Goal: Transaction & Acquisition: Purchase product/service

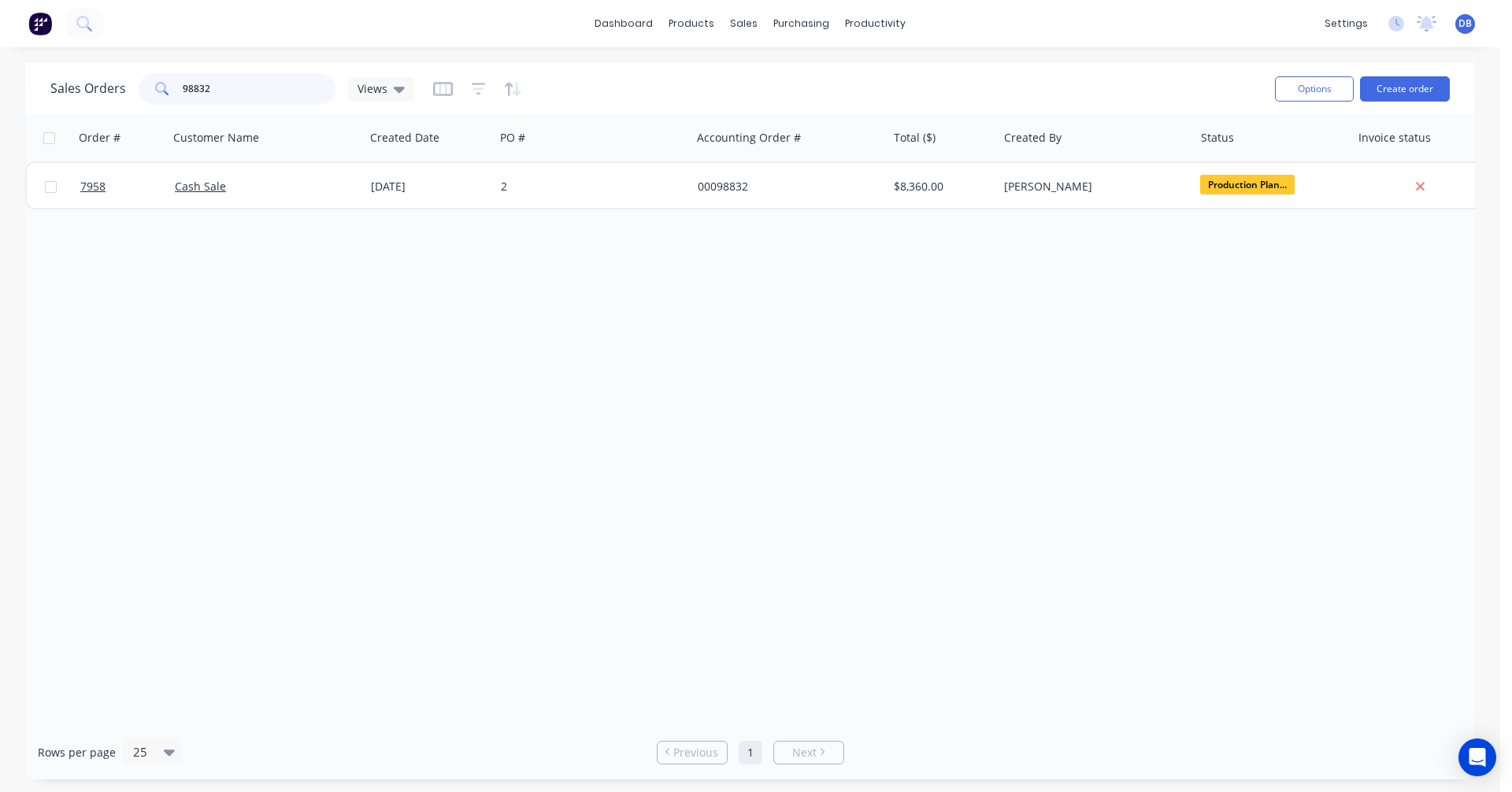
click at [139, 92] on div "98832" at bounding box center [236, 89] width 197 height 31
type input "99166"
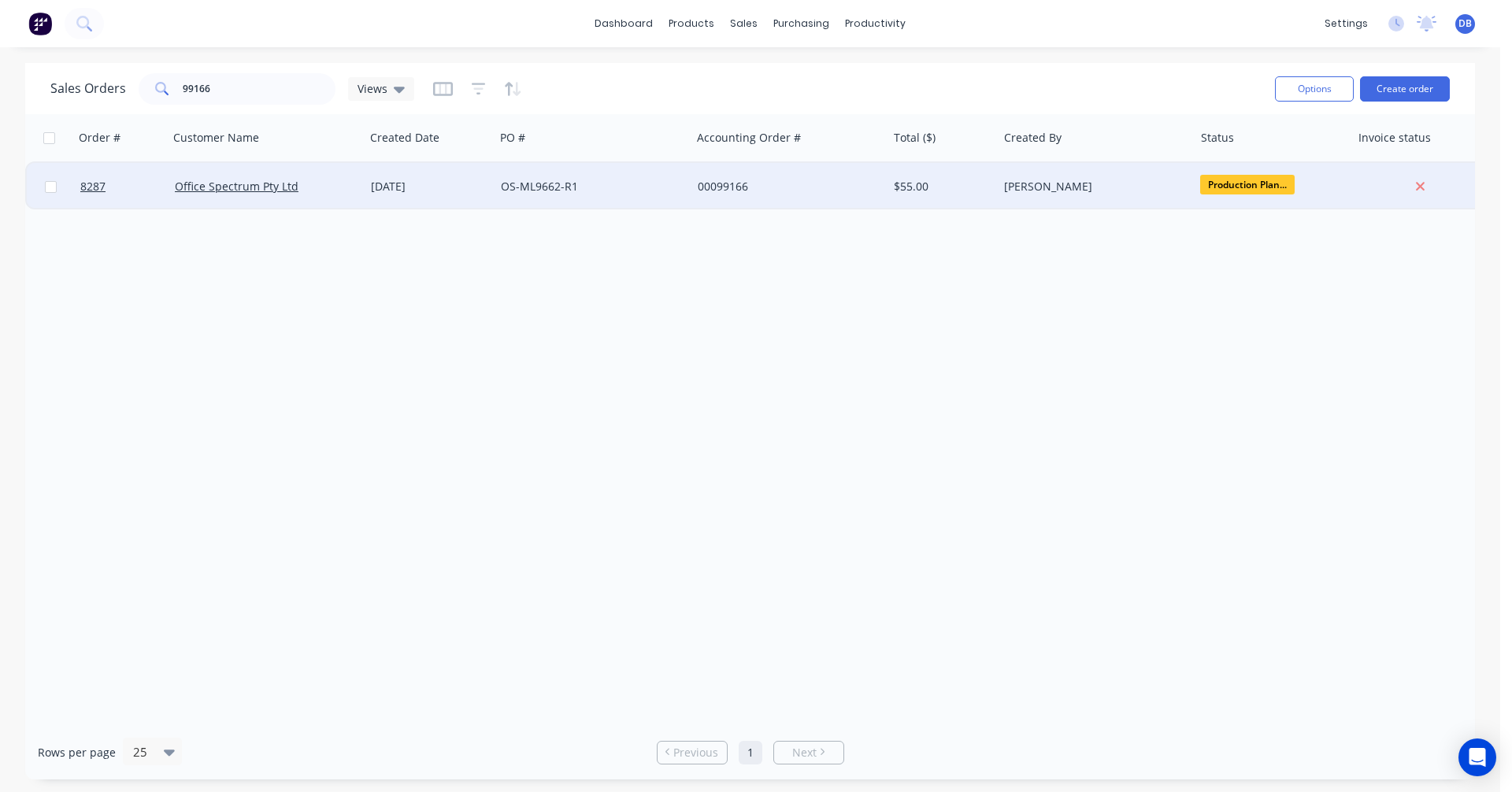
click at [396, 186] on div "[DATE]" at bounding box center [429, 186] width 118 height 16
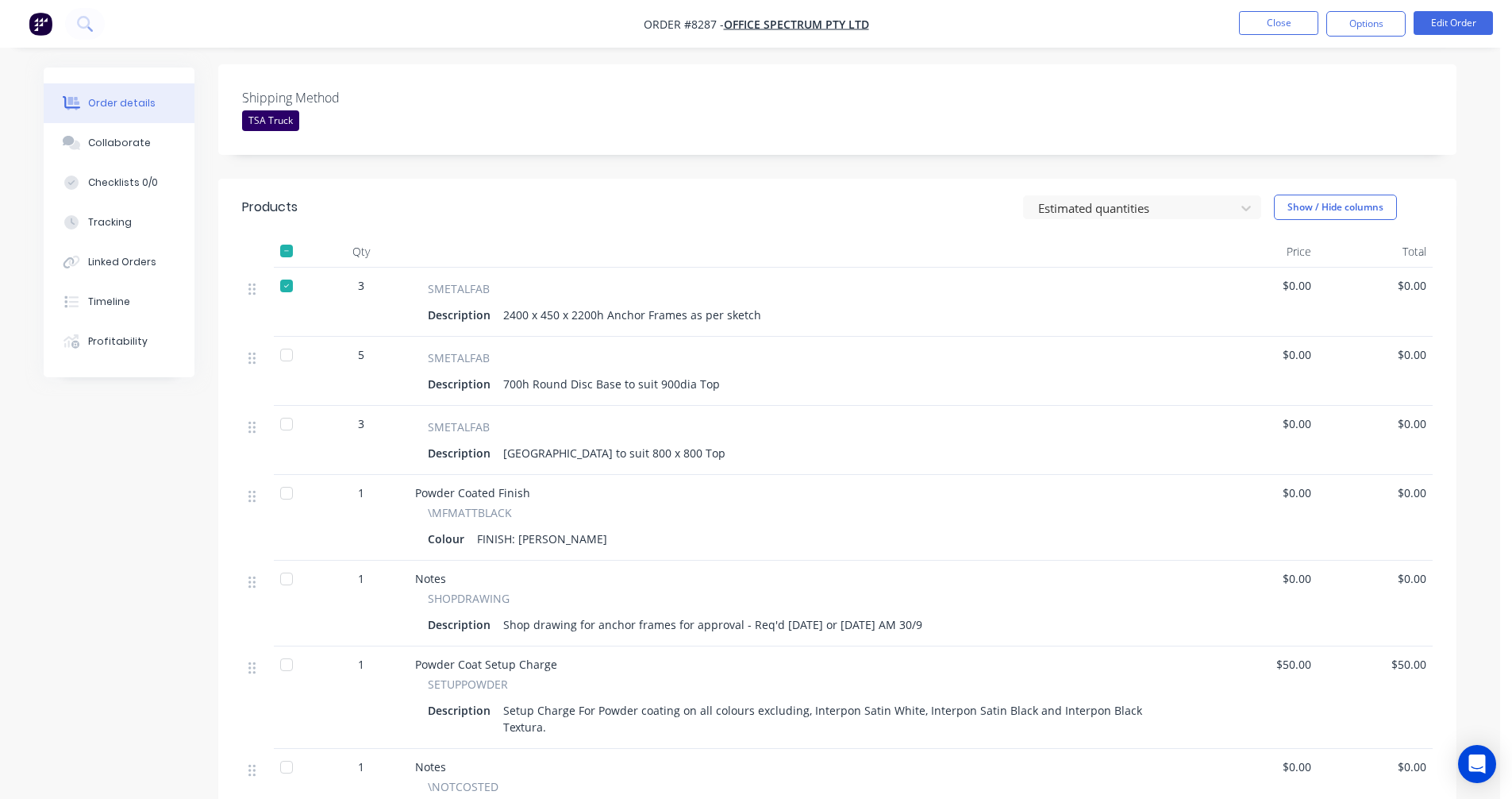
scroll to position [397, 0]
click at [127, 145] on div "Collaborate" at bounding box center [119, 143] width 63 height 14
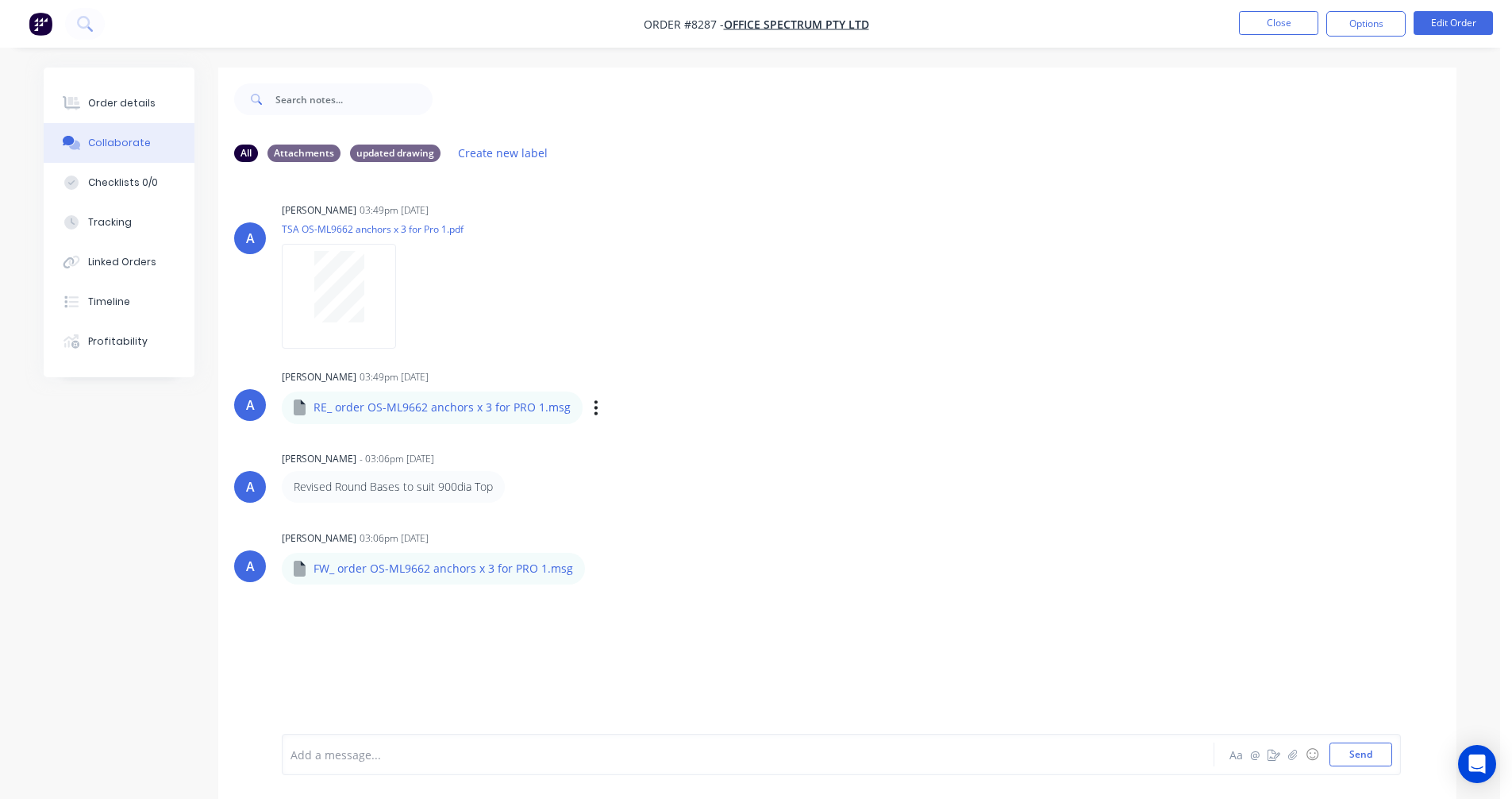
click at [440, 402] on div "RE_ order OS-ML9662 anchors x 3 for PRO 1.msg" at bounding box center [521, 396] width 478 height 14
click at [594, 405] on icon "button" at bounding box center [596, 408] width 5 height 18
click at [637, 442] on button "Download" at bounding box center [700, 450] width 178 height 36
click at [110, 96] on div "Order details" at bounding box center [121, 103] width 67 height 14
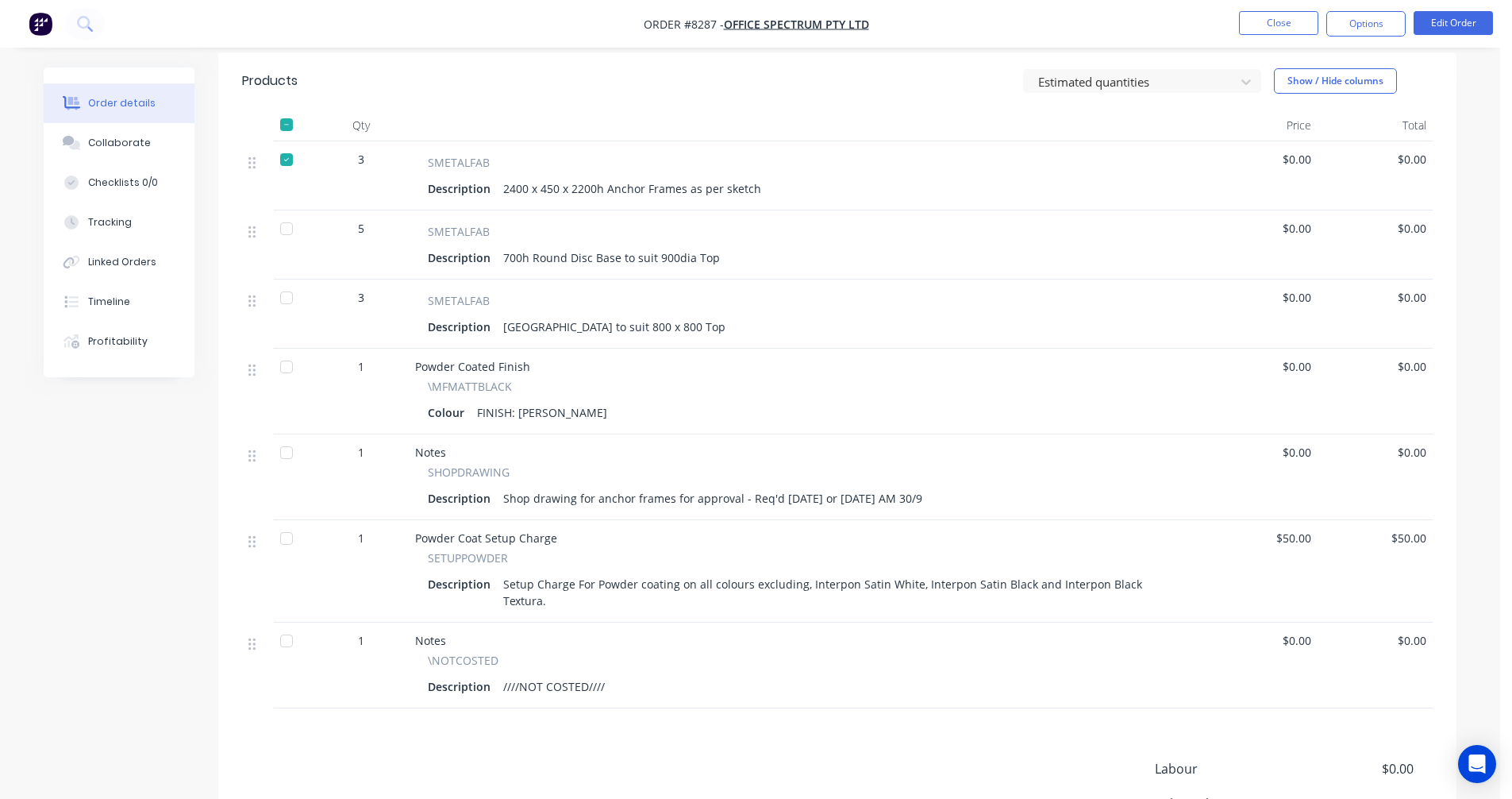
scroll to position [556, 0]
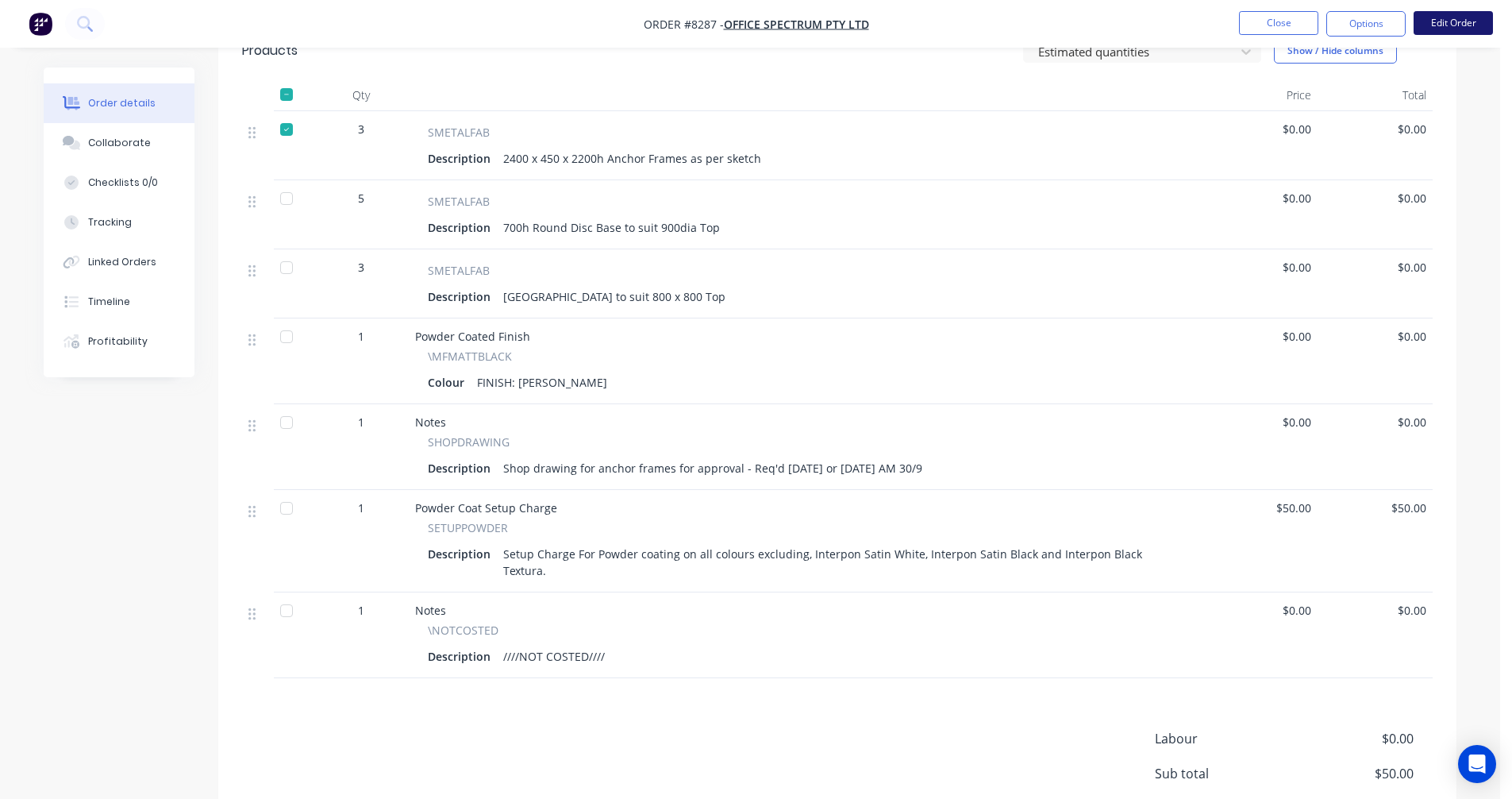
click at [1437, 17] on button "Edit Order" at bounding box center [1454, 22] width 80 height 24
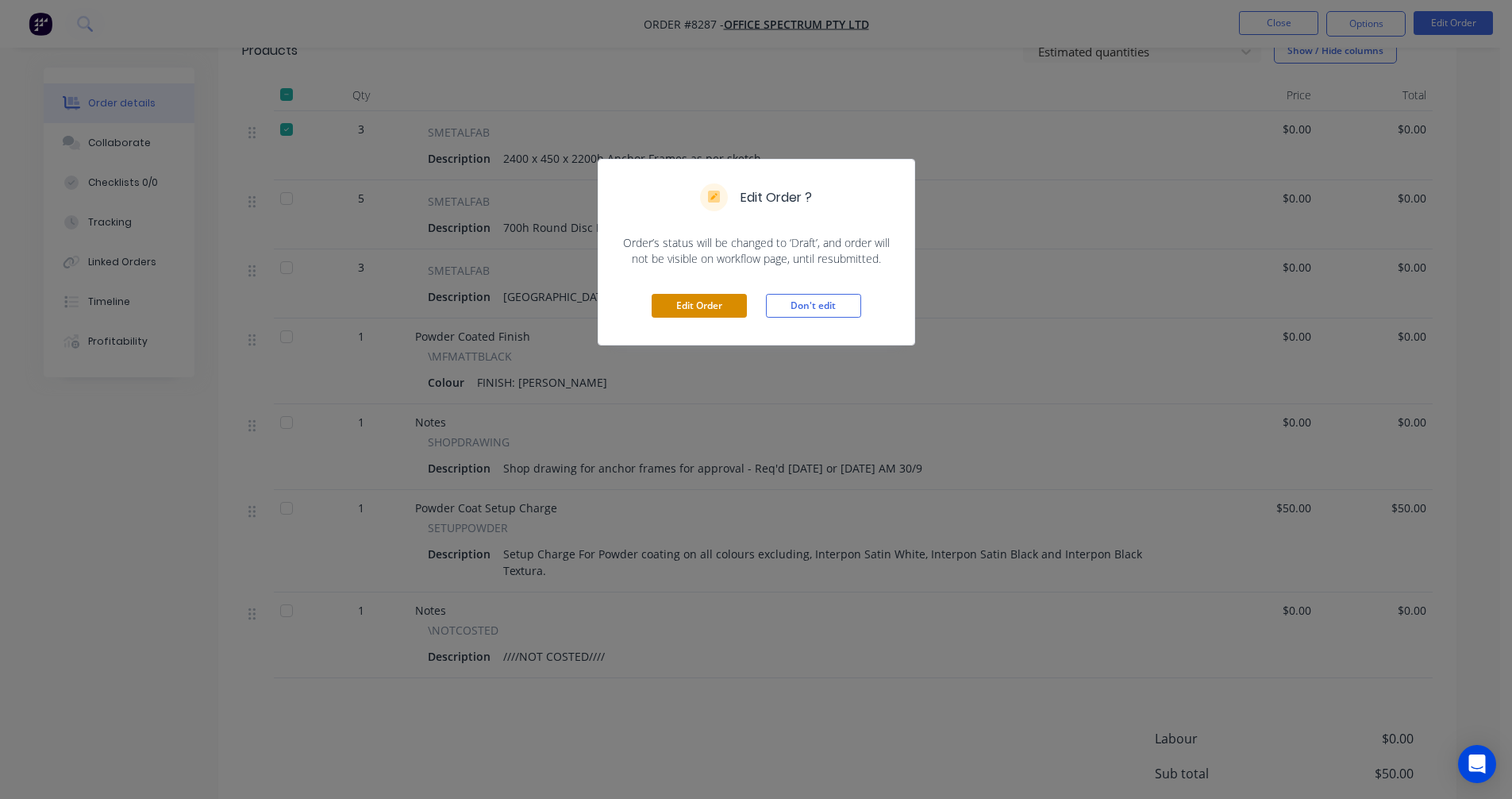
click at [695, 306] on button "Edit Order" at bounding box center [699, 305] width 95 height 24
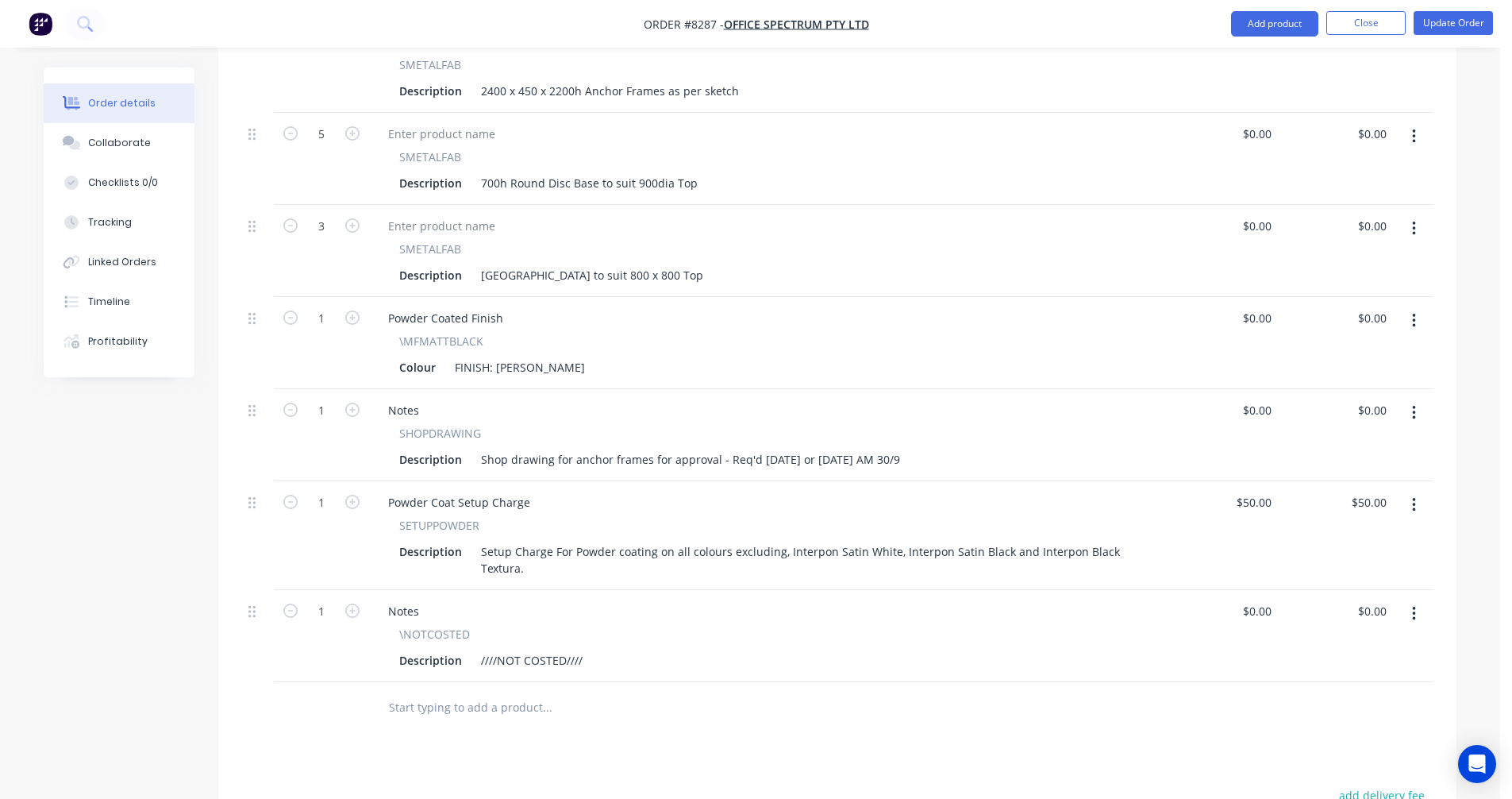
scroll to position [636, 0]
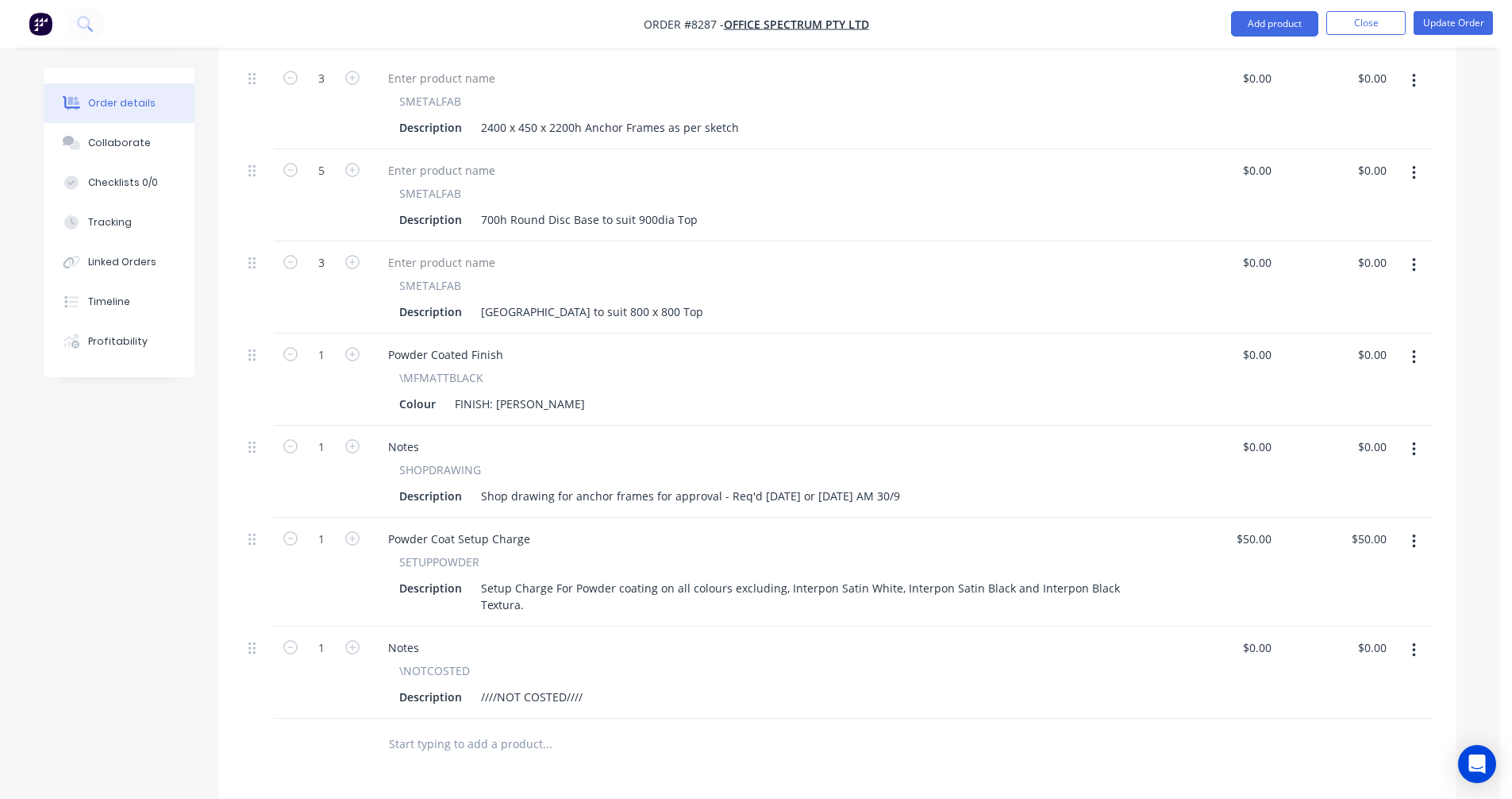
click at [412, 728] on input "text" at bounding box center [547, 744] width 318 height 32
click at [1370, 24] on button "Close" at bounding box center [1366, 22] width 80 height 24
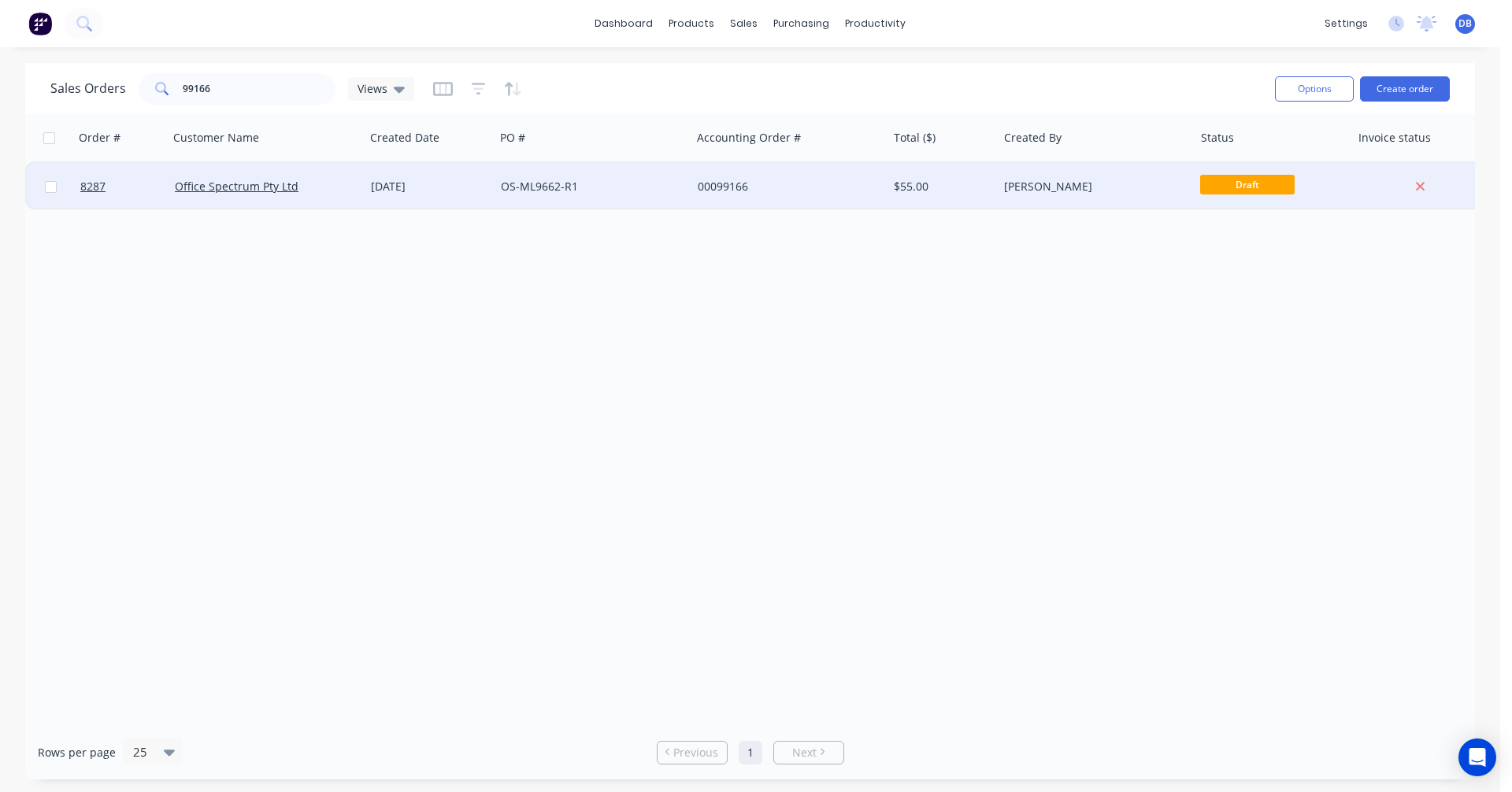
click at [728, 185] on div "00099166" at bounding box center [785, 186] width 174 height 16
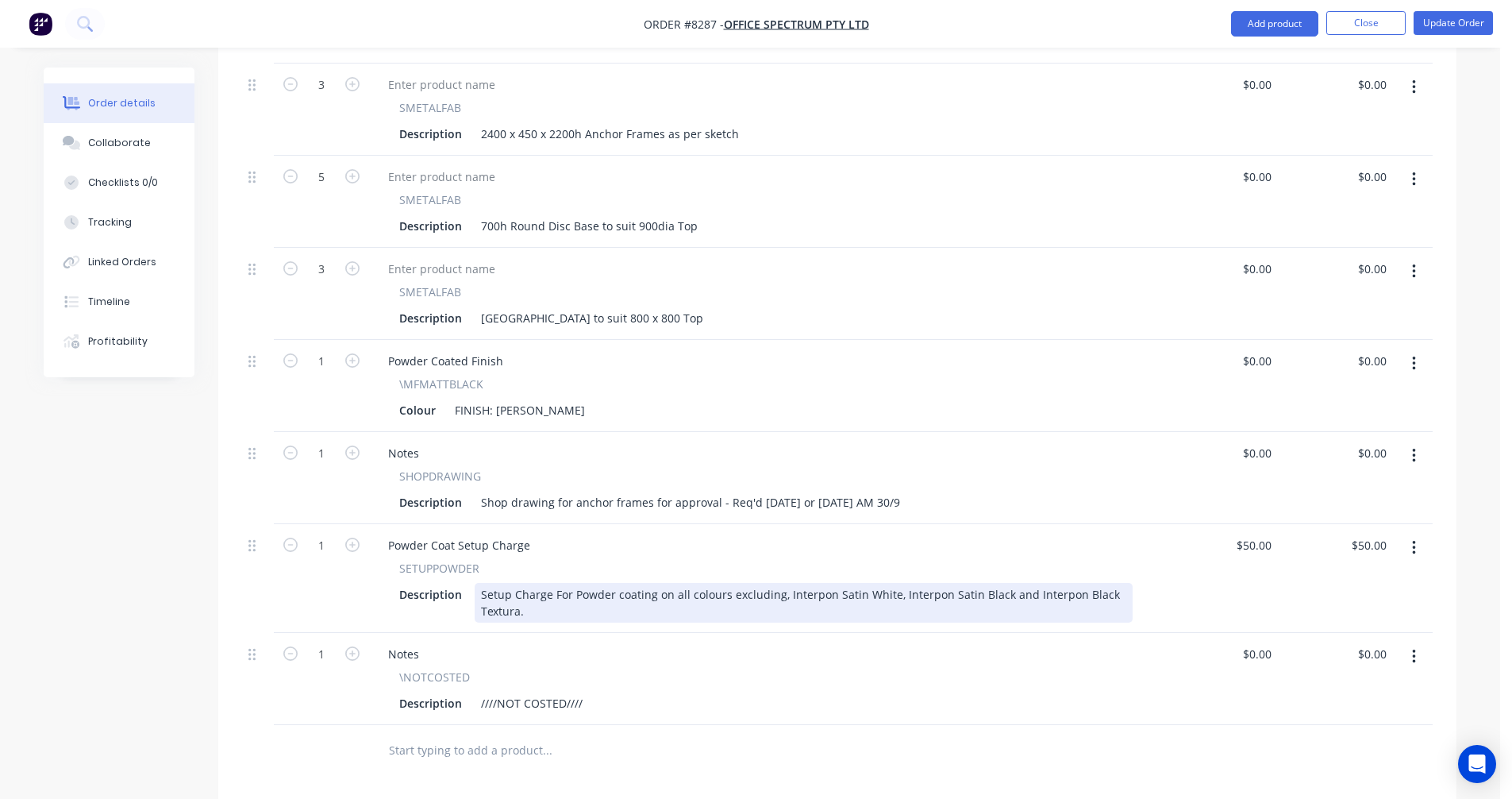
scroll to position [636, 0]
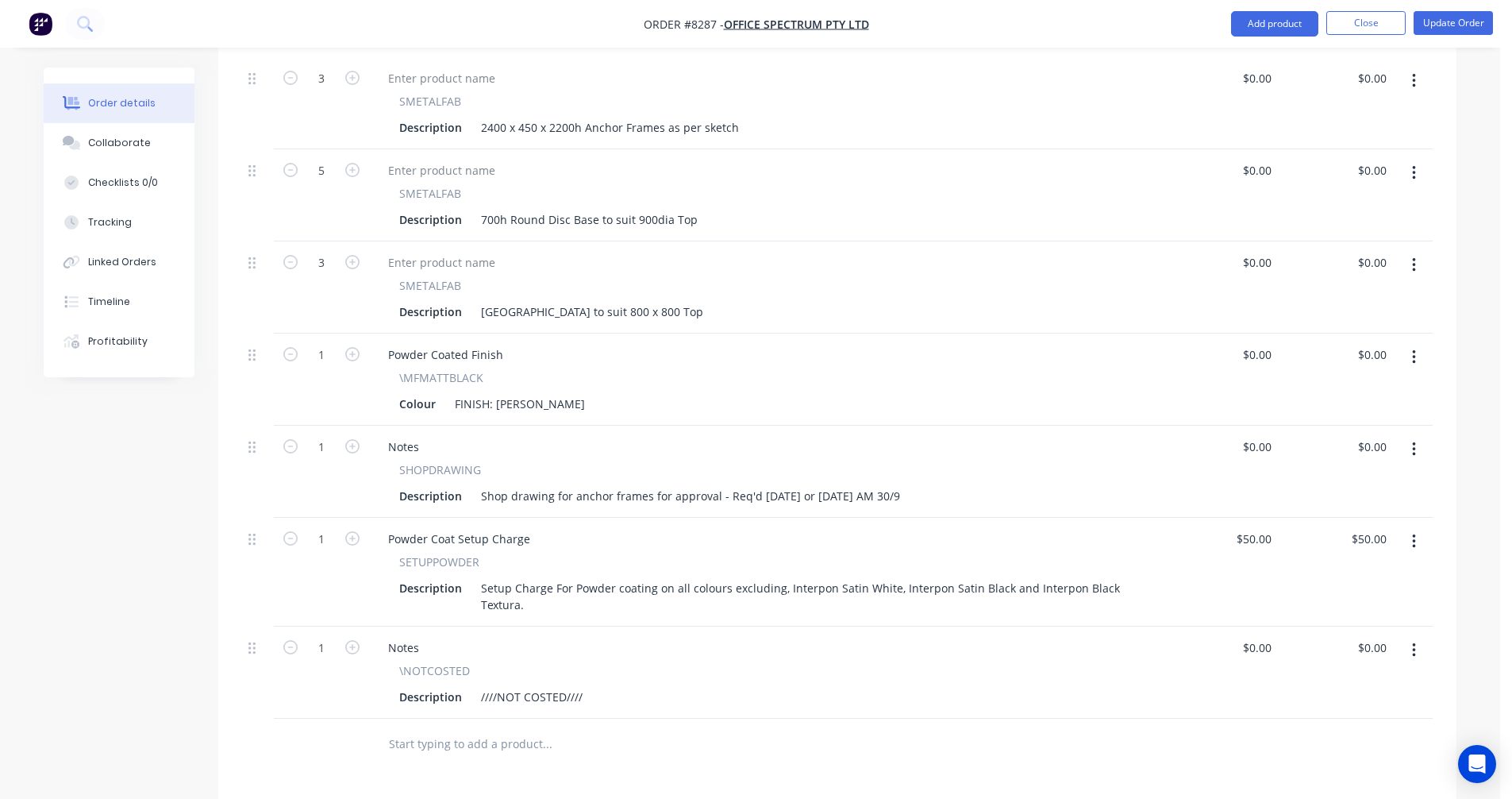
click at [443, 728] on input "text" at bounding box center [547, 744] width 318 height 32
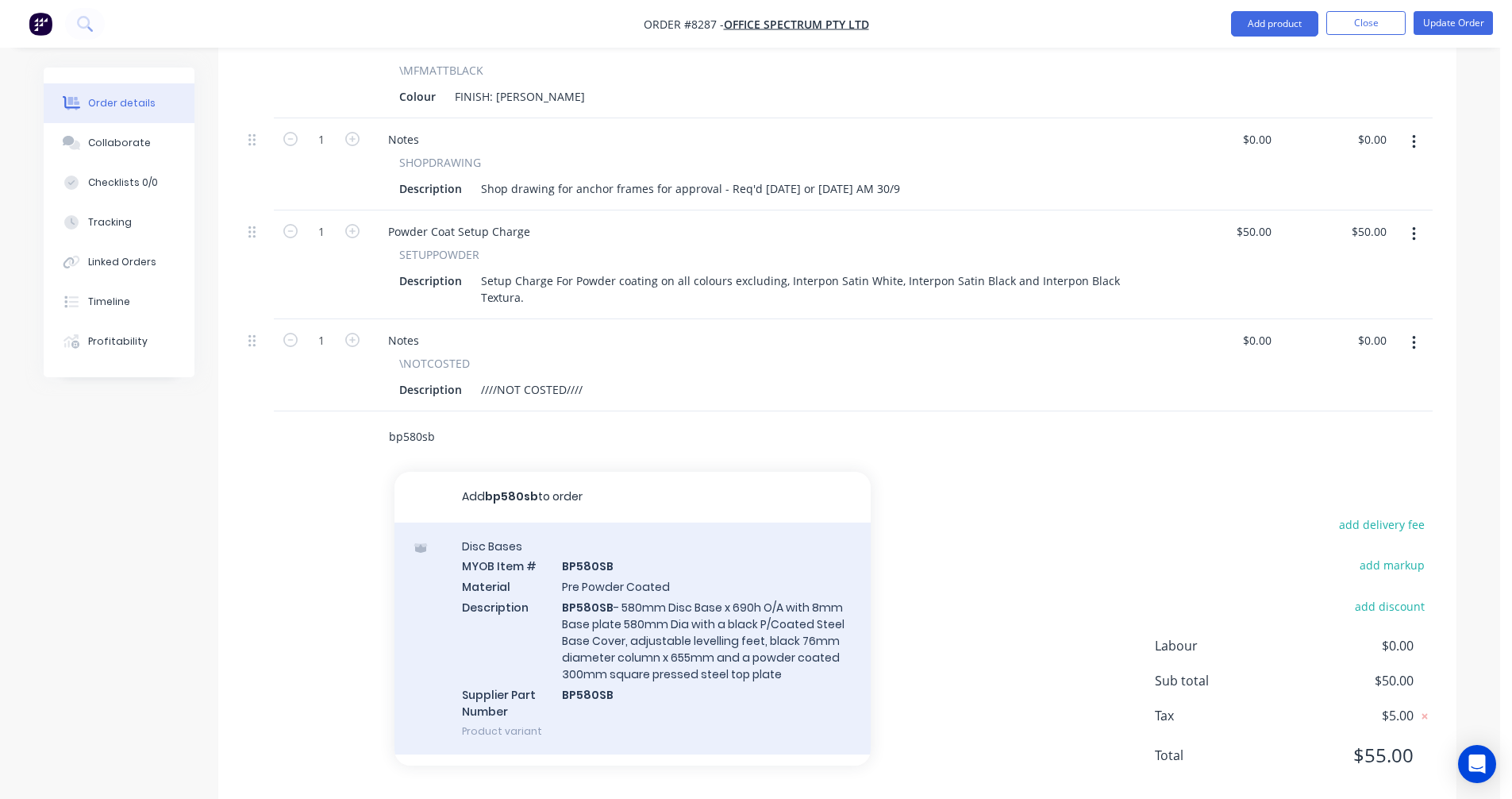
scroll to position [953, 0]
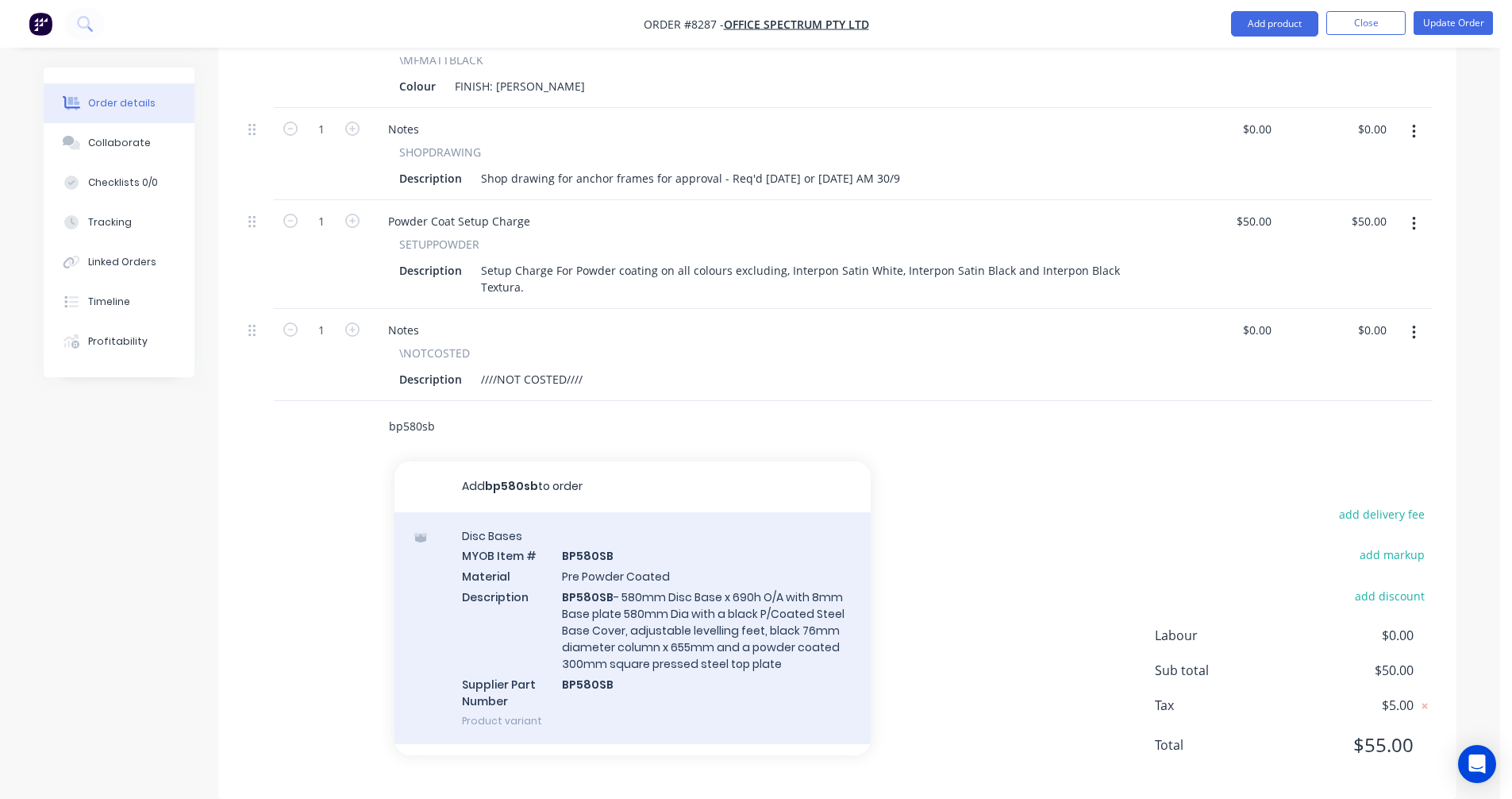
type input "bp580sb"
click at [630, 593] on div "Disc Bases MYOB Item # BP580SB Material Pre Powder Coated Description BP580SB -…" at bounding box center [633, 627] width 476 height 231
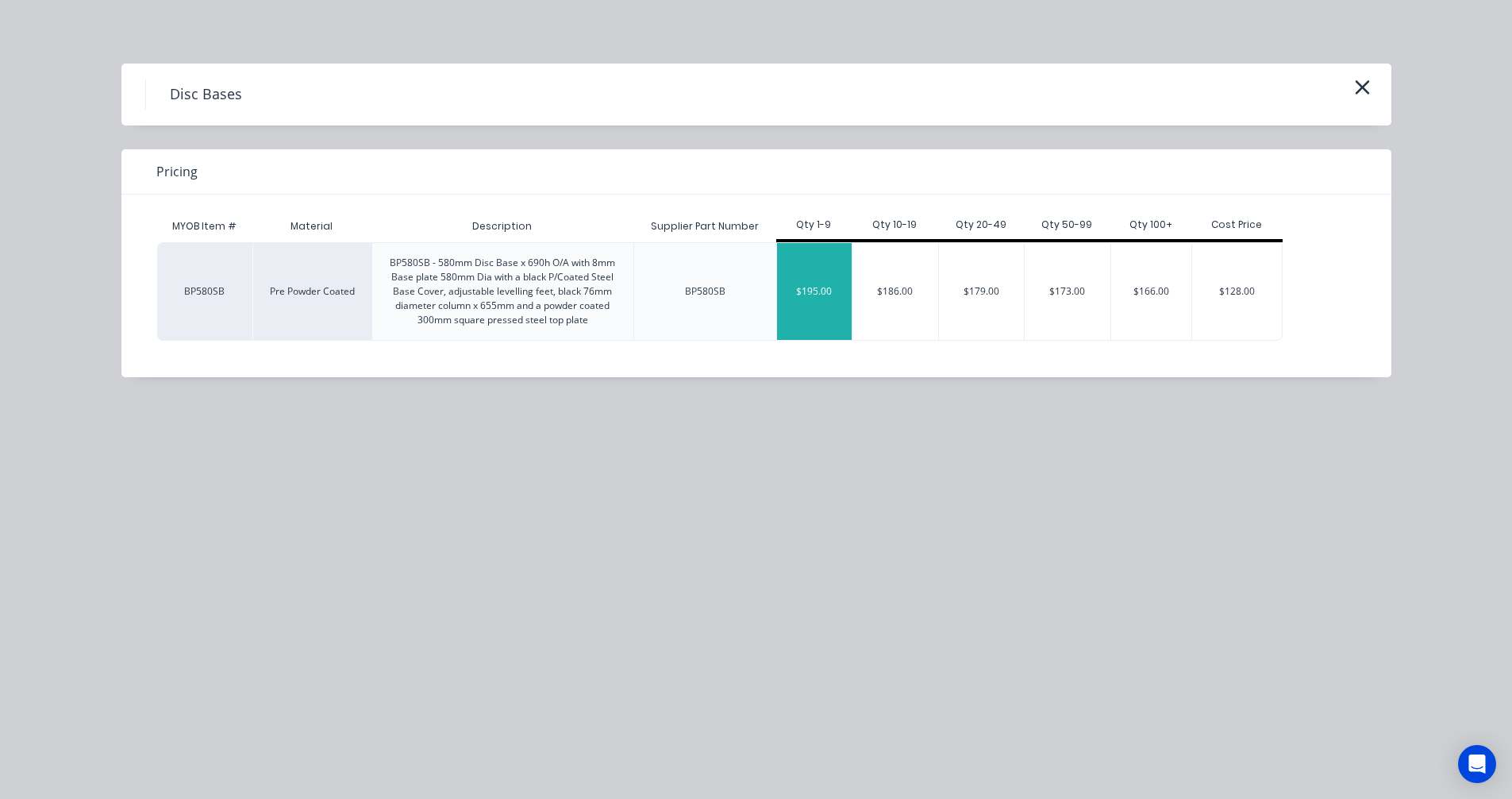
click at [817, 306] on div "$195.00" at bounding box center [814, 291] width 75 height 97
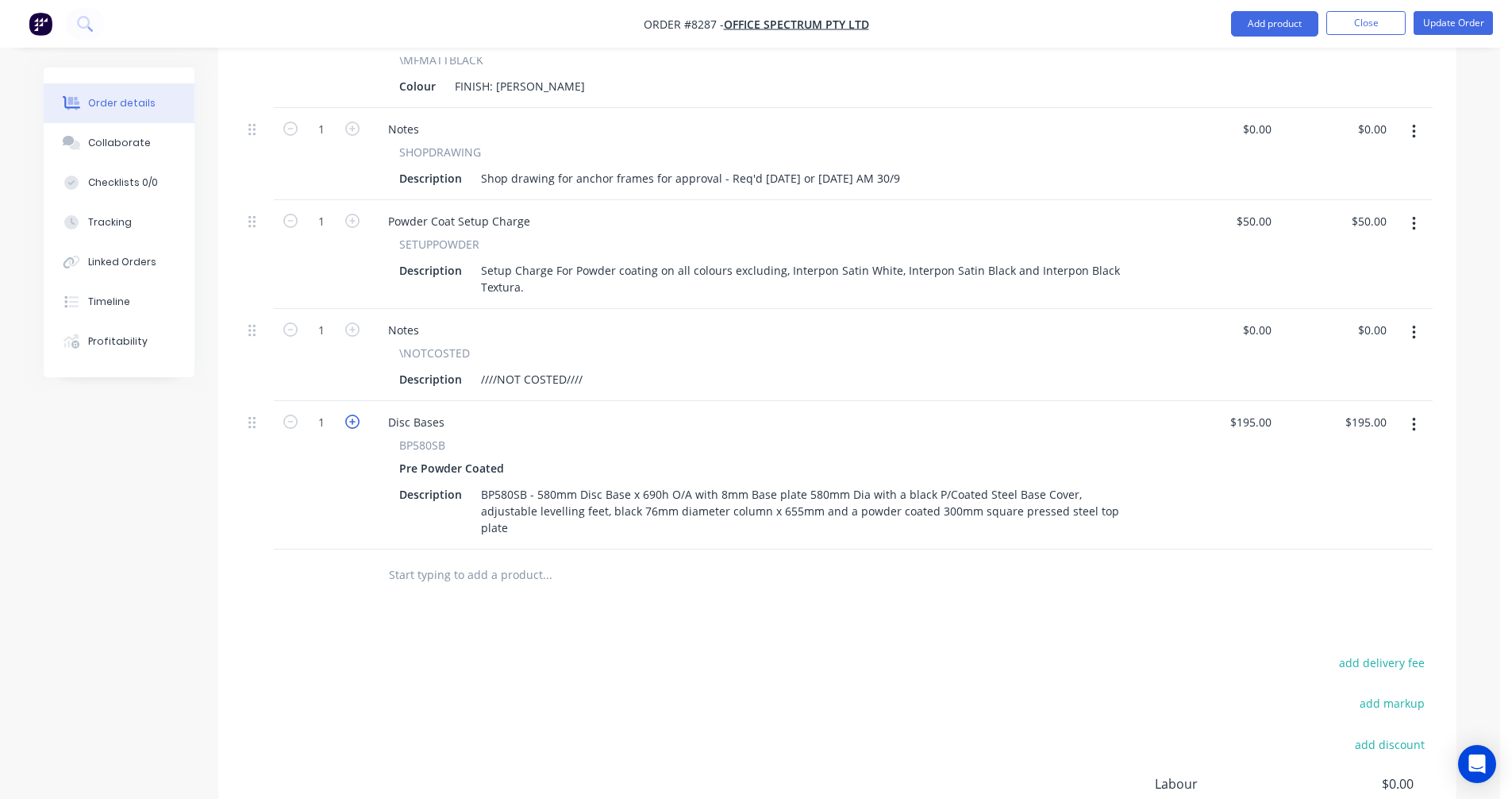
click at [349, 415] on icon "button" at bounding box center [352, 421] width 14 height 14
type input "2"
type input "$390.00"
click at [350, 415] on icon "button" at bounding box center [352, 421] width 14 height 14
type input "3"
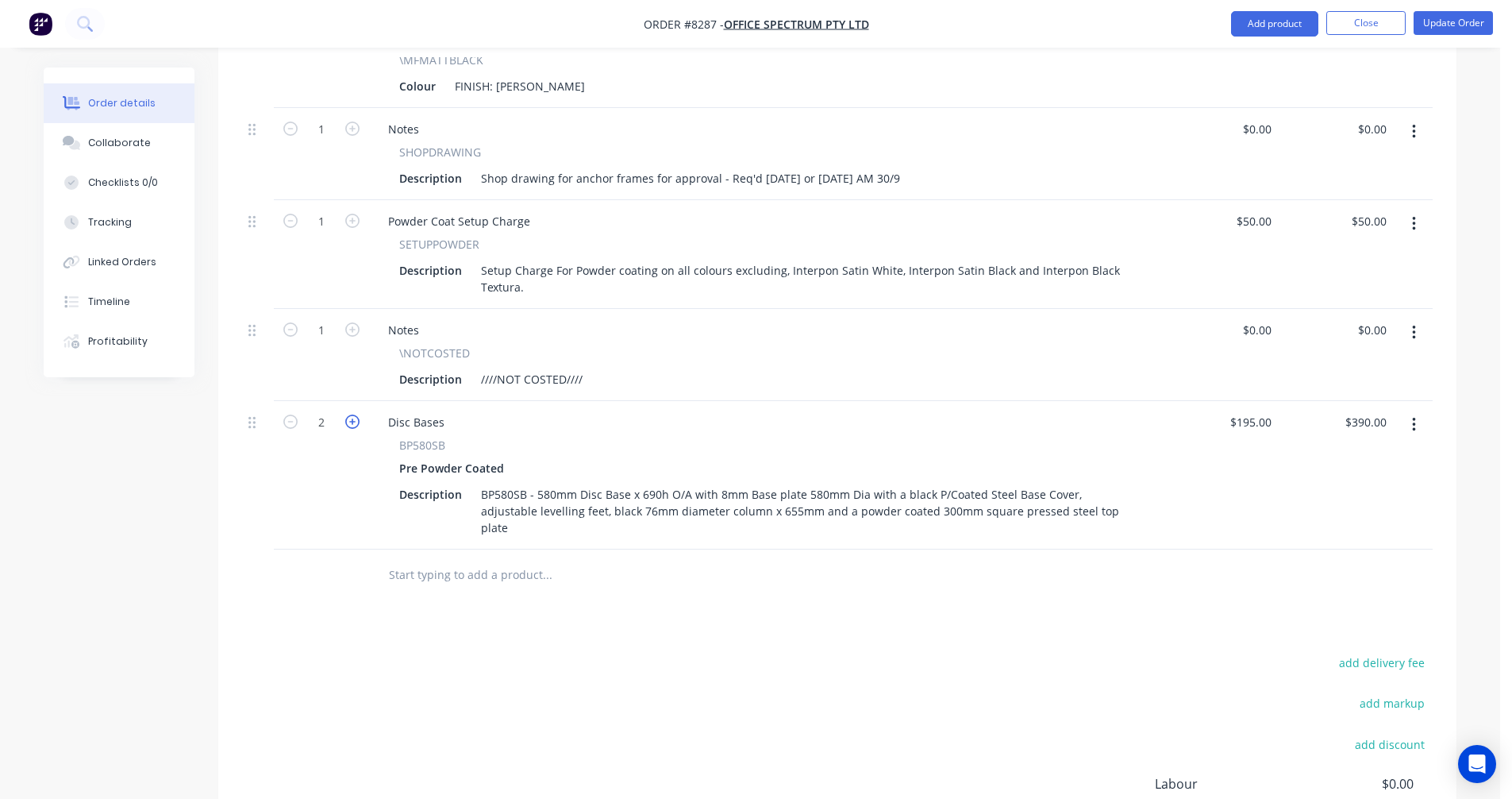
type input "$585.00"
click at [351, 415] on icon "button" at bounding box center [352, 421] width 14 height 14
type input "4"
type input "$780.00"
click at [351, 415] on icon "button" at bounding box center [352, 421] width 14 height 14
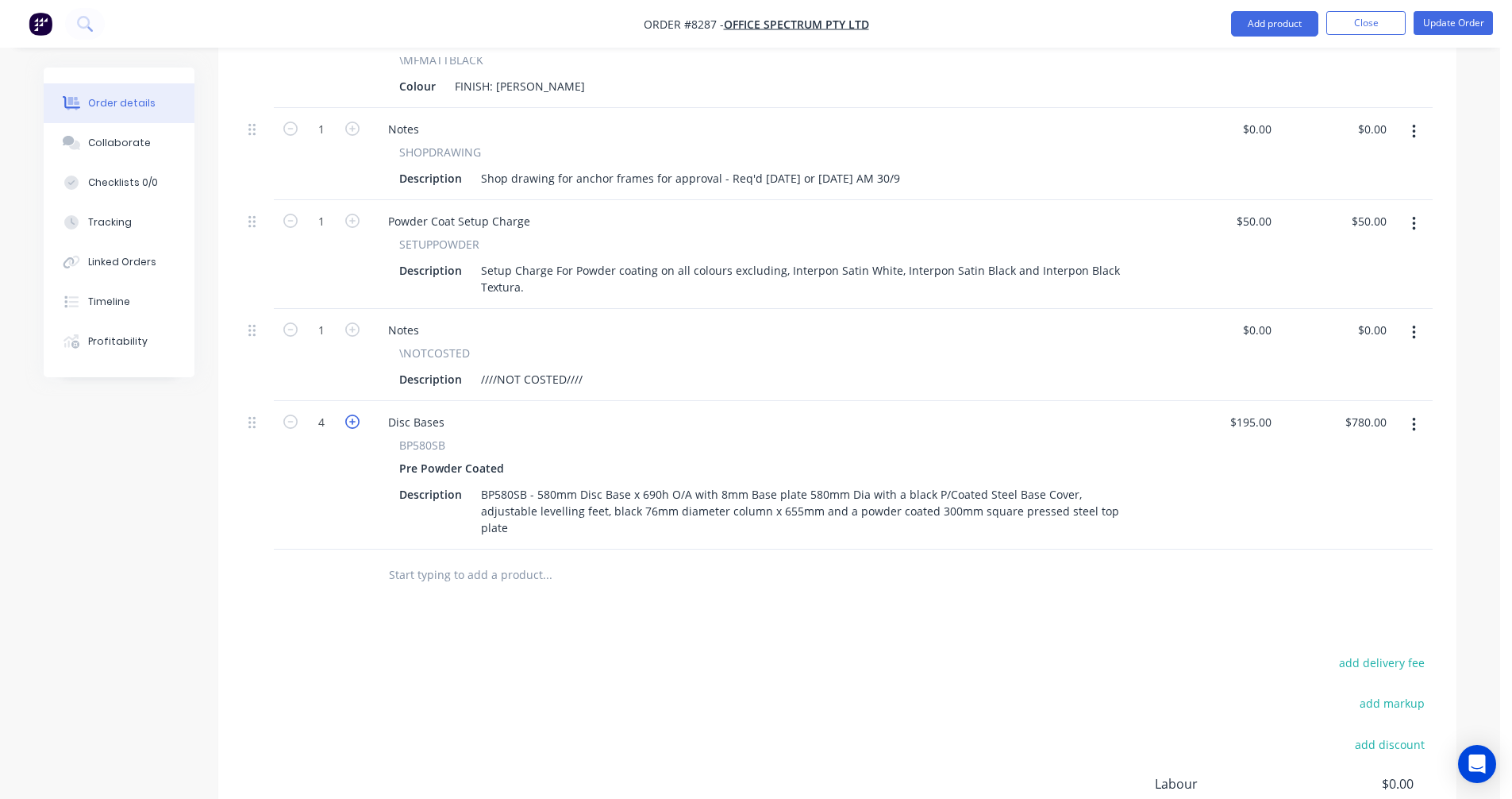
type input "5"
type input "$975.00"
drag, startPoint x: 445, startPoint y: 399, endPoint x: 364, endPoint y: 406, distance: 81.3
click at [364, 406] on div "5 Disc Bases BP580SB Pre Powder Coated Description BP580SB - 580mm Disc Base x …" at bounding box center [838, 475] width 1191 height 149
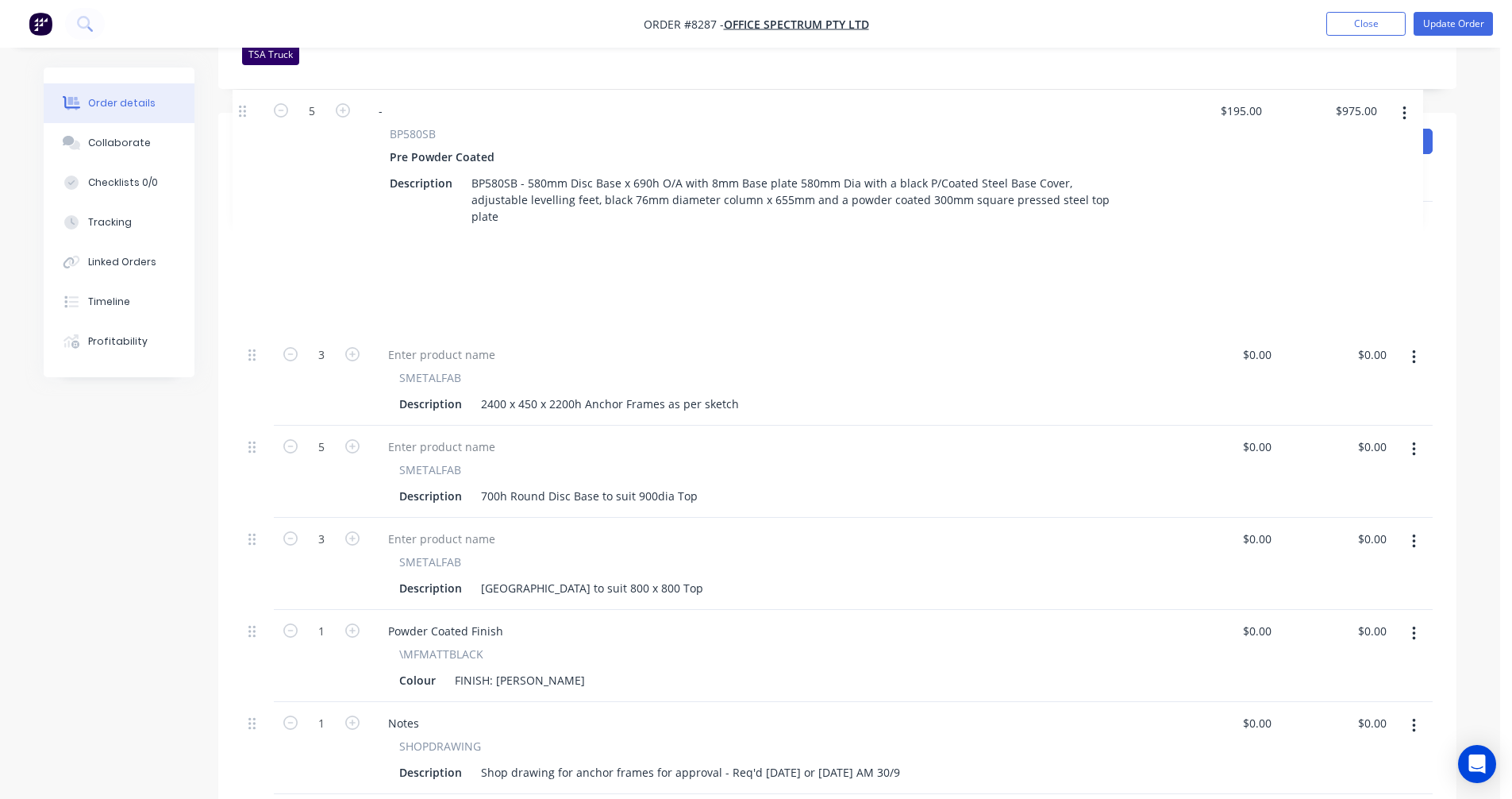
scroll to position [485, 0]
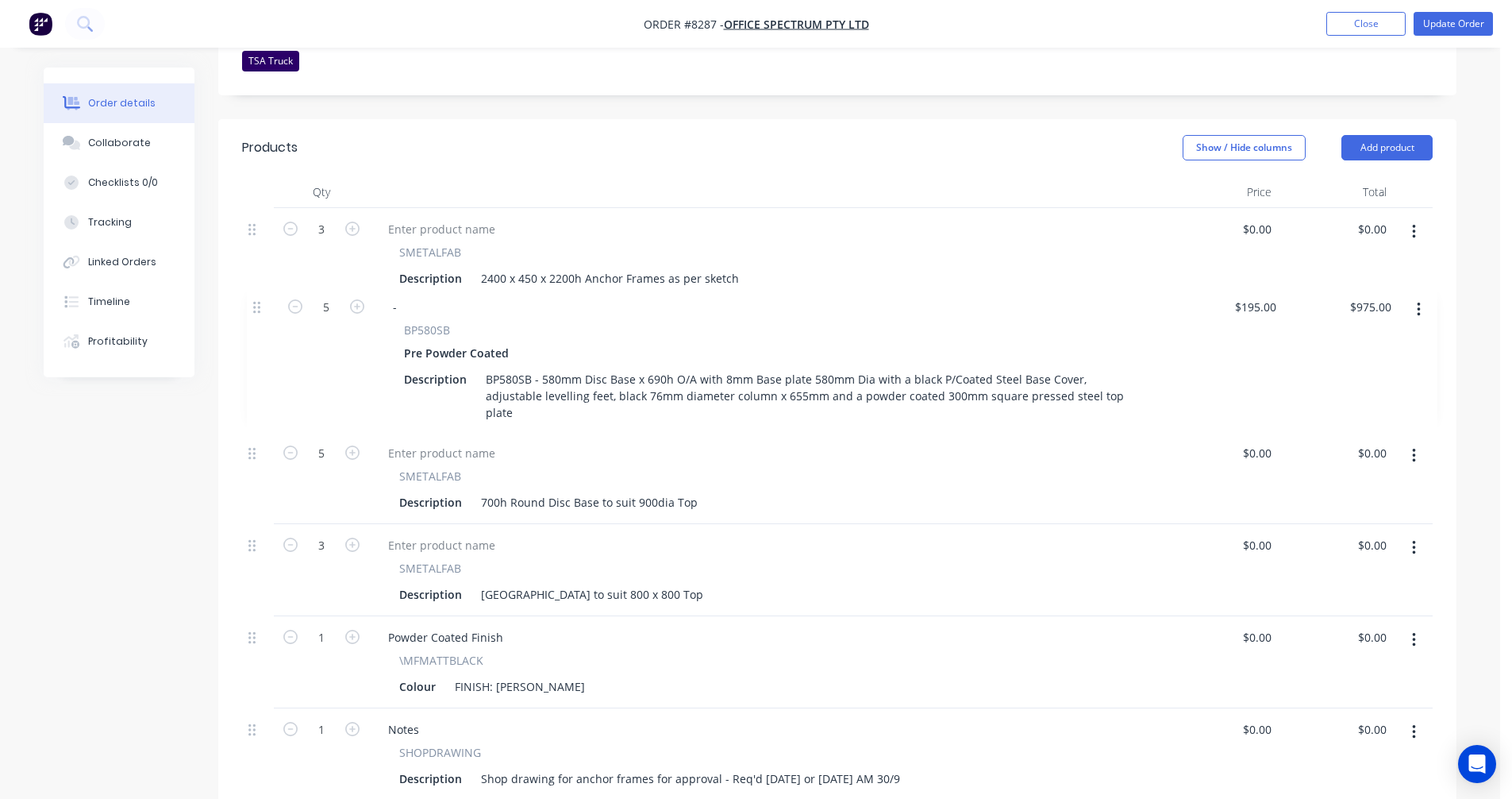
drag, startPoint x: 250, startPoint y: 404, endPoint x: 255, endPoint y: 306, distance: 98.1
click at [255, 306] on div "3 SMETALFAB Description 2400 x 450 x 2200h Anchor Frames as per sketch $0.00 $0…" at bounding box center [838, 605] width 1191 height 793
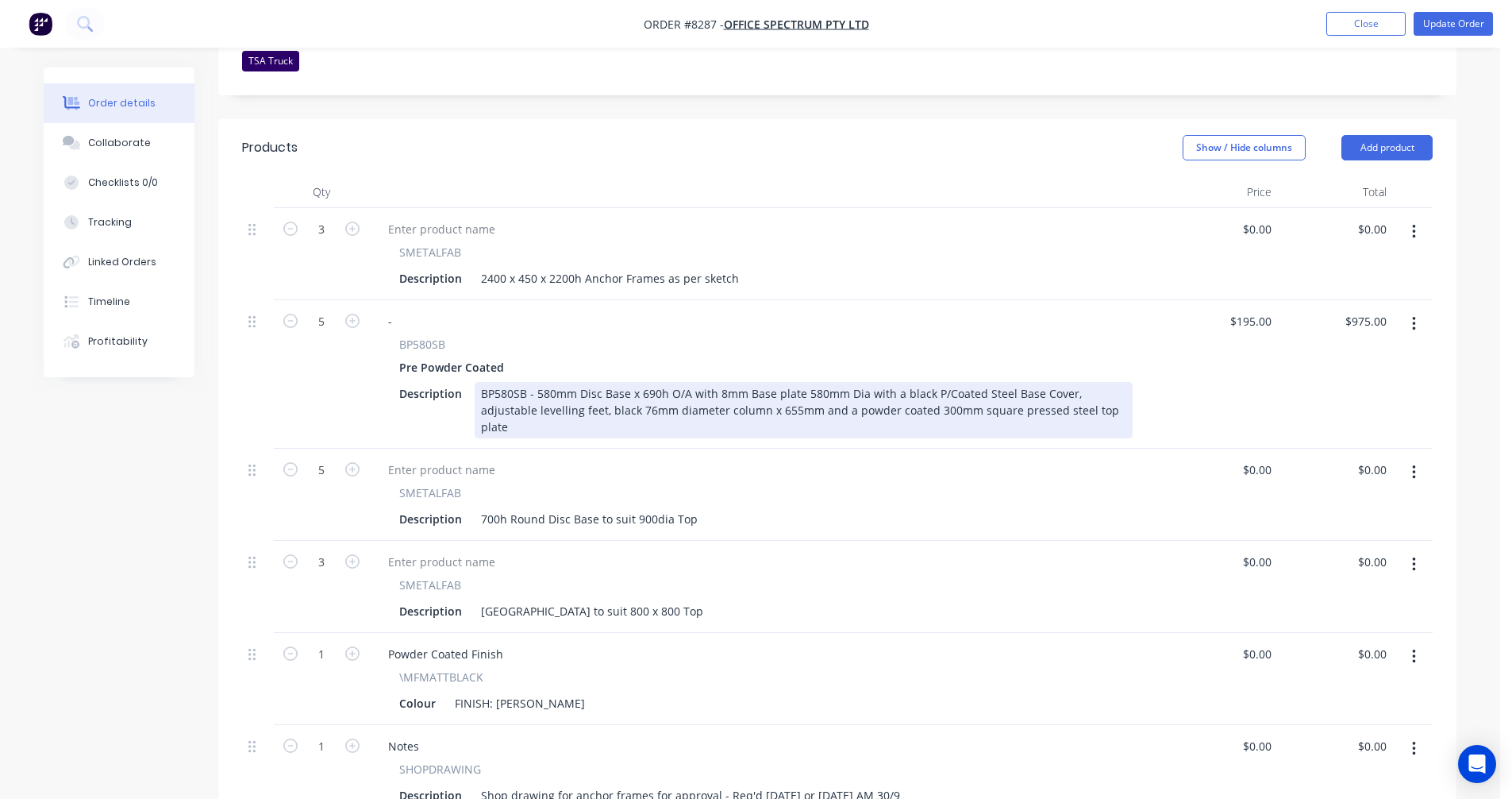
click at [839, 382] on div "BP580SB - 580mm Disc Base x 690h O/A with 8mm Base plate 580mm Dia with a black…" at bounding box center [804, 410] width 659 height 56
type input "$228.40"
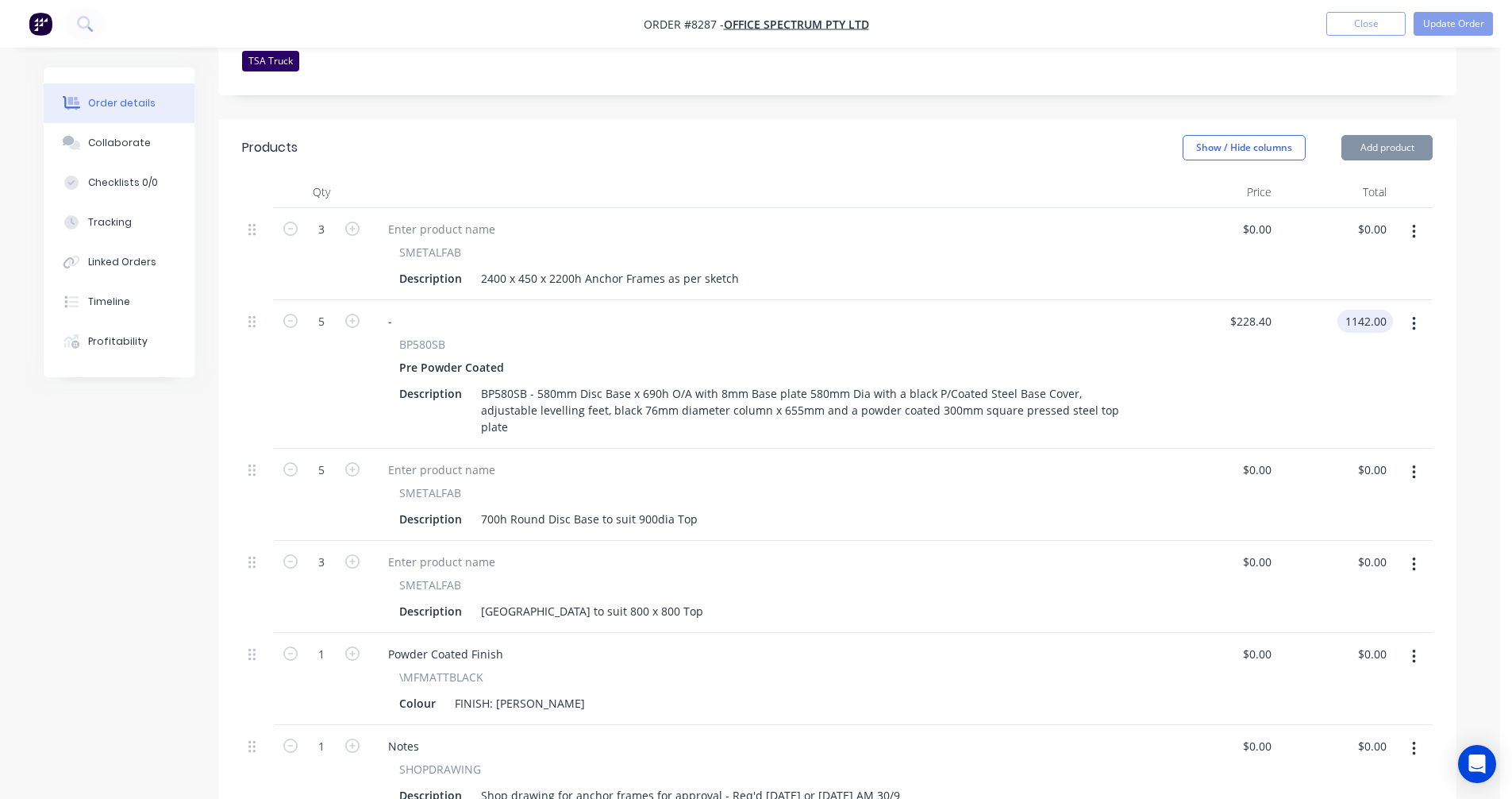
type input "$1,142.00"
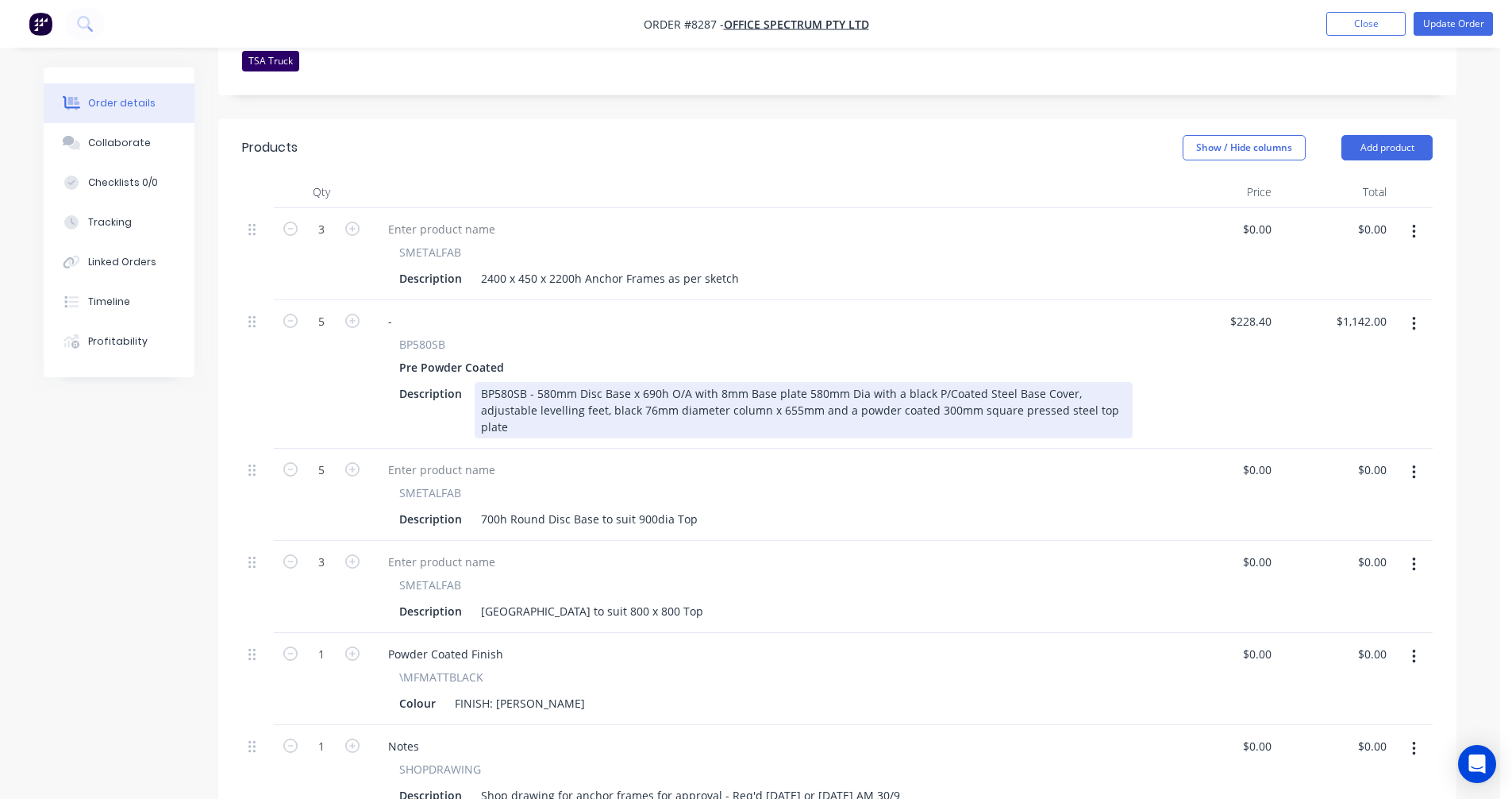
click at [611, 382] on div "BP580SB - 580mm Disc Base x 690h O/A with 8mm Base plate 580mm Dia with a black…" at bounding box center [804, 410] width 659 height 56
click at [708, 412] on div "## Special Height ## BP580SB - 580mm Disc Base x 700h O/A with 8mm Base plate 5…" at bounding box center [804, 410] width 659 height 56
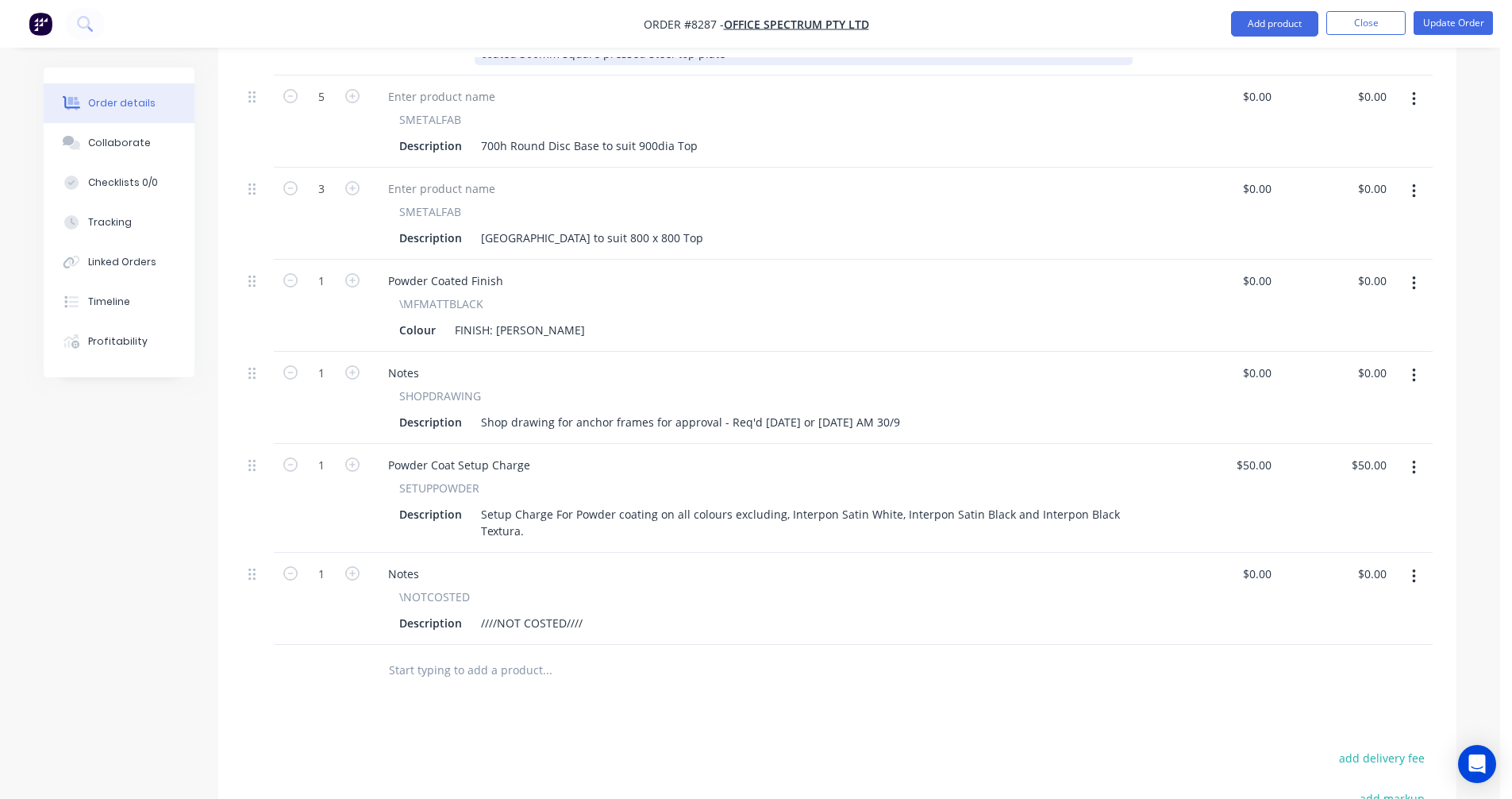
scroll to position [961, 0]
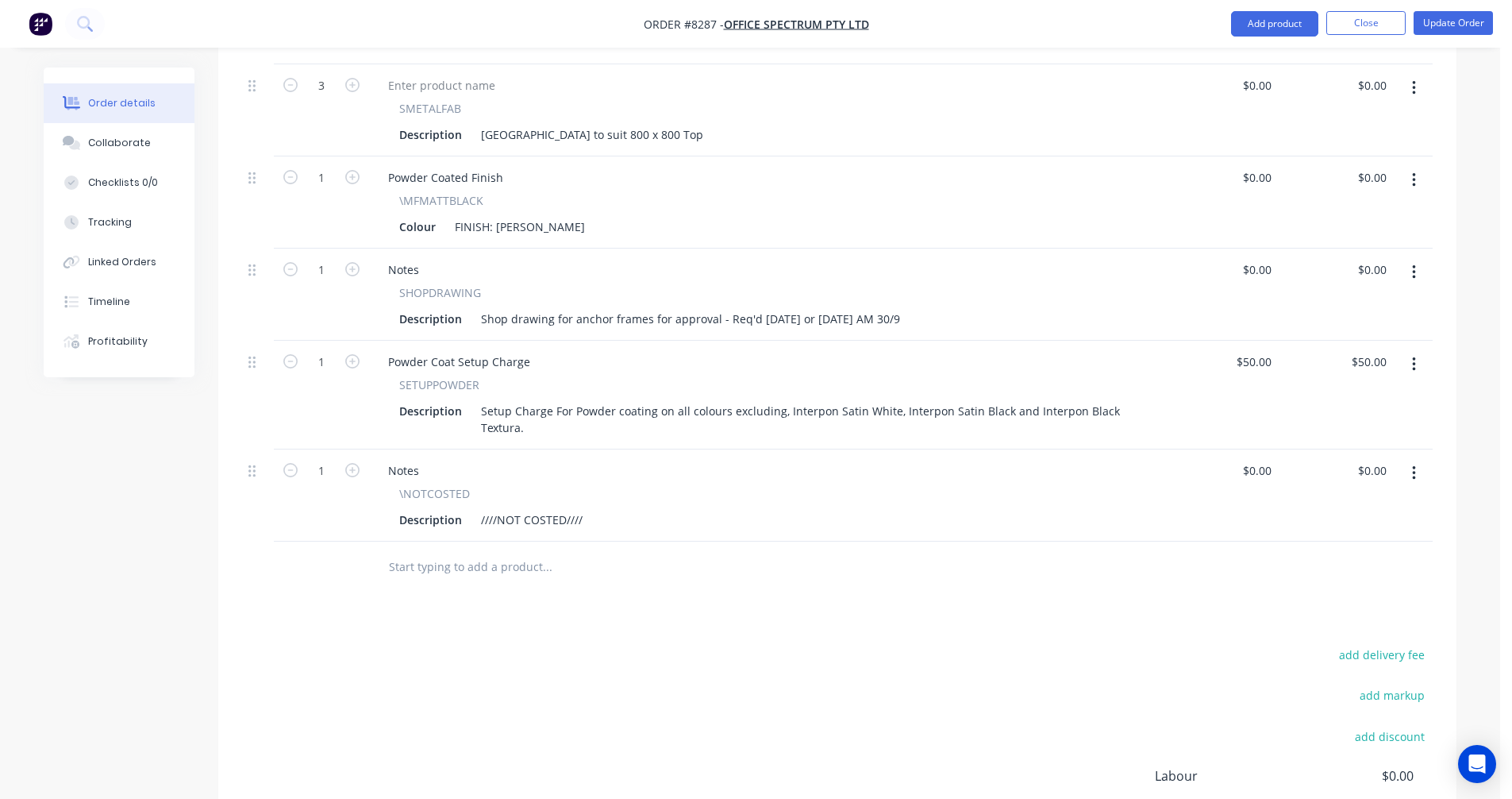
click at [428, 551] on input "text" at bounding box center [547, 567] width 318 height 32
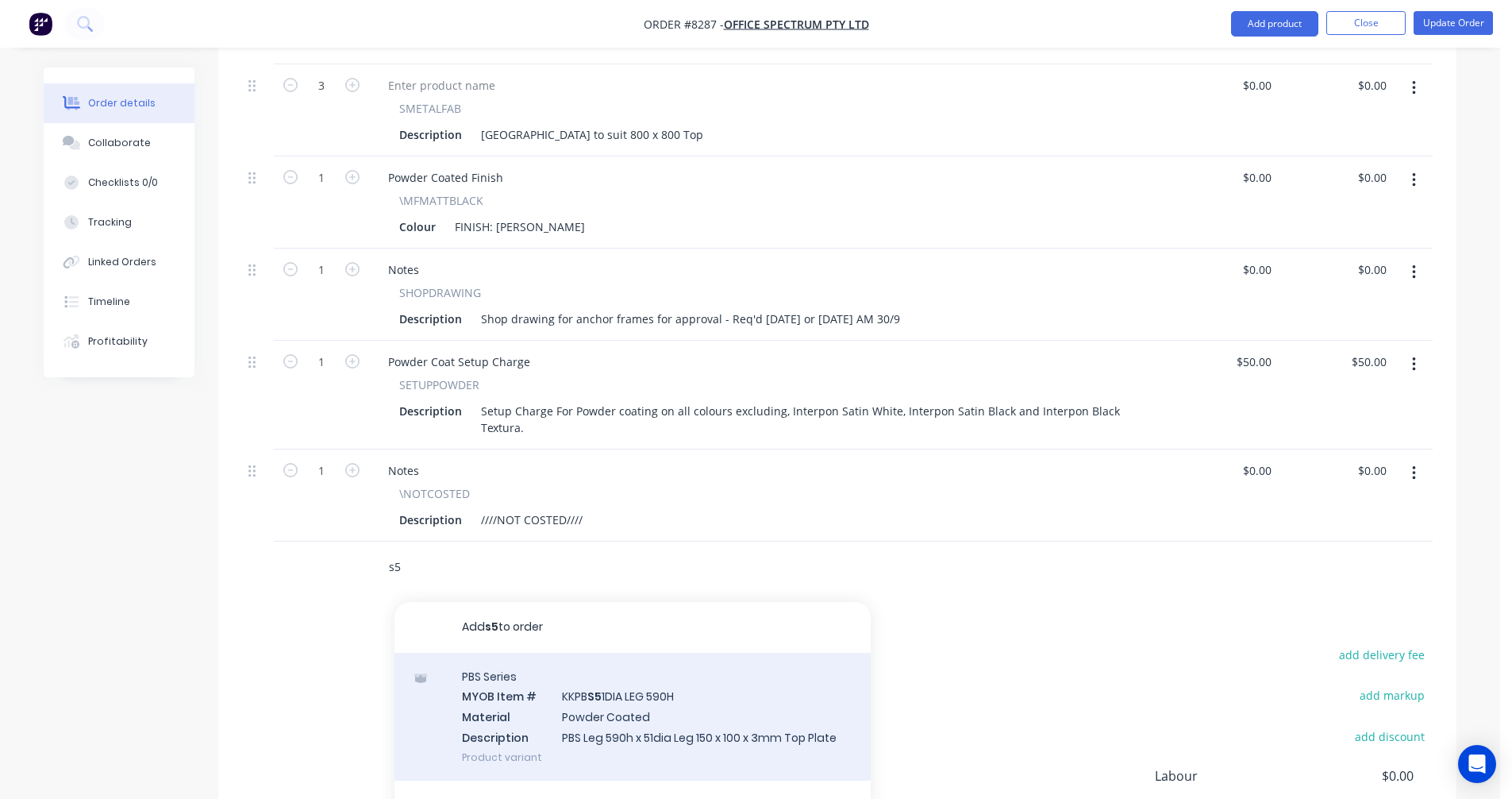
scroll to position [1103, 0]
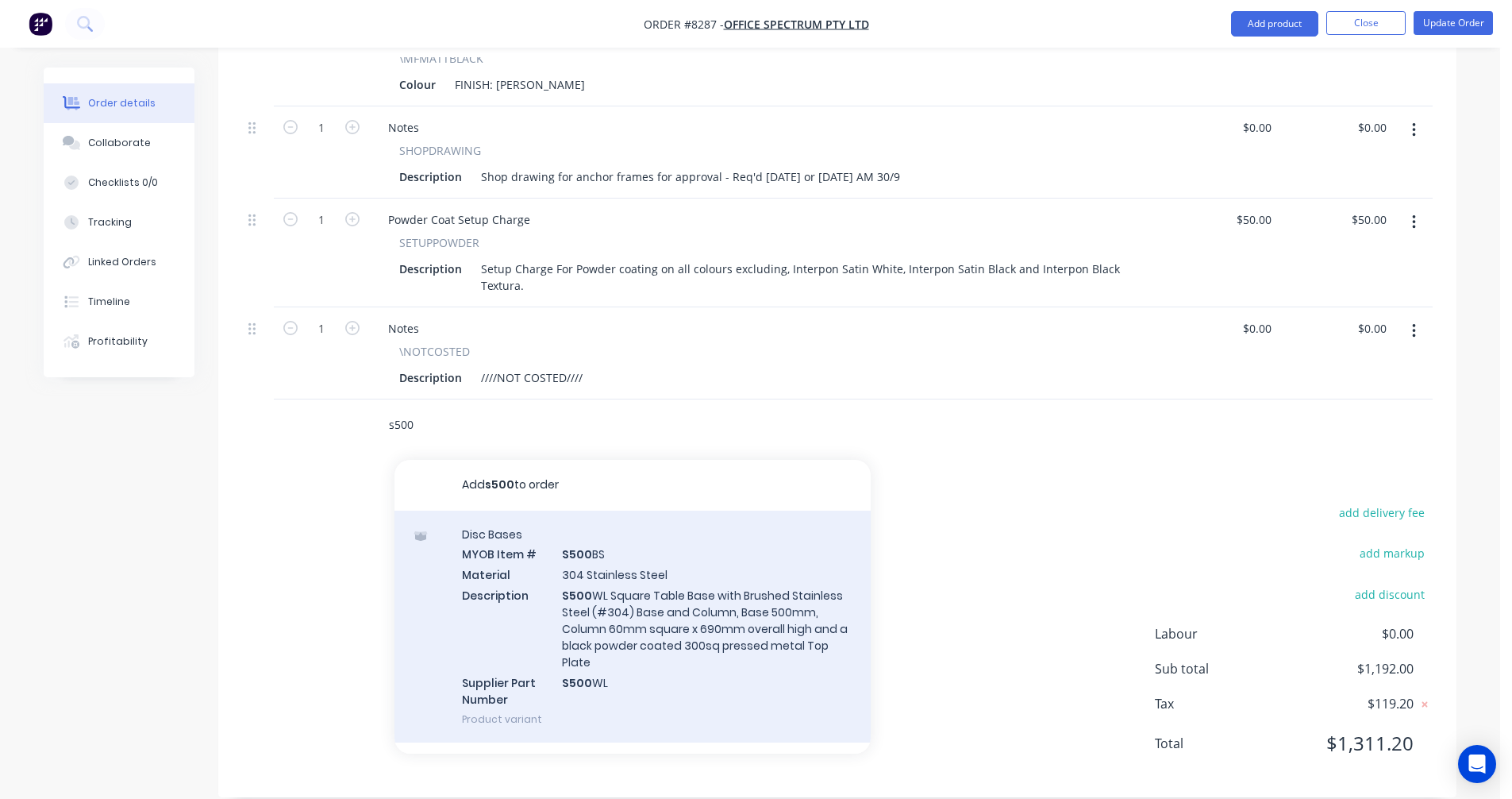
type input "s500"
click at [626, 592] on div "Disc Bases MYOB Item # S500 BS Material 304 Stainless Steel Description S500 WL…" at bounding box center [633, 626] width 476 height 231
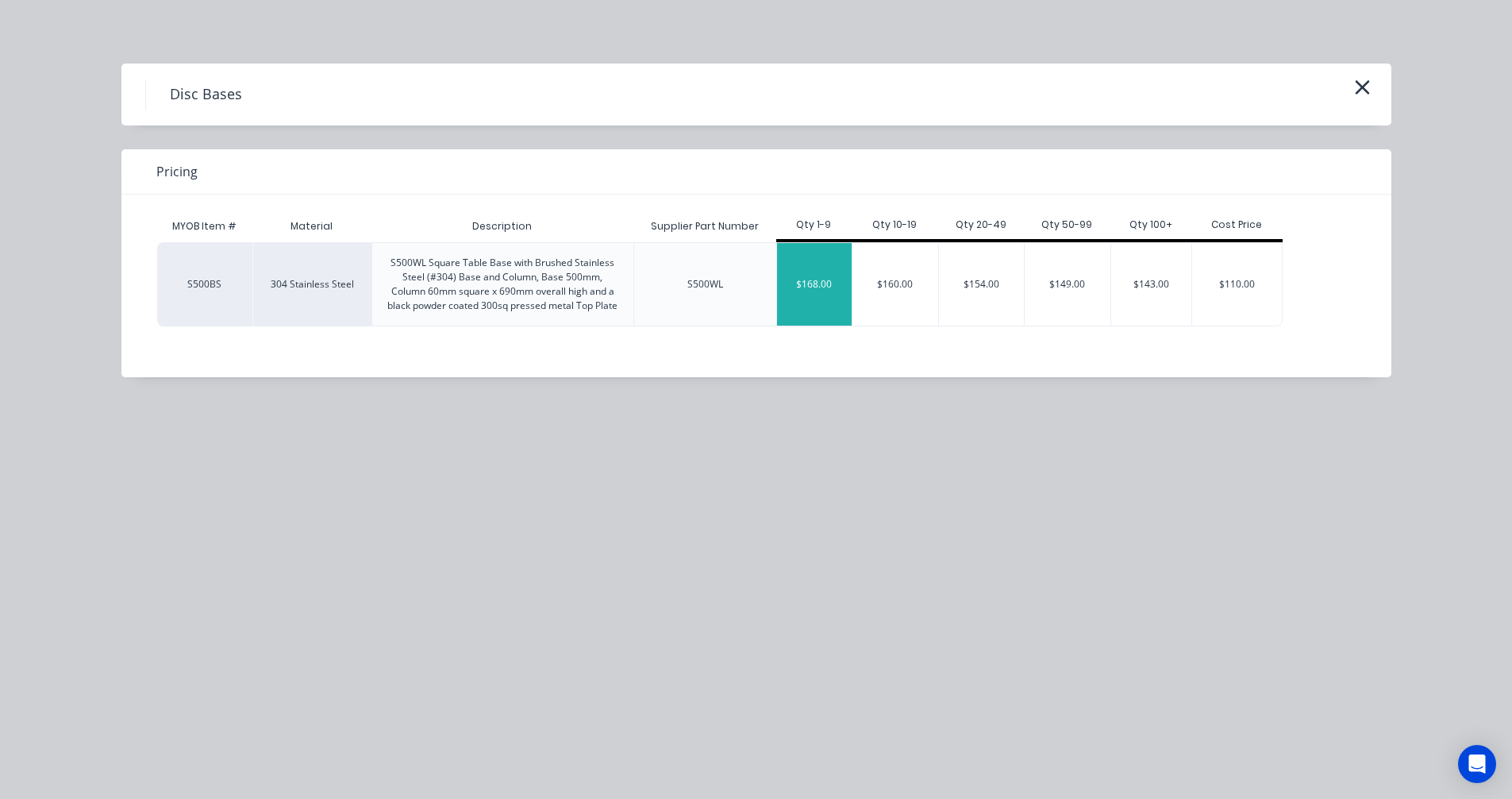
click at [818, 280] on div "$168.00" at bounding box center [814, 285] width 75 height 83
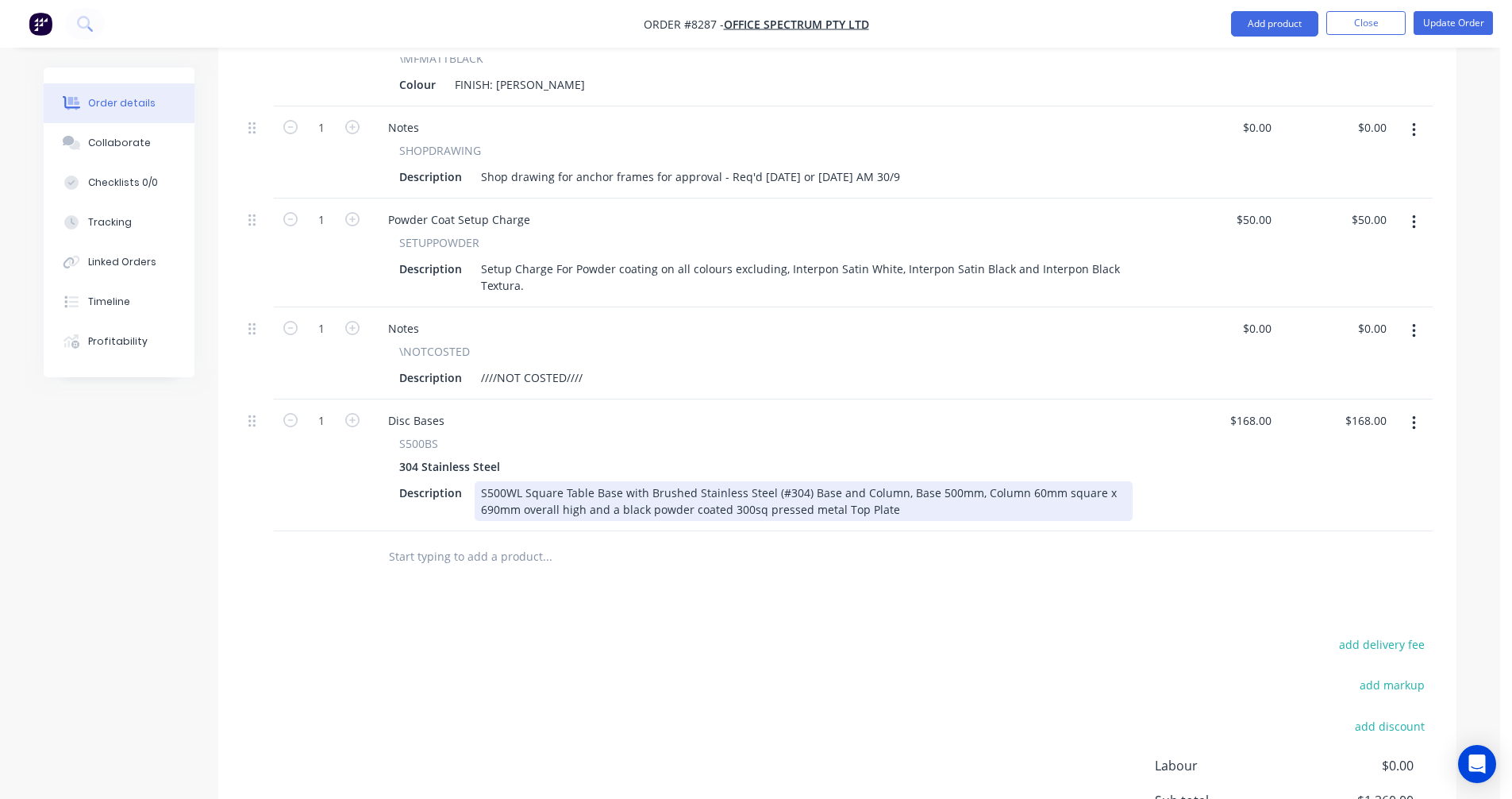
click at [756, 481] on div "S500WL Square Table Base with Brushed Stainless Steel (#304) Base and Column, B…" at bounding box center [804, 501] width 659 height 40
type input "$223.00"
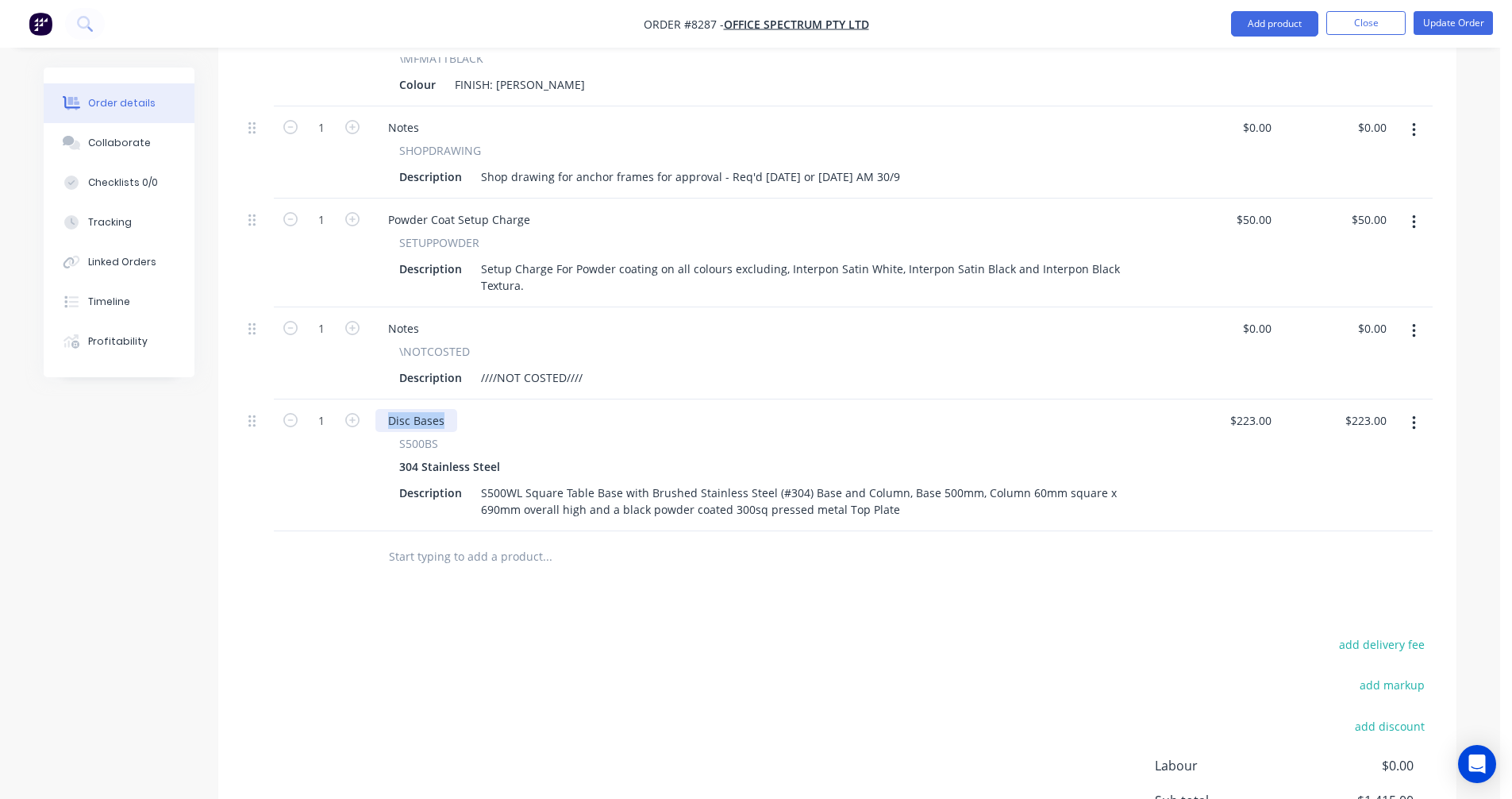
drag, startPoint x: 442, startPoint y: 398, endPoint x: 379, endPoint y: 394, distance: 63.1
click at [377, 409] on div "Disc Bases" at bounding box center [416, 421] width 82 height 23
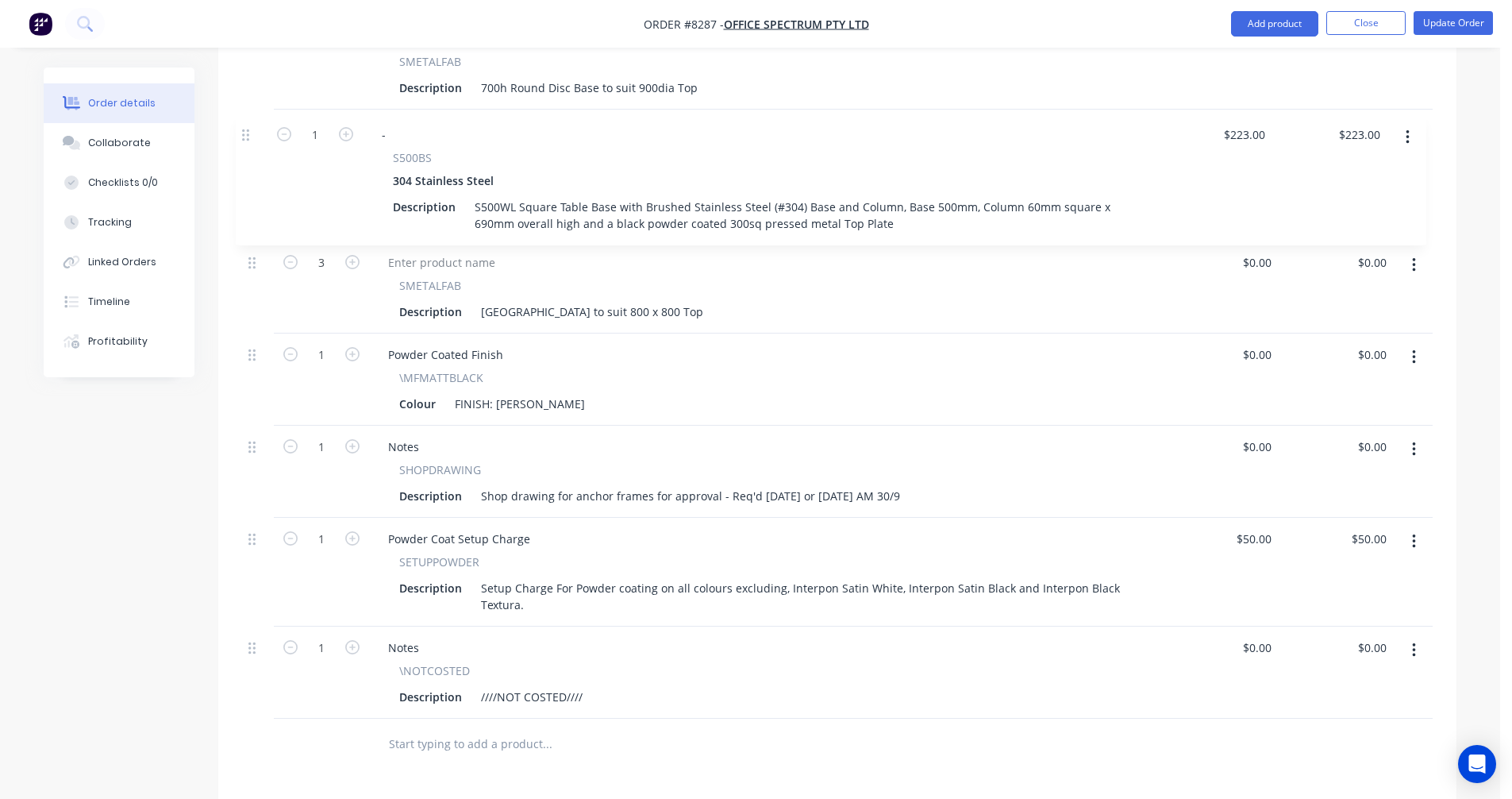
scroll to position [913, 0]
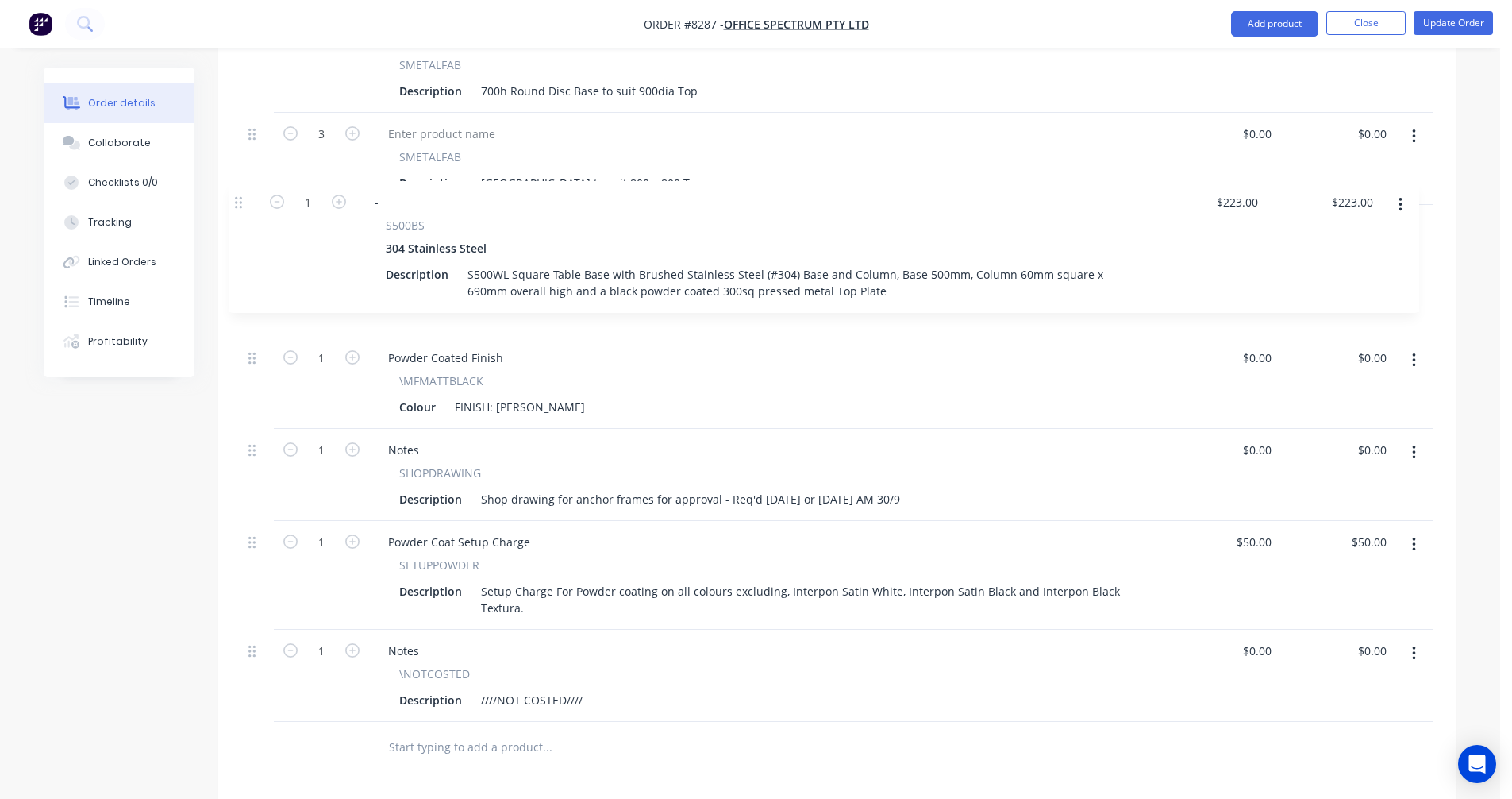
drag, startPoint x: 254, startPoint y: 559, endPoint x: 240, endPoint y: 197, distance: 362.3
click at [240, 197] on div "Qty Price Total 3 SMETALFAB Description 2400 x 450 x 2200h Anchor Frames as per…" at bounding box center [837, 261] width 1238 height 1026
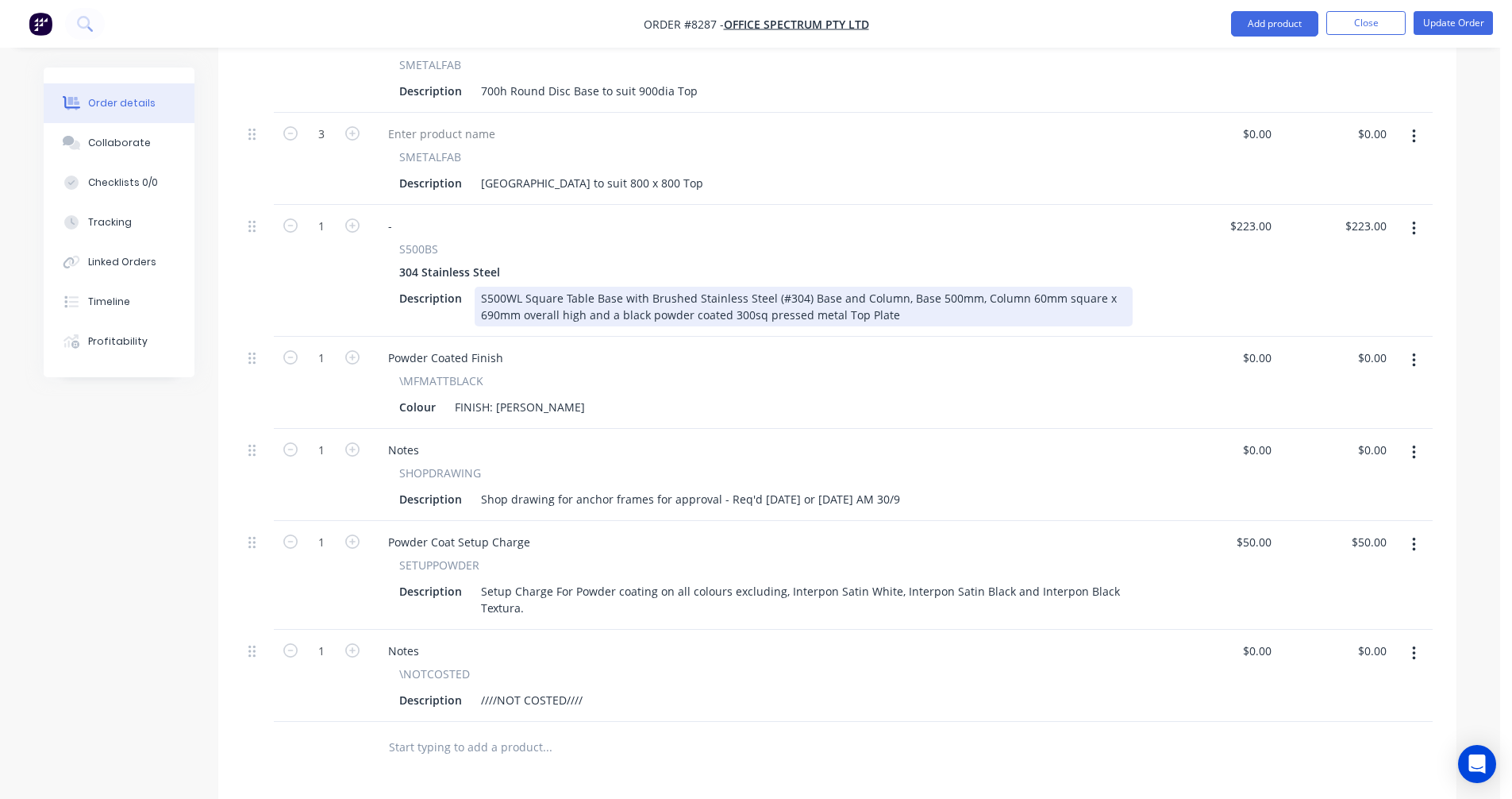
click at [508, 287] on div "S500WL Square Table Base with Brushed Stainless Steel (#304) Base and Column, B…" at bounding box center [804, 307] width 659 height 40
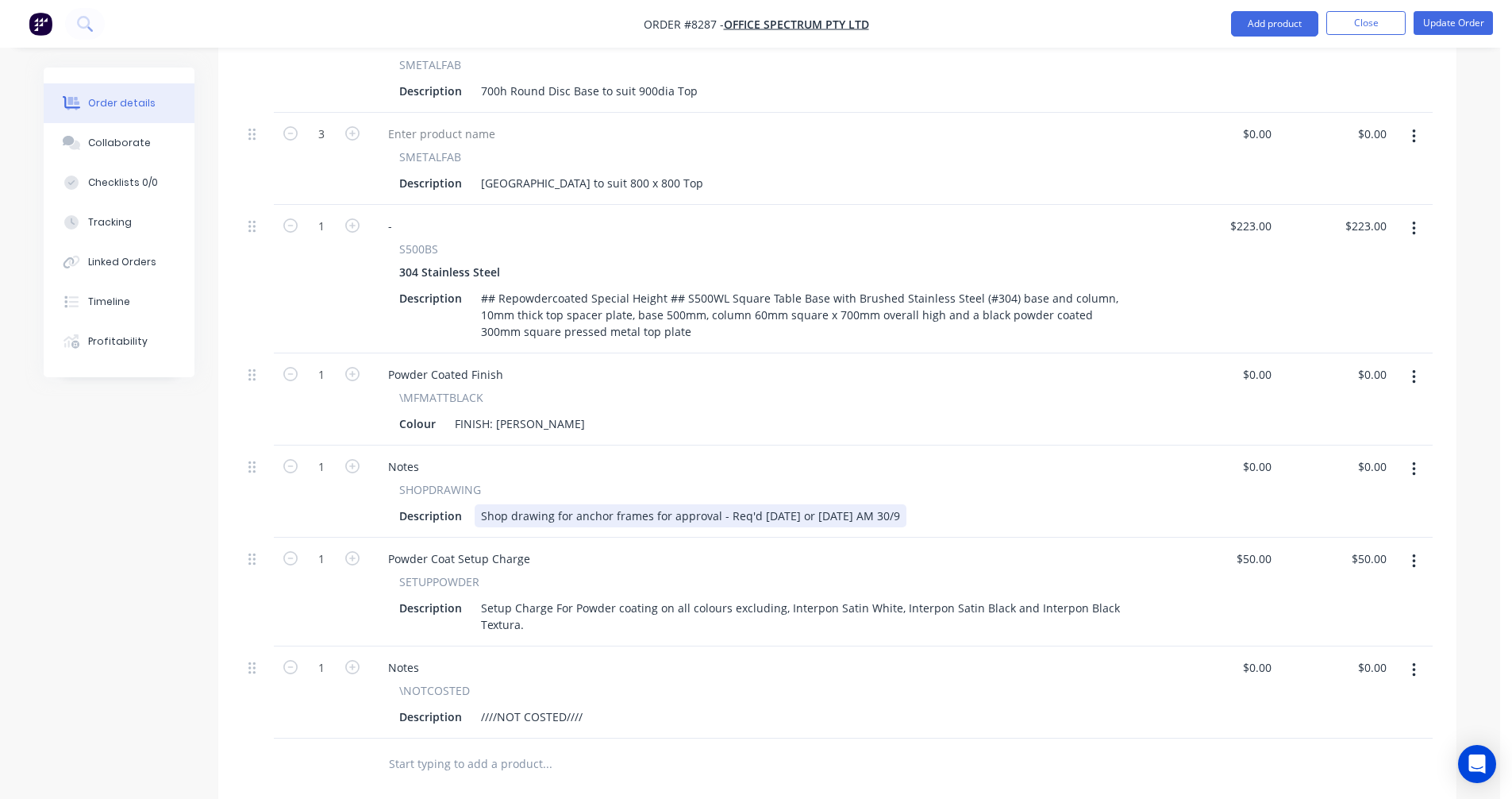
drag, startPoint x: 933, startPoint y: 491, endPoint x: 718, endPoint y: 486, distance: 215.1
click at [718, 504] on div "Shop drawing for anchor frames for approval - Req'd [DATE] or [DATE] AM 30/9" at bounding box center [690, 516] width 432 height 23
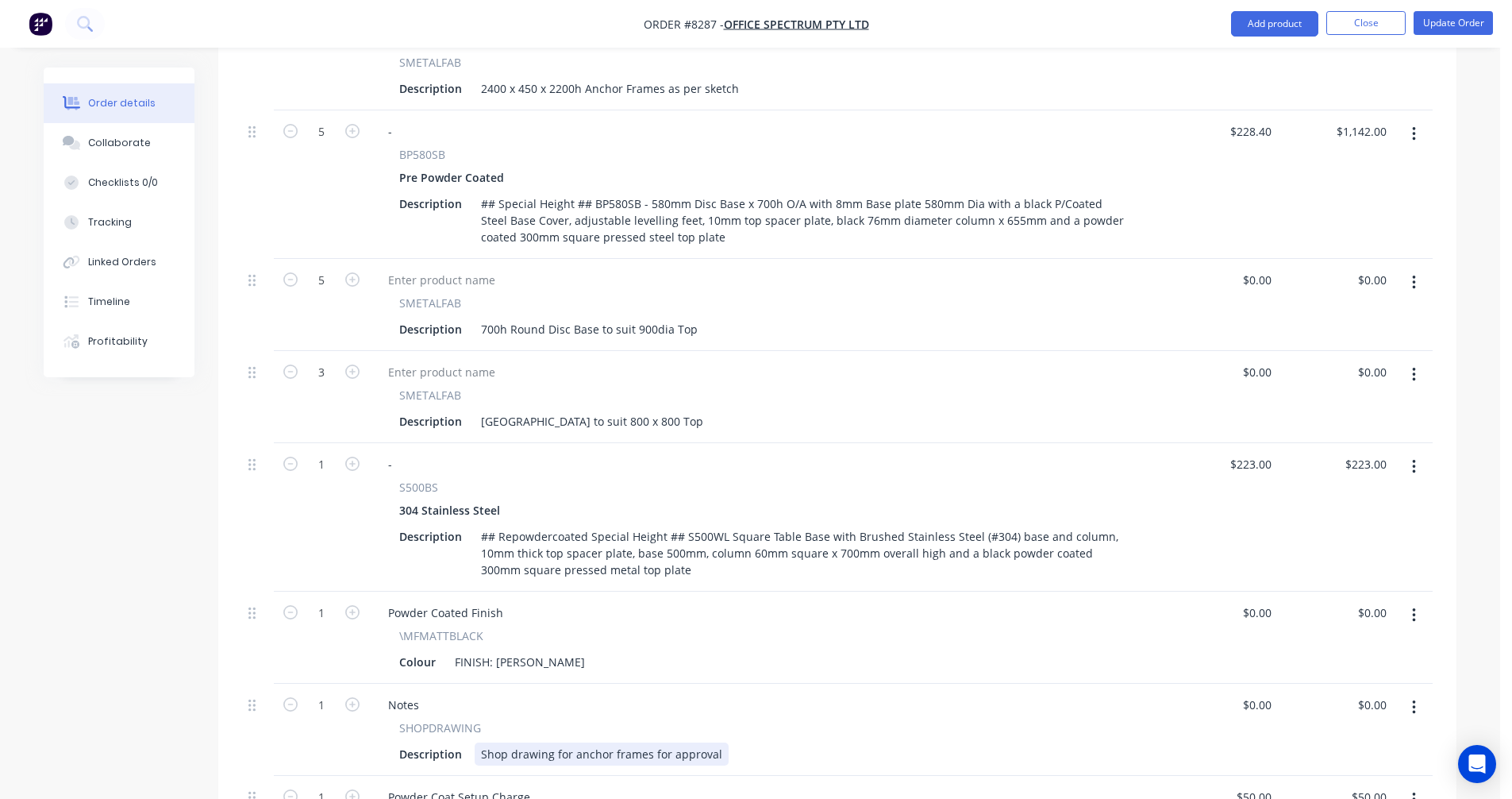
scroll to position [595, 0]
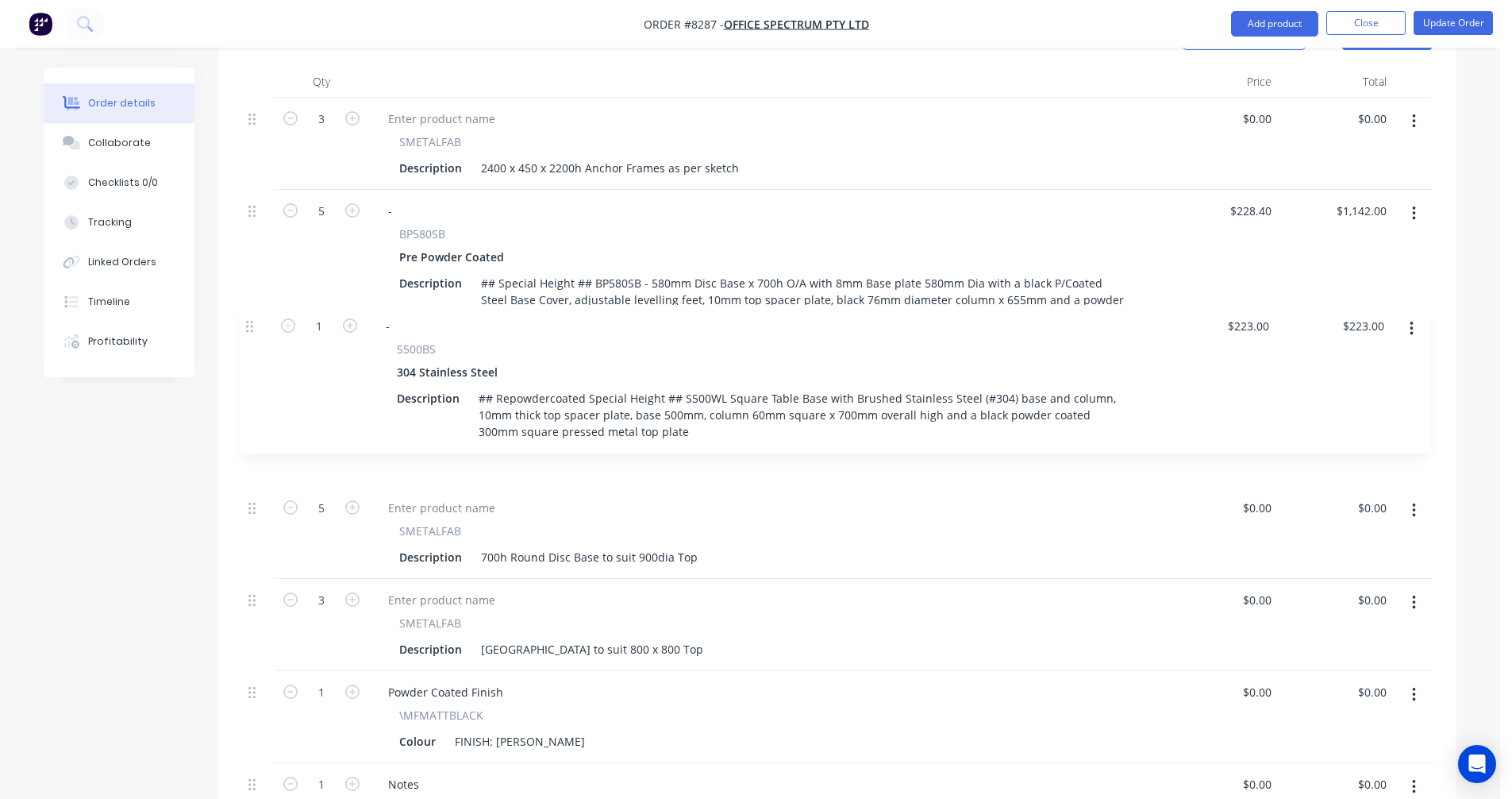
drag, startPoint x: 250, startPoint y: 520, endPoint x: 245, endPoint y: 323, distance: 197.1
click at [246, 321] on div "3 SMETALFAB Description 2400 x 450 x 2200h Anchor Frames as per sketch $0.00 $0…" at bounding box center [838, 577] width 1191 height 958
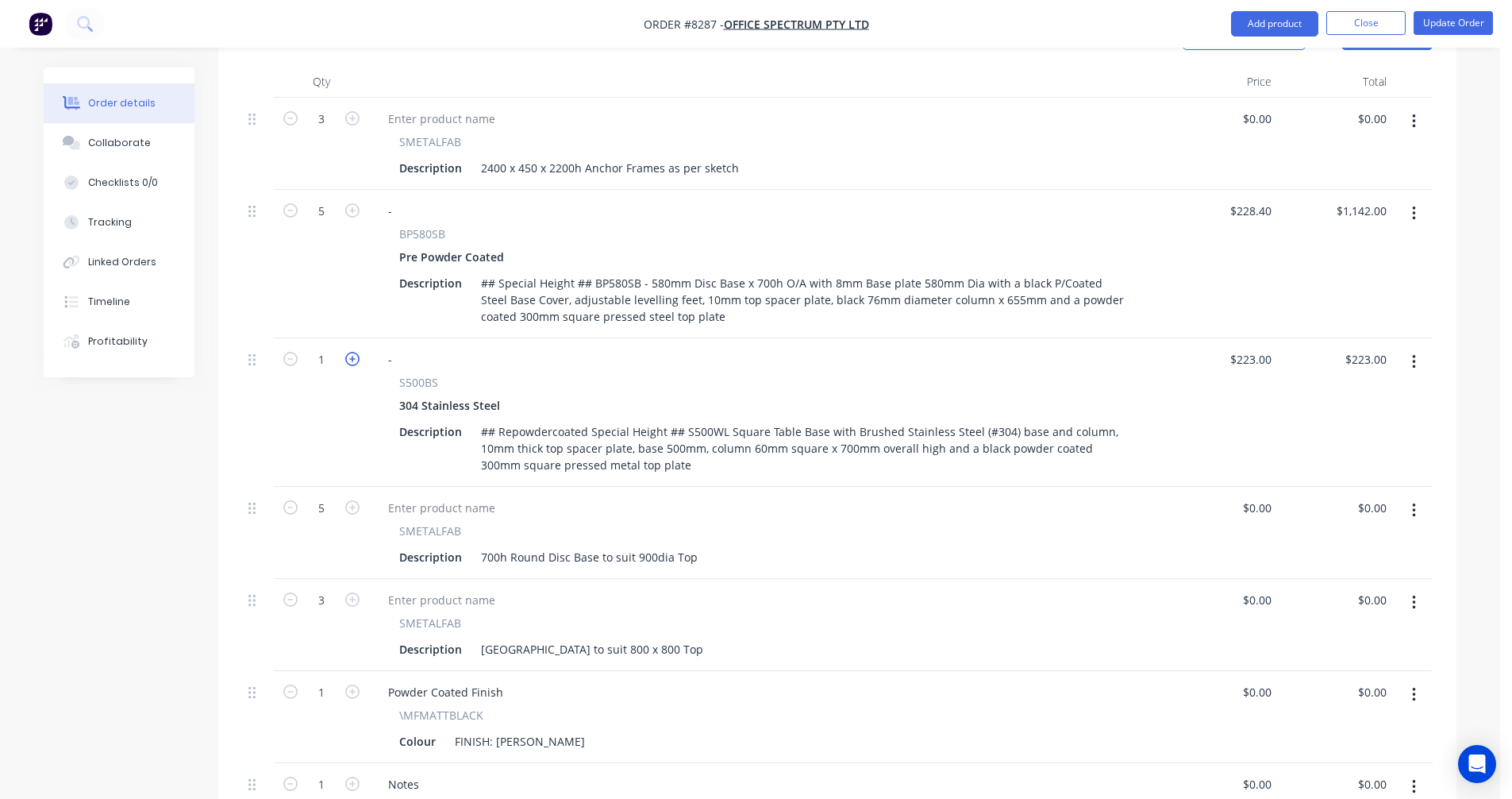
click at [352, 352] on icon "button" at bounding box center [352, 358] width 14 height 14
type input "2"
type input "$446.00"
click at [352, 352] on icon "button" at bounding box center [352, 358] width 14 height 14
type input "3"
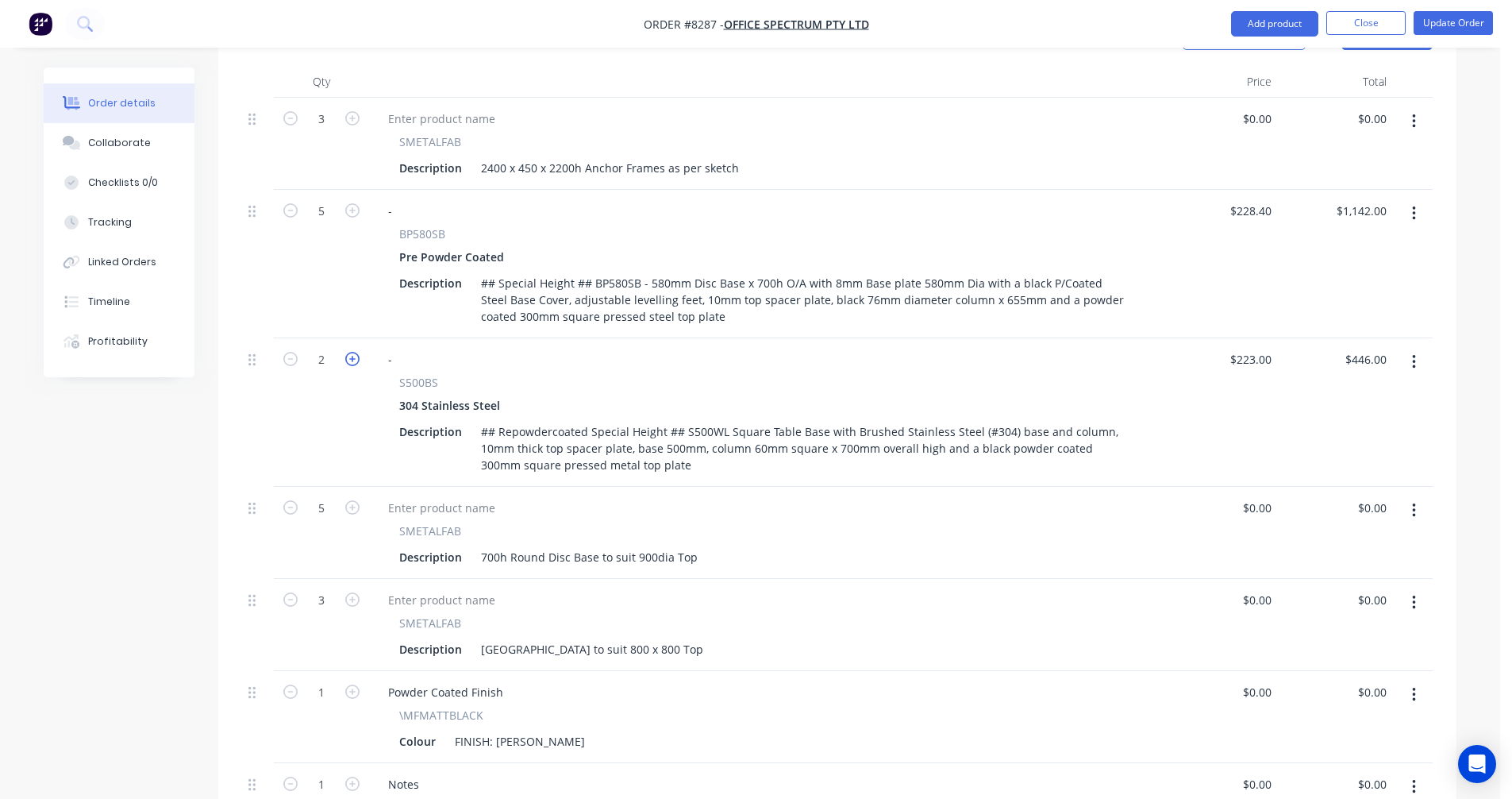
type input "$669.00"
click at [690, 546] on div "700h Round Disc Base to suit 900dia Top" at bounding box center [589, 558] width 230 height 23
click at [1412, 502] on icon "button" at bounding box center [1414, 510] width 4 height 17
click at [1320, 636] on div "Delete" at bounding box center [1357, 648] width 122 height 23
click at [1414, 504] on icon "button" at bounding box center [1414, 510] width 3 height 14
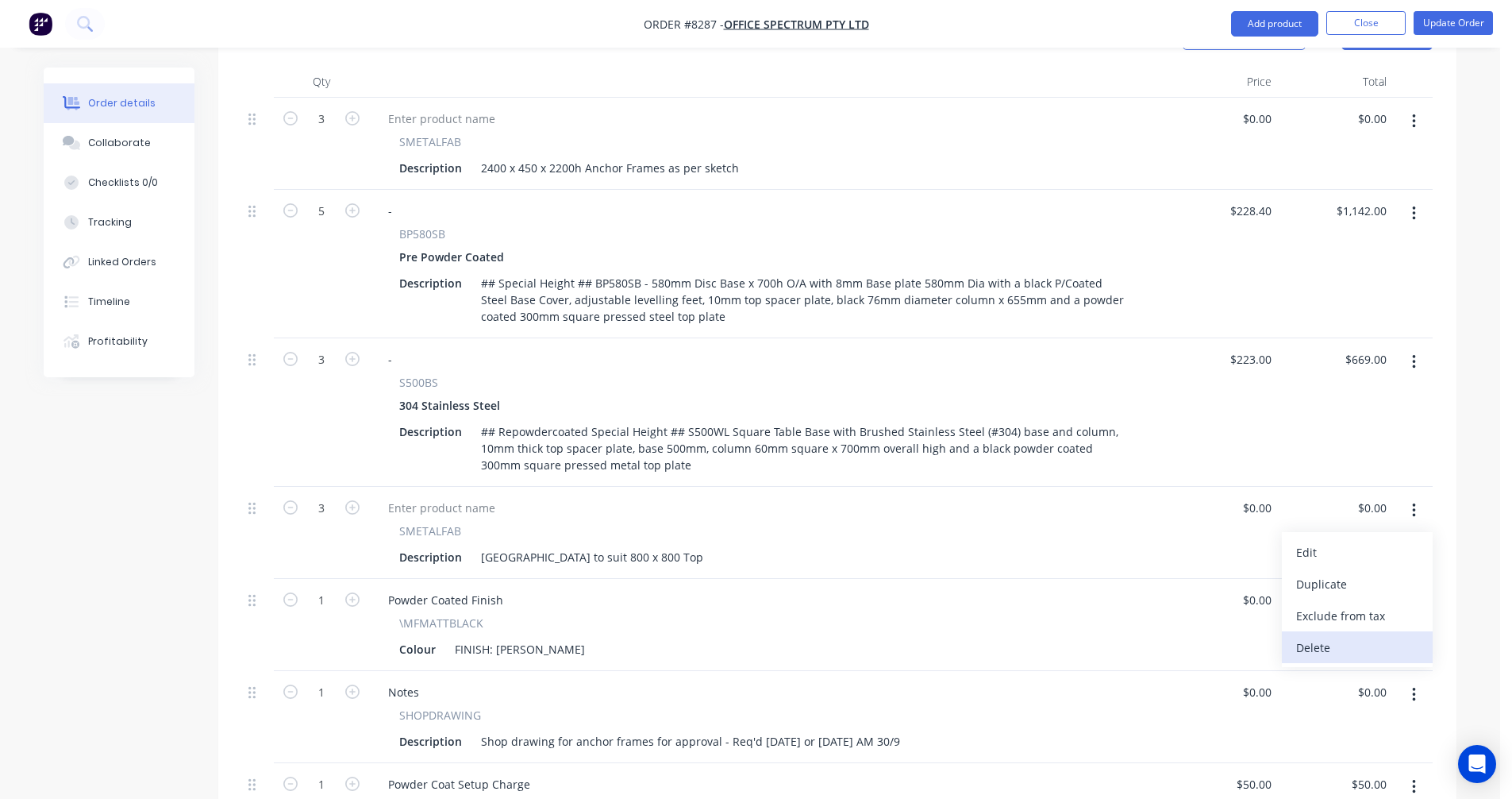
click at [1327, 636] on div "Delete" at bounding box center [1357, 648] width 122 height 23
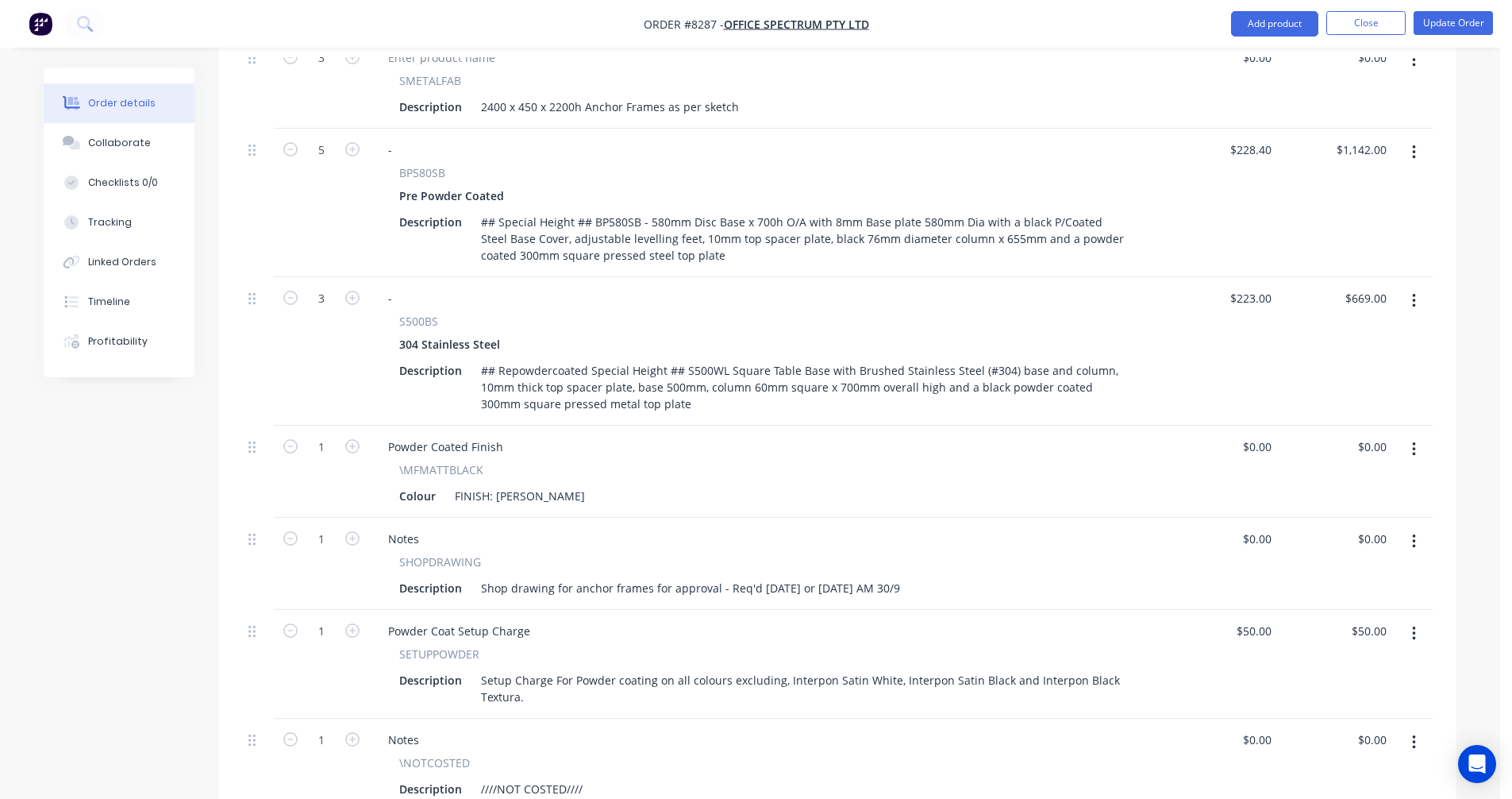
scroll to position [675, 0]
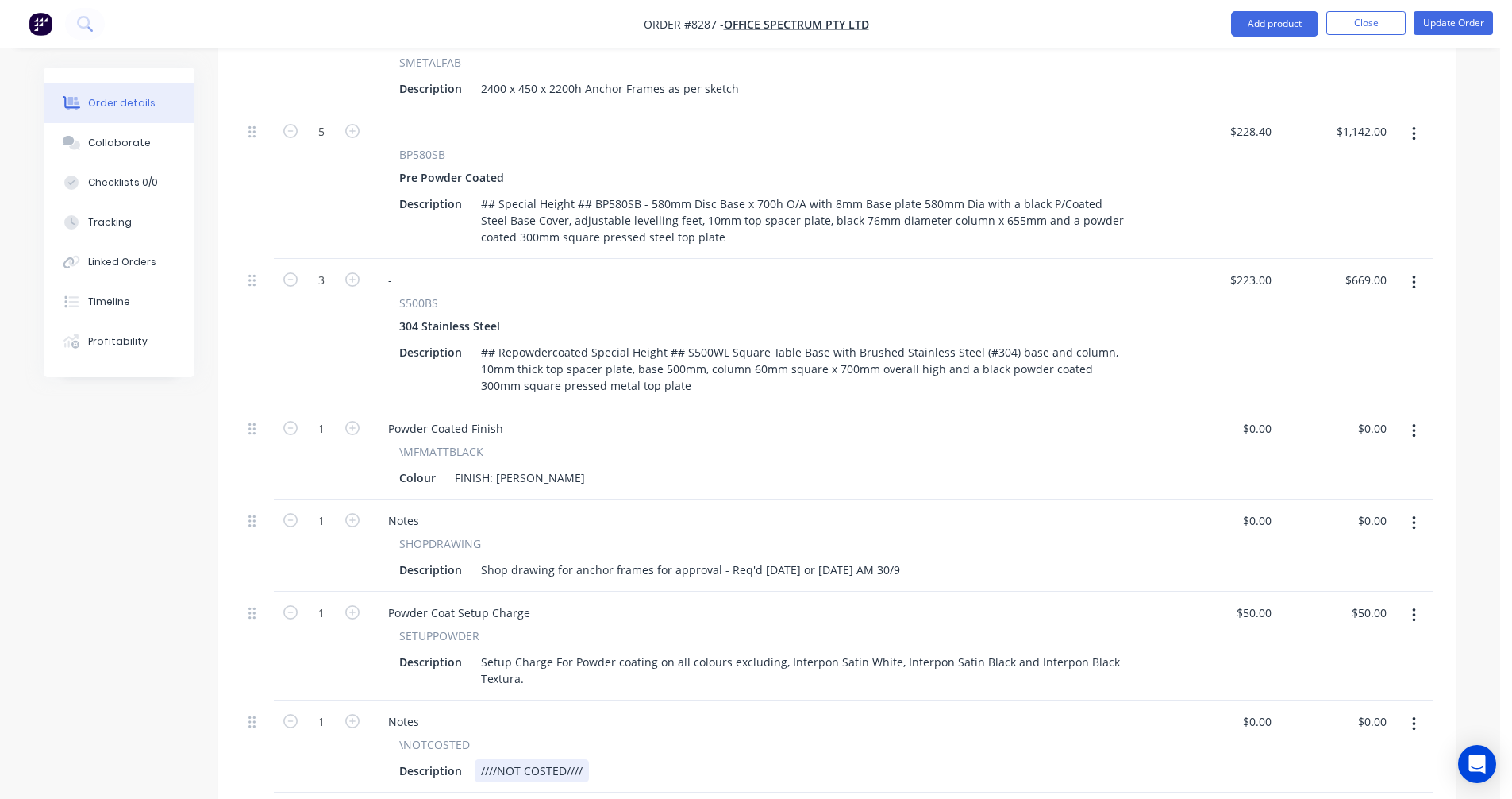
click at [584, 759] on div "////NOT COSTED////" at bounding box center [532, 771] width 114 height 23
type input "$0.00"
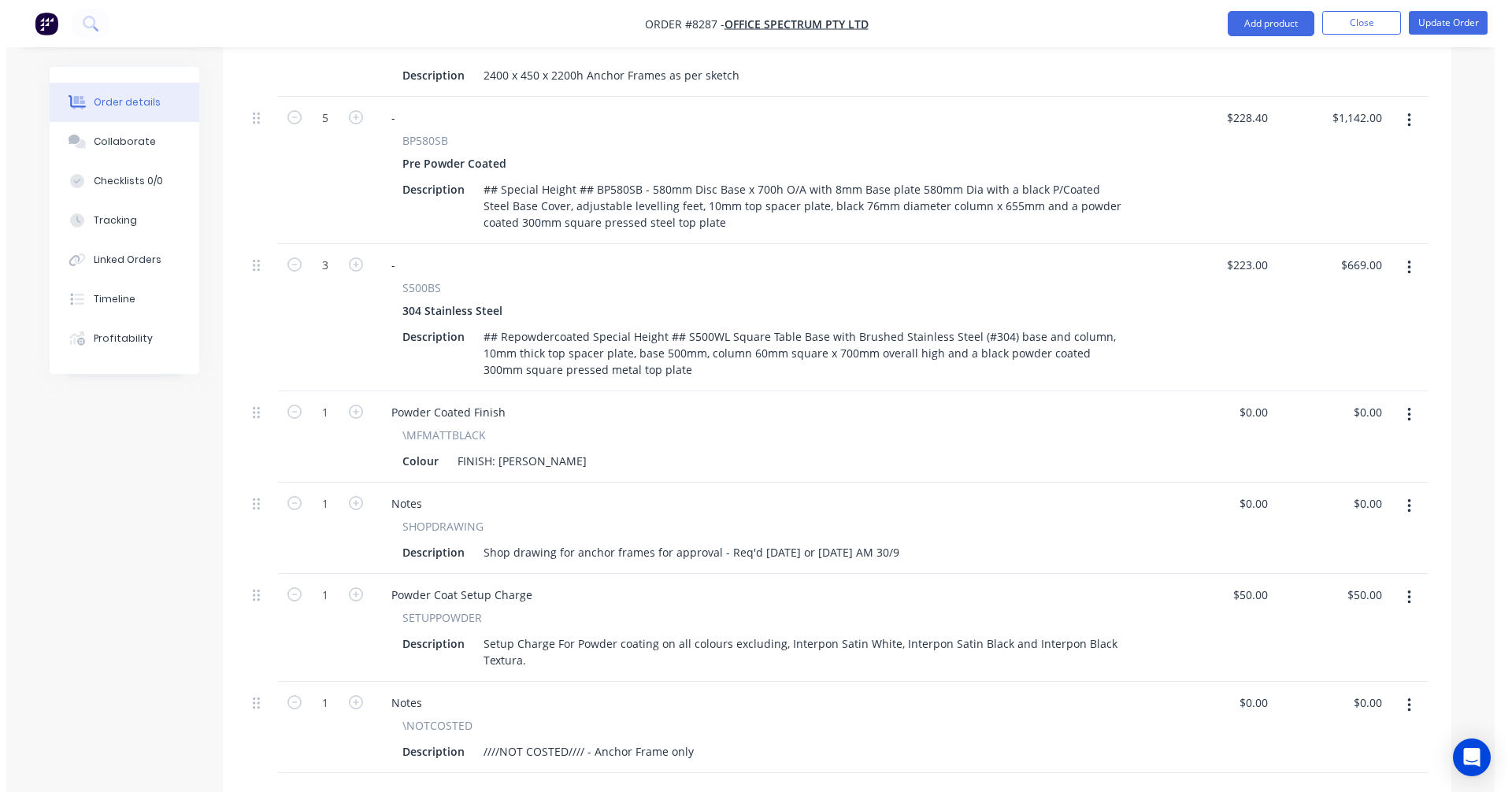
scroll to position [1058, 0]
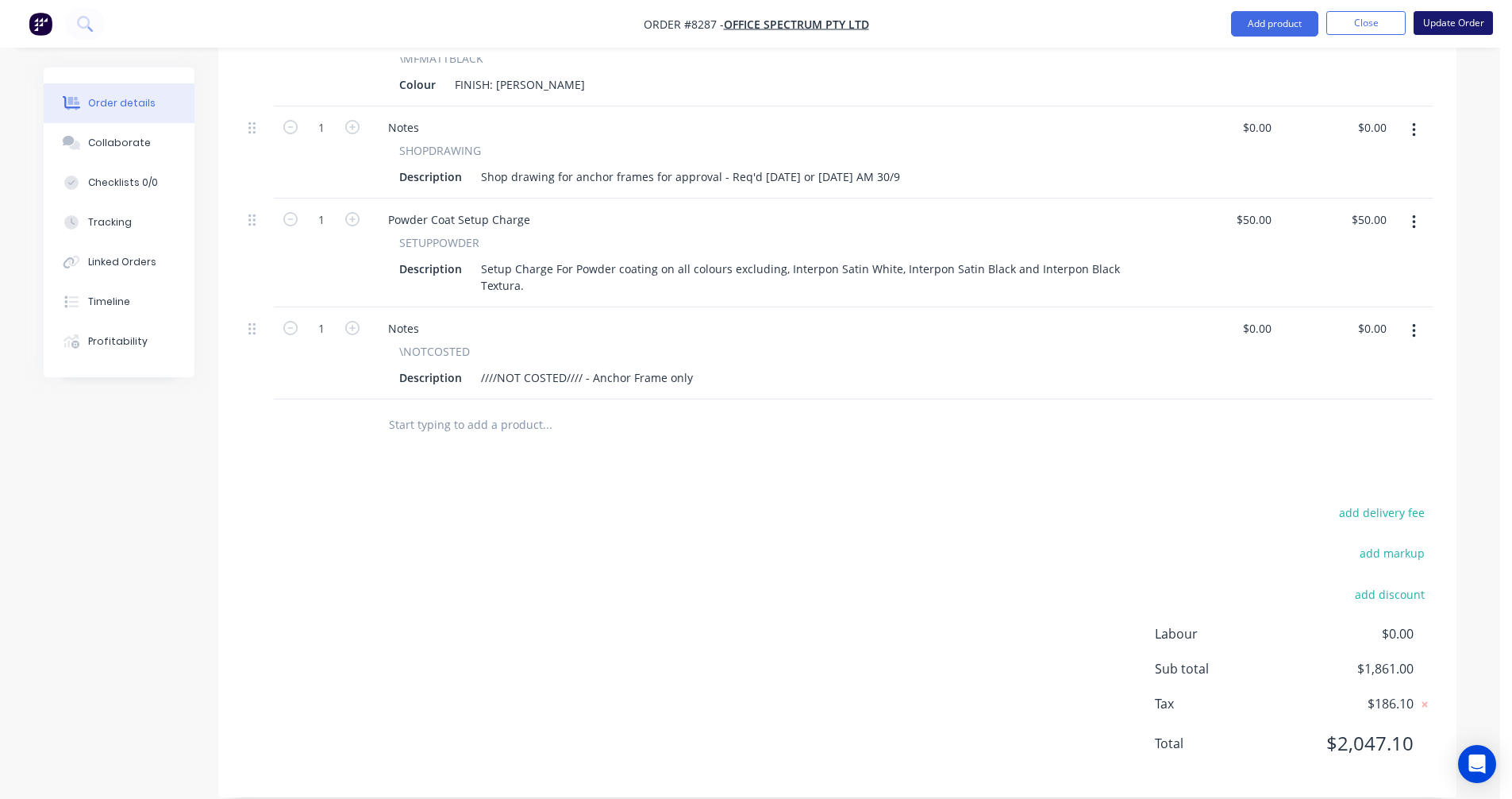
click at [1457, 18] on button "Update Order" at bounding box center [1454, 22] width 80 height 24
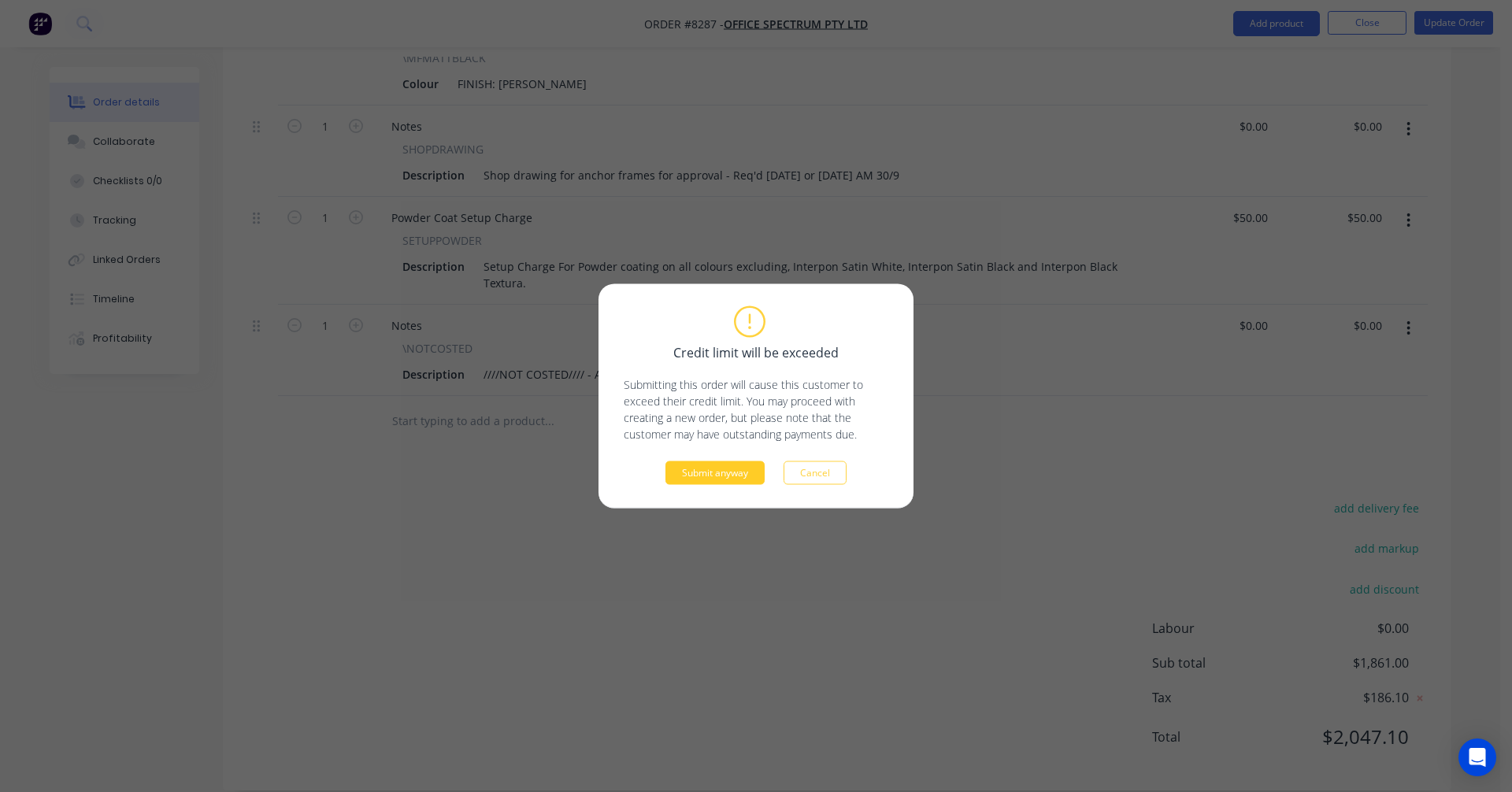
click at [717, 478] on button "Submit anyway" at bounding box center [715, 473] width 100 height 24
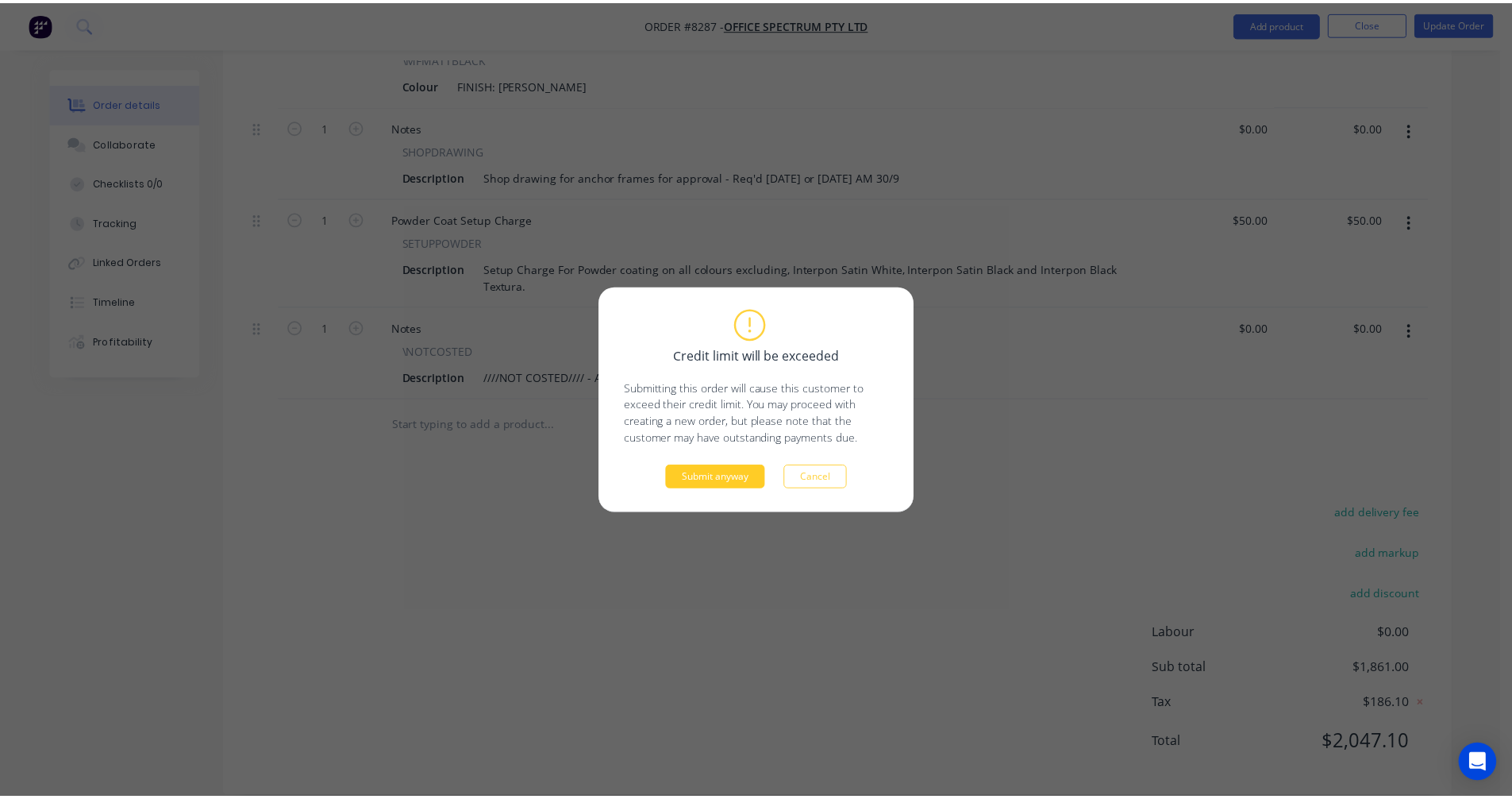
scroll to position [816, 0]
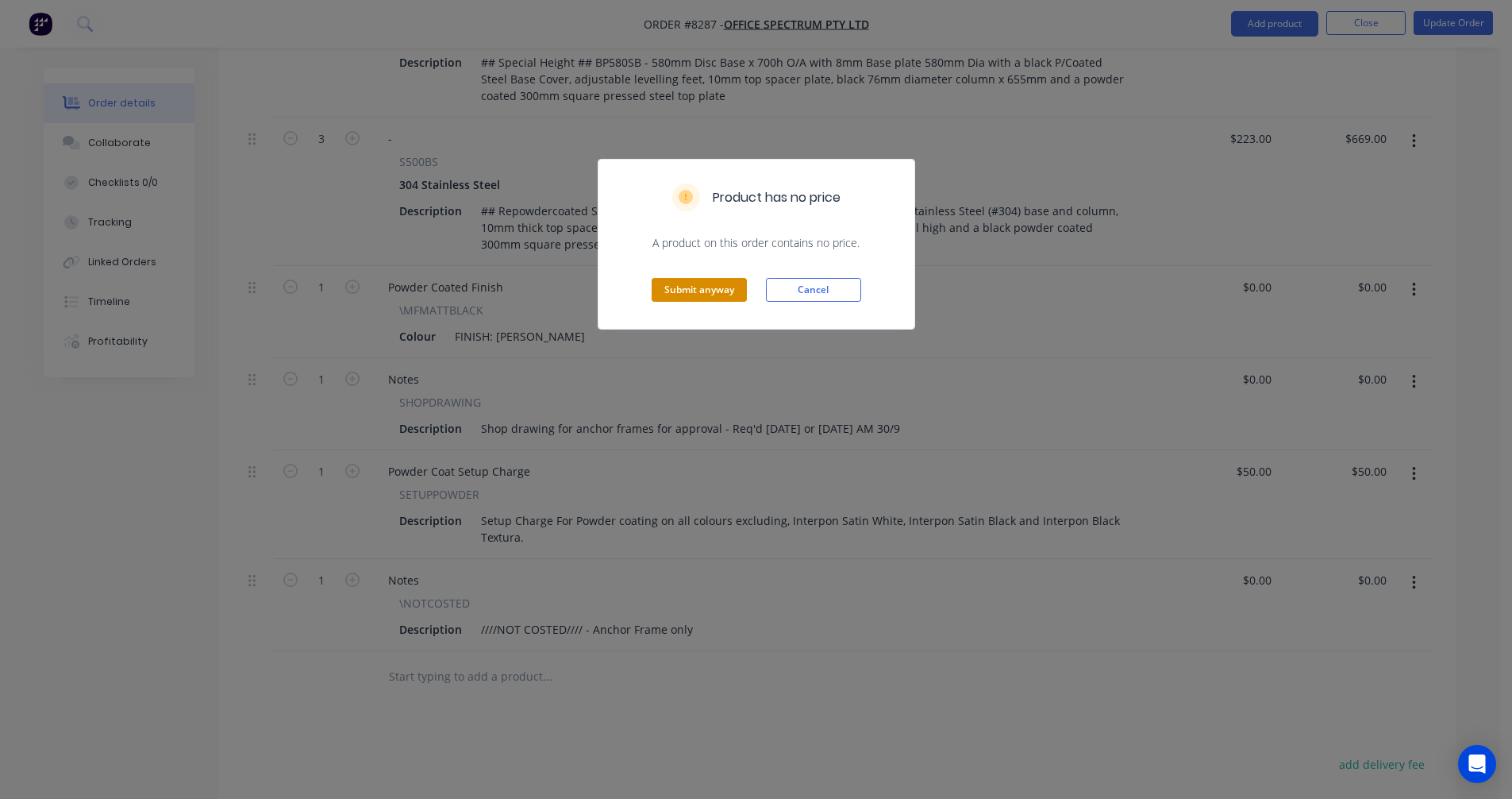
click at [706, 285] on button "Submit anyway" at bounding box center [699, 290] width 95 height 24
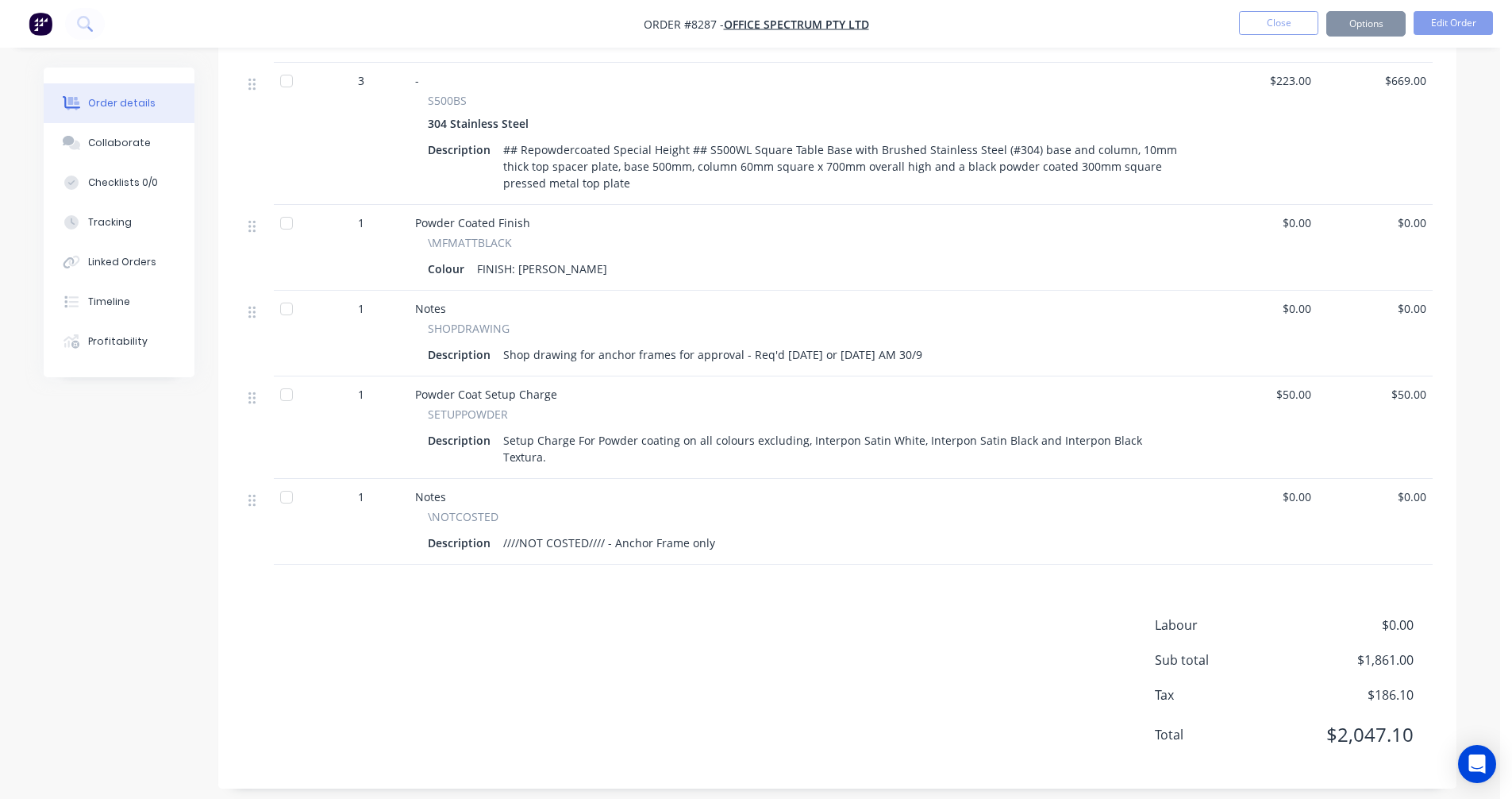
scroll to position [790, 0]
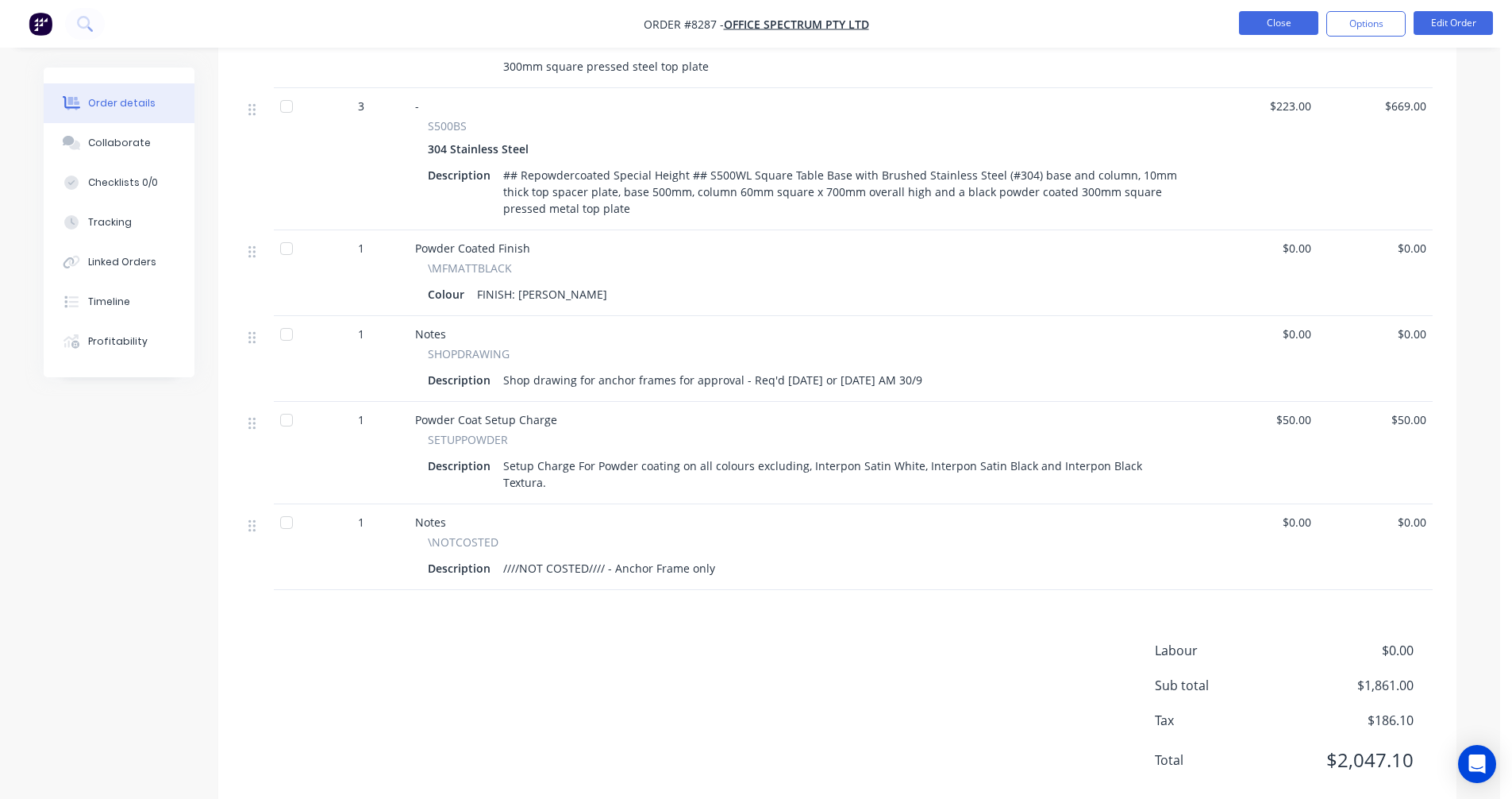
click at [1289, 23] on button "Close" at bounding box center [1279, 22] width 80 height 24
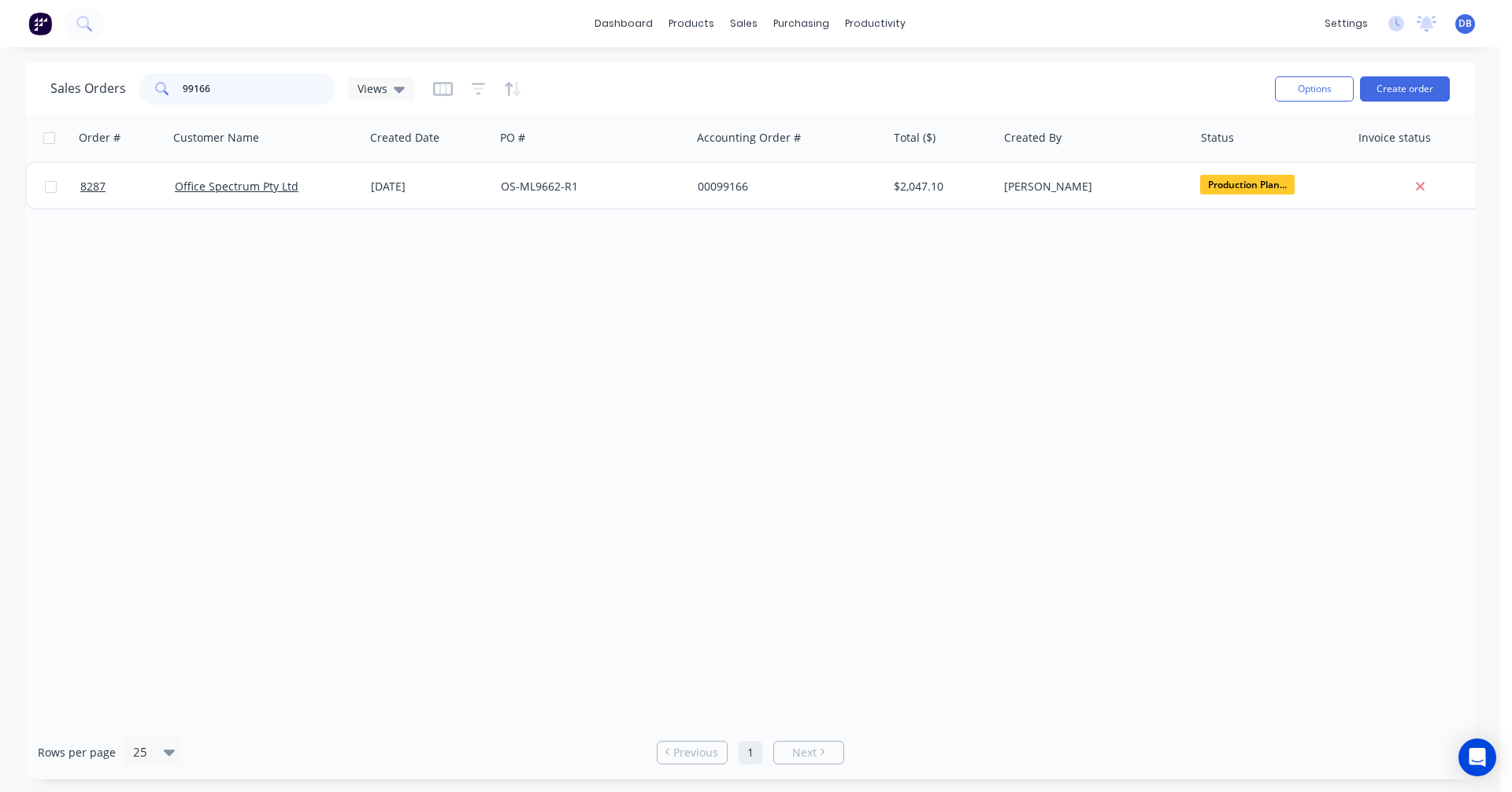
drag, startPoint x: 180, startPoint y: 88, endPoint x: 132, endPoint y: 93, distance: 48.3
click at [133, 93] on div "Sales Orders 99166 Views" at bounding box center [232, 89] width 364 height 31
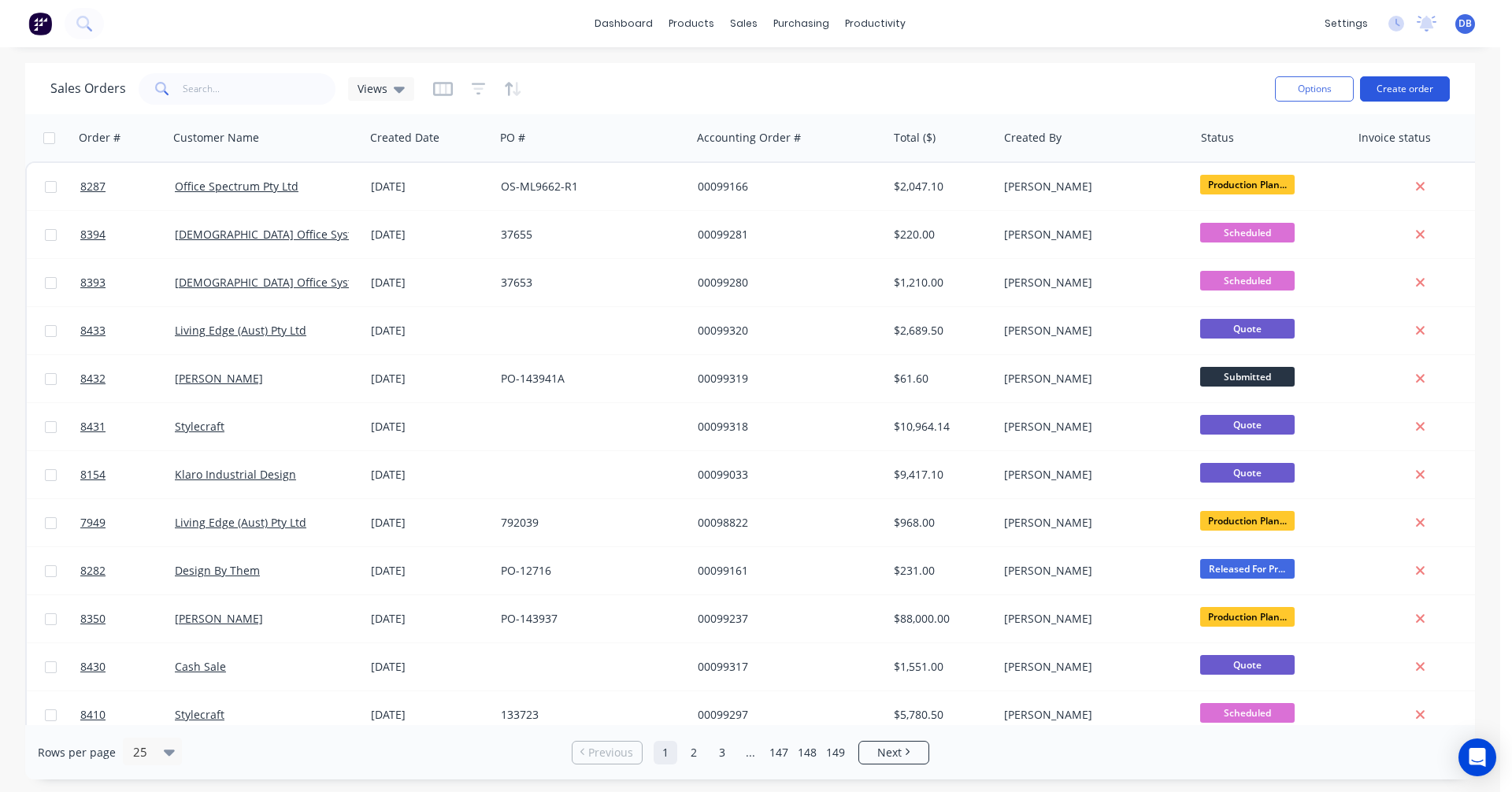
click at [1395, 87] on button "Create order" at bounding box center [1404, 89] width 90 height 25
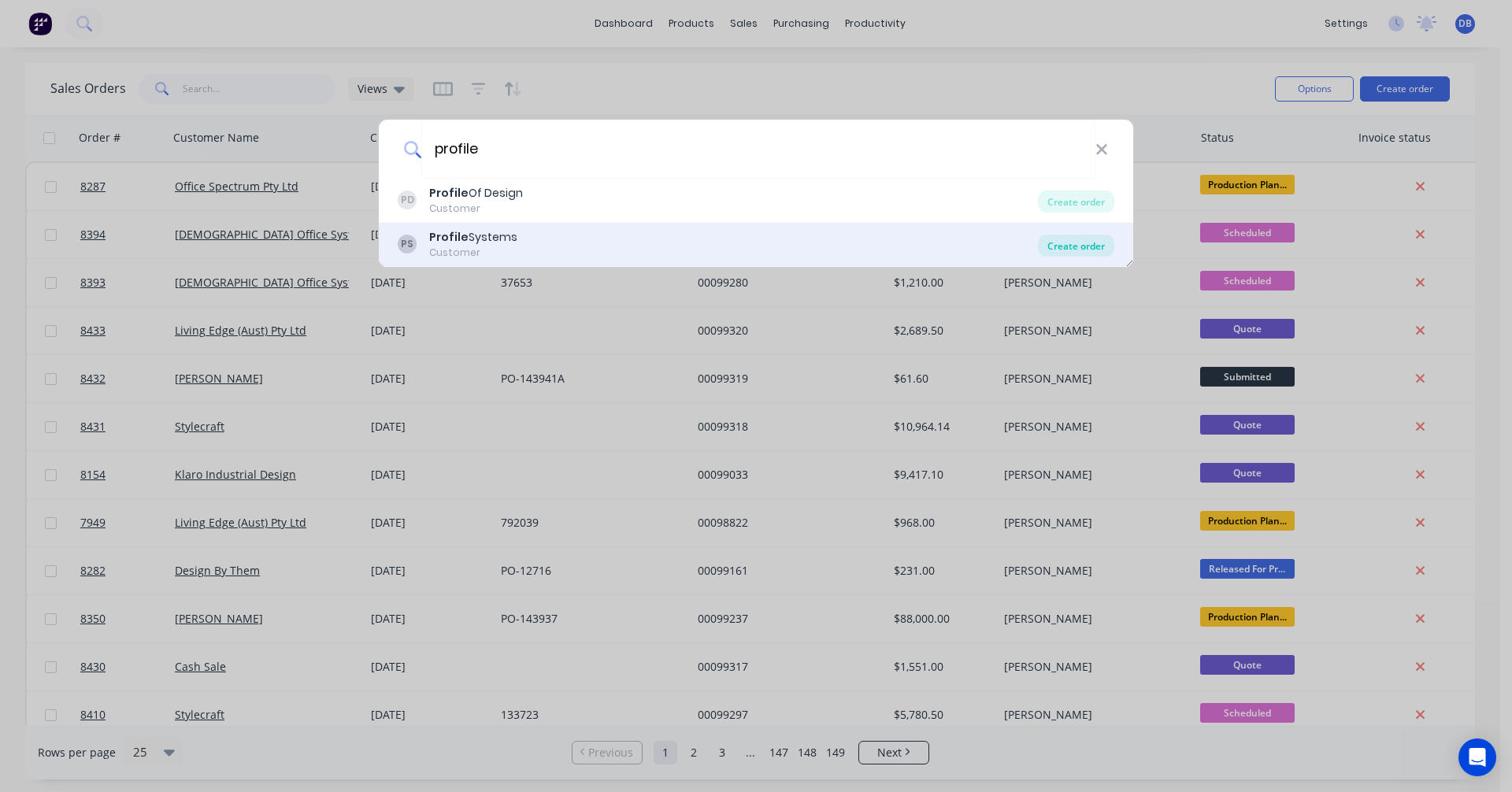
type input "profile"
click at [1068, 243] on div "Create order" at bounding box center [1076, 245] width 77 height 22
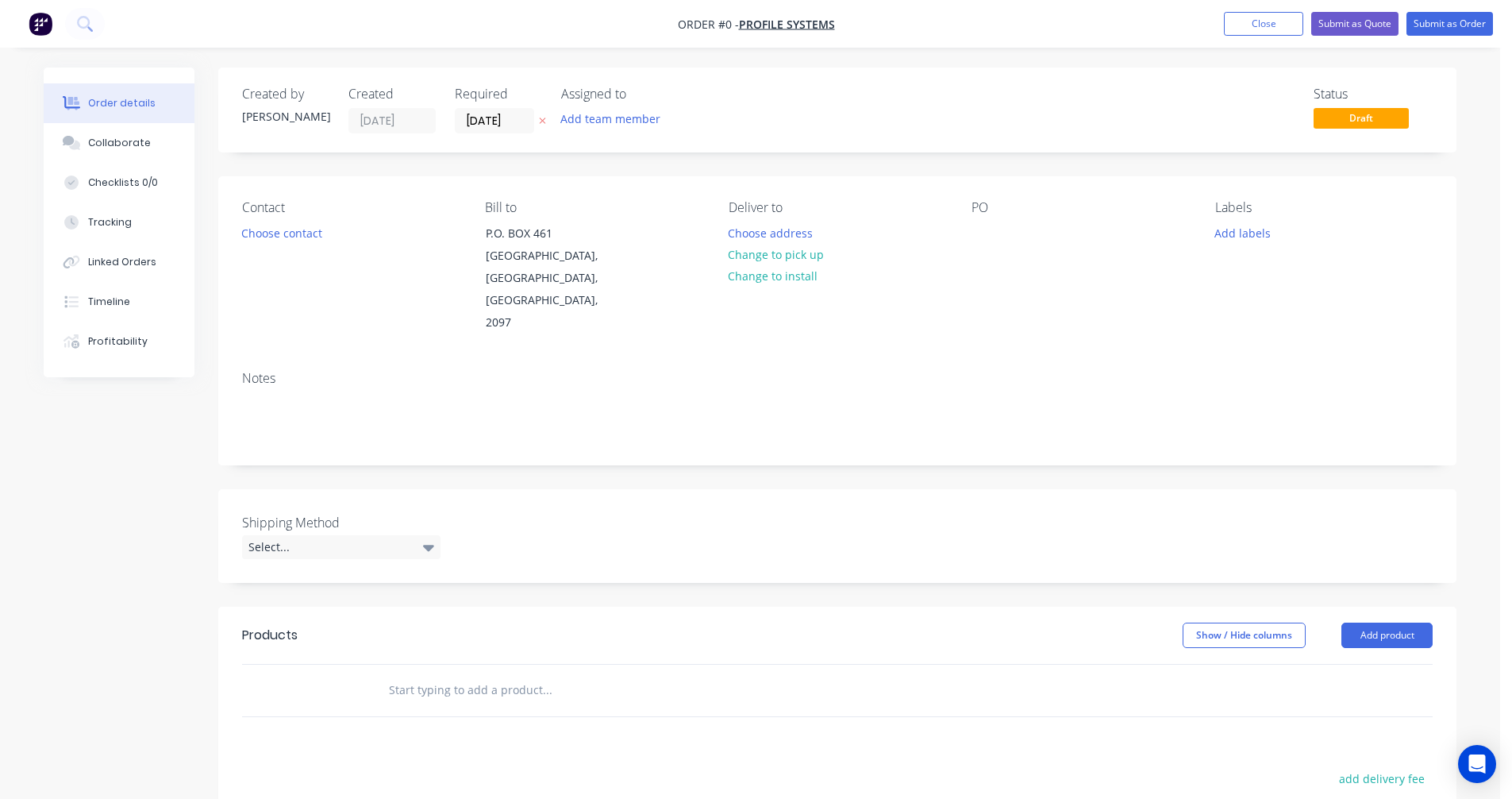
click at [430, 675] on input "text" at bounding box center [547, 690] width 318 height 32
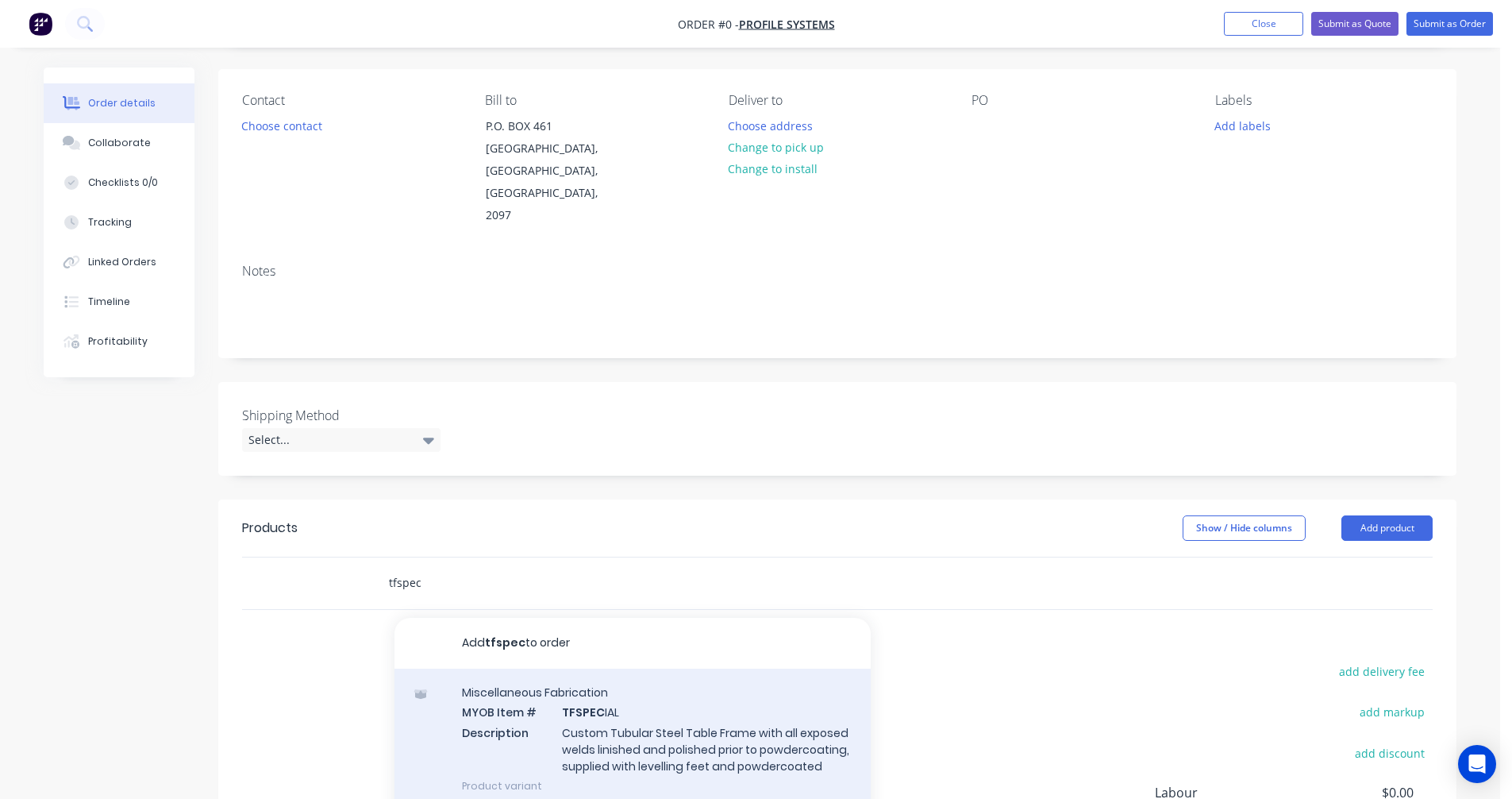
scroll to position [266, 0]
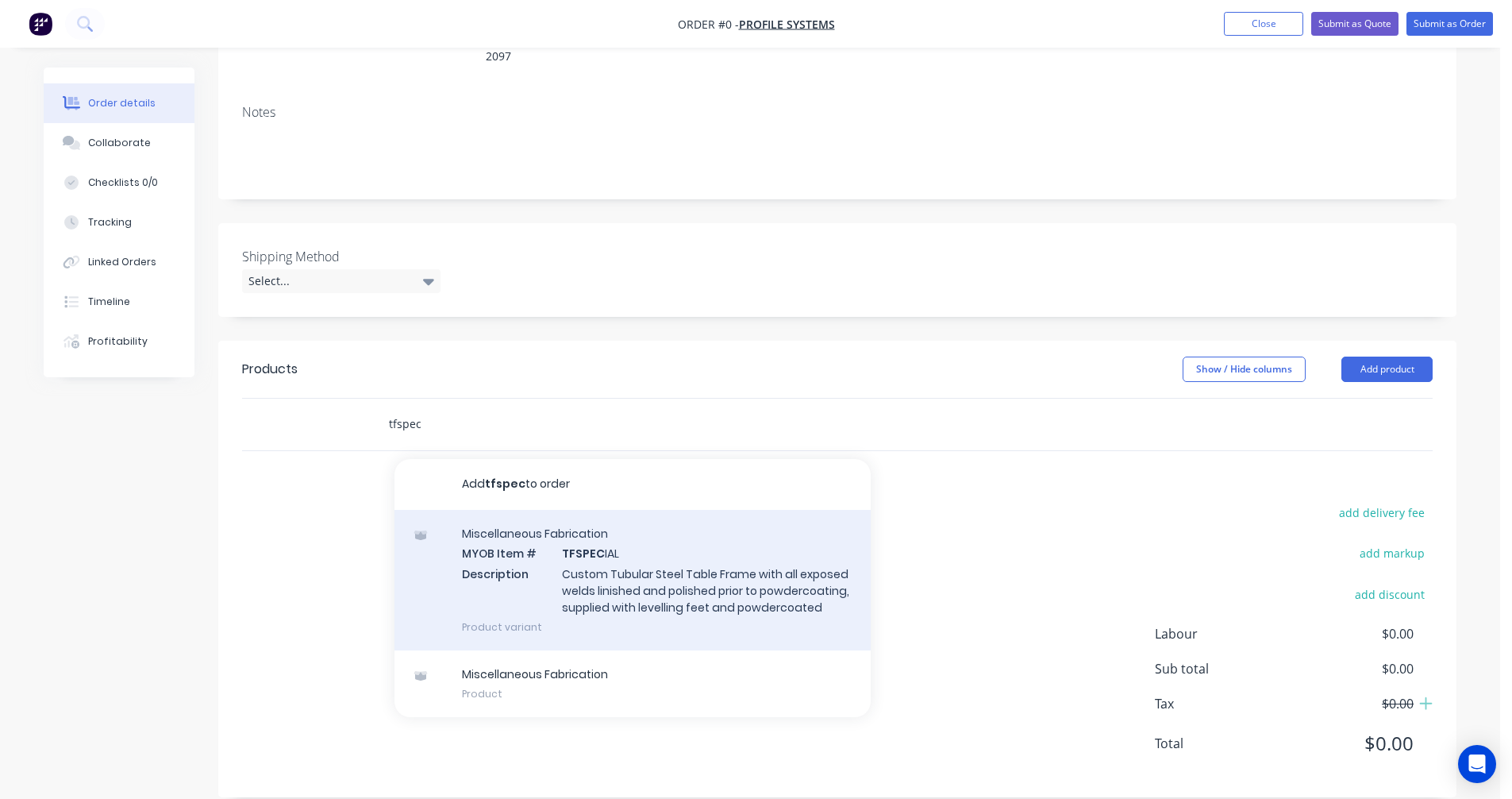
type input "tfspec"
click at [645, 560] on div "Miscellaneous Fabrication MYOB Item # TFSPEC IAL Description Custom Tubular Ste…" at bounding box center [633, 580] width 476 height 140
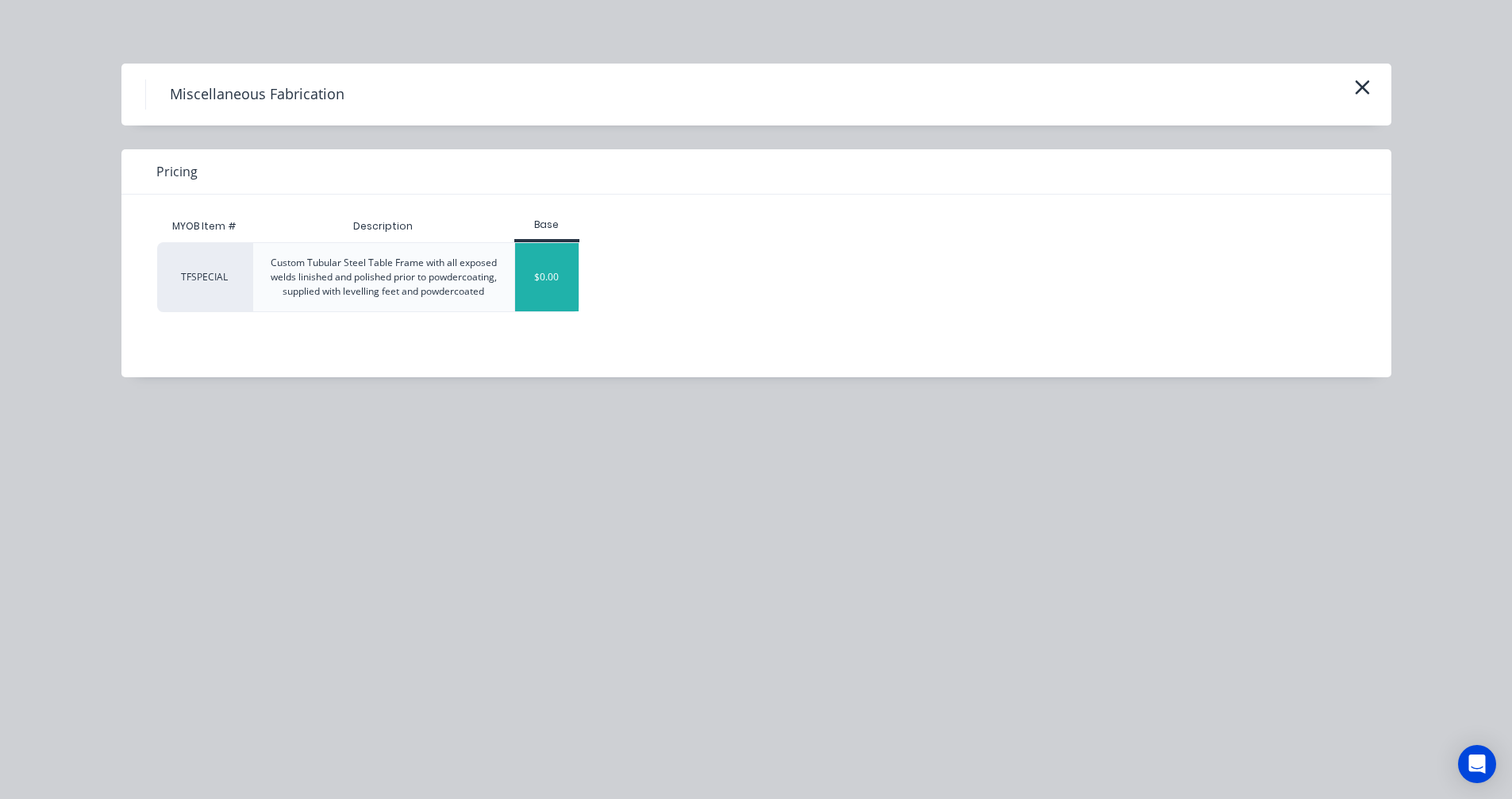
click at [551, 271] on div "$0.00" at bounding box center [547, 277] width 65 height 68
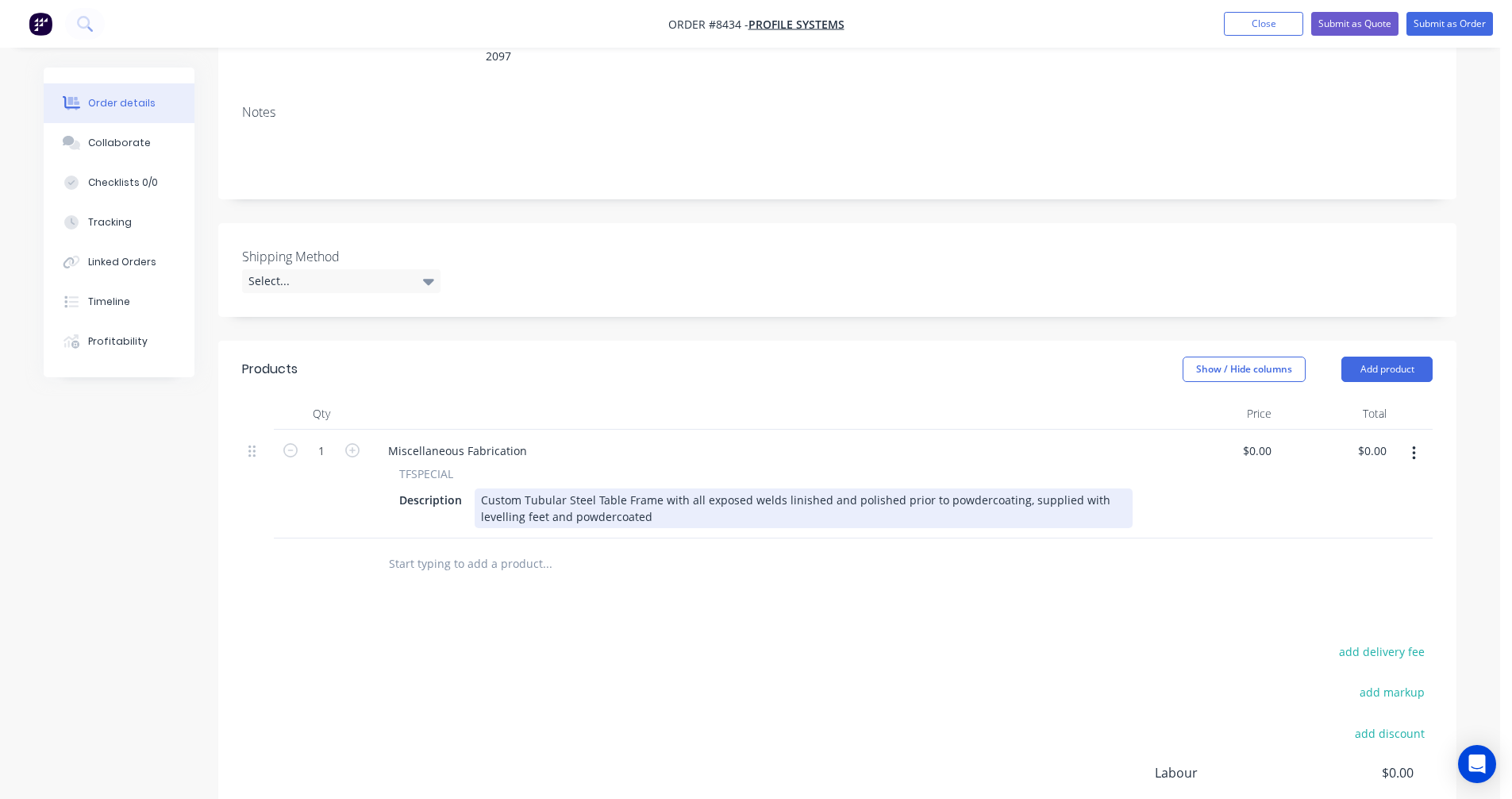
click at [603, 489] on div "Custom Tubular Steel Table Frame with all exposed welds linished and polished p…" at bounding box center [804, 509] width 659 height 40
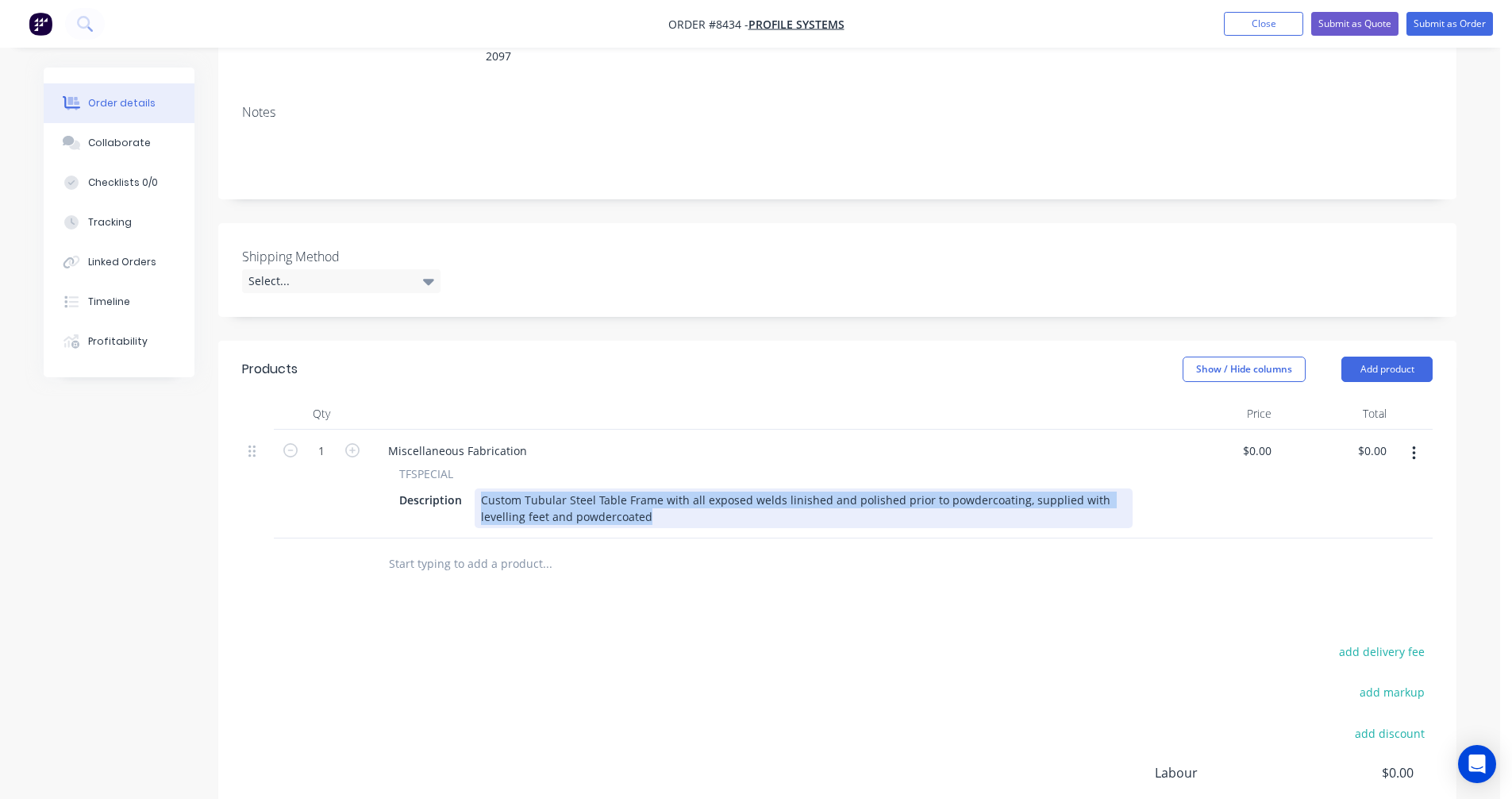
drag, startPoint x: 656, startPoint y: 499, endPoint x: 467, endPoint y: 465, distance: 192.0
click at [469, 489] on div "Description Custom Tubular Steel Table Frame with all exposed welds linished an…" at bounding box center [763, 509] width 740 height 40
paste div
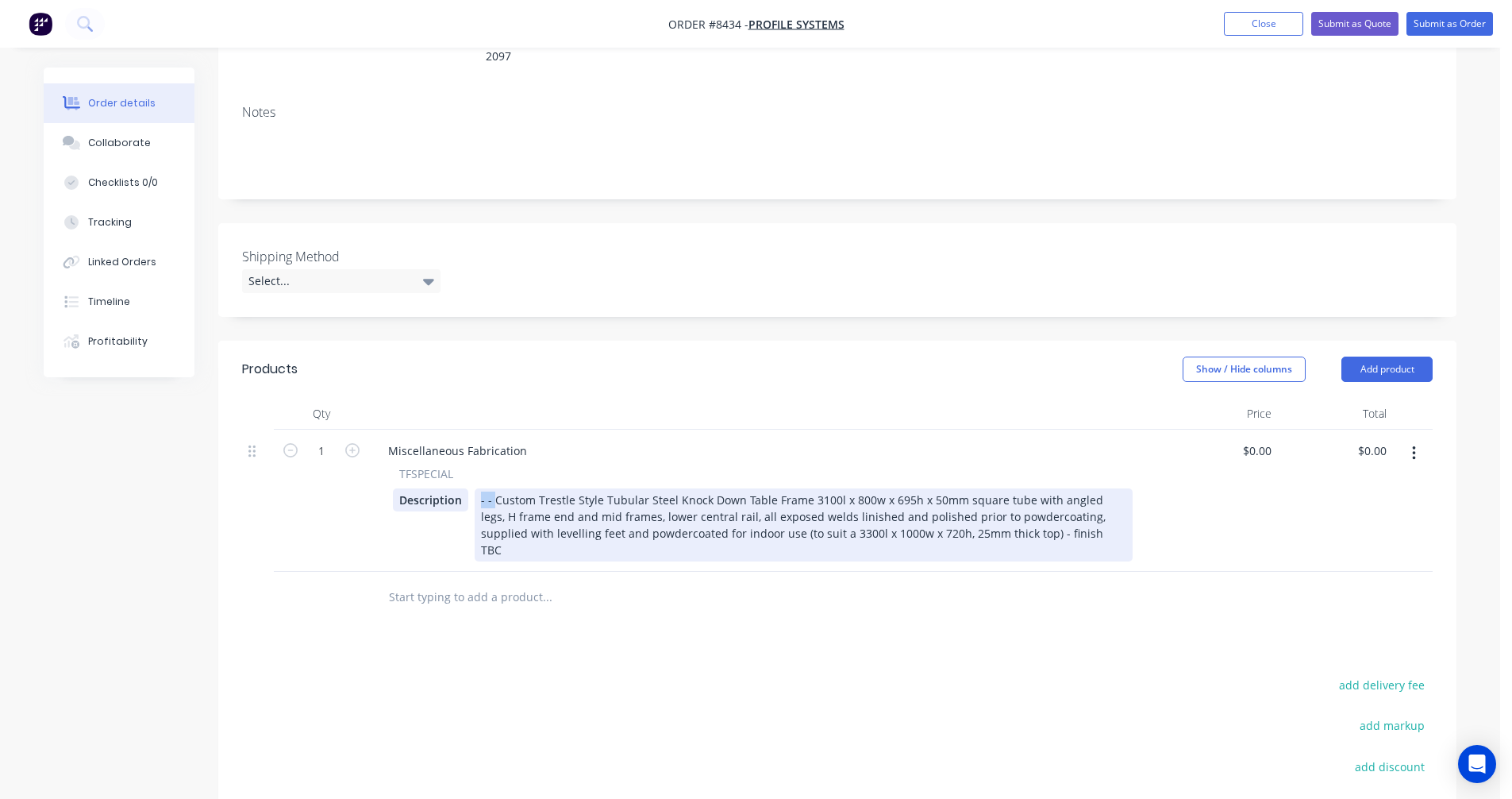
drag, startPoint x: 493, startPoint y: 478, endPoint x: 466, endPoint y: 473, distance: 27.5
click at [468, 489] on div "Description - - Custom Trestle Style Tubular Steel Knock Down Table Frame 3100l…" at bounding box center [763, 525] width 740 height 73
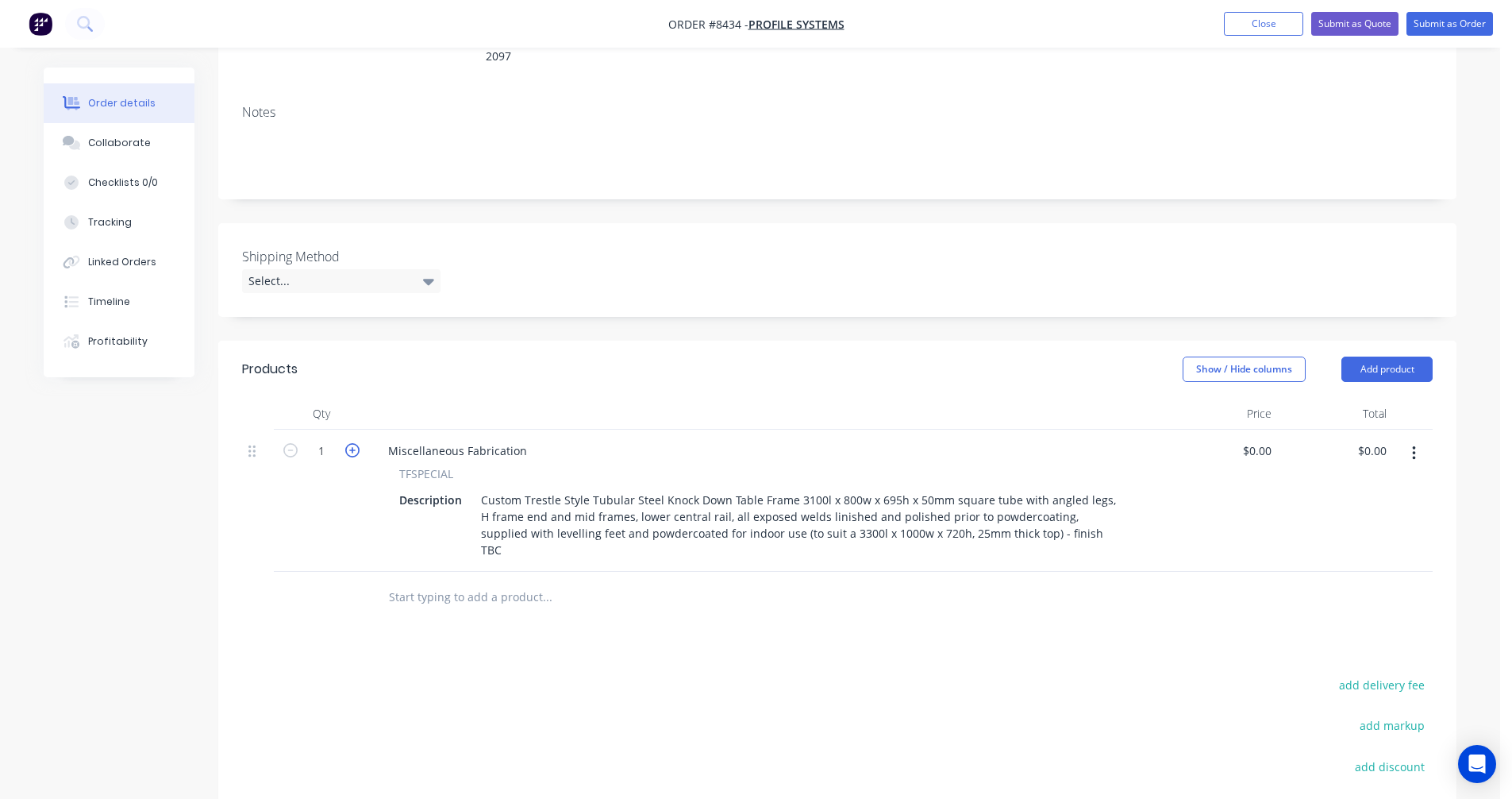
click at [351, 443] on icon "button" at bounding box center [352, 450] width 14 height 14
type input "2"
click at [393, 439] on div "Miscellaneous Fabrication" at bounding box center [458, 451] width 164 height 23
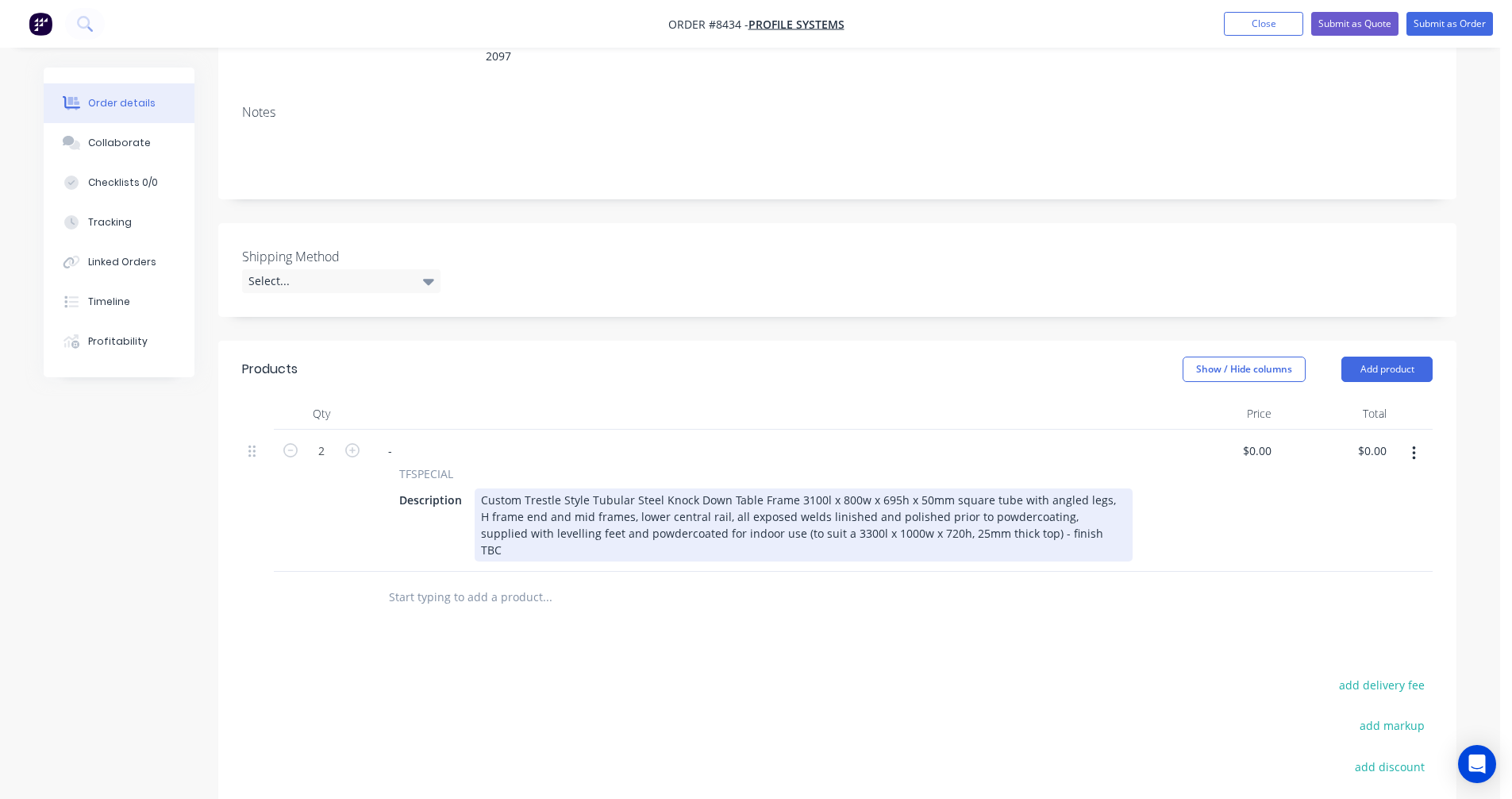
click at [803, 489] on div "Custom Trestle Style Tubular Steel Knock Down Table Frame 3100l x 800w x 695h x…" at bounding box center [804, 525] width 659 height 73
type input "$1,422.00"
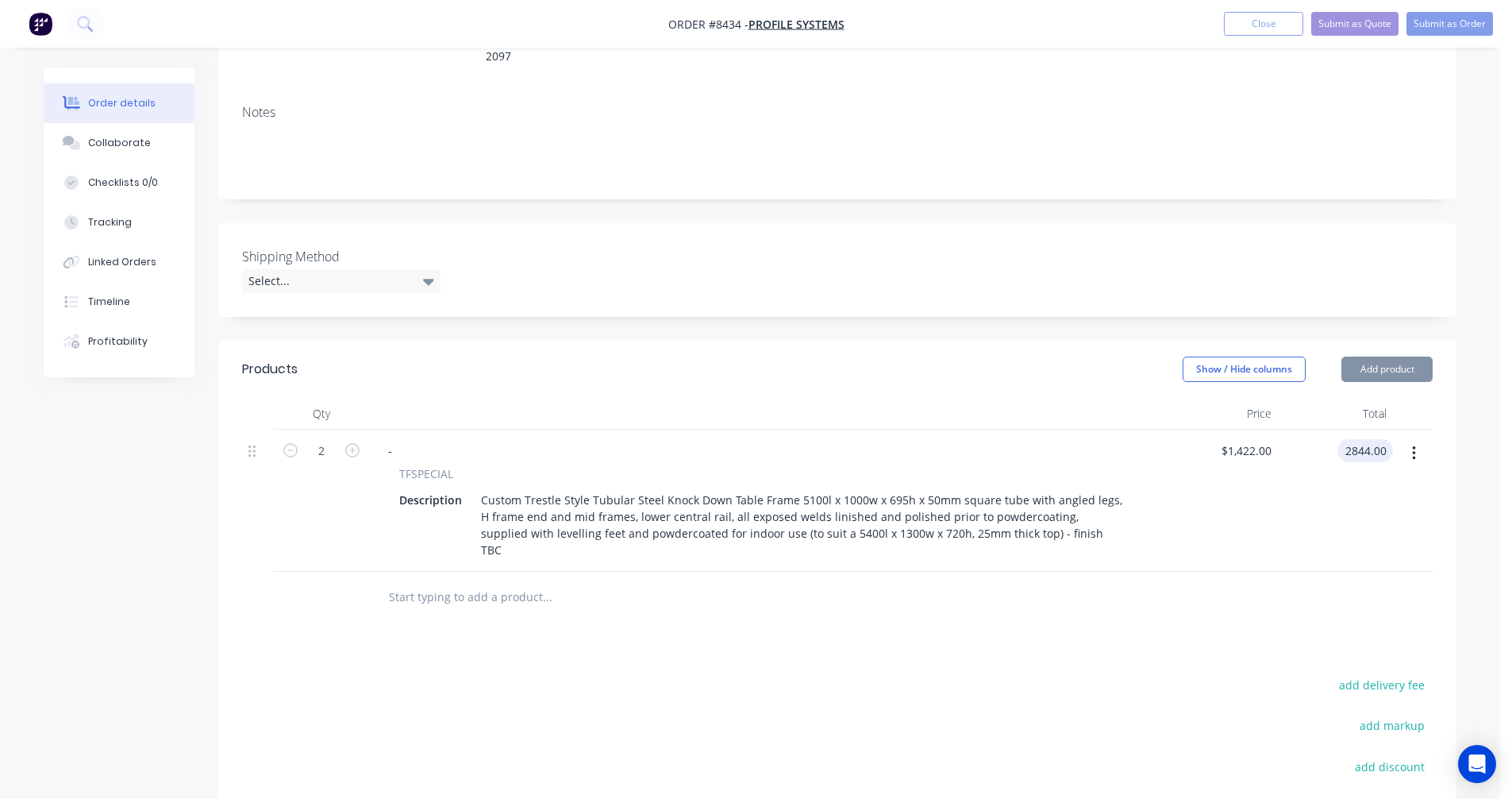
type input "$2,844.00"
click at [1410, 439] on button "button" at bounding box center [1414, 453] width 37 height 28
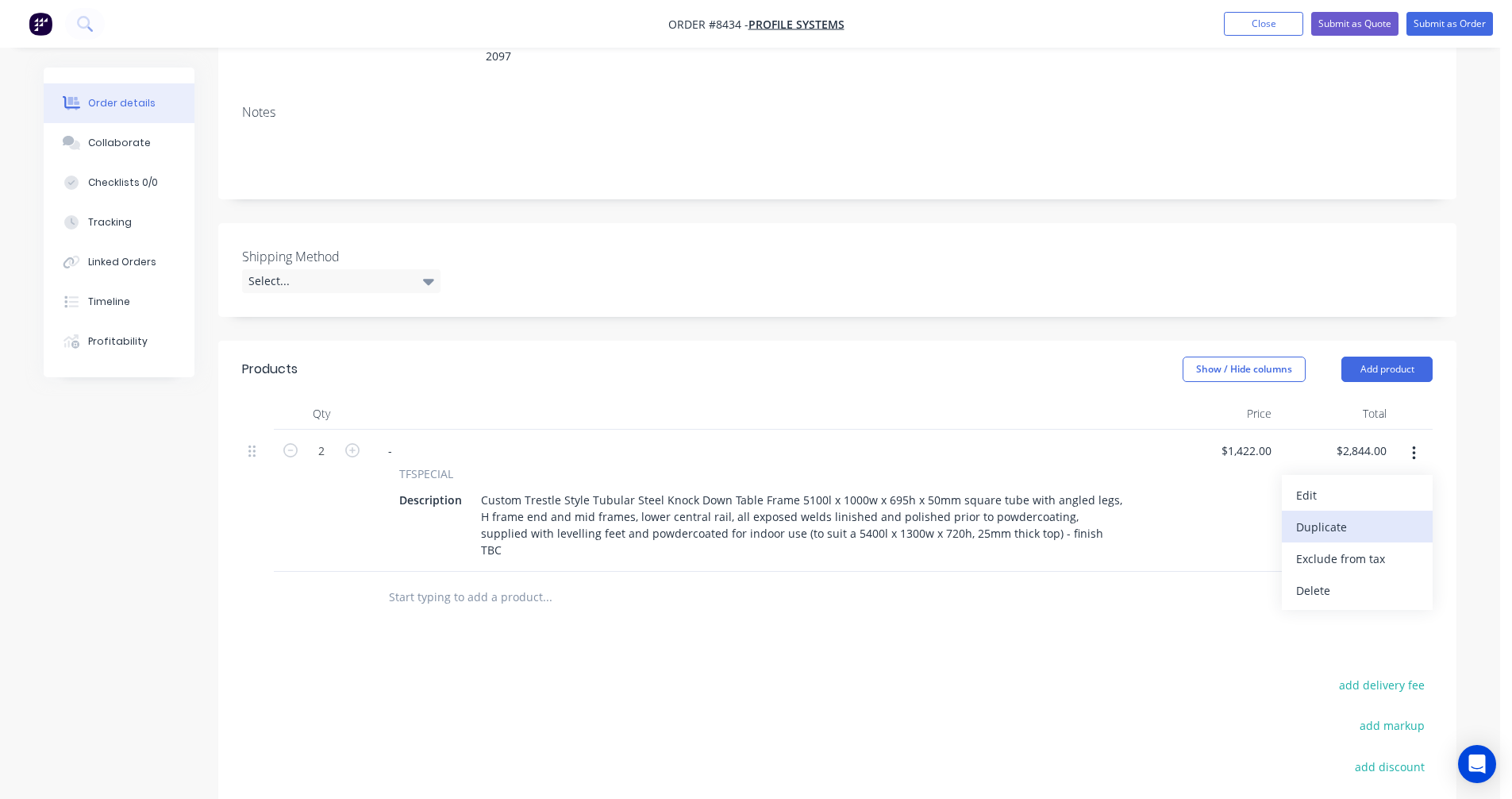
click at [1342, 515] on div "Duplicate" at bounding box center [1357, 527] width 122 height 23
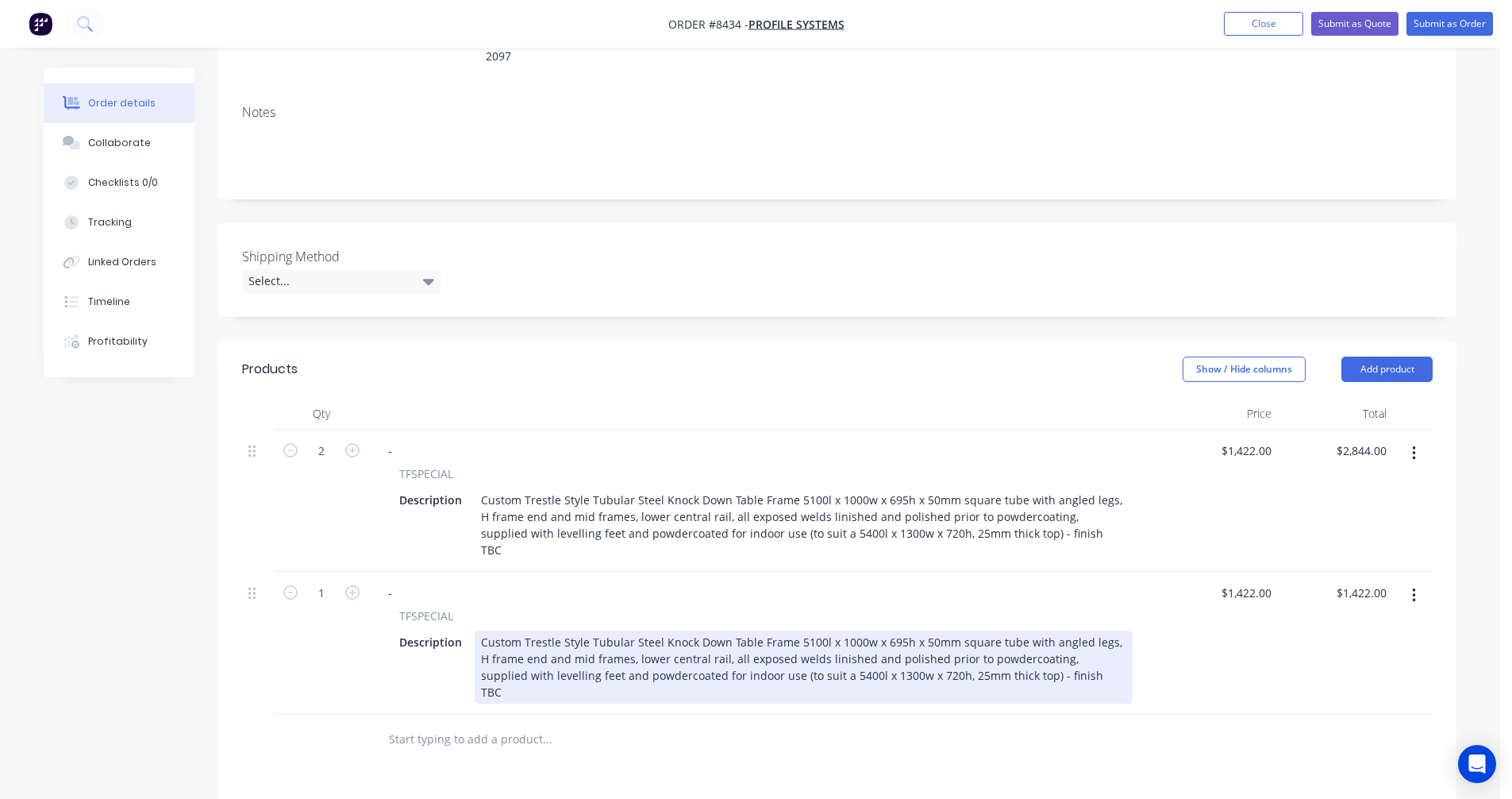
click at [803, 631] on div "Custom Trestle Style Tubular Steel Knock Down Table Frame 5100l x 1000w x 695h …" at bounding box center [804, 667] width 659 height 73
click at [805, 631] on div "Custom Trestle Style Tubular Steel Knock Down Table Frame 5100l x 1000w x 695h …" at bounding box center [804, 667] width 659 height 73
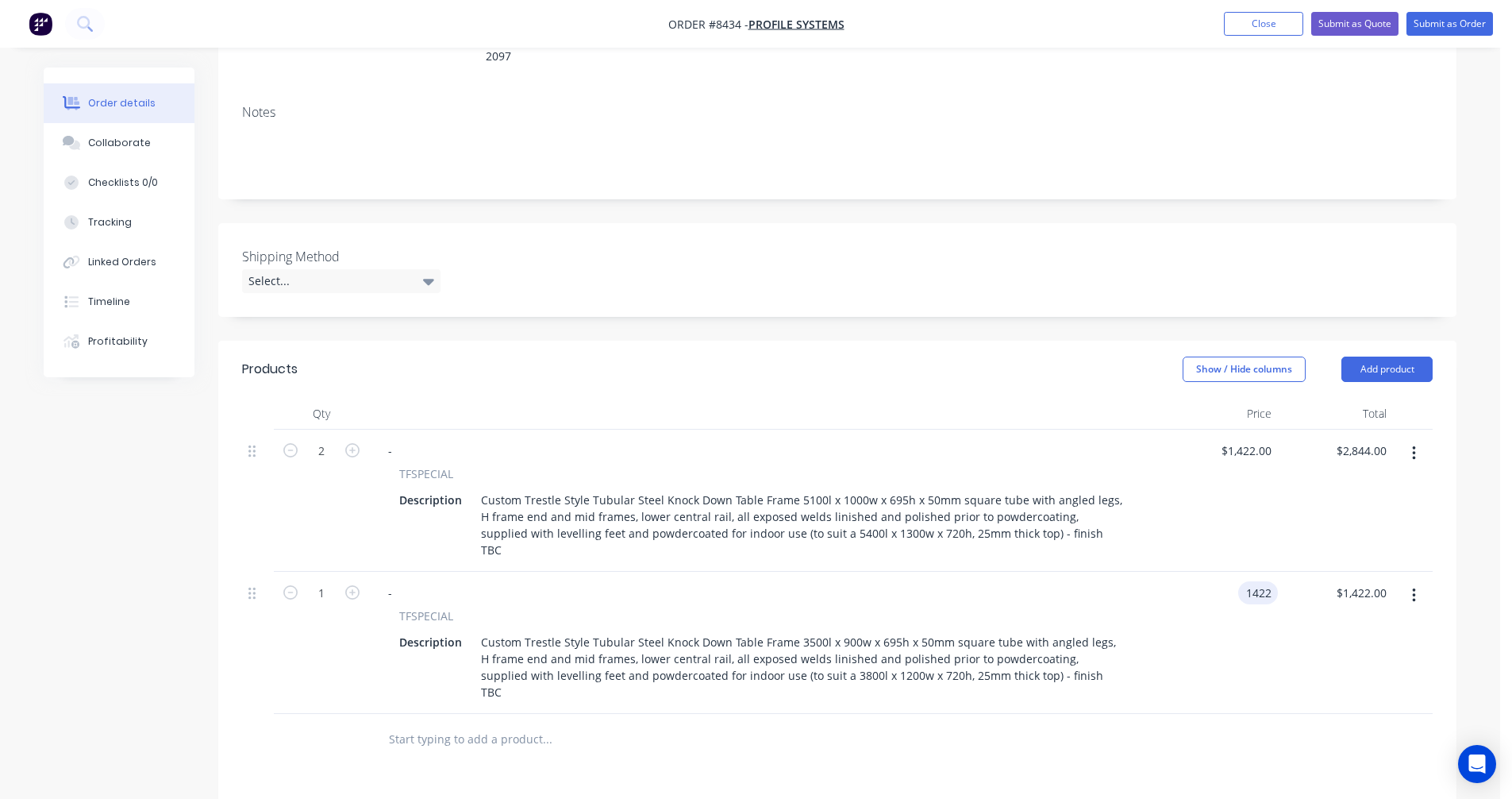
type input "$1,422.00"
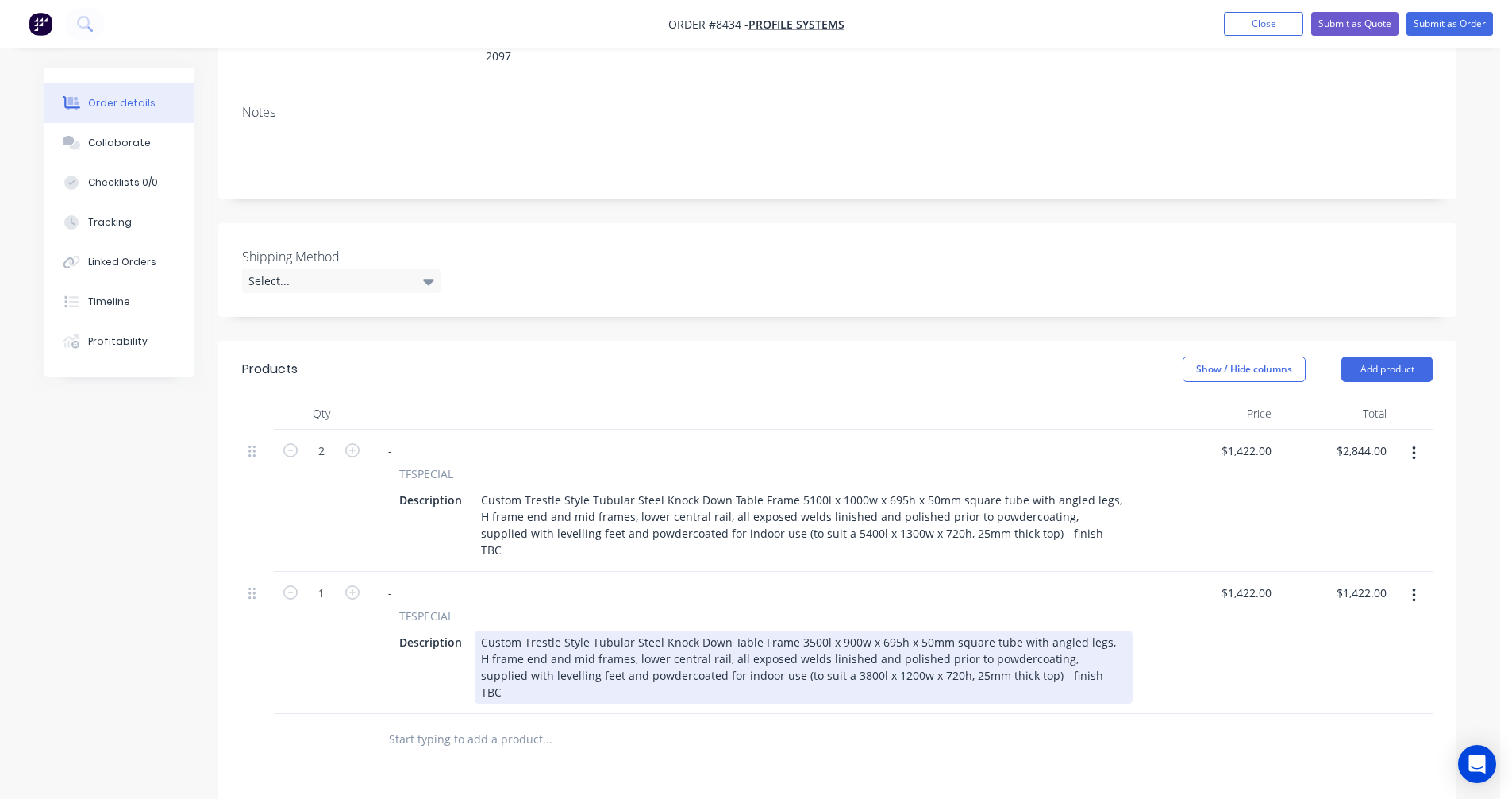
click at [643, 631] on div "Custom Trestle Style Tubular Steel Knock Down Table Frame 3500l x 900w x 695h x…" at bounding box center [804, 667] width 659 height 73
type input "$1,265.00"
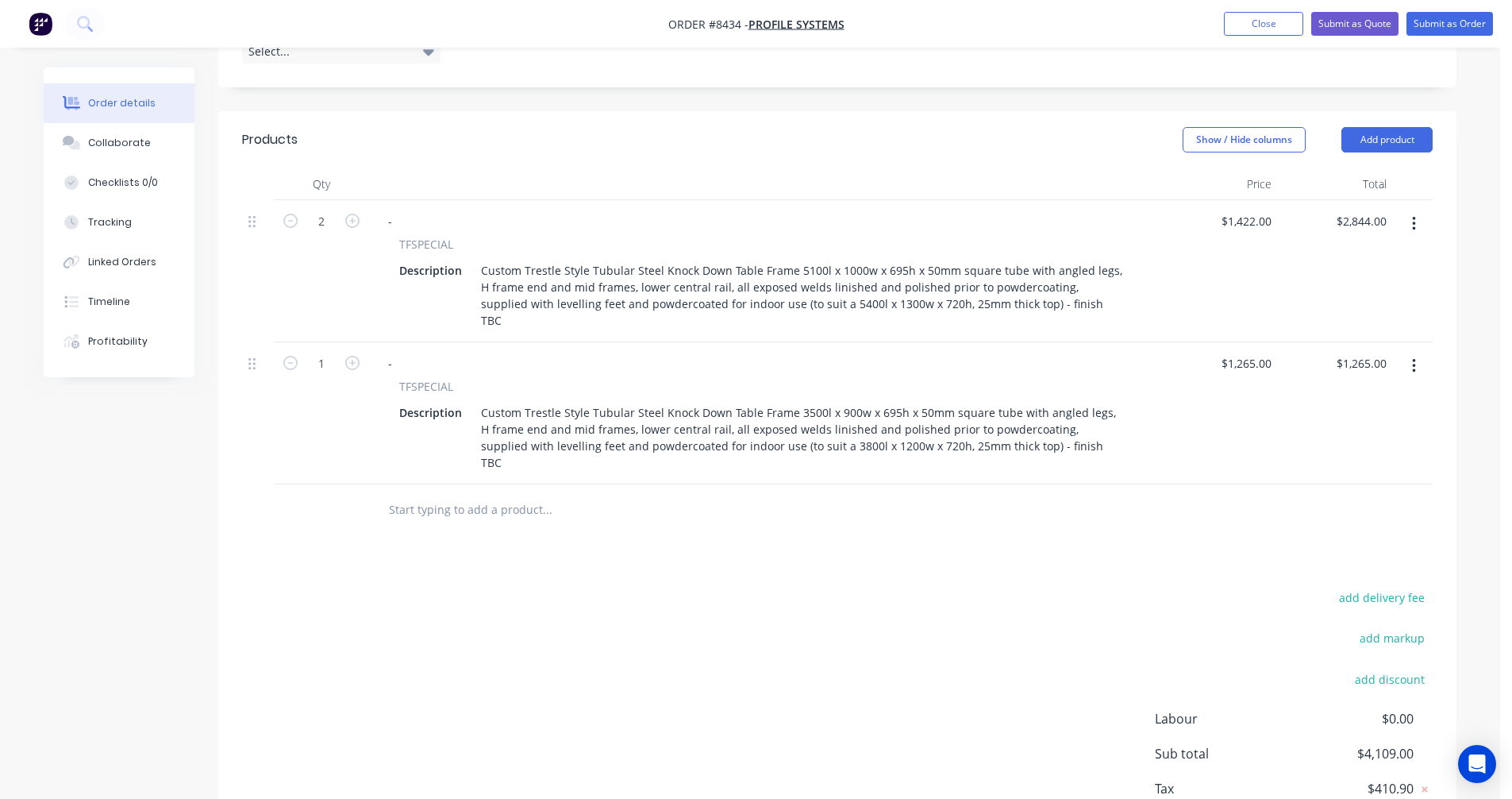
scroll to position [504, 0]
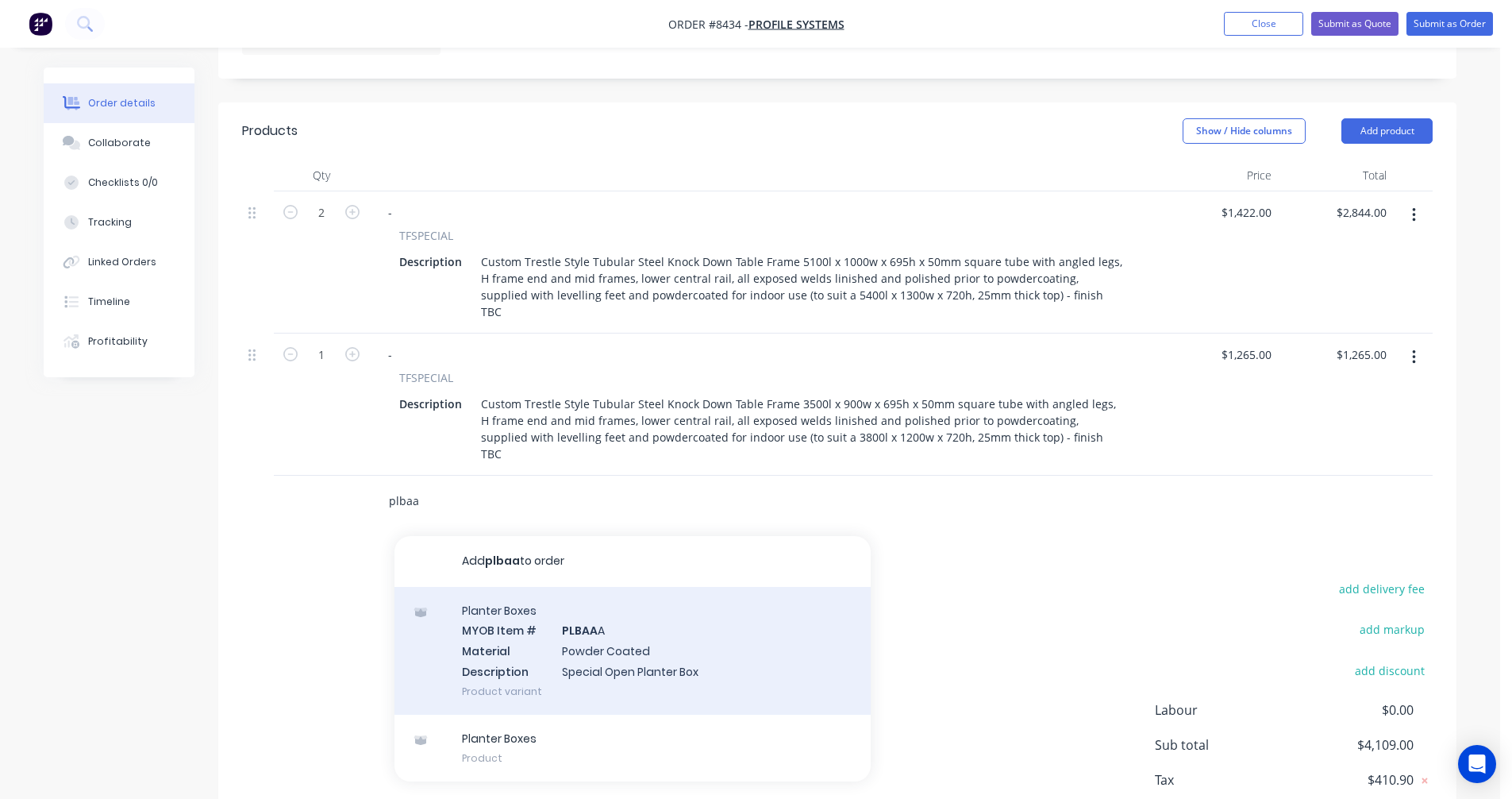
type input "plbaa"
click at [610, 604] on div "Planter Boxes MYOB Item # PLBAA A Material Powder Coated Description Special Op…" at bounding box center [633, 650] width 476 height 128
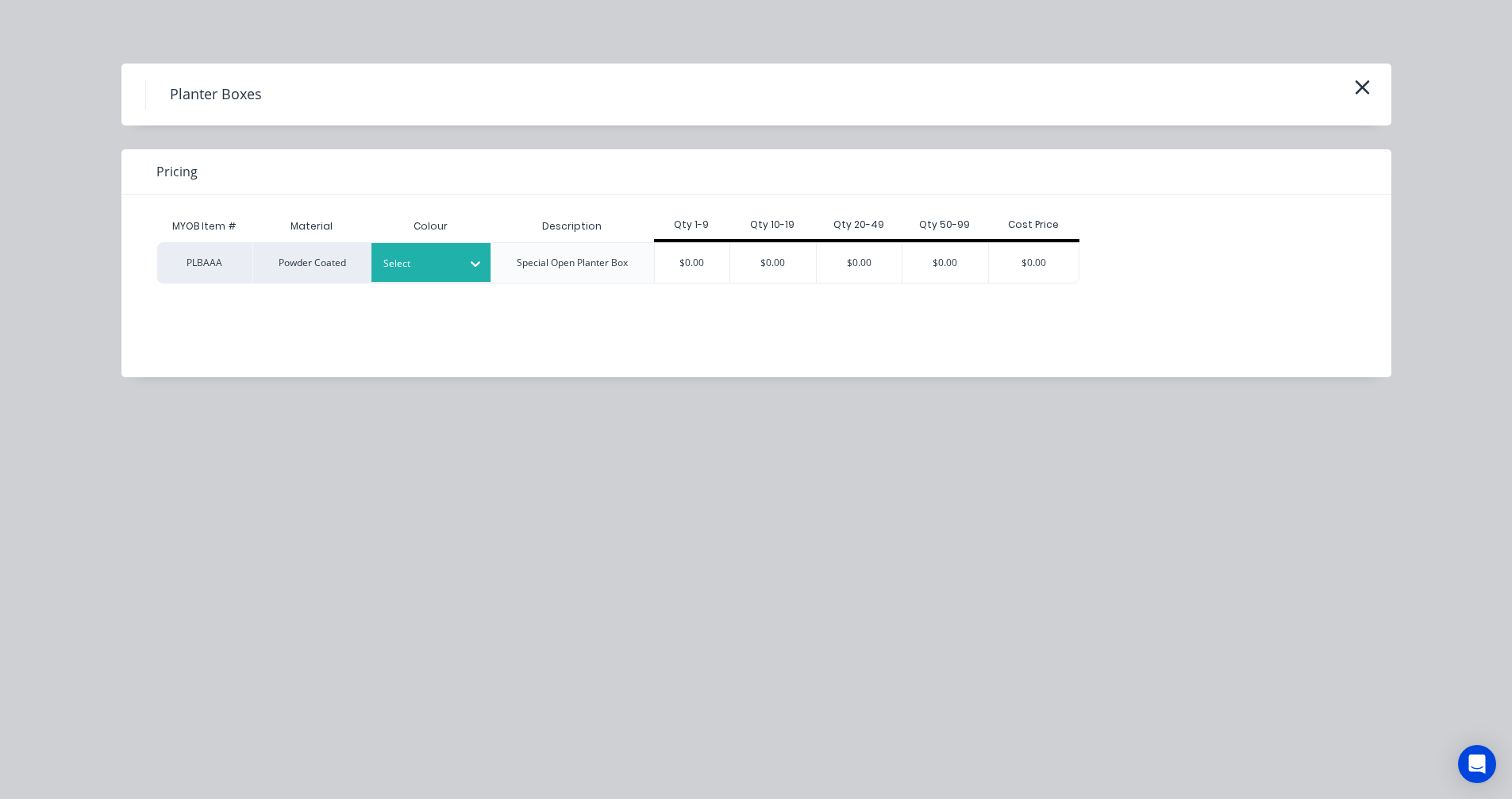
click at [435, 264] on div at bounding box center [419, 263] width 71 height 17
type input "sta"
click at [198, 308] on div "Standard Colour" at bounding box center [99, 319] width 198 height 29
click at [695, 251] on div "$0.00" at bounding box center [693, 263] width 75 height 40
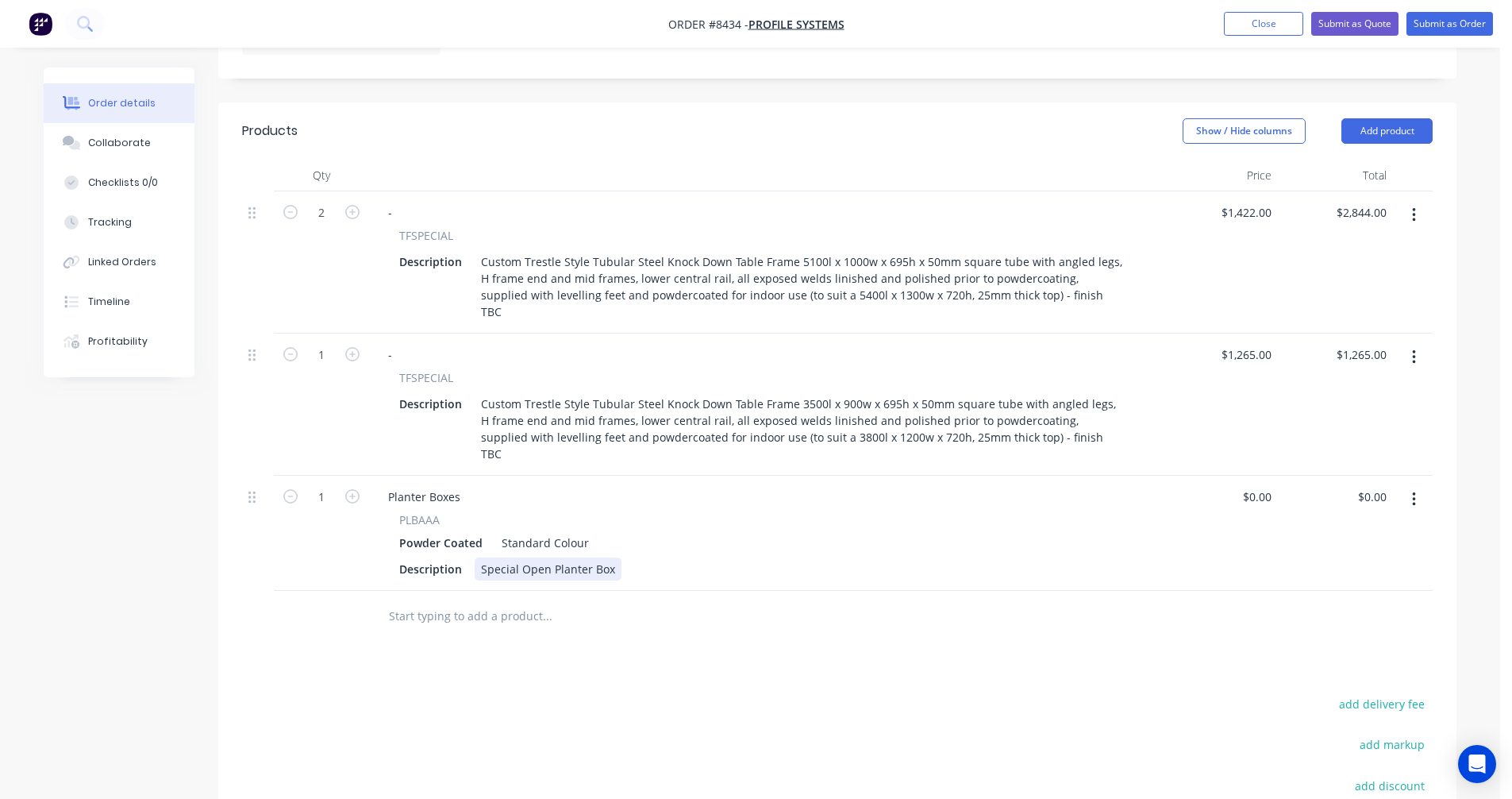
click at [573, 558] on div "Special Open Planter Box" at bounding box center [547, 569] width 147 height 23
drag, startPoint x: 608, startPoint y: 513, endPoint x: 479, endPoint y: 510, distance: 129.0
click at [479, 558] on div "Special Open Planter Box" at bounding box center [547, 569] width 147 height 23
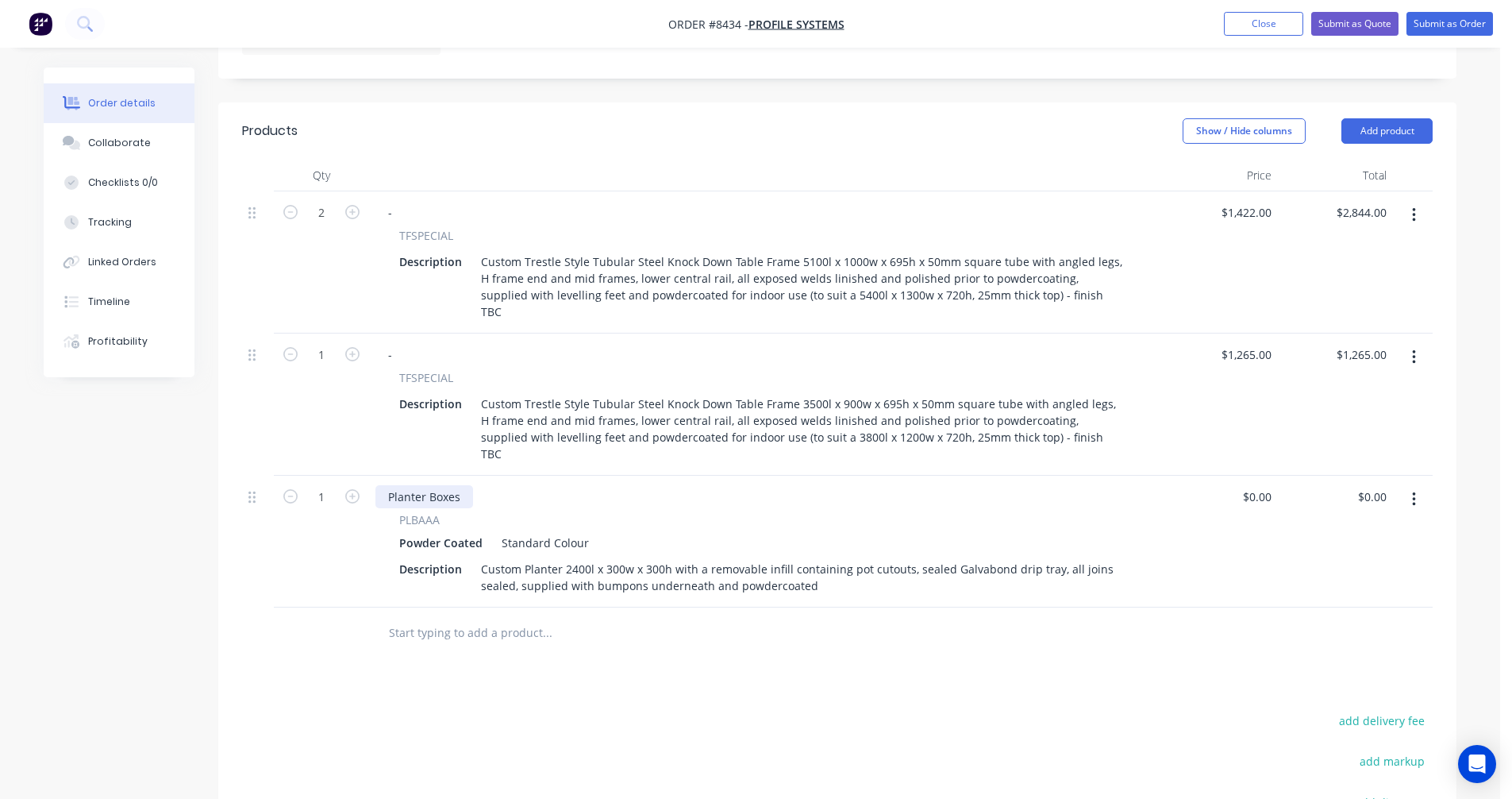
click at [453, 485] on div "Planter Boxes" at bounding box center [425, 497] width 98 height 23
drag, startPoint x: 436, startPoint y: 442, endPoint x: 378, endPoint y: 441, distance: 58.0
click at [378, 485] on div "Planter Boxes" at bounding box center [425, 497] width 98 height 23
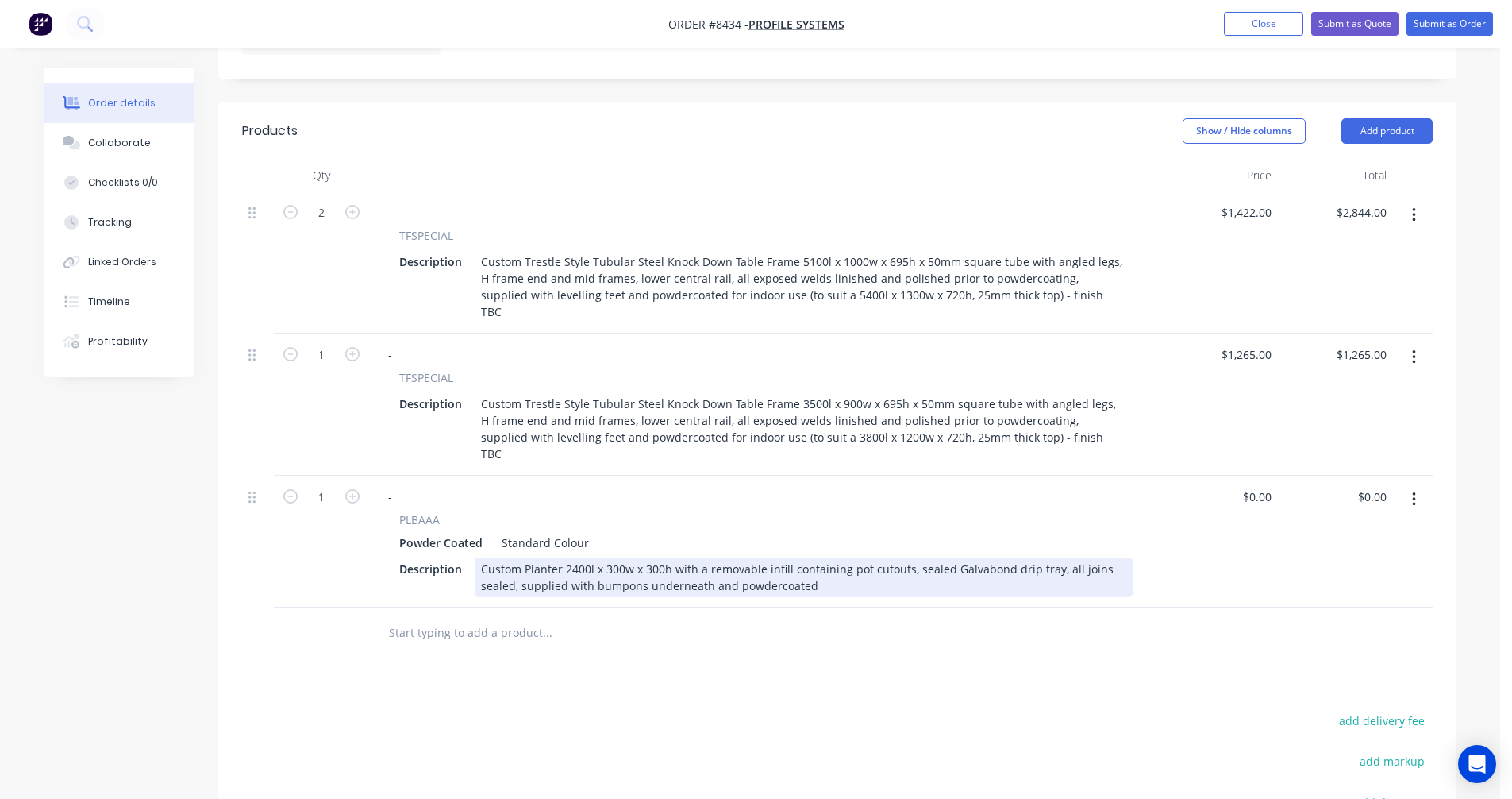
click at [592, 558] on div "Custom Planter 2400l x 300w x 300h with a removable infill containing pot cutou…" at bounding box center [804, 577] width 659 height 40
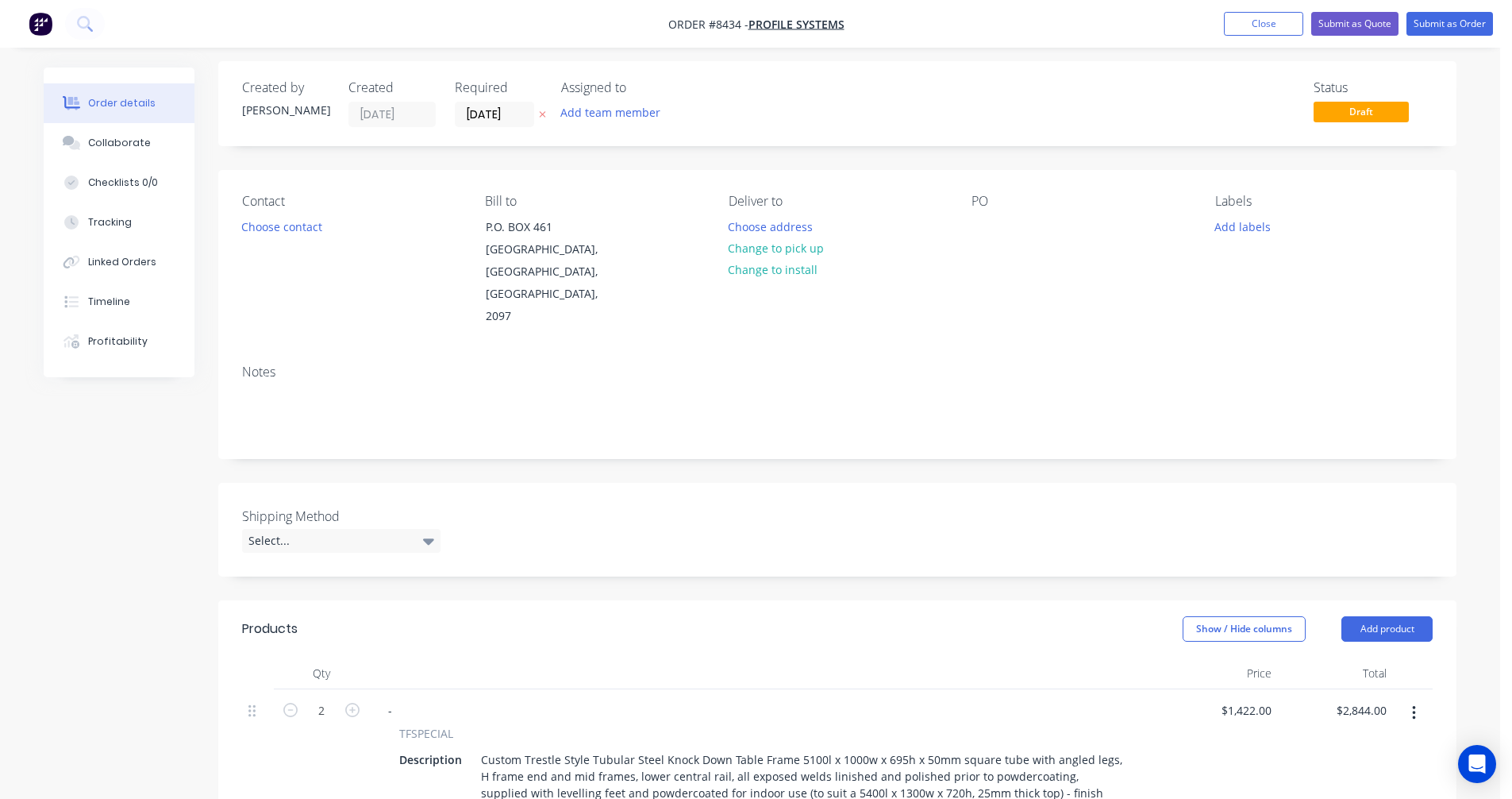
scroll to position [0, 0]
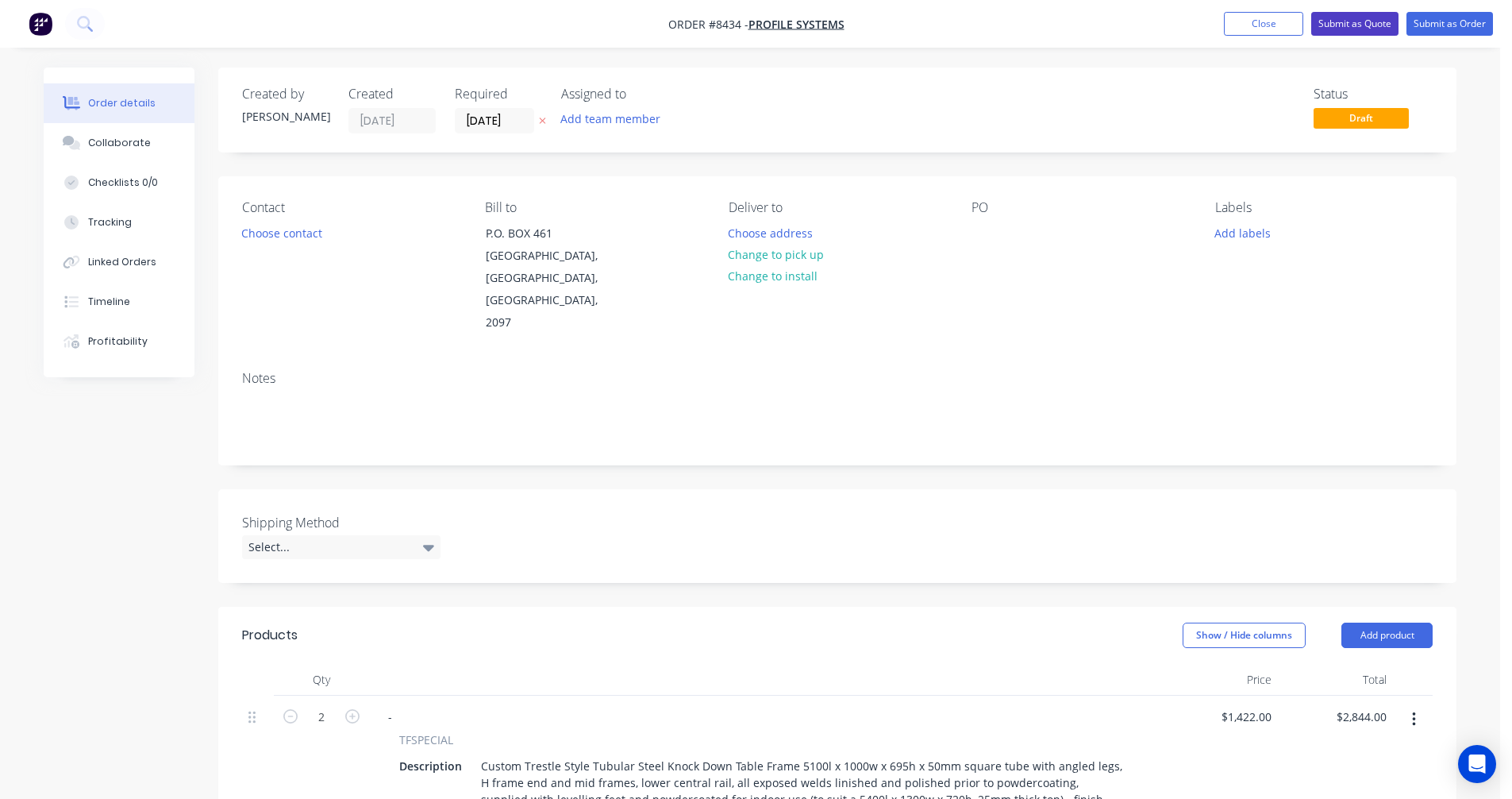
click at [1366, 18] on button "Submit as Quote" at bounding box center [1354, 23] width 87 height 24
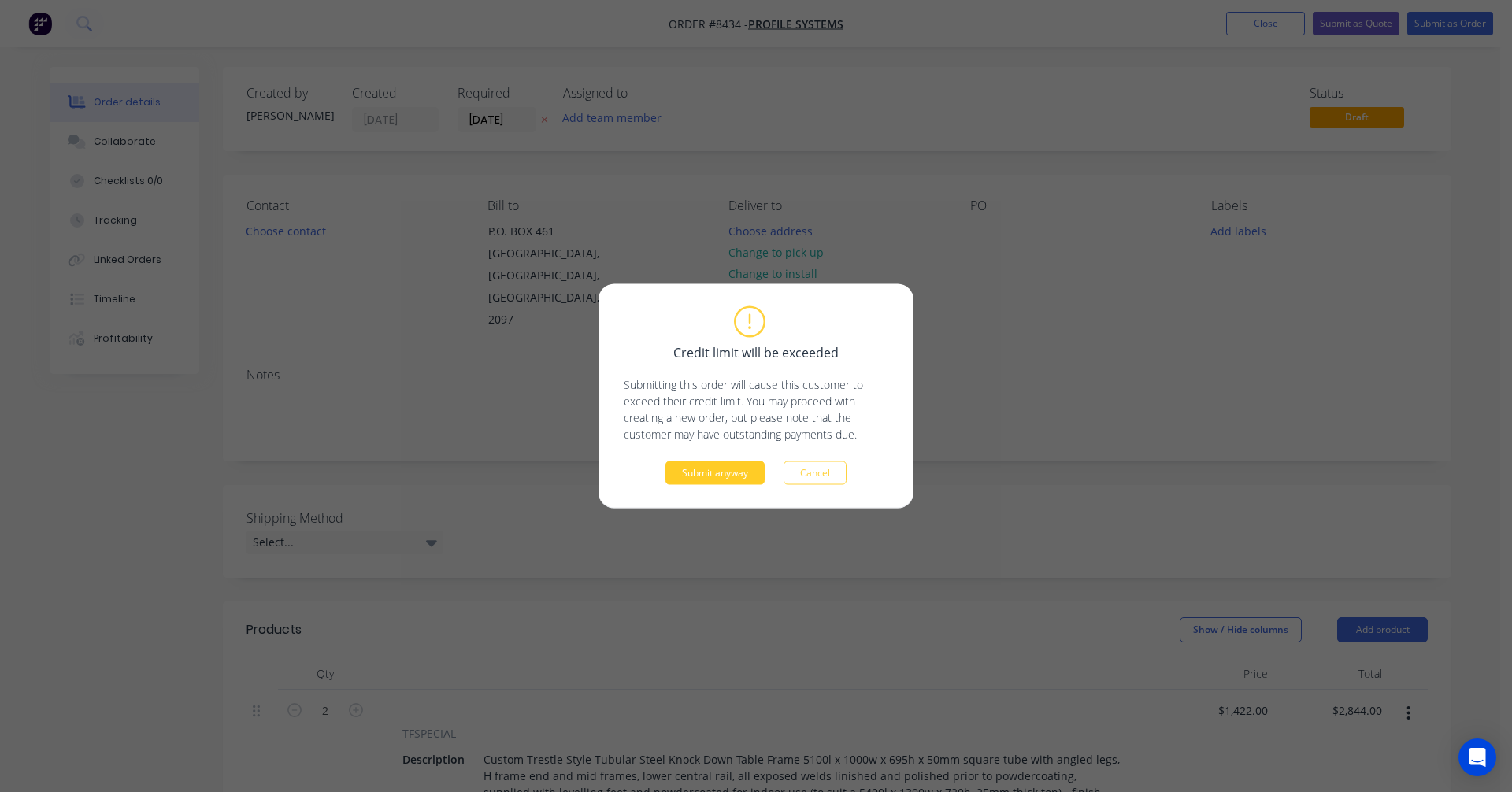
click at [740, 465] on button "Submit anyway" at bounding box center [715, 473] width 100 height 24
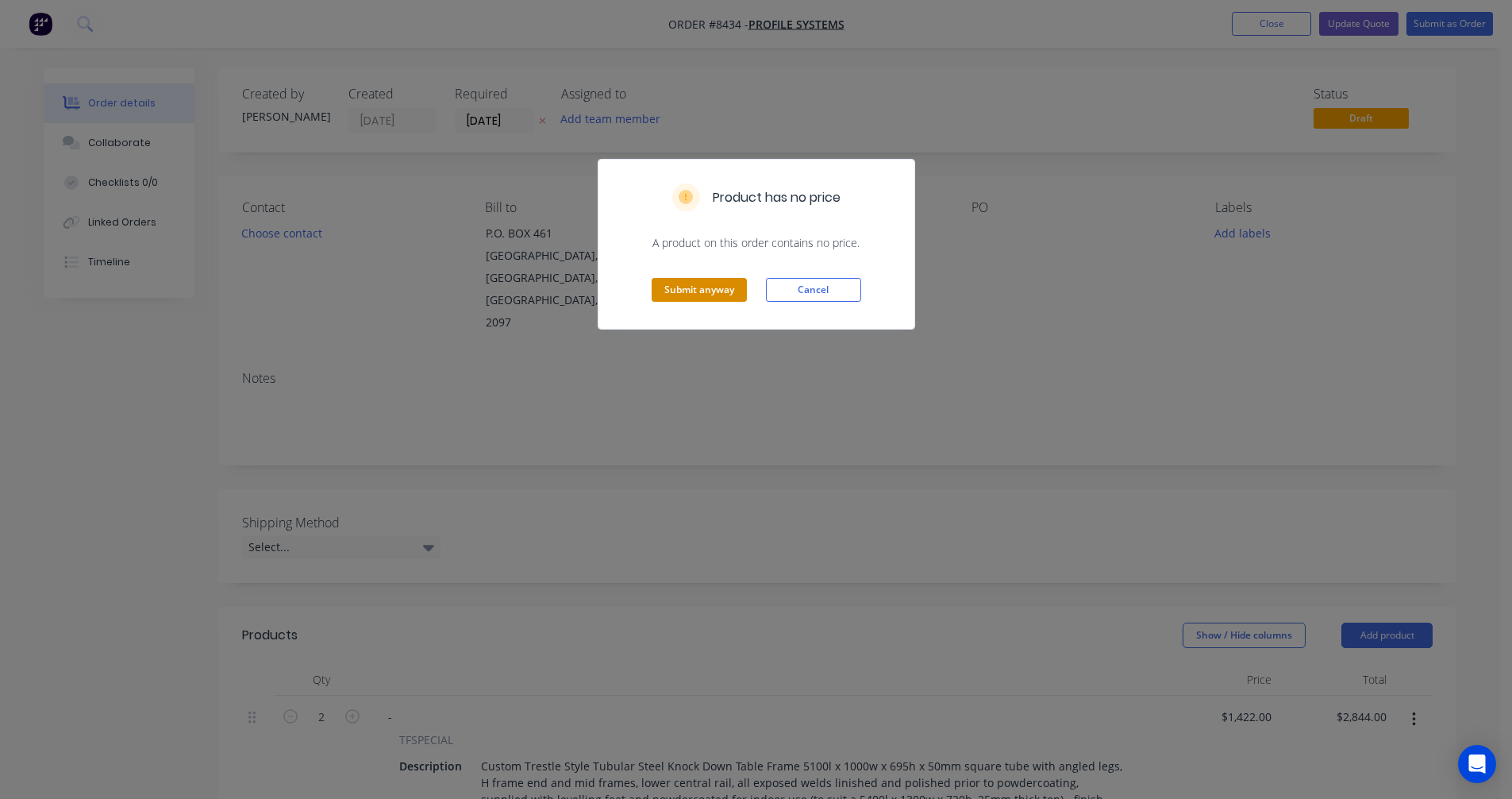
click at [677, 294] on button "Submit anyway" at bounding box center [699, 290] width 95 height 24
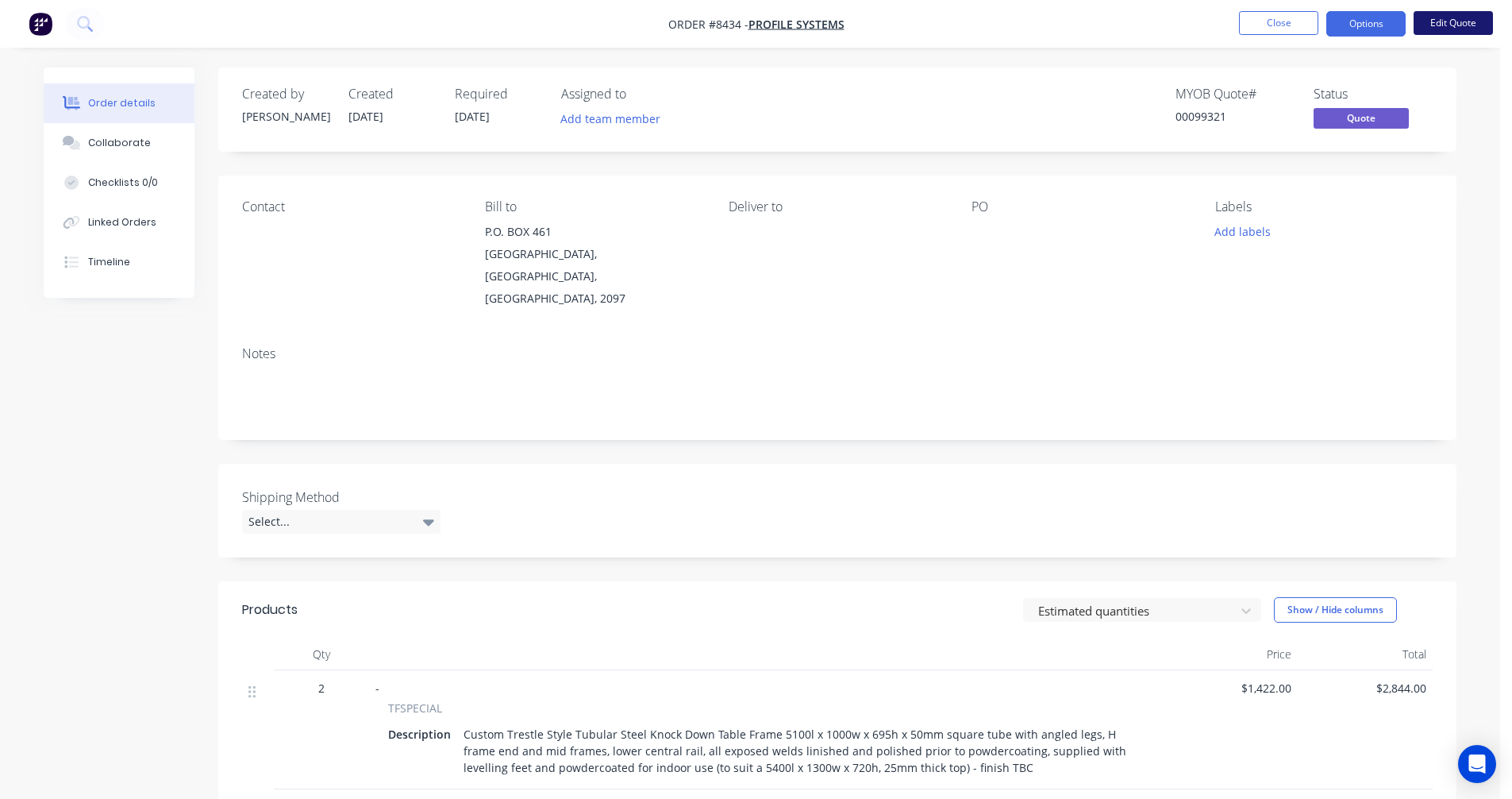
click at [1445, 22] on button "Edit Quote" at bounding box center [1454, 22] width 80 height 24
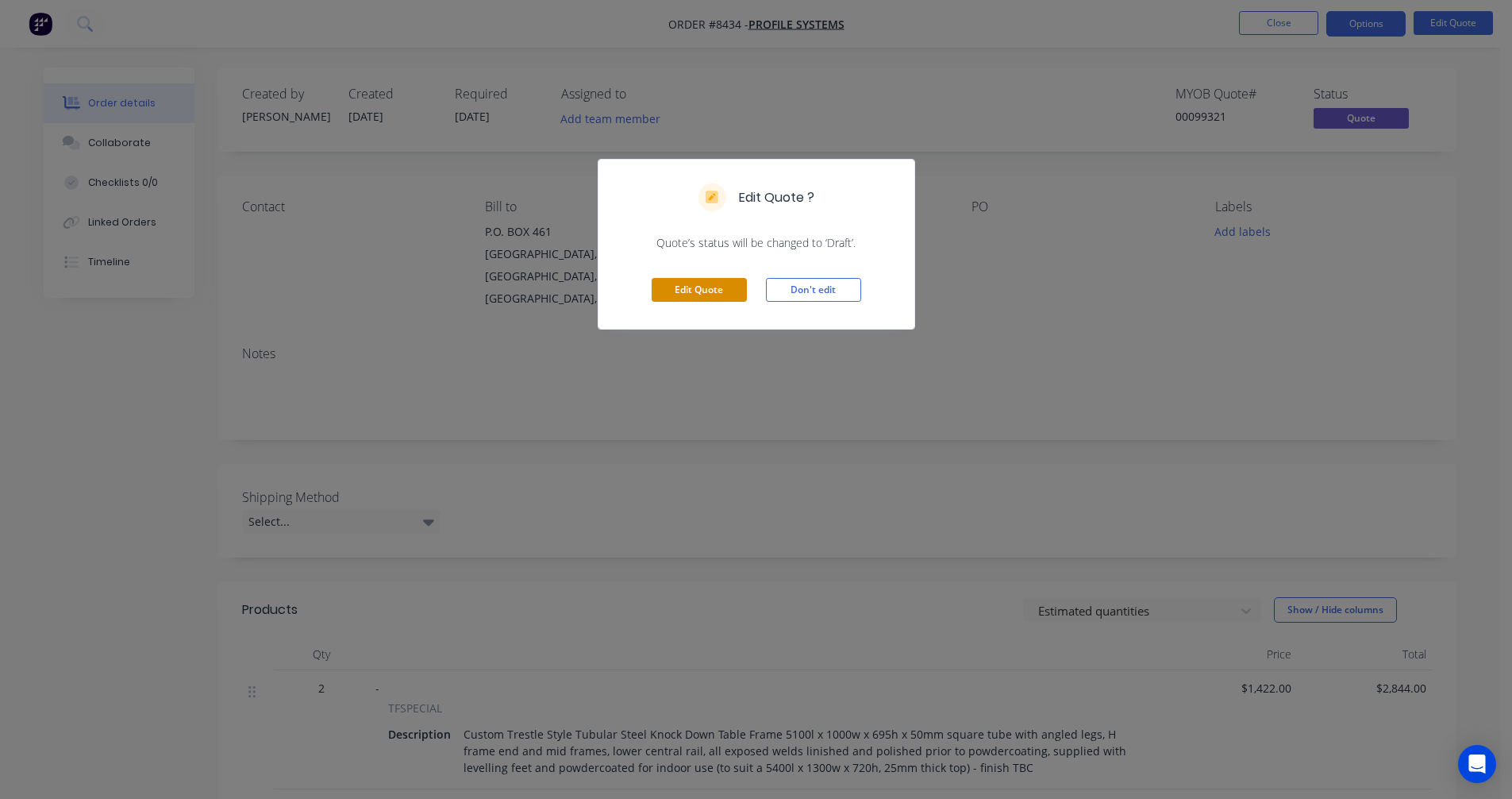
click at [708, 290] on button "Edit Quote" at bounding box center [699, 290] width 95 height 24
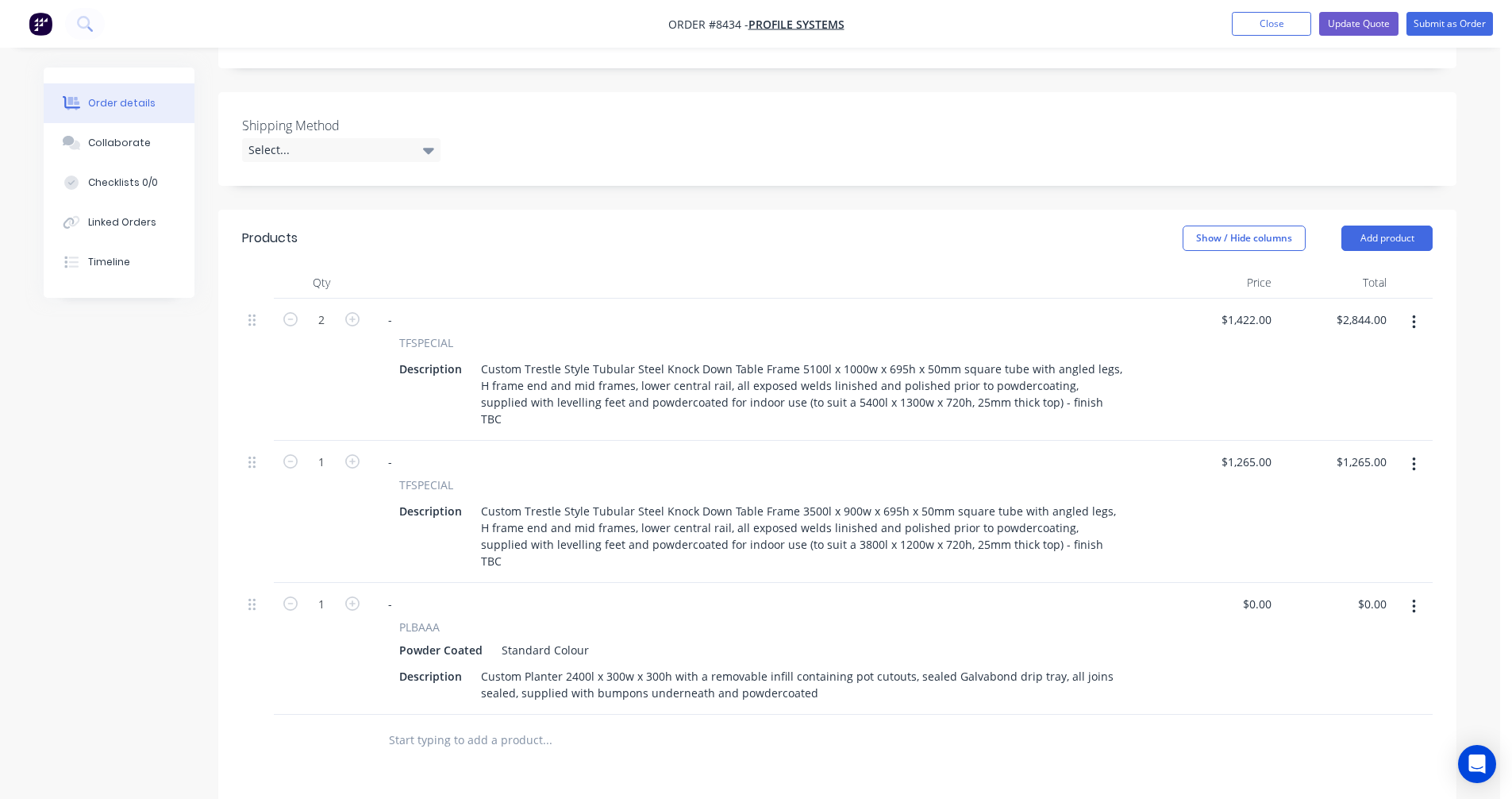
scroll to position [556, 0]
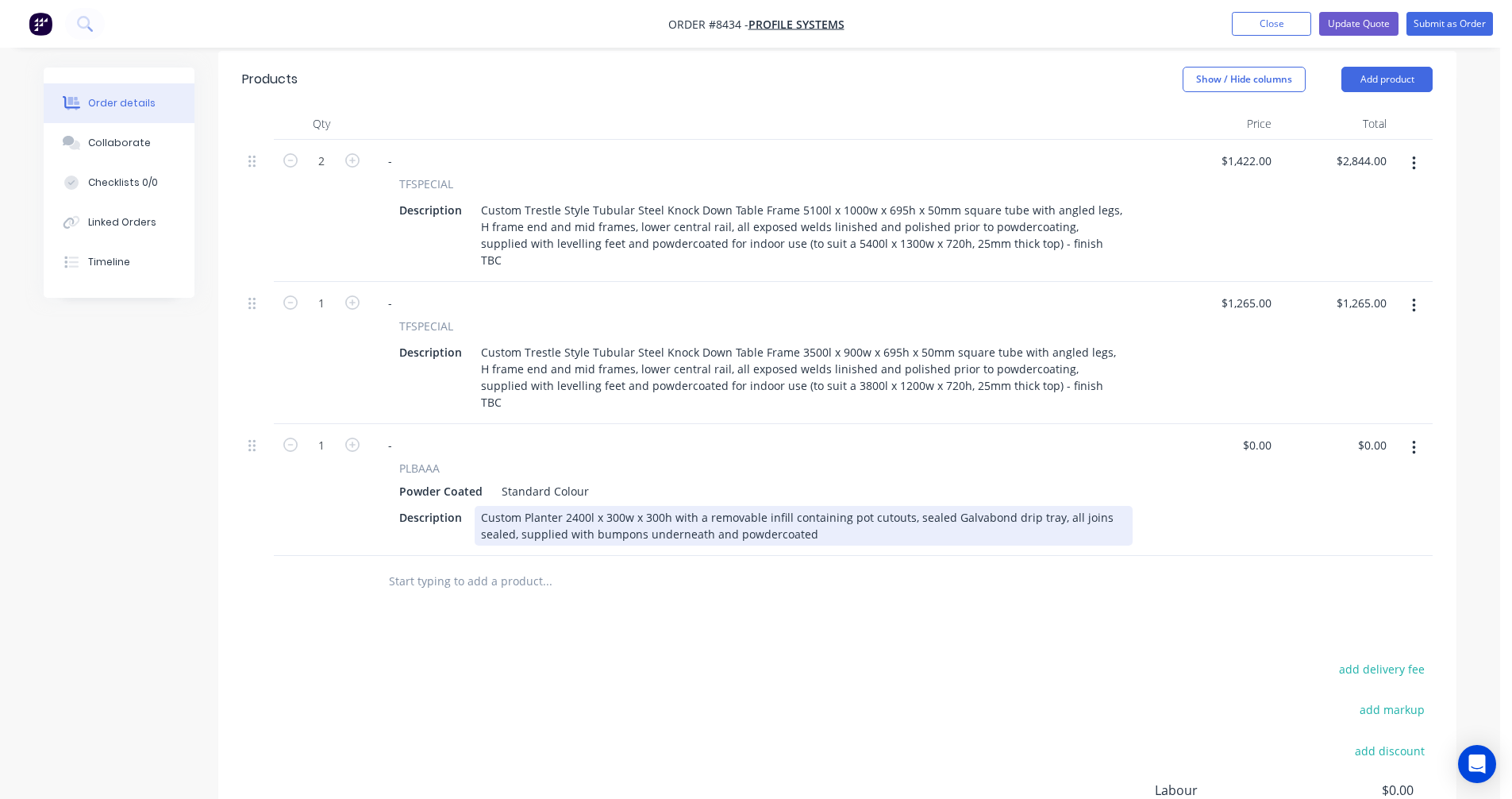
click at [685, 506] on div "Custom Planter 2400l x 300w x 300h with a removable infill containing pot cutou…" at bounding box center [804, 526] width 659 height 40
type input "$539.80"
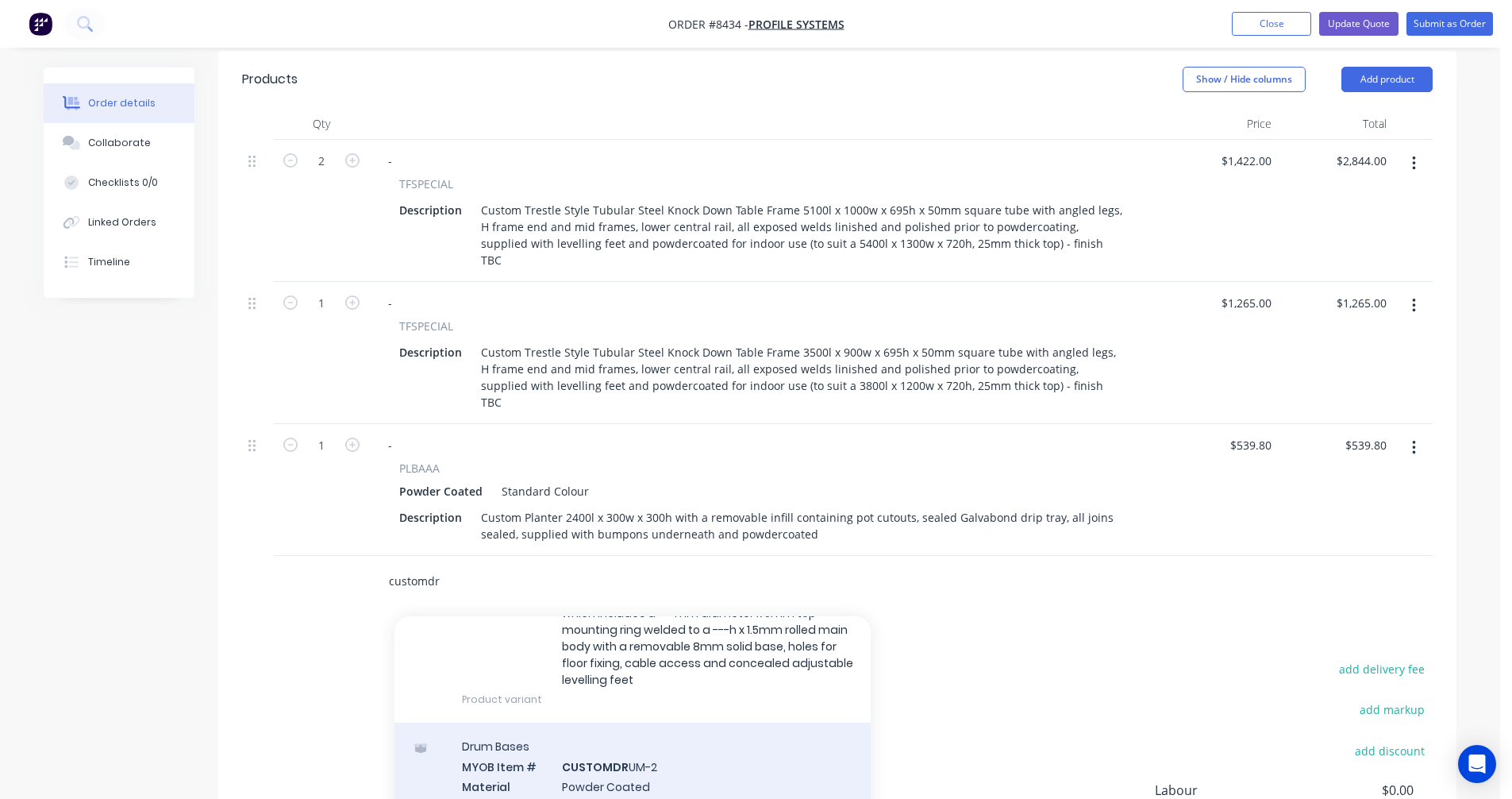
scroll to position [238, 0]
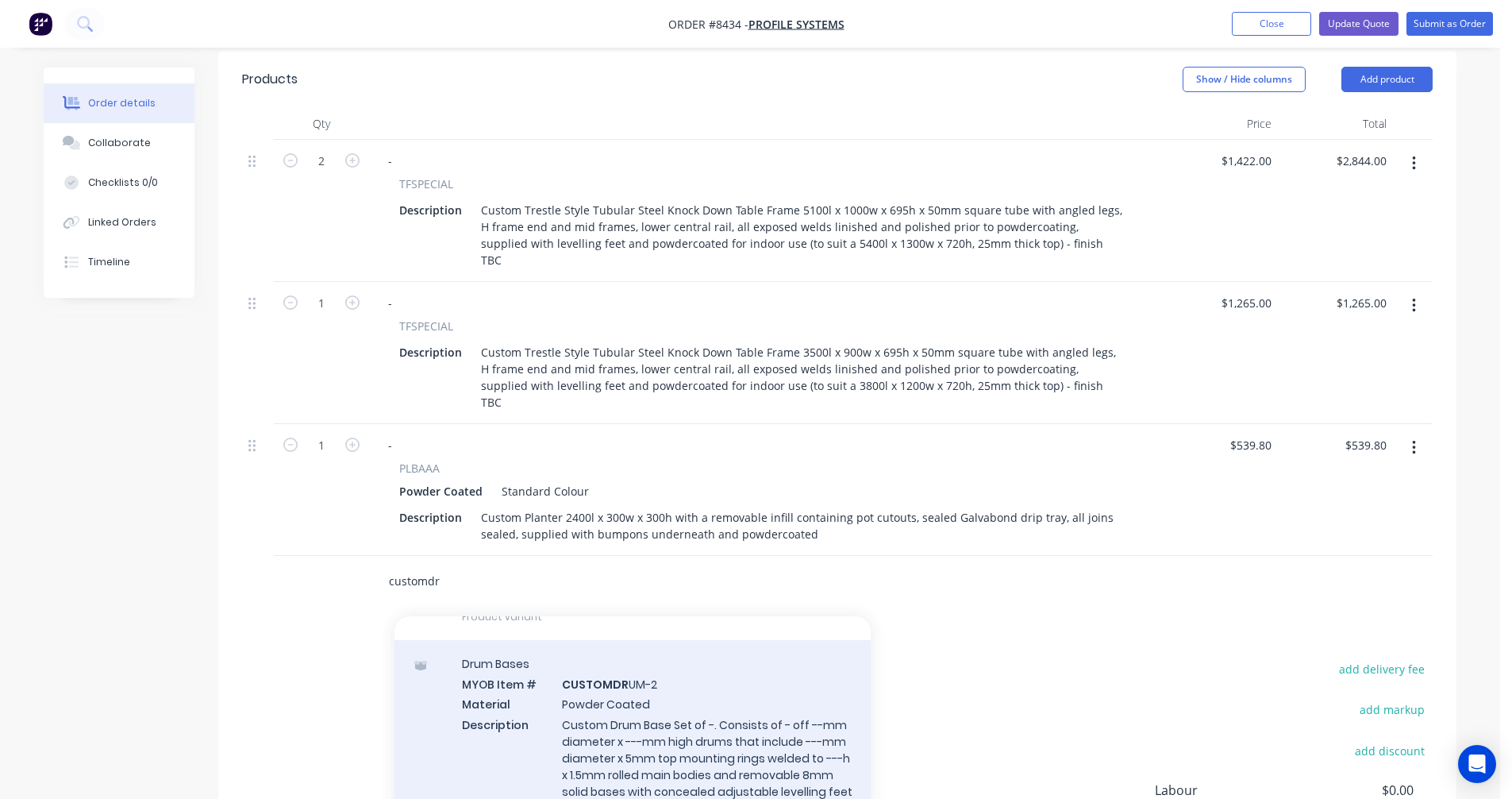
type input "customdr"
click at [659, 689] on div "Drum Bases MYOB Item # CUSTOMDR UM-2 Material Powder Coated Description Custom …" at bounding box center [633, 737] width 476 height 195
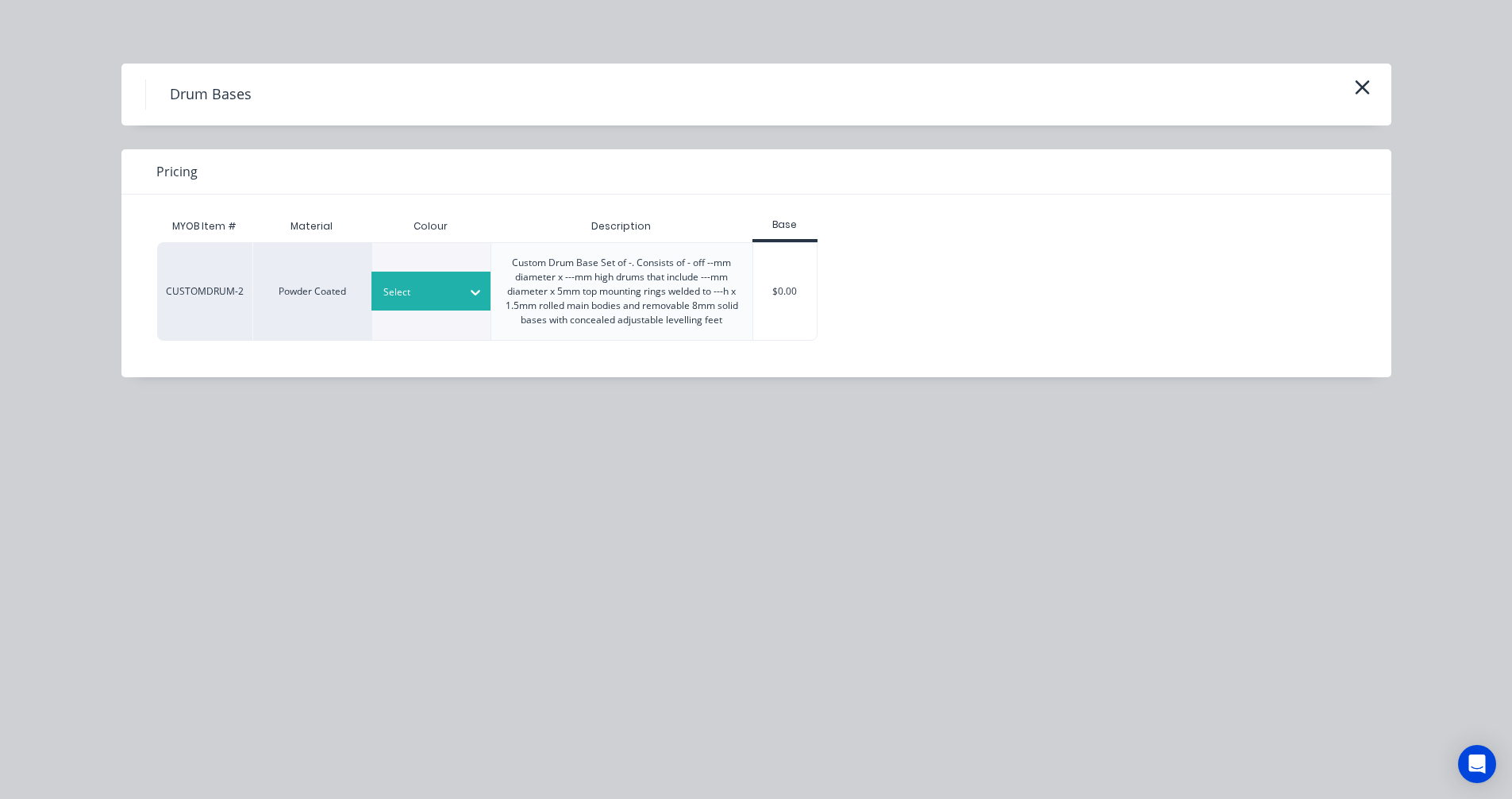
click at [446, 290] on div at bounding box center [419, 292] width 71 height 17
type input "sta"
click at [198, 282] on div "Standard Colour" at bounding box center [99, 266] width 198 height 29
click at [805, 285] on div "$0.00" at bounding box center [785, 291] width 65 height 97
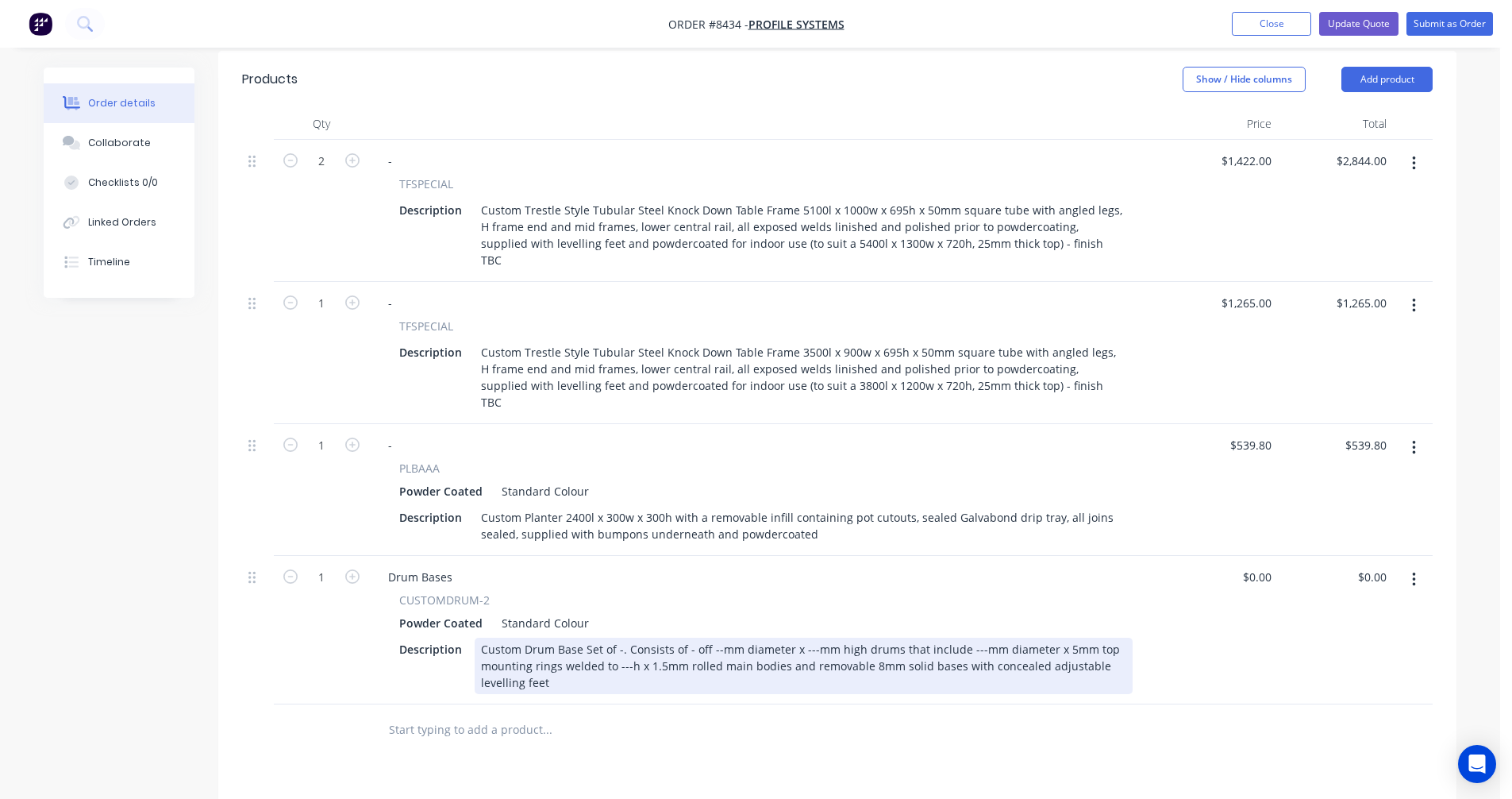
click at [619, 638] on div "Custom Drum Base Set of -. Consists of - off --mm diameter x ---mm high drums t…" at bounding box center [804, 666] width 659 height 56
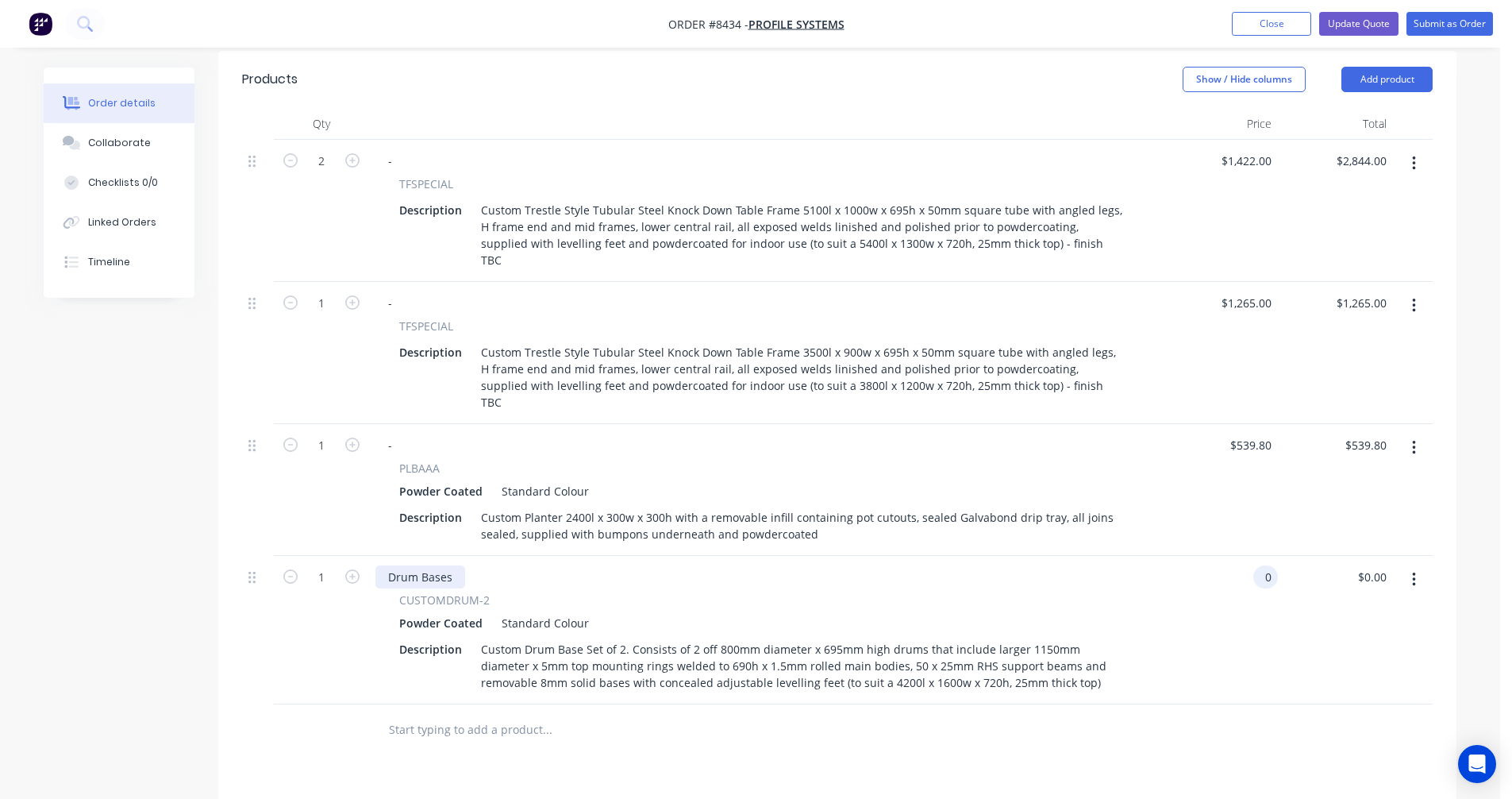
type input "$0.00"
drag, startPoint x: 455, startPoint y: 522, endPoint x: 375, endPoint y: 522, distance: 80.0
click at [375, 556] on div "Drum Bases CUSTOMDRUM-2 Powder Coated Standard Colour Description Custom Drum B…" at bounding box center [766, 630] width 794 height 149
click at [404, 566] on div "Drum Bases" at bounding box center [421, 577] width 90 height 23
drag, startPoint x: 451, startPoint y: 523, endPoint x: 368, endPoint y: 524, distance: 83.0
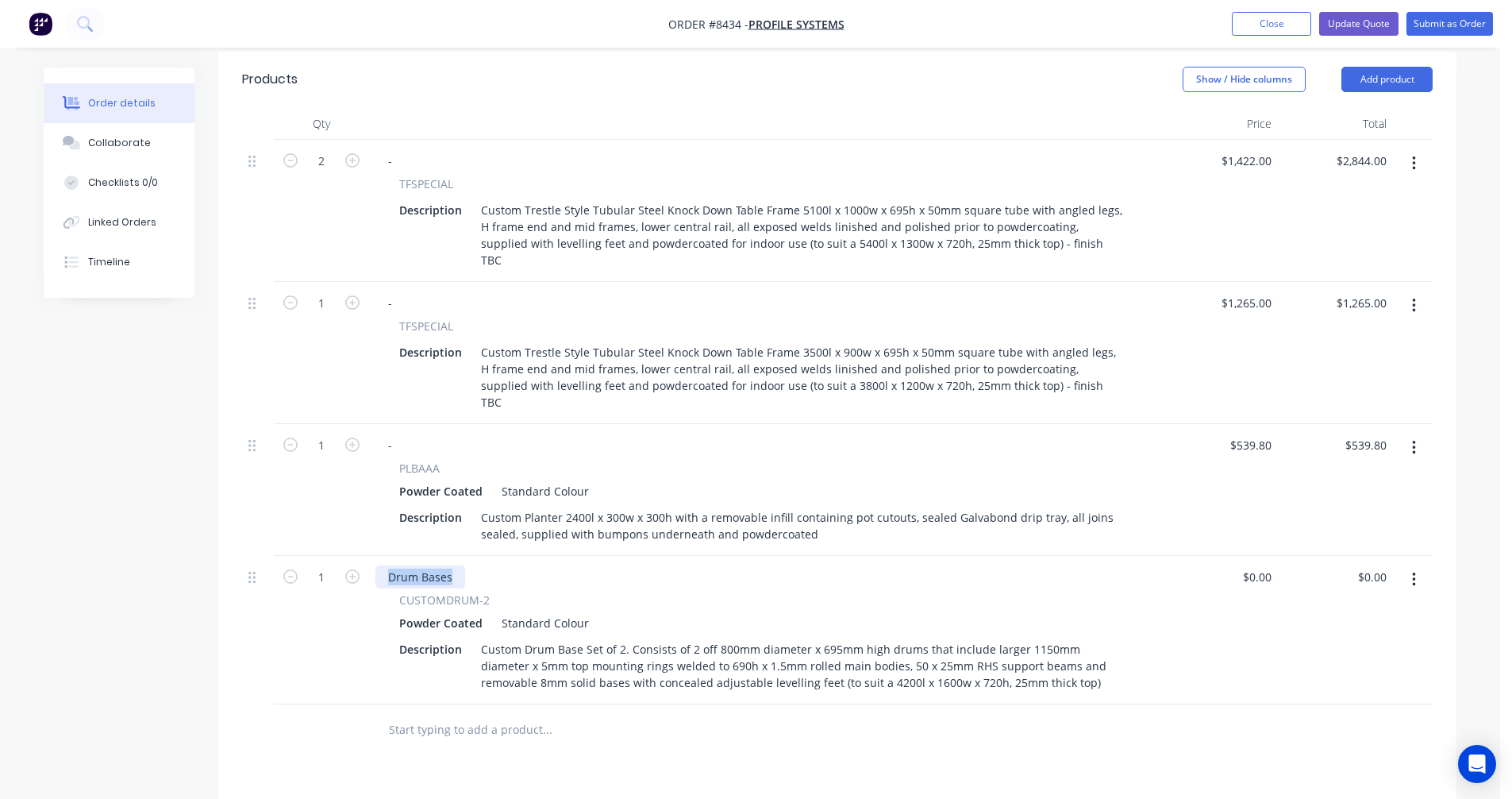
click at [375, 556] on div "Drum Bases CUSTOMDRUM-2 Powder Coated Standard Colour Description Custom Drum B…" at bounding box center [766, 630] width 794 height 149
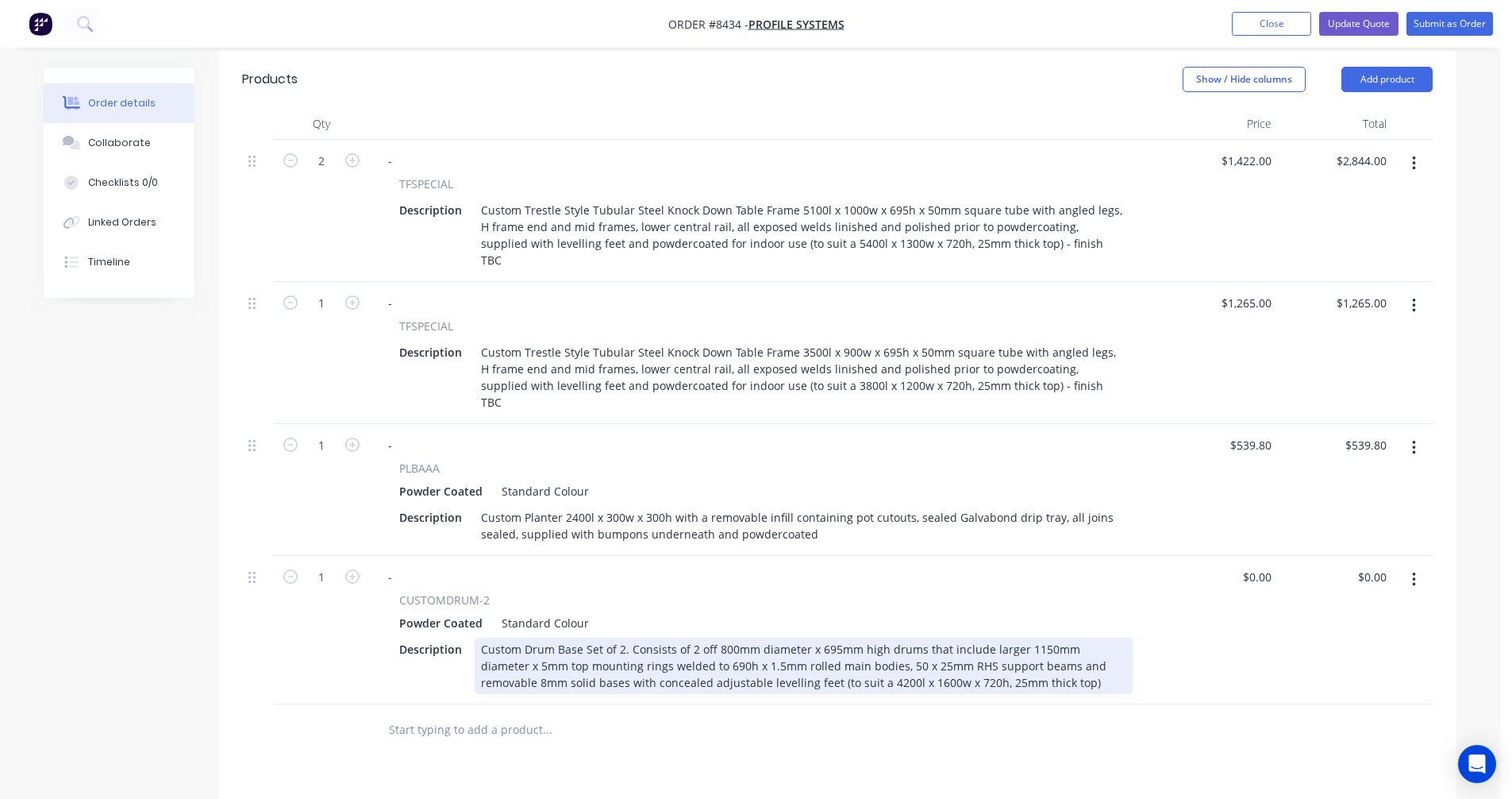
click at [737, 638] on div "Custom Drum Base Set of 2. Consists of 2 off 800mm diameter x 695mm high drums …" at bounding box center [804, 666] width 659 height 56
type input "$2,425.00"
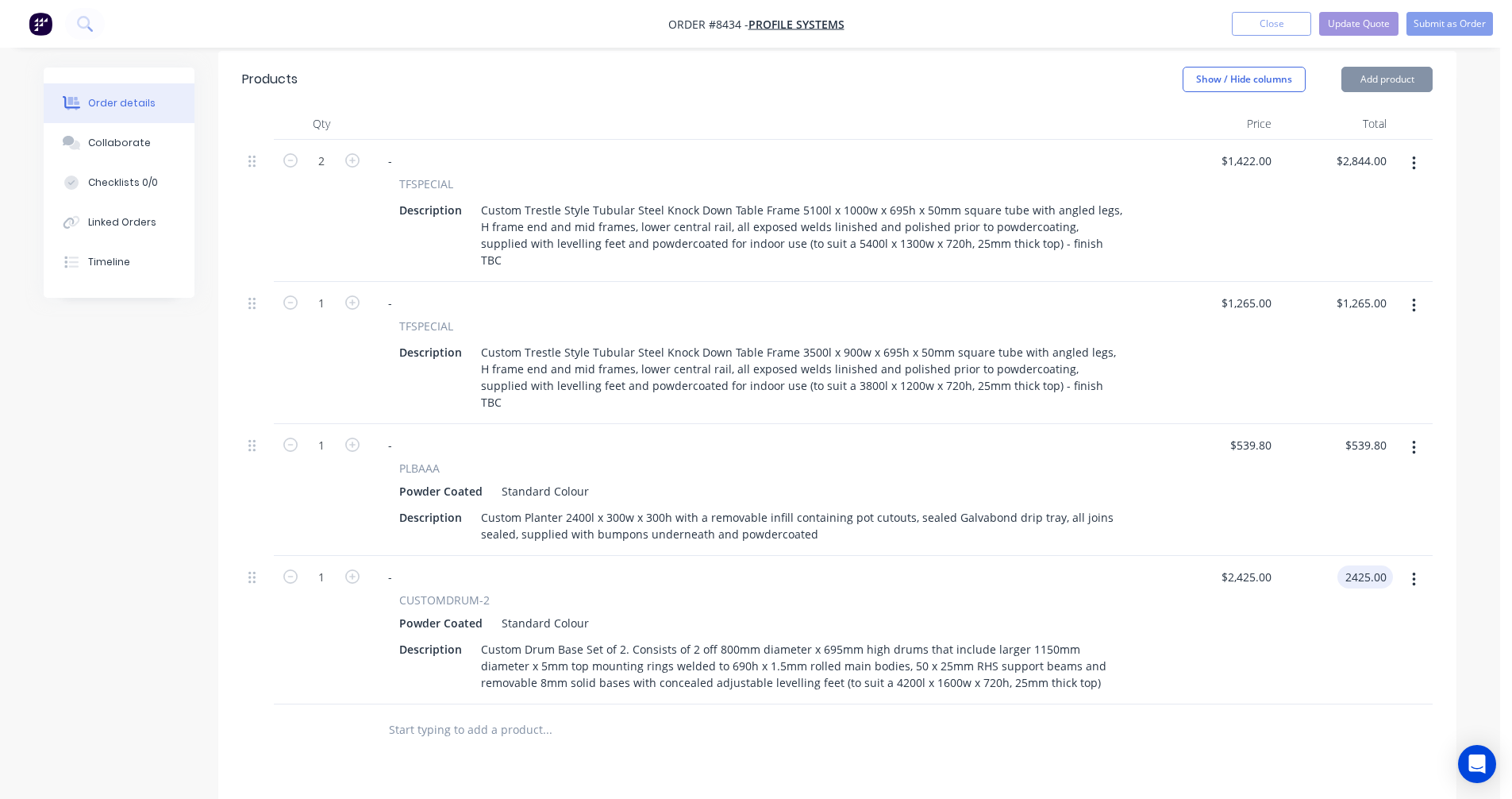
type input "$2,425.00"
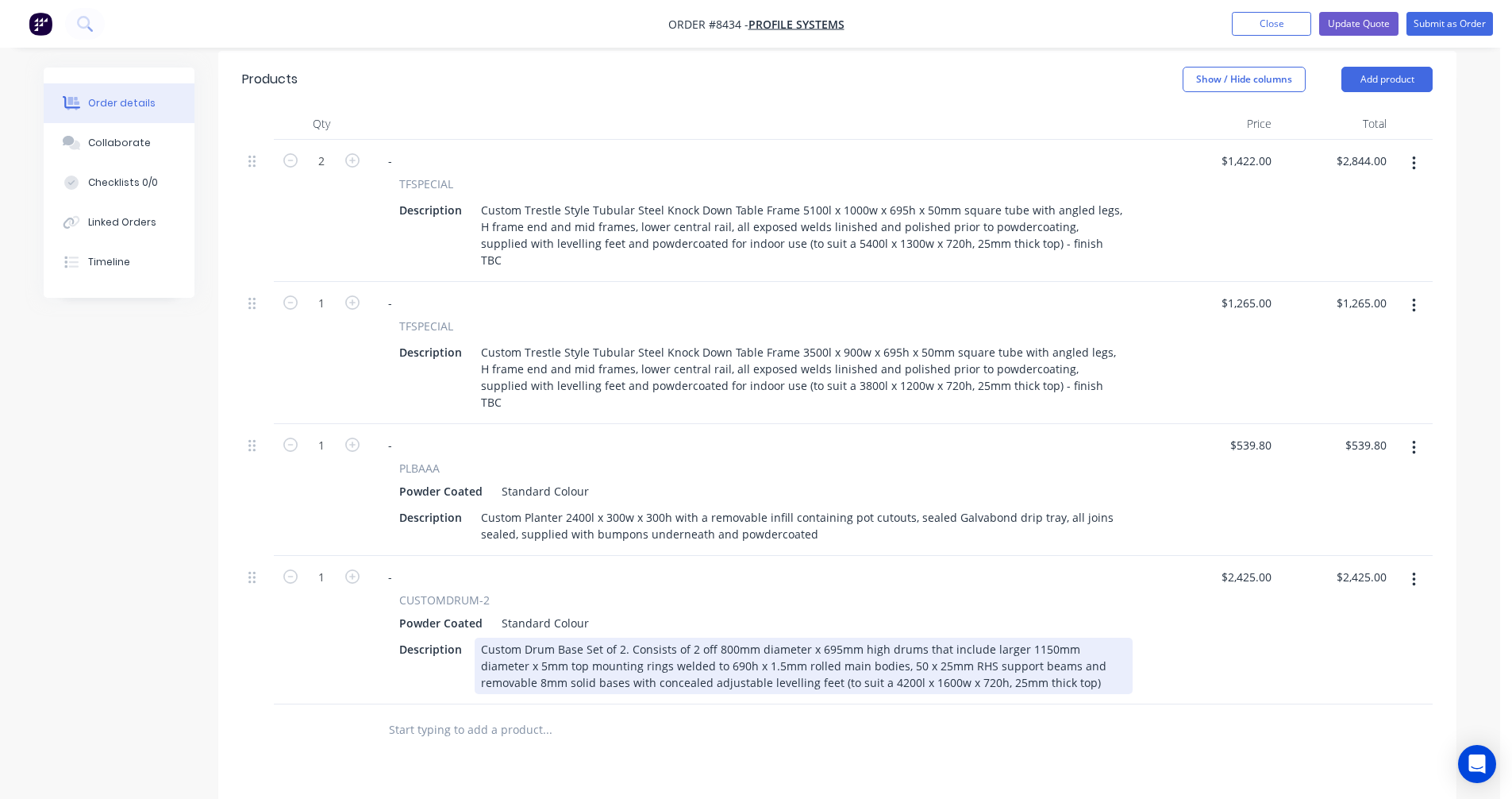
click at [847, 638] on div "Custom Drum Base Set of 2. Consists of 2 off 800mm diameter x 695mm high drums …" at bounding box center [804, 666] width 659 height 56
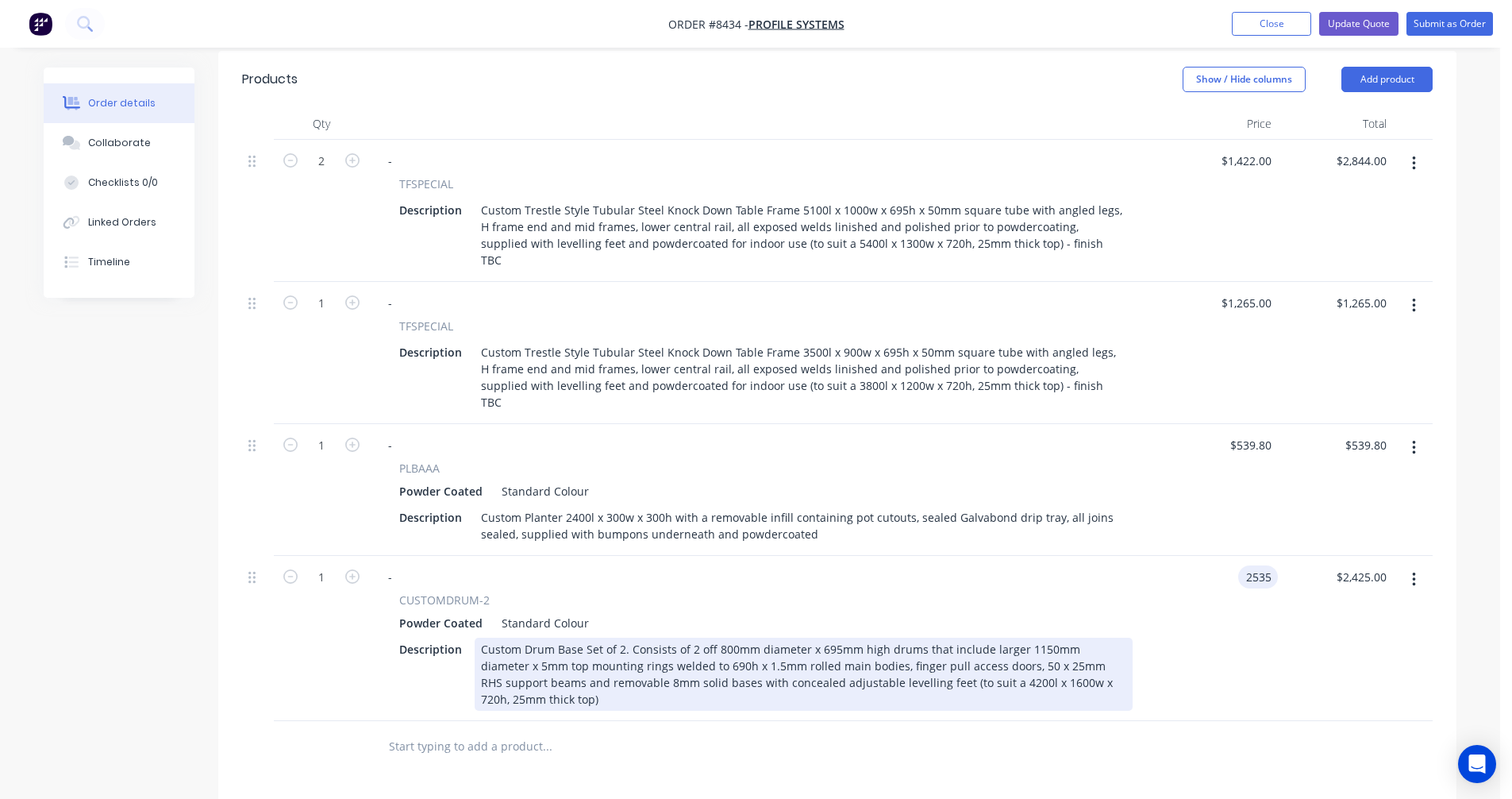
type input "$2,535.00"
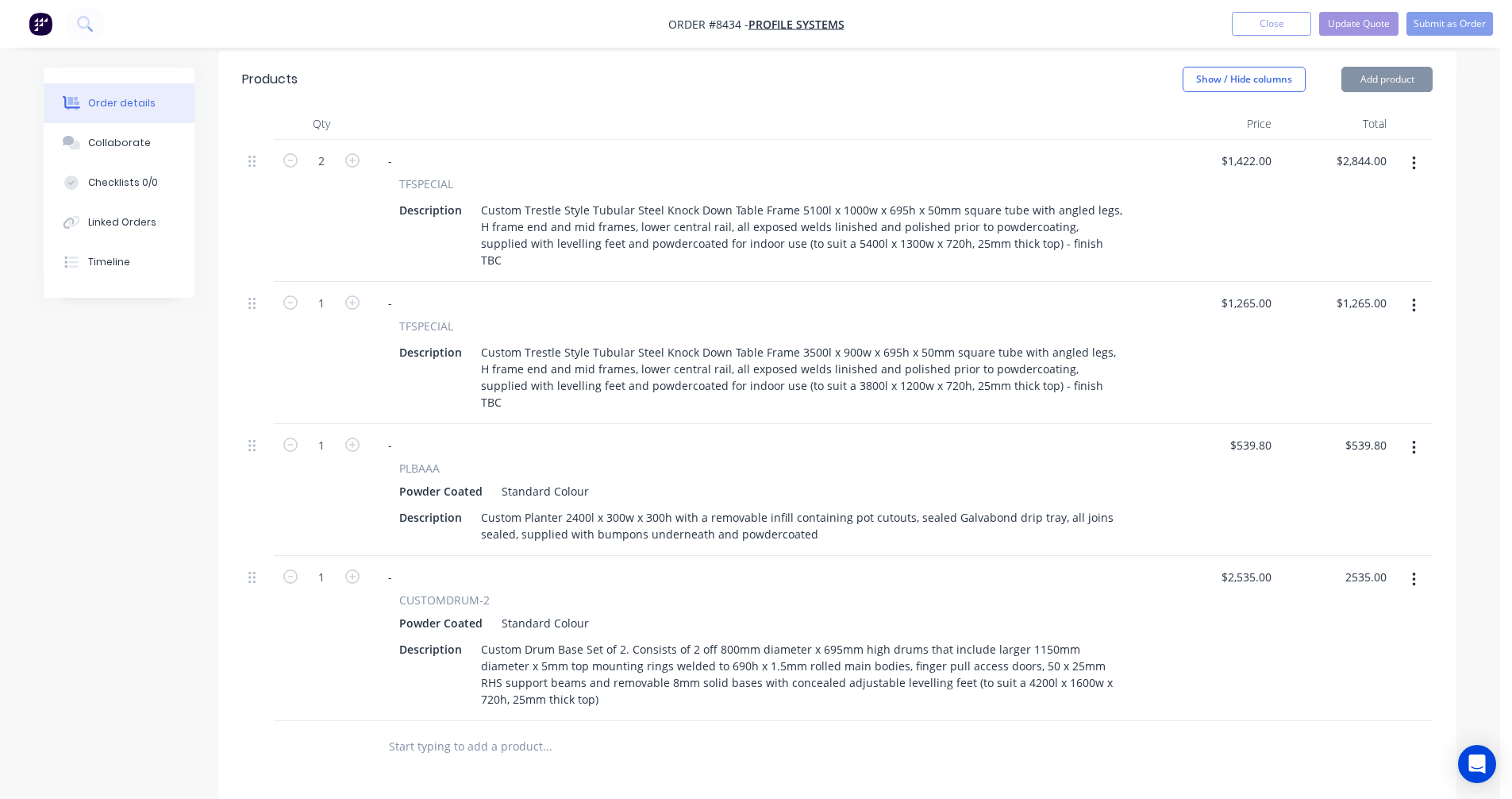
type input "$2,535.00"
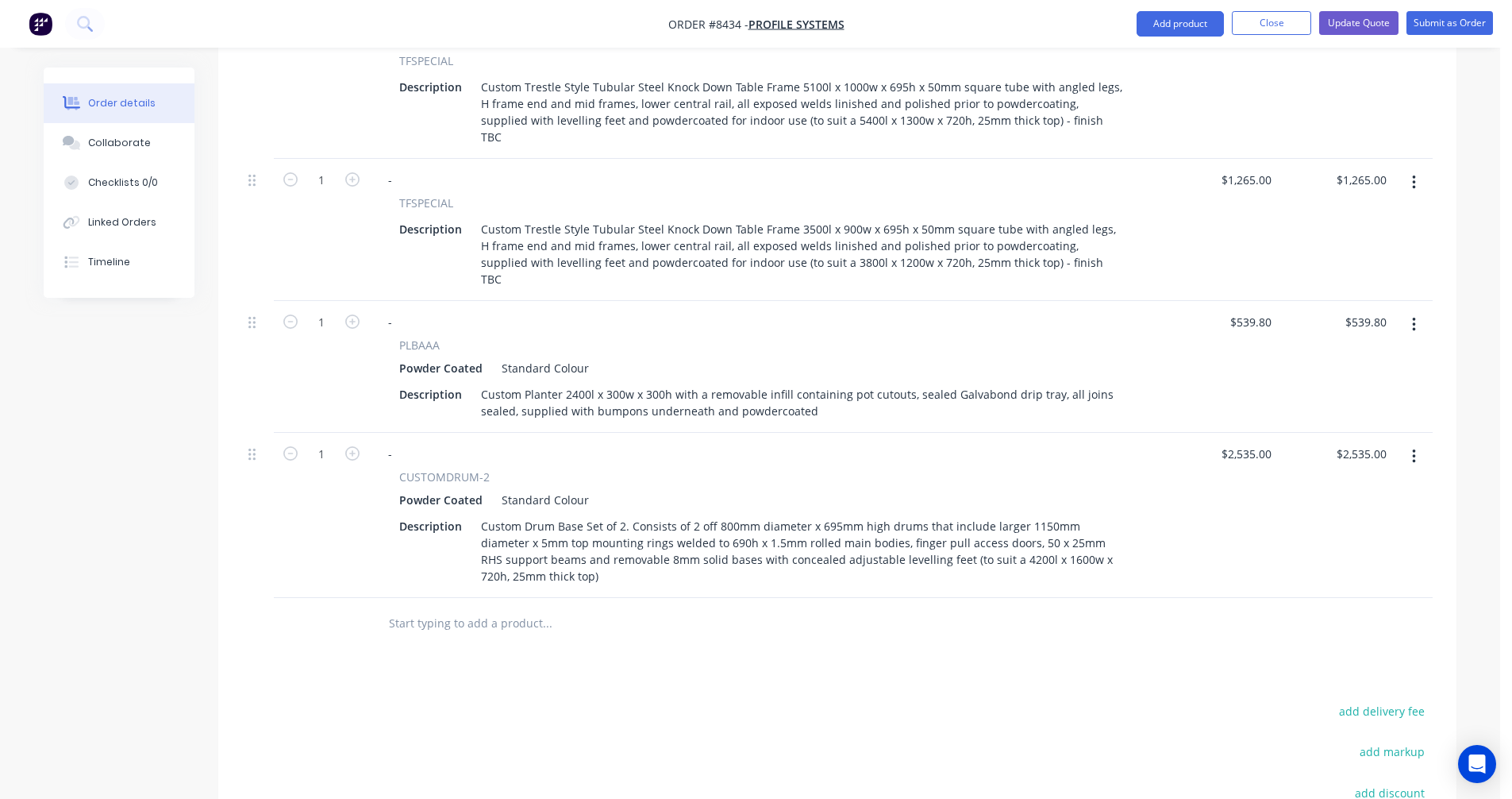
scroll to position [714, 0]
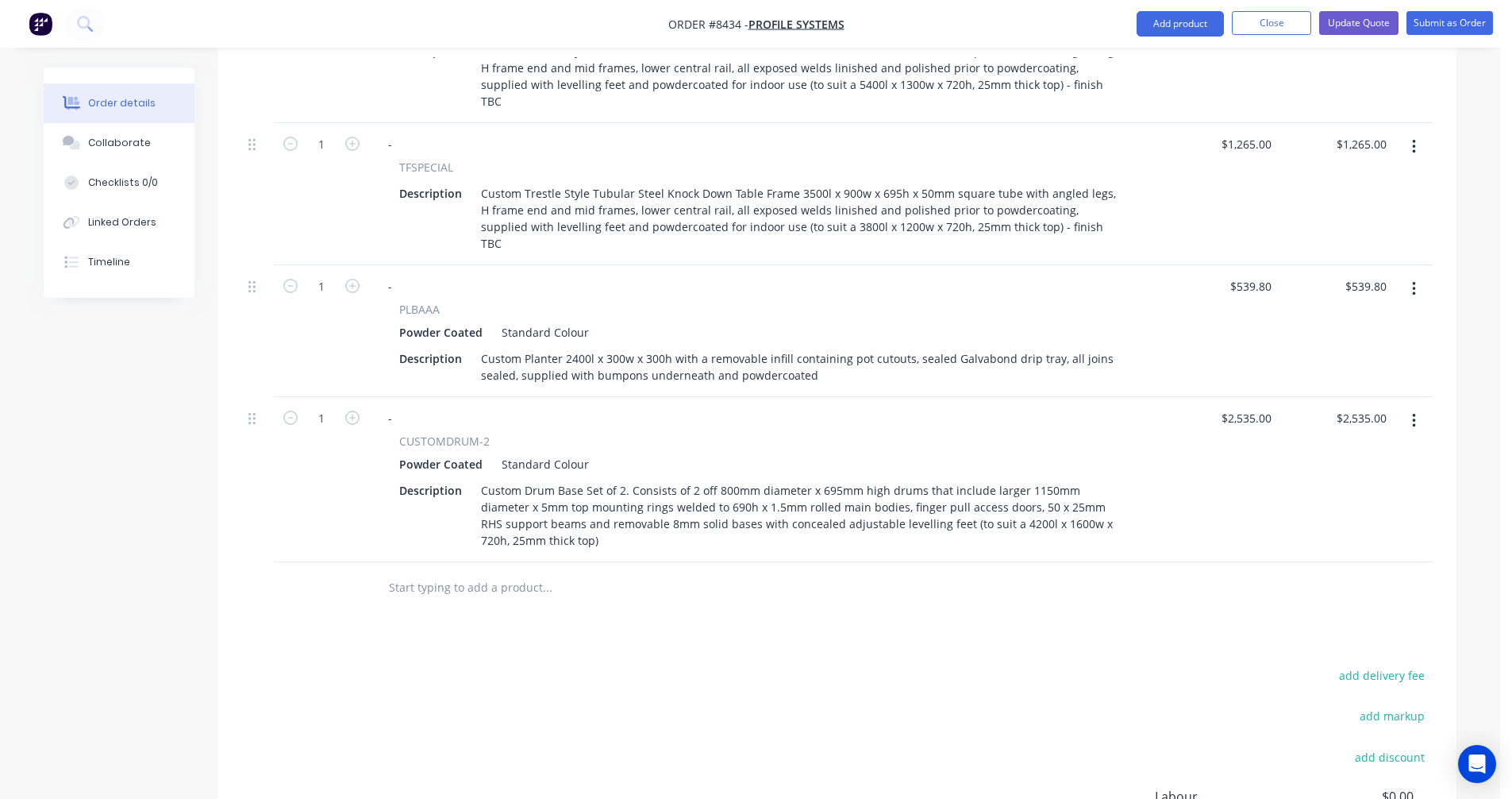
click at [1411, 407] on button "button" at bounding box center [1414, 421] width 37 height 28
click at [1364, 483] on div "Duplicate" at bounding box center [1357, 495] width 122 height 23
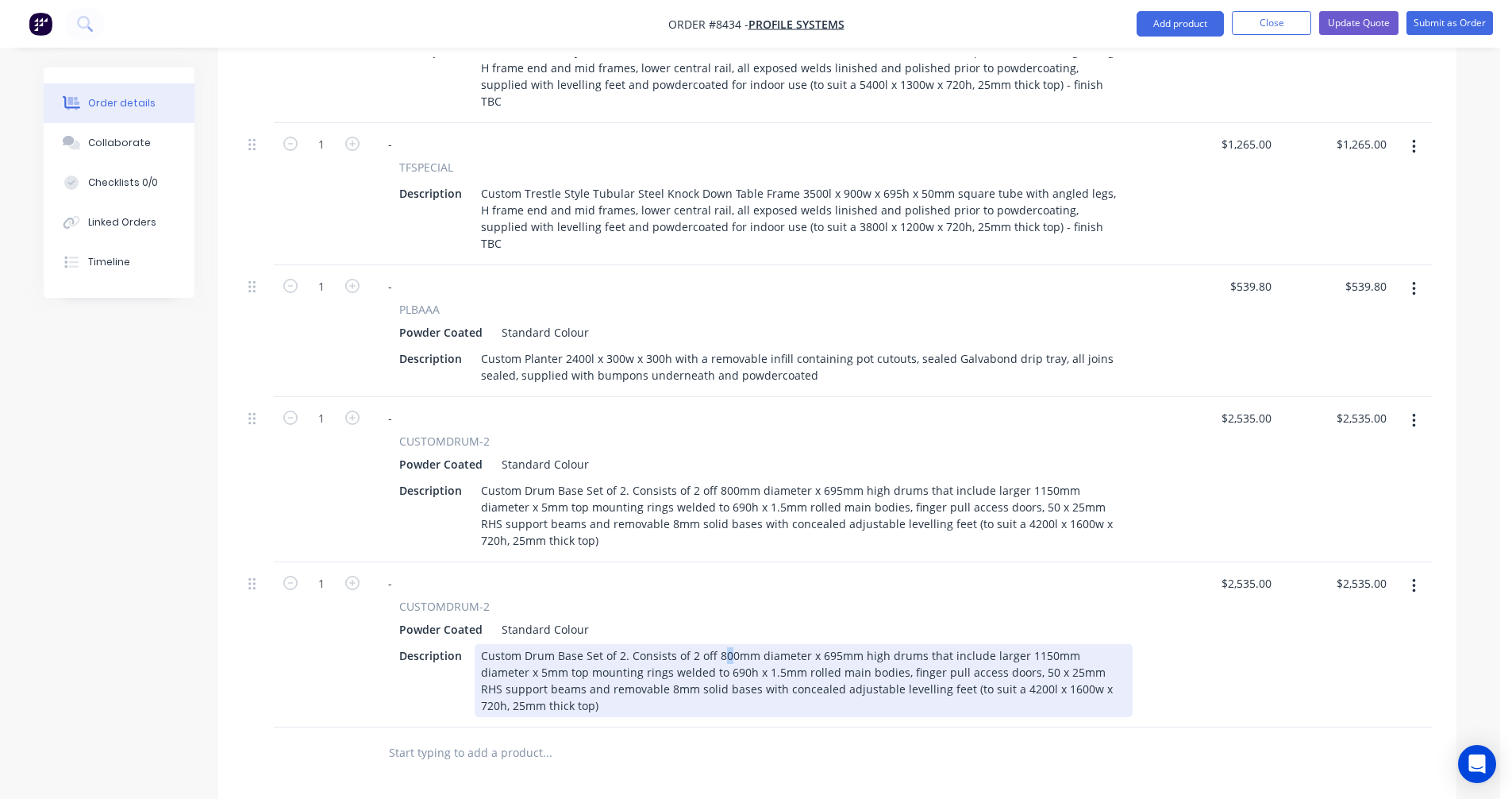
click at [723, 644] on div "Custom Drum Base Set of 2. Consists of 2 off 800mm diameter x 695mm high drums …" at bounding box center [804, 680] width 659 height 73
click at [913, 644] on div "Custom Drum Base Set of 2. Consists of 2 off 700mm diameter x 695mm high drums …" at bounding box center [804, 680] width 659 height 73
click at [899, 644] on div "Custom Drum Base Set of 2. Consists of 2 off 700mm diameter x 695mm high drums …" at bounding box center [804, 680] width 659 height 73
click at [891, 644] on div "Custom Drum Base Set of 2. Consists of 2 off 700mm diameter x 695mm high drums …" at bounding box center [804, 680] width 659 height 73
click at [1017, 644] on div "Custom Drum Base Set of 2. Consists of 2 off 700mm diameter x 695mm high drums …" at bounding box center [804, 680] width 659 height 73
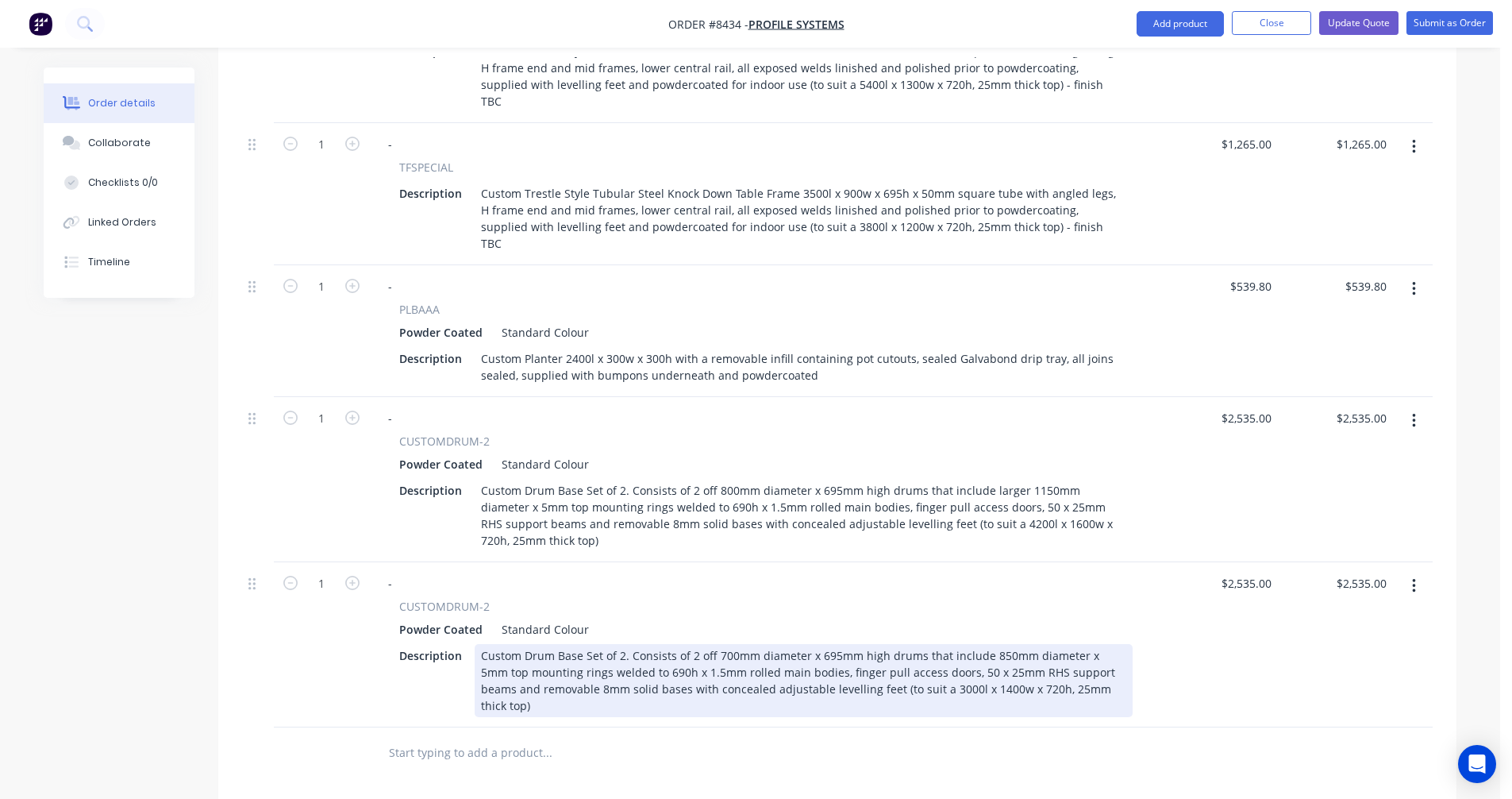
click at [970, 644] on div "Custom Drum Base Set of 2. Consists of 2 off 700mm diameter x 695mm high drums …" at bounding box center [804, 680] width 659 height 73
type input "$2,120.00"
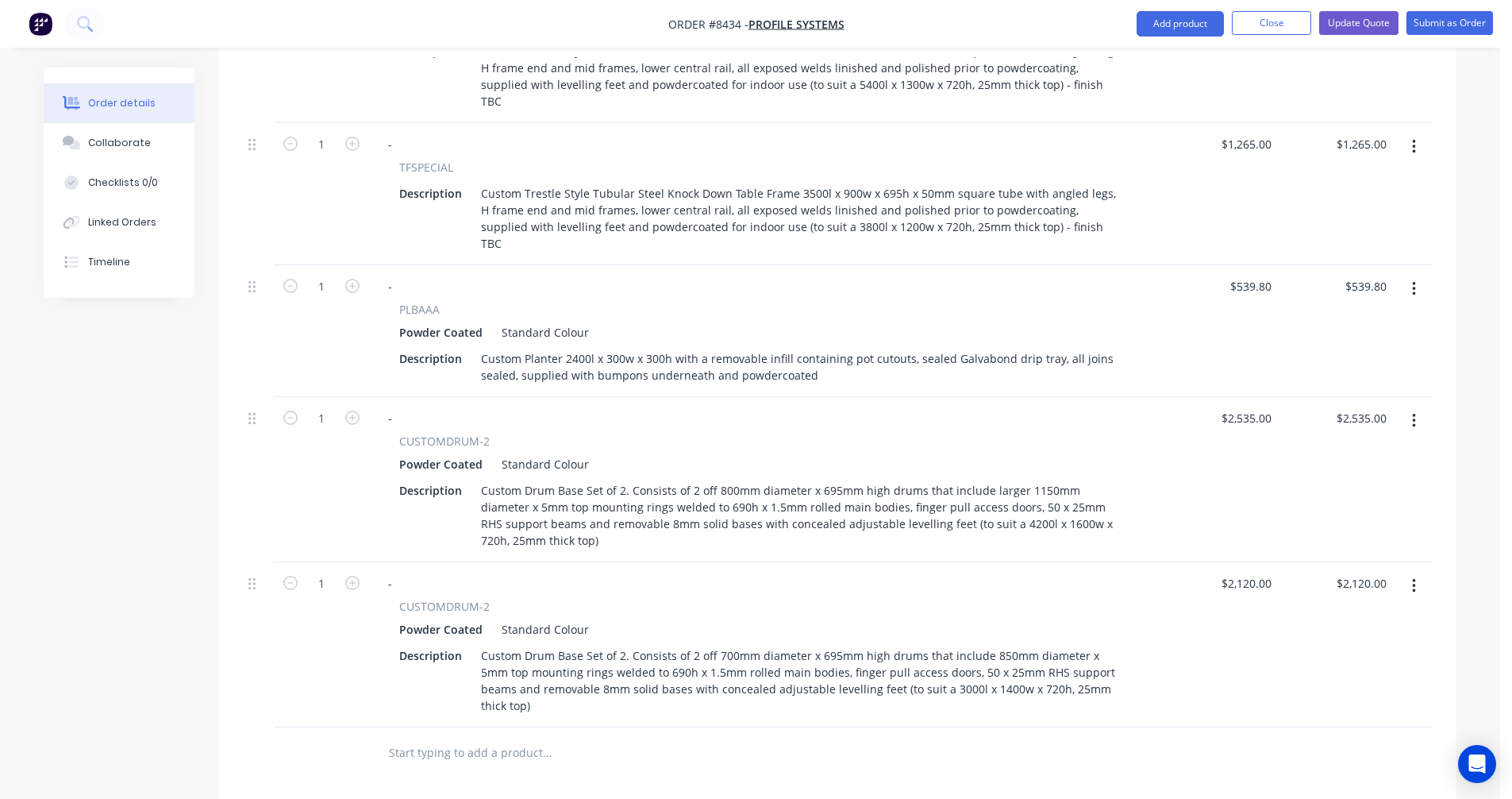
click at [1412, 139] on icon "button" at bounding box center [1414, 147] width 4 height 17
click at [1325, 209] on div "Duplicate" at bounding box center [1357, 221] width 122 height 23
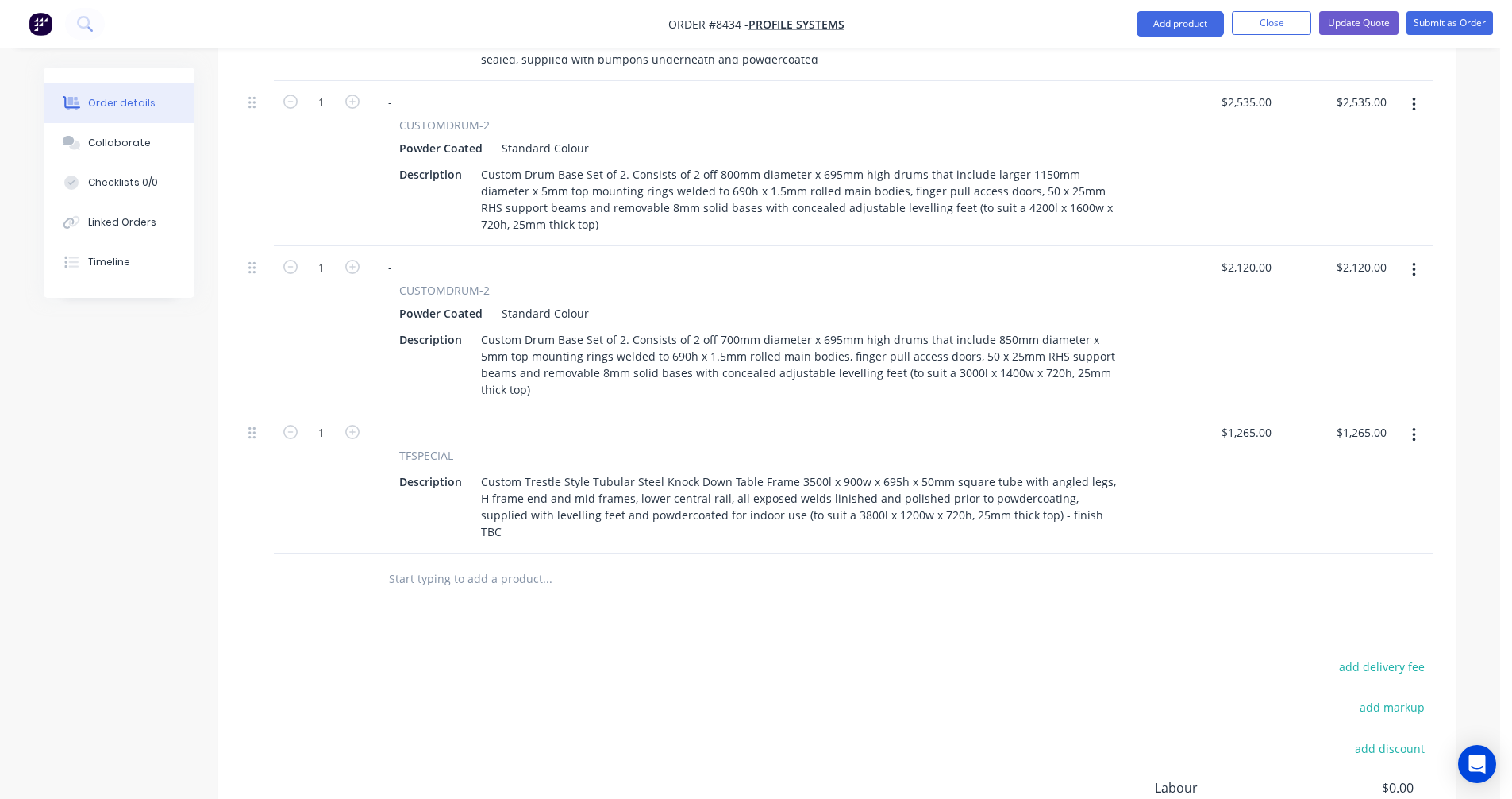
scroll to position [1032, 0]
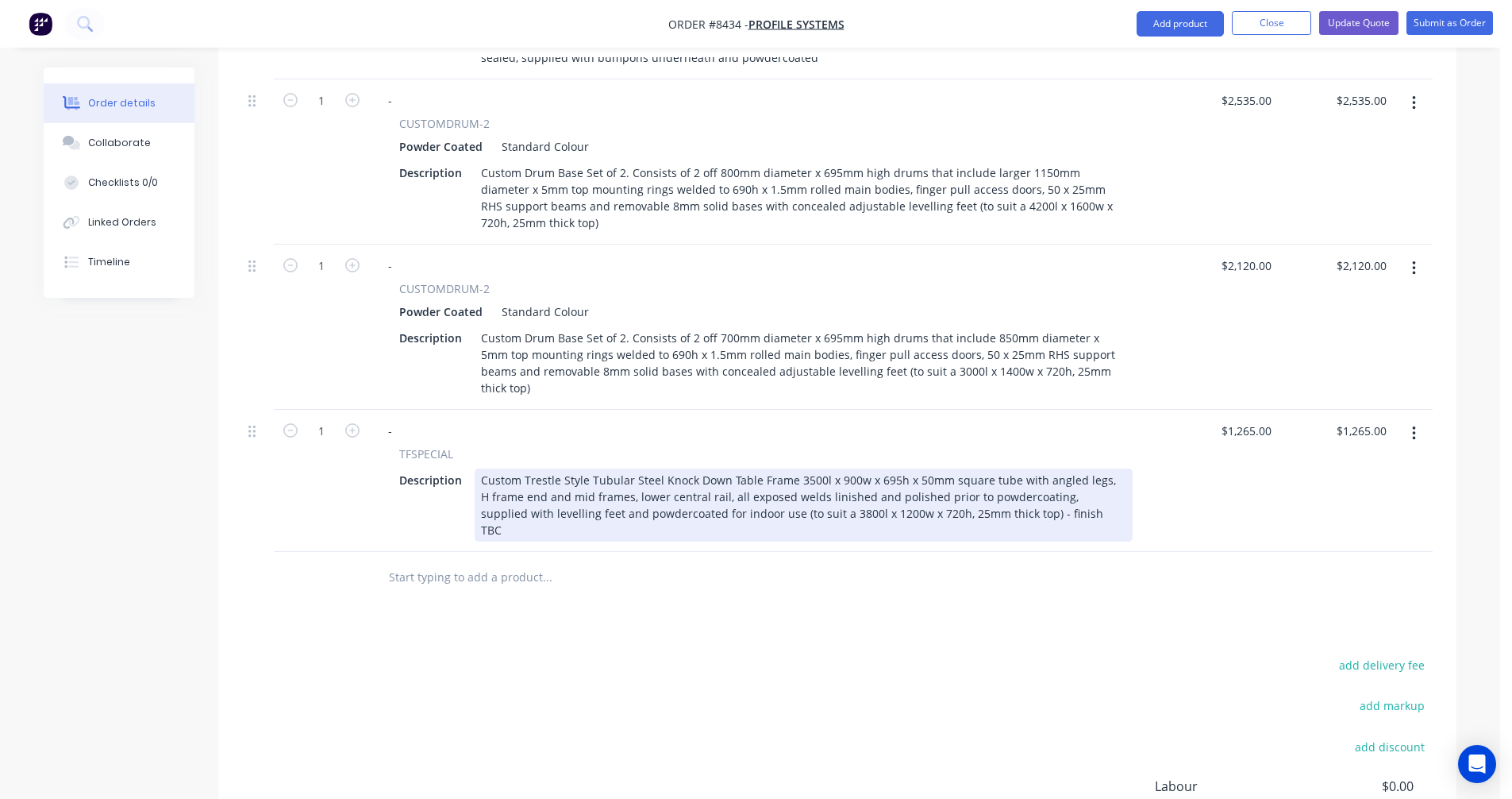
click at [644, 469] on div "Custom Trestle Style Tubular Steel Knock Down Table Frame 3500l x 900w x 695h x…" at bounding box center [804, 505] width 659 height 73
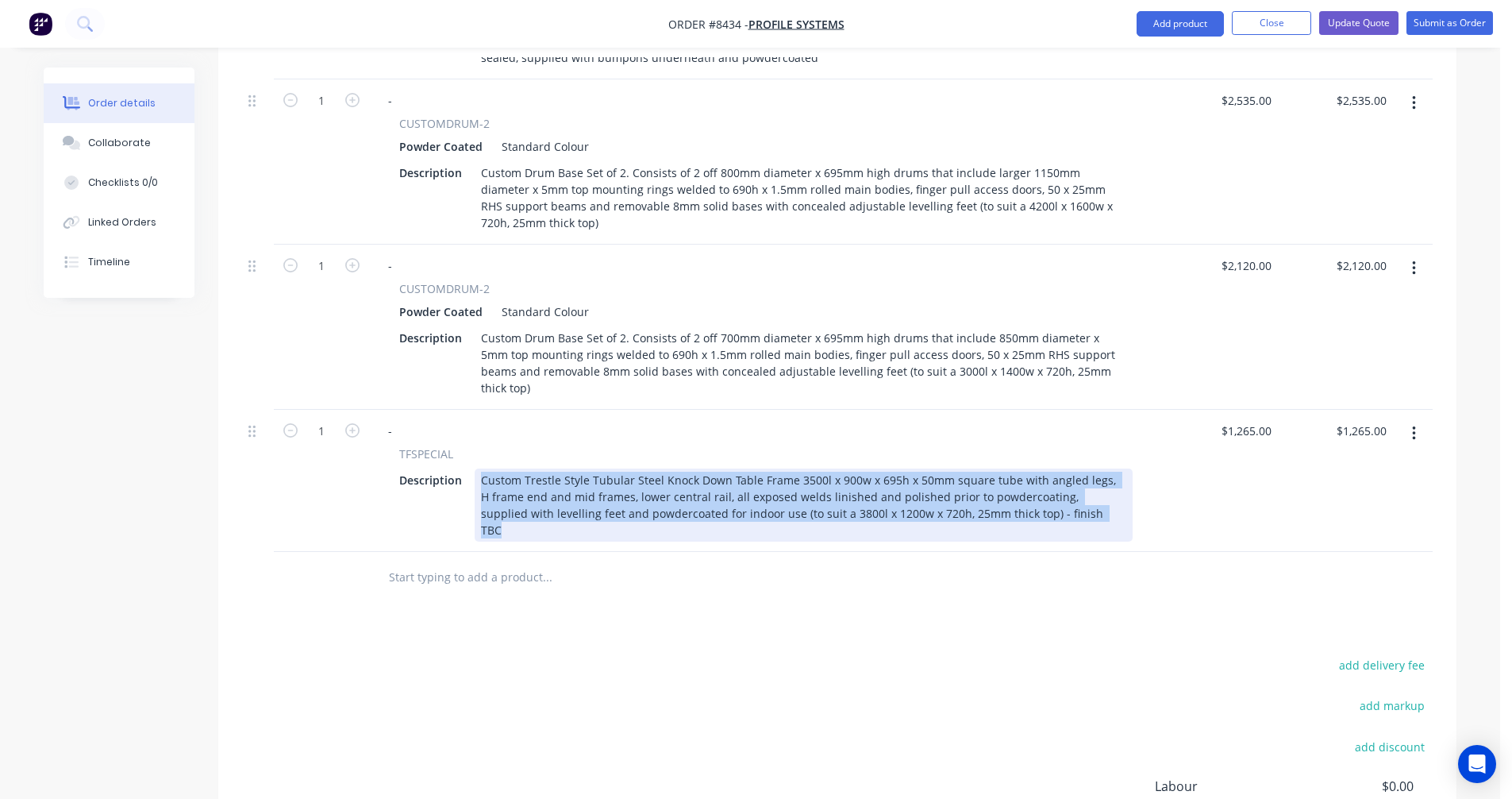
drag, startPoint x: 1043, startPoint y: 443, endPoint x: 468, endPoint y: 407, distance: 576.1
click at [468, 469] on div "Description Custom Trestle Style Tubular Steel Knock Down Table Frame 3500l x 9…" at bounding box center [763, 505] width 740 height 73
paste div
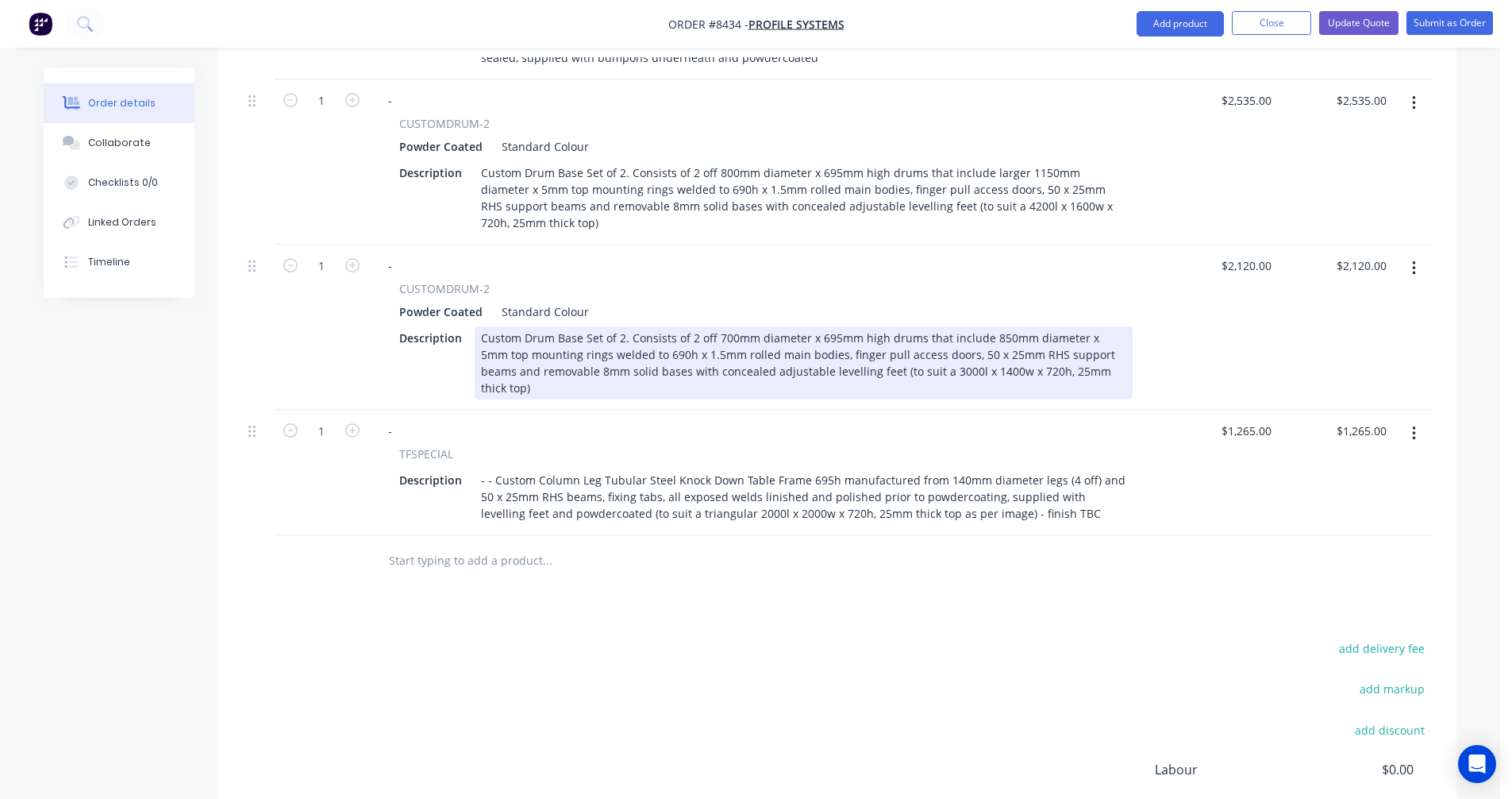
click at [1107, 326] on div "Custom Drum Base Set of 2. Consists of 2 off 700mm diameter x 695mm high drums …" at bounding box center [804, 363] width 659 height 73
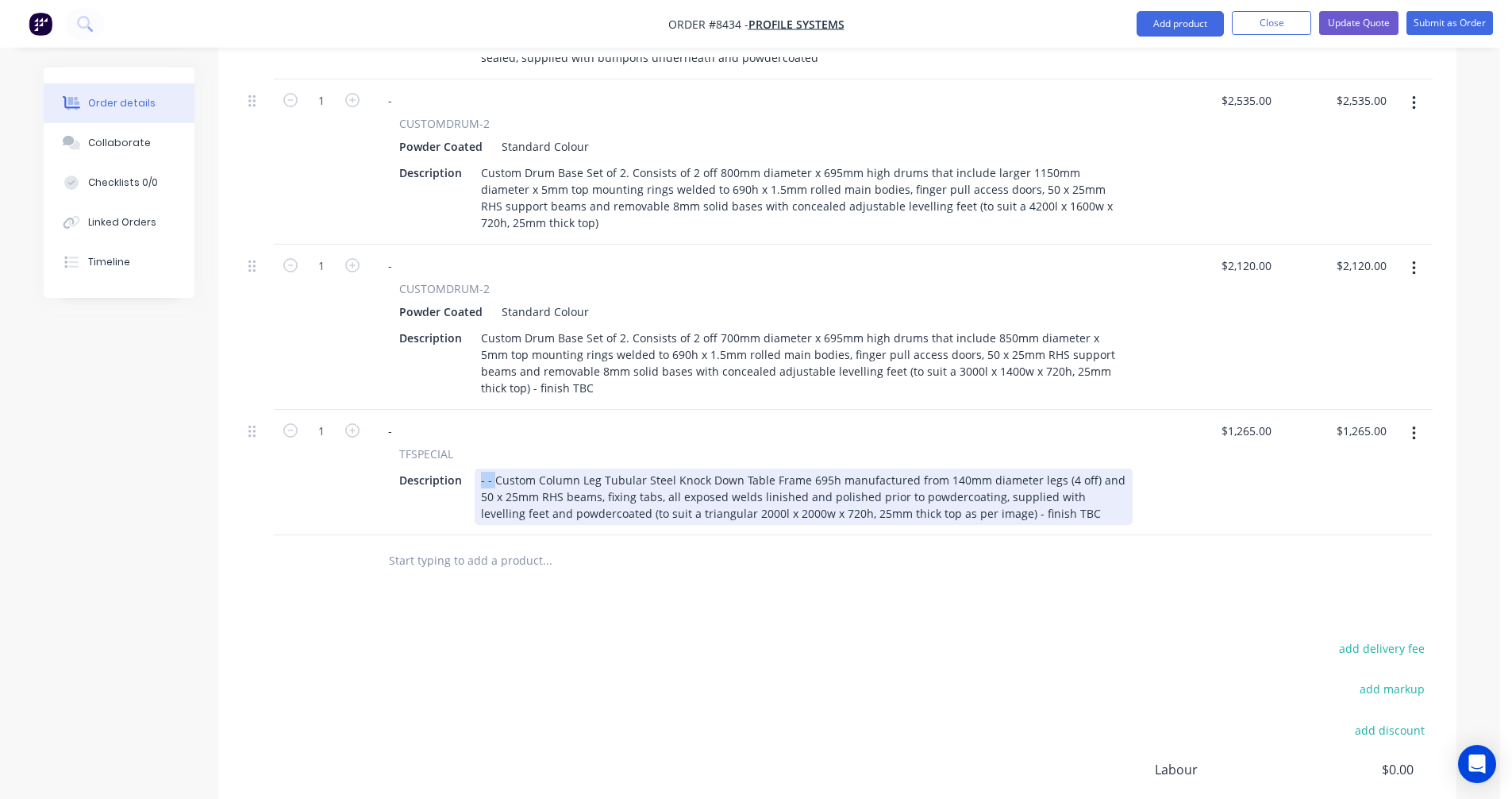
drag, startPoint x: 493, startPoint y: 426, endPoint x: 473, endPoint y: 424, distance: 20.1
click at [474, 469] on div "- - Custom Column Leg Tubular Steel Knock Down Table Frame 695h manufactured fr…" at bounding box center [804, 497] width 659 height 56
click at [654, 469] on div "Custom 695h Column Leg Tubular Steel Knock Down Table Frame manufactured from 1…" at bounding box center [804, 497] width 659 height 56
click at [1050, 469] on div "Custom 695h Column Leg Tubular Steel Knock Down Table Frame manufactured from 1…" at bounding box center [804, 497] width 659 height 56
click at [758, 469] on div "Custom 695h Column Leg Tubular Steel Knock Down Table Frame manufactured from 1…" at bounding box center [804, 497] width 659 height 56
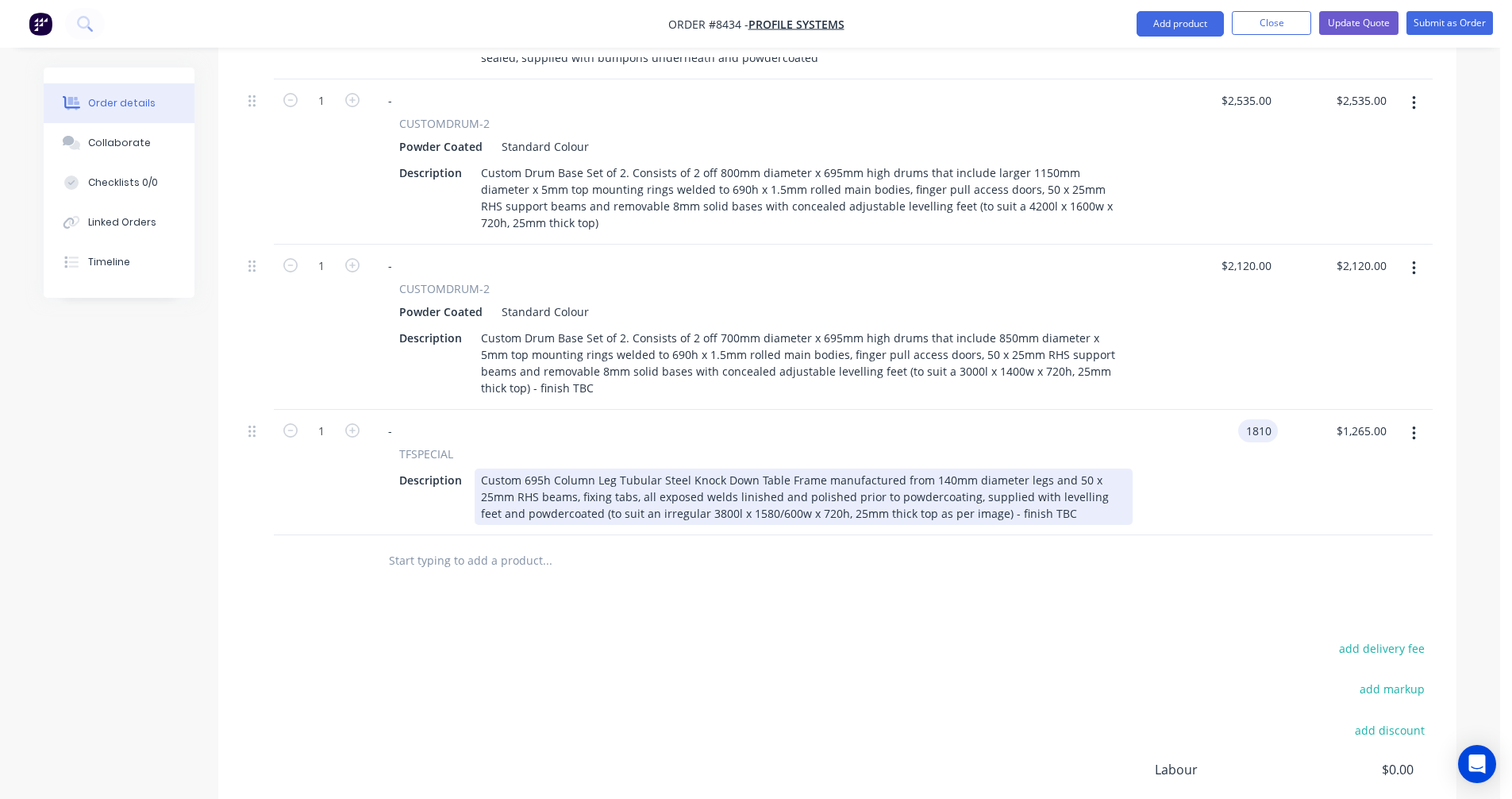
type input "$1,810.00"
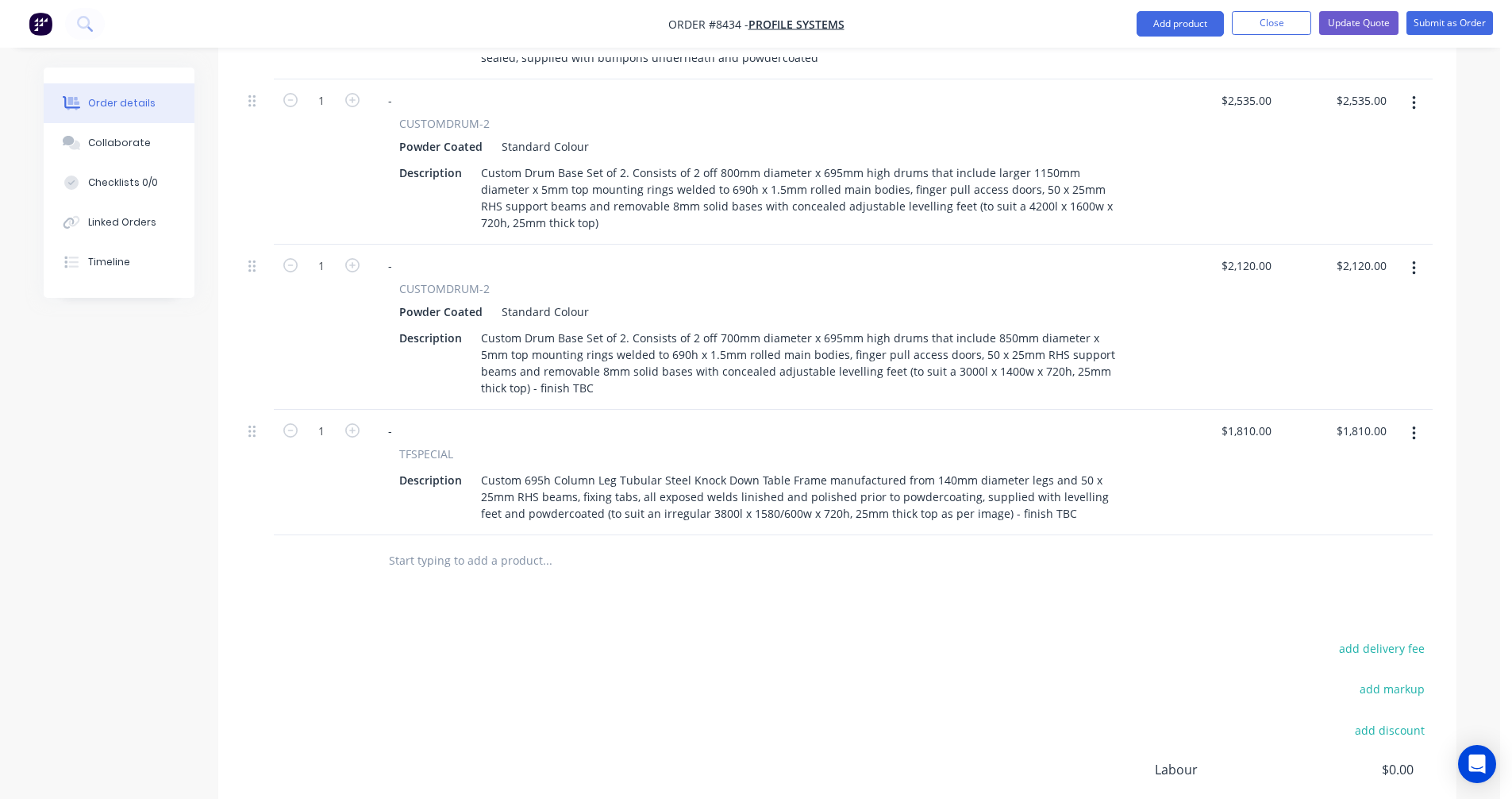
click at [1412, 425] on icon "button" at bounding box center [1414, 433] width 4 height 17
click at [1334, 495] on div "Duplicate" at bounding box center [1357, 507] width 122 height 23
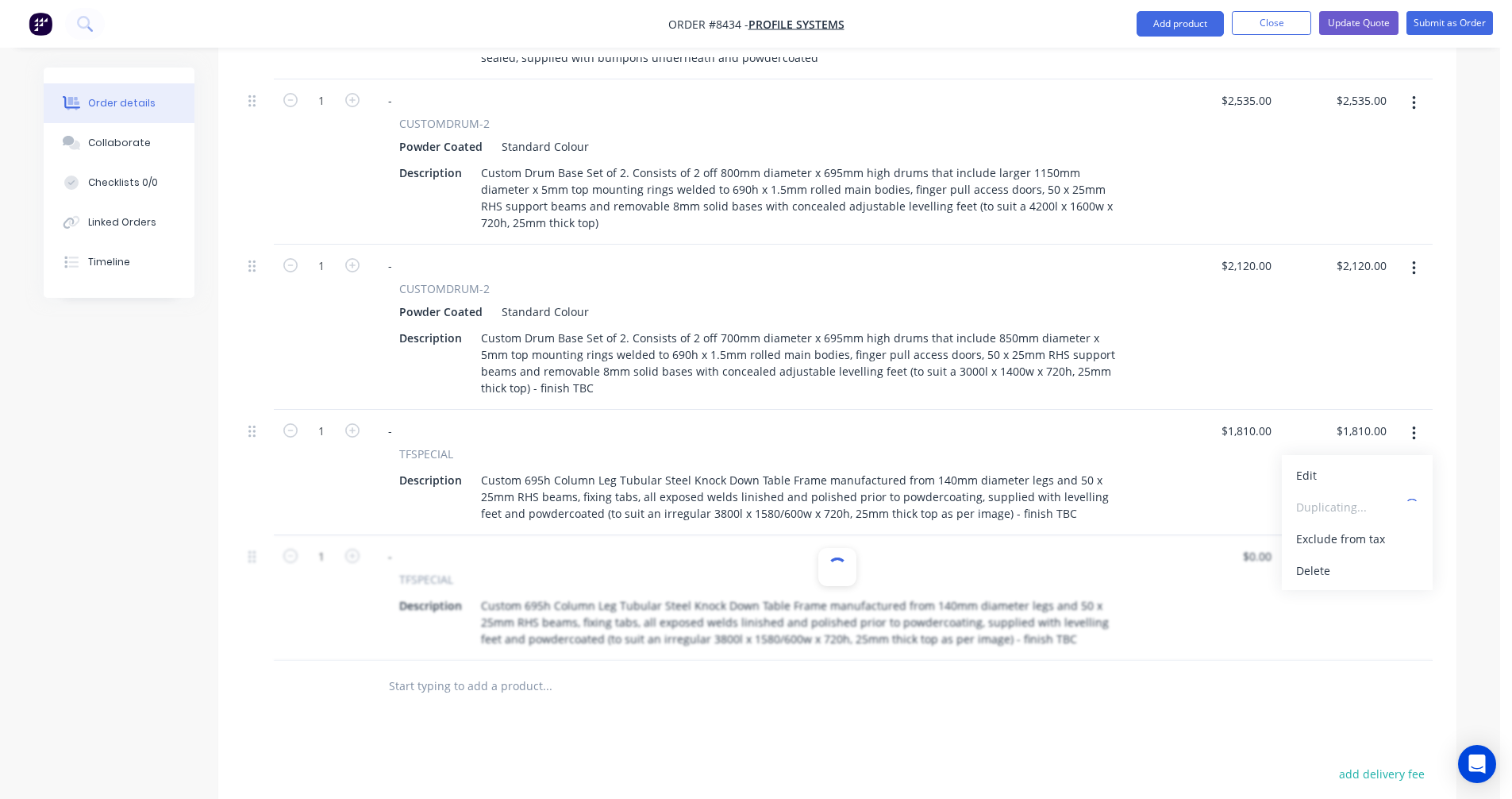
type input "$1,810.00"
click at [348, 548] on icon "button" at bounding box center [352, 555] width 14 height 14
type input "2"
type input "$3,620.00"
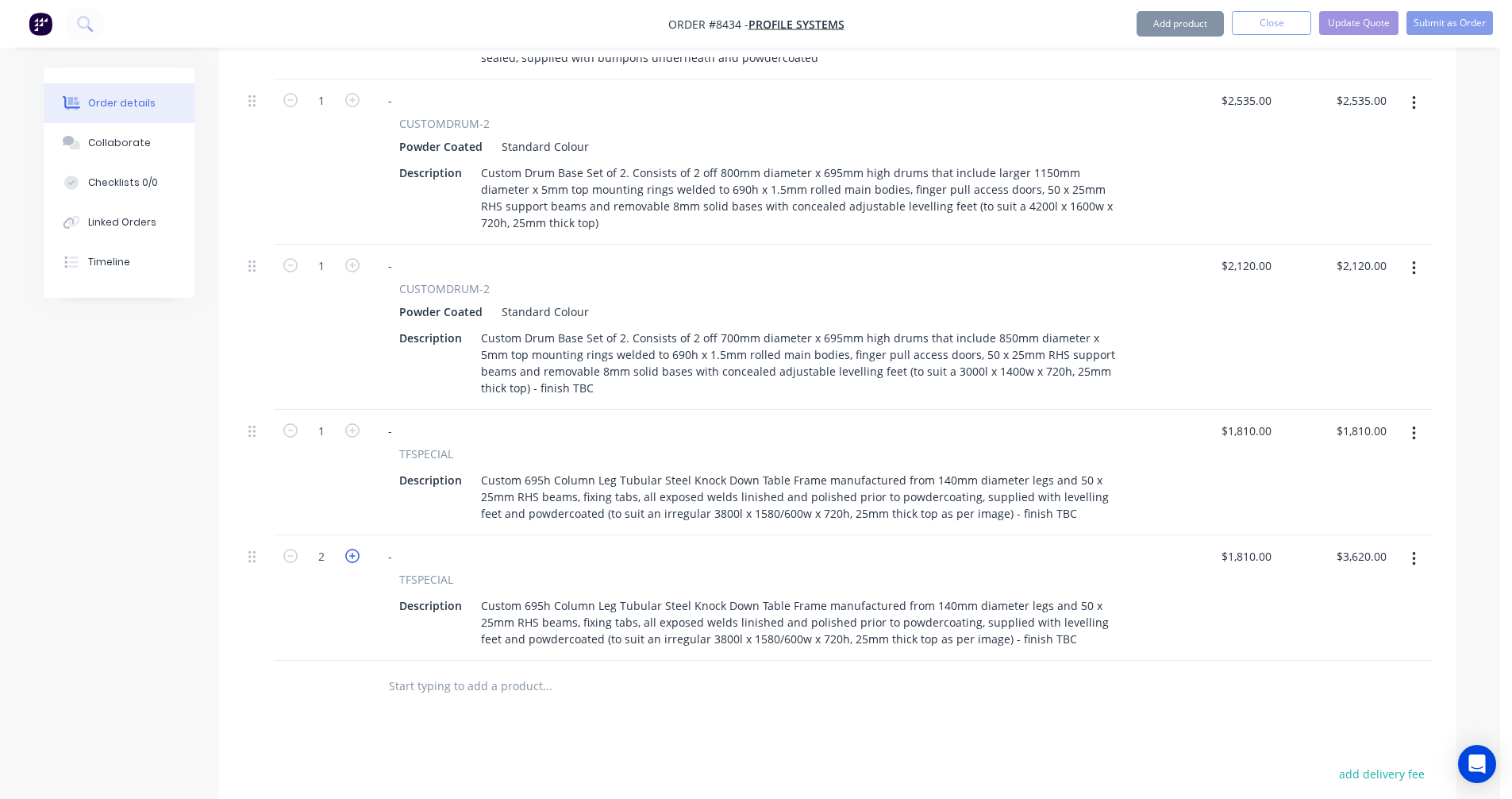
click at [348, 548] on icon "button" at bounding box center [352, 555] width 14 height 14
type input "3"
type input "$5,430.00"
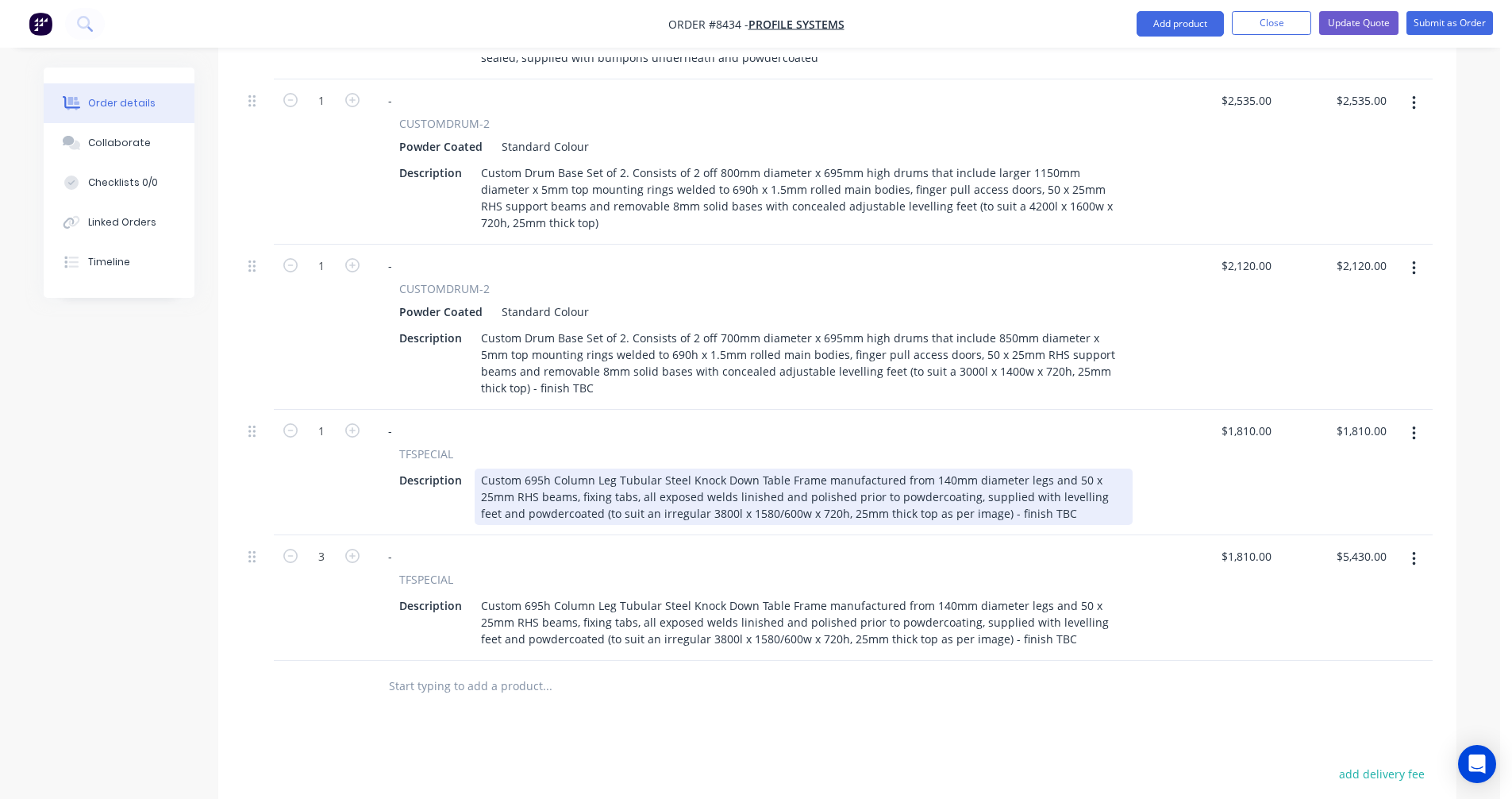
click at [959, 469] on div "Custom 695h Column Leg Tubular Steel Knock Down Table Frame manufactured from 1…" at bounding box center [804, 497] width 659 height 56
click at [978, 469] on div "Custom 695h Column Leg Tubular Steel Knock Down Table Frame manufactured from 1…" at bounding box center [804, 497] width 659 height 56
type input "$1,710.00"
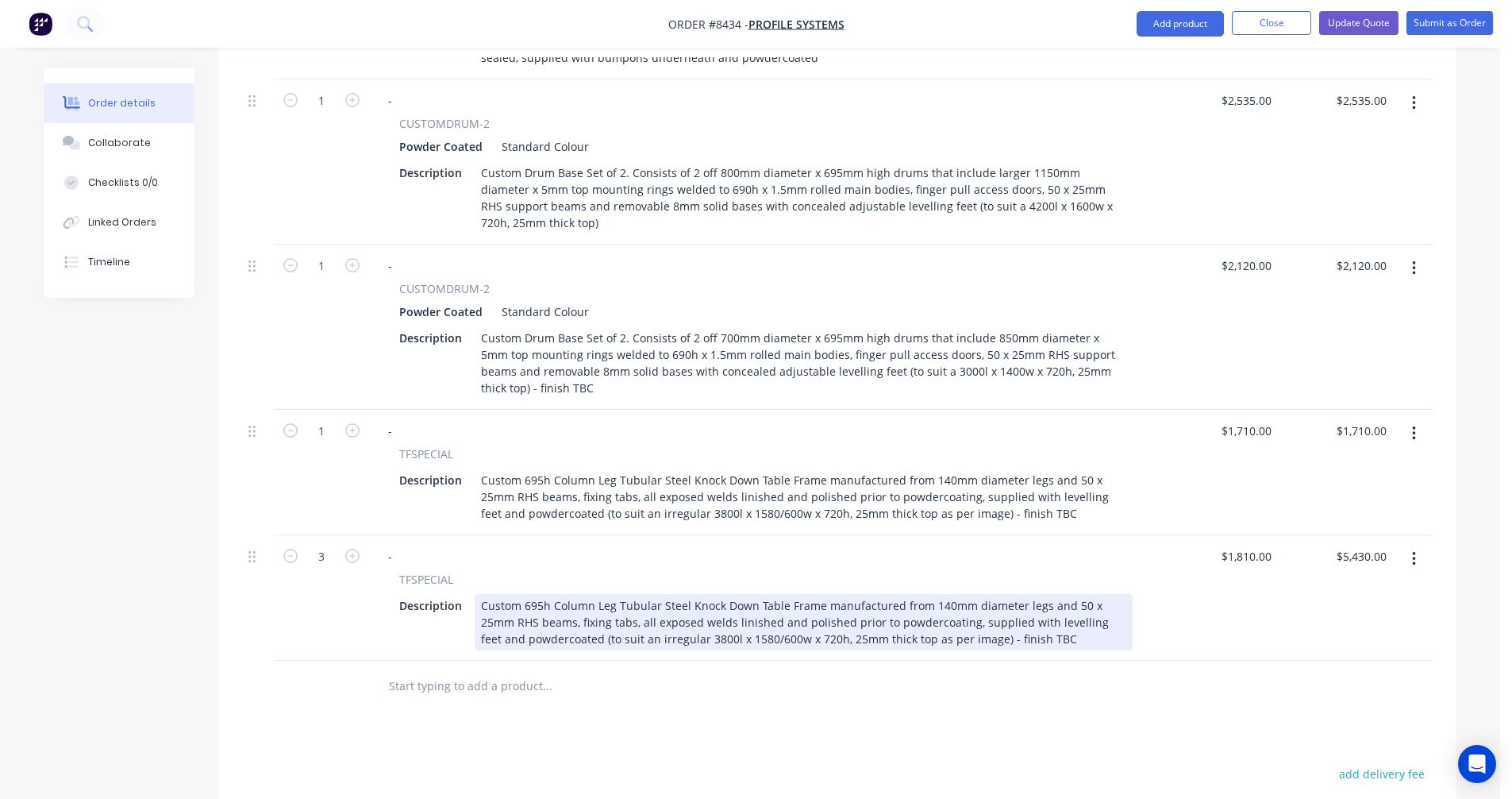
click at [877, 594] on div "Custom 695h Column Leg Tubular Steel Knock Down Table Frame manufactured from 1…" at bounding box center [804, 622] width 659 height 56
click at [662, 594] on div "Custom 695h Column Leg Tubular Steel Knock Down Table Frame manufactured from 1…" at bounding box center [804, 622] width 659 height 56
type input "$1,810.00"
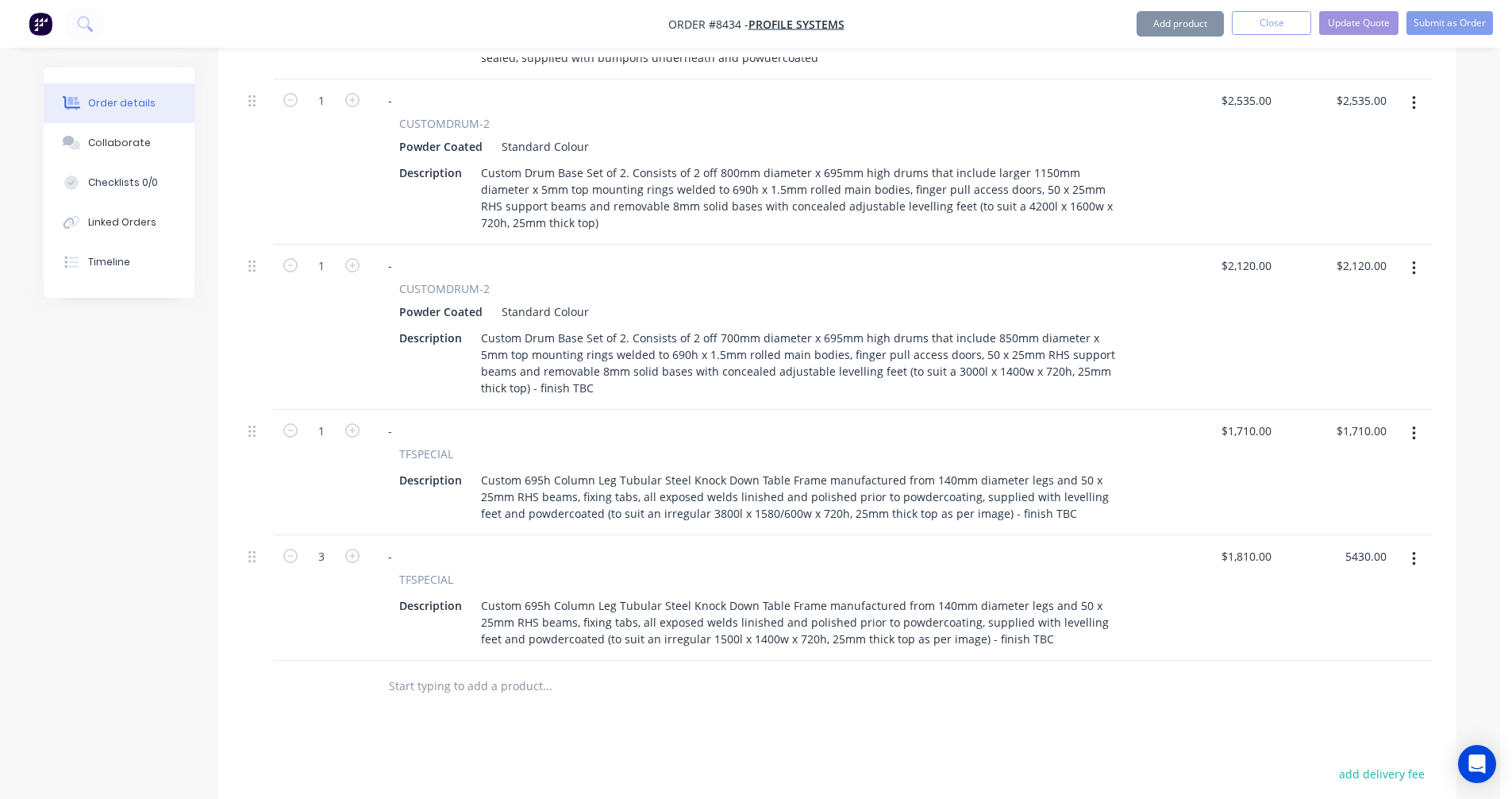
type input "$5,430.00"
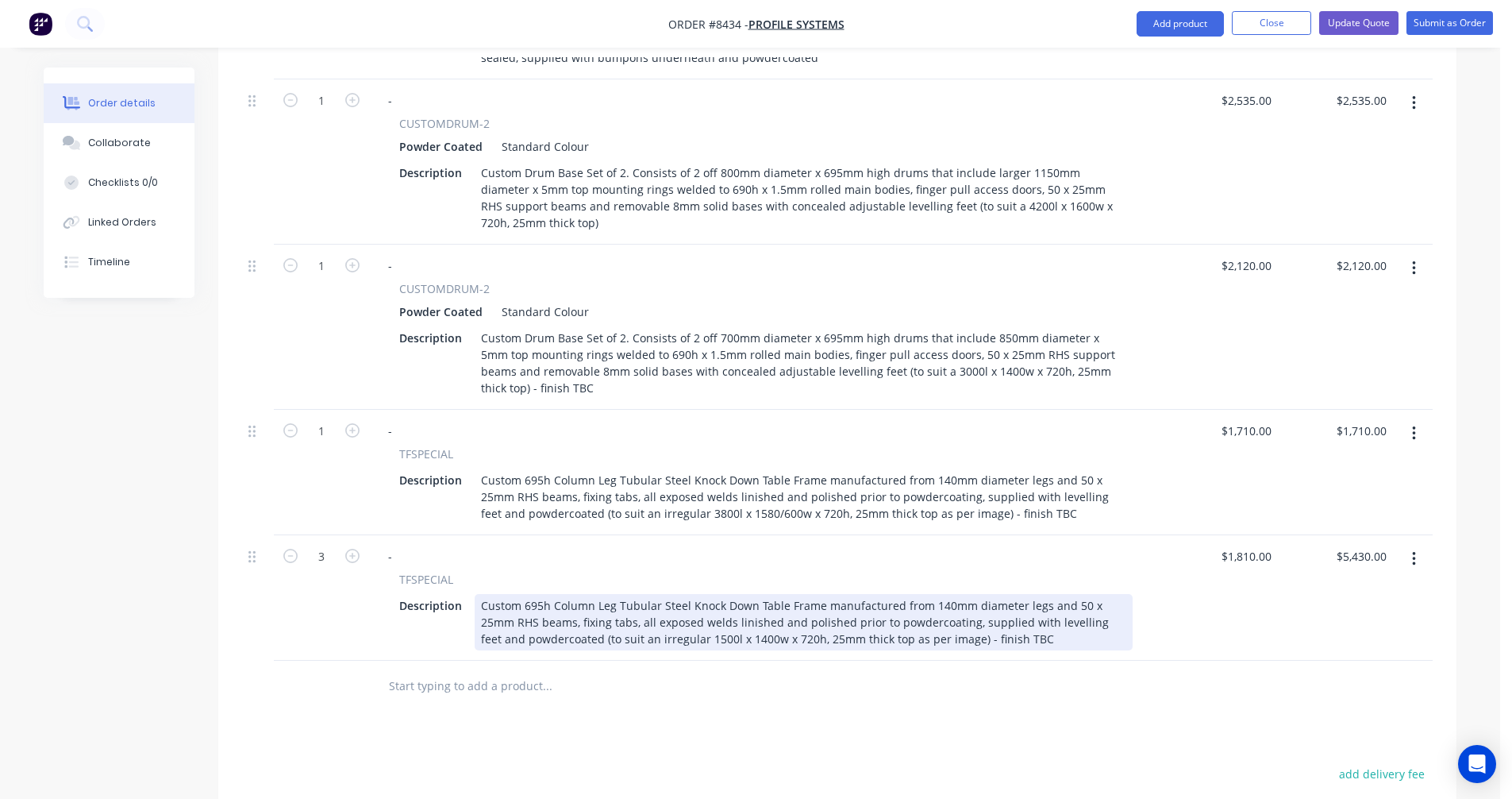
click at [802, 594] on div "Custom 695h Column Leg Tubular Steel Knock Down Table Frame manufactured from 1…" at bounding box center [804, 622] width 659 height 56
type input "$921.00"
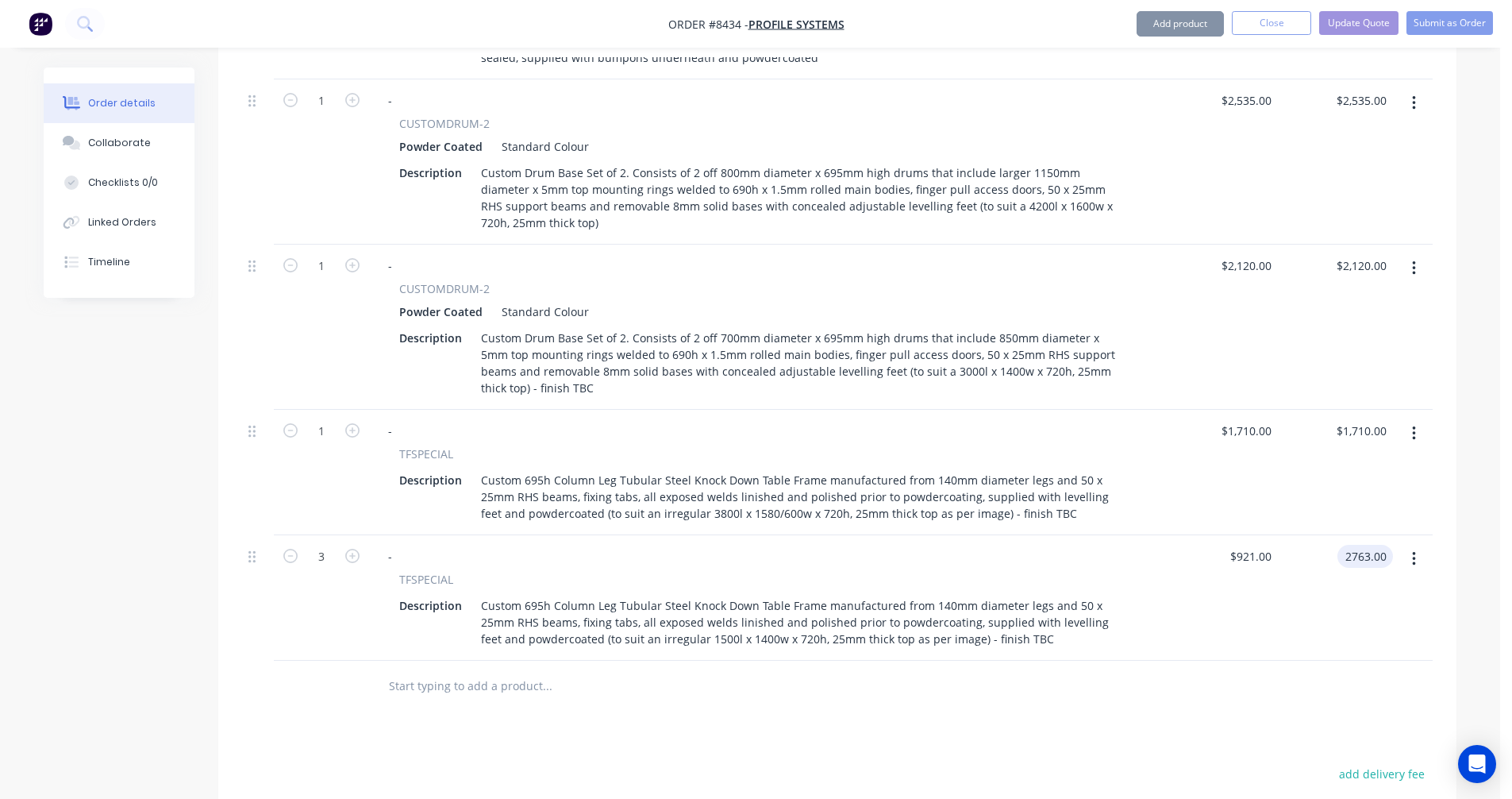
type input "$2,763.00"
click at [1421, 545] on button "button" at bounding box center [1414, 559] width 37 height 28
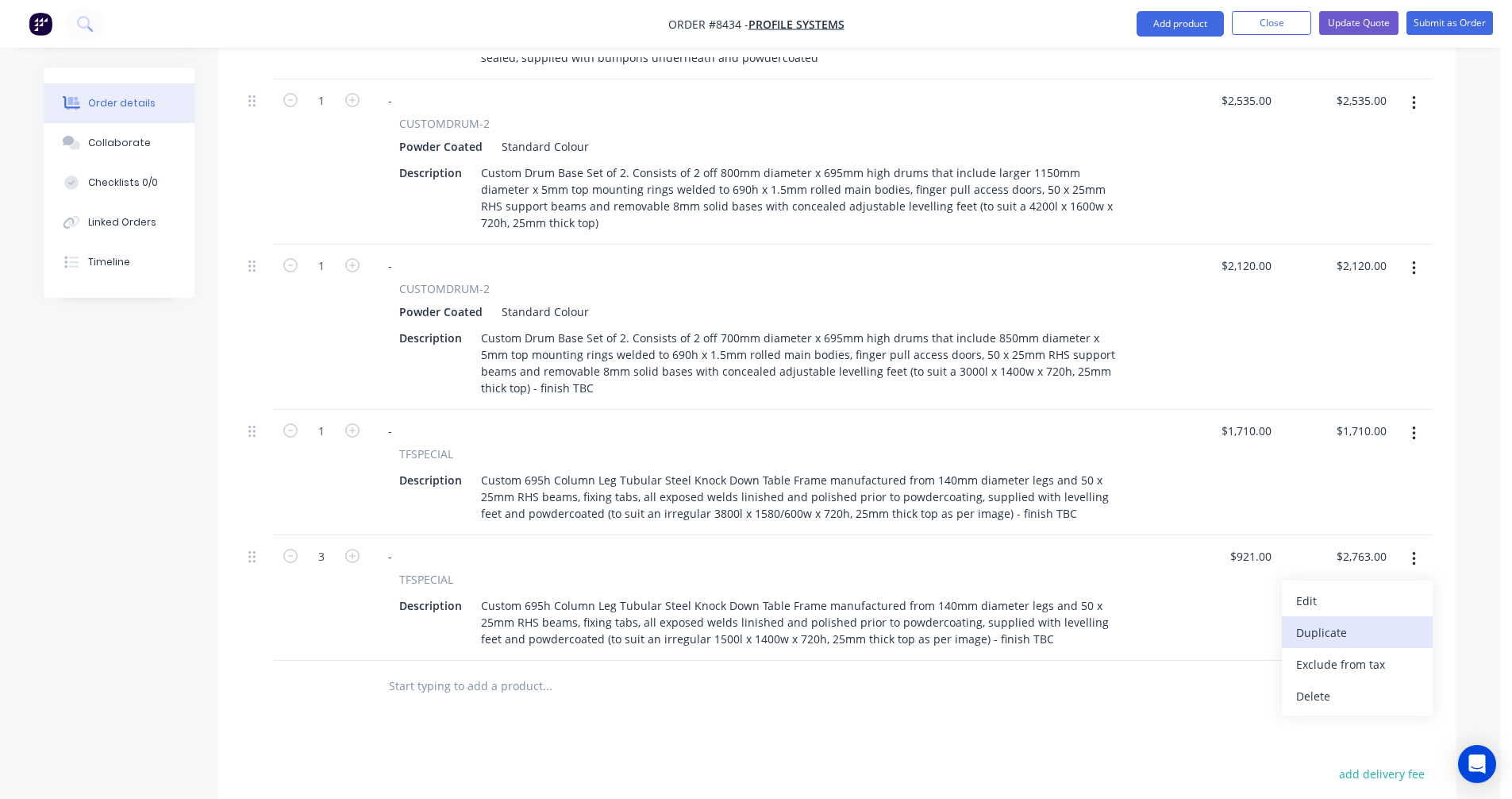
click at [1348, 621] on div "Duplicate" at bounding box center [1357, 633] width 122 height 23
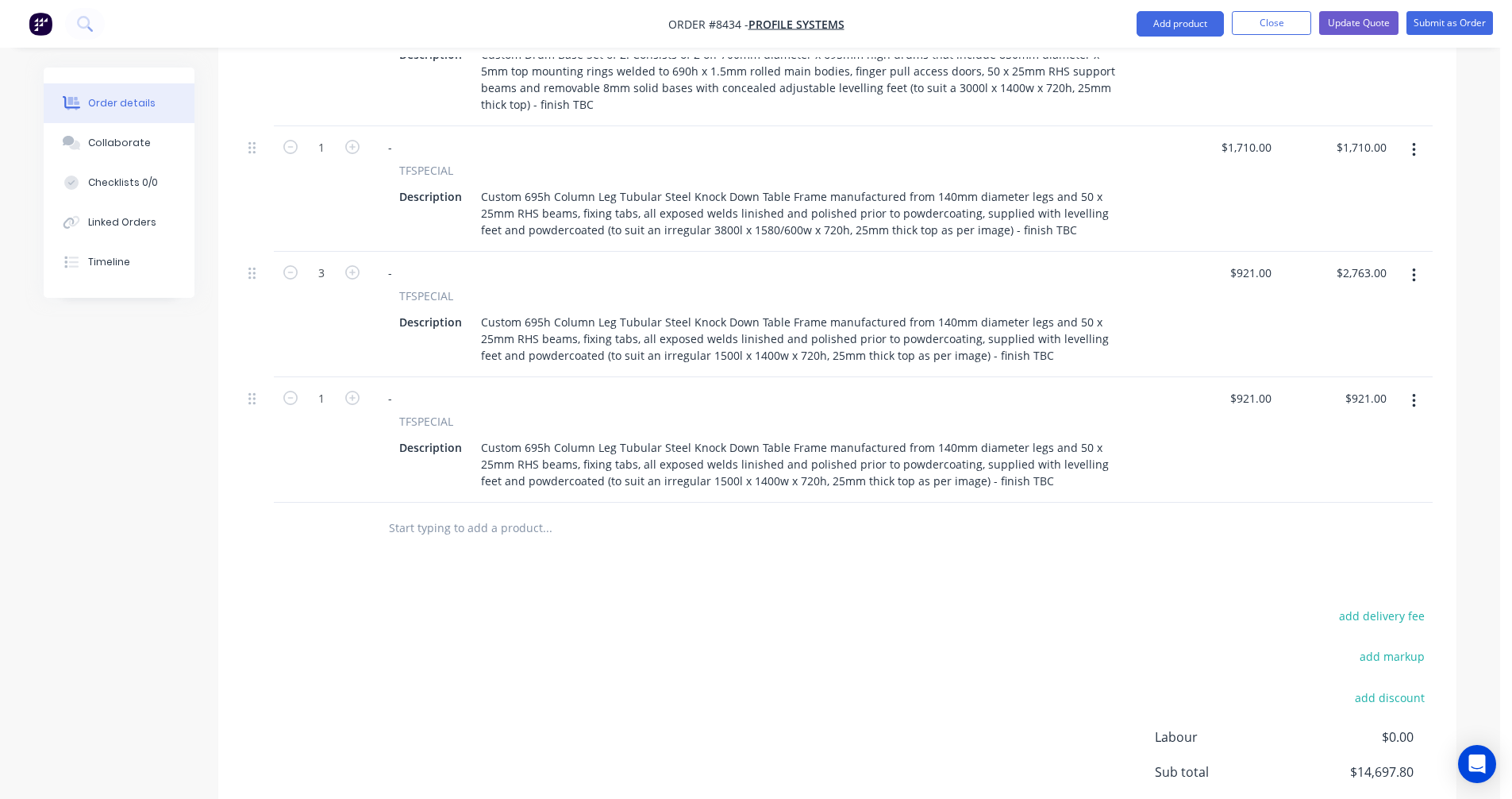
scroll to position [1350, 0]
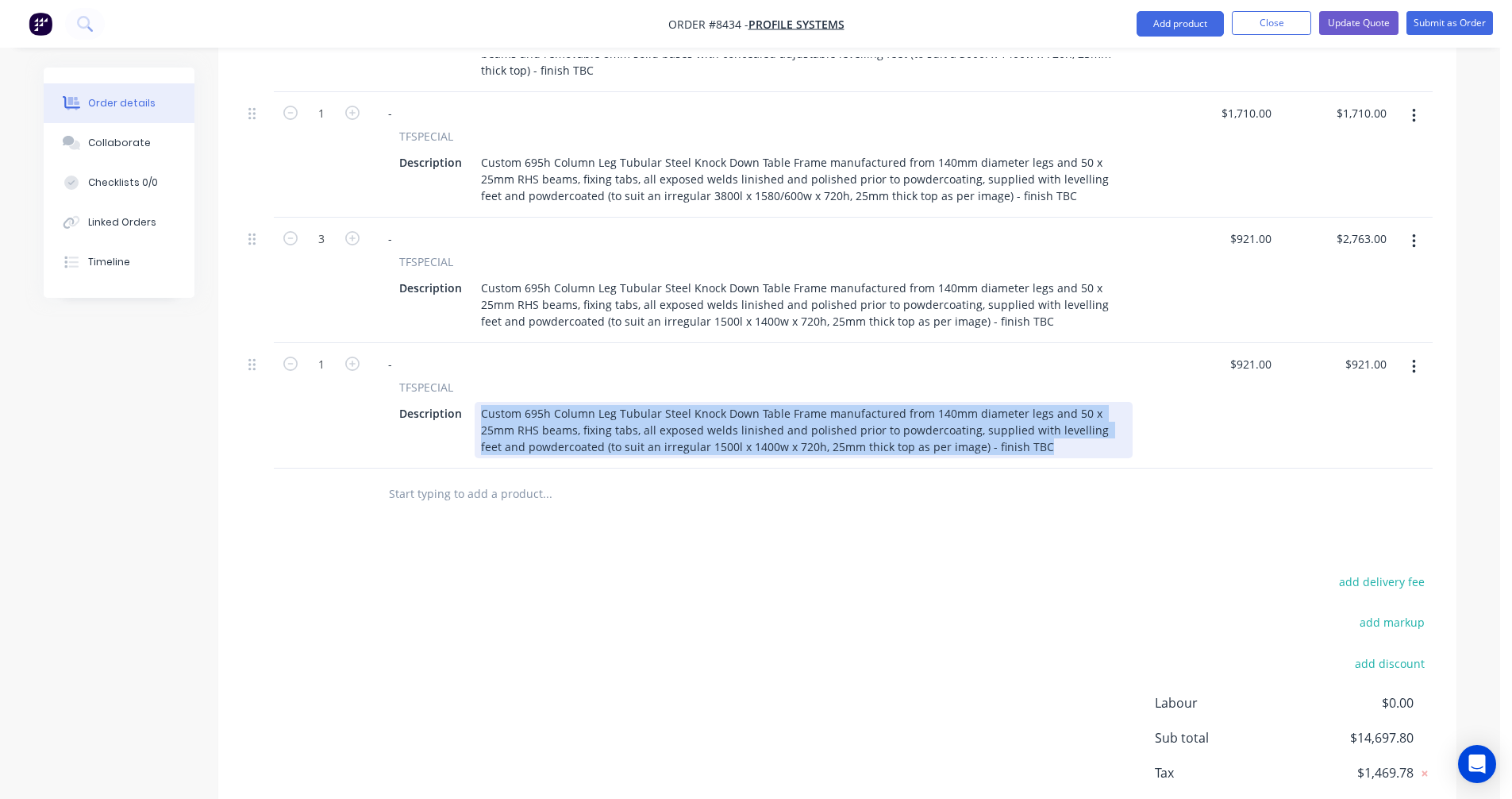
drag, startPoint x: 1010, startPoint y: 397, endPoint x: 469, endPoint y: 340, distance: 544.0
click at [469, 379] on div "TFSPECIAL Description Custom 695h Column Leg Tubular Steel Knock Down Table Fra…" at bounding box center [766, 419] width 781 height 80
paste div
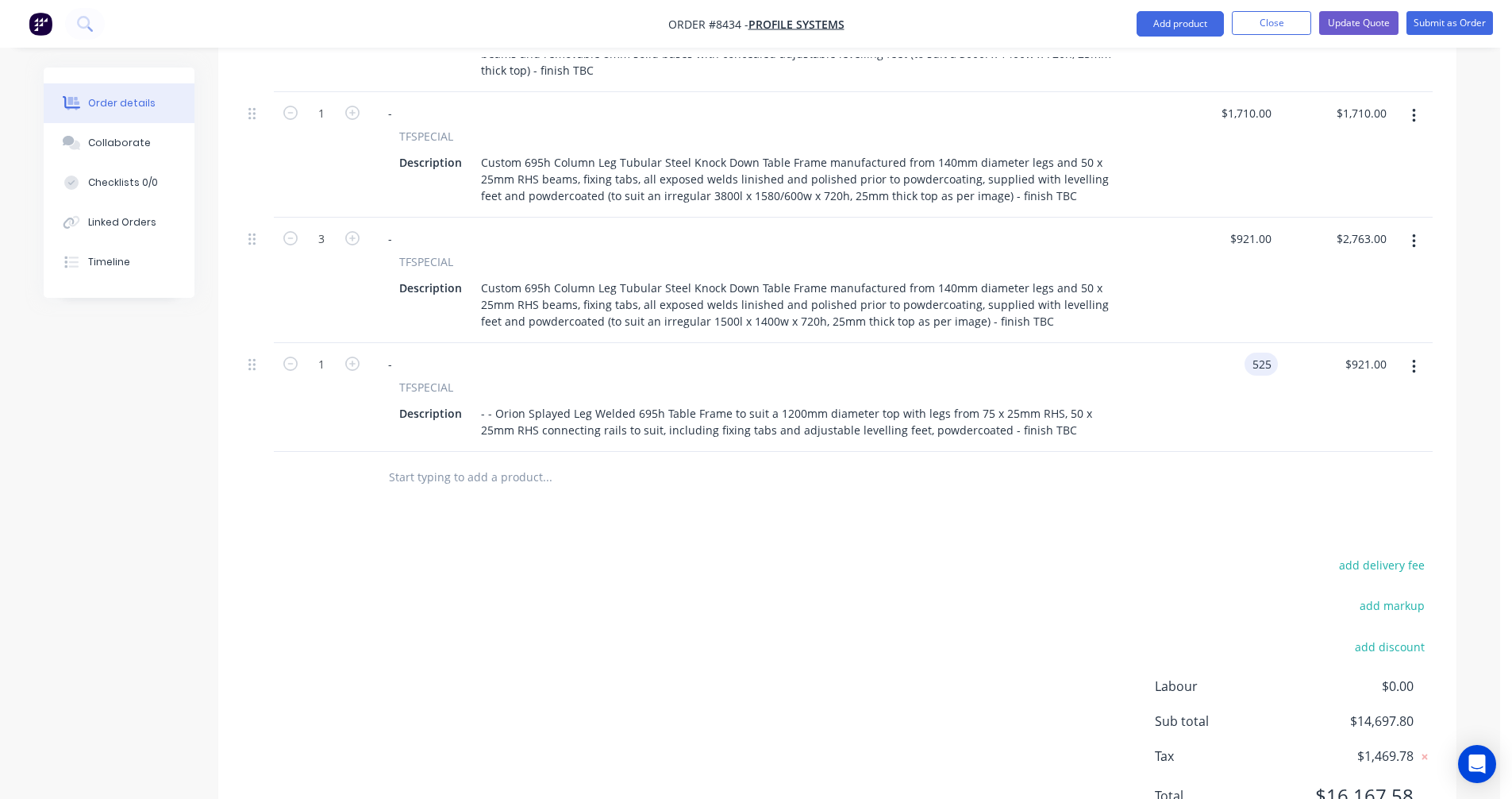
type input "$525.00"
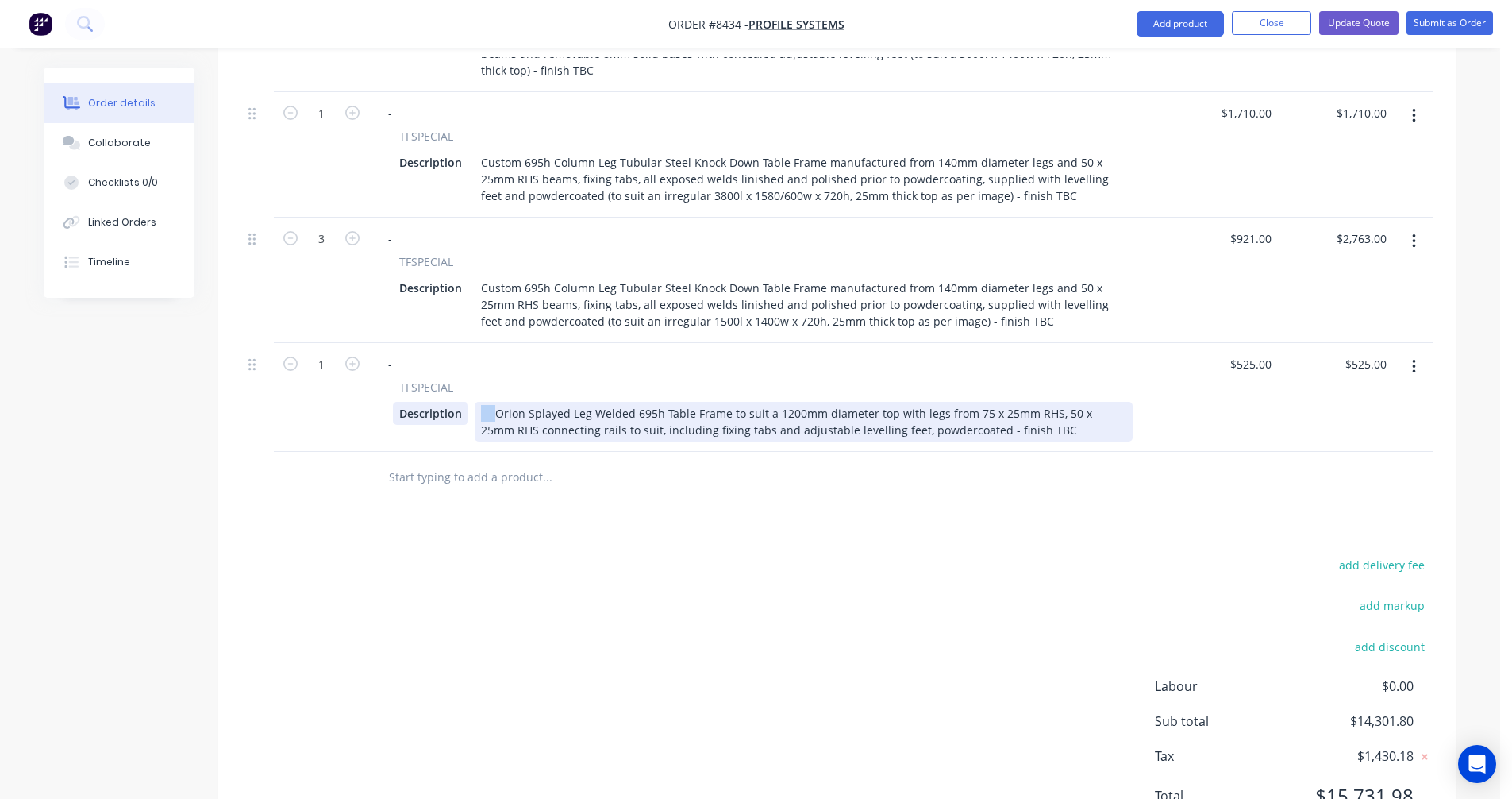
drag, startPoint x: 493, startPoint y: 358, endPoint x: 463, endPoint y: 355, distance: 30.1
click at [463, 402] on div "Description - - Orion Splayed Leg Welded 695h Table Frame to suit a 1200mm diam…" at bounding box center [763, 421] width 740 height 40
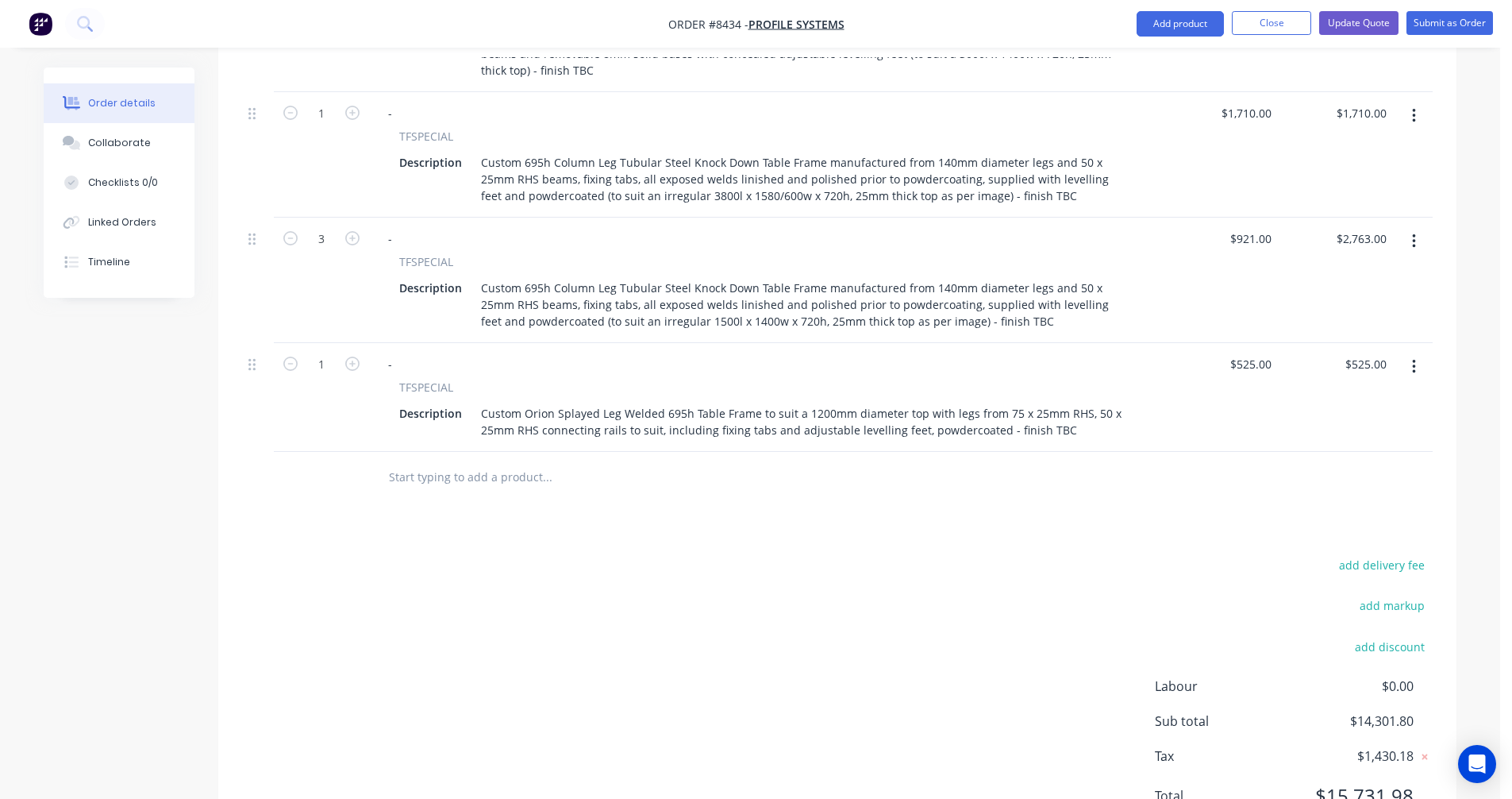
click at [1415, 360] on icon "button" at bounding box center [1414, 367] width 3 height 14
click at [1325, 429] on div "Duplicate" at bounding box center [1357, 441] width 122 height 23
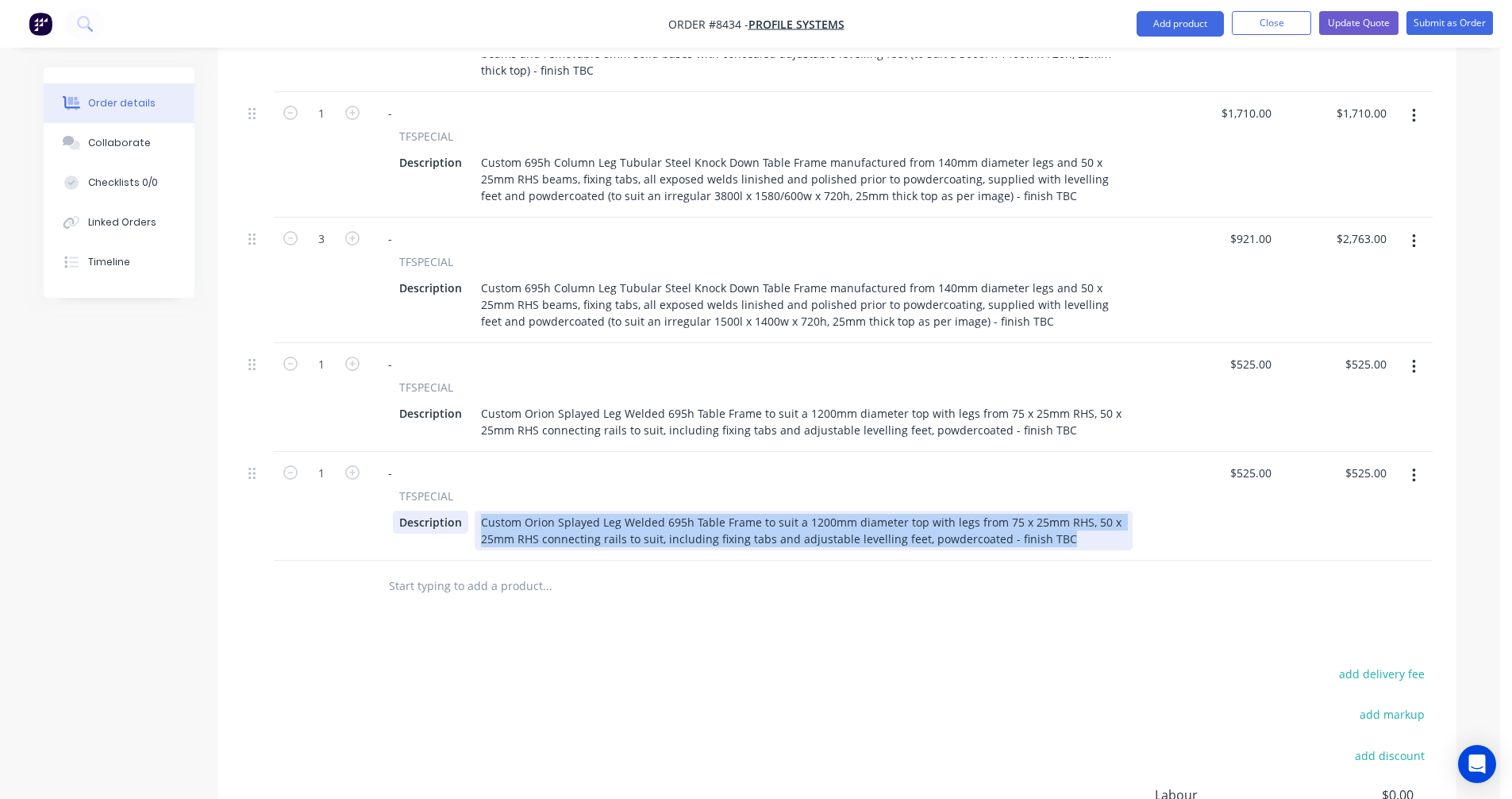
drag, startPoint x: 1067, startPoint y: 493, endPoint x: 450, endPoint y: 473, distance: 617.3
click at [450, 510] on div "Description Custom Orion Splayed Leg Welded 695h Table Frame to suit a 1200mm d…" at bounding box center [763, 530] width 740 height 40
paste div
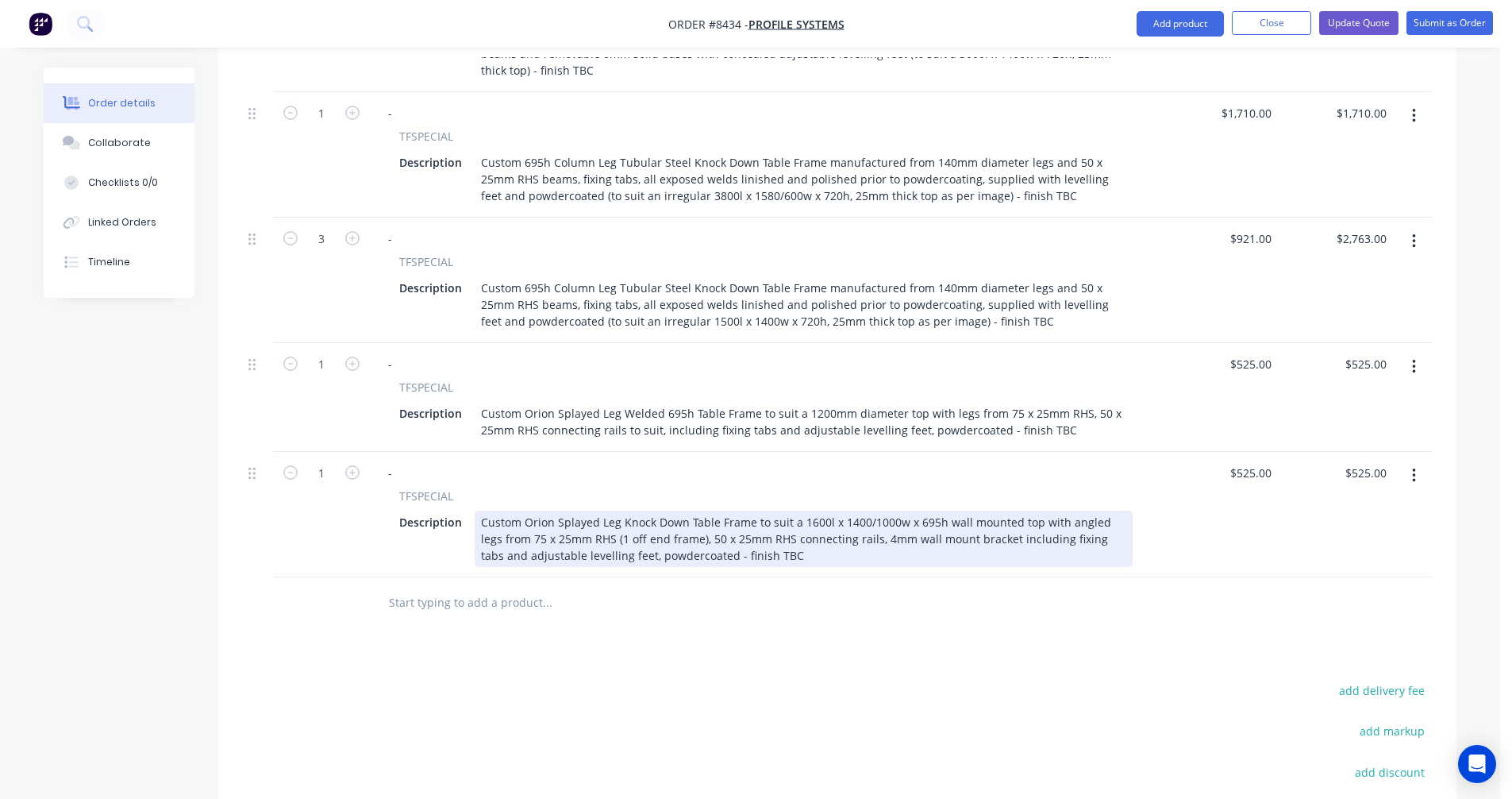
click at [844, 510] on div "Custom Orion Splayed Leg Knock Down Table Frame to suit a 1600l x 1400/1000w x …" at bounding box center [804, 538] width 659 height 56
type input "$559.00"
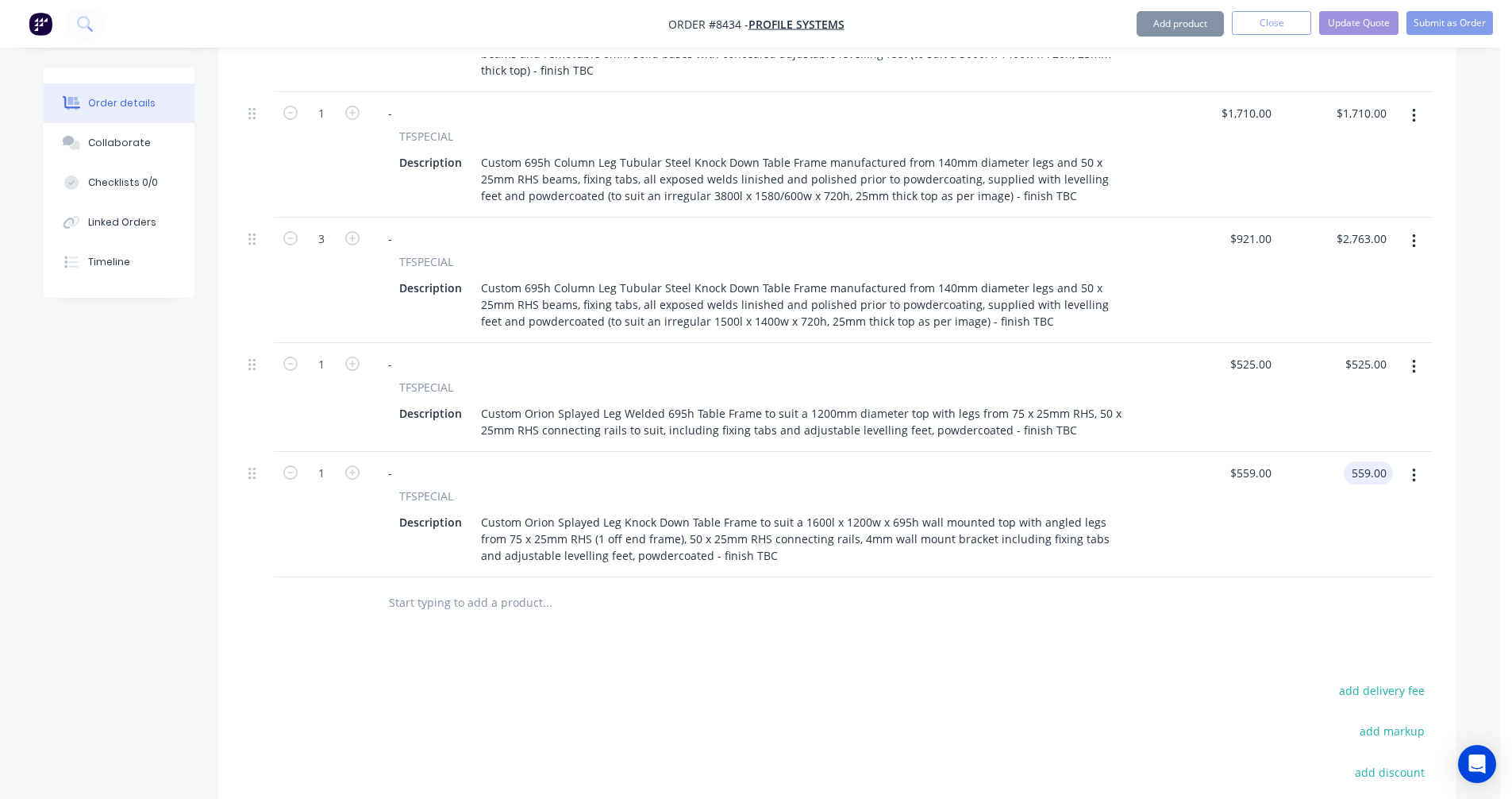
type input "$559.00"
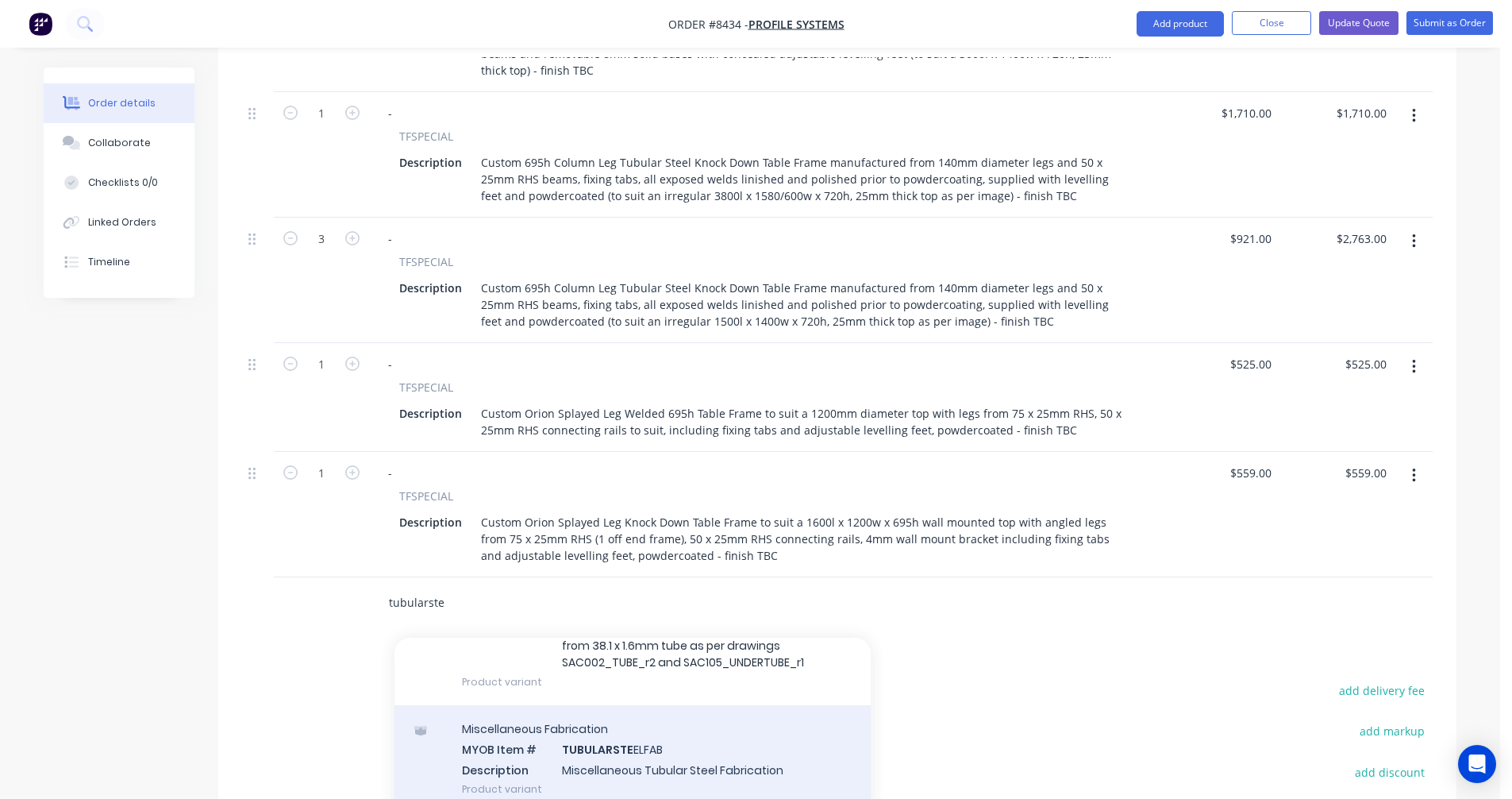
scroll to position [172, 0]
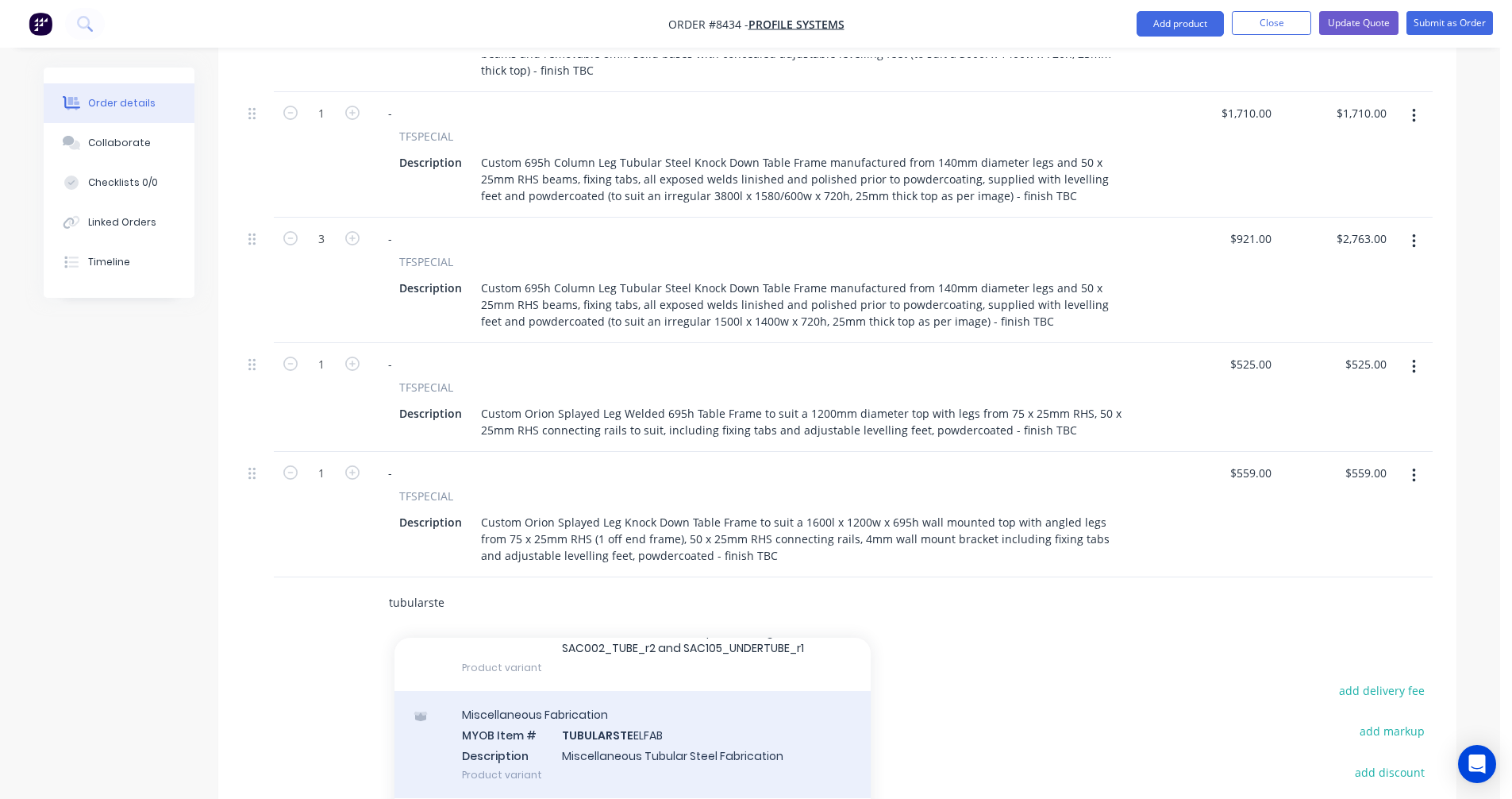
type input "tubularste"
click at [685, 692] on div "Miscellaneous Fabrication MYOB Item # TUBULARSTE ELFAB Description Miscellaneou…" at bounding box center [633, 744] width 476 height 107
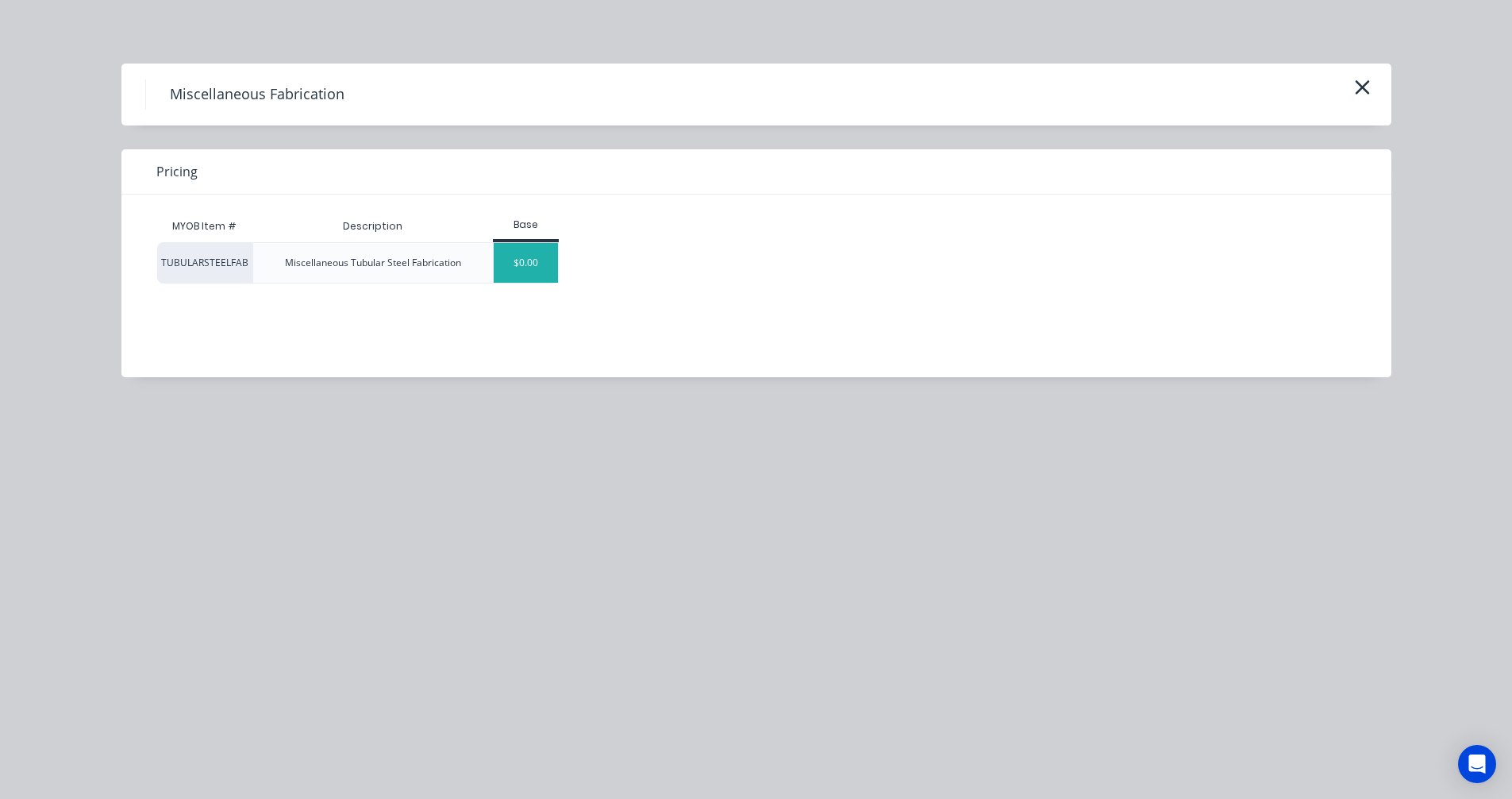
click at [539, 273] on div "$0.00" at bounding box center [526, 263] width 65 height 40
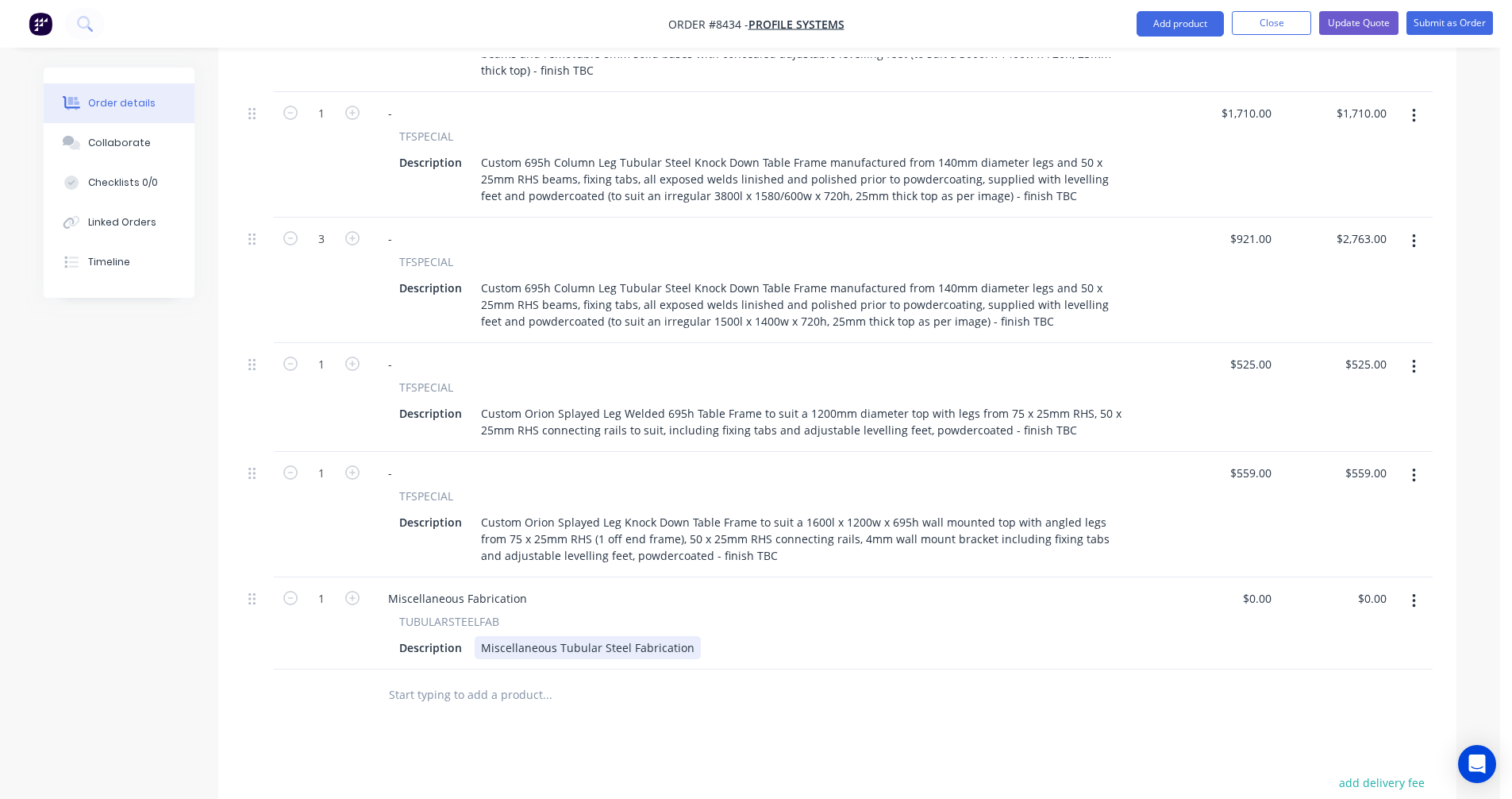
click at [517, 636] on div "Miscellaneous Tubular Steel Fabrication" at bounding box center [587, 648] width 226 height 23
drag, startPoint x: 689, startPoint y: 594, endPoint x: 456, endPoint y: 599, distance: 233.1
click at [456, 636] on div "Description Miscellaneous Tubular Steel Fabrication" at bounding box center [763, 648] width 740 height 23
paste div
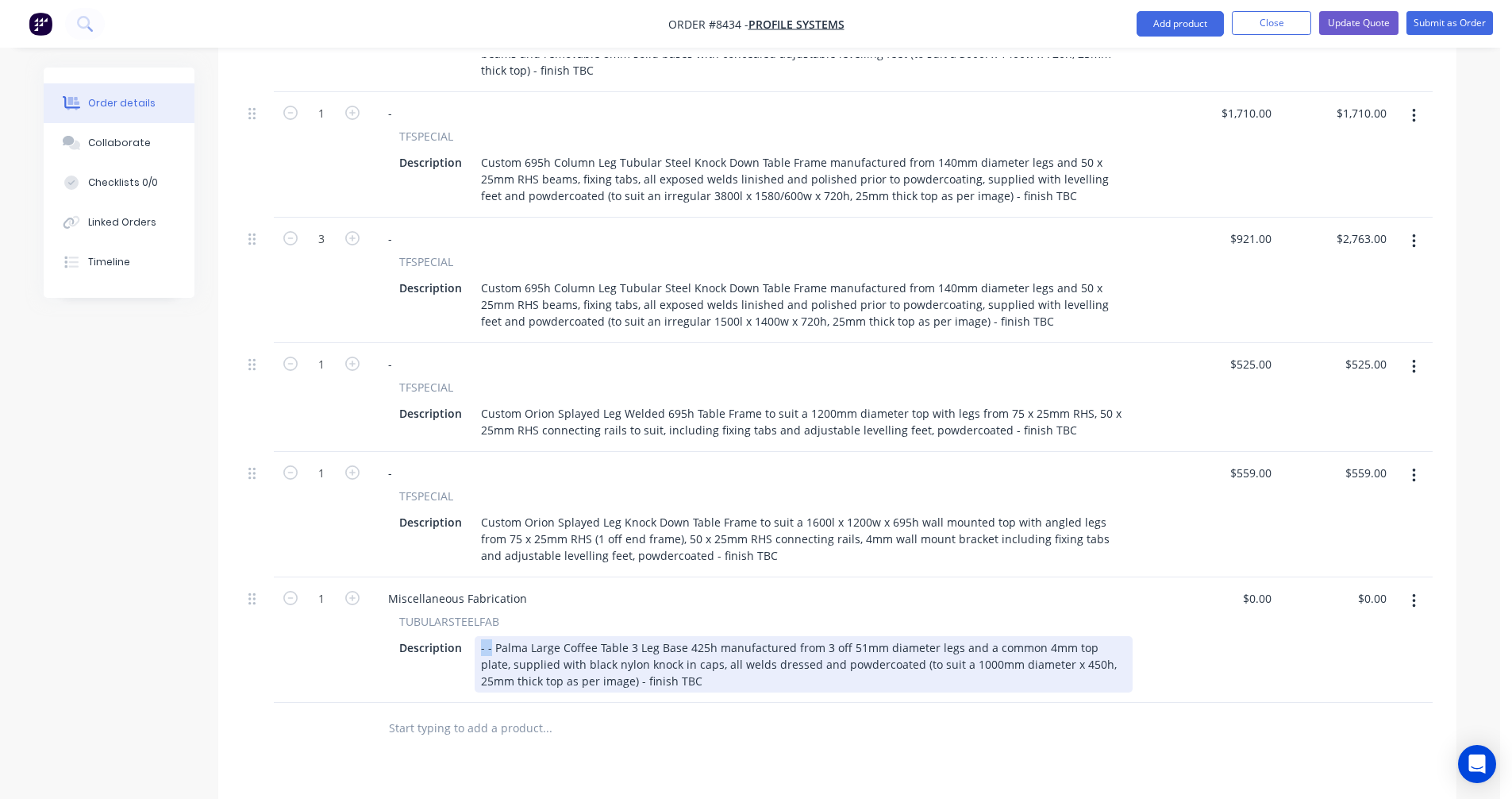
drag, startPoint x: 491, startPoint y: 590, endPoint x: 471, endPoint y: 587, distance: 20.2
click at [471, 636] on div "Description - - Palma Large Coffee Table 3 Leg Base 425h manufactured from 3 of…" at bounding box center [763, 665] width 740 height 56
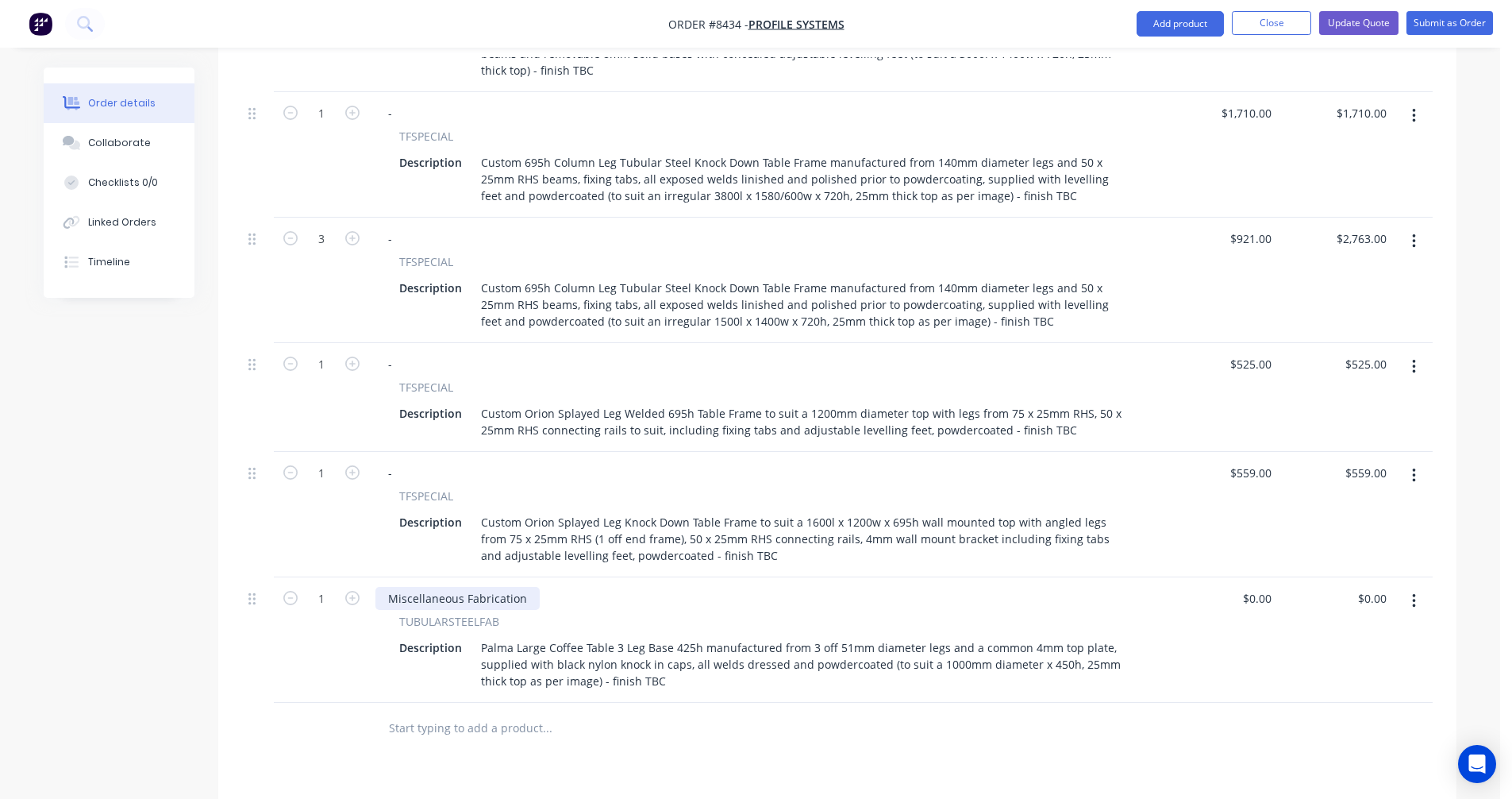
click at [469, 587] on div "Miscellaneous Fabrication" at bounding box center [458, 598] width 164 height 23
drag, startPoint x: 523, startPoint y: 543, endPoint x: 386, endPoint y: 540, distance: 137.0
click at [387, 587] on div "Miscellaneous Fabrication" at bounding box center [458, 598] width 164 height 23
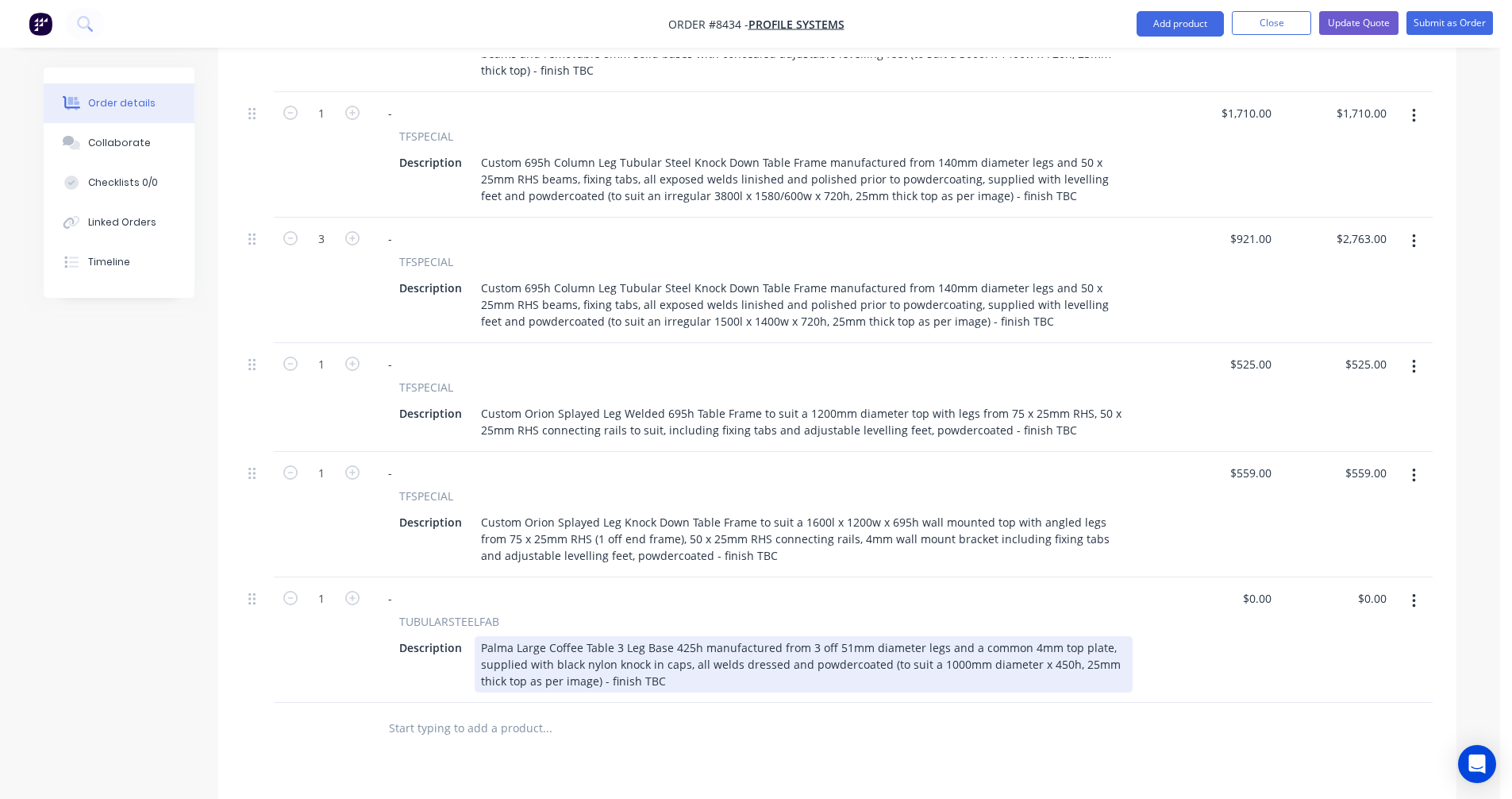
drag, startPoint x: 972, startPoint y: 592, endPoint x: 980, endPoint y: 593, distance: 8.1
click at [974, 636] on div "Palma Large Coffee Table 3 Leg Base 425h manufactured from 3 off 51mm diameter …" at bounding box center [804, 665] width 659 height 56
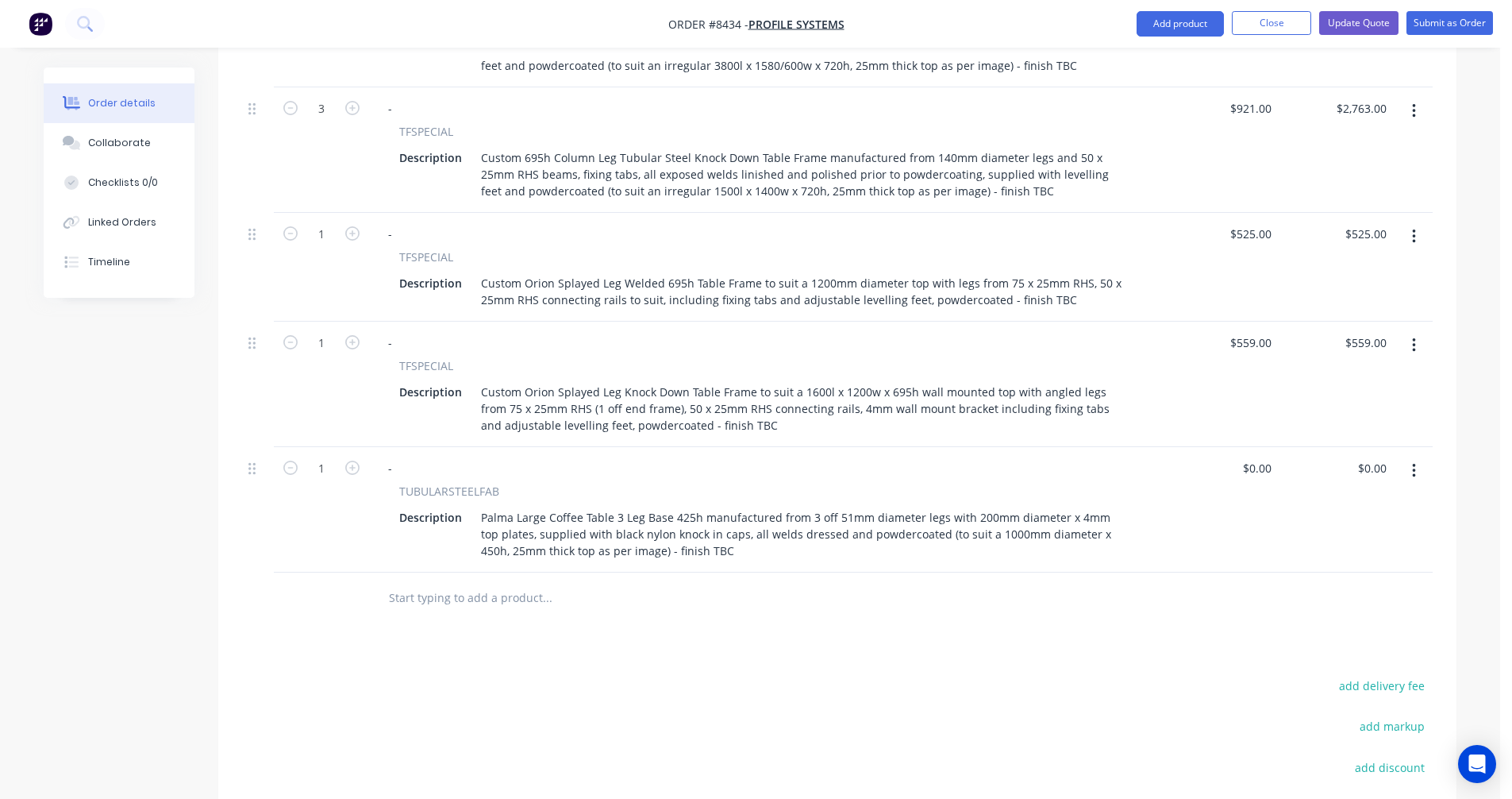
scroll to position [1509, 0]
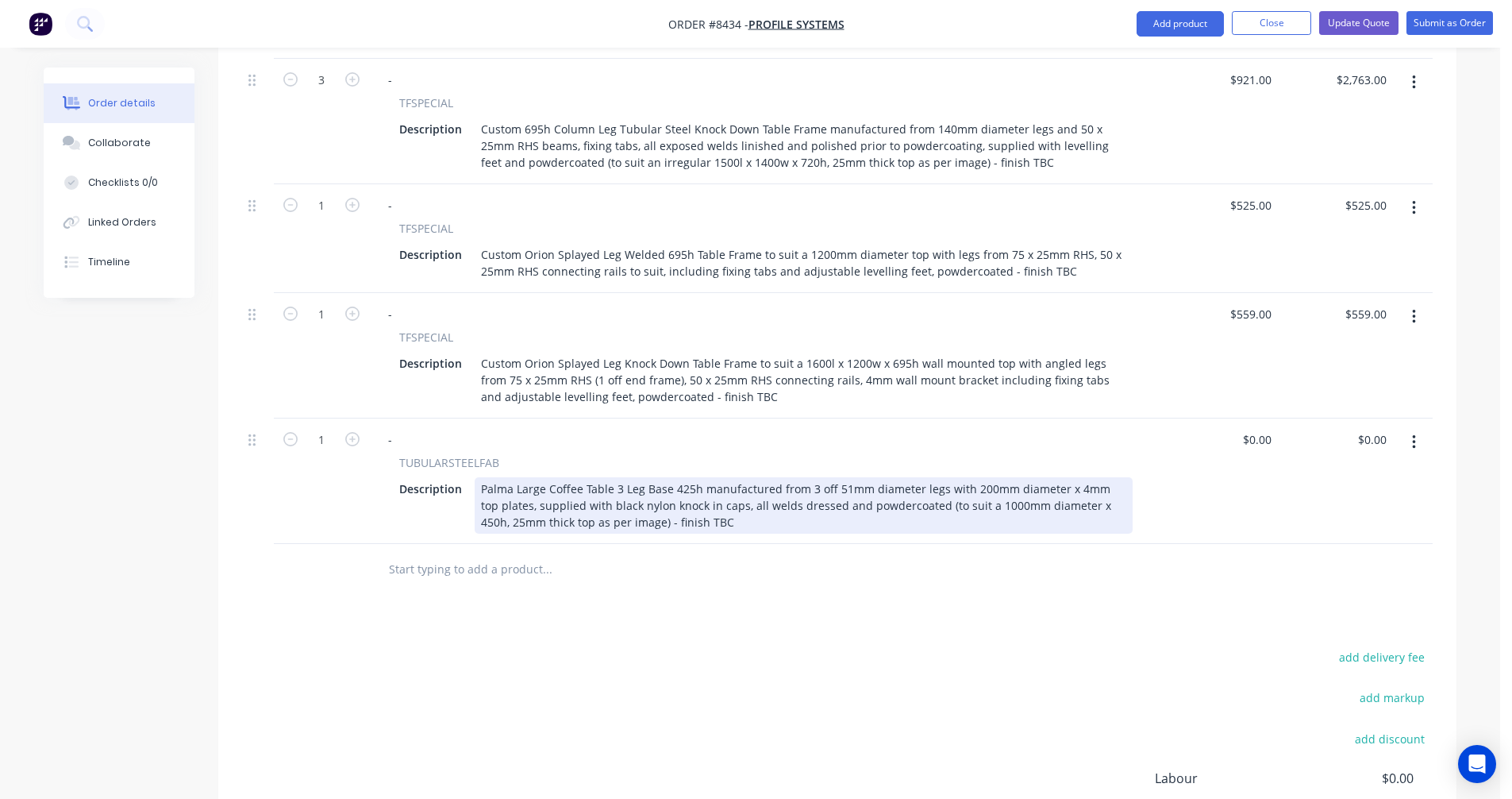
click at [685, 477] on div "Palma Large Coffee Table 3 Leg Base 425h manufactured from 3 off 51mm diameter …" at bounding box center [804, 505] width 659 height 56
click at [1085, 477] on div "Palma Large Coffee Table 3 Leg Base 375h manufactured from 3 off 51mm diameter …" at bounding box center [804, 505] width 659 height 56
click at [707, 477] on div "Palma Large Coffee Table 3 Leg Base 375h manufactured from 3 off 51mm diameter …" at bounding box center [804, 505] width 659 height 56
type input "$0.00"
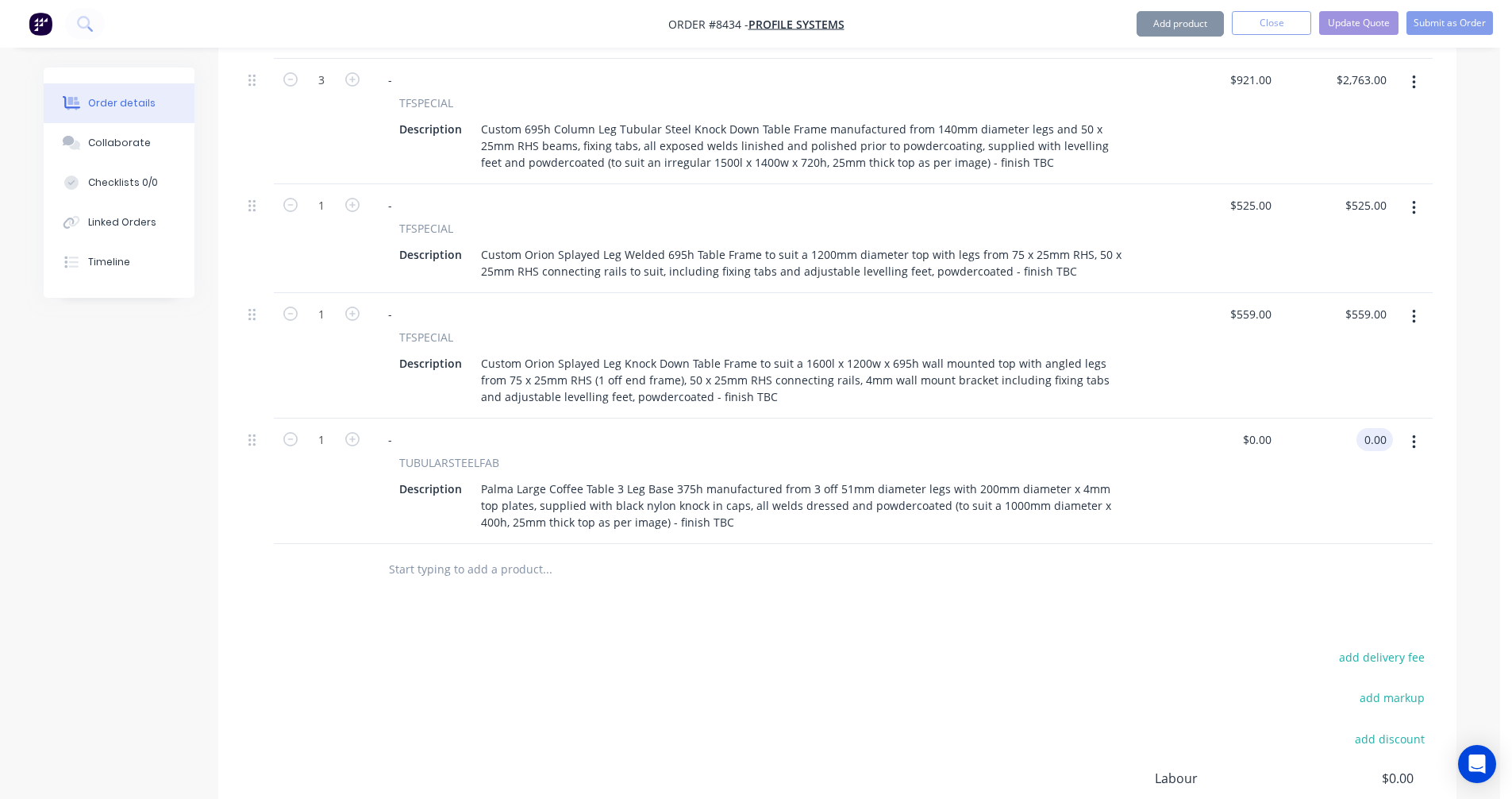
type input "$0.00"
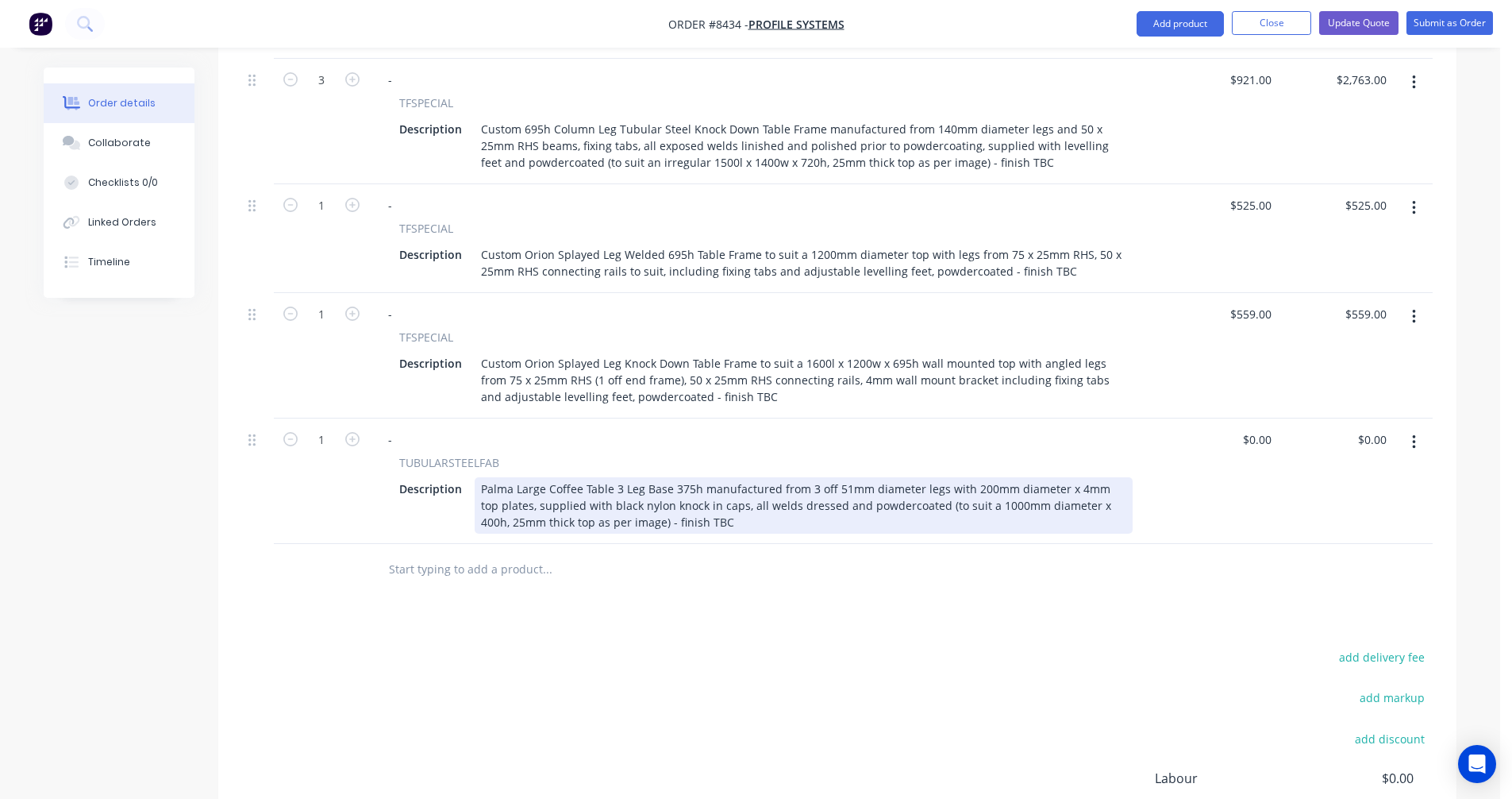
click at [733, 477] on div "Palma Large Coffee Table 3 Leg Base 375h manufactured from 3 off 51mm diameter …" at bounding box center [804, 505] width 659 height 56
type input "$255.00"
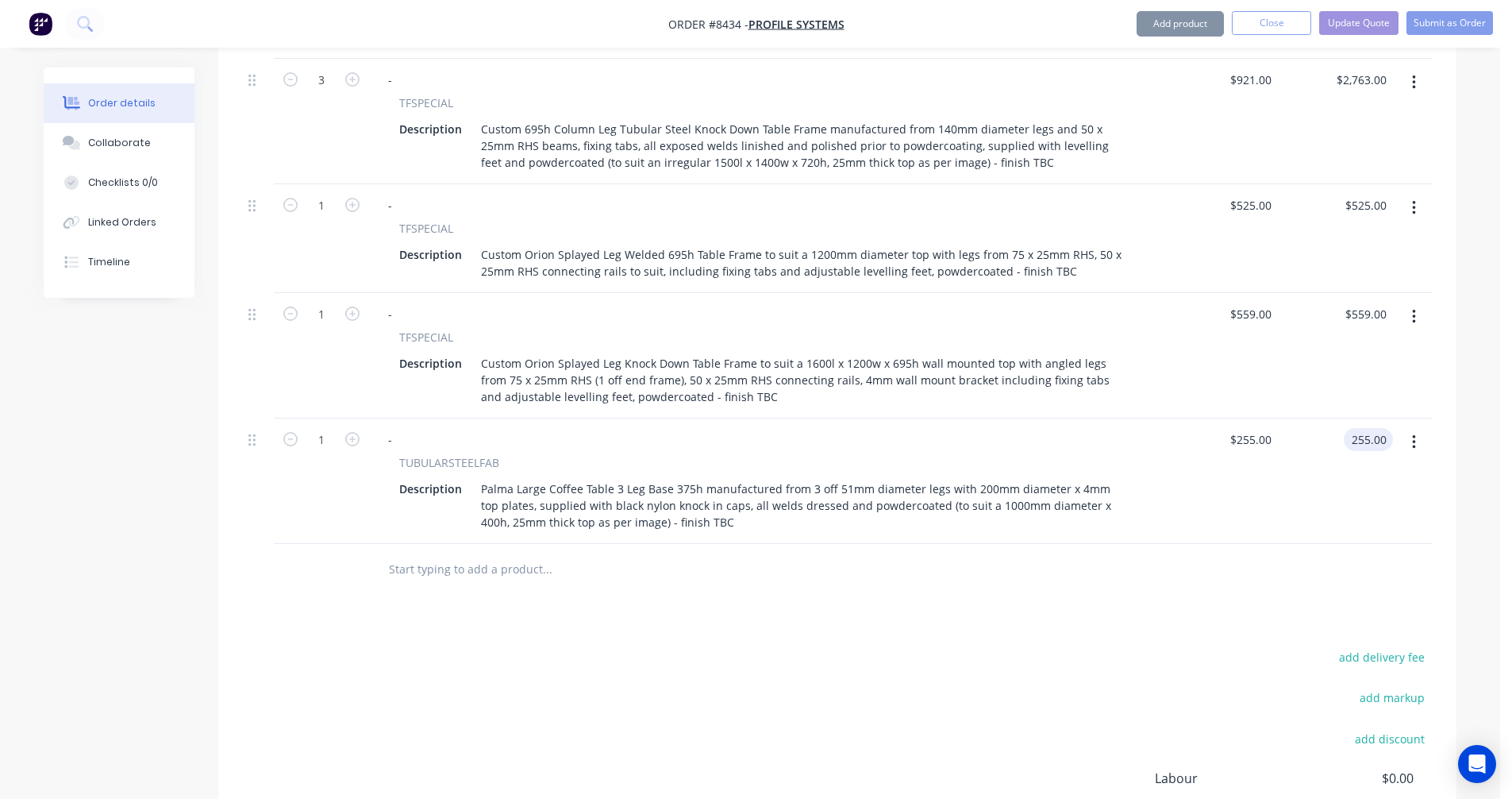
type input "$255.00"
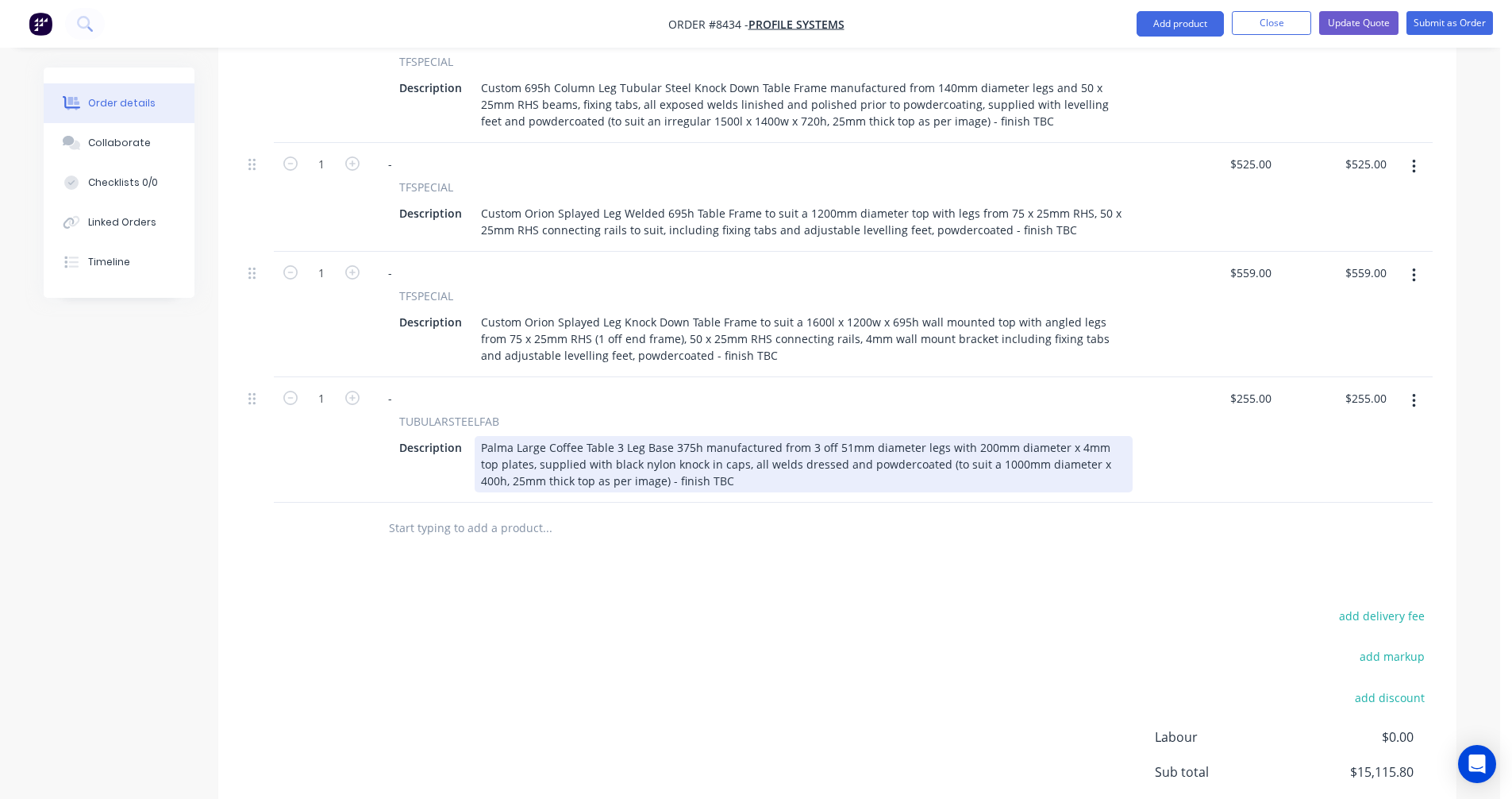
scroll to position [1588, 0]
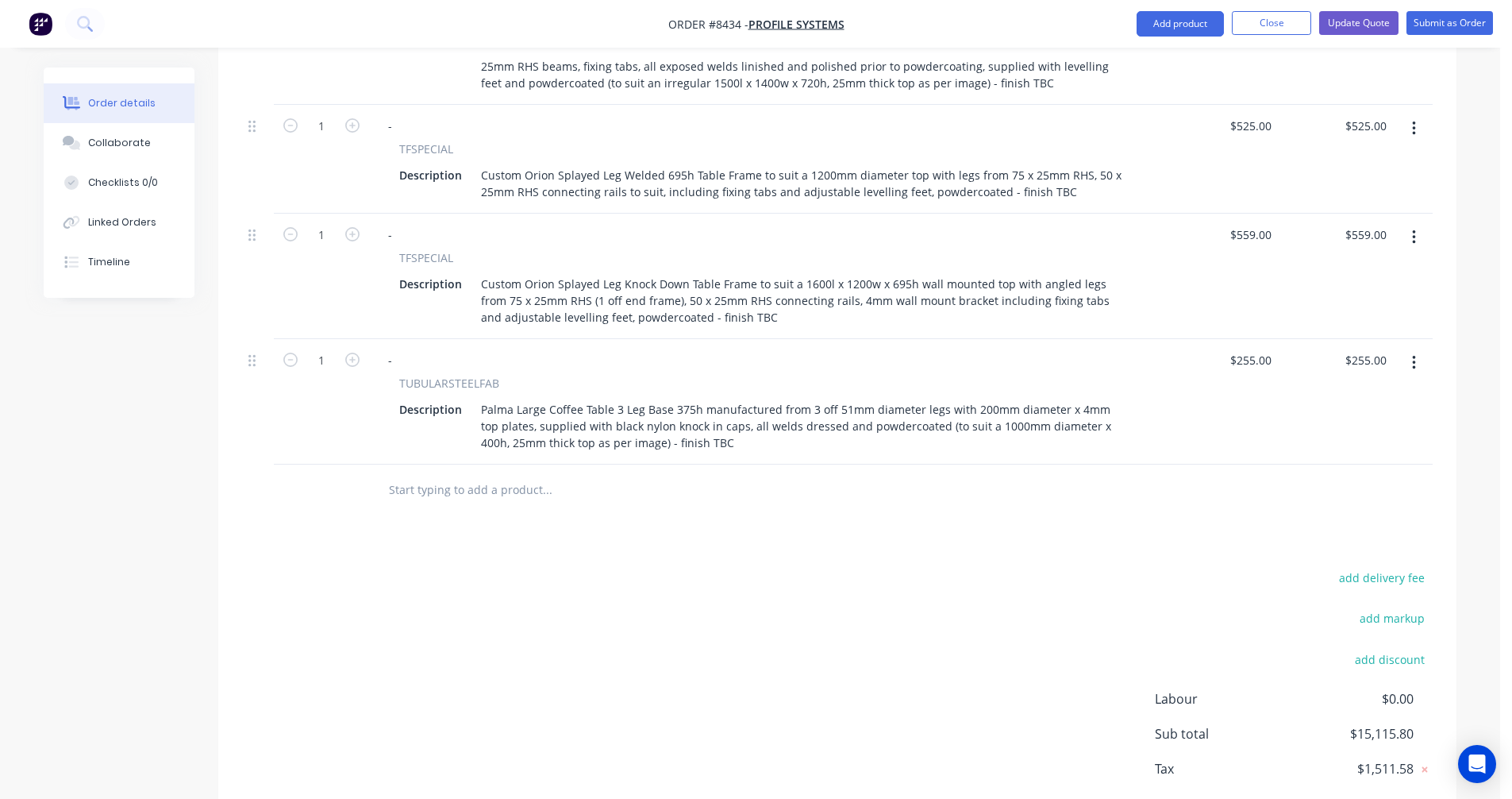
click at [1416, 356] on icon "button" at bounding box center [1414, 363] width 3 height 14
click at [1354, 425] on div "Duplicate" at bounding box center [1357, 436] width 122 height 23
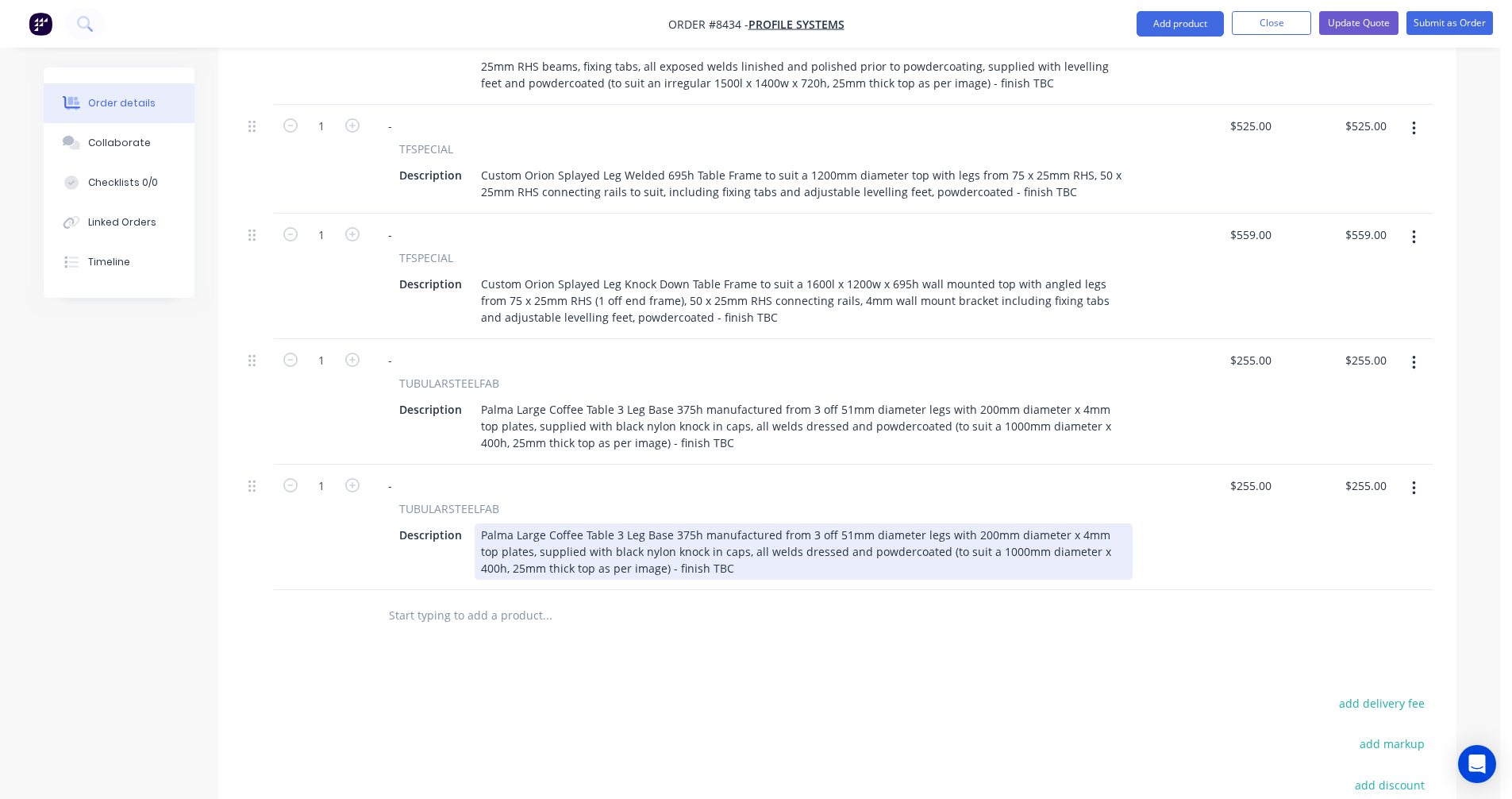
click at [685, 524] on div "Palma Large Coffee Table 3 Leg Base 375h manufactured from 3 off 51mm diameter …" at bounding box center [804, 552] width 659 height 56
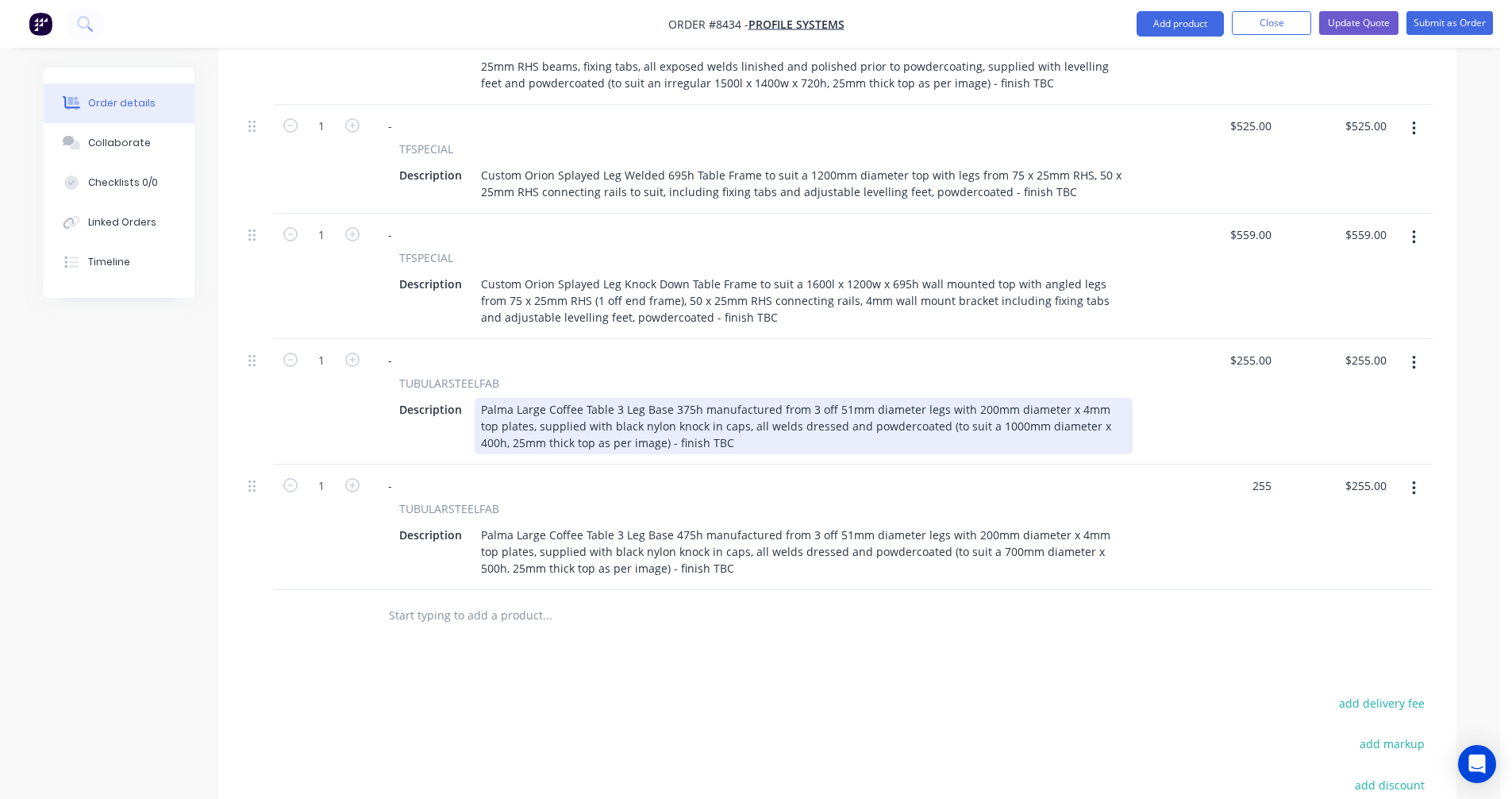
click at [970, 398] on div "Palma Large Coffee Table 3 Leg Base 375h manufactured from 3 off 51mm diameter …" at bounding box center [804, 426] width 659 height 56
type input "$255.00"
click at [1029, 398] on div "Palma Large Coffee Table 3 Leg Base 375h manufactured from 3 off 51mm diameter …" at bounding box center [804, 426] width 659 height 56
click at [1050, 398] on div "Palma Large Coffee Table 3 Leg Base 375h manufactured from 3 off 51mm diameter …" at bounding box center [804, 426] width 659 height 56
type input "$245.00"
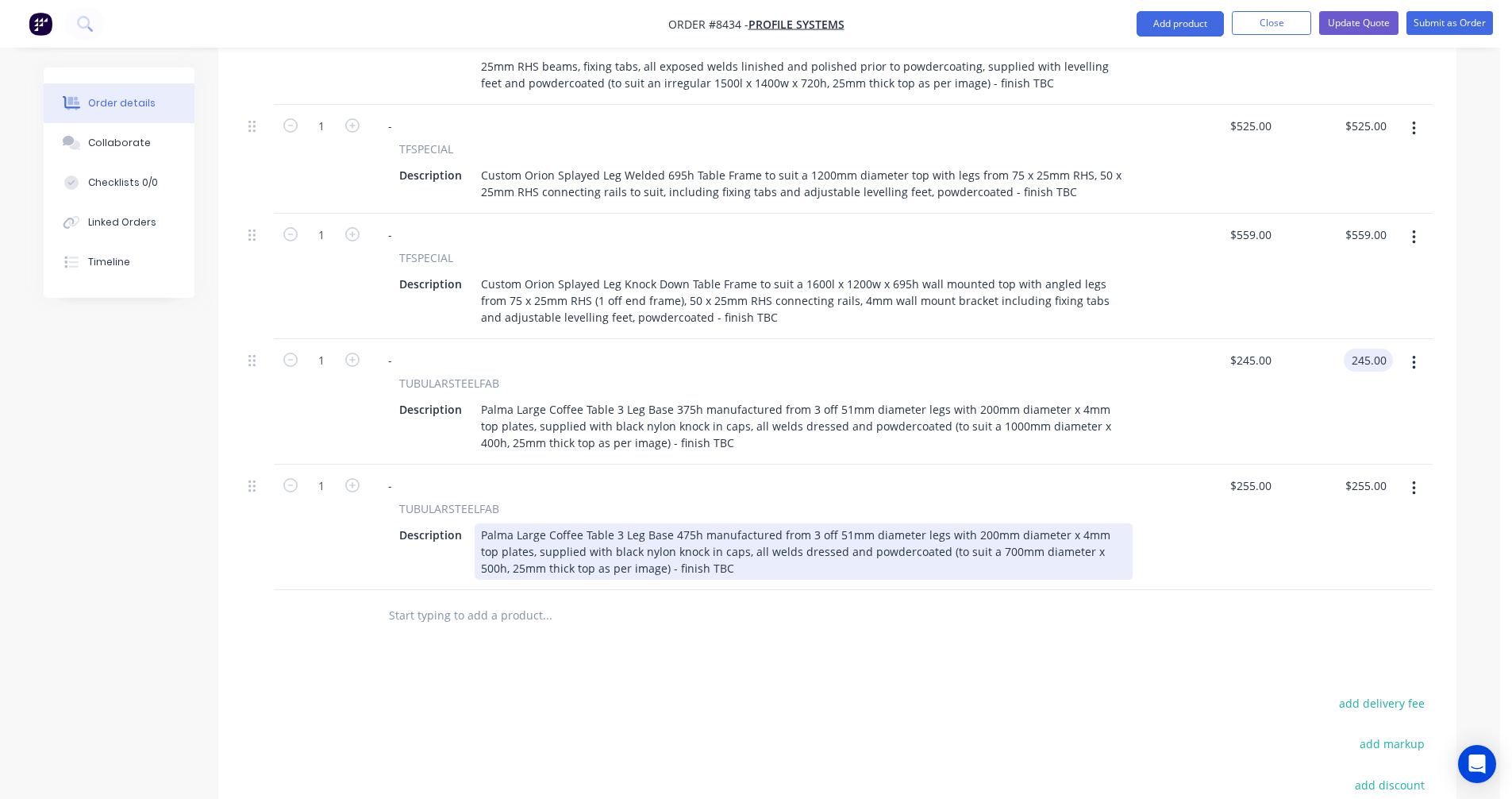
type input "$245.00"
click at [955, 524] on div "Palma Large Coffee Table 3 Leg Base 475h manufactured from 3 off 51mm diameter …" at bounding box center [804, 552] width 659 height 56
click at [981, 524] on div "Palma Large Coffee Table 3 Leg Base 475h manufactured from 3 off 51mm diameter …" at bounding box center [804, 552] width 659 height 56
type input "$241.00"
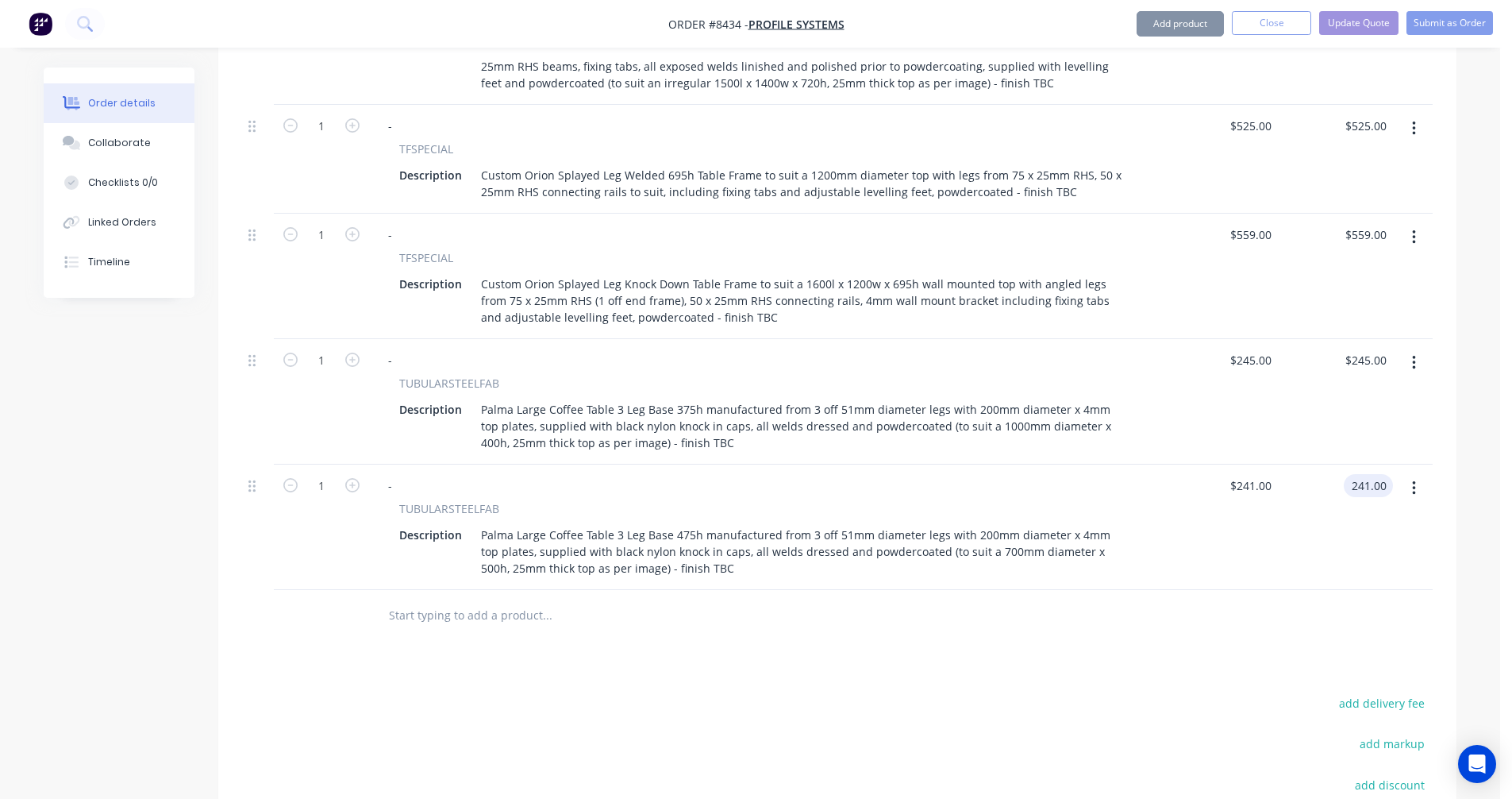
type input "$241.00"
click at [1417, 474] on button "button" at bounding box center [1414, 488] width 37 height 28
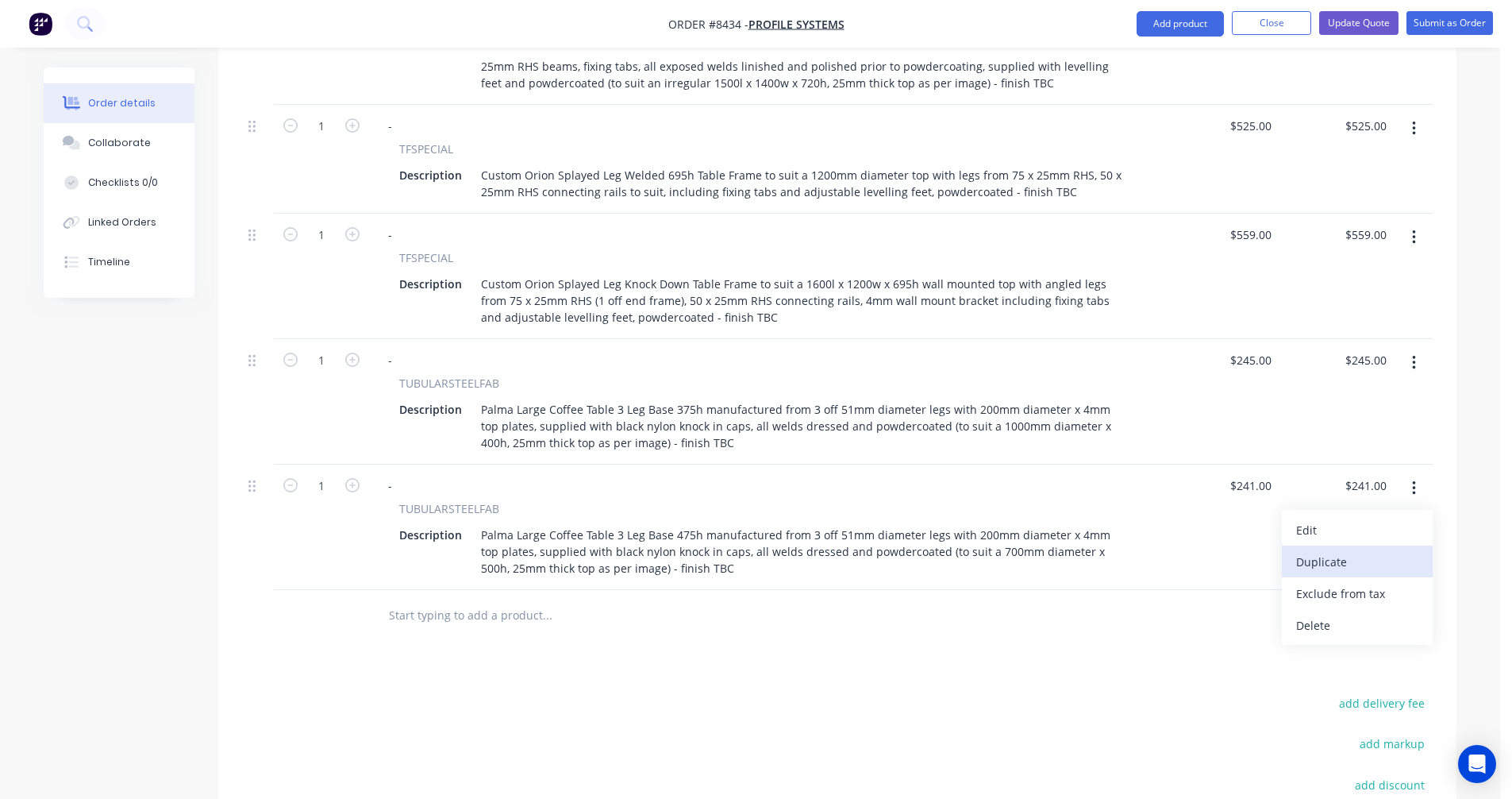
click at [1351, 550] on div "Duplicate" at bounding box center [1357, 562] width 122 height 23
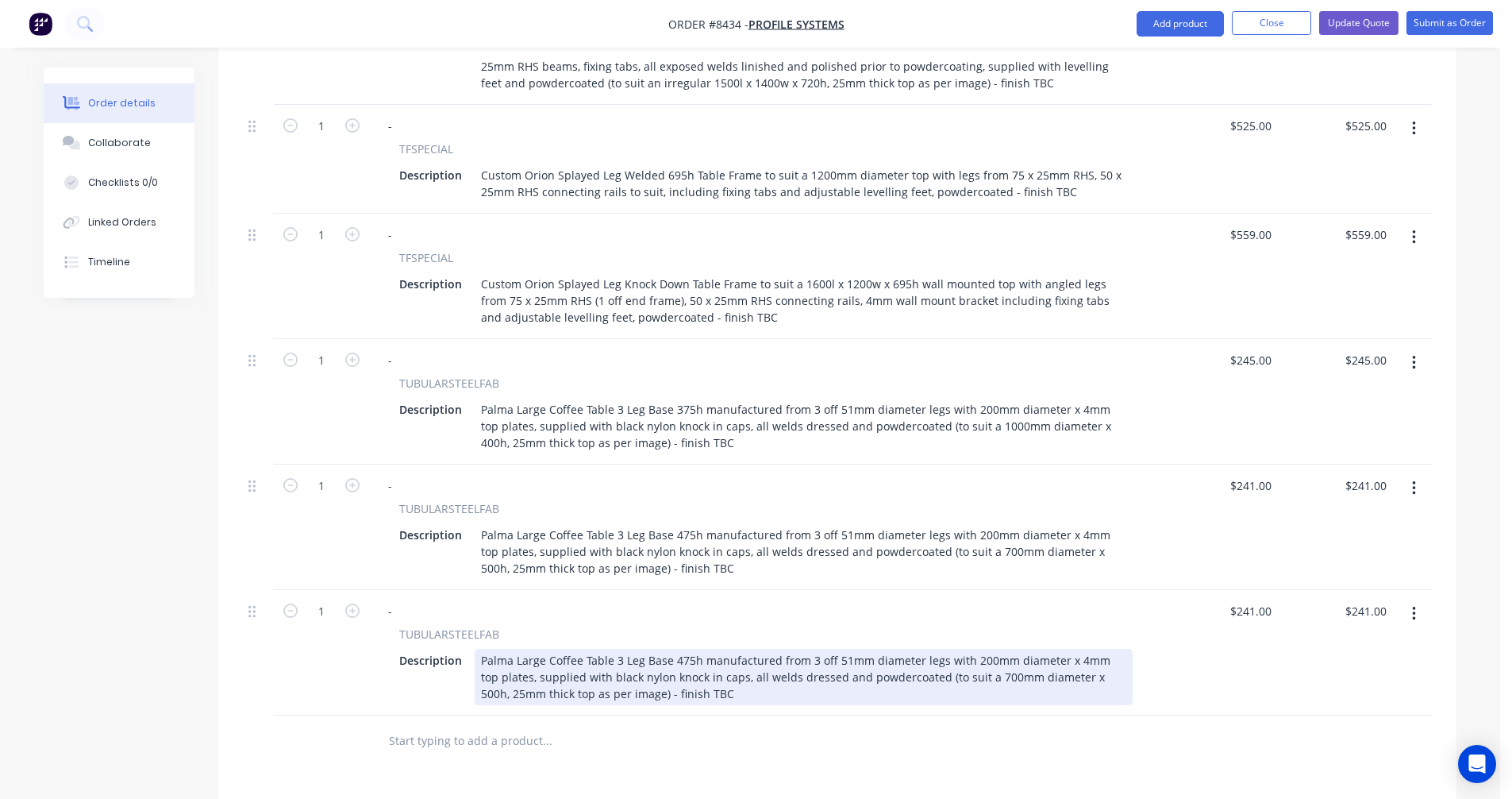
click at [684, 649] on div "Palma Large Coffee Table 3 Leg Base 475h manufactured from 3 off 51mm diameter …" at bounding box center [804, 677] width 659 height 56
click at [974, 649] on div "Palma Large Coffee Table 3 Leg Base 475h manufactured from 3 off 51mm diameter …" at bounding box center [804, 677] width 659 height 56
click at [963, 649] on div "Palma Large Coffee Table 3 Leg Base 475h manufactured from 3 off 51mm diameter …" at bounding box center [804, 677] width 659 height 56
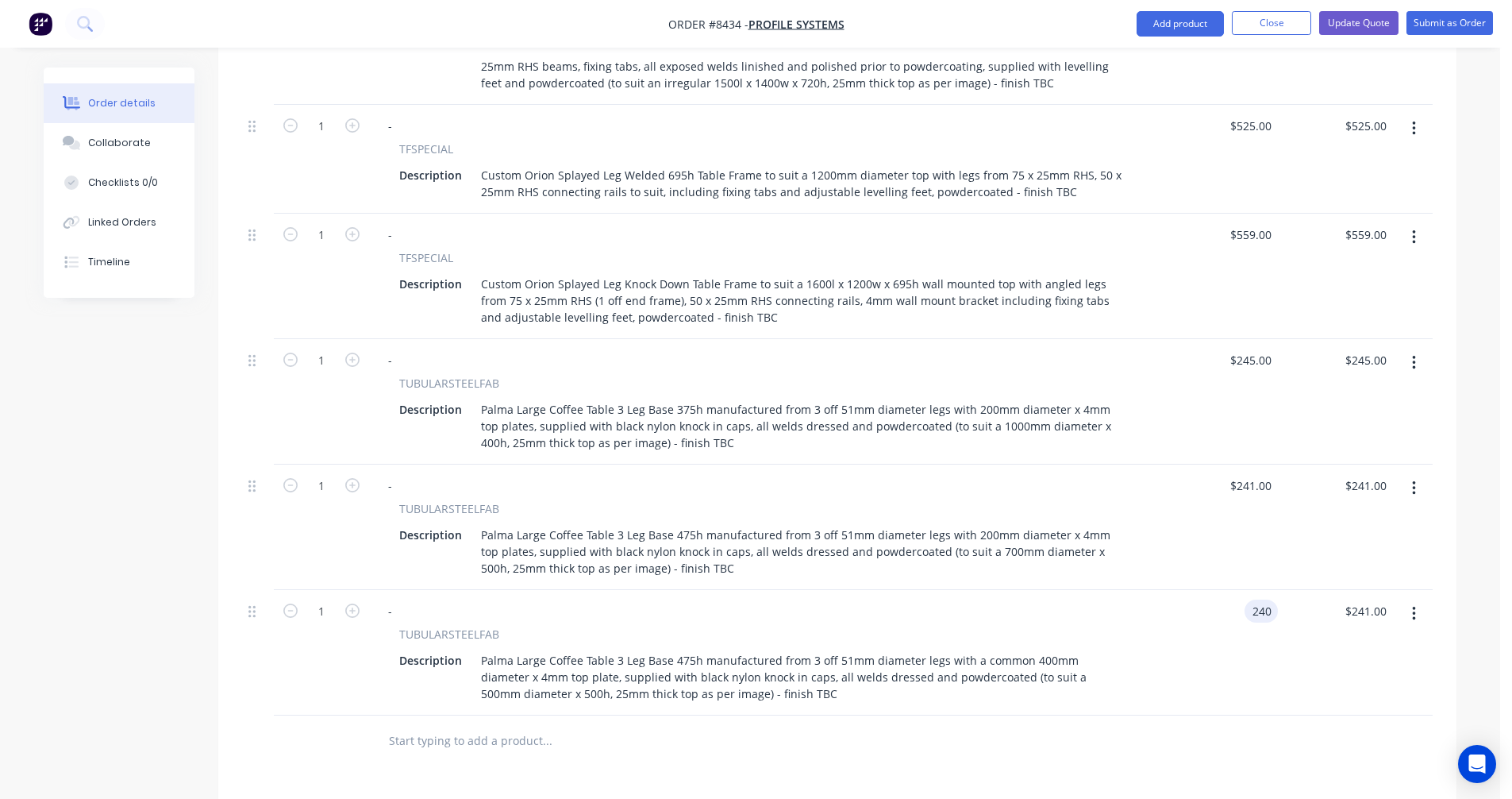
type input "$240.00"
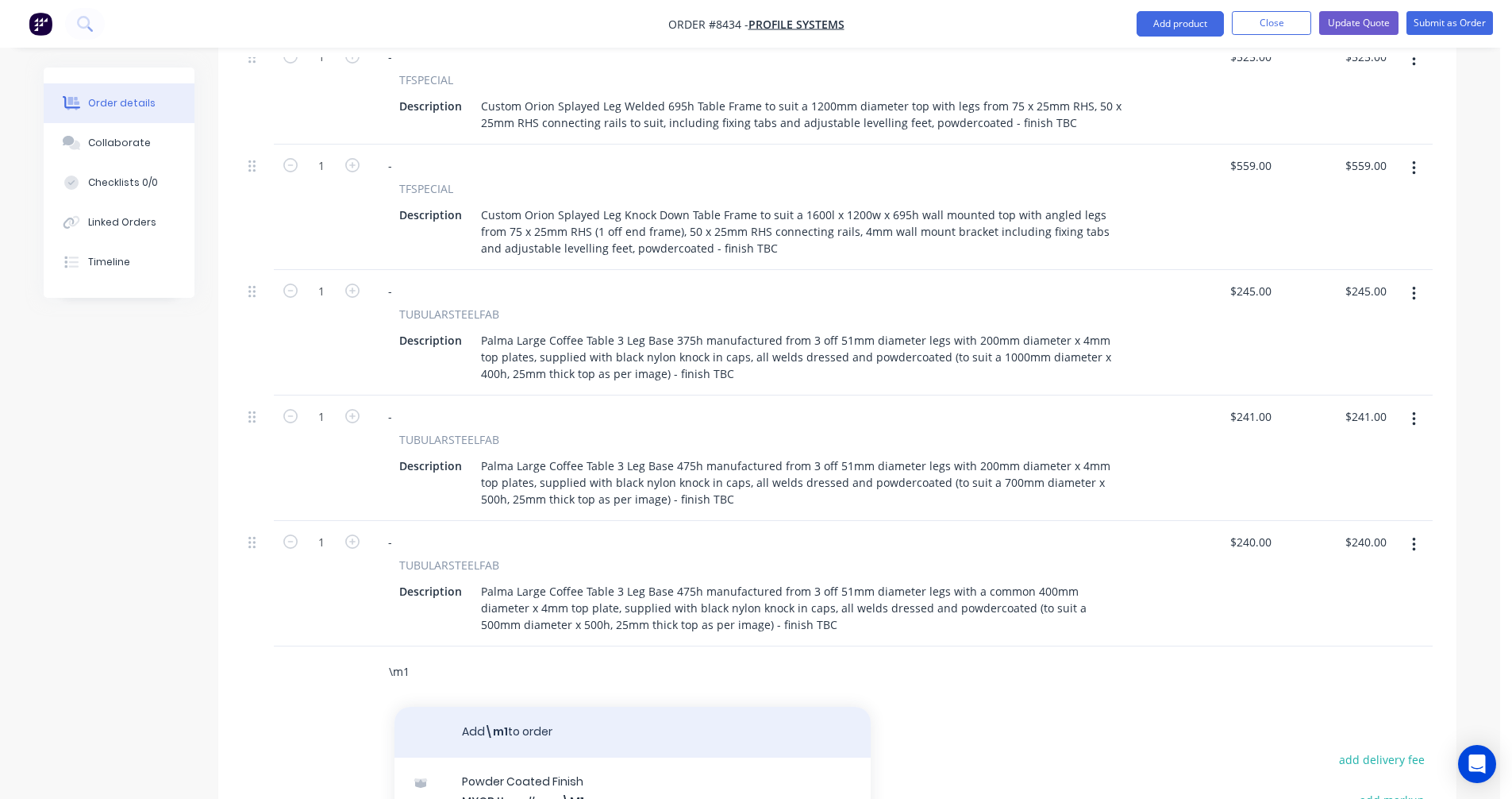
scroll to position [1747, 0]
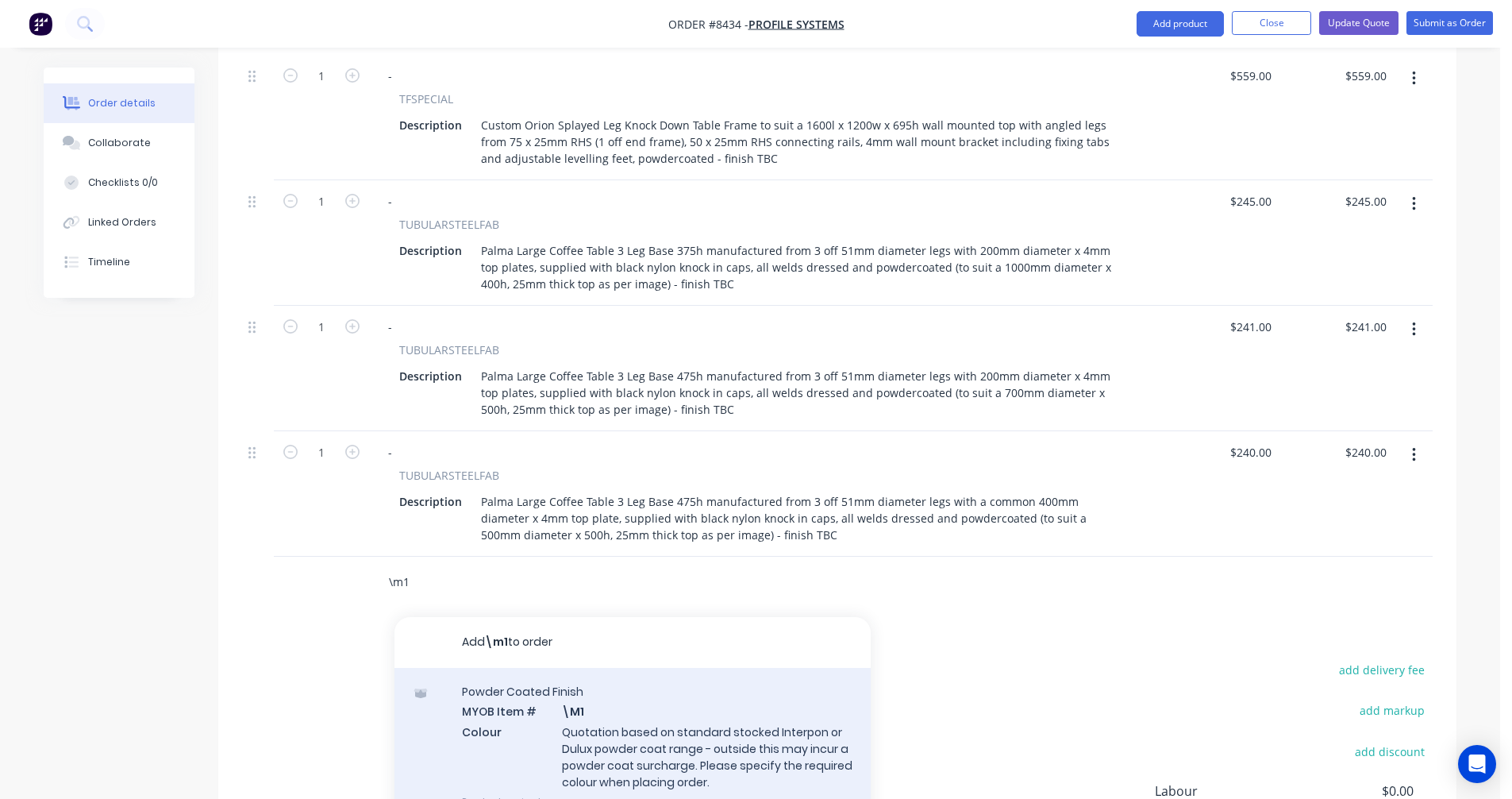
type input "\m1"
click at [664, 680] on div "Powder Coated Finish MYOB Item # \M1 Colour Quotation based on standard stocked…" at bounding box center [633, 747] width 476 height 158
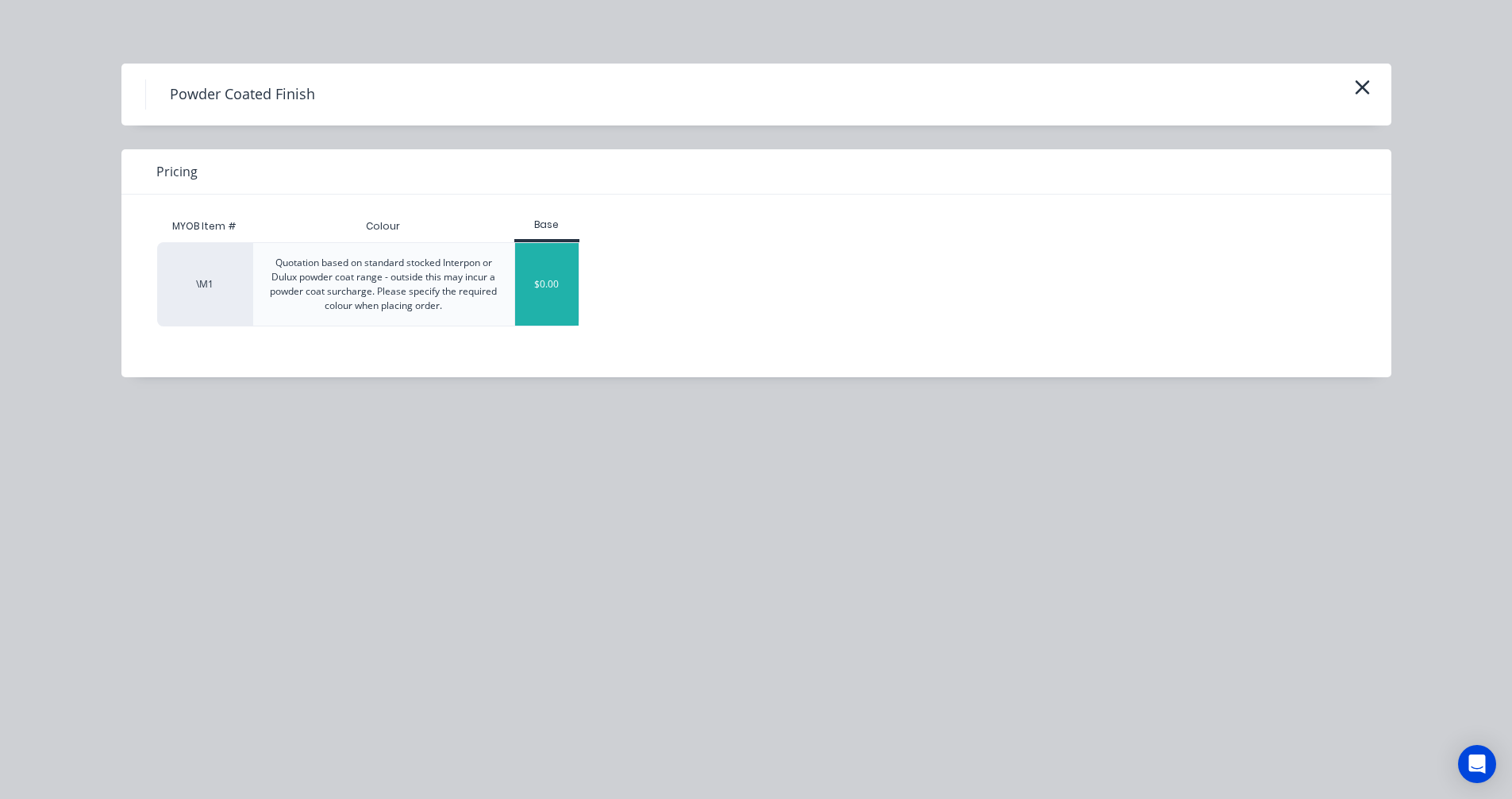
click at [545, 283] on div "$0.00" at bounding box center [547, 285] width 65 height 83
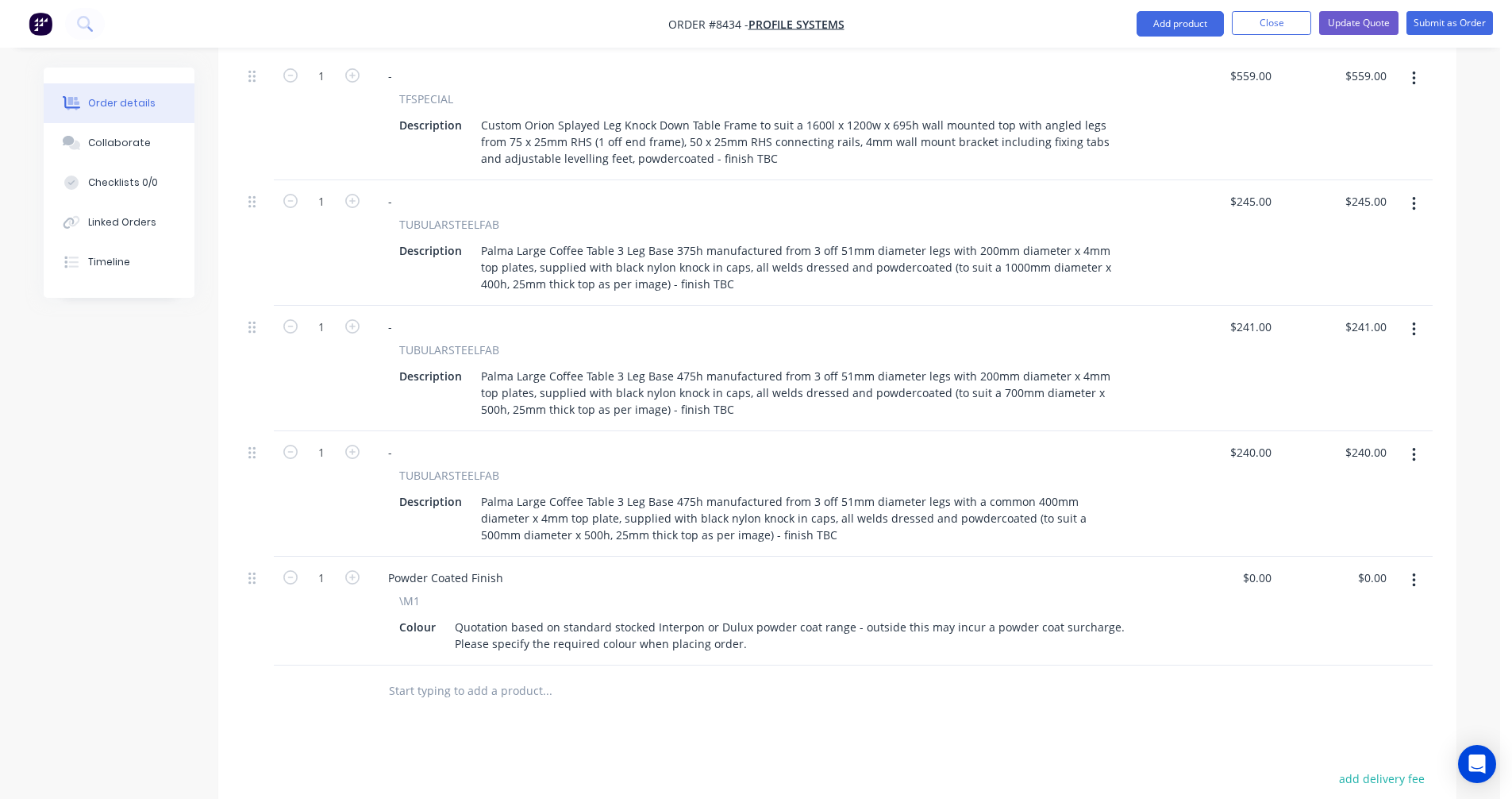
click at [415, 675] on input "text" at bounding box center [547, 691] width 318 height 32
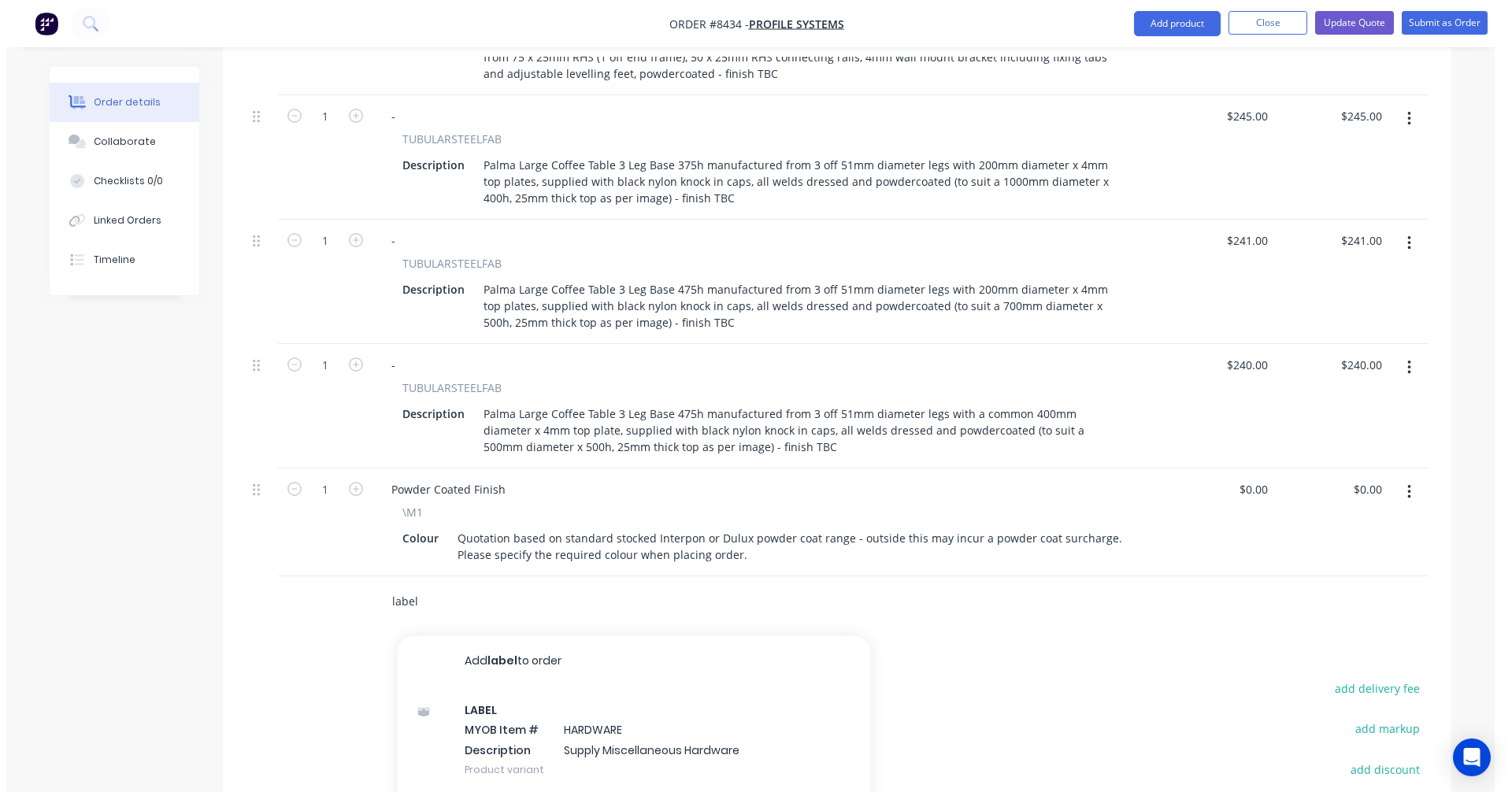
scroll to position [1962, 0]
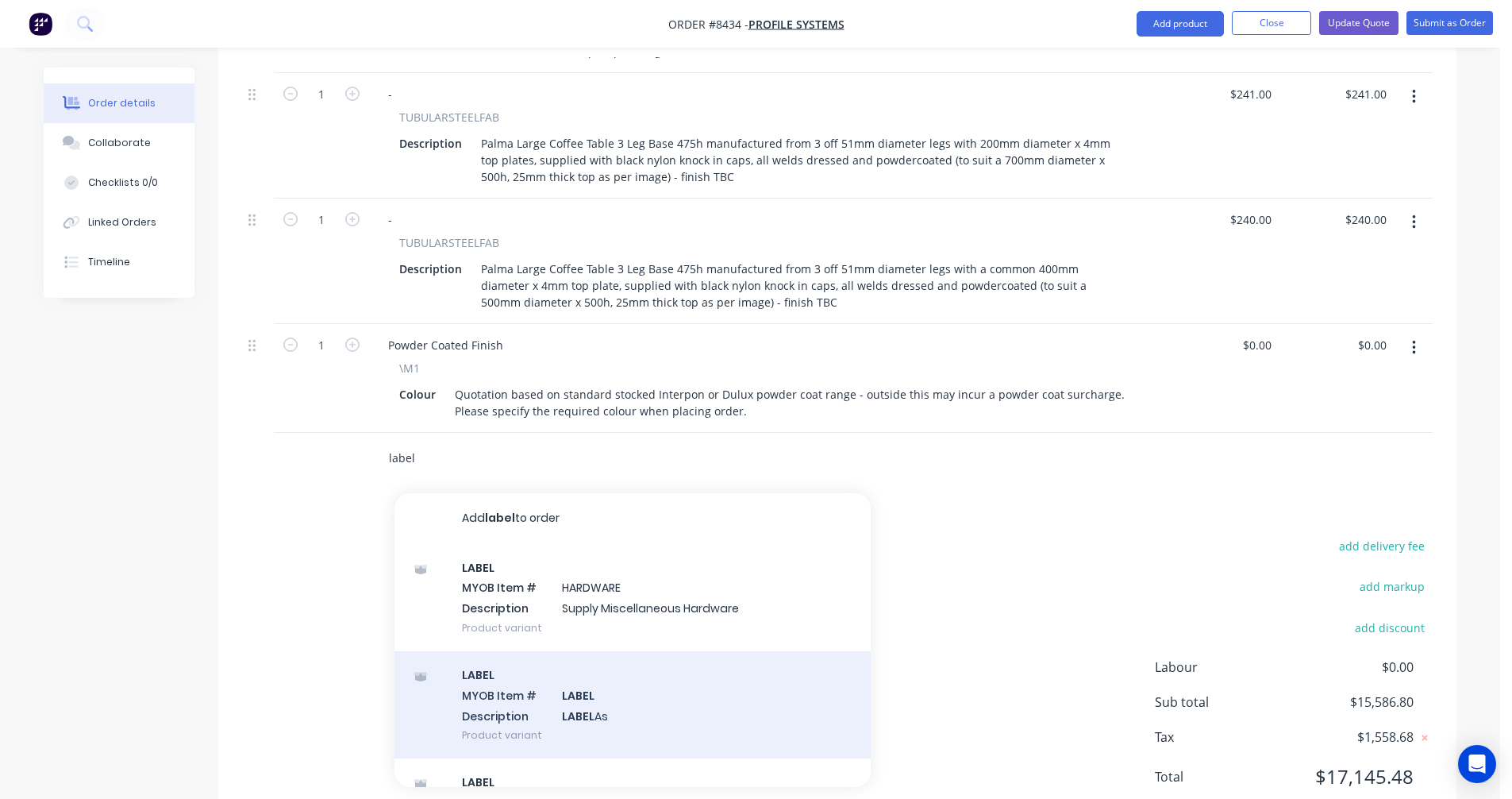
type input "label"
click at [581, 655] on div "LABEL MYOB Item # LABEL Description LABEL As Product variant" at bounding box center [633, 704] width 476 height 107
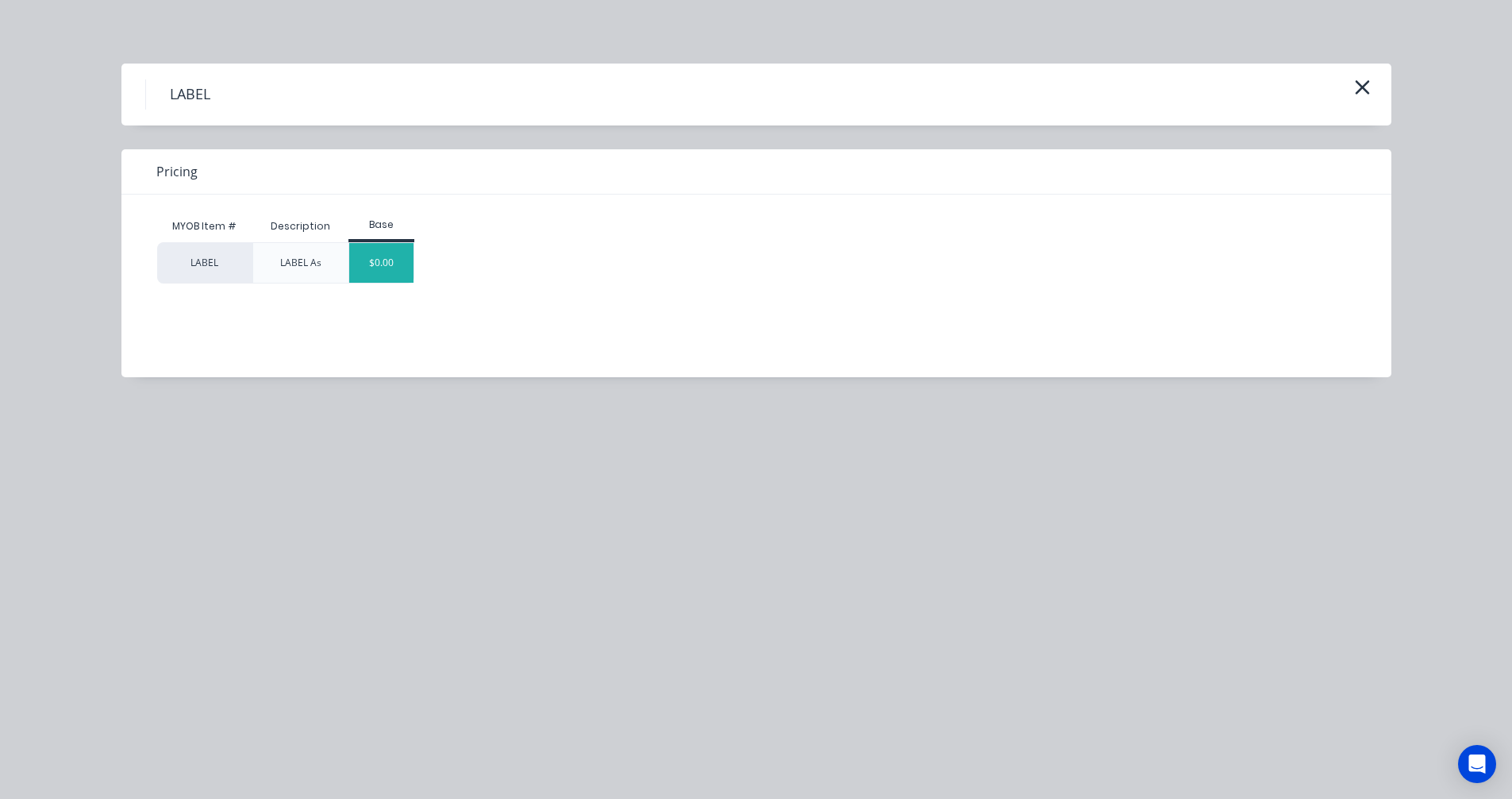
click at [384, 253] on div "$0.00" at bounding box center [382, 263] width 65 height 40
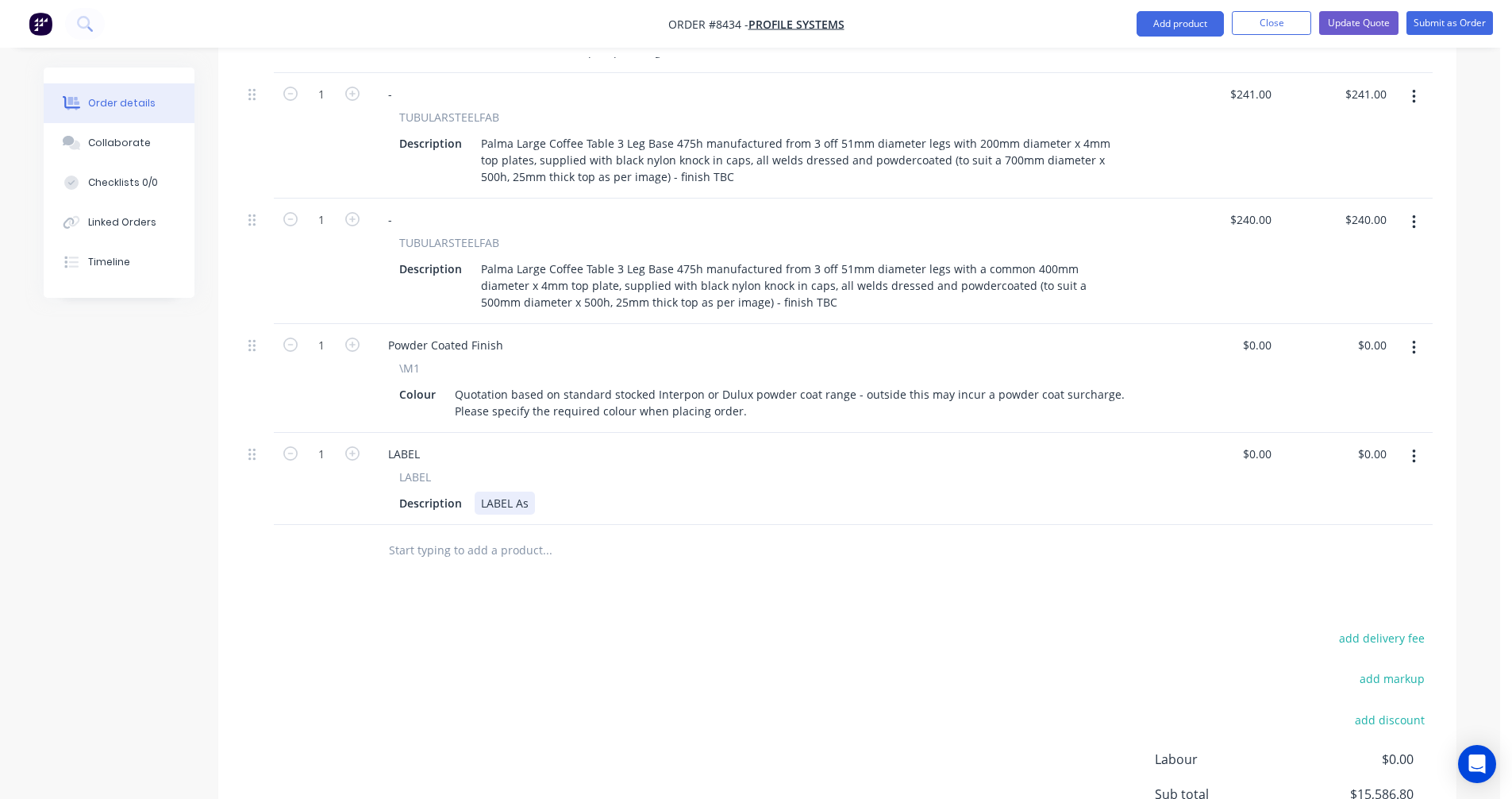
click at [526, 491] on div "LABEL As" at bounding box center [504, 503] width 61 height 23
type input "$0.00"
click at [1364, 21] on button "Update Quote" at bounding box center [1359, 22] width 80 height 24
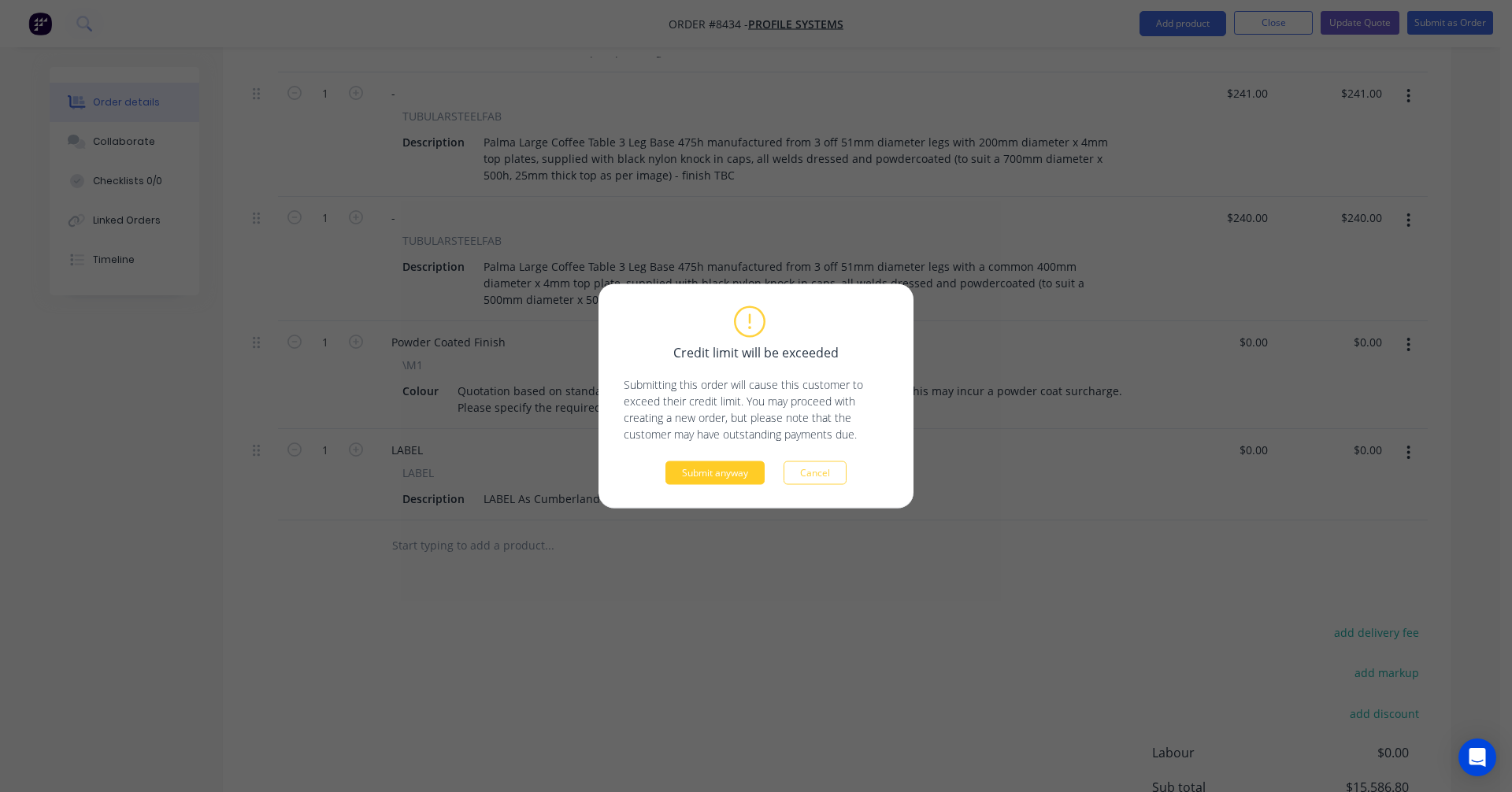
click at [726, 469] on button "Submit anyway" at bounding box center [715, 473] width 100 height 24
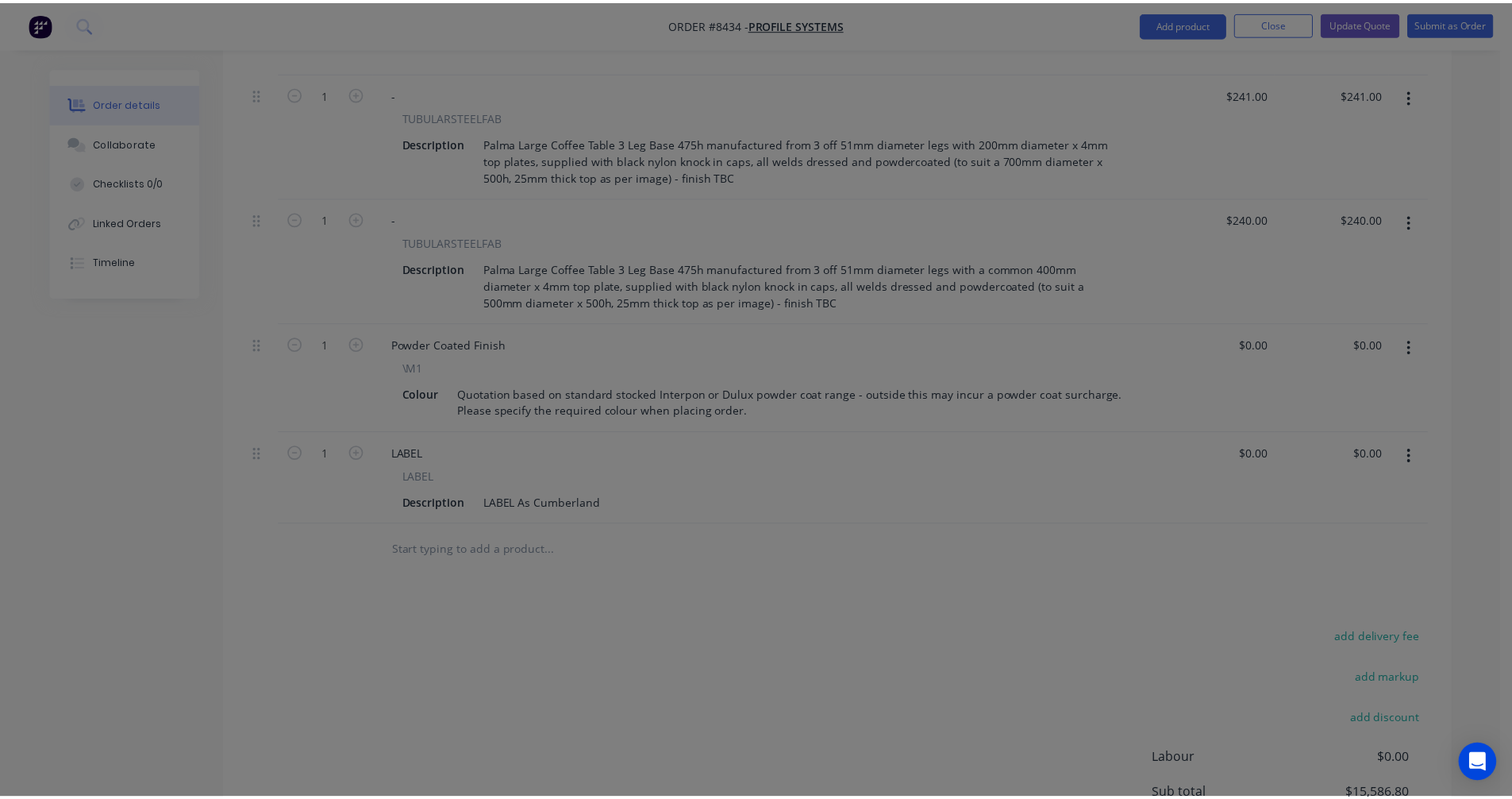
scroll to position [1776, 0]
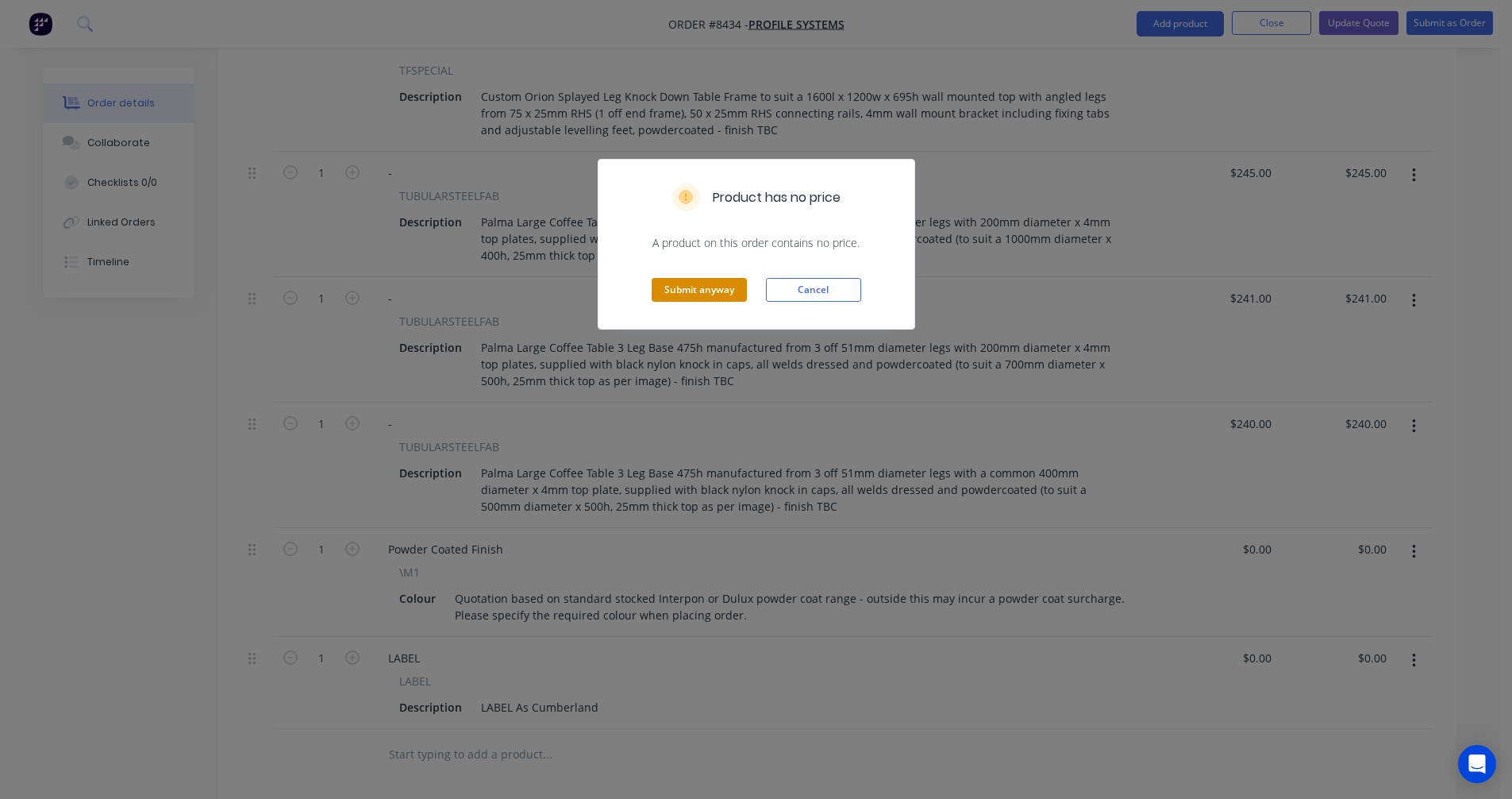
click at [695, 290] on button "Submit anyway" at bounding box center [699, 290] width 95 height 24
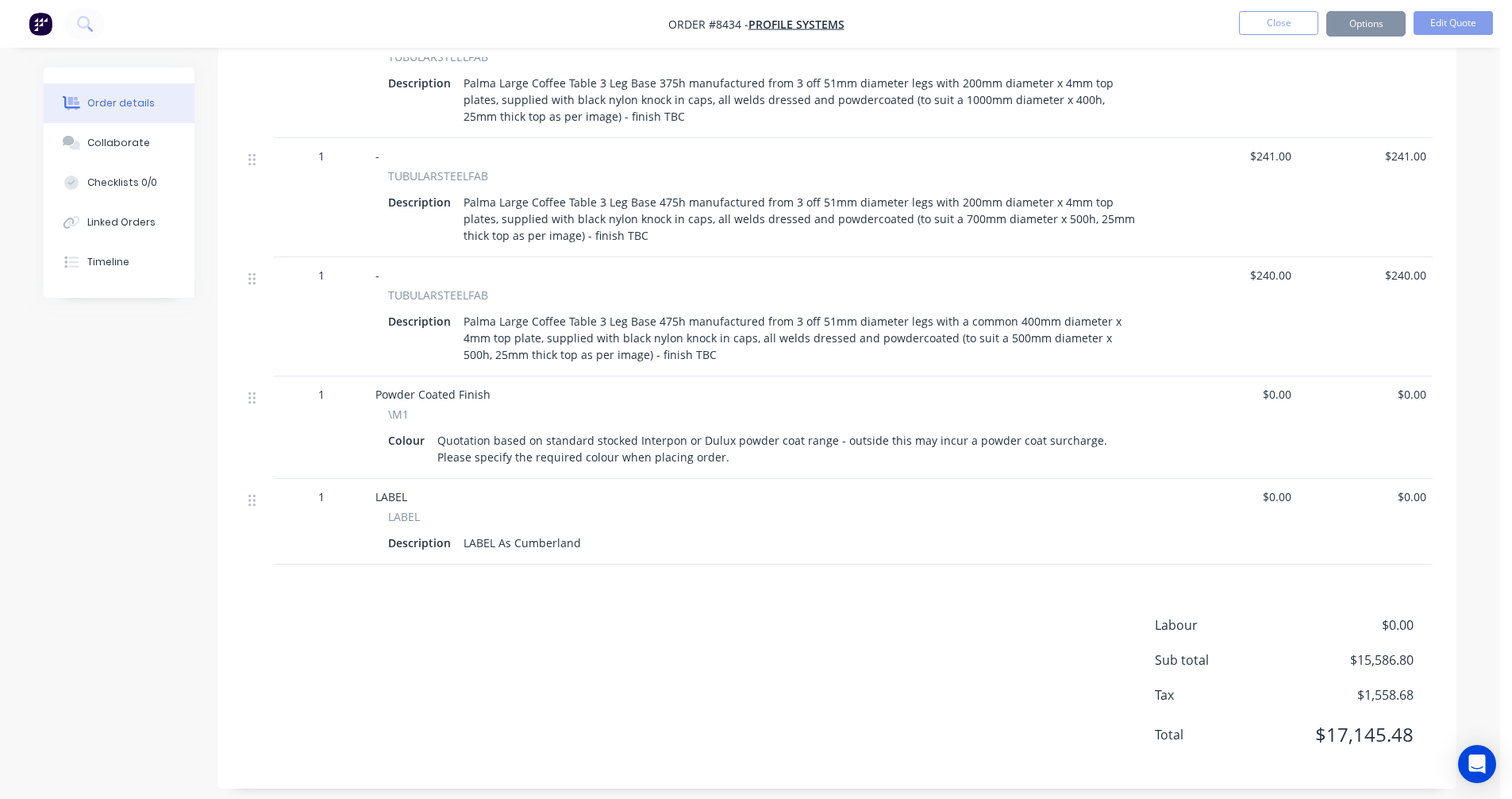
scroll to position [1751, 0]
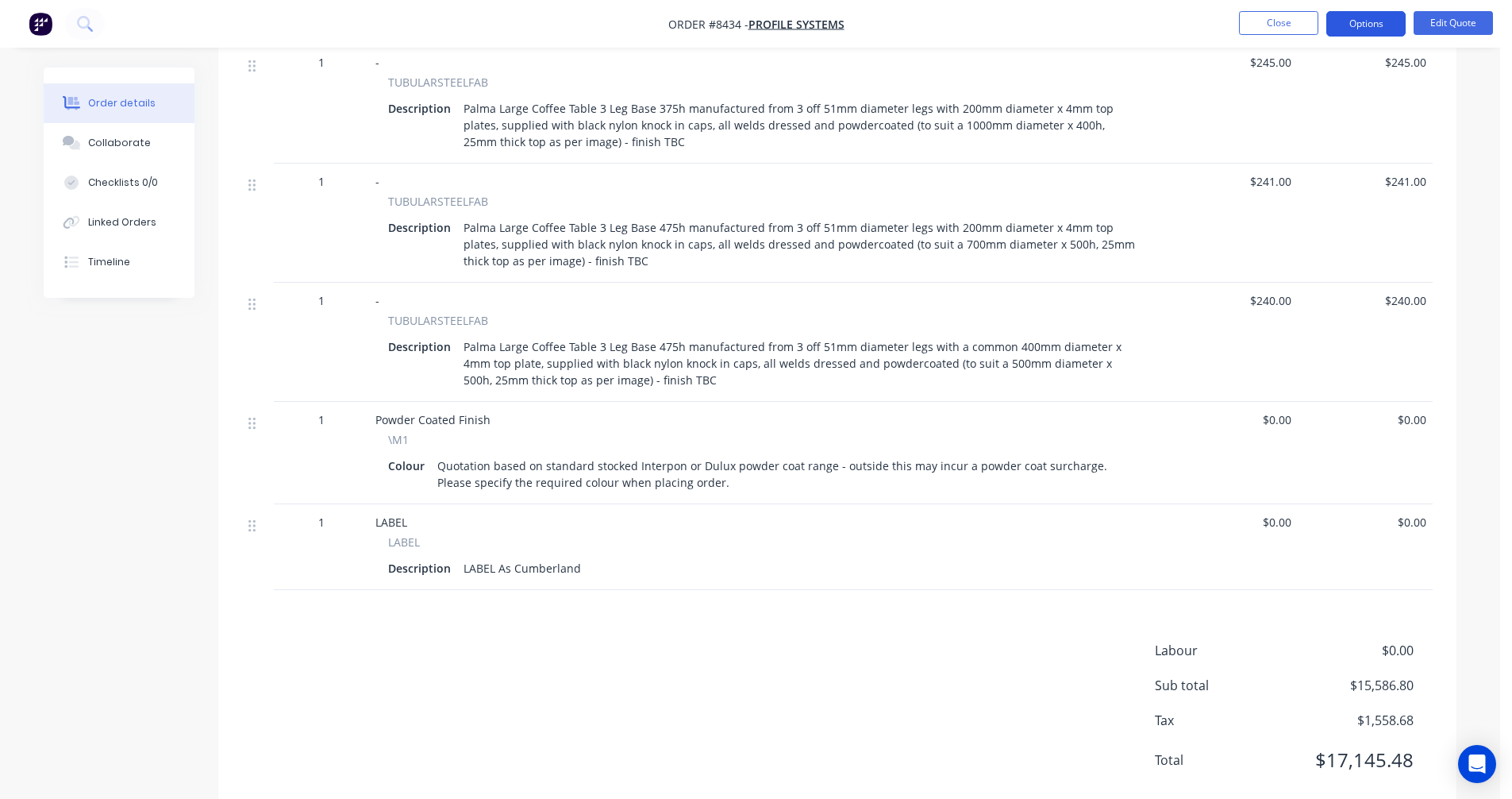
click at [1378, 16] on button "Options" at bounding box center [1366, 23] width 80 height 26
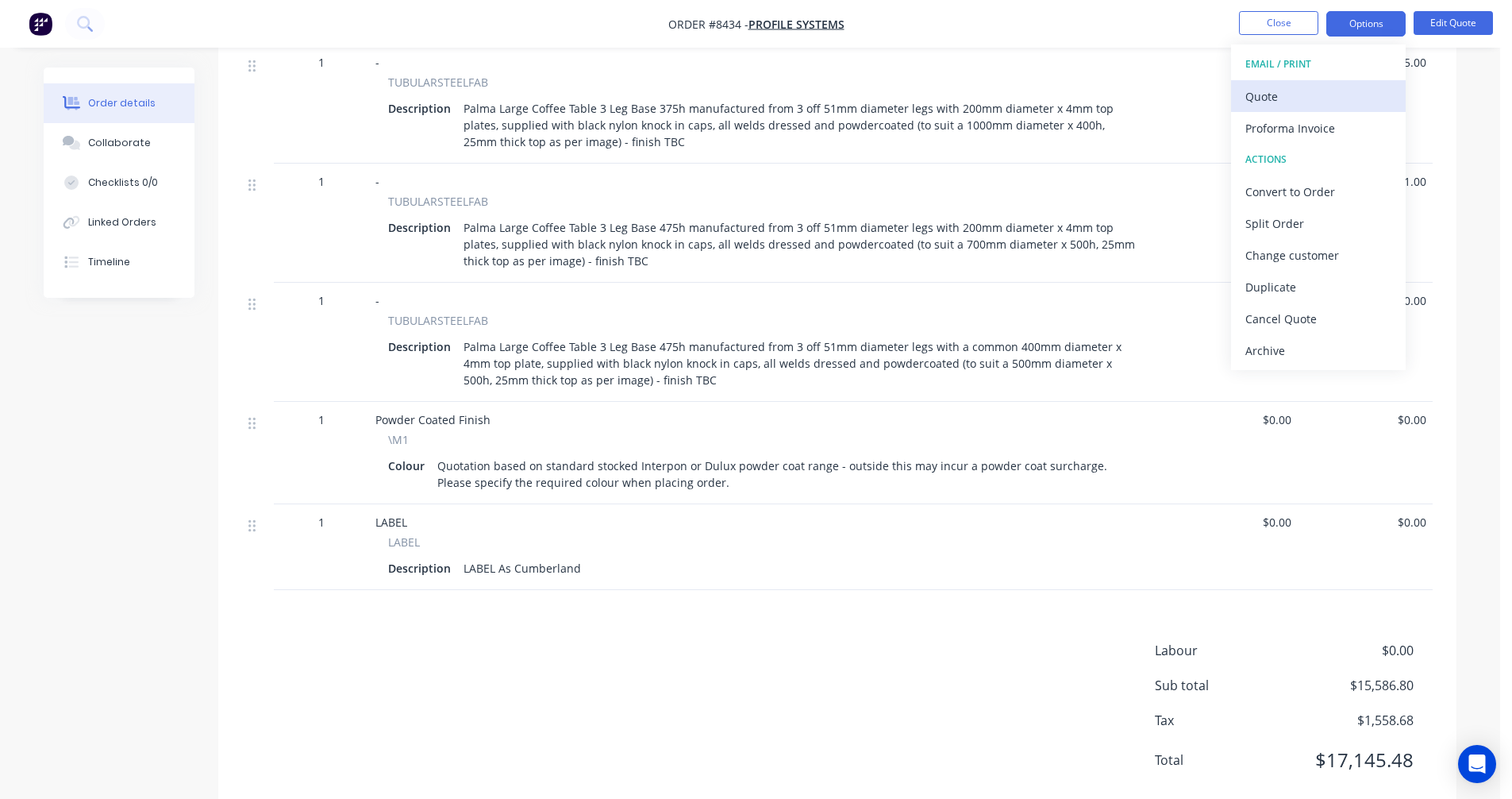
click at [1303, 85] on div "Quote" at bounding box center [1319, 96] width 146 height 23
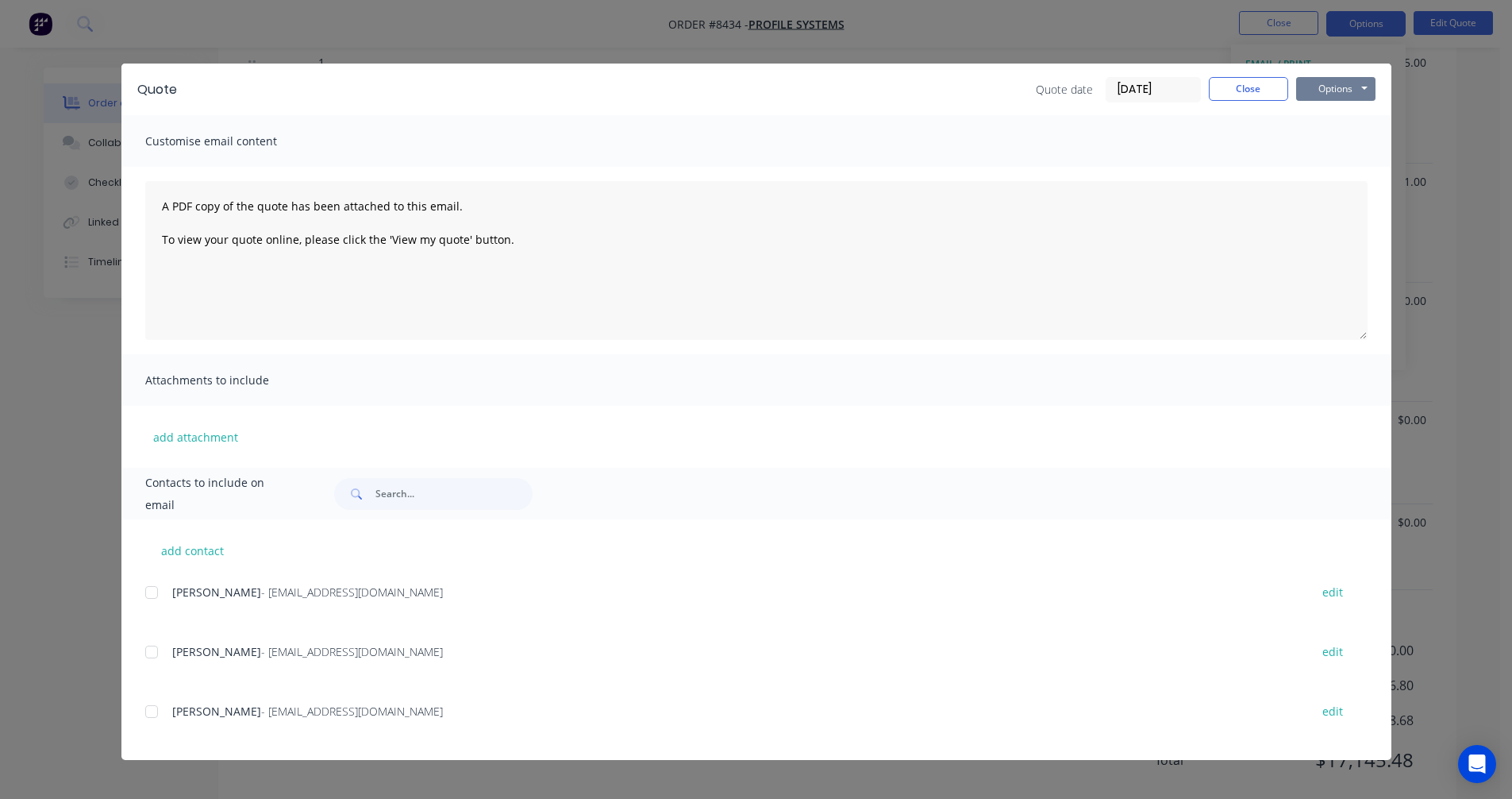
click at [1356, 85] on button "Options" at bounding box center [1336, 89] width 80 height 24
click at [1342, 119] on button "Preview" at bounding box center [1347, 117] width 102 height 27
drag, startPoint x: 1259, startPoint y: 81, endPoint x: 1277, endPoint y: 20, distance: 63.6
click at [1259, 80] on button "Close" at bounding box center [1249, 89] width 80 height 24
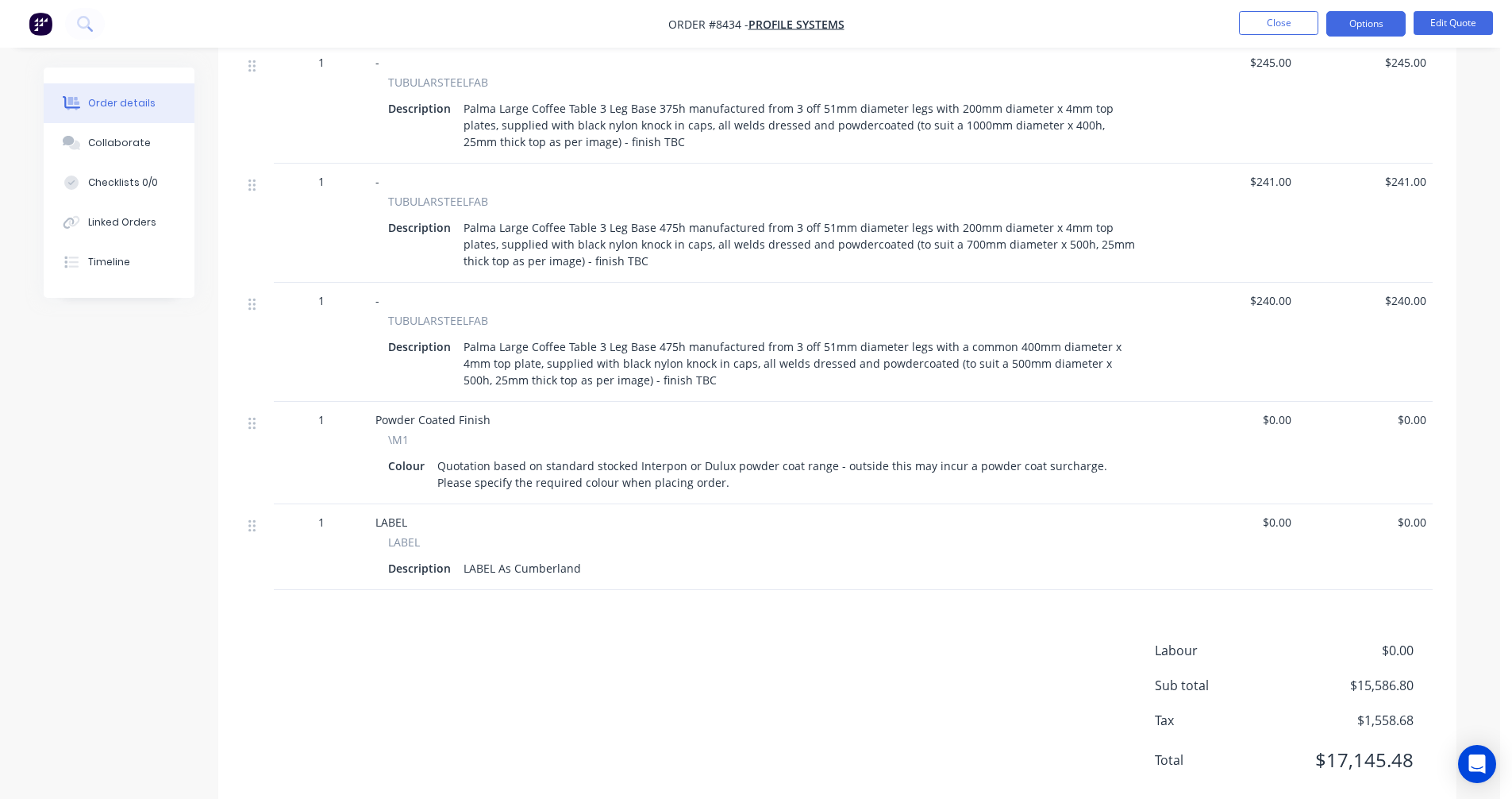
click at [1277, 20] on button "Close" at bounding box center [1279, 22] width 80 height 24
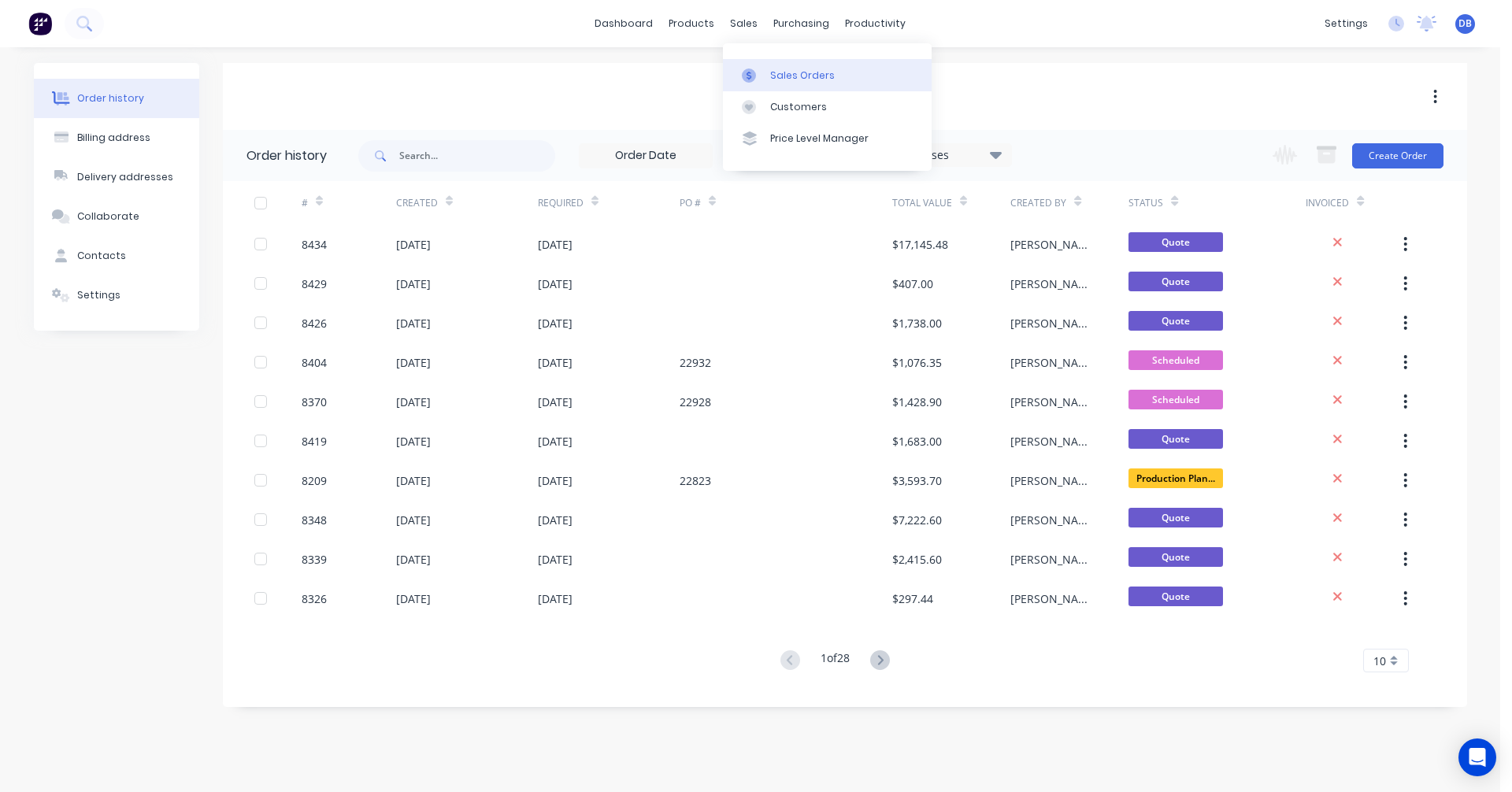
click at [767, 80] on link "Sales Orders" at bounding box center [828, 75] width 209 height 31
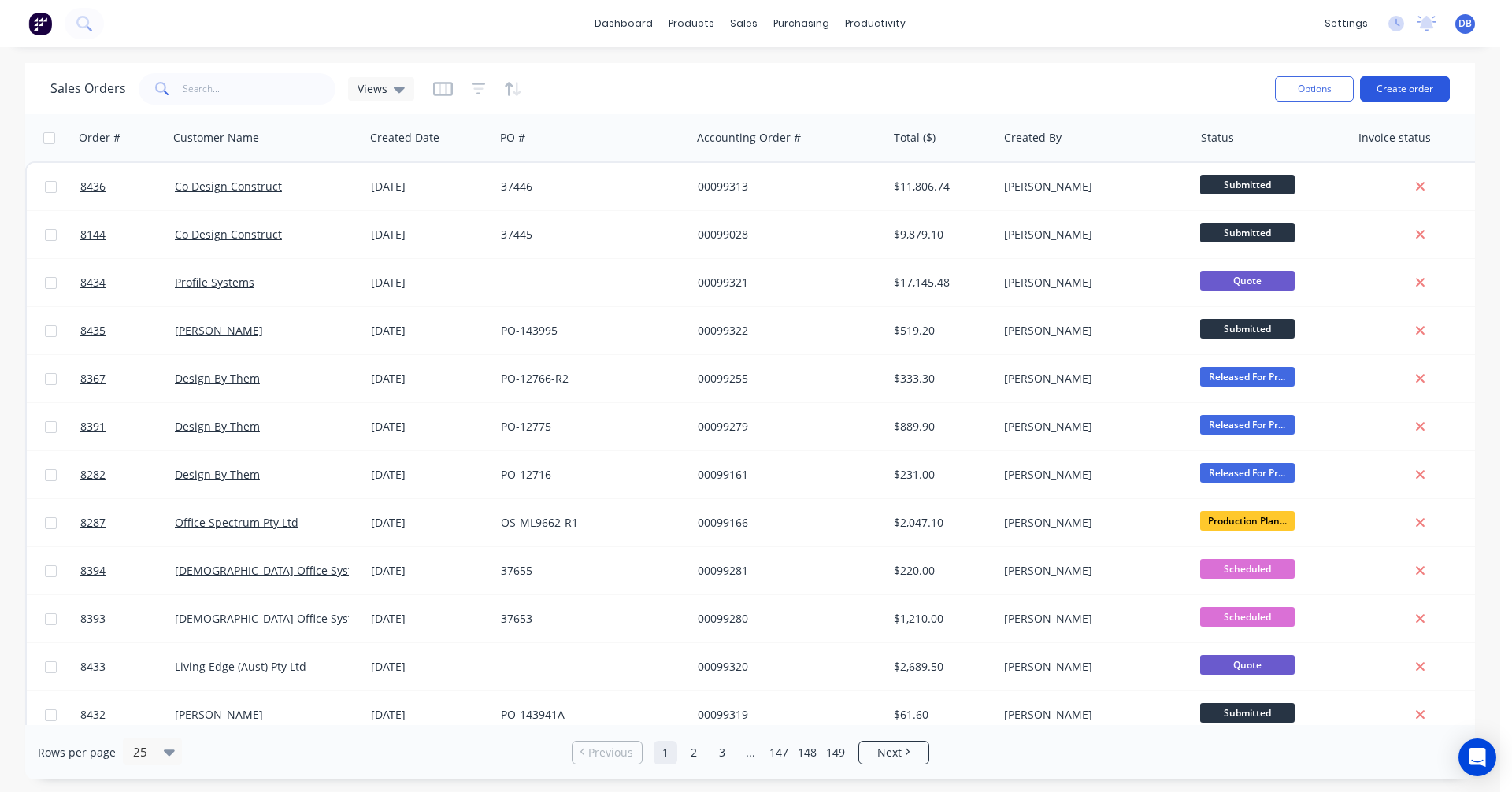
click at [1406, 85] on button "Create order" at bounding box center [1404, 89] width 90 height 25
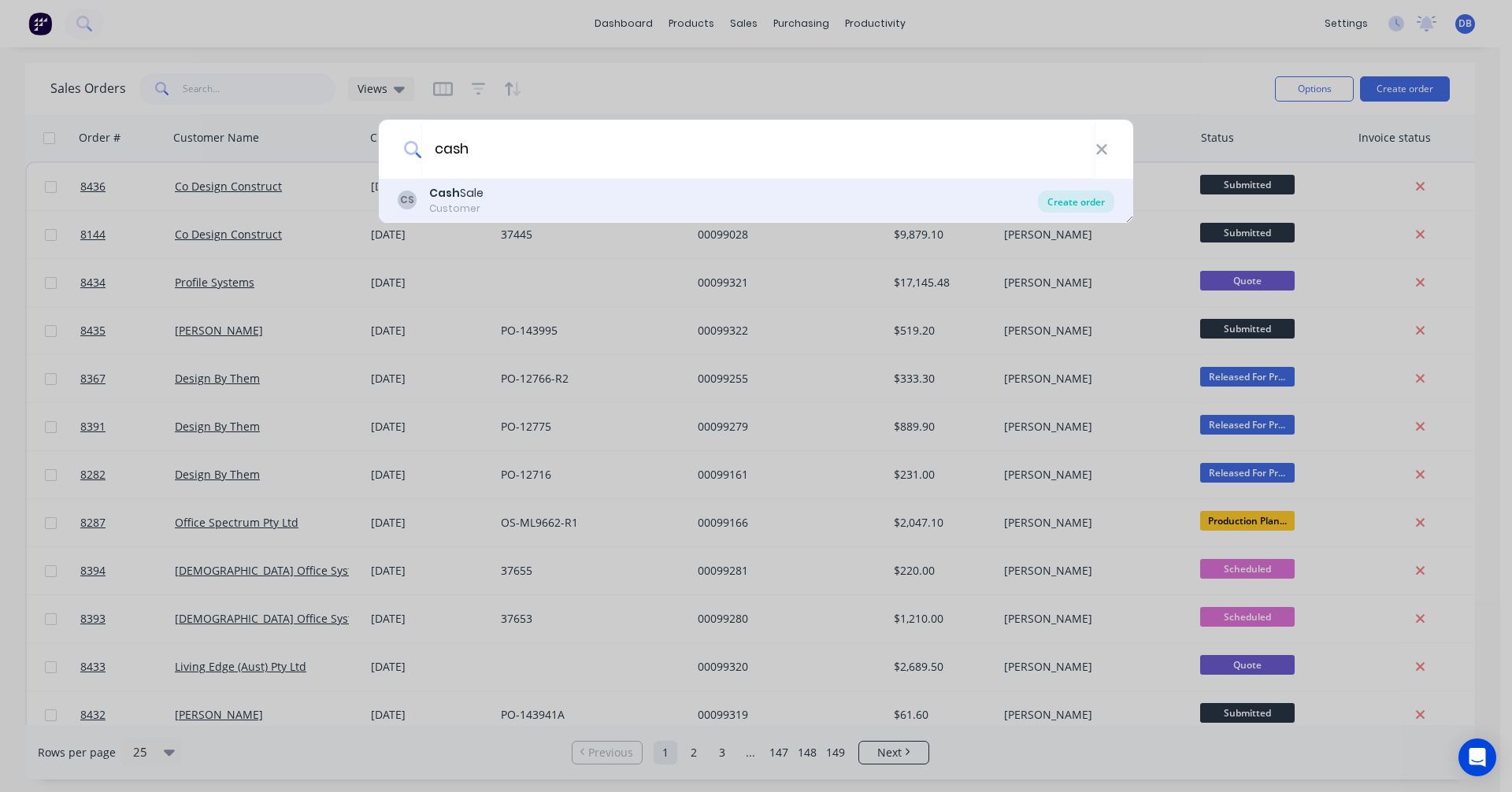
type input "cash"
click at [1088, 199] on div "Create order" at bounding box center [1076, 201] width 77 height 22
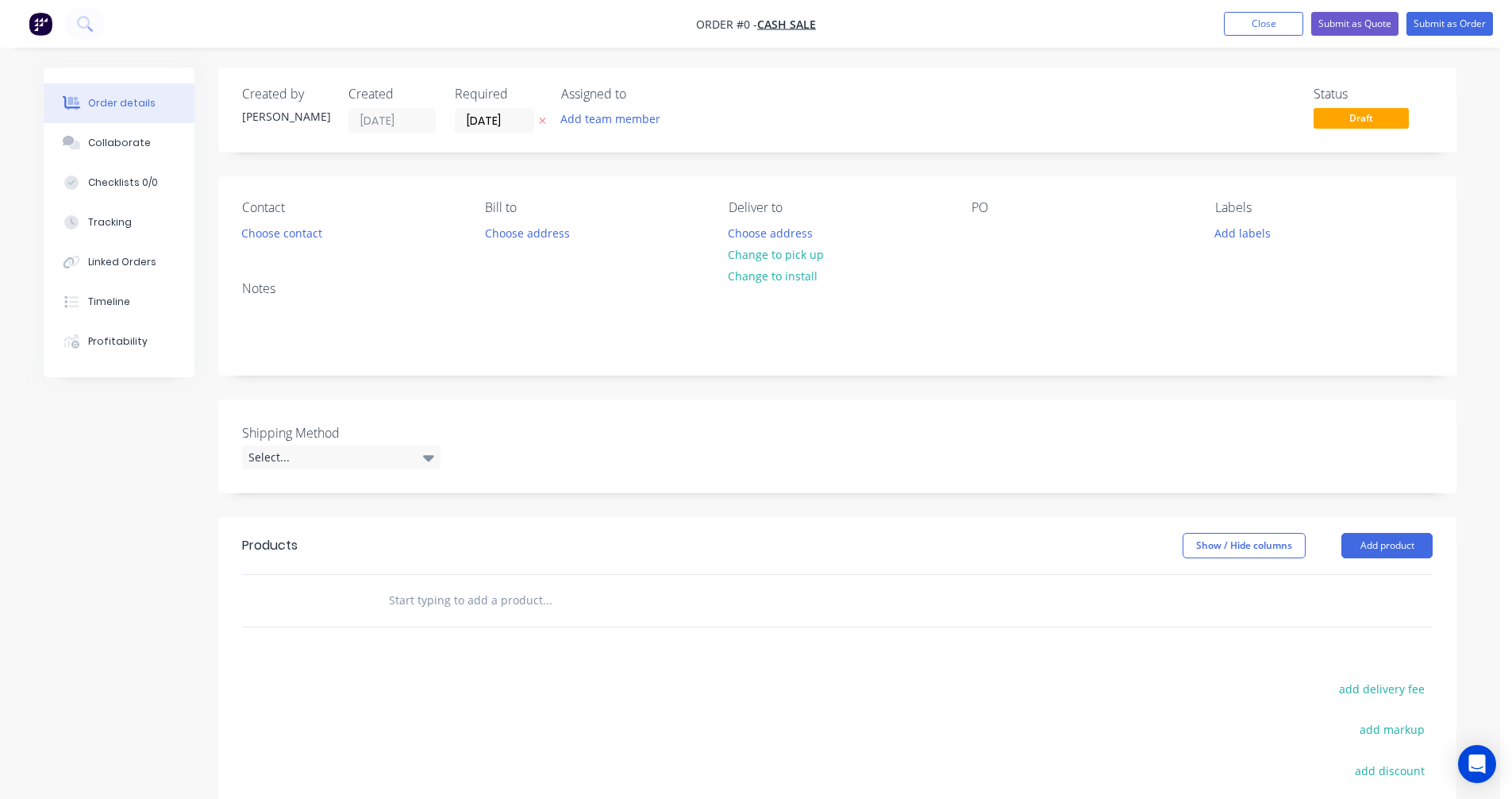
click at [440, 599] on input "text" at bounding box center [547, 600] width 318 height 32
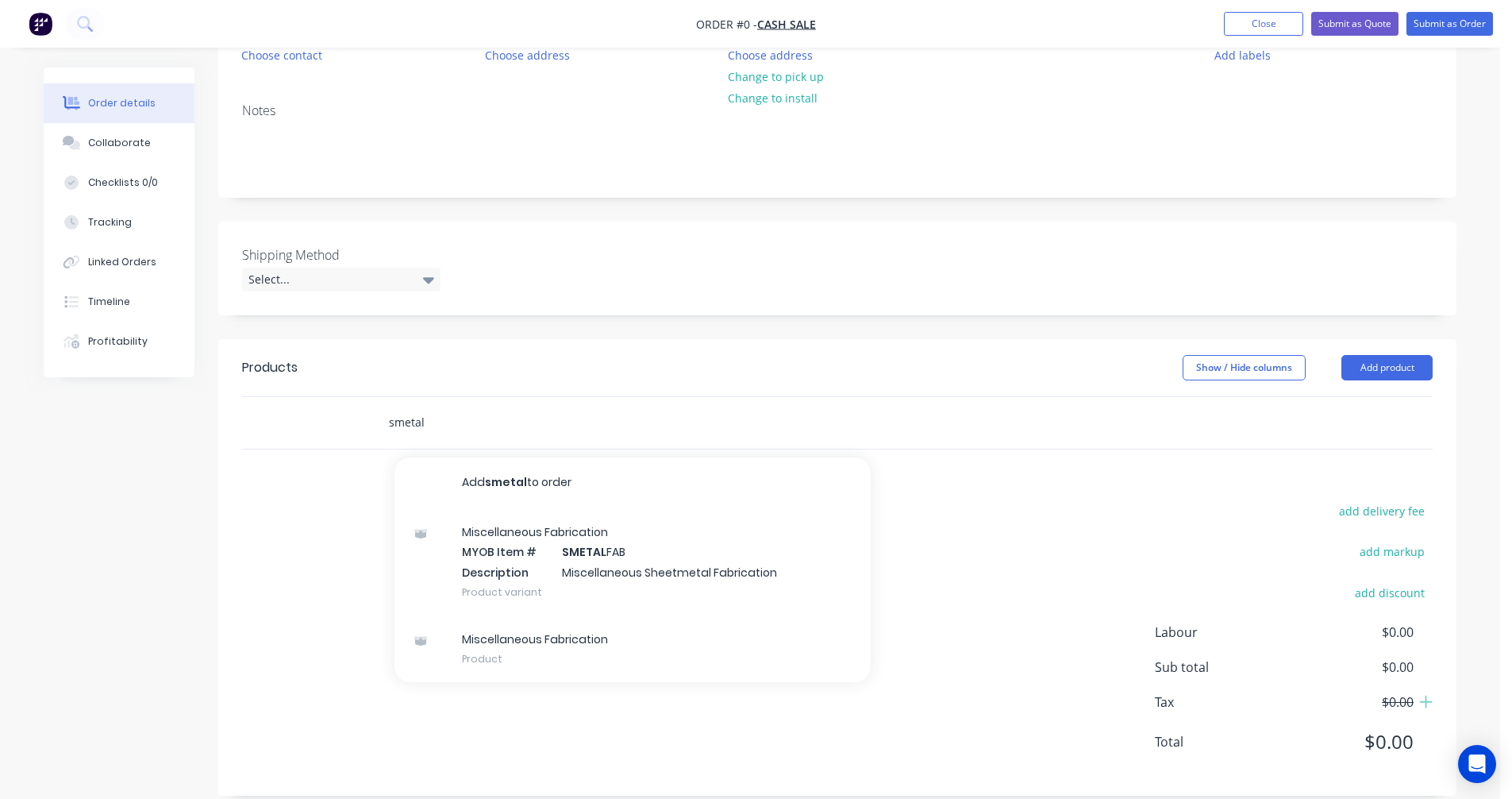
scroll to position [198, 0]
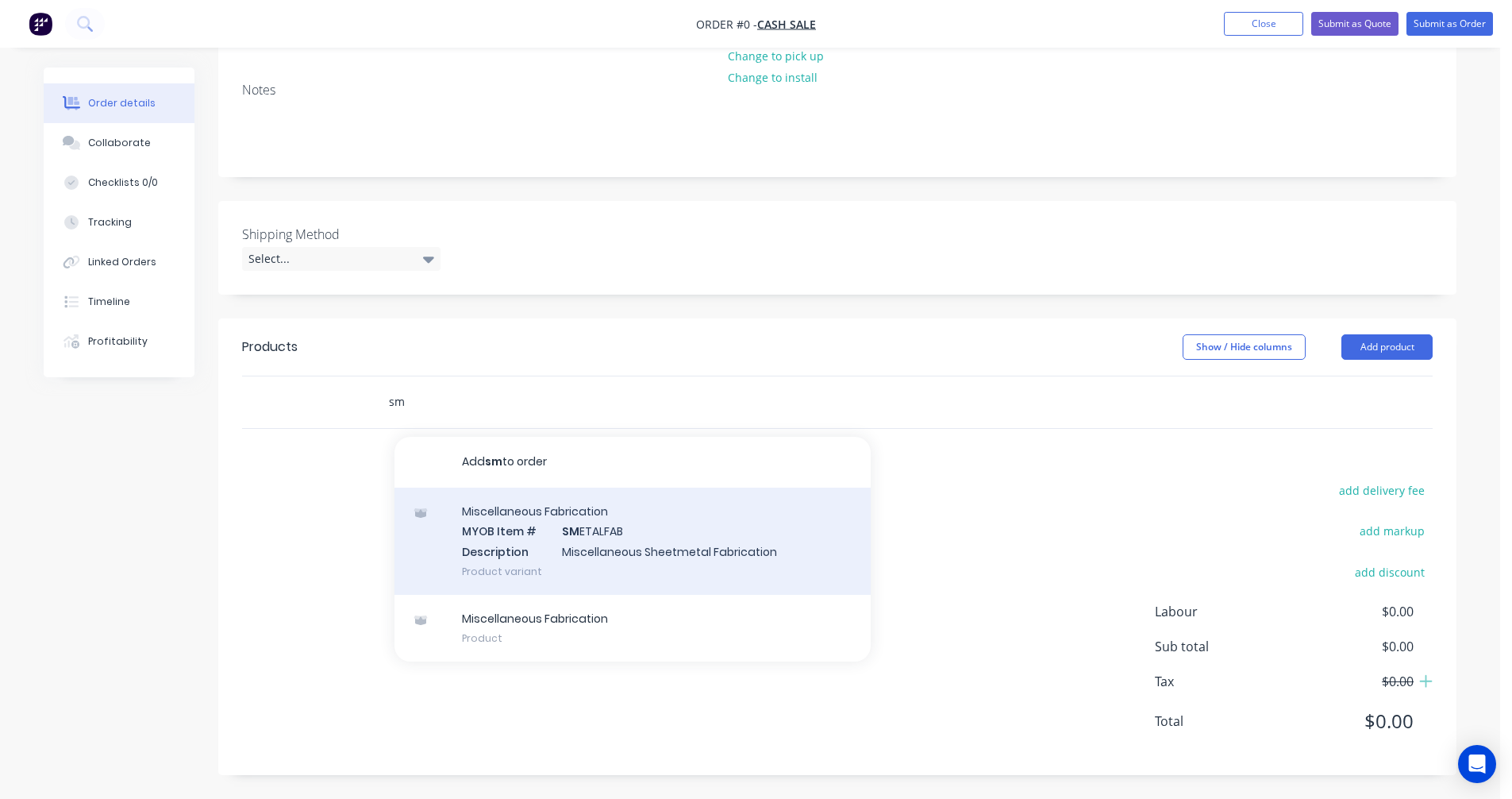
type input "s"
type input "repowderc"
click at [581, 548] on div "Repowderc oat MYOB Item # RePowderc oat Description Re Powdercoat Product varia…" at bounding box center [633, 541] width 476 height 107
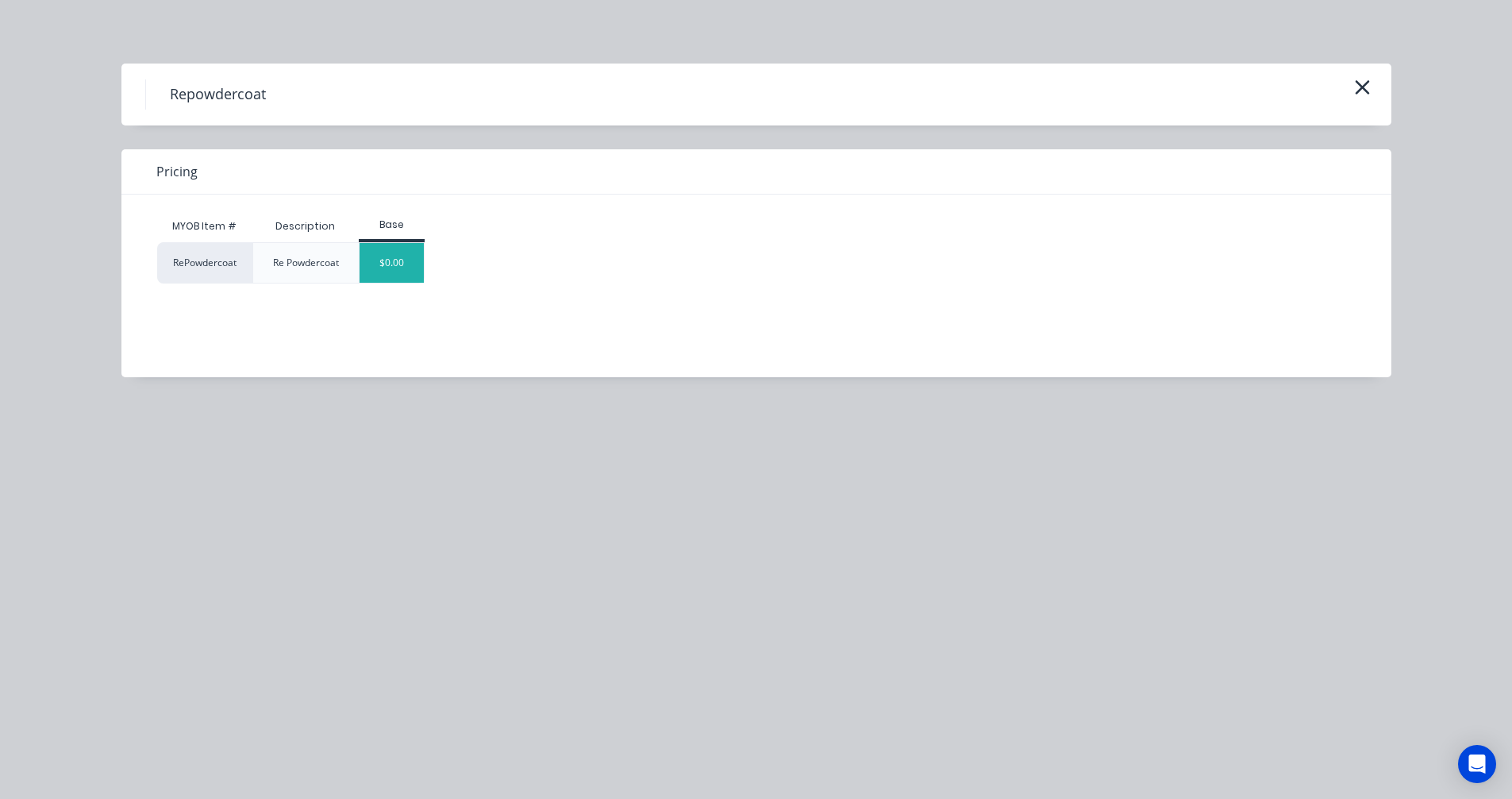
click at [391, 261] on div "$0.00" at bounding box center [392, 263] width 65 height 40
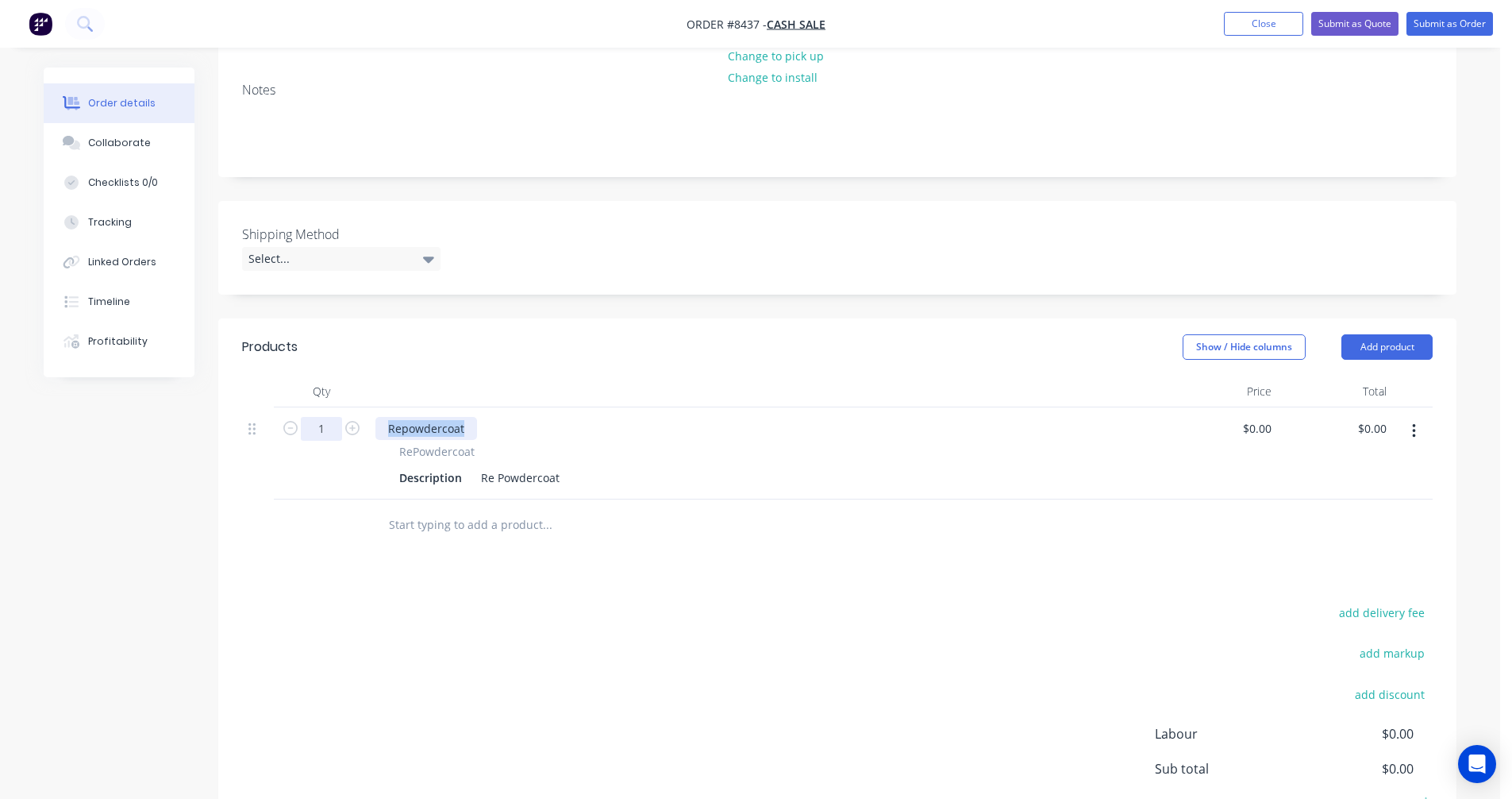
drag, startPoint x: 467, startPoint y: 425, endPoint x: 322, endPoint y: 438, distance: 145.6
click at [374, 424] on div "Repowdercoat RePowdercoat Description Re Powdercoat" at bounding box center [766, 453] width 794 height 92
click at [332, 420] on input "1" at bounding box center [322, 429] width 41 height 24
type input "10"
click at [561, 473] on div "Re Powdercoat" at bounding box center [520, 478] width 91 height 23
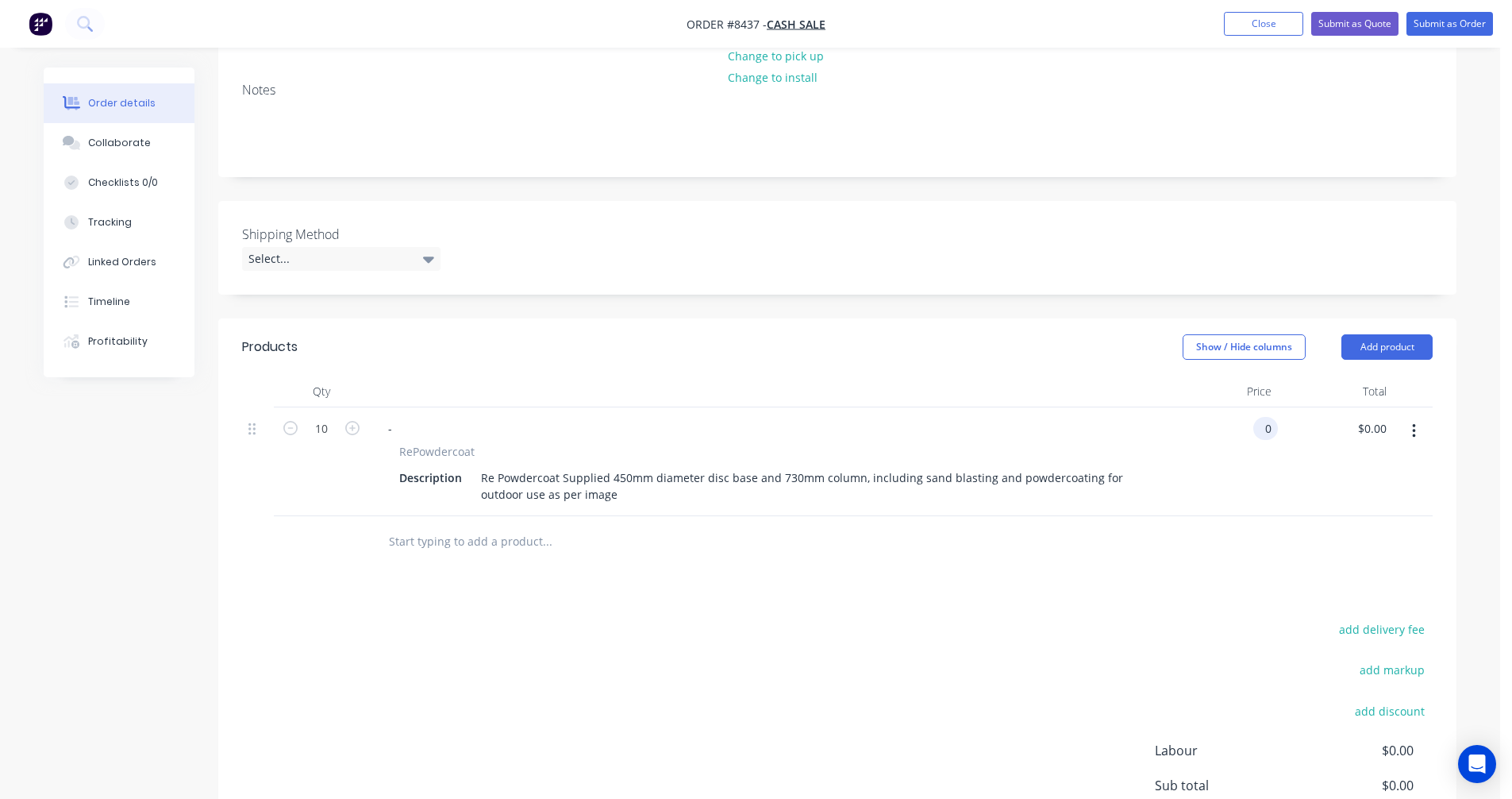
type input "$0.00"
click at [464, 536] on input "text" at bounding box center [547, 542] width 318 height 32
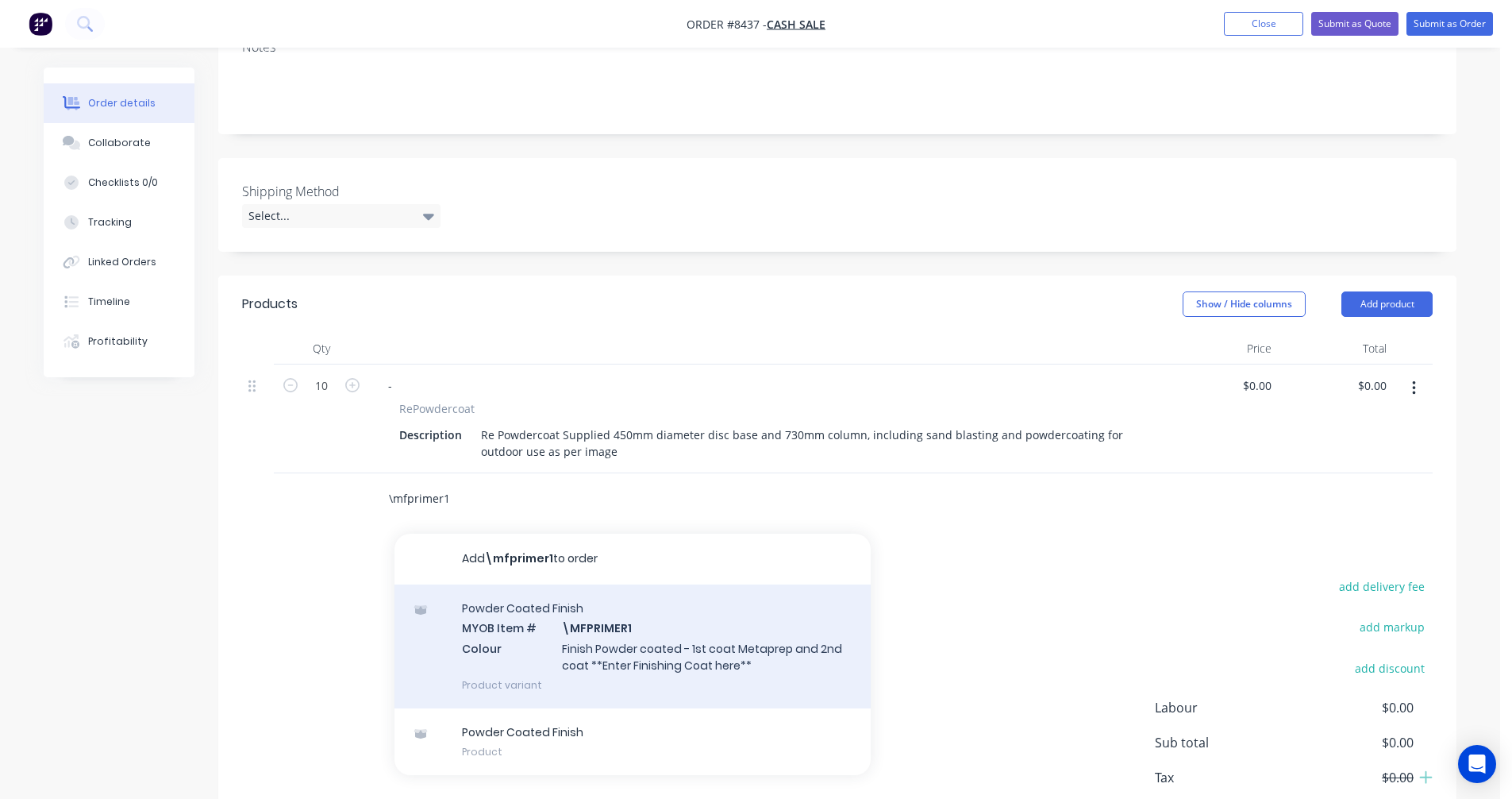
scroll to position [278, 0]
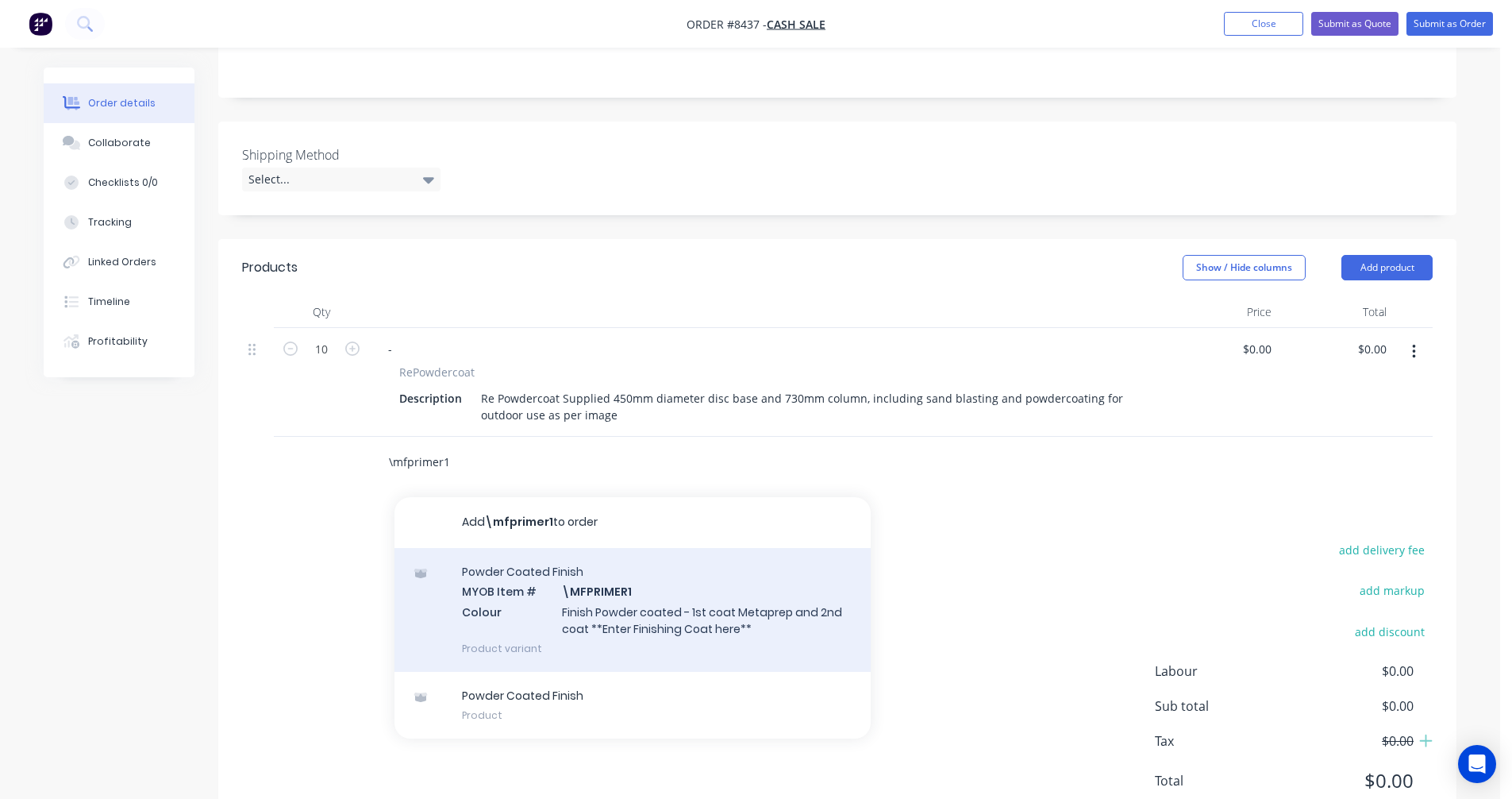
type input "\mfprimer1"
click at [639, 617] on div "Powder Coated Finish MYOB Item # \MFPRIMER1 Colour Finish Powder coated - 1st c…" at bounding box center [633, 609] width 476 height 124
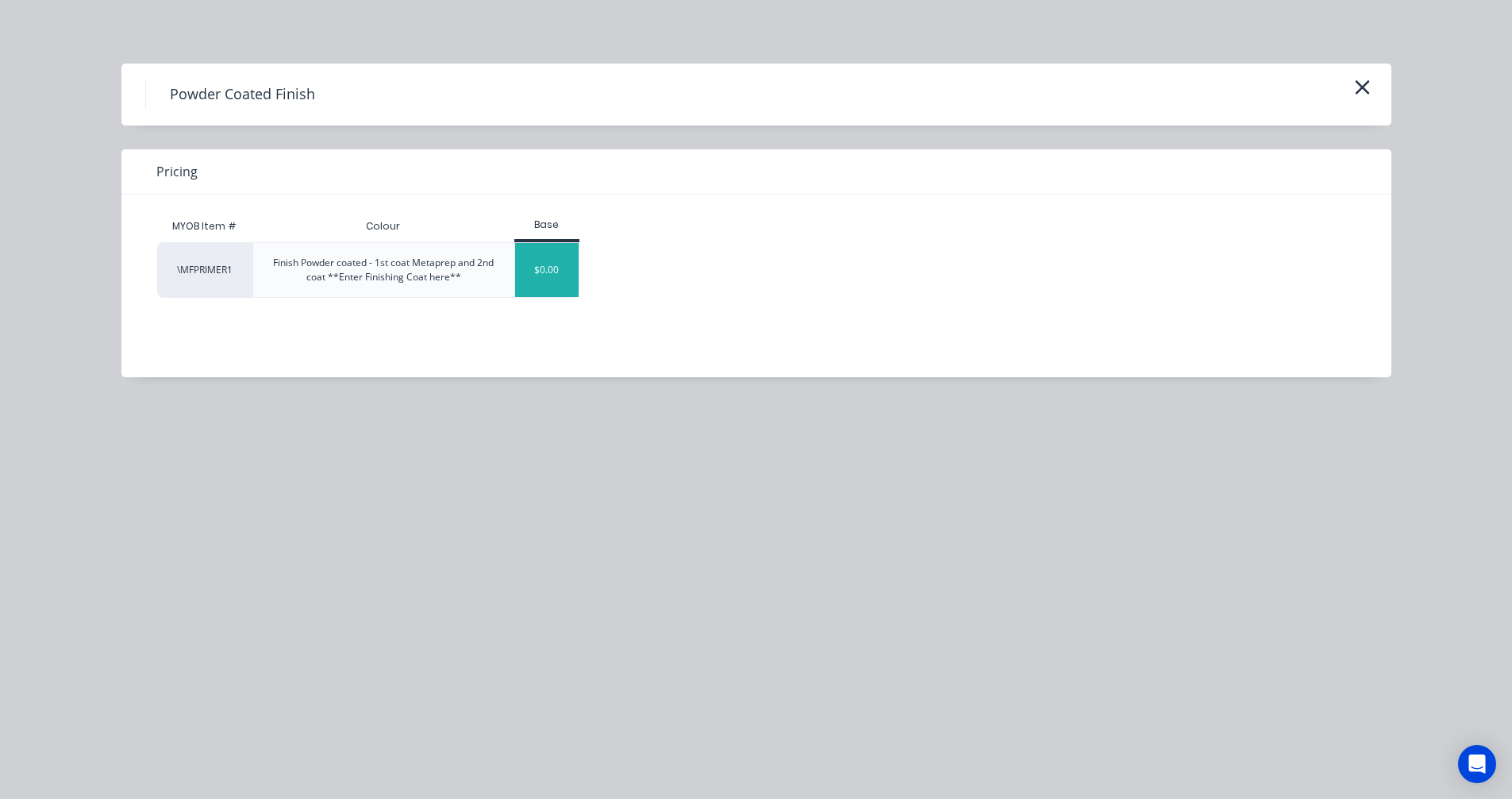
click at [534, 275] on div "$0.00" at bounding box center [547, 270] width 65 height 54
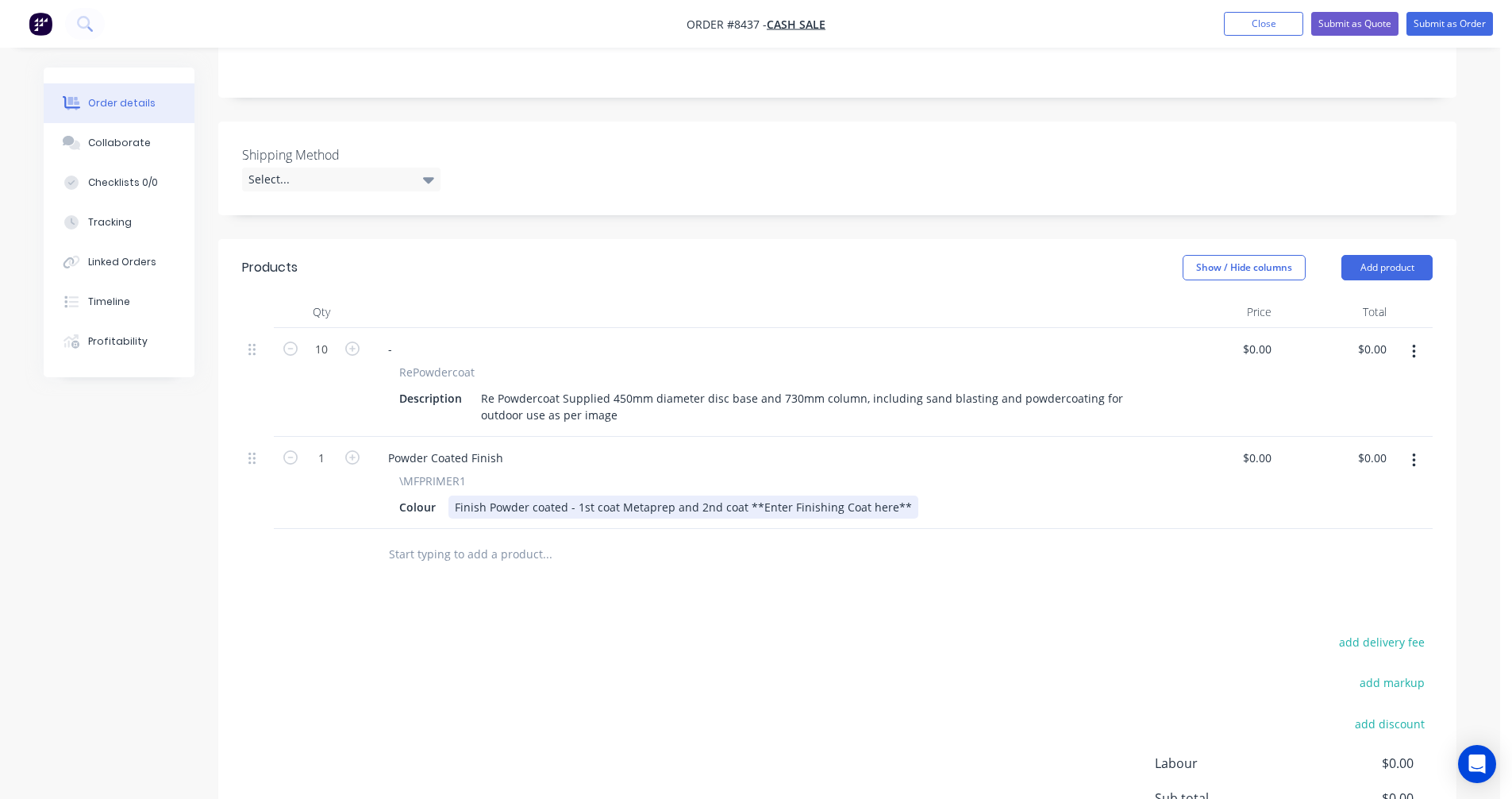
click at [844, 510] on div "Finish Powder coated - 1st coat Metaprep and 2nd coat **Enter Finishing Coat he…" at bounding box center [683, 507] width 470 height 23
drag, startPoint x: 895, startPoint y: 504, endPoint x: 742, endPoint y: 498, distance: 153.1
click at [742, 498] on div "Finish Powder coated - 1st coat Metaprep and 2nd coat **Enter Finishing Coat he…" at bounding box center [683, 507] width 470 height 23
click at [766, 508] on div "Finish Powder coated - 1st coat Metaprep and 2nd coat Satin White" at bounding box center [634, 507] width 371 height 23
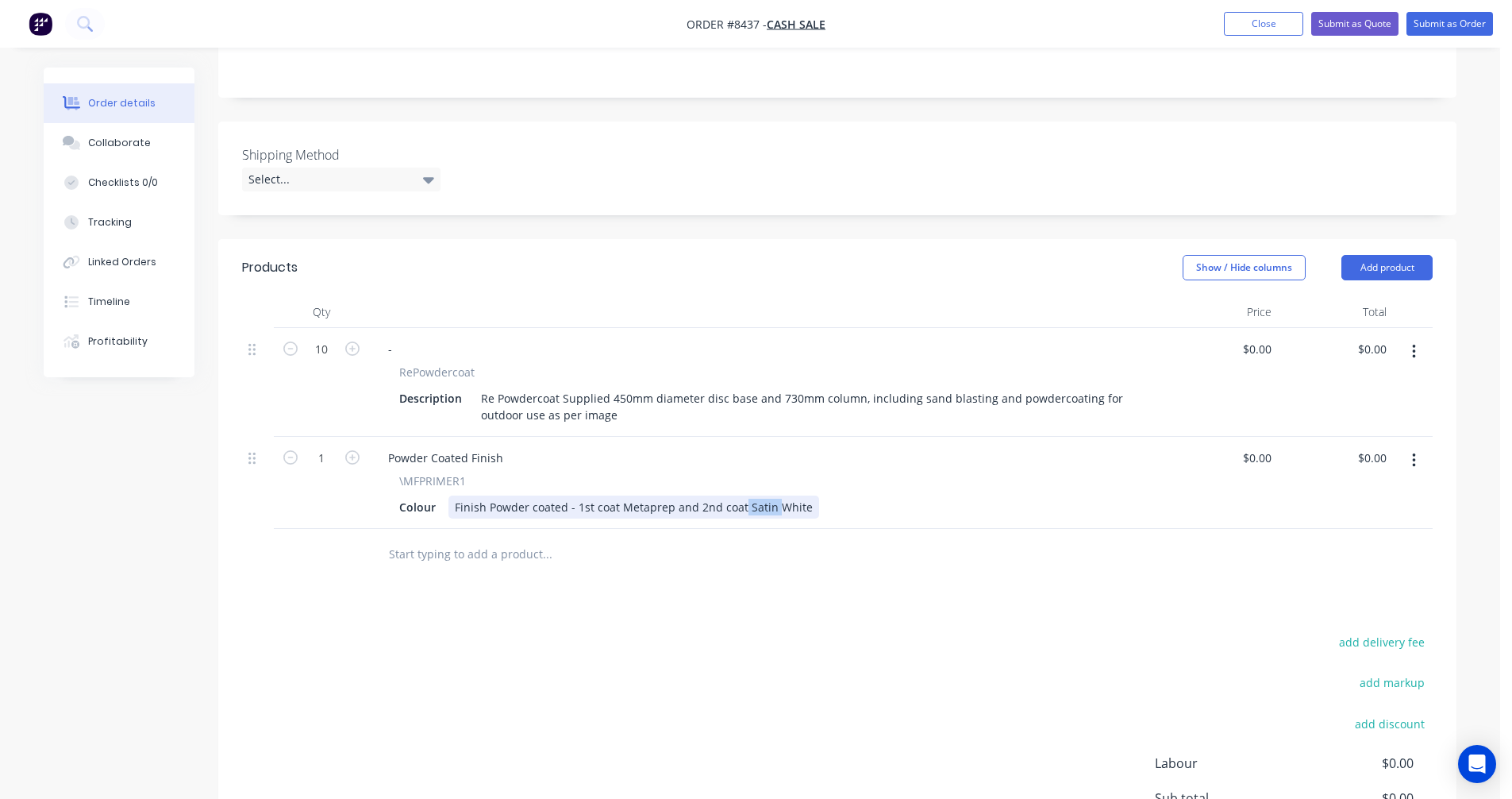
drag, startPoint x: 766, startPoint y: 508, endPoint x: 739, endPoint y: 503, distance: 27.5
click at [739, 503] on div "Finish Powder coated - 1st coat Metaprep and 2nd coat Satin White" at bounding box center [634, 507] width 371 height 23
type input "$0.00"
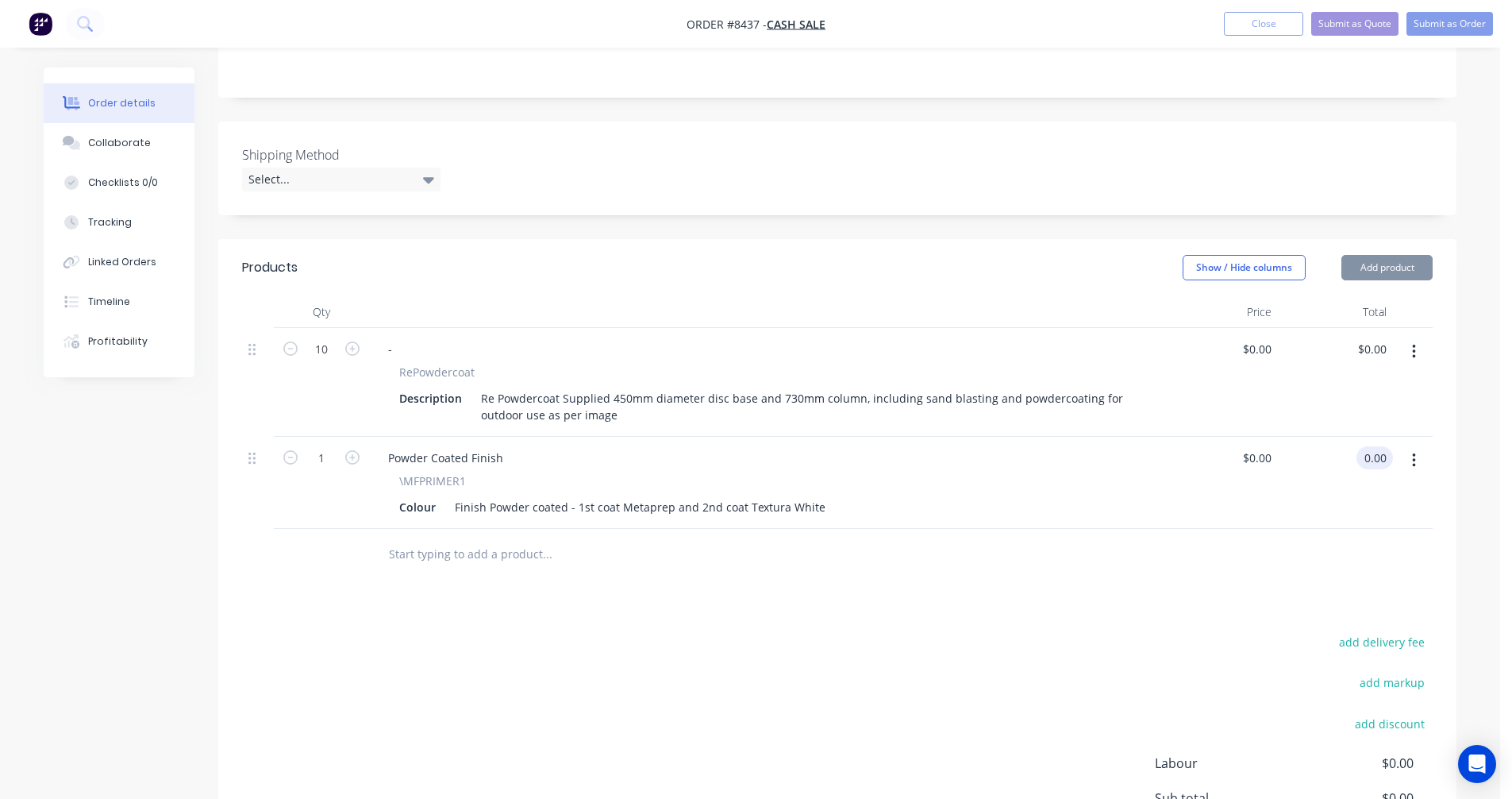
type input "$0.00"
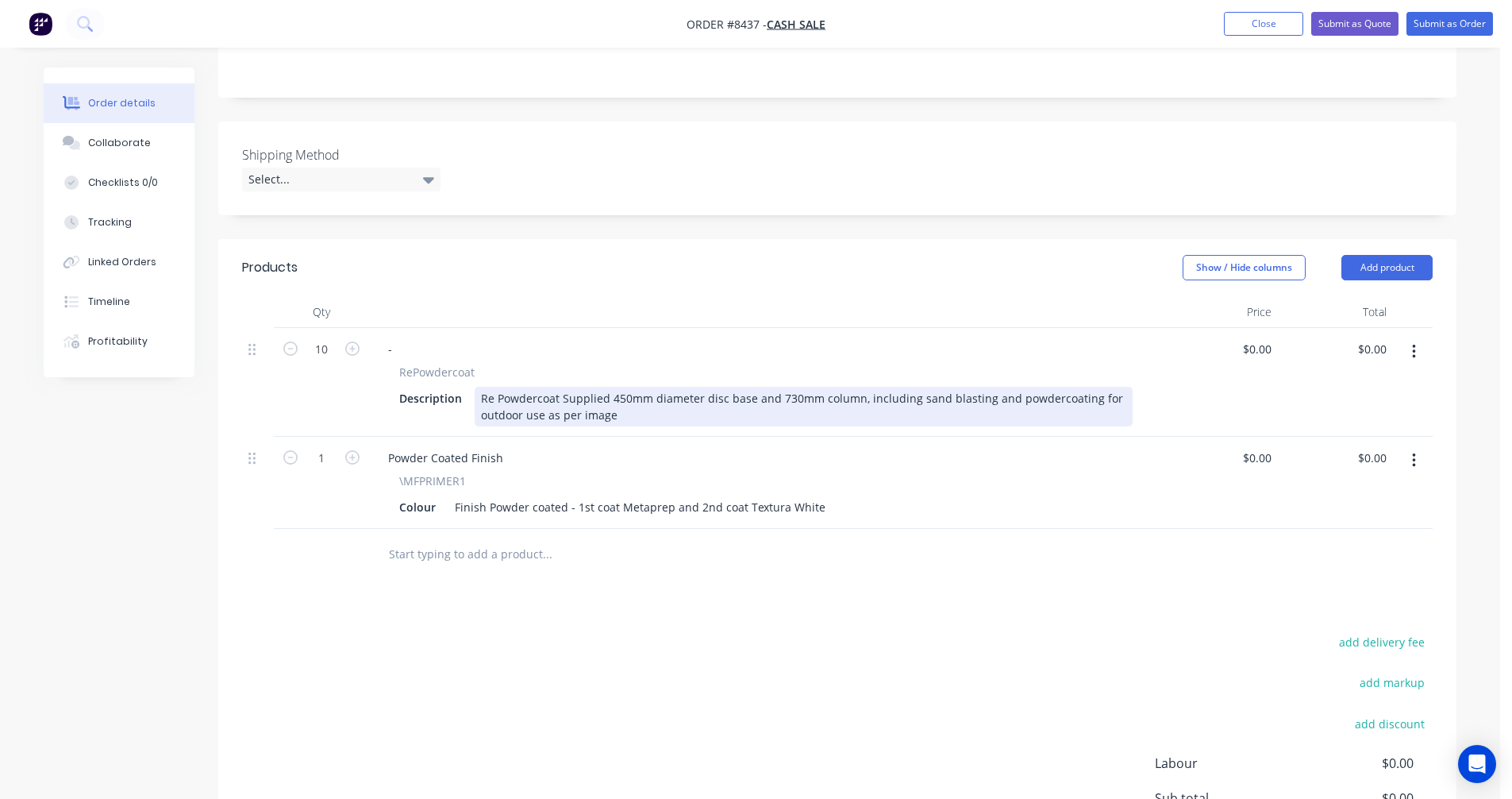
click at [829, 397] on div "Re Powdercoat Supplied 450mm diameter disc base and 730mm column, including san…" at bounding box center [804, 407] width 659 height 40
type input "$220.00"
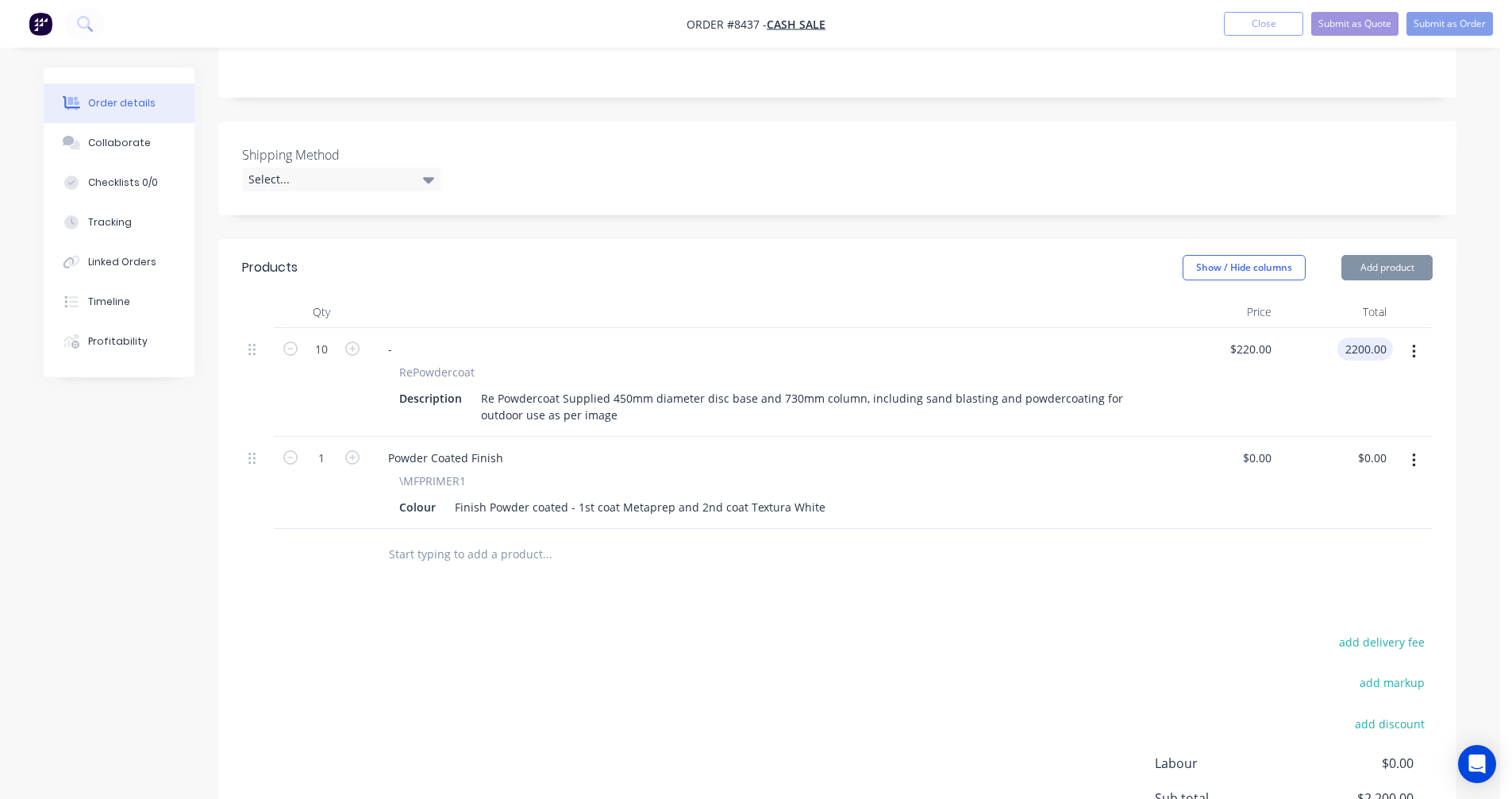
type input "$2,200.00"
click at [453, 550] on input "text" at bounding box center [547, 554] width 318 height 32
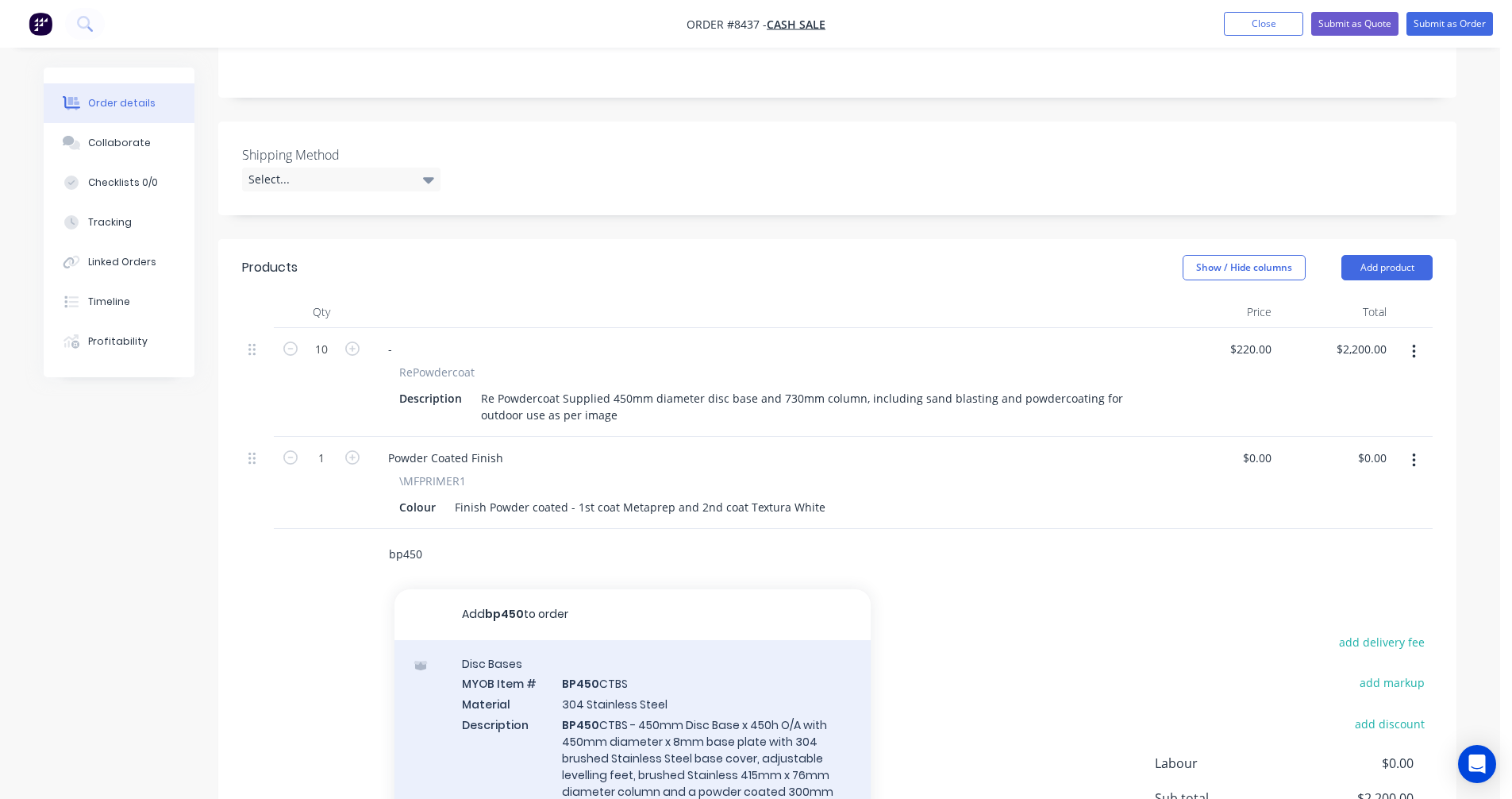
type input "bp450"
click at [587, 716] on div "Disc Bases MYOB Item # BP450 CTBS Material 304 Stainless Steel Description BP45…" at bounding box center [633, 764] width 476 height 249
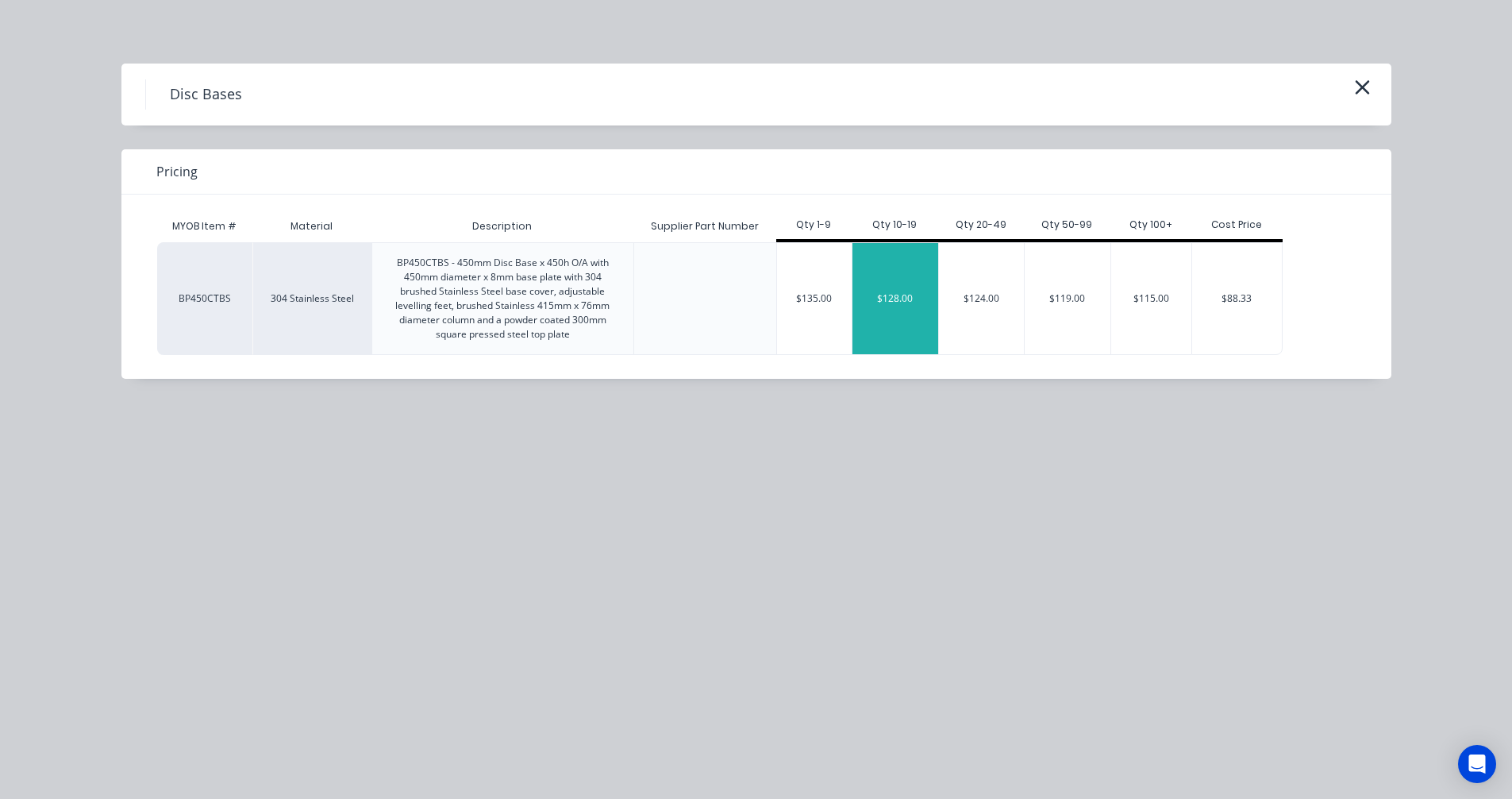
click at [897, 303] on div "$128.00" at bounding box center [895, 299] width 85 height 111
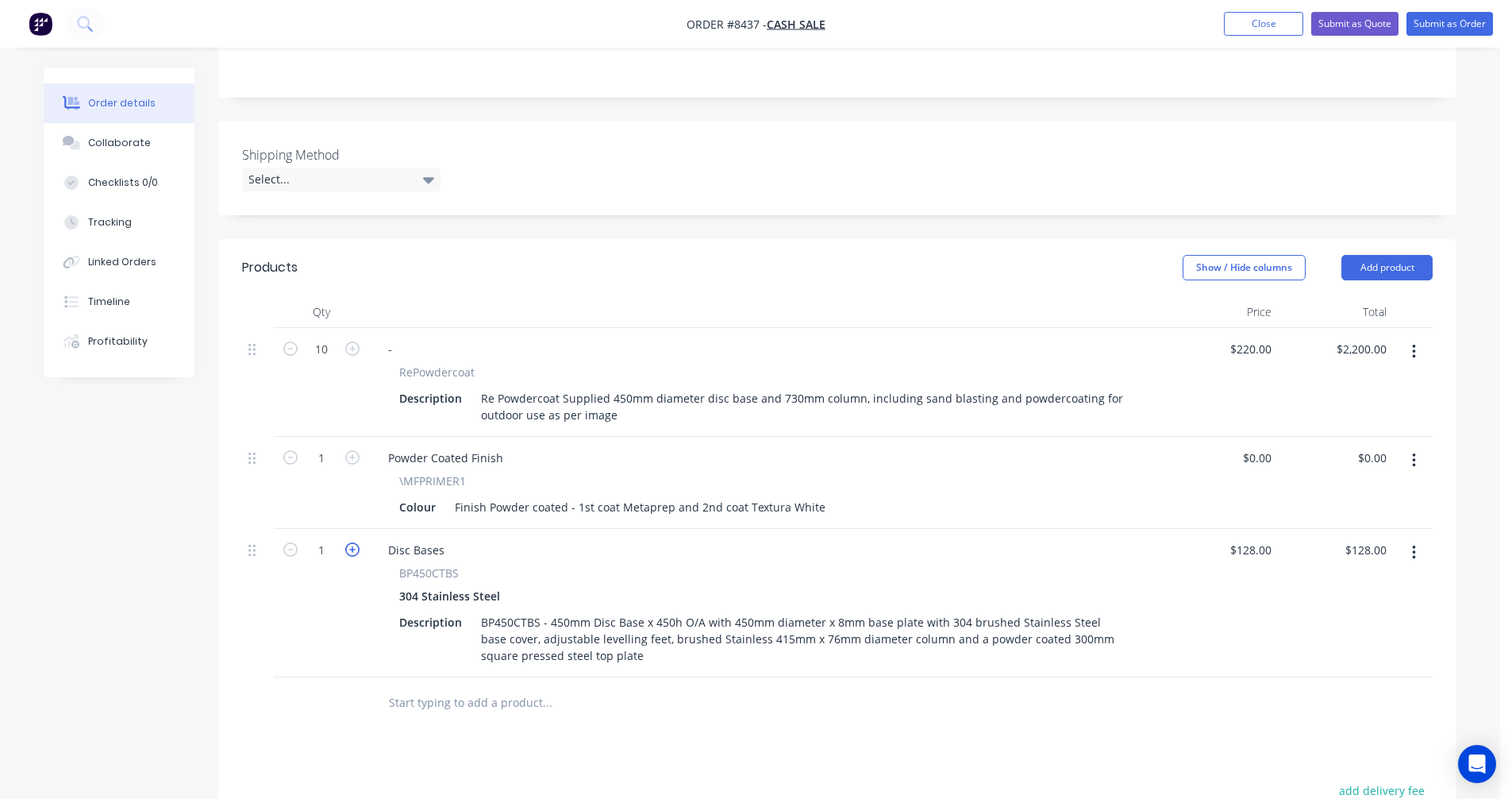
click at [352, 547] on icon "button" at bounding box center [352, 549] width 14 height 14
type input "2"
type input "$256.00"
click at [352, 547] on icon "button" at bounding box center [352, 549] width 14 height 14
type input "3"
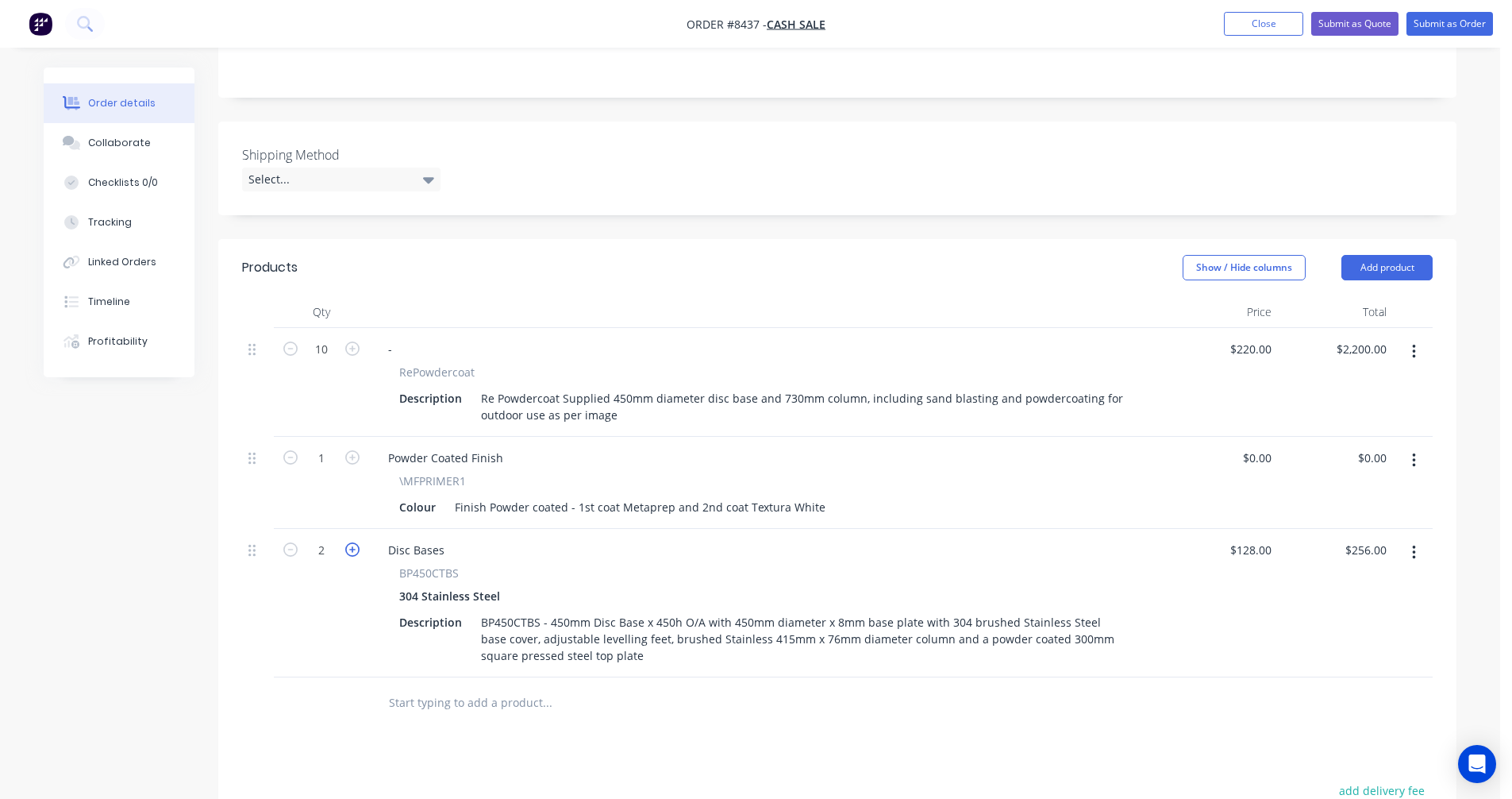
type input "$384.00"
click at [352, 547] on icon "button" at bounding box center [352, 549] width 14 height 14
type input "4"
type input "$512.00"
click at [352, 547] on icon "button" at bounding box center [352, 549] width 14 height 14
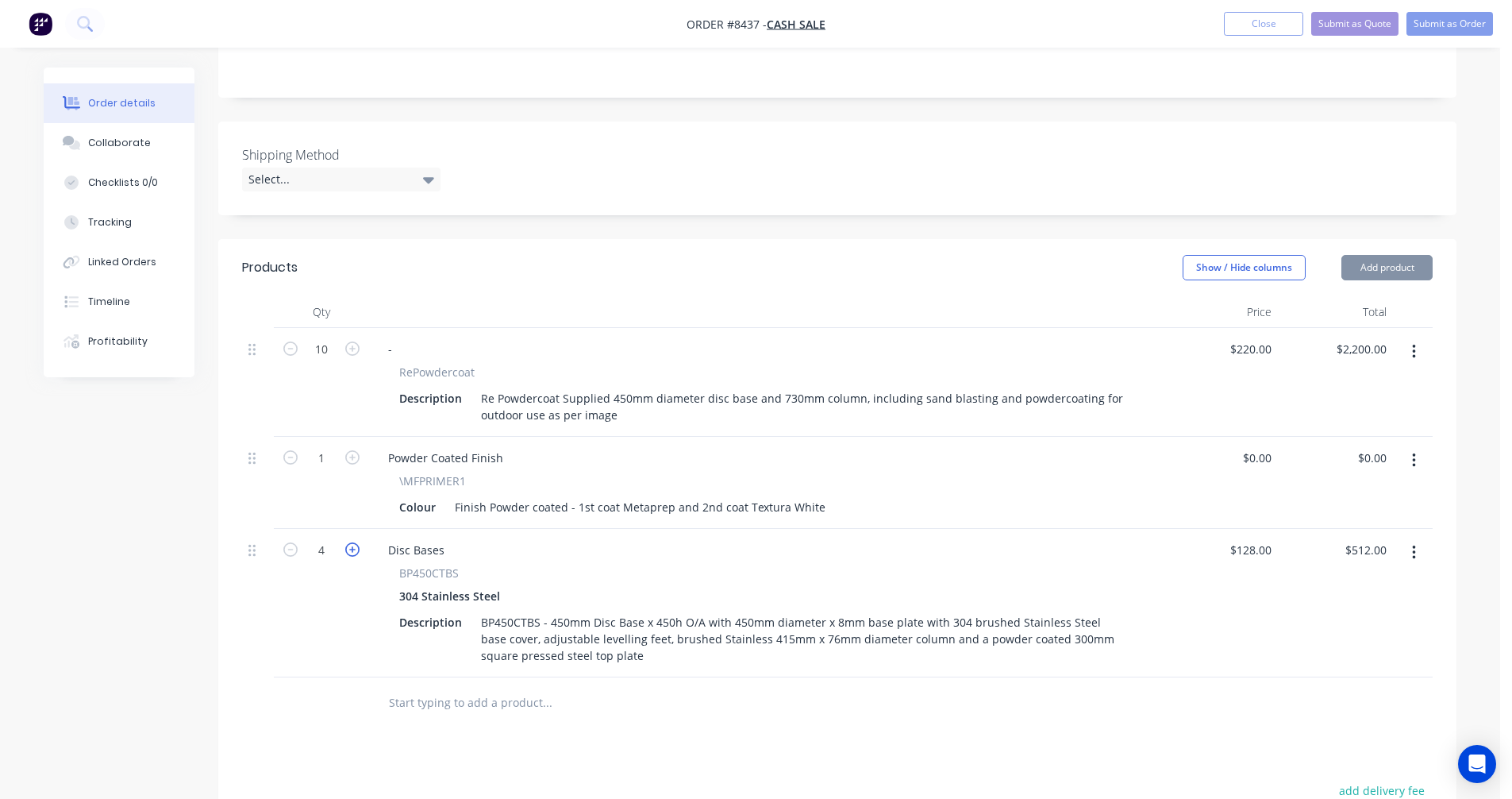
type input "5"
type input "$640.00"
click at [352, 547] on icon "button" at bounding box center [352, 549] width 14 height 14
type input "6"
type input "$768.00"
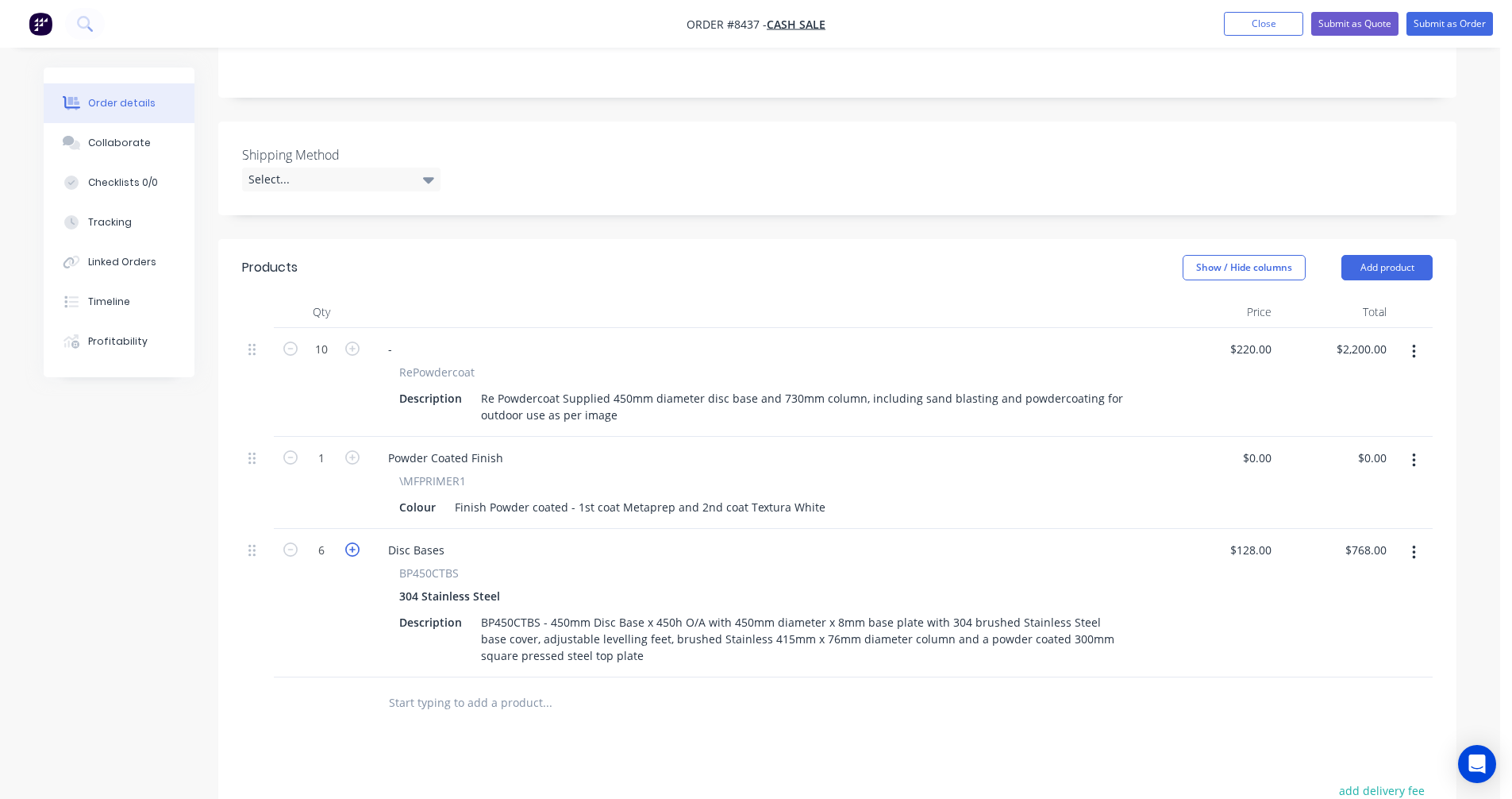
click at [353, 547] on icon "button" at bounding box center [352, 549] width 14 height 14
type input "7"
type input "$896.00"
click at [353, 547] on icon "button" at bounding box center [352, 549] width 14 height 14
type input "8"
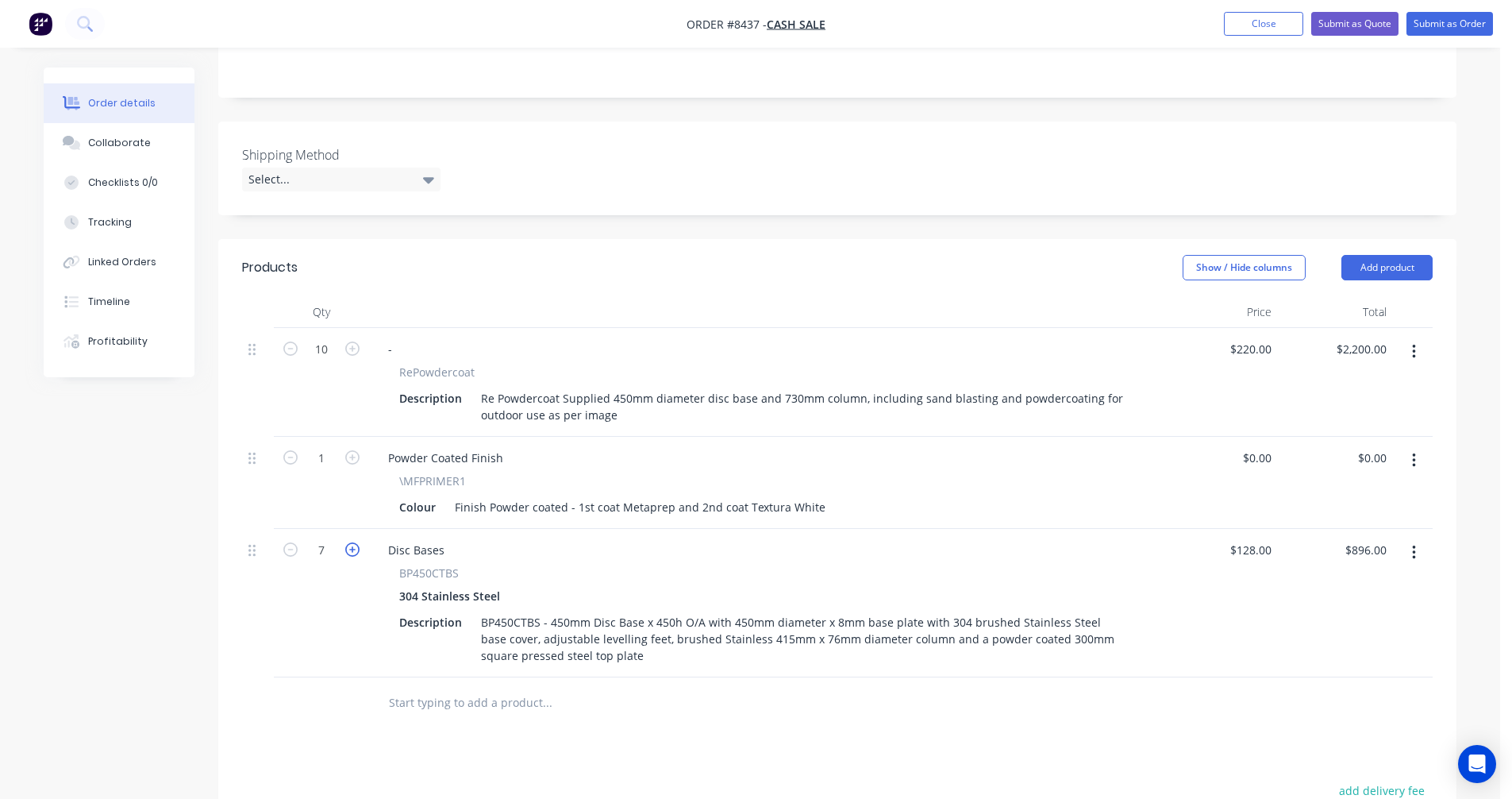
type input "$1,024.00"
click at [353, 547] on icon "button" at bounding box center [352, 549] width 14 height 14
type input "9"
type input "$1,152.00"
click at [353, 547] on icon "button" at bounding box center [352, 549] width 14 height 14
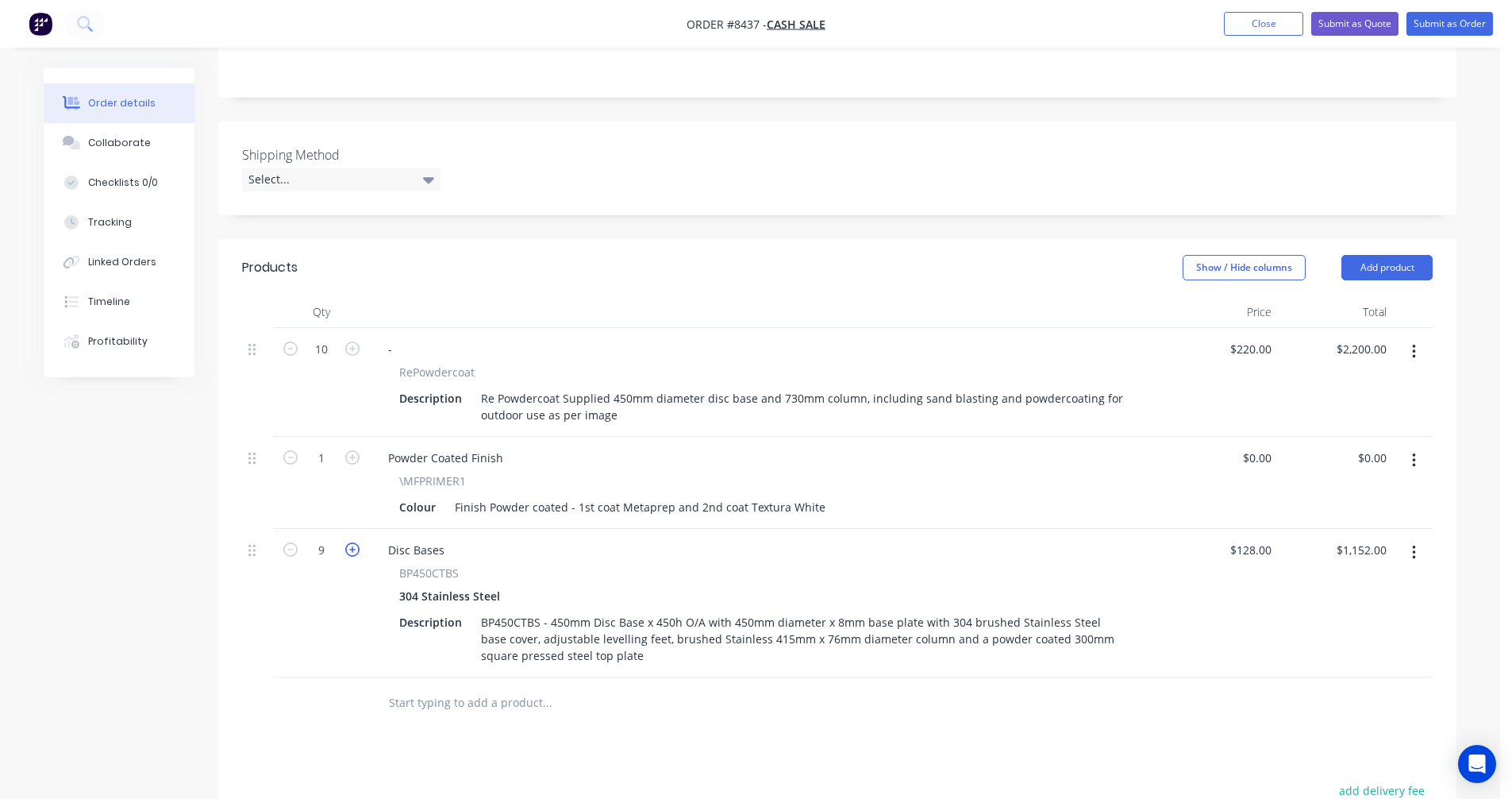
type input "10"
type input "$1,280.00"
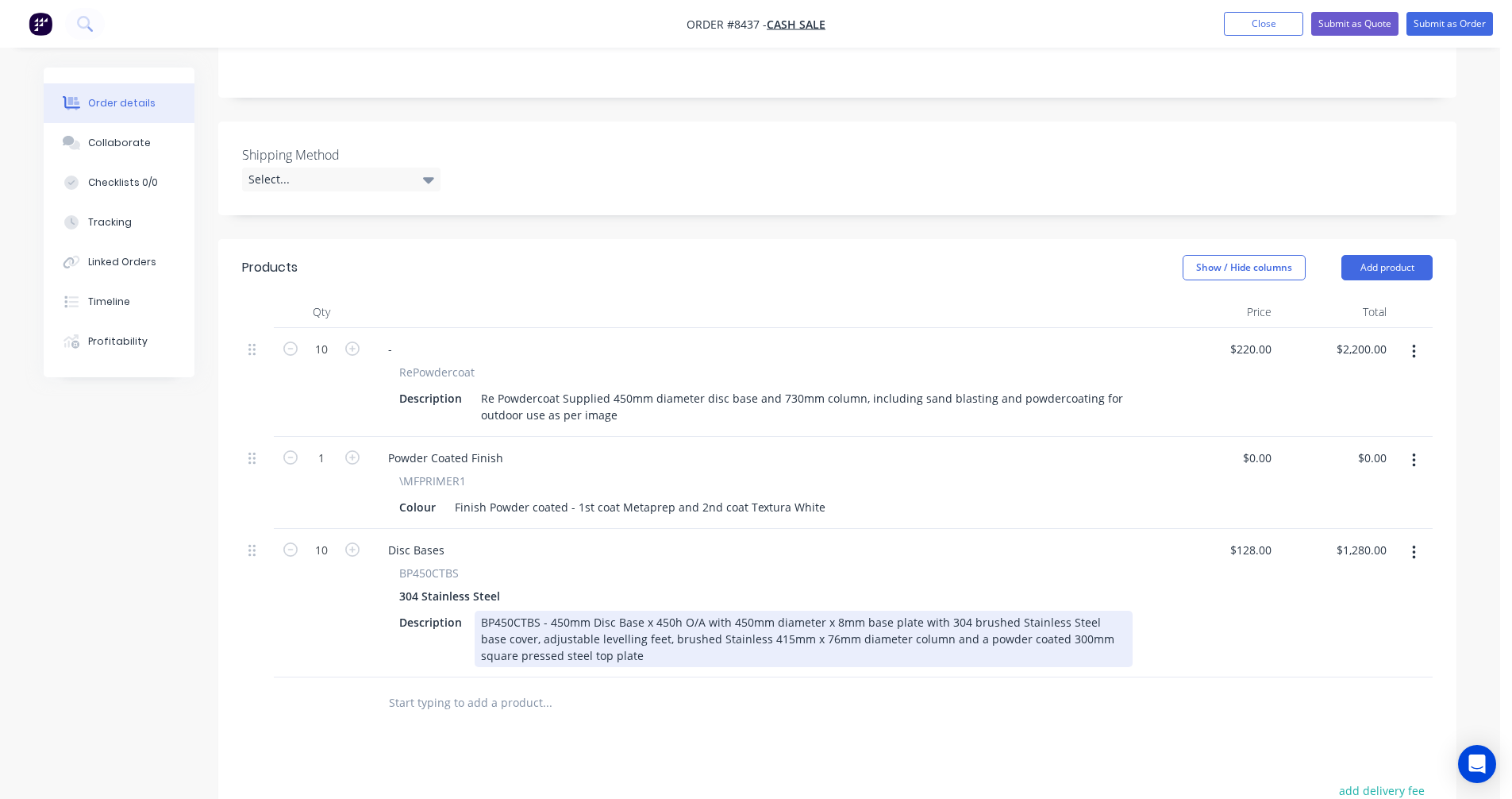
click at [600, 637] on div "BP450CTBS - 450mm Disc Base x 450h O/A with 450mm diameter x 8mm base plate wit…" at bounding box center [804, 639] width 659 height 56
type input "$241.00"
type input "$2,410.00"
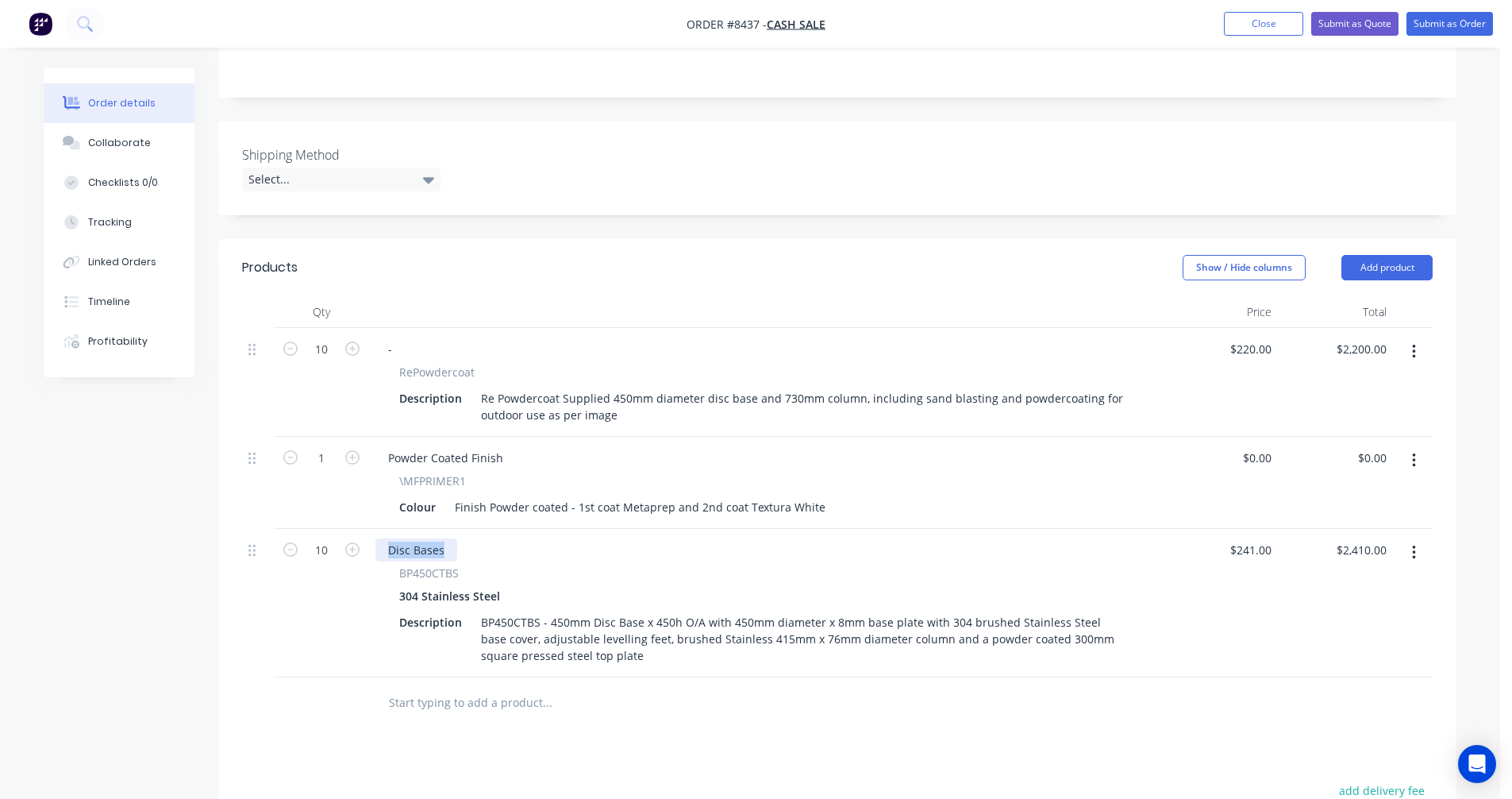
drag, startPoint x: 447, startPoint y: 548, endPoint x: 373, endPoint y: 551, distance: 74.1
click at [373, 551] on div "Disc Bases BP450CTBS 304 Stainless Steel Description BP450CTBS - 450mm Disc Bas…" at bounding box center [766, 602] width 794 height 149
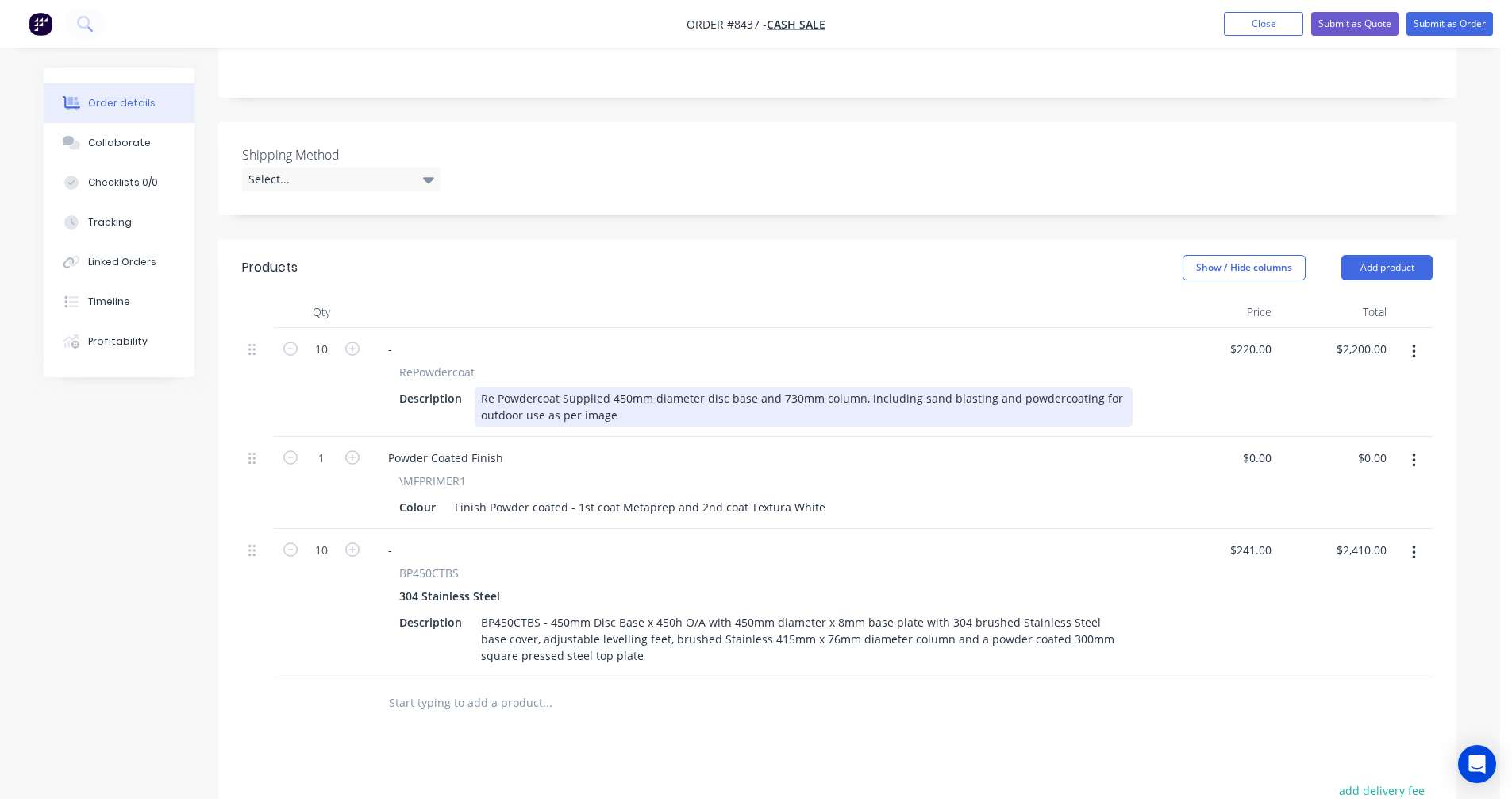
click at [780, 397] on div "Re Powdercoat Supplied 450mm diameter disc base and 730mm column, including san…" at bounding box center [804, 407] width 659 height 40
click at [795, 398] on div "Re Powdercoat Supplied 450mm diameter disc base and 730mm column, including san…" at bounding box center [804, 407] width 659 height 40
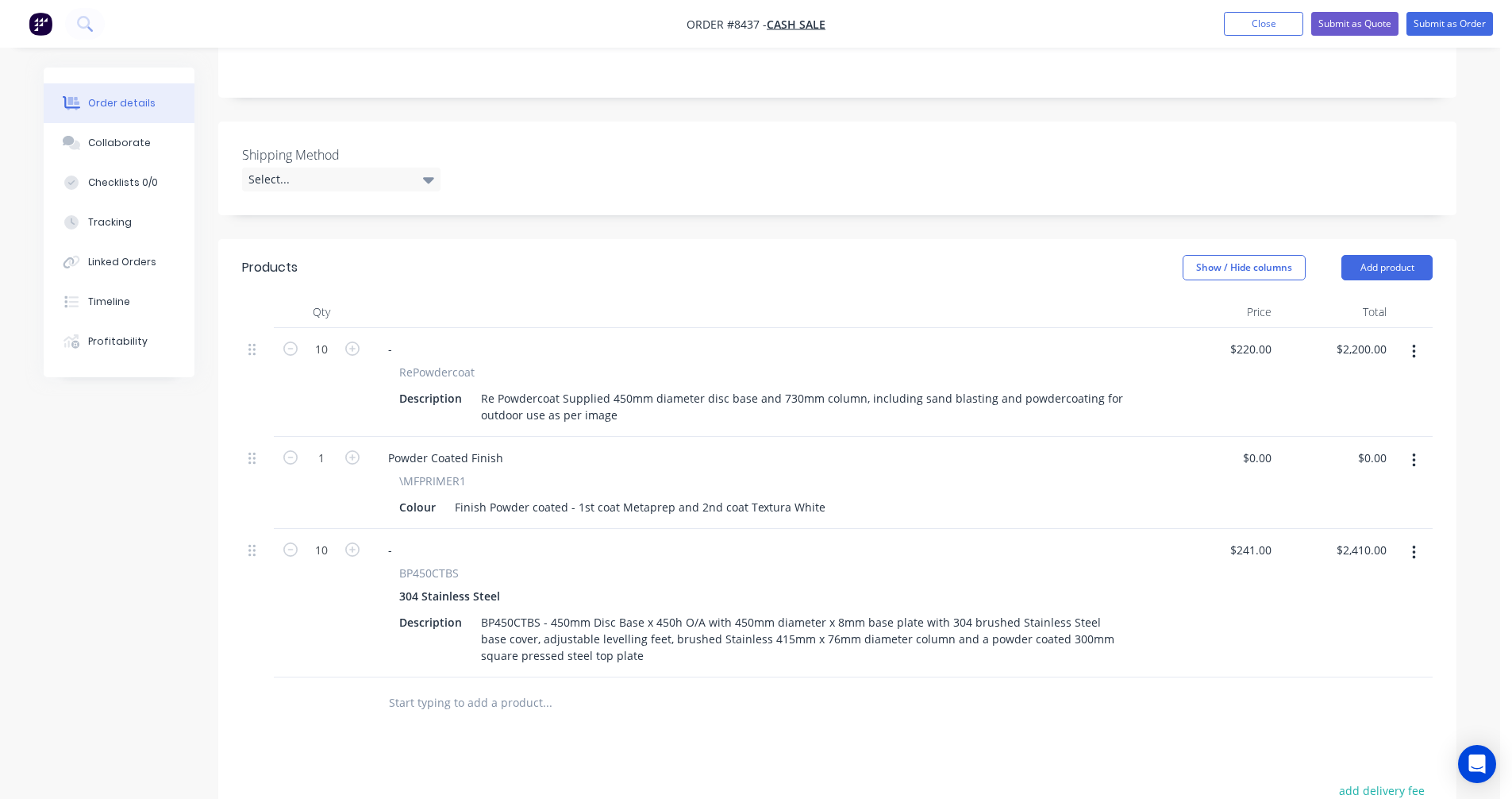
click at [428, 701] on input "text" at bounding box center [547, 703] width 318 height 32
click at [1388, 259] on button "Add product" at bounding box center [1388, 267] width 91 height 26
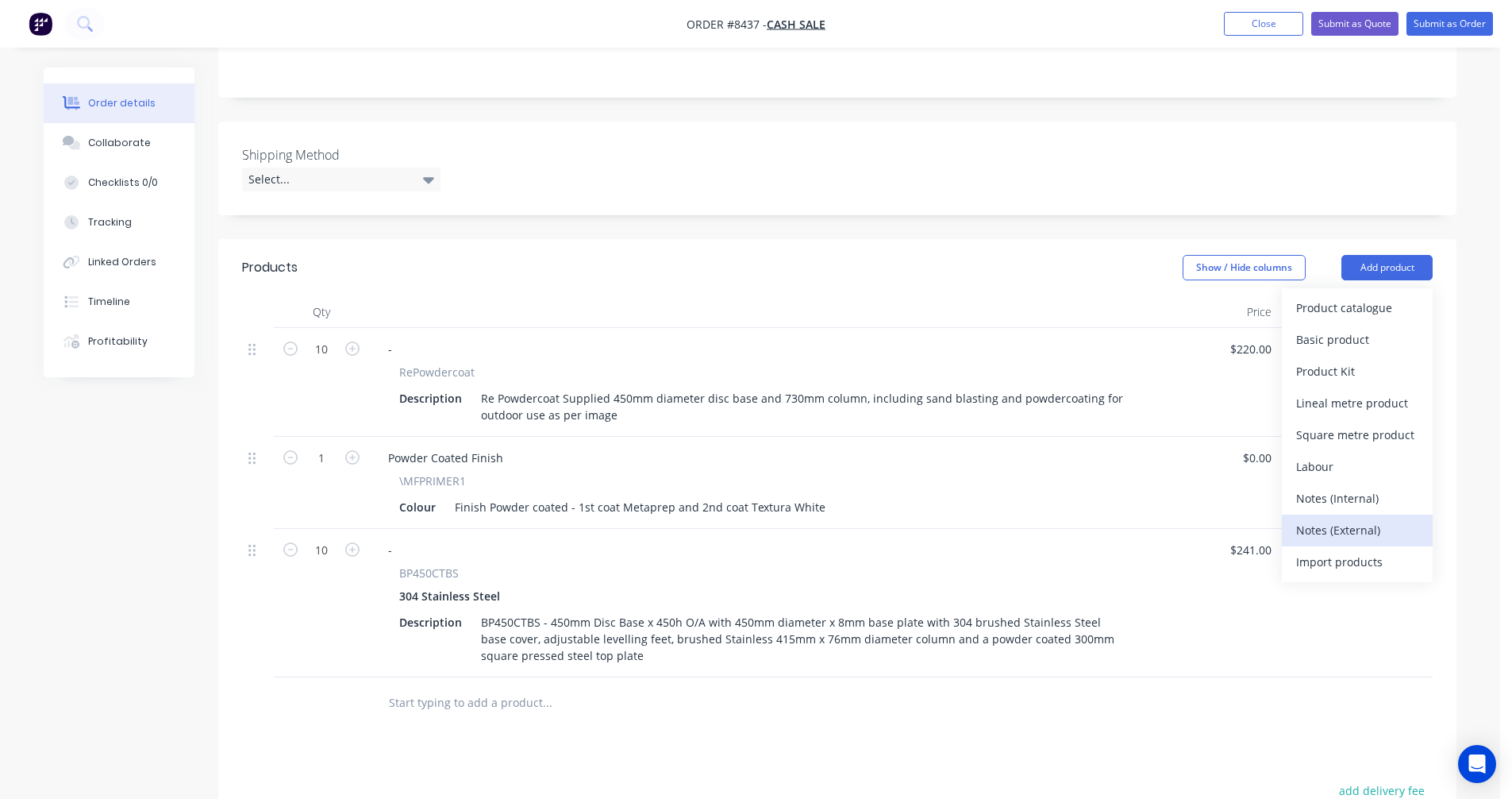
click at [1360, 534] on div "Notes (External)" at bounding box center [1357, 530] width 122 height 23
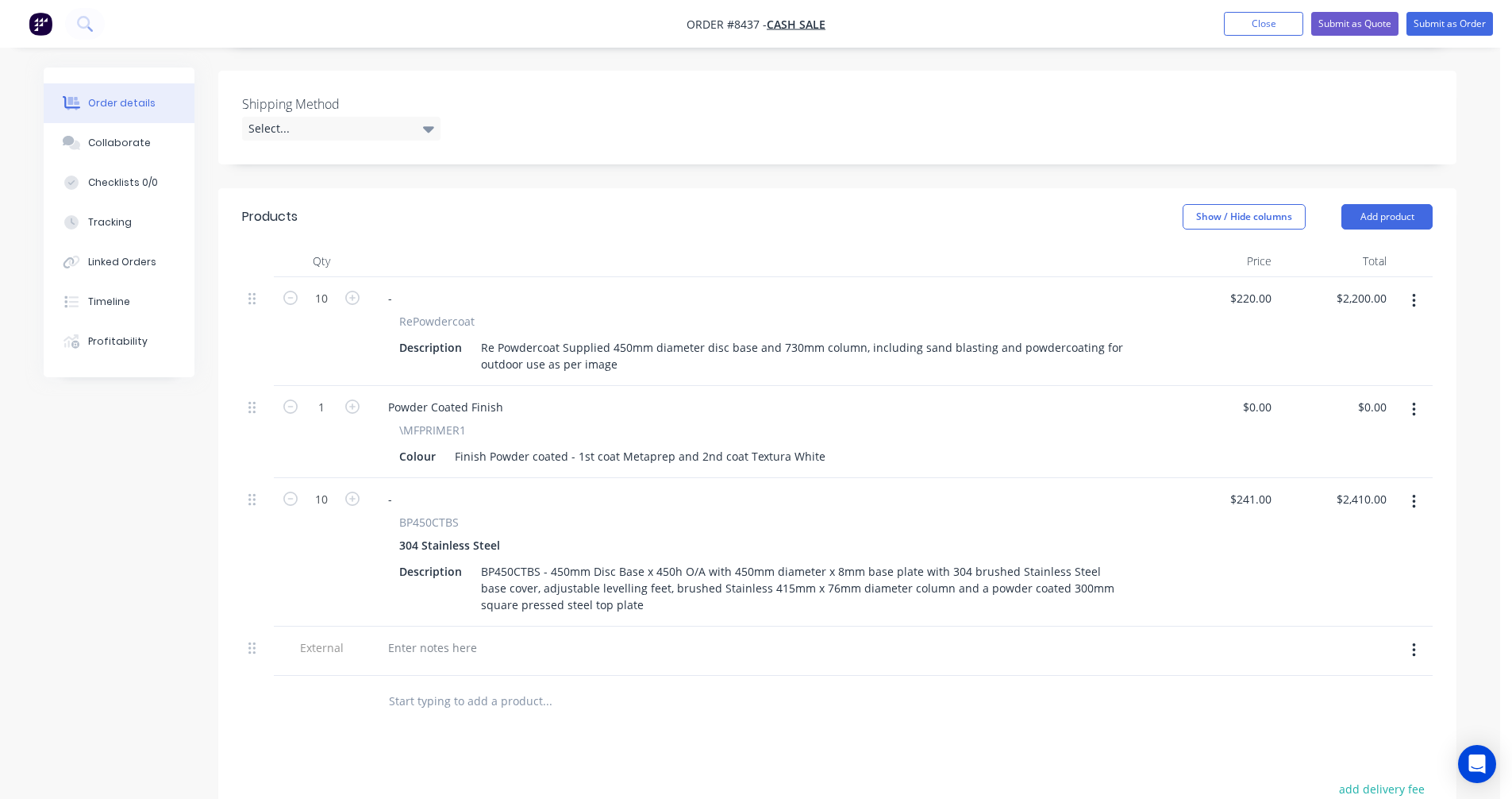
scroll to position [358, 0]
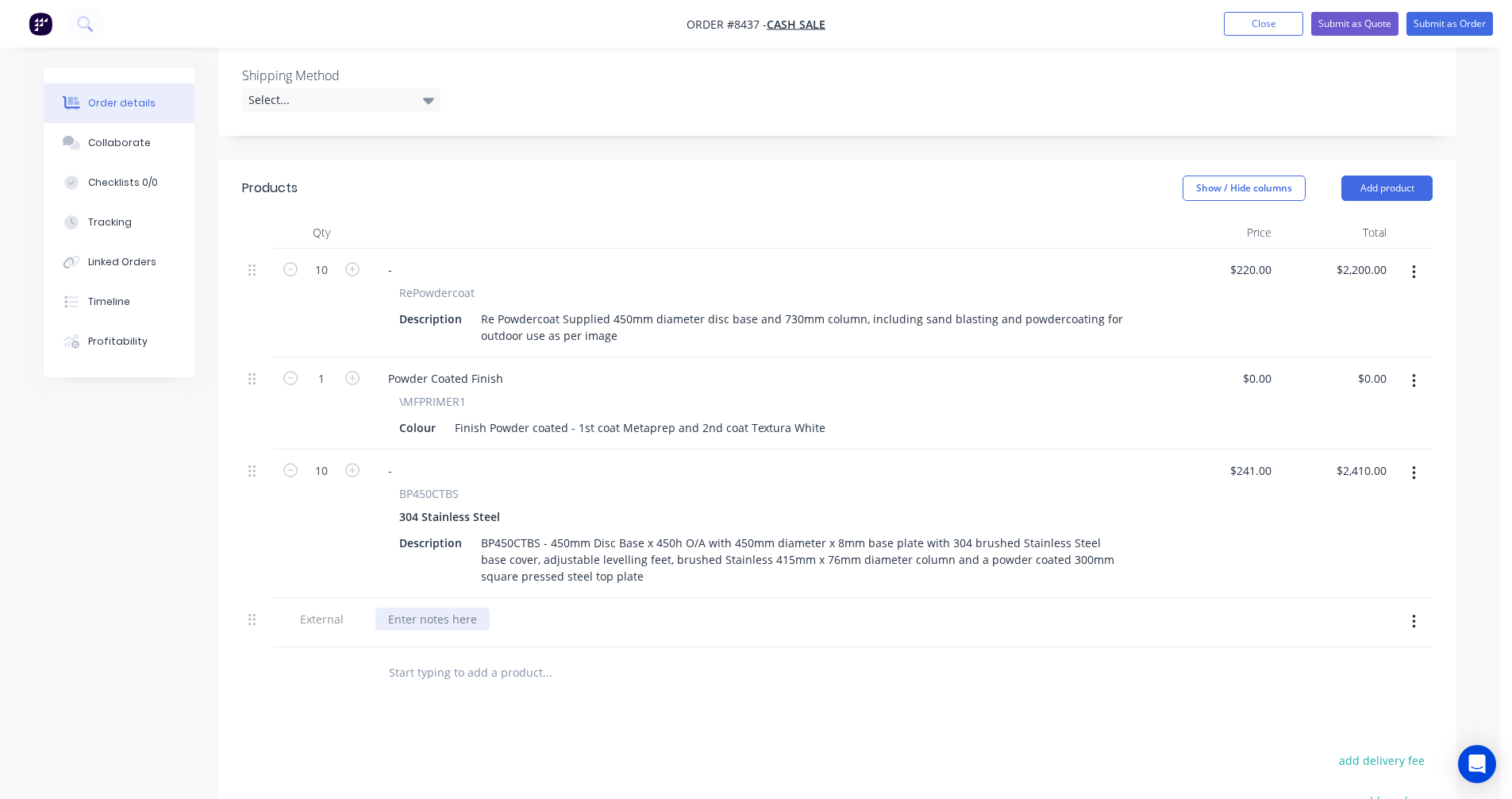
click at [417, 615] on div at bounding box center [433, 619] width 114 height 23
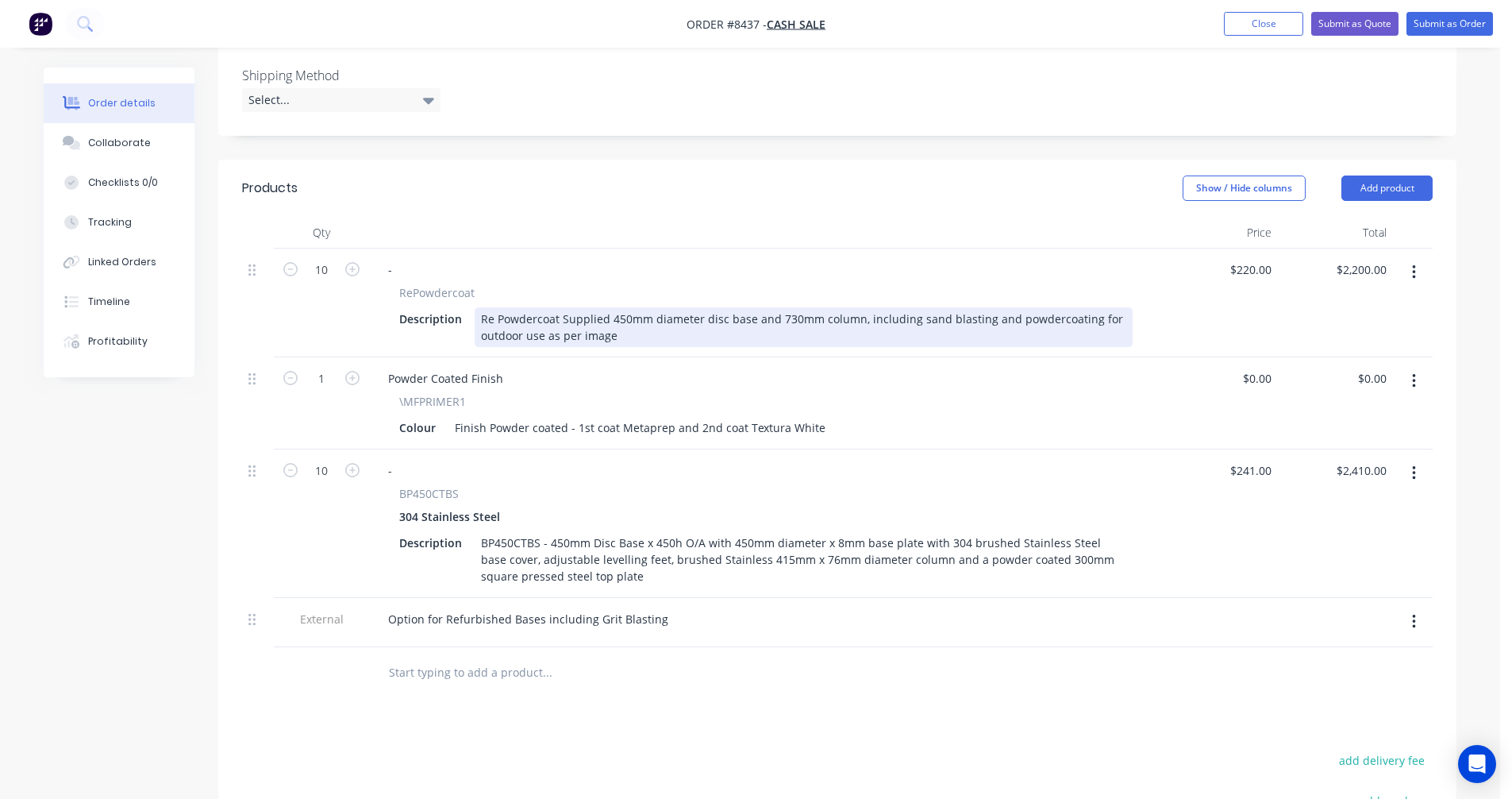
click at [921, 332] on div "Re Powdercoat Supplied 450mm diameter disc base and 730mm column, including san…" at bounding box center [804, 327] width 659 height 40
click at [936, 320] on div "Re Powdercoat Supplied 450mm diameter disc base and 730mm column, including san…" at bounding box center [804, 327] width 659 height 40
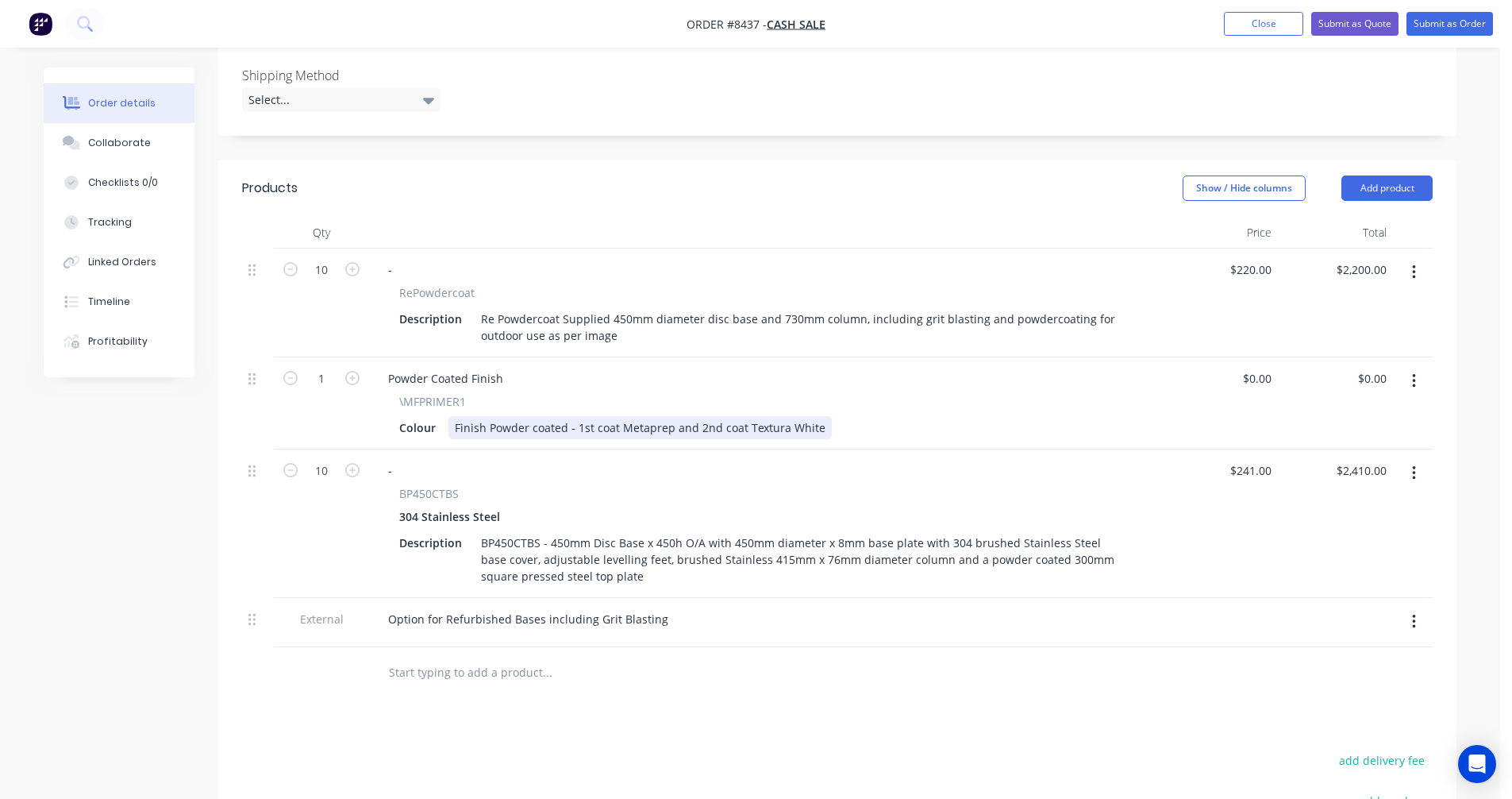
click at [780, 427] on div "Finish Powder coated - 1st coat Metaprep and 2nd coat Textura White" at bounding box center [640, 428] width 383 height 23
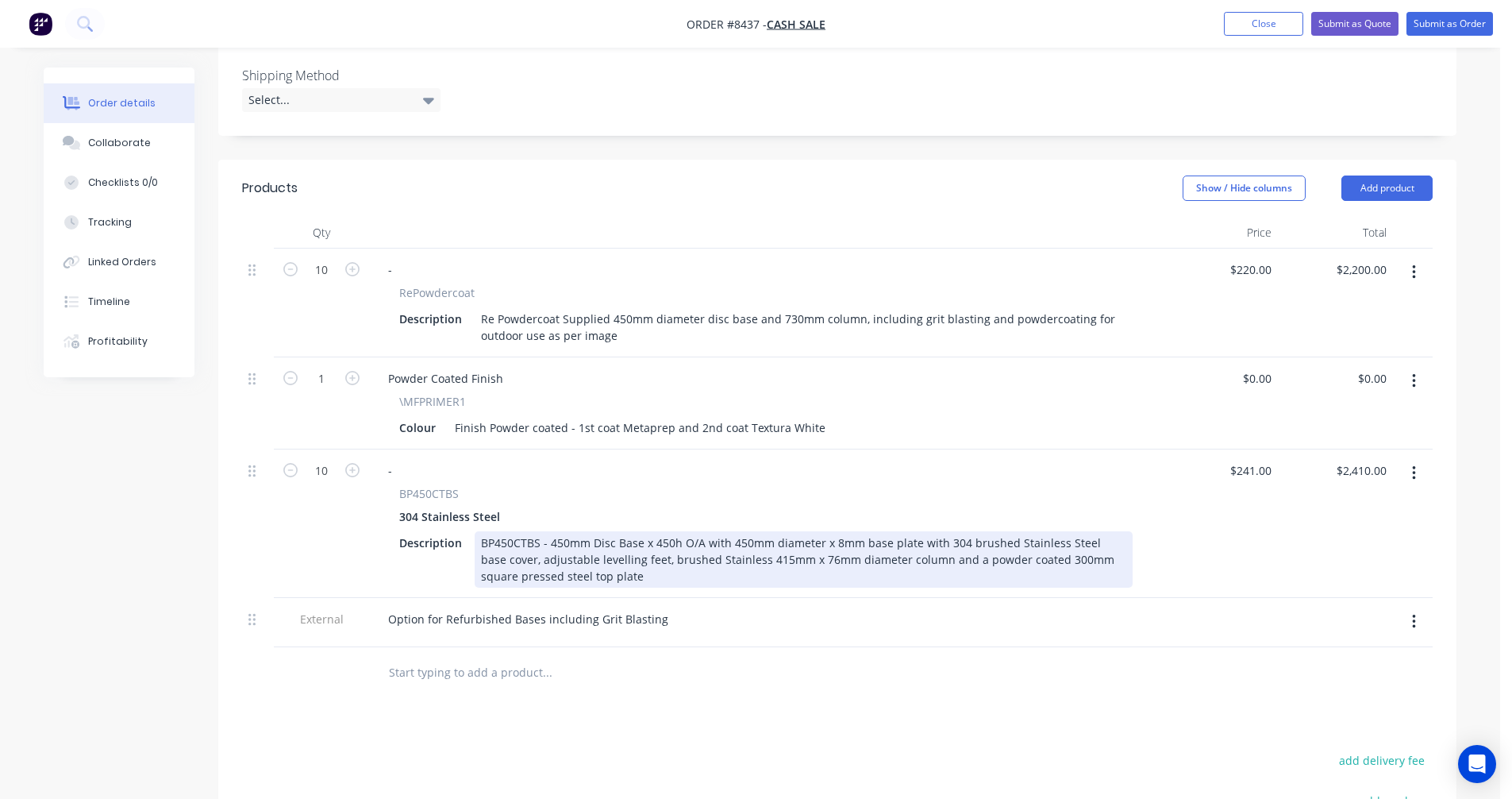
click at [610, 576] on div "BP450CTBS - 450mm Disc Base x 450h O/A with 450mm diameter x 8mm base plate wit…" at bounding box center [804, 559] width 659 height 56
type input "$241.00"
type input "$2,410.00"
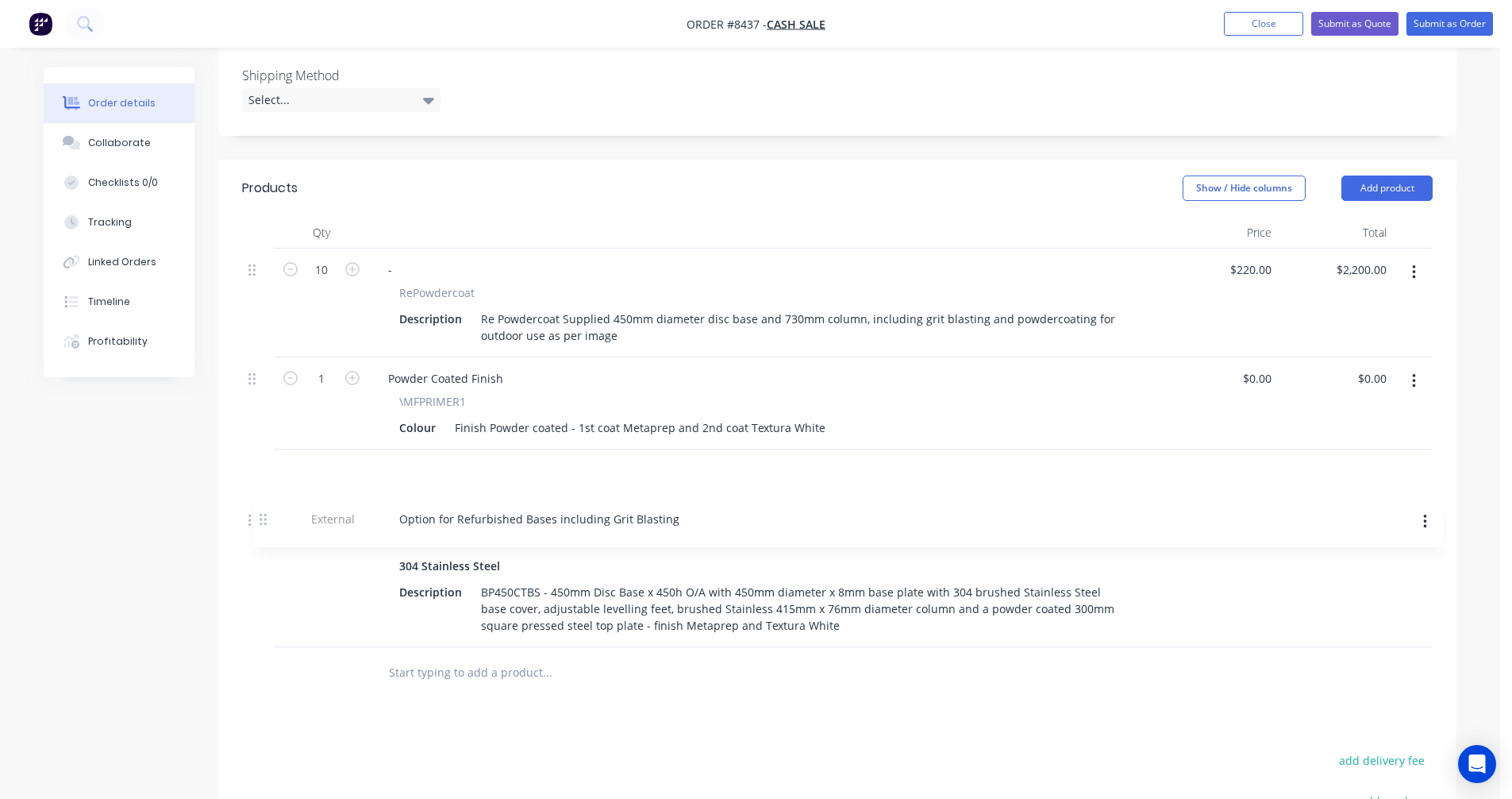
scroll to position [359, 0]
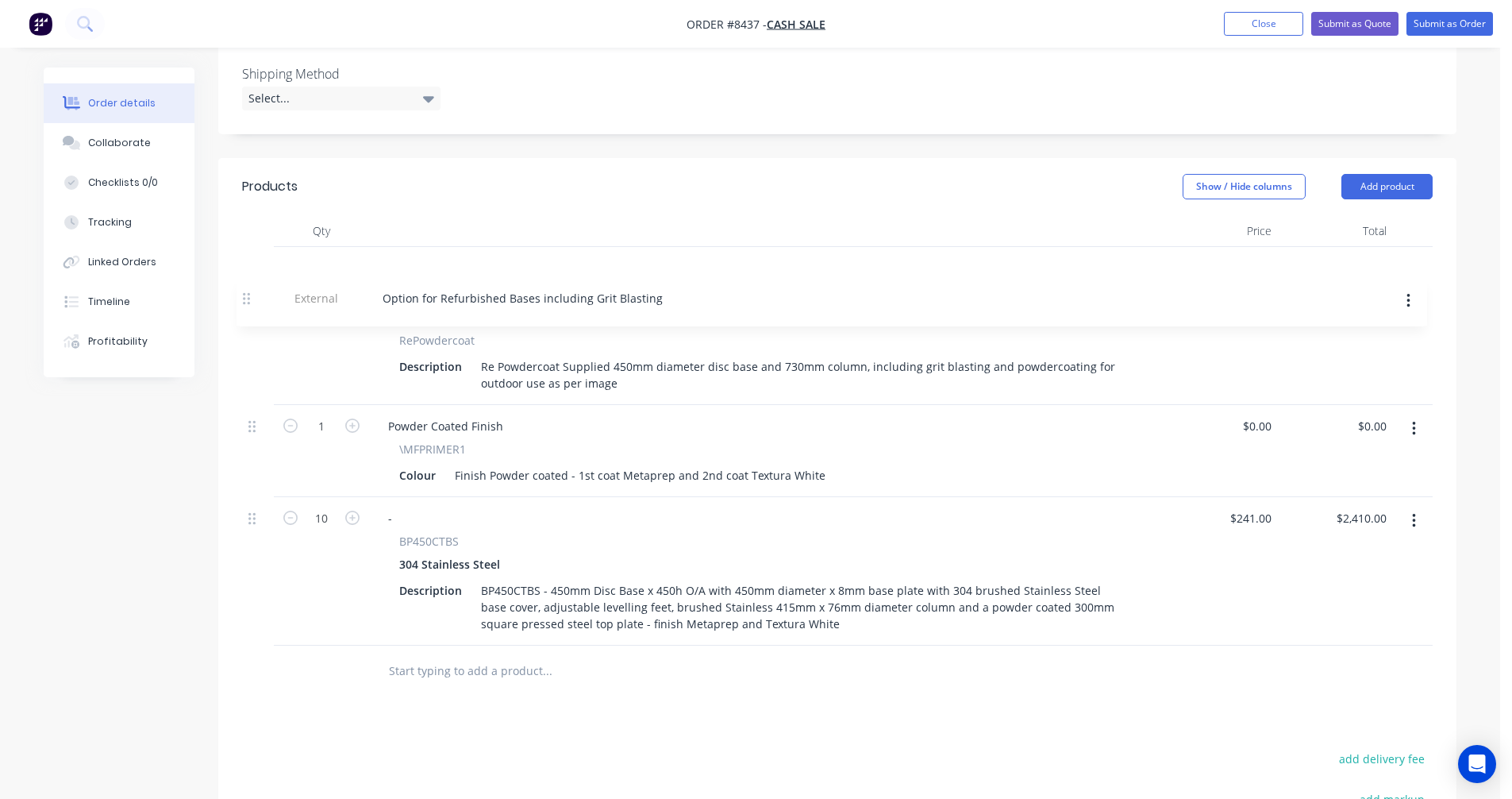
drag, startPoint x: 255, startPoint y: 619, endPoint x: 254, endPoint y: 290, distance: 329.0
click at [254, 290] on div "10 - RePowdercoat Description Re Powdercoat Supplied 450mm diameter disc base a…" at bounding box center [838, 446] width 1191 height 399
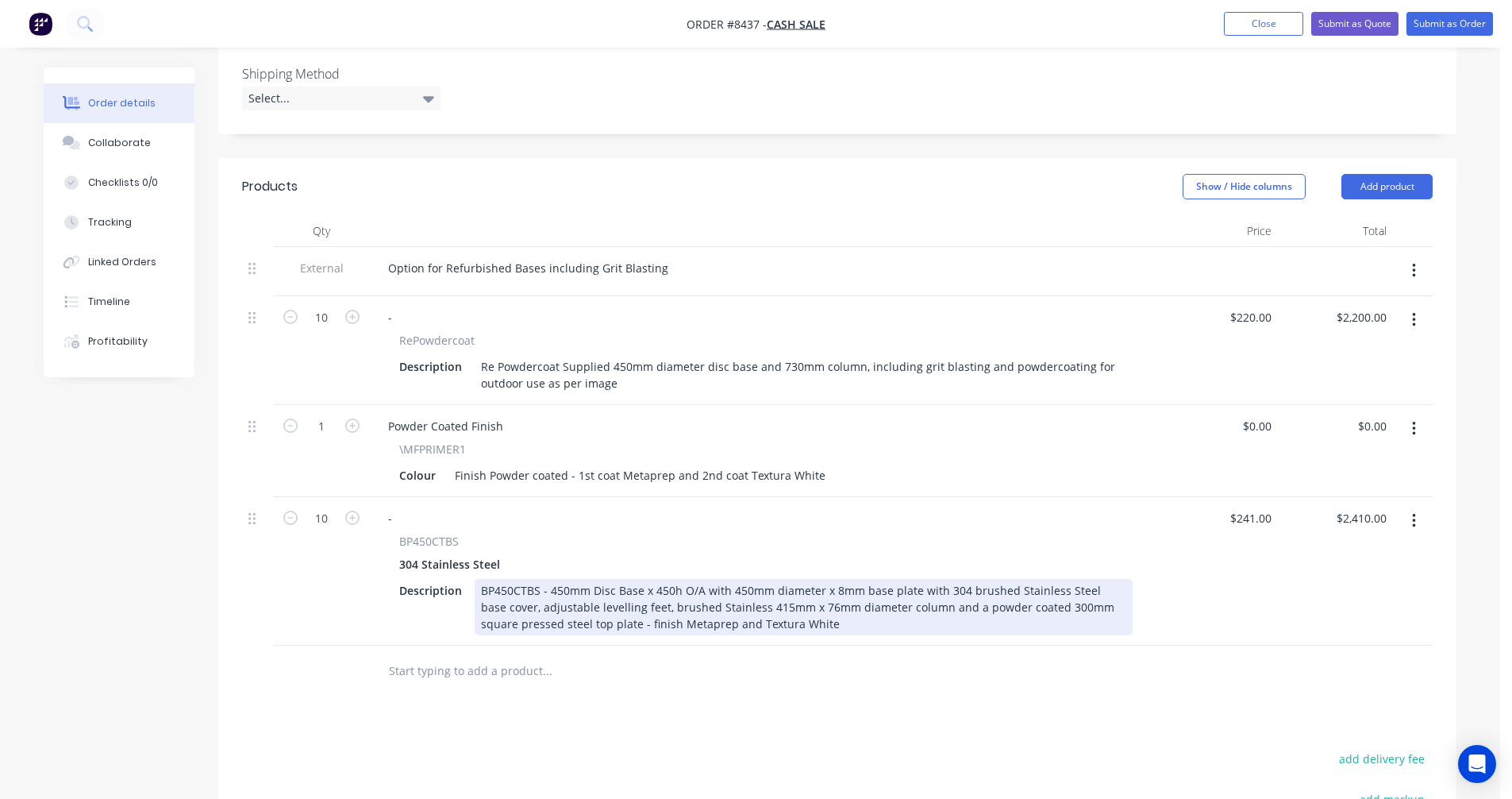
click at [709, 616] on div "BP450CTBS - 450mm Disc Base x 450h O/A with 450mm diameter x 8mm base plate wit…" at bounding box center [804, 607] width 659 height 56
type input "$231.00"
type input "$2,310.00"
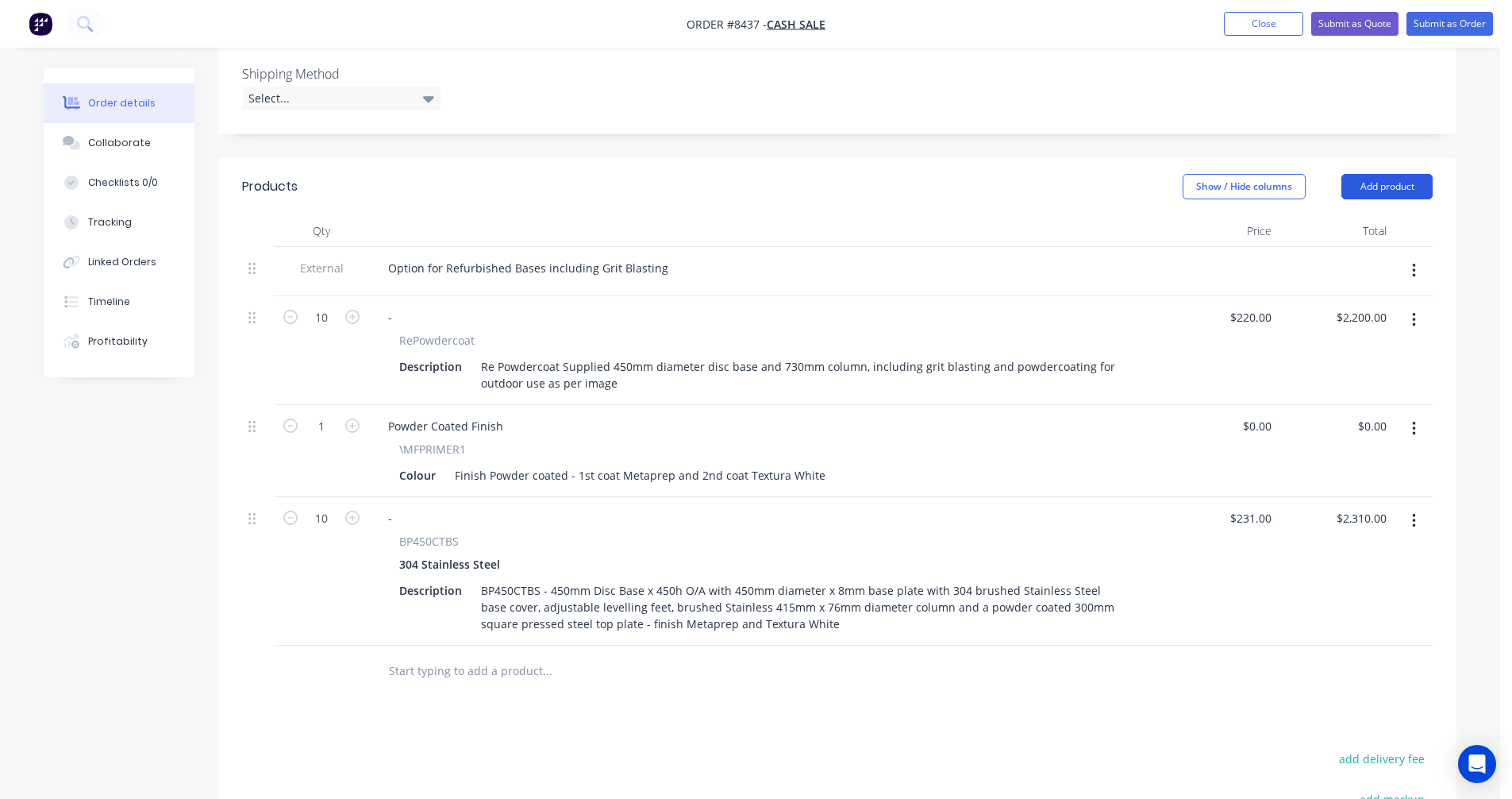
click at [1398, 183] on button "Add product" at bounding box center [1388, 187] width 91 height 26
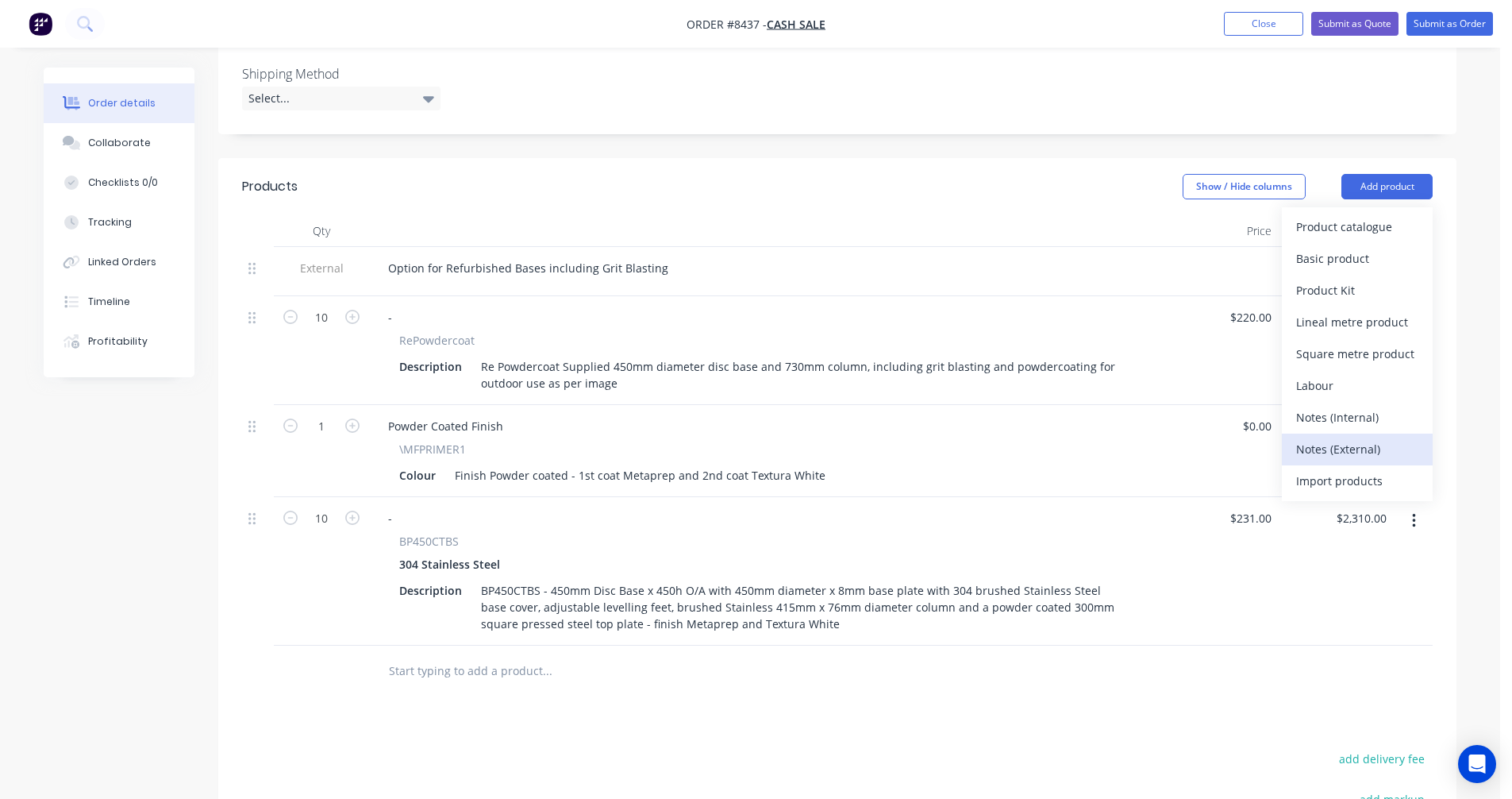
click at [1369, 449] on div "Notes (External)" at bounding box center [1357, 449] width 122 height 23
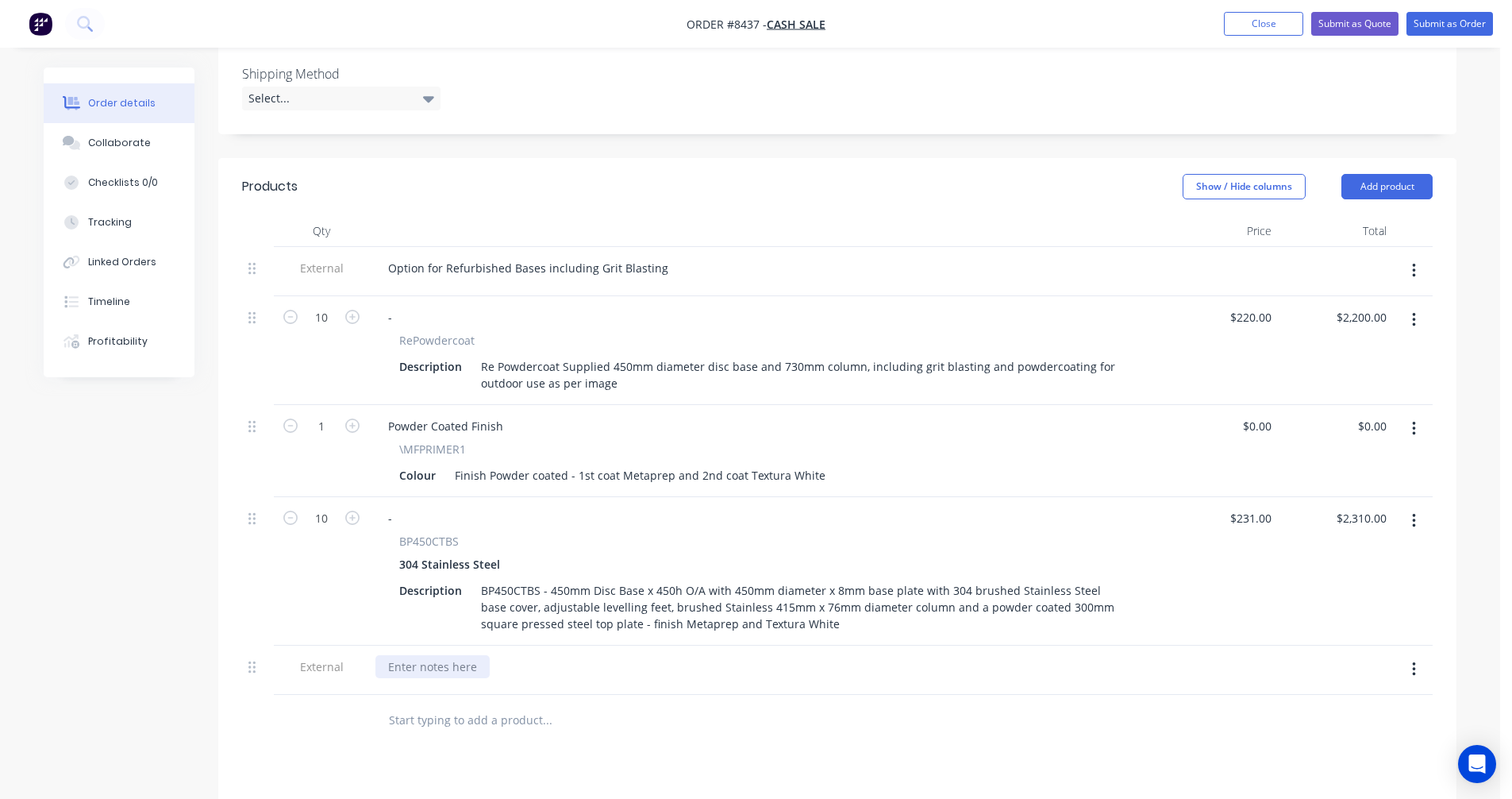
click at [450, 673] on div at bounding box center [433, 667] width 114 height 23
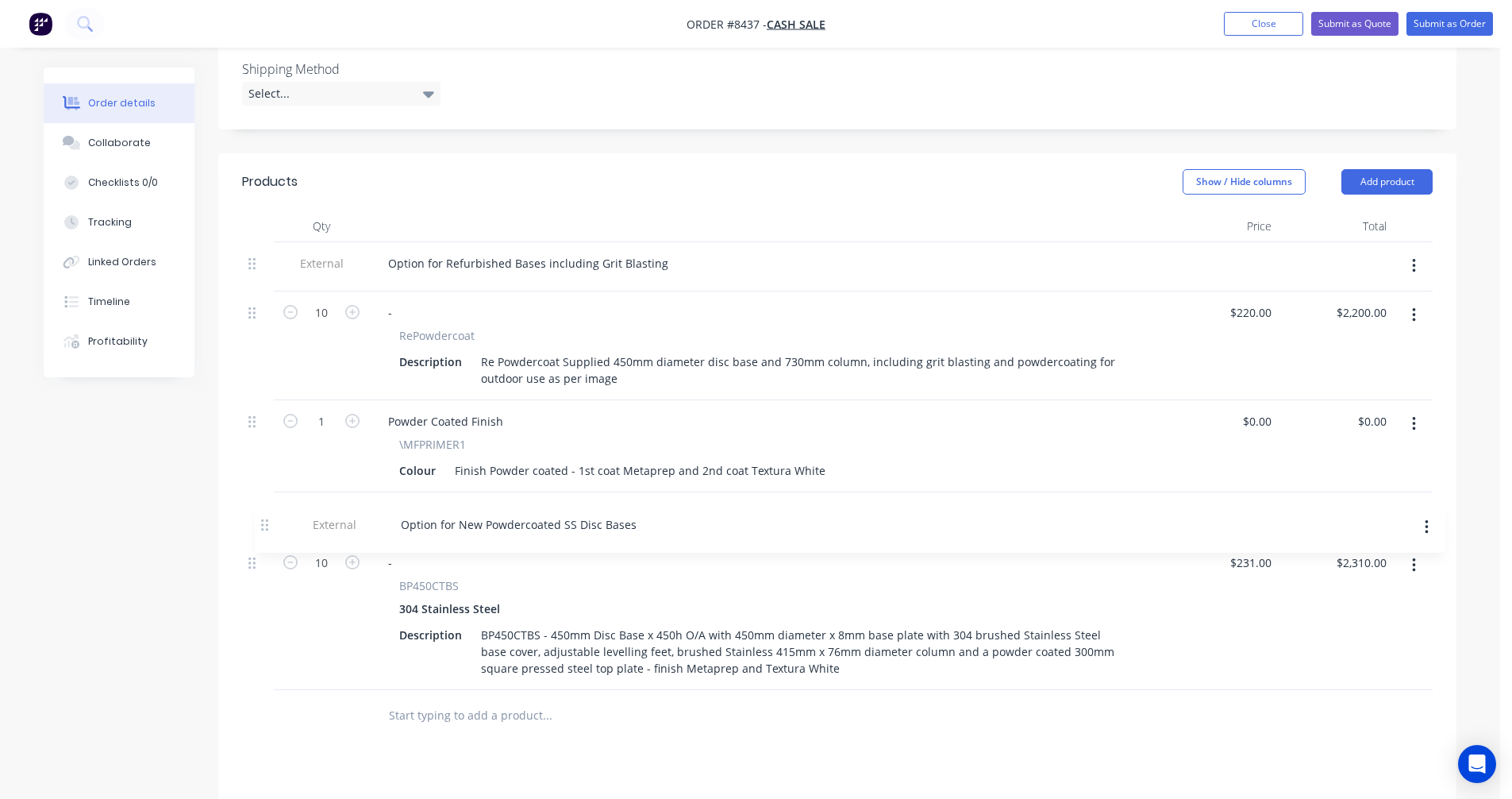
drag, startPoint x: 255, startPoint y: 666, endPoint x: 265, endPoint y: 513, distance: 153.3
click at [268, 515] on div "External Option for Refurbished Bases including Grit Blasting 10 - RePowdercoat…" at bounding box center [838, 466] width 1191 height 448
click at [1344, 21] on button "Submit as Quote" at bounding box center [1354, 23] width 87 height 24
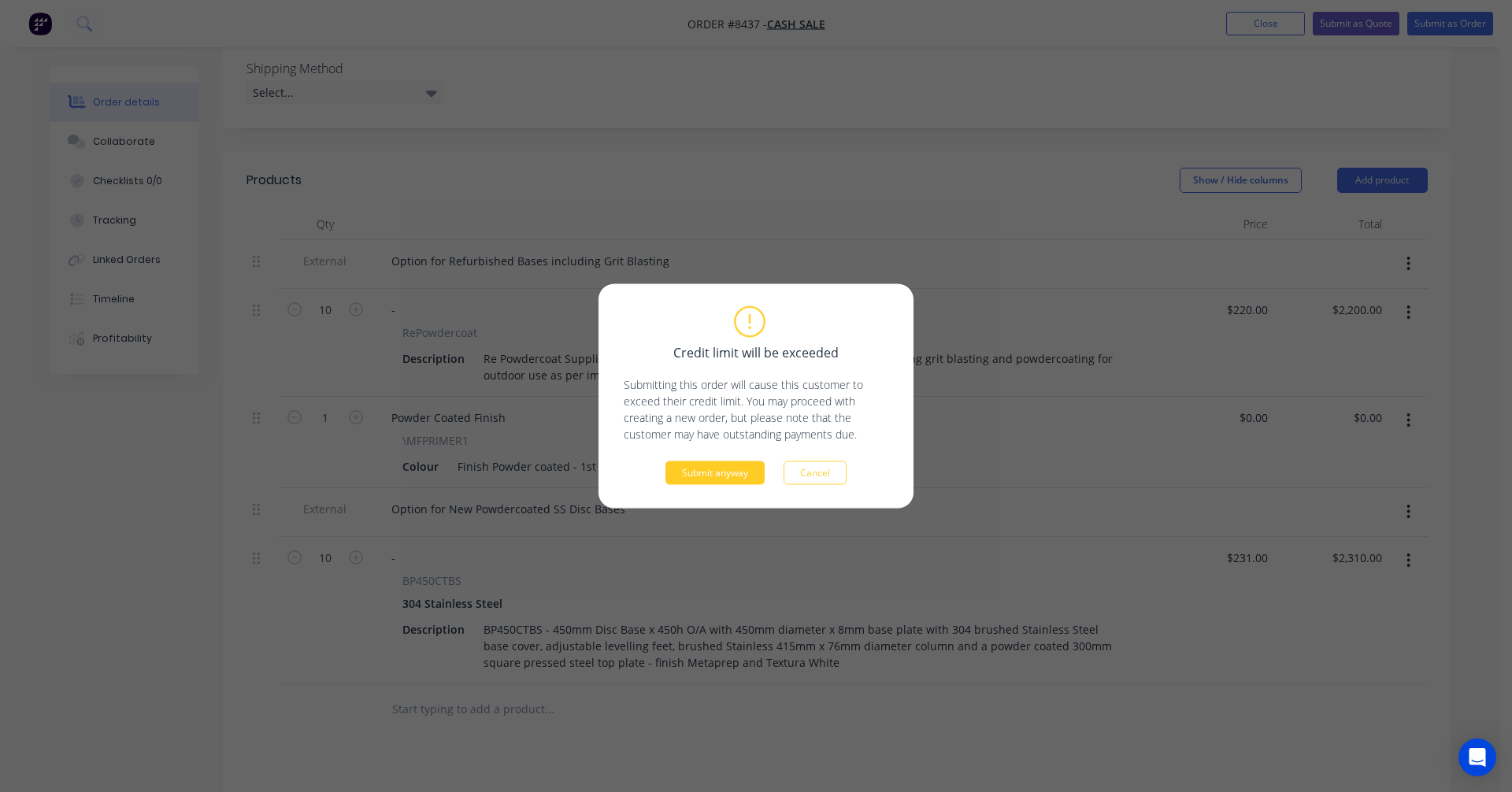
click at [726, 472] on button "Submit anyway" at bounding box center [715, 473] width 100 height 24
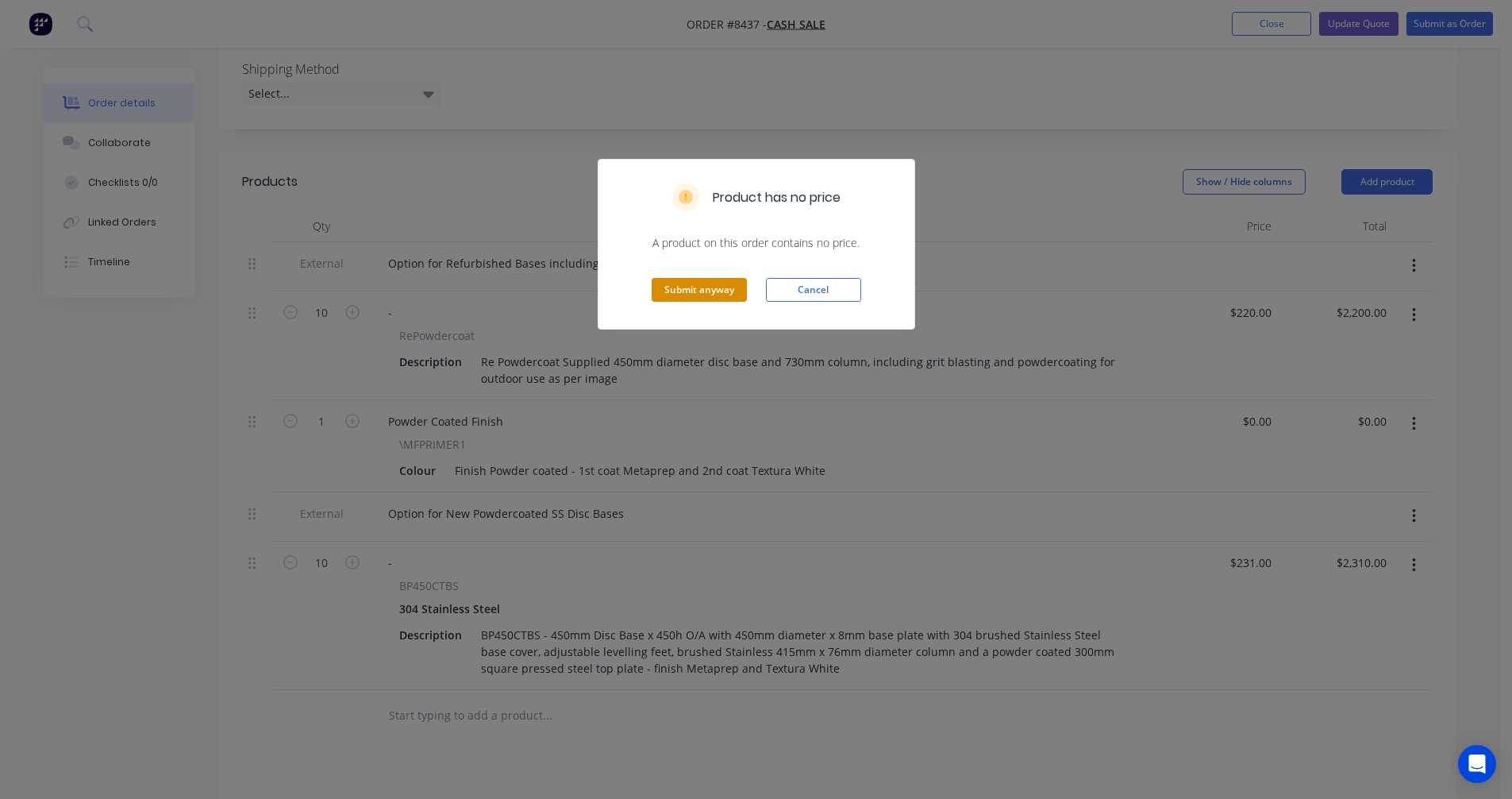
click at [705, 290] on button "Submit anyway" at bounding box center [699, 290] width 95 height 24
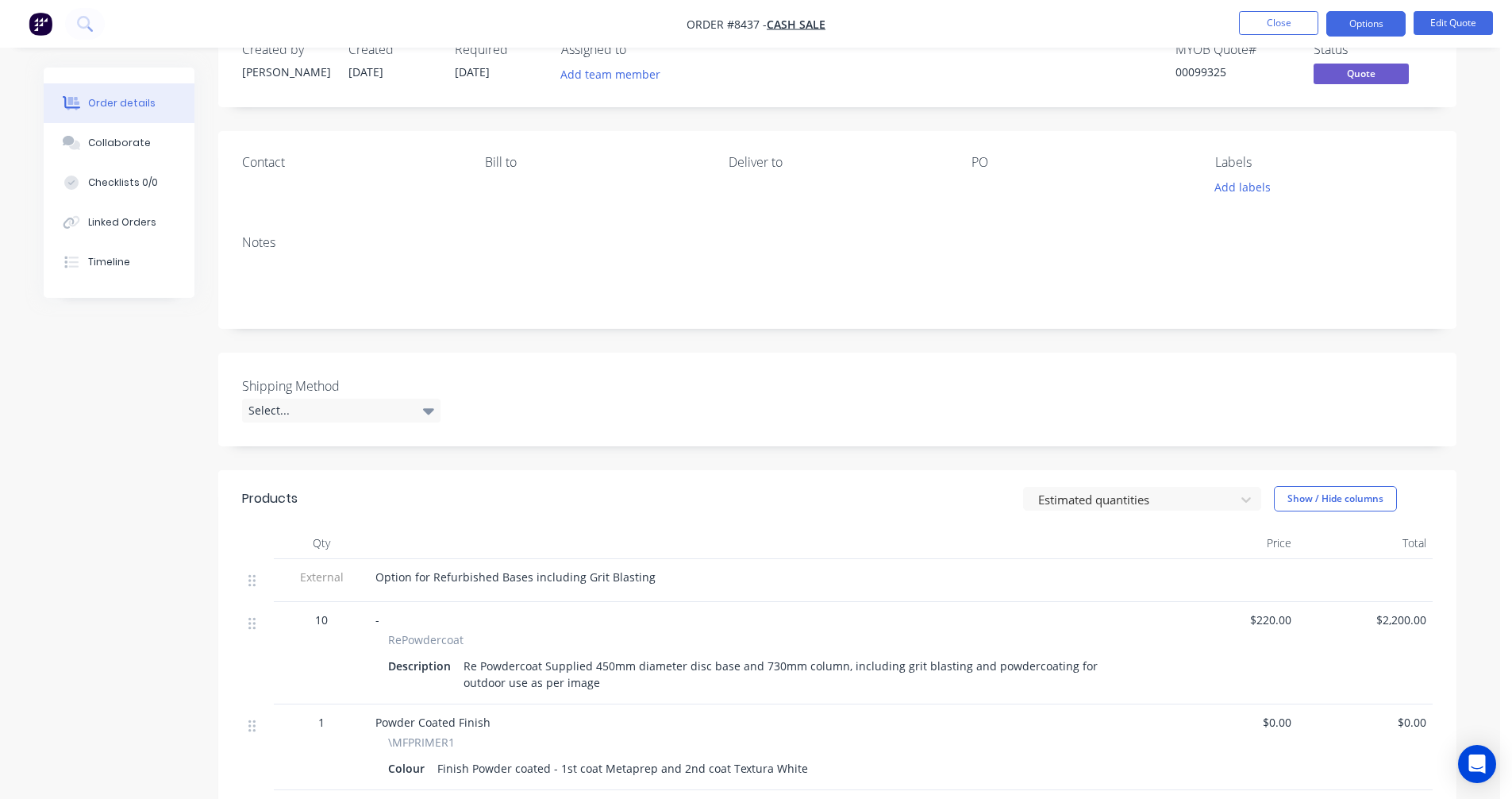
scroll to position [0, 0]
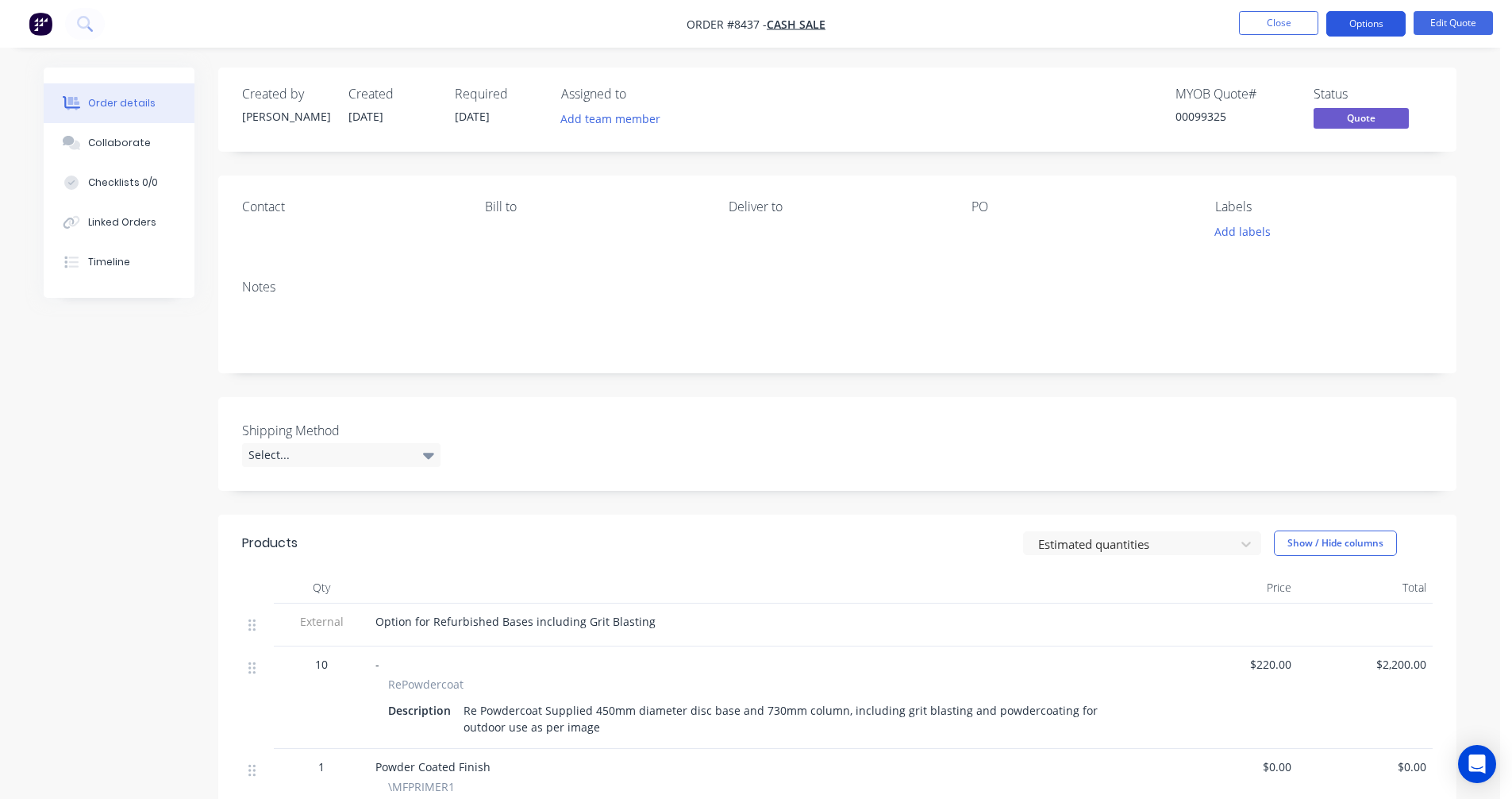
click at [1374, 23] on button "Options" at bounding box center [1366, 23] width 80 height 26
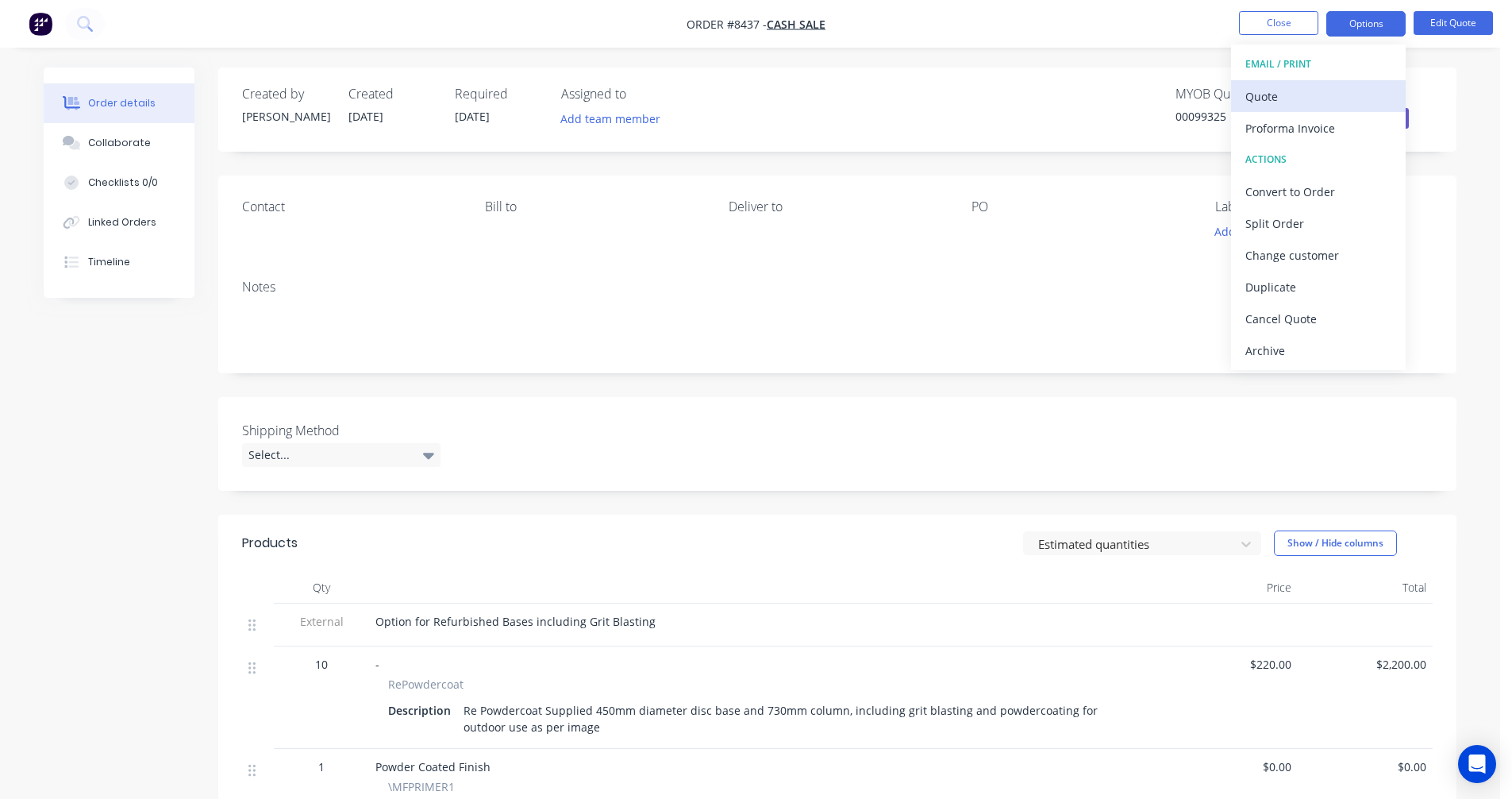
click at [1306, 87] on div "Quote" at bounding box center [1319, 96] width 146 height 23
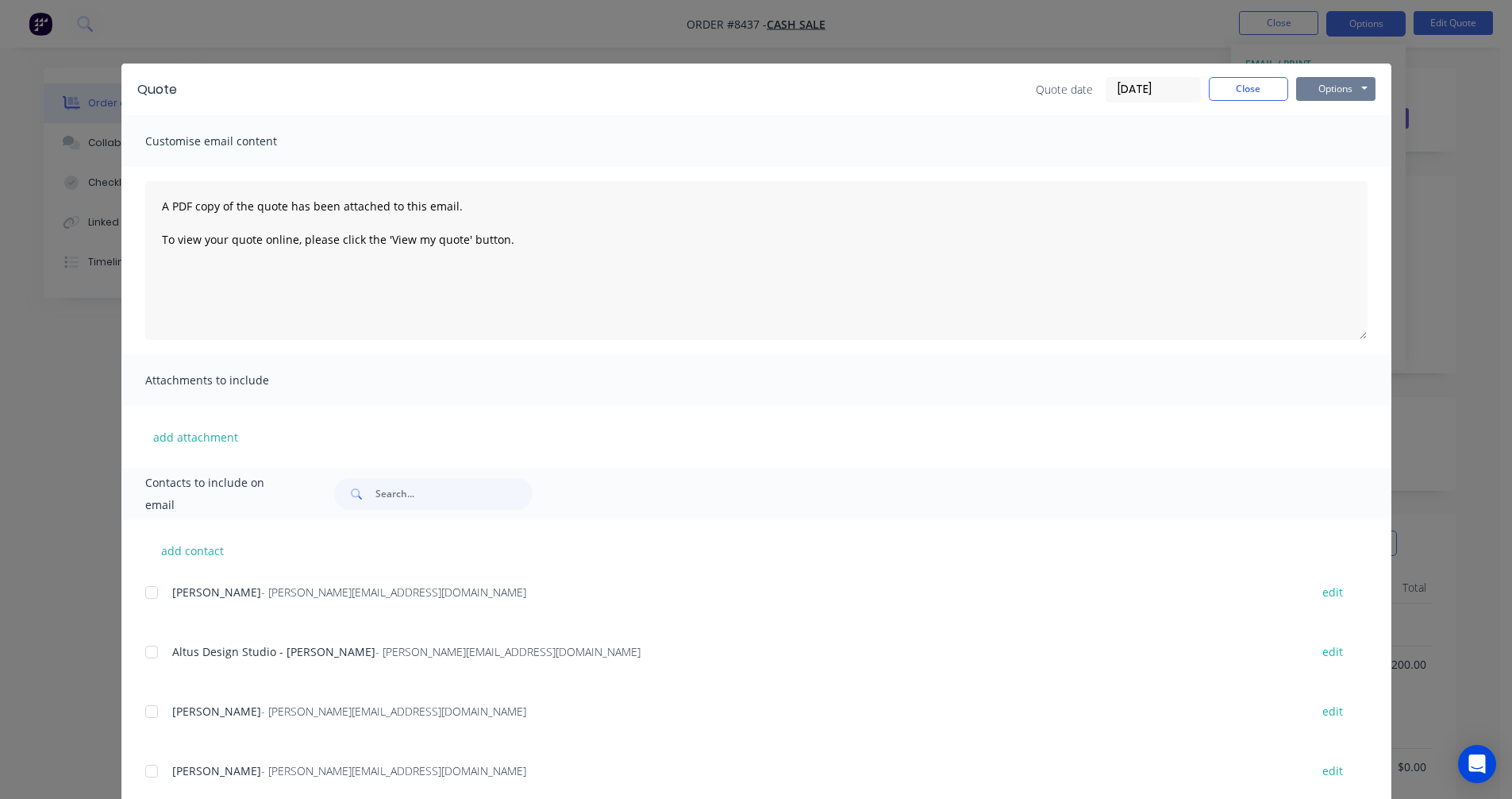
click at [1348, 85] on button "Options" at bounding box center [1336, 89] width 80 height 24
click at [1344, 116] on button "Preview" at bounding box center [1347, 117] width 102 height 27
click at [1254, 88] on button "Close" at bounding box center [1249, 89] width 80 height 24
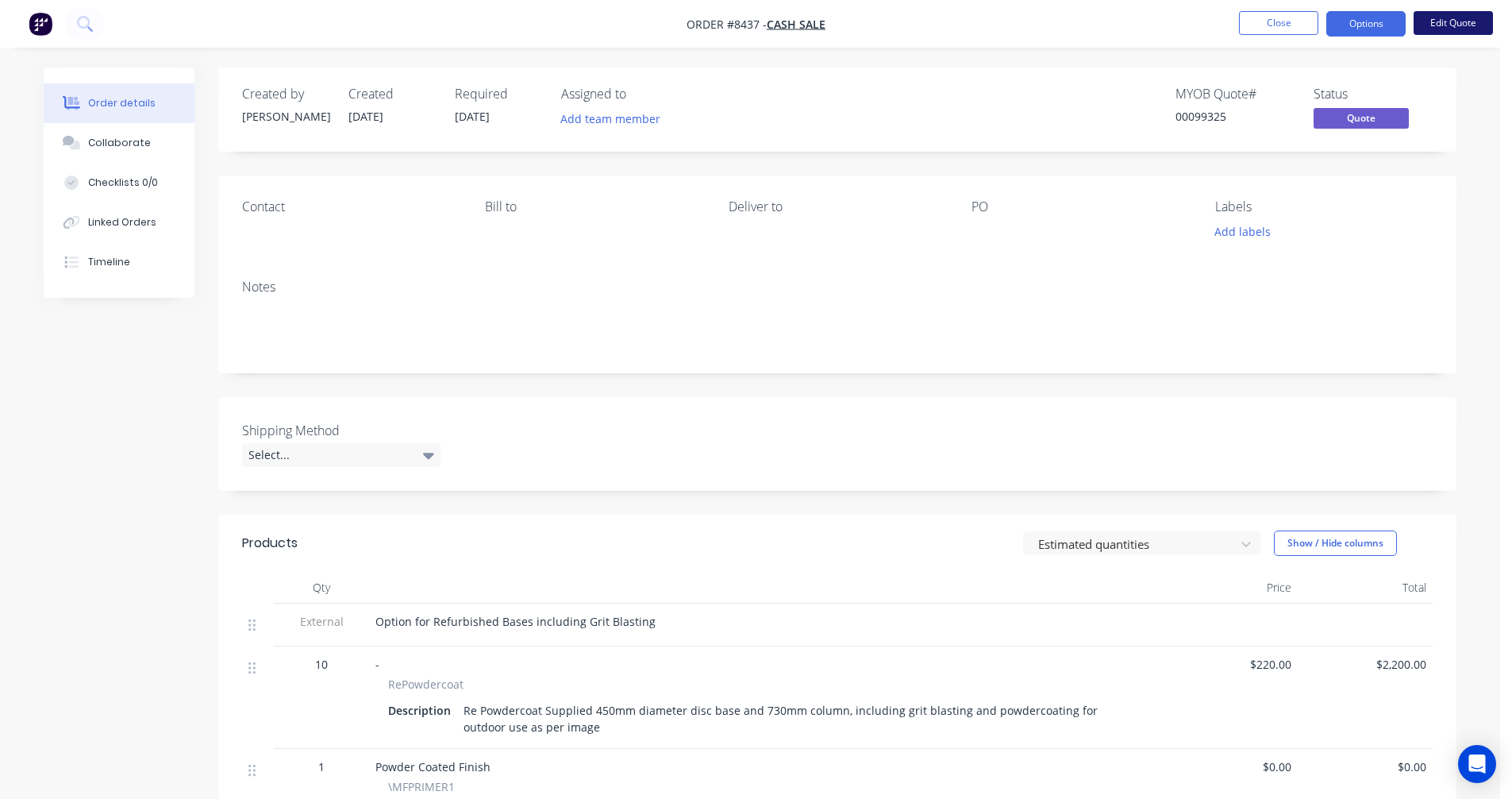
click at [1461, 22] on button "Edit Quote" at bounding box center [1454, 22] width 80 height 24
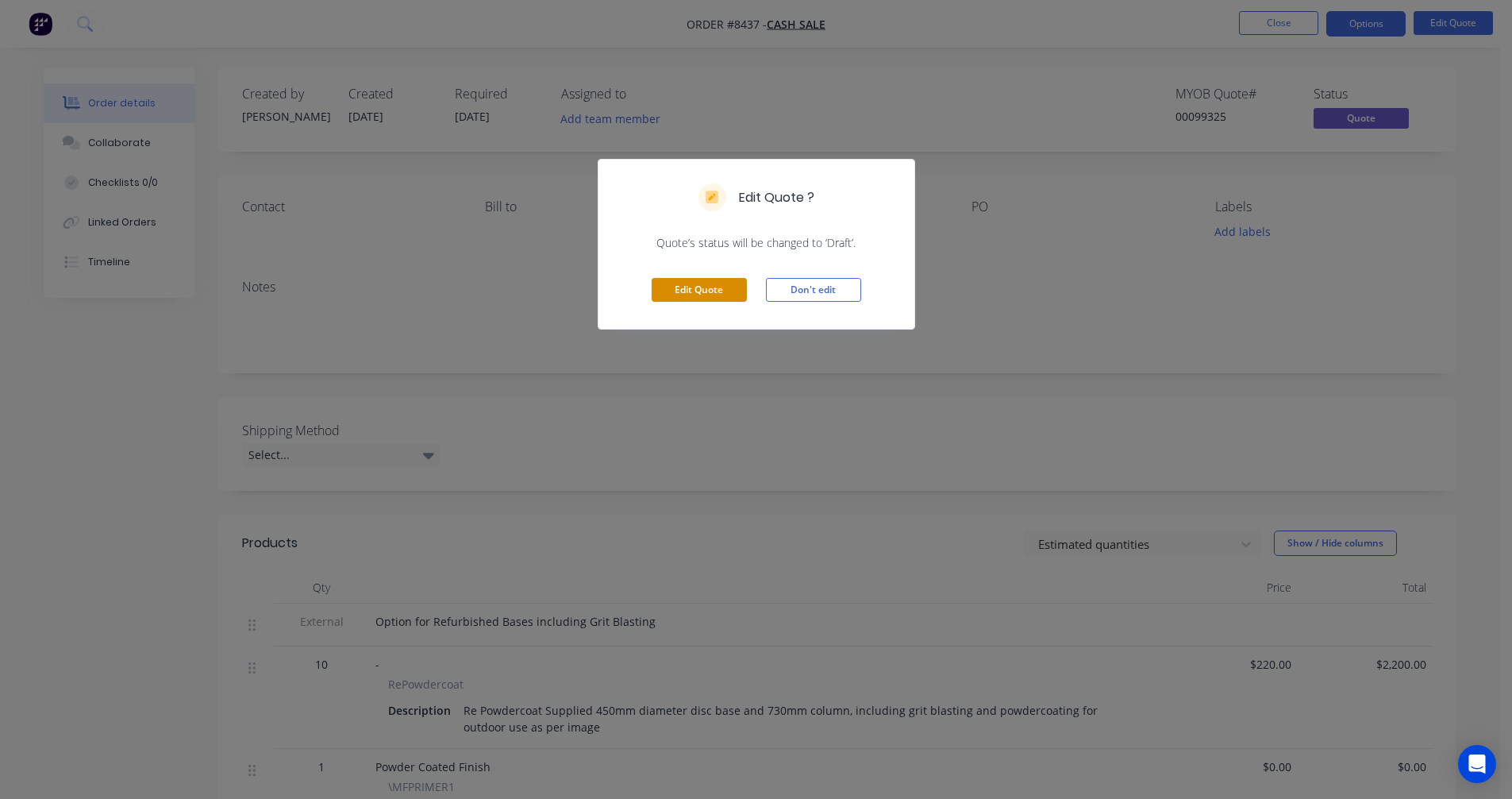
click at [702, 288] on button "Edit Quote" at bounding box center [699, 290] width 95 height 24
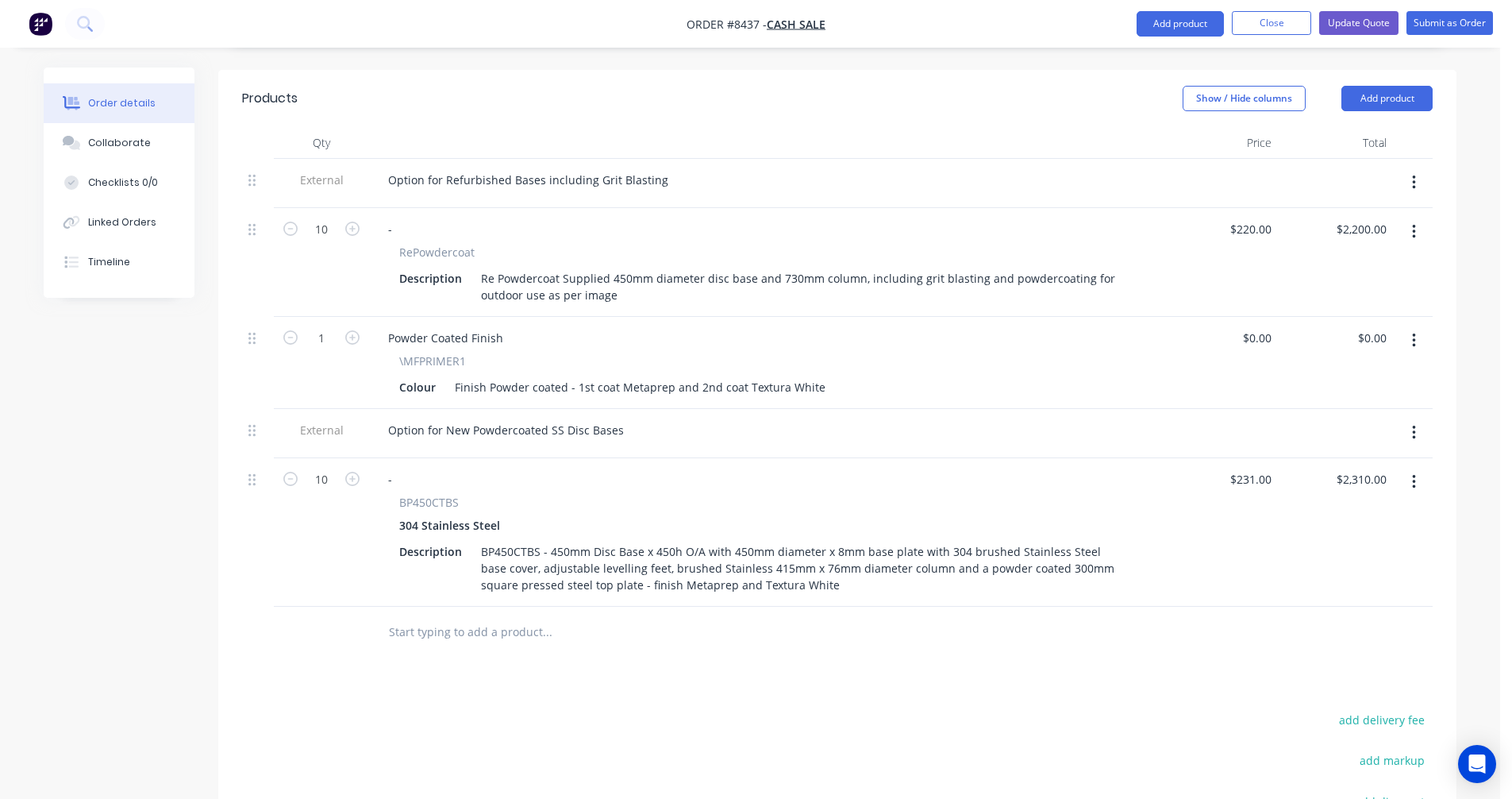
scroll to position [636, 0]
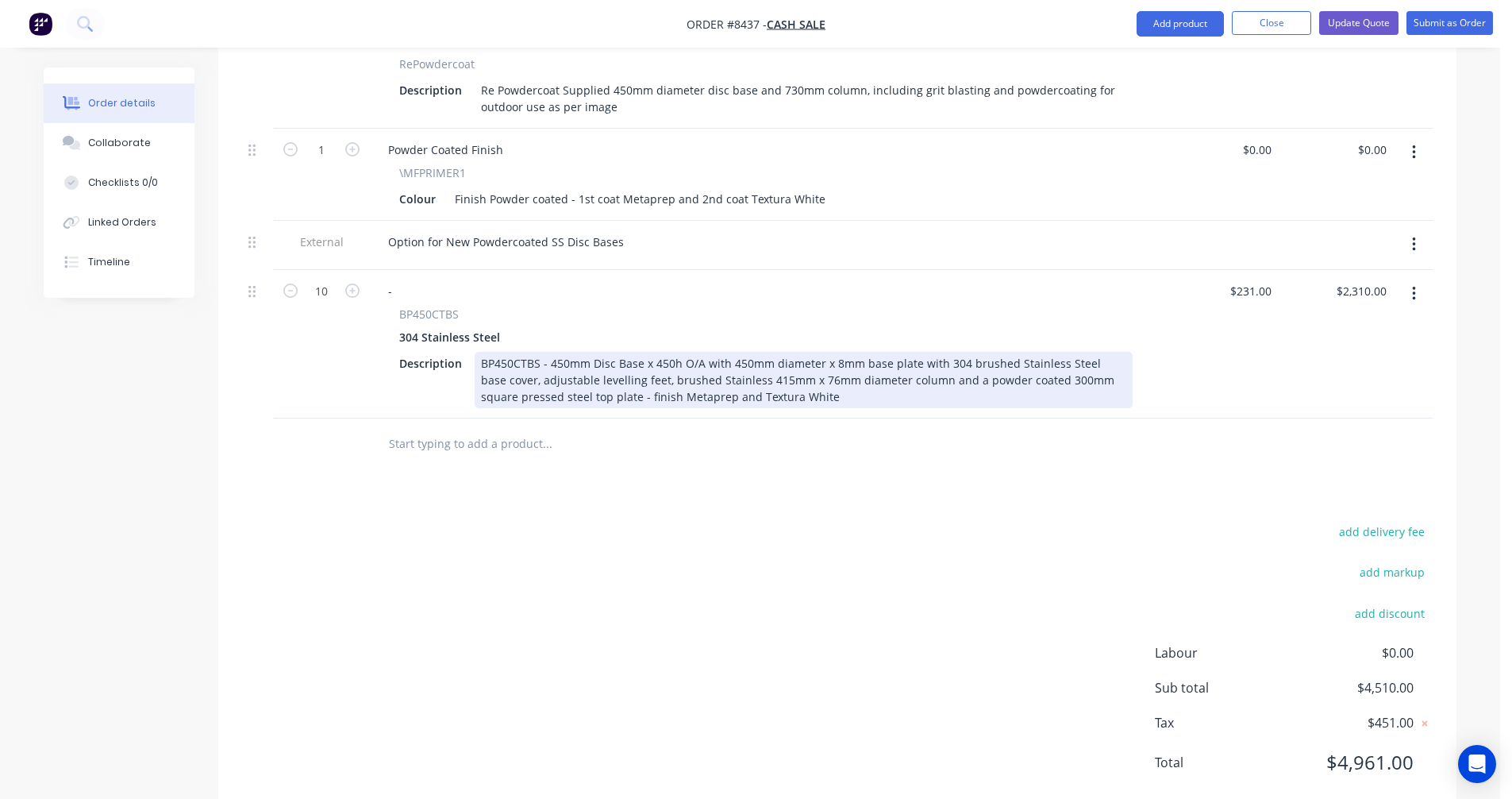
click at [598, 362] on div "BP450CTBS - 450mm Disc Base x 450h O/A with 450mm diameter x 8mm base plate wit…" at bounding box center [804, 380] width 659 height 56
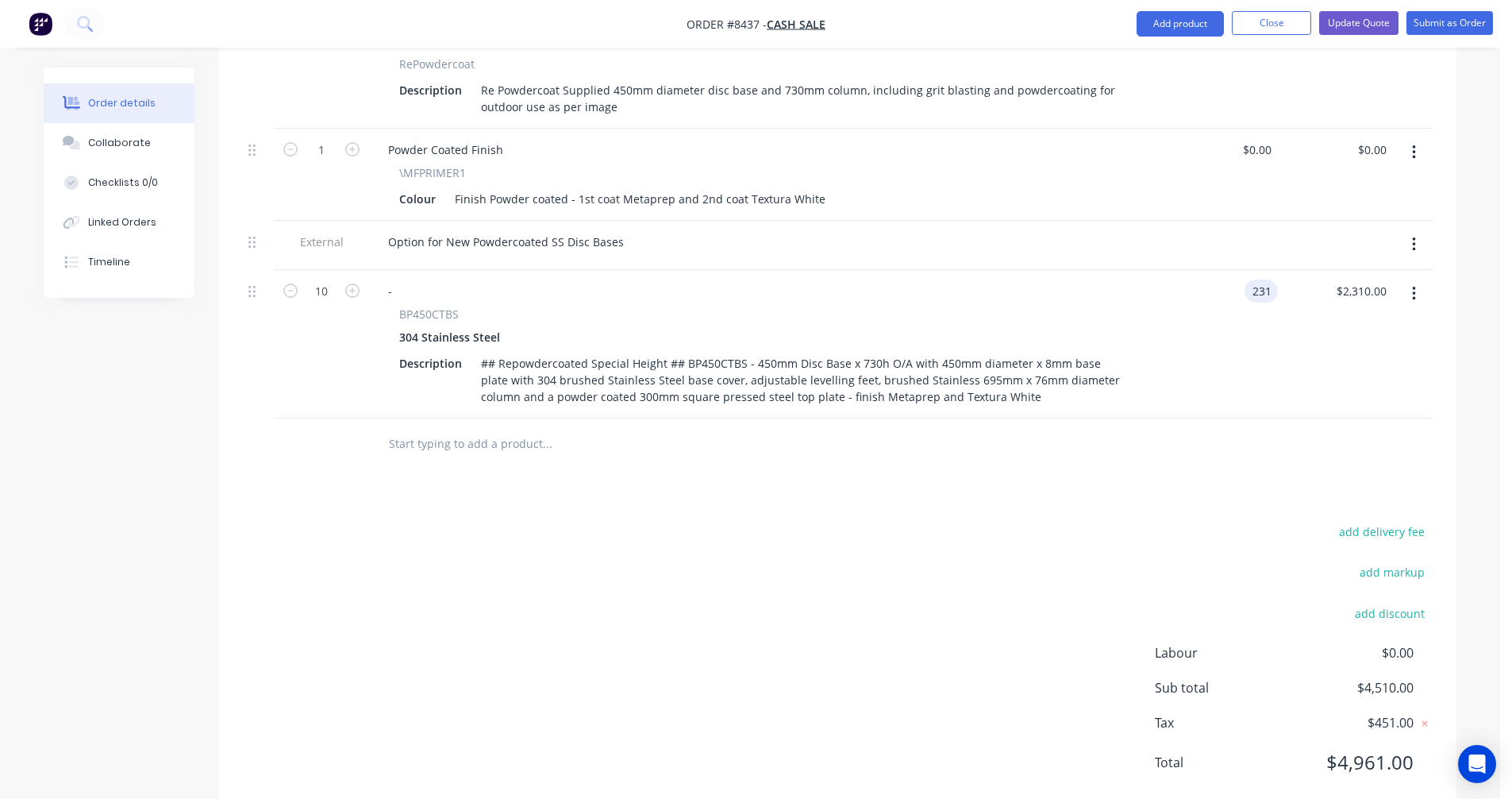
type input "$231.00"
type input "$2,310.00"
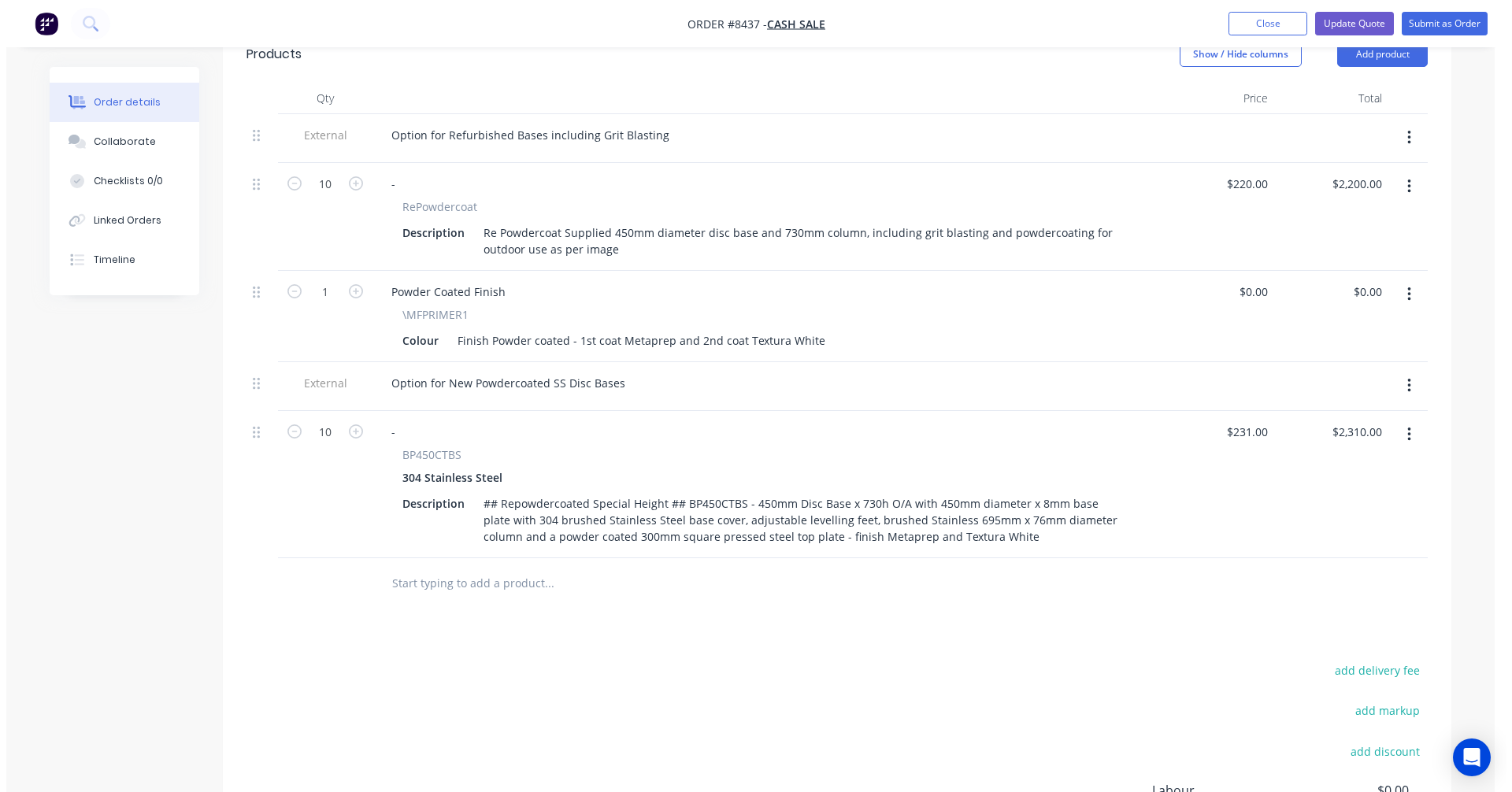
scroll to position [472, 0]
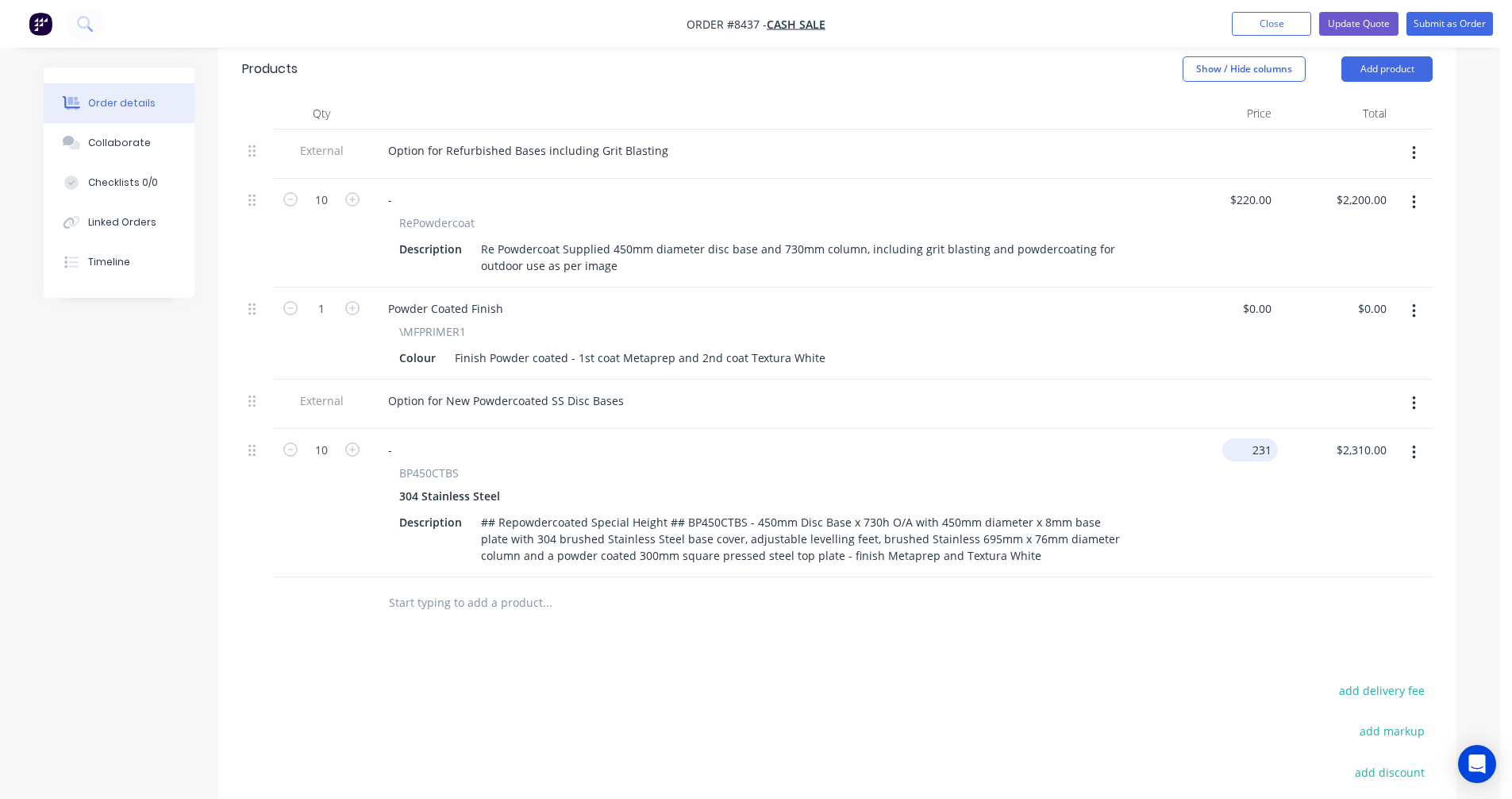
click at [1254, 451] on input "231" at bounding box center [1253, 450] width 49 height 23
type input "$241.00"
type input "$2,410.00"
click at [1351, 23] on button "Update Quote" at bounding box center [1359, 23] width 80 height 24
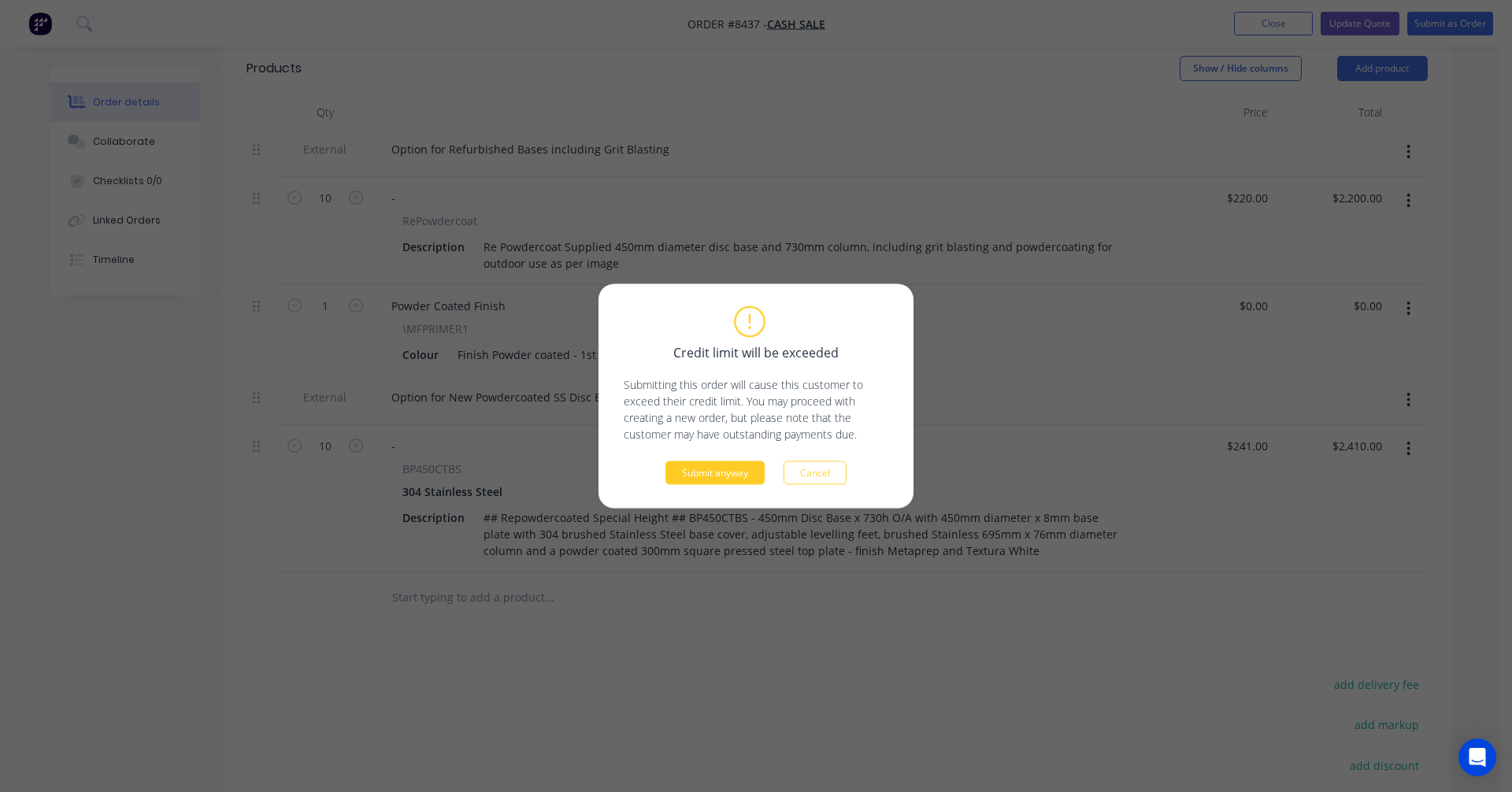
click at [712, 474] on button "Submit anyway" at bounding box center [715, 473] width 100 height 24
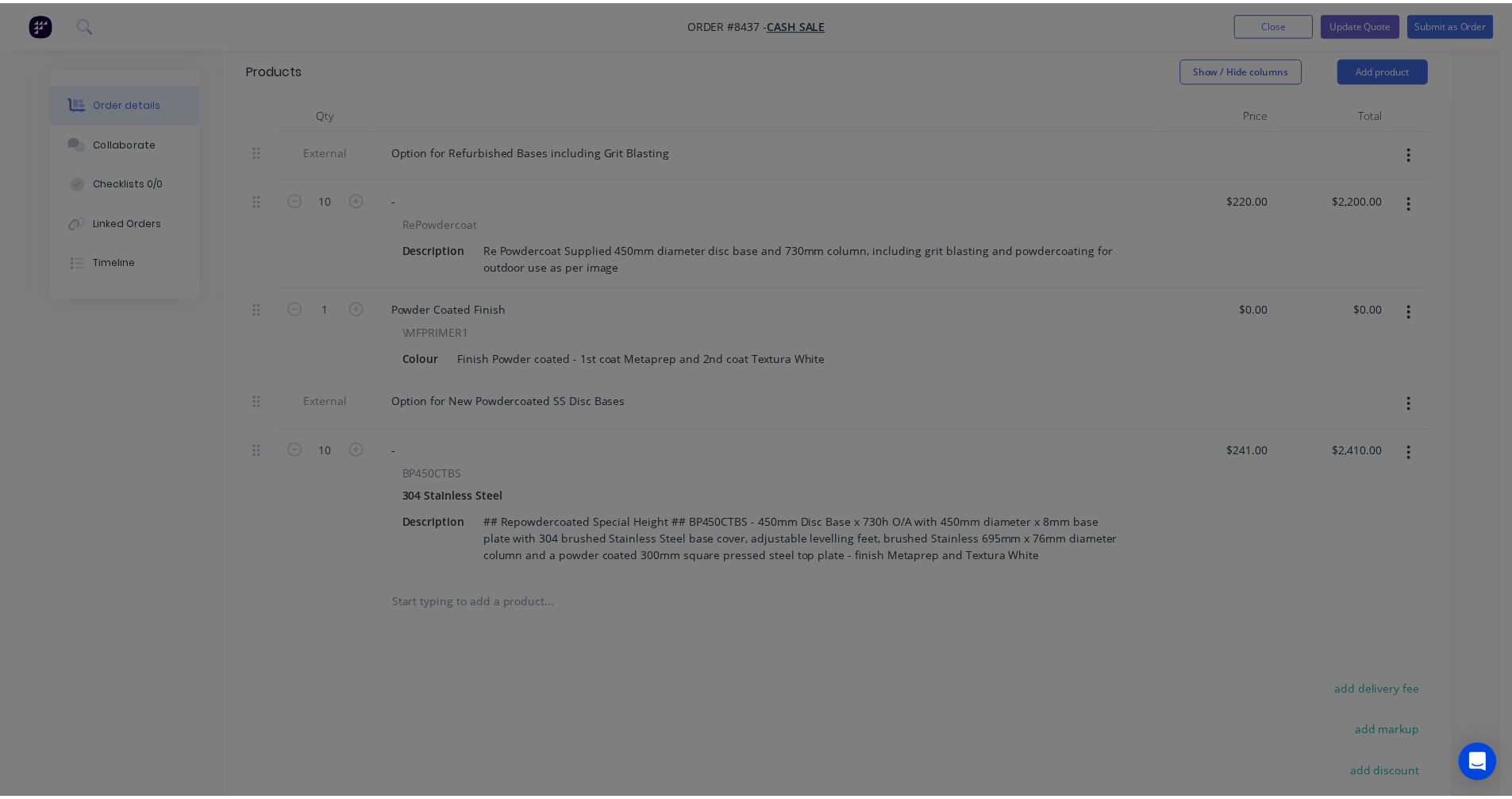
scroll to position [471, 0]
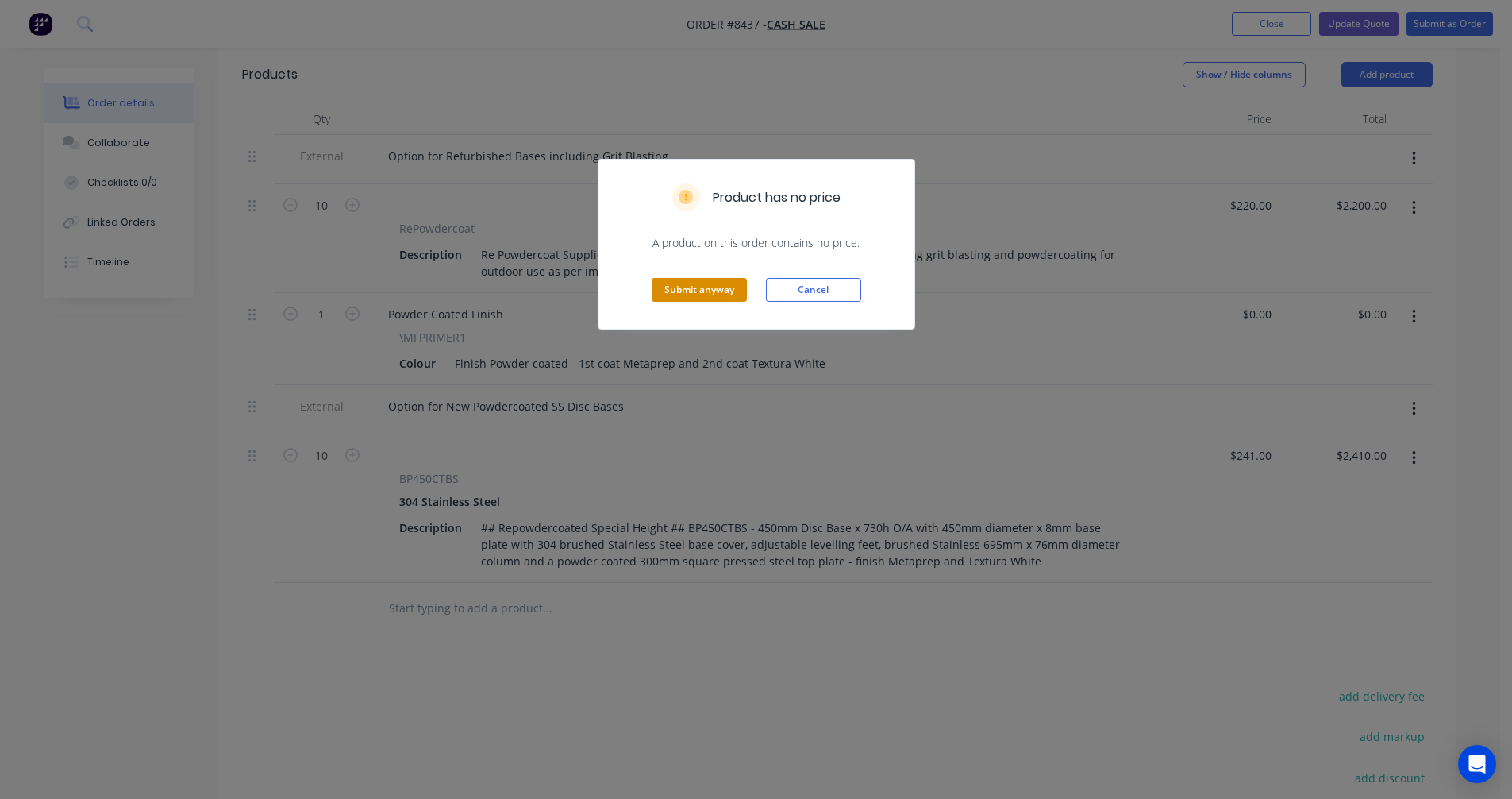
click at [693, 284] on button "Submit anyway" at bounding box center [699, 290] width 95 height 24
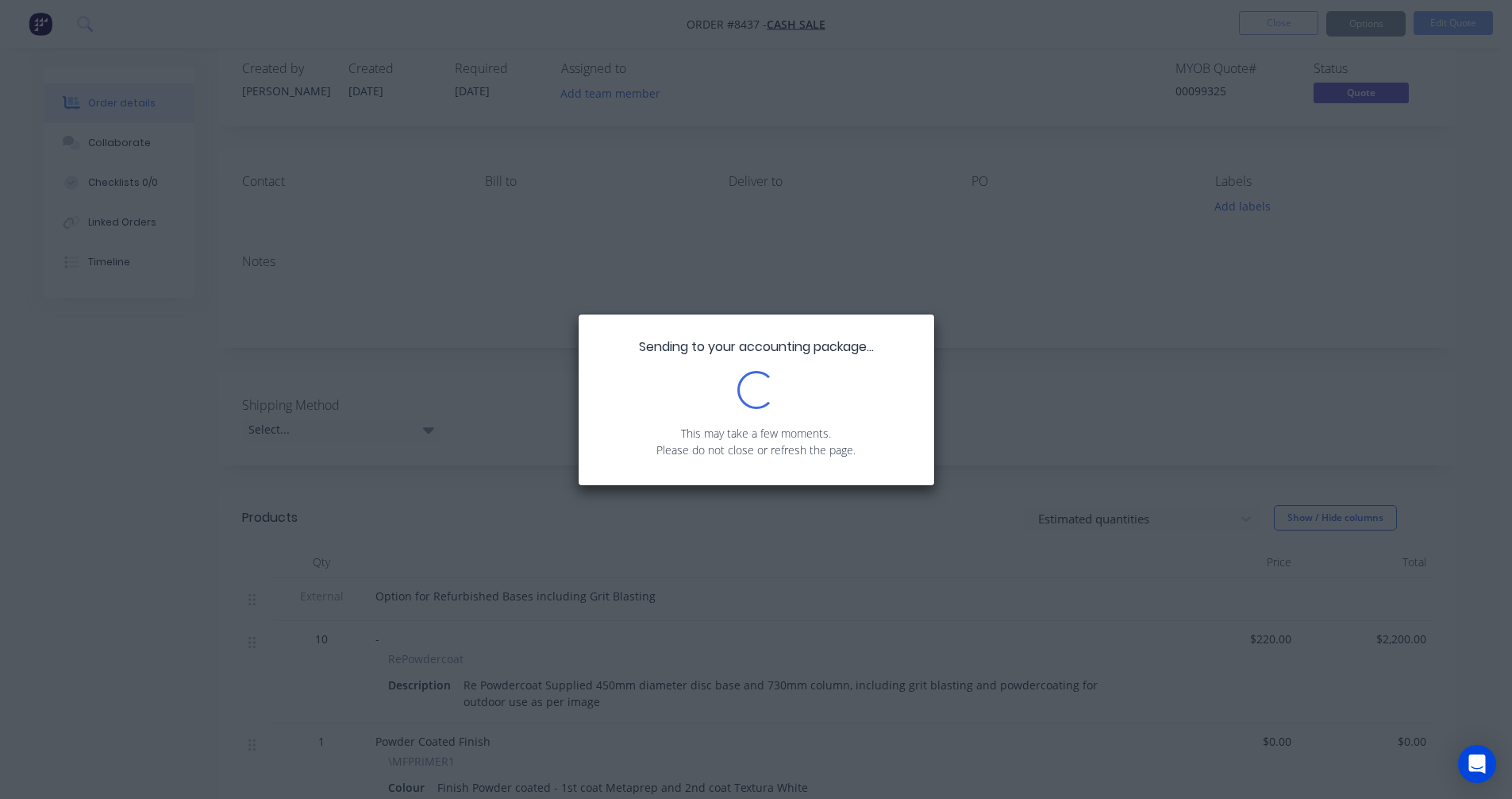
scroll to position [0, 0]
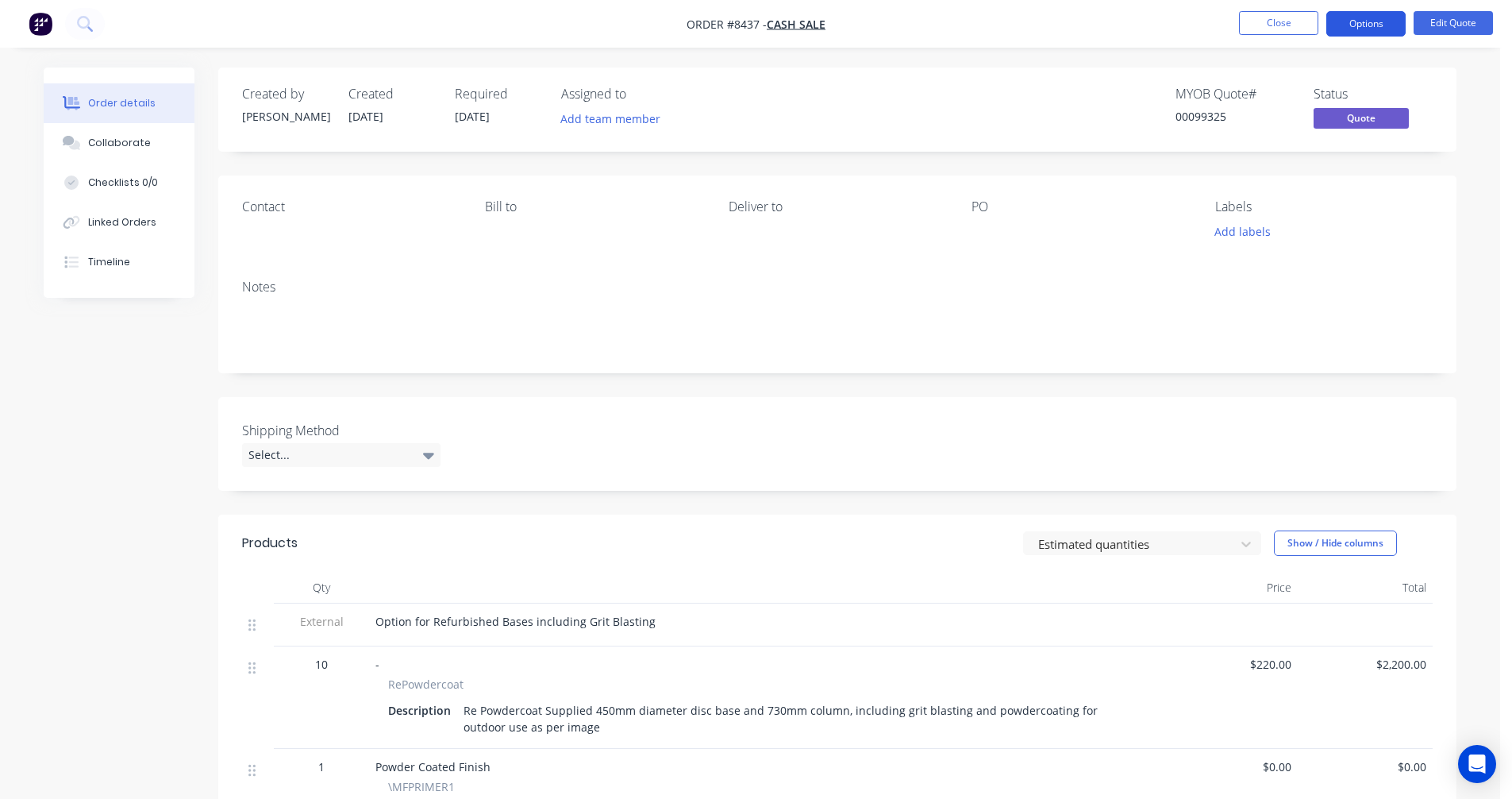
click at [1353, 26] on button "Options" at bounding box center [1366, 23] width 80 height 26
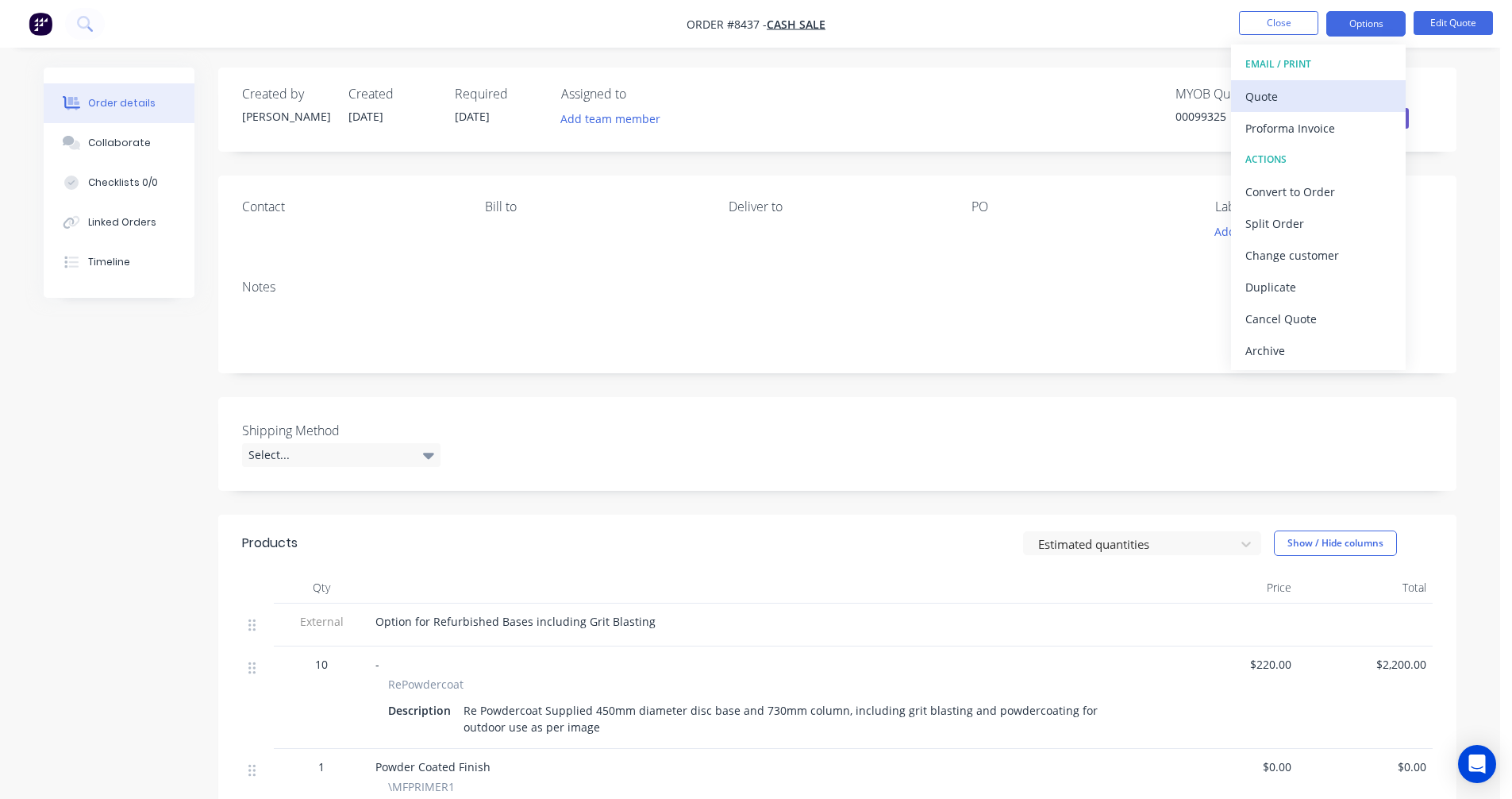
click at [1287, 88] on div "Quote" at bounding box center [1319, 96] width 146 height 23
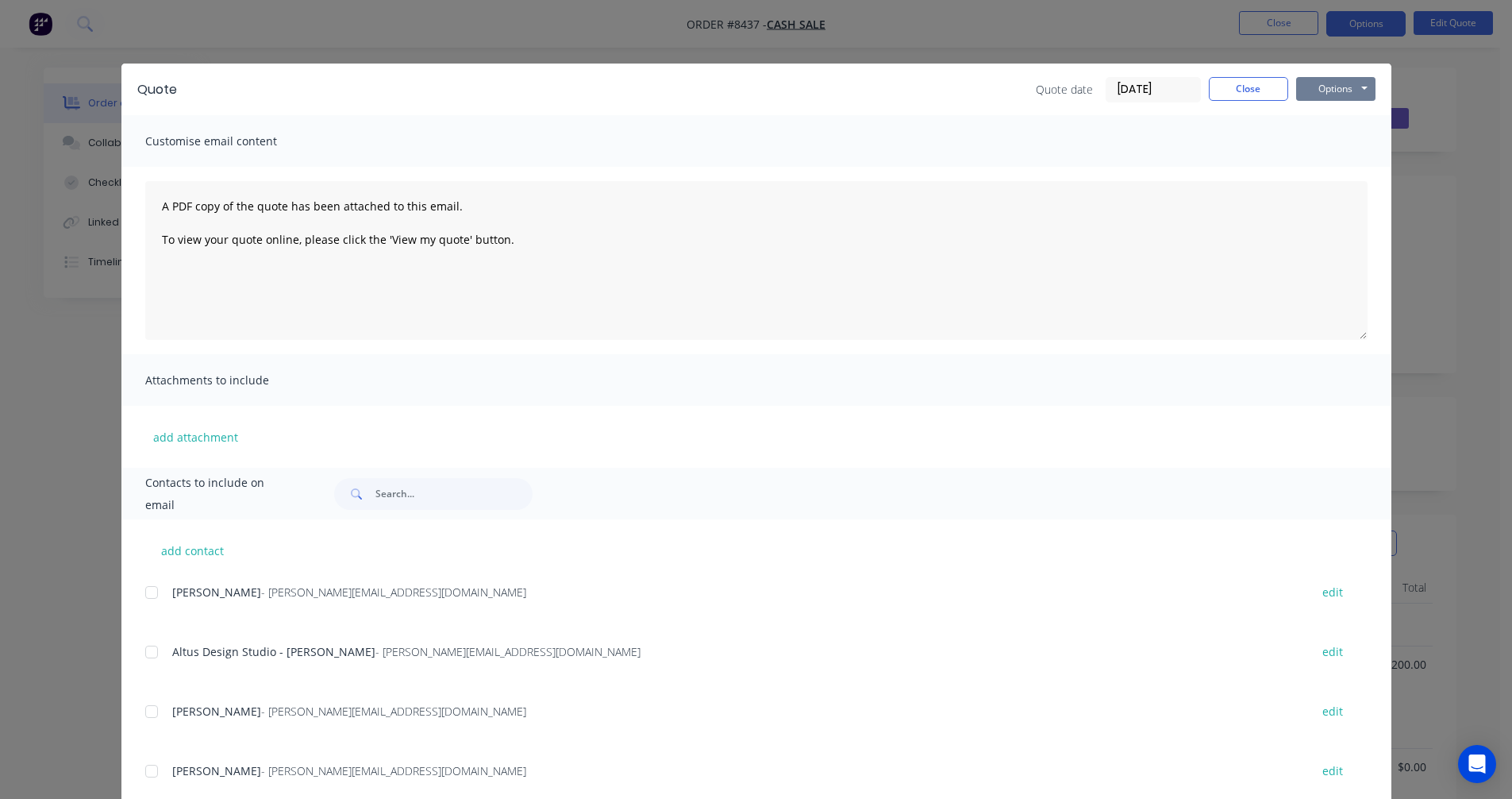
click at [1345, 85] on button "Options" at bounding box center [1336, 89] width 80 height 24
click at [1344, 113] on button "Preview" at bounding box center [1347, 117] width 102 height 27
click at [1242, 89] on button "Close" at bounding box center [1249, 89] width 80 height 24
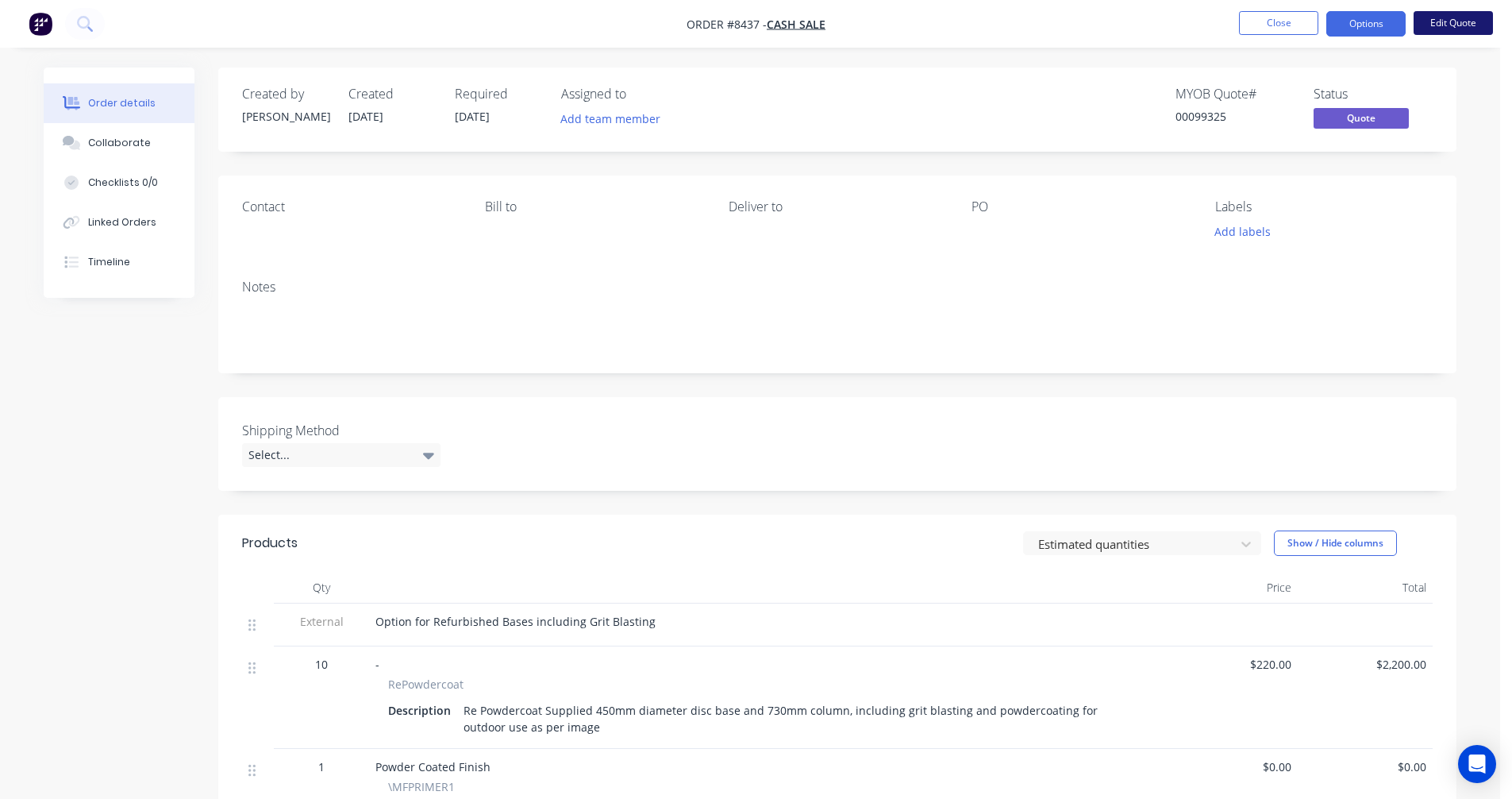
click at [1437, 27] on button "Edit Quote" at bounding box center [1454, 22] width 80 height 24
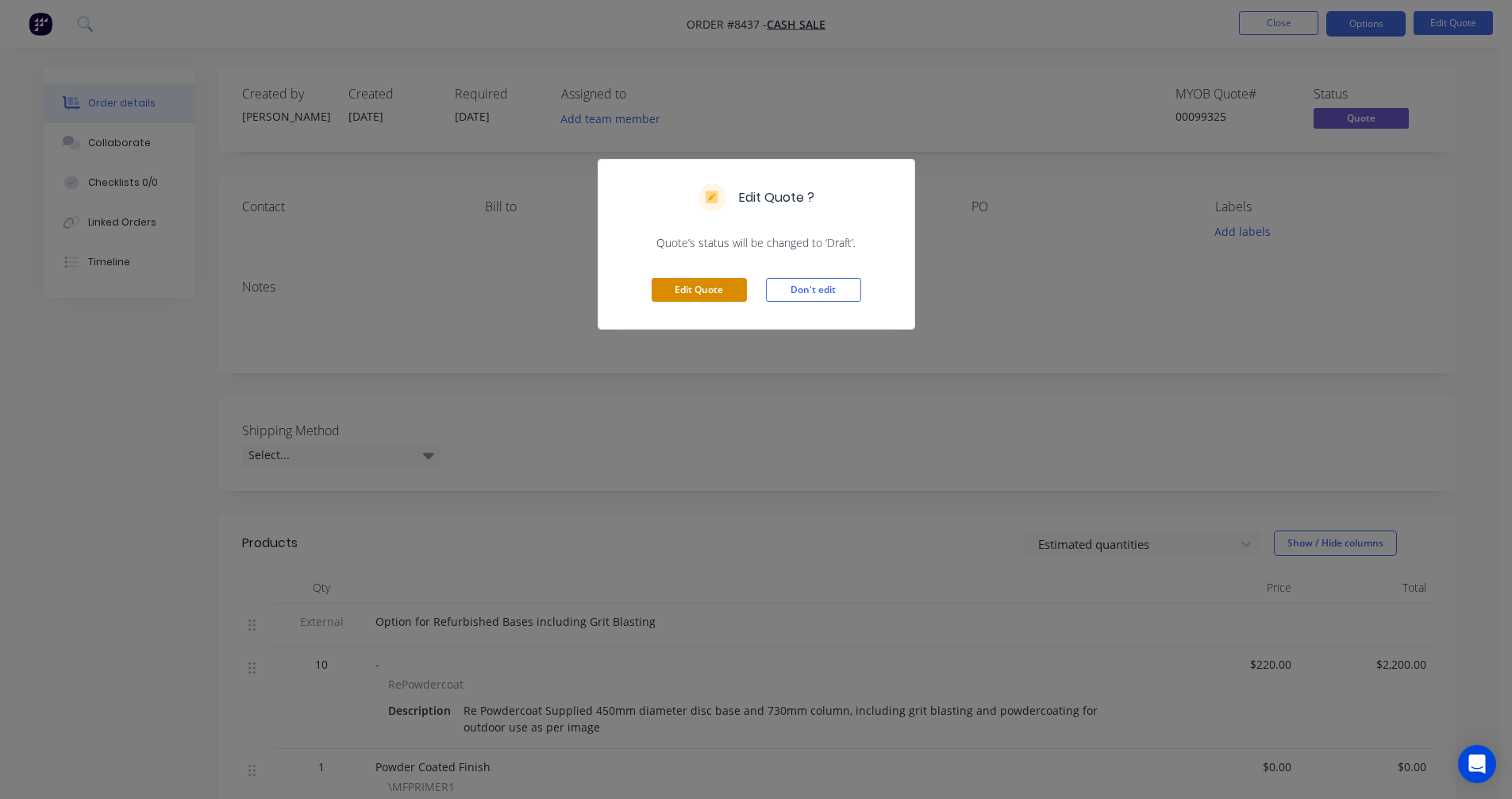
click at [696, 286] on button "Edit Quote" at bounding box center [699, 290] width 95 height 24
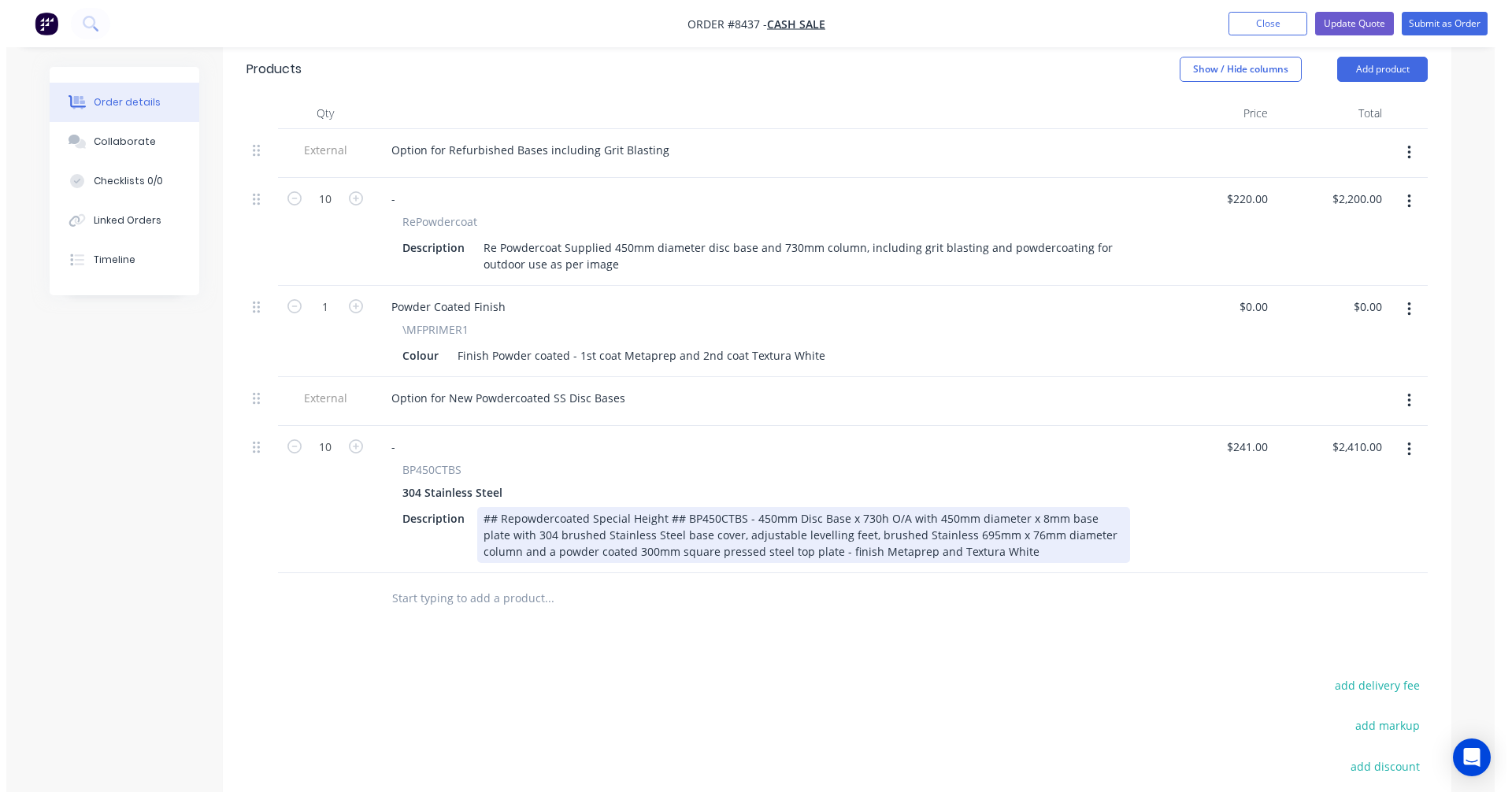
scroll to position [472, 0]
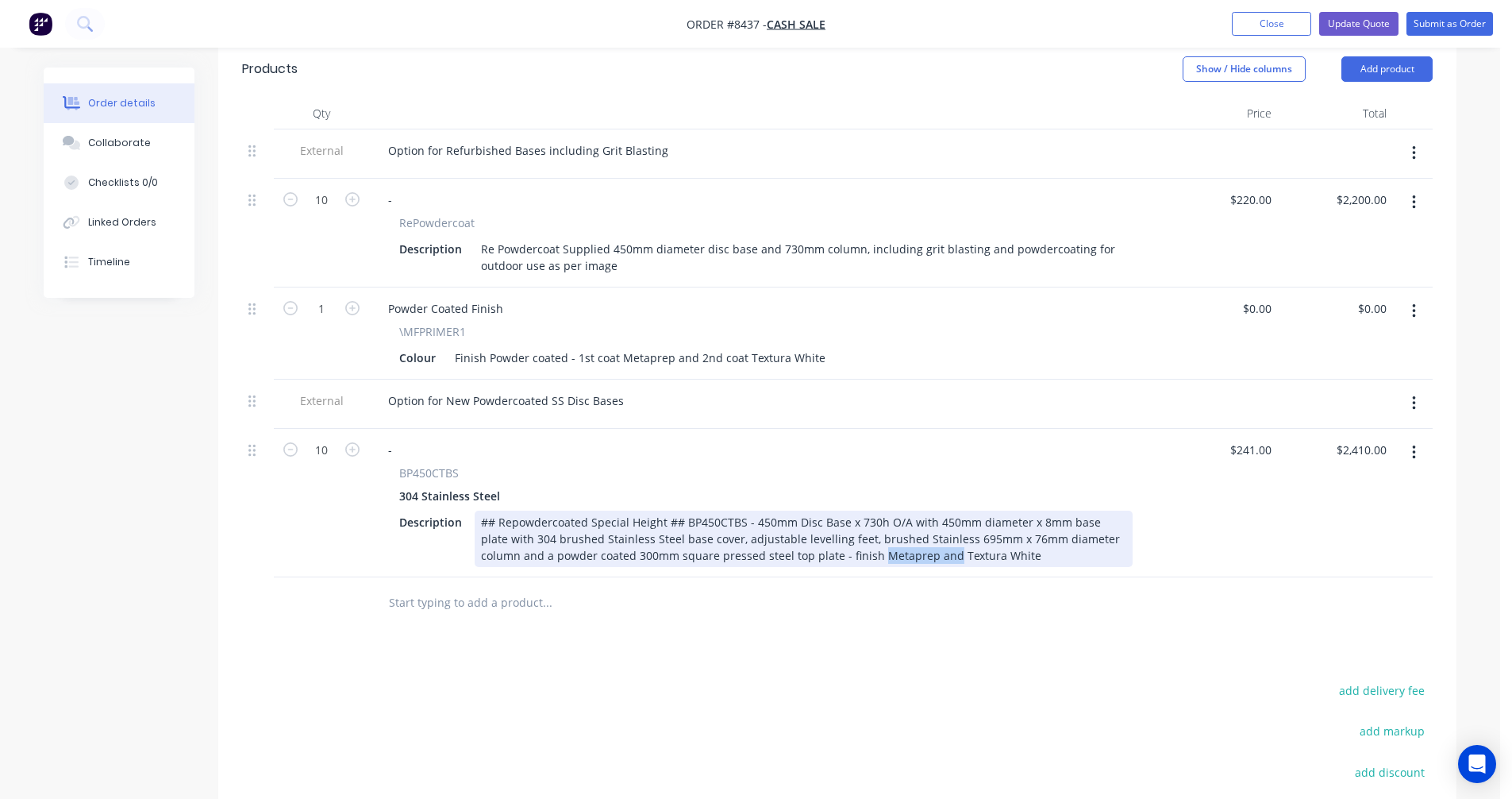
drag, startPoint x: 906, startPoint y: 553, endPoint x: 844, endPoint y: 553, distance: 62.0
click at [835, 553] on div "## Repowdercoated Special Height ## BP450CTBS - 450mm Disc Base x 730h O/A with…" at bounding box center [804, 538] width 659 height 56
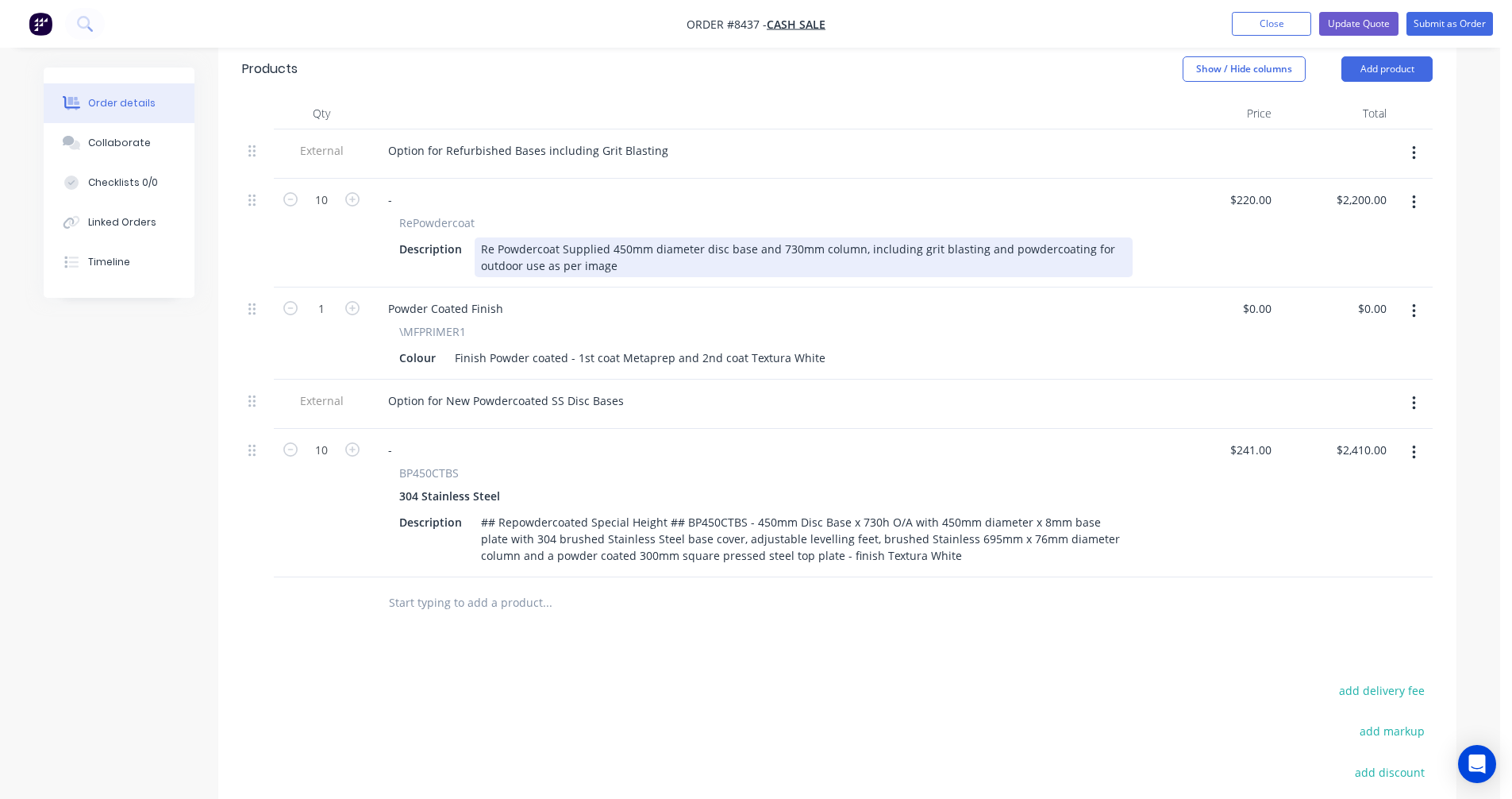
drag, startPoint x: 959, startPoint y: 247, endPoint x: 980, endPoint y: 236, distance: 23.7
click at [960, 247] on div "Re Powdercoat Supplied 450mm diameter disc base and 730mm column, including gri…" at bounding box center [804, 257] width 659 height 40
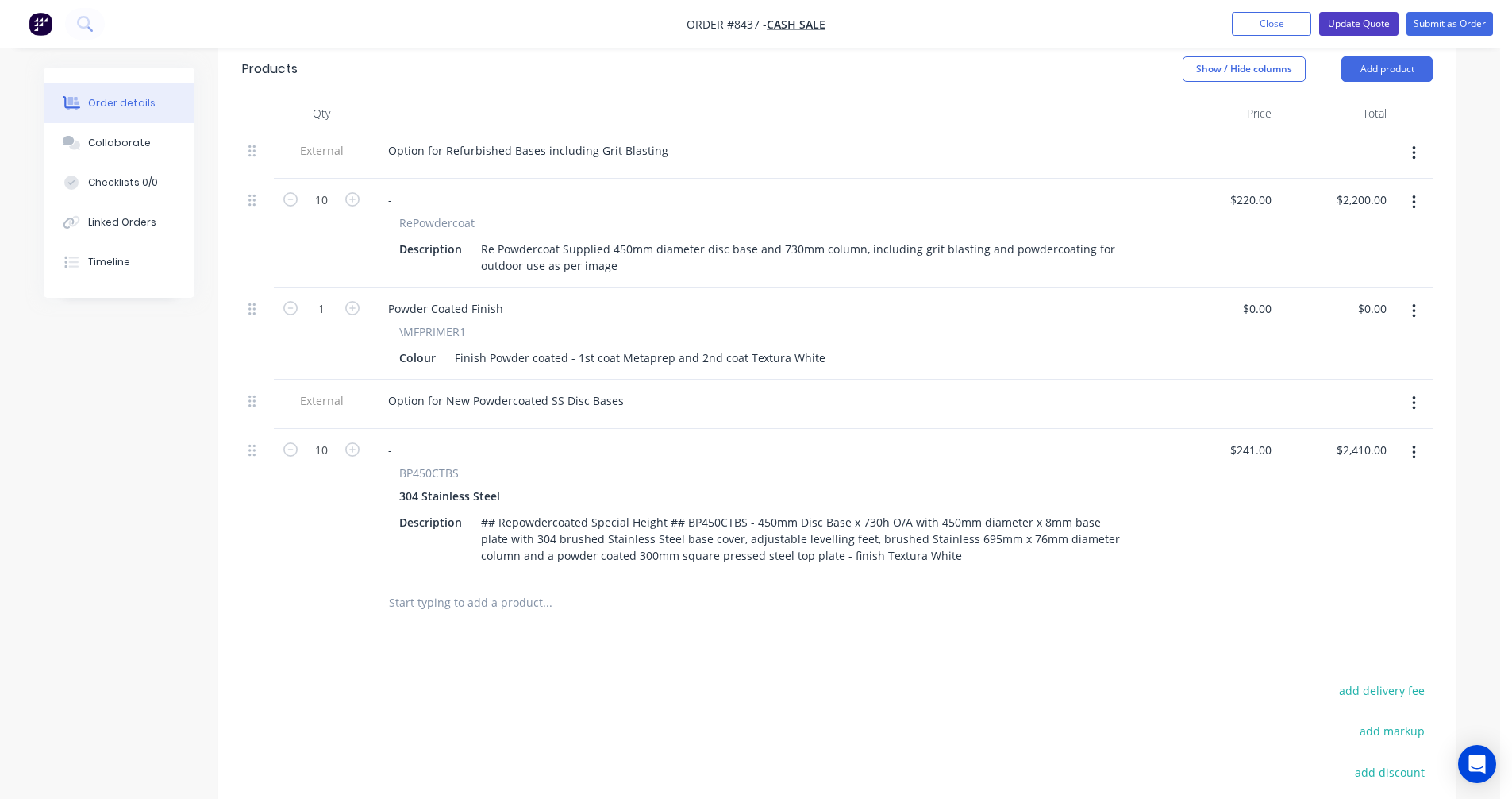
click at [1372, 22] on button "Update Quote" at bounding box center [1359, 23] width 80 height 24
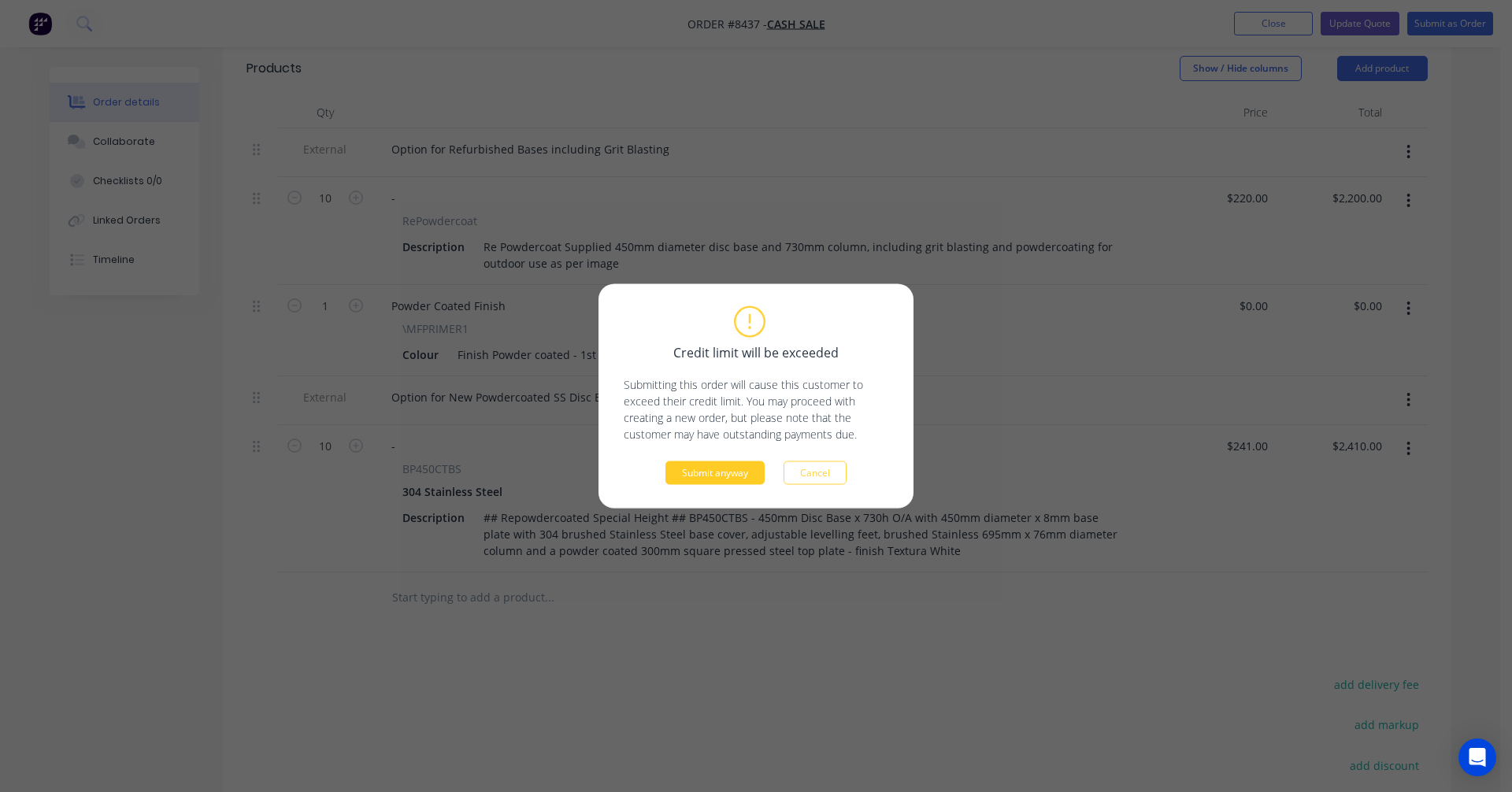
click at [719, 472] on button "Submit anyway" at bounding box center [715, 473] width 100 height 24
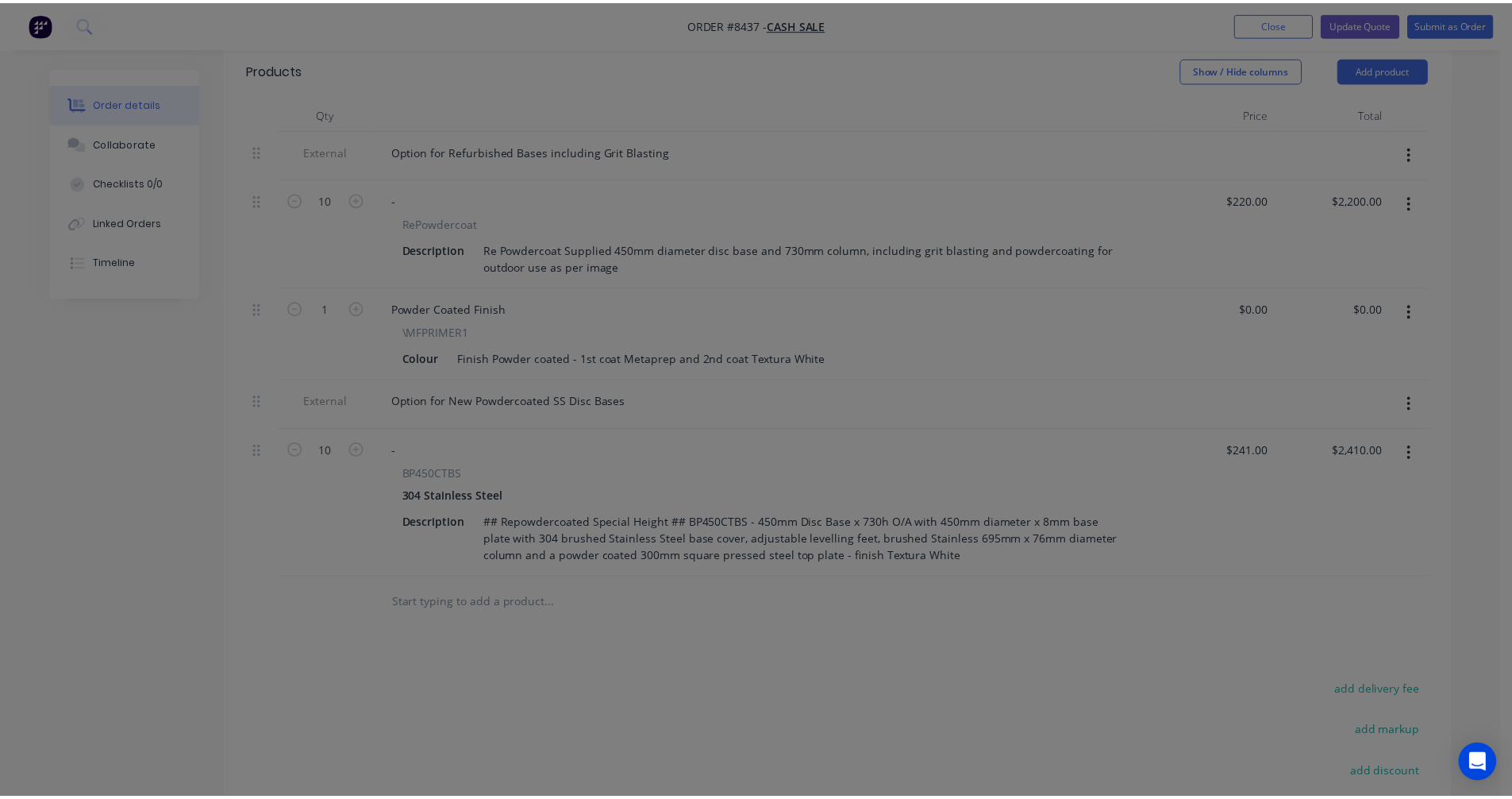
scroll to position [471, 0]
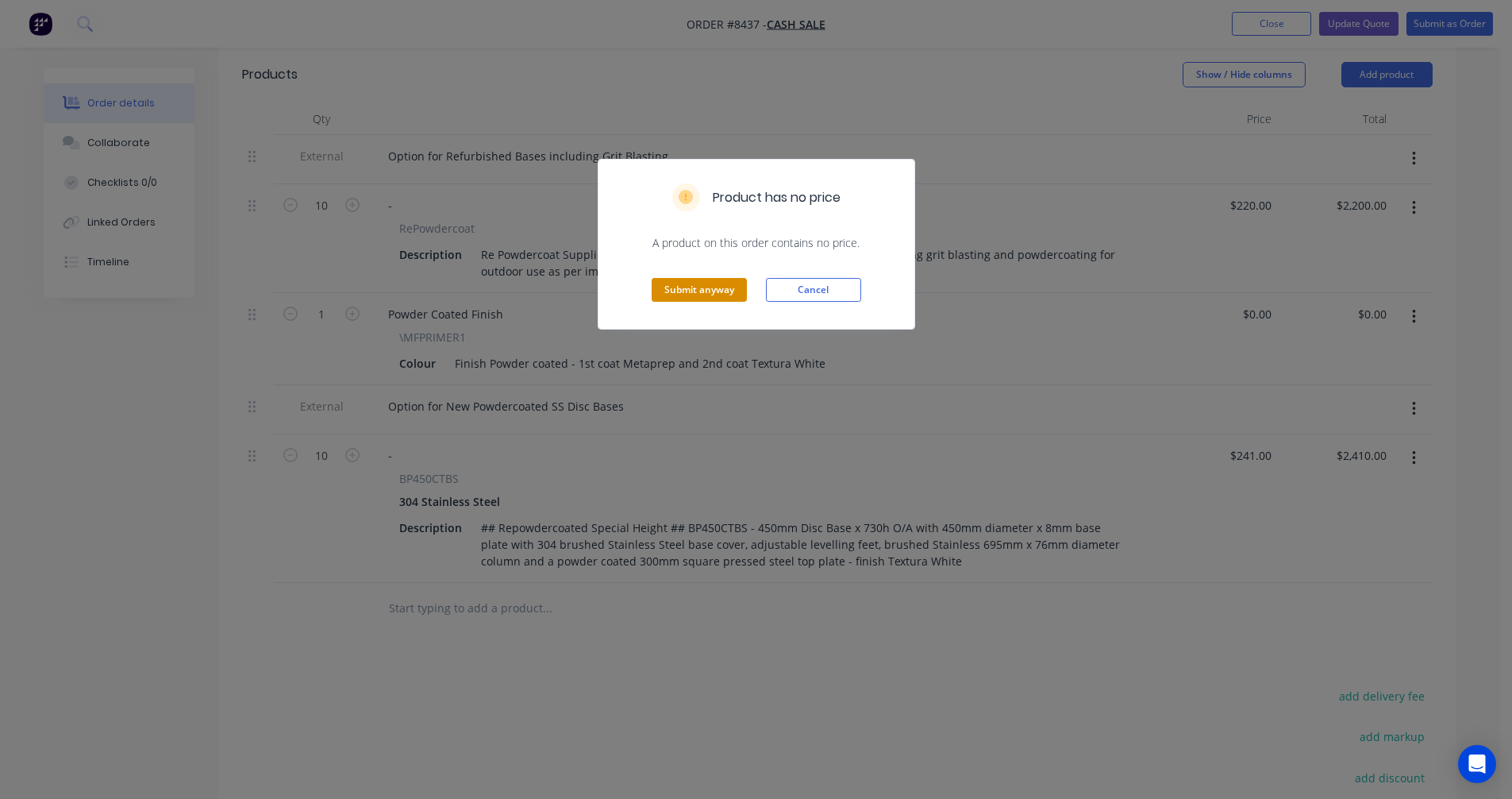
click at [698, 294] on button "Submit anyway" at bounding box center [699, 290] width 95 height 24
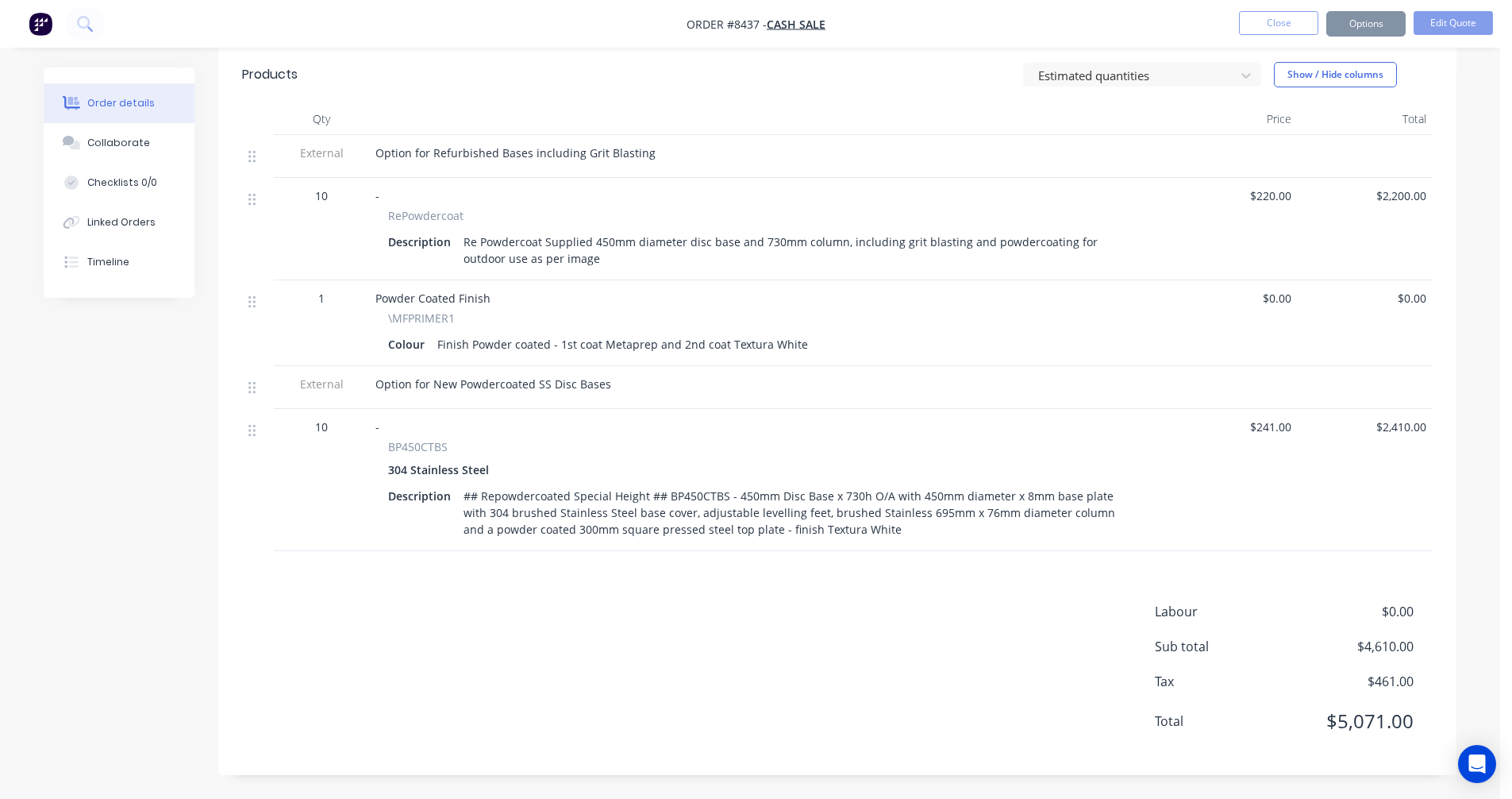
scroll to position [469, 0]
click at [1361, 24] on button "Options" at bounding box center [1366, 23] width 80 height 26
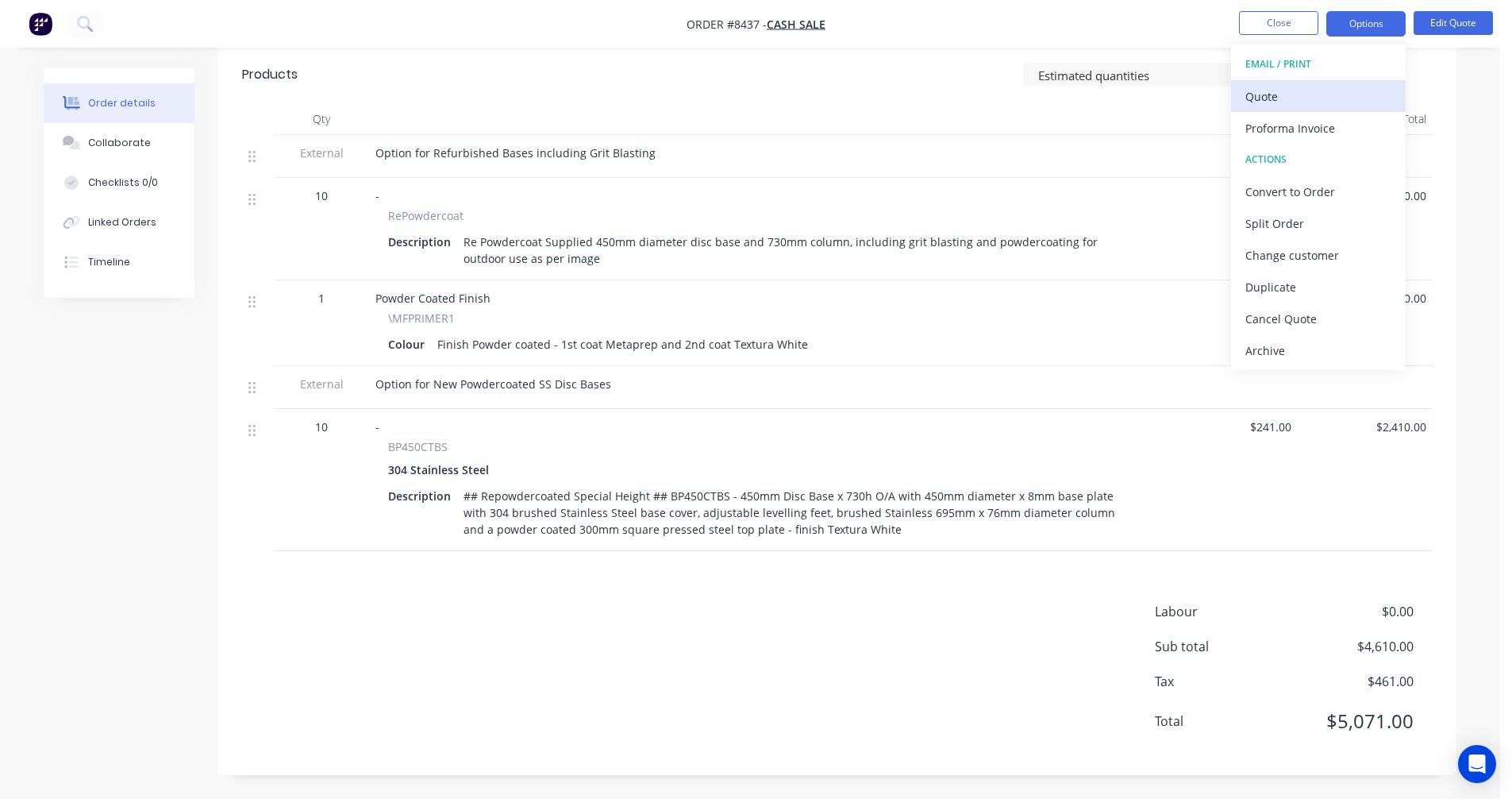
click at [1271, 96] on div "Quote" at bounding box center [1319, 96] width 146 height 23
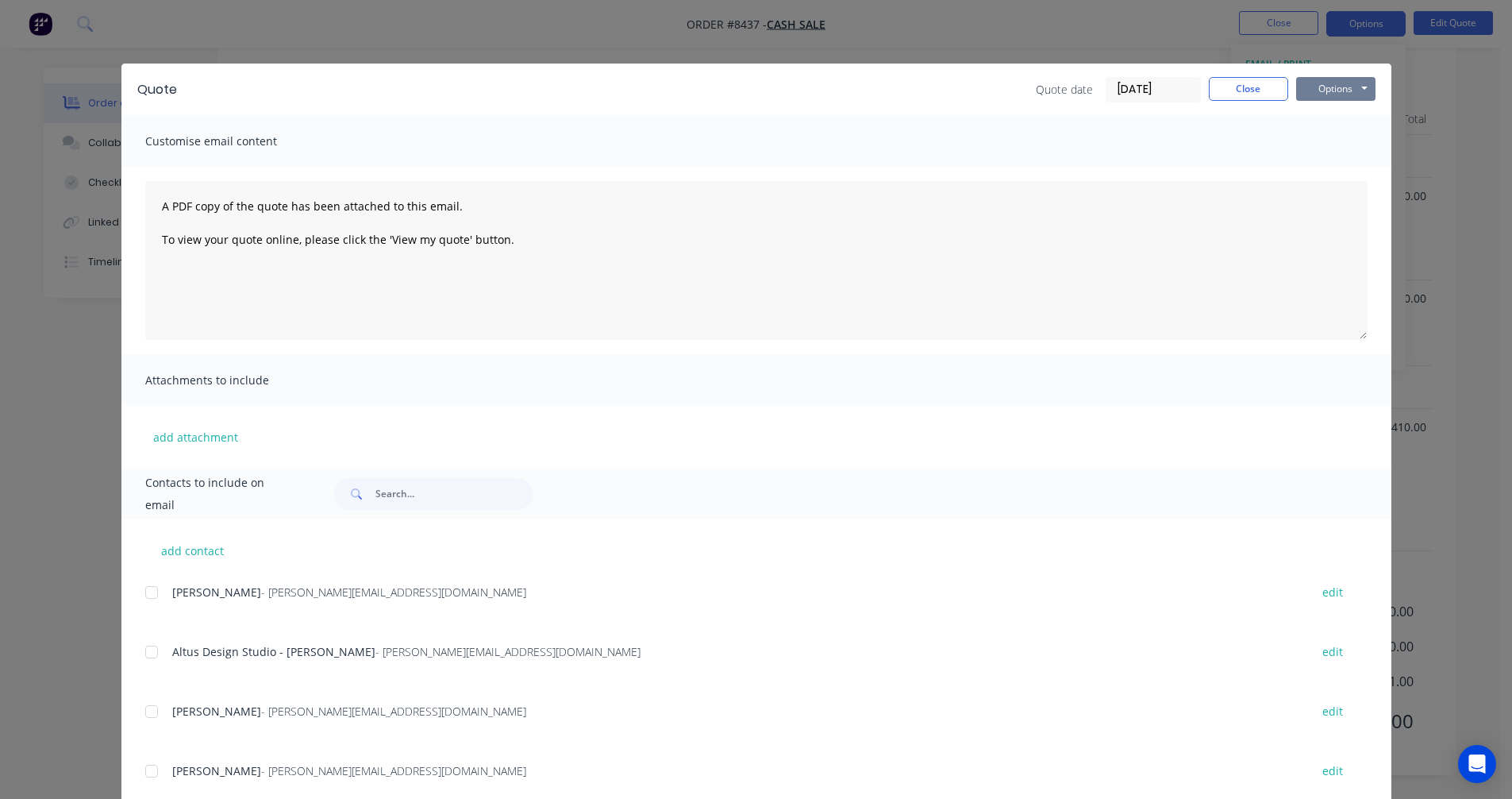
click at [1352, 88] on button "Options" at bounding box center [1336, 89] width 80 height 24
click at [1346, 120] on button "Preview" at bounding box center [1347, 117] width 102 height 27
click at [130, 311] on div "A PDF copy of the quote has been attached to this email. To view your quote onl…" at bounding box center [756, 261] width 1270 height 188
click at [1242, 90] on button "Close" at bounding box center [1249, 89] width 80 height 24
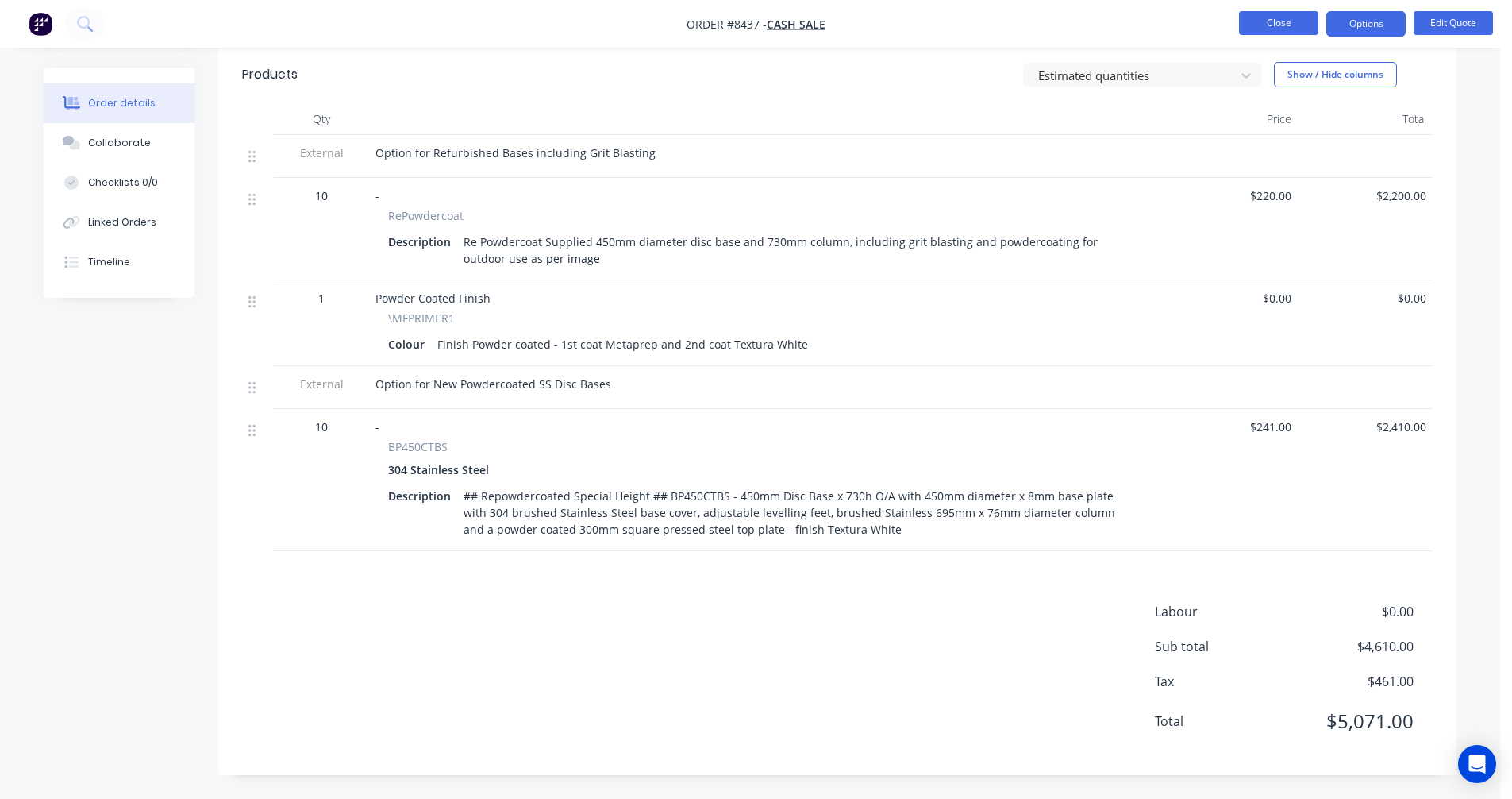
click at [1289, 22] on button "Close" at bounding box center [1279, 22] width 80 height 24
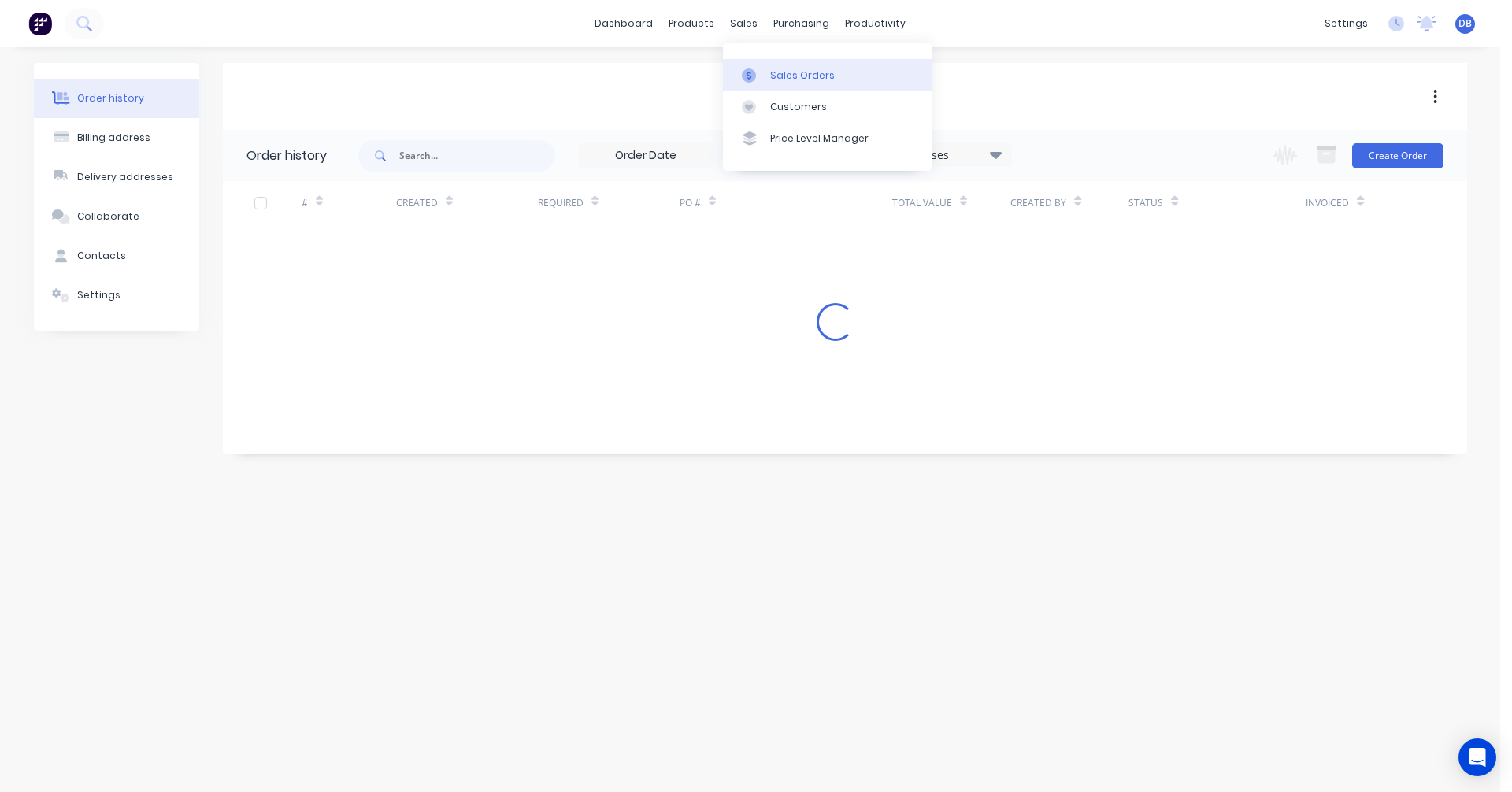
click at [787, 66] on link "Sales Orders" at bounding box center [828, 75] width 209 height 31
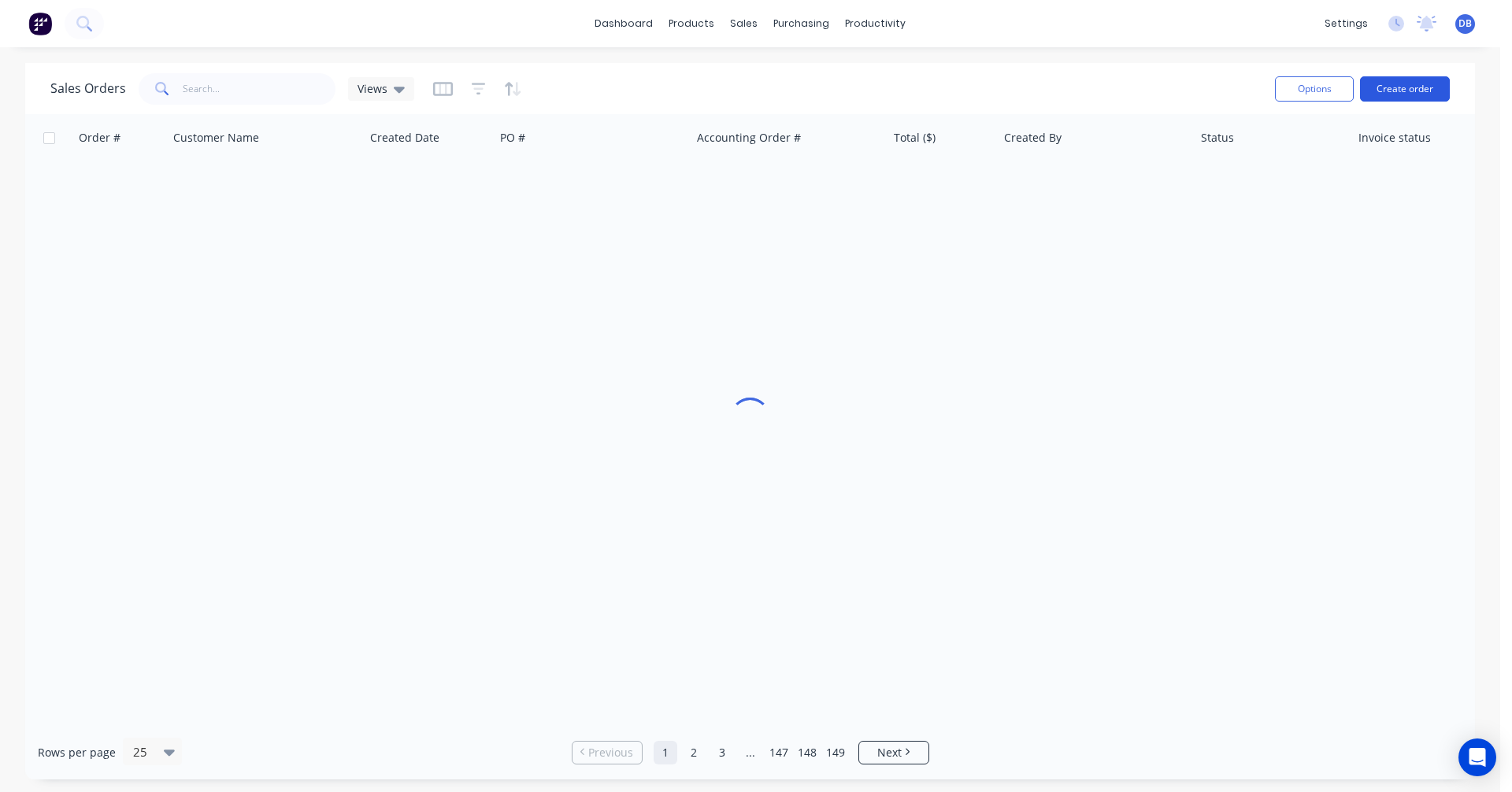
click at [1398, 90] on button "Create order" at bounding box center [1404, 89] width 90 height 25
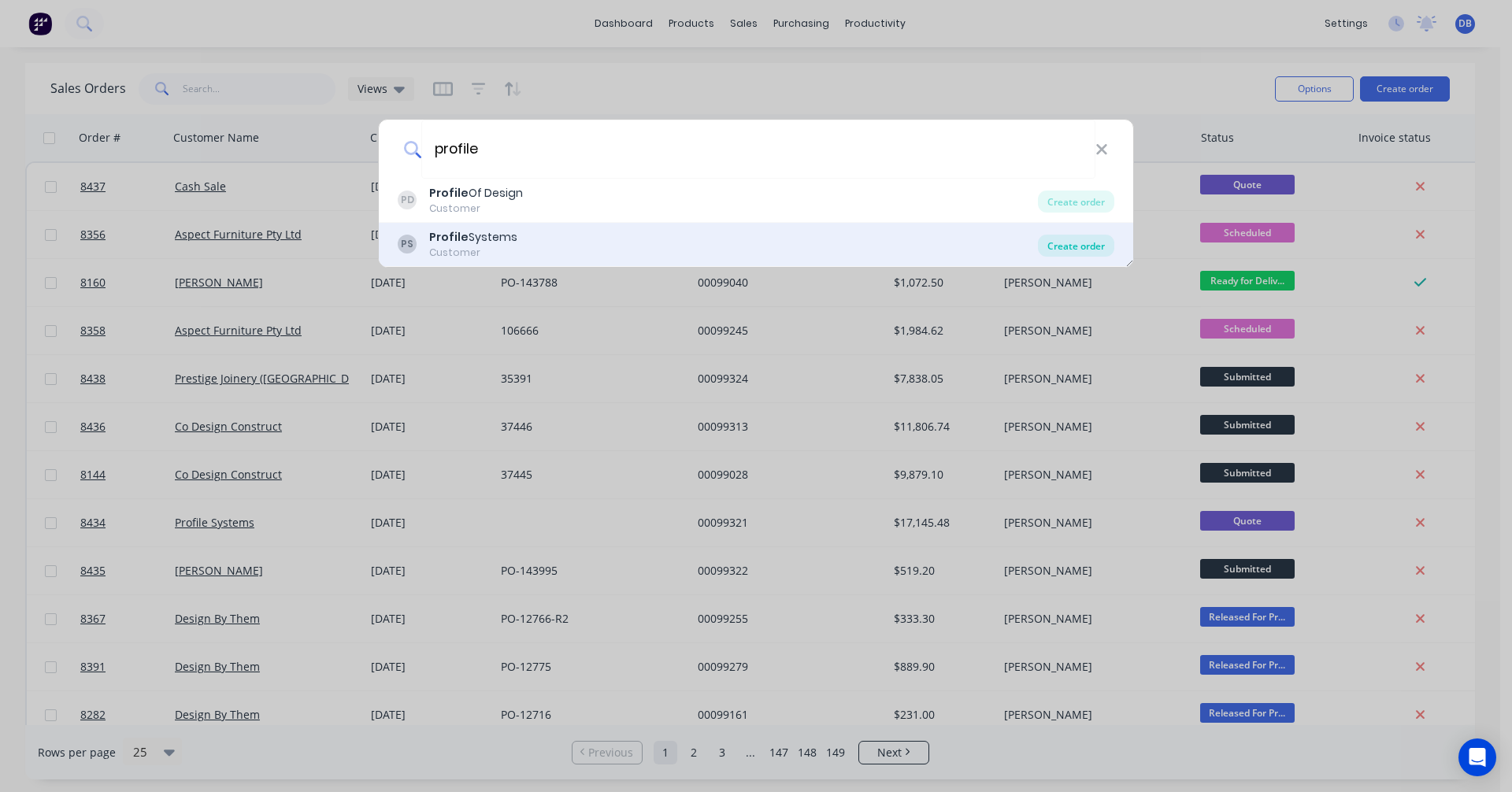
type input "profile"
click at [1059, 242] on div "Create order" at bounding box center [1076, 245] width 77 height 22
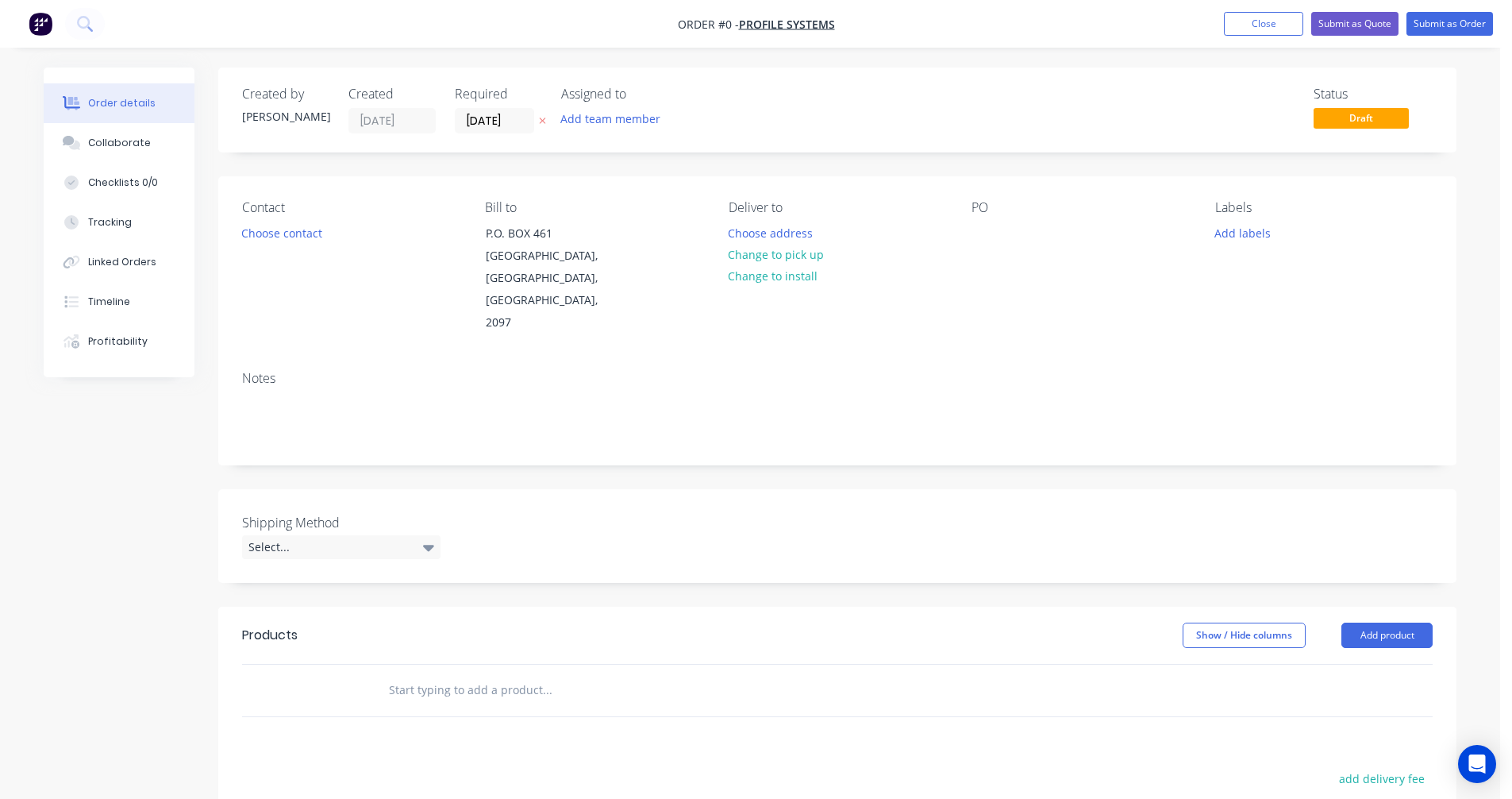
click at [421, 675] on input "text" at bounding box center [547, 690] width 318 height 32
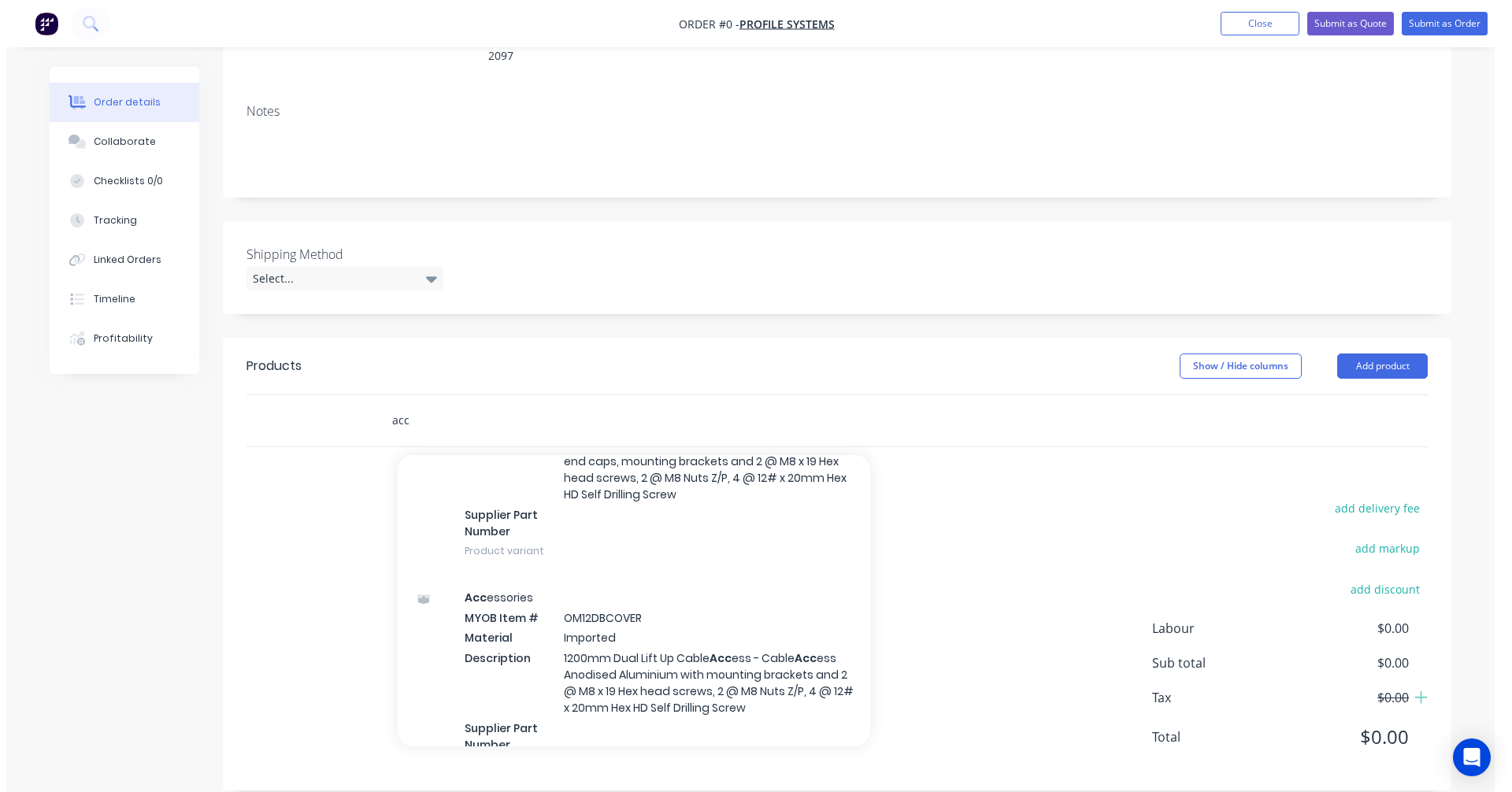
scroll to position [1247, 0]
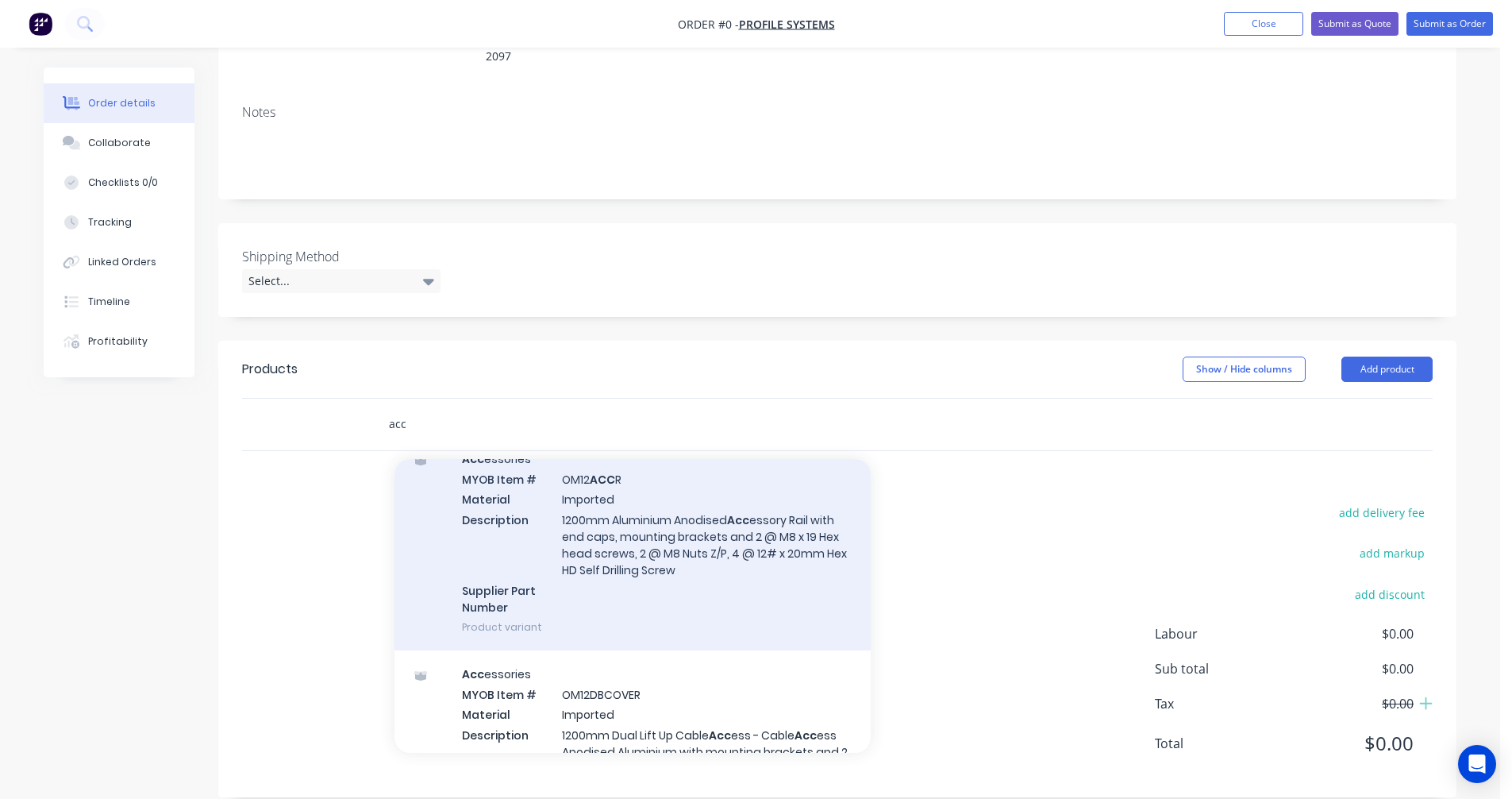
type input "acc"
click at [654, 521] on div "Acc essories MYOB Item # OM12 ACC R Material Imported Description 1200mm Alumin…" at bounding box center [633, 543] width 476 height 215
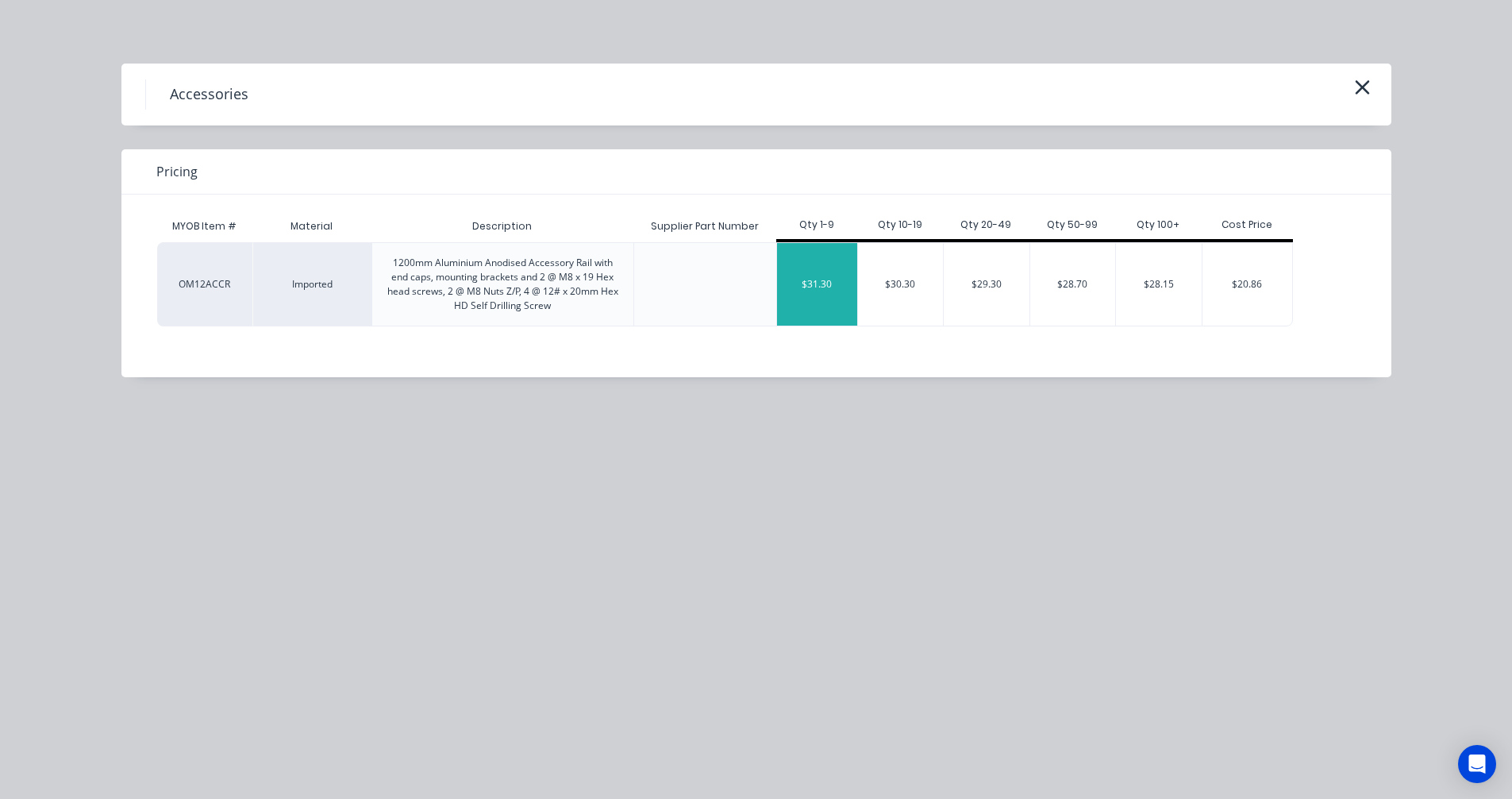
click at [824, 290] on div "$31.30" at bounding box center [817, 285] width 80 height 83
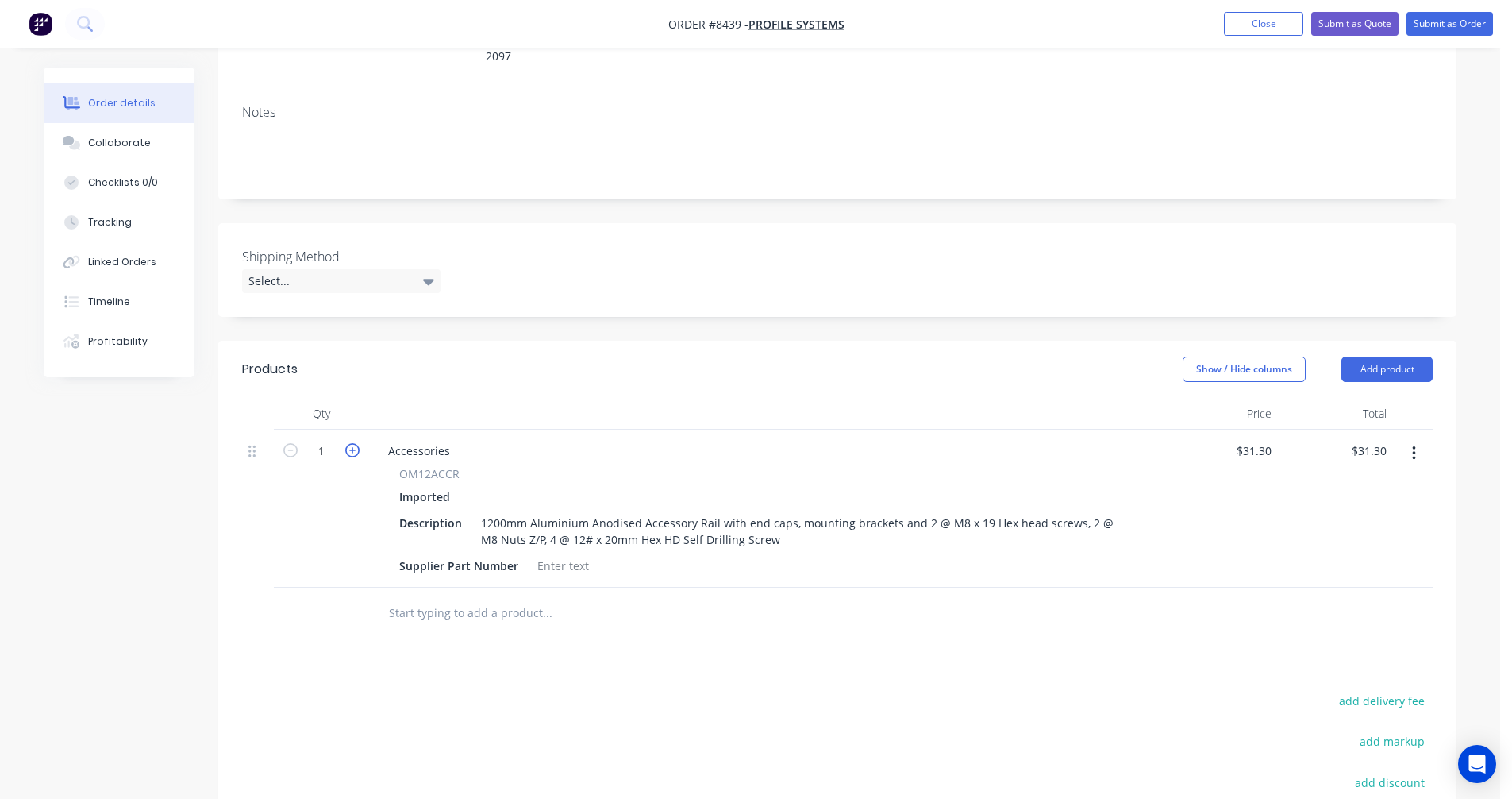
click at [348, 443] on icon "button" at bounding box center [352, 450] width 14 height 14
type input "2"
type input "$62.60"
click at [422, 439] on div "Accessories" at bounding box center [419, 451] width 87 height 23
drag, startPoint x: 452, startPoint y: 427, endPoint x: 346, endPoint y: 426, distance: 106.0
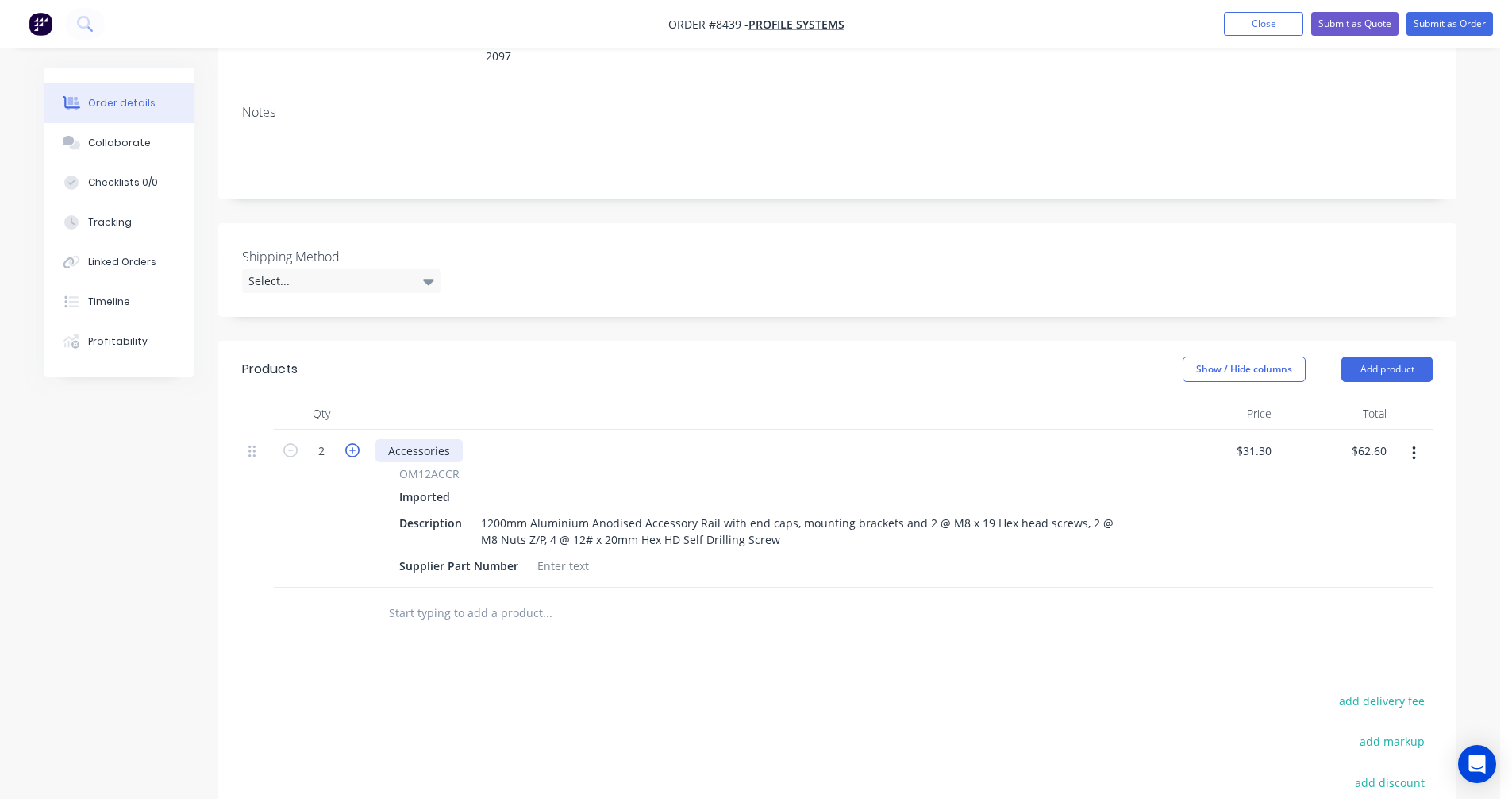
click at [349, 430] on div "2 Accessories OM12ACCR Imported Description 1200mm Aluminium Anodised Accessory…" at bounding box center [838, 509] width 1191 height 158
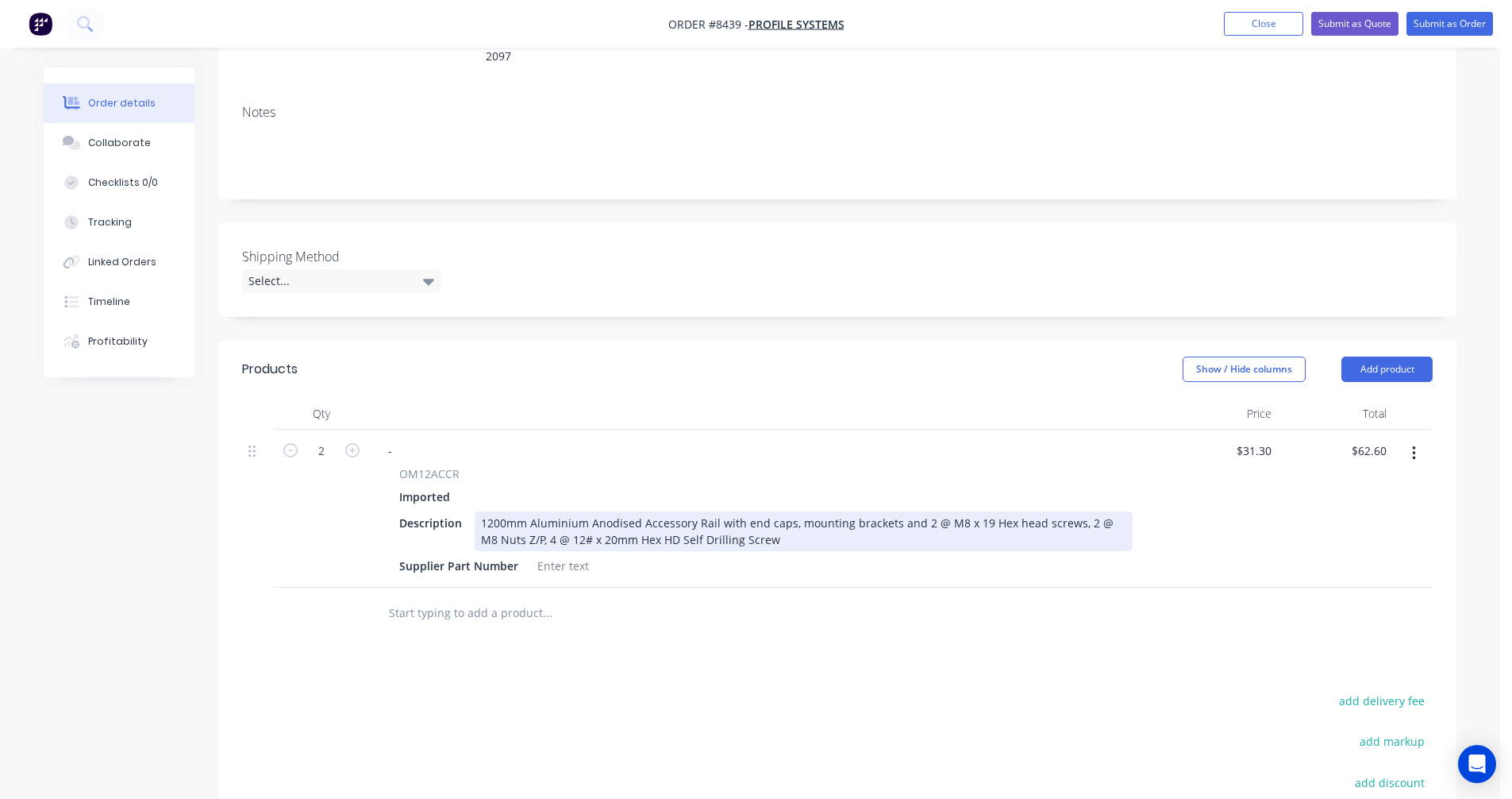
click at [768, 517] on div "1200mm Aluminium Anodised Accessory Rail with end caps, mounting brackets and 2…" at bounding box center [804, 531] width 659 height 40
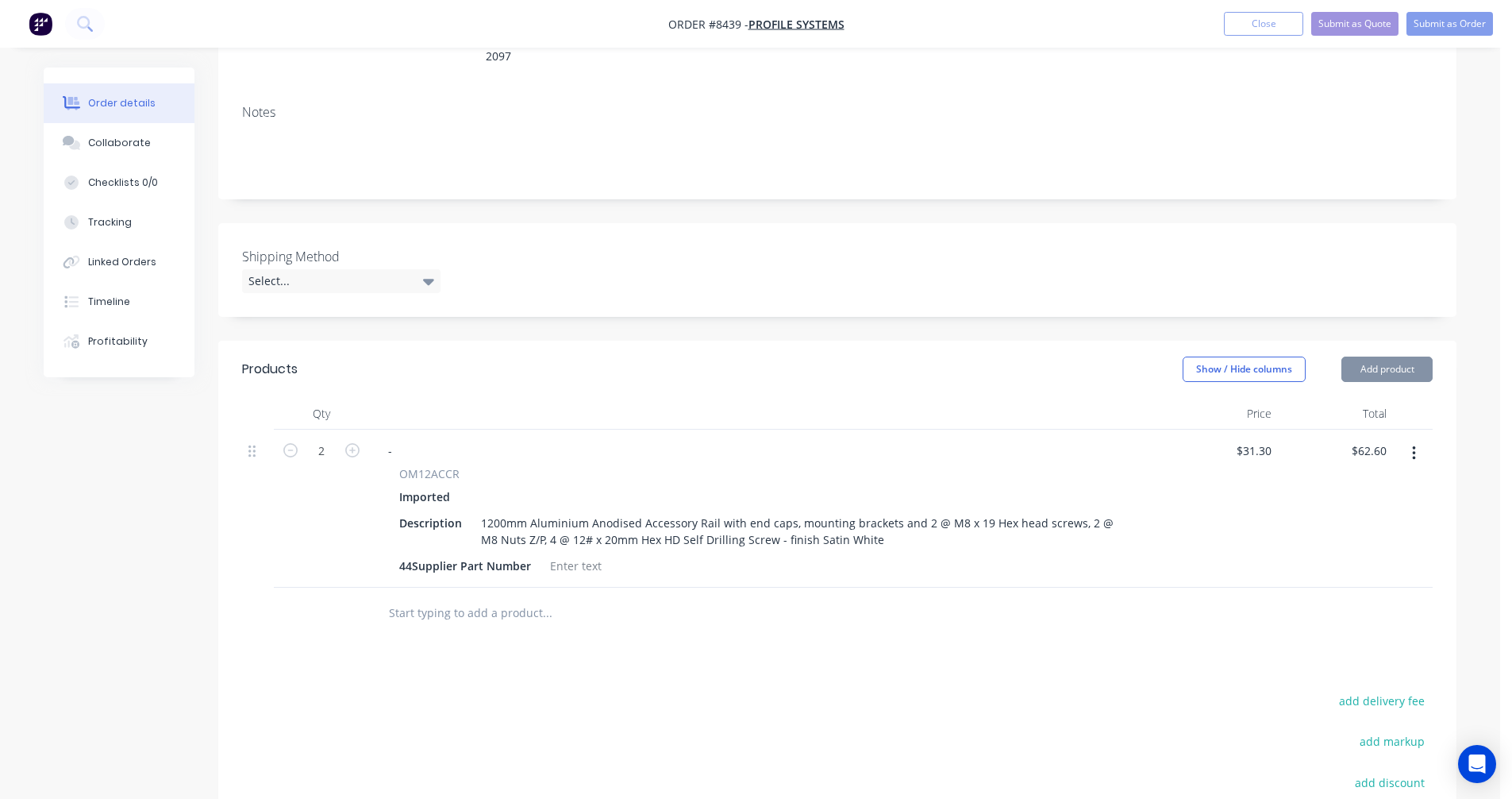
click at [843, 511] on div "1200mm Aluminium Anodised Accessory Rail with end caps, mounting brackets and 2…" at bounding box center [804, 531] width 659 height 40
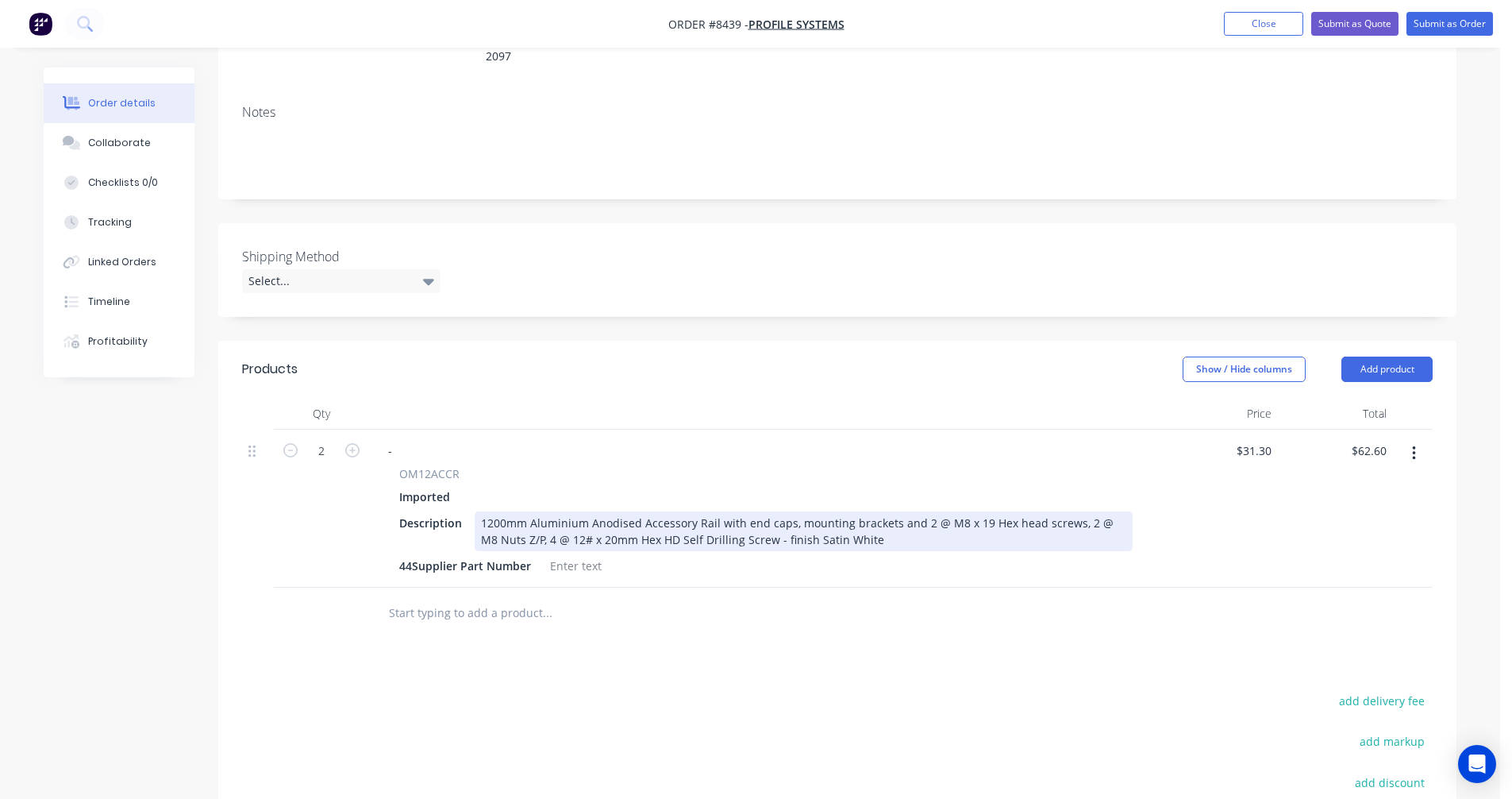
click at [867, 513] on div "1200mm Aluminium Anodised Accessory Rail with end caps, mounting brackets and 2…" at bounding box center [804, 531] width 659 height 40
type input "$44.00"
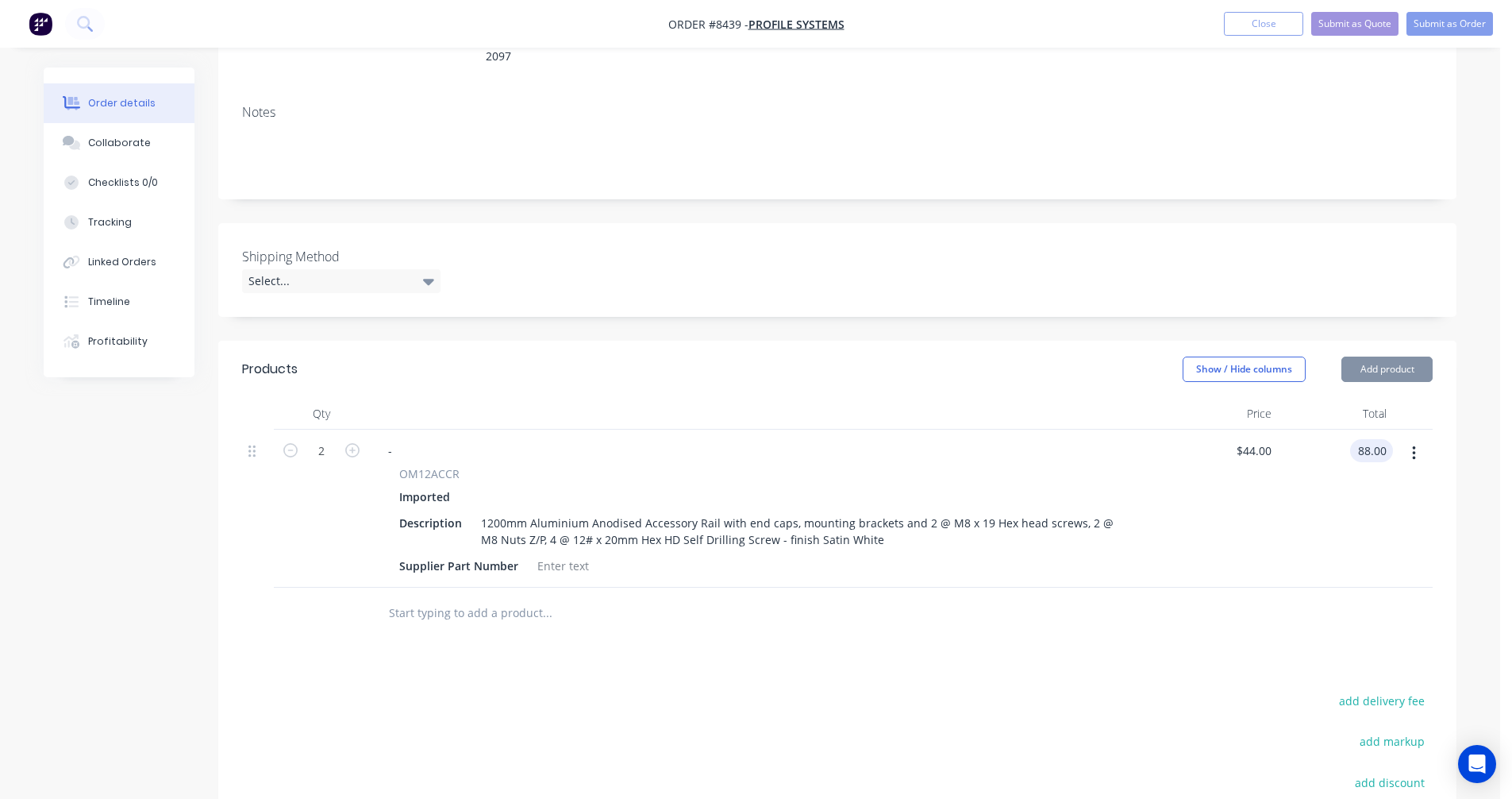
type input "$88.00"
click at [1359, 25] on button "Submit as Quote" at bounding box center [1354, 23] width 87 height 24
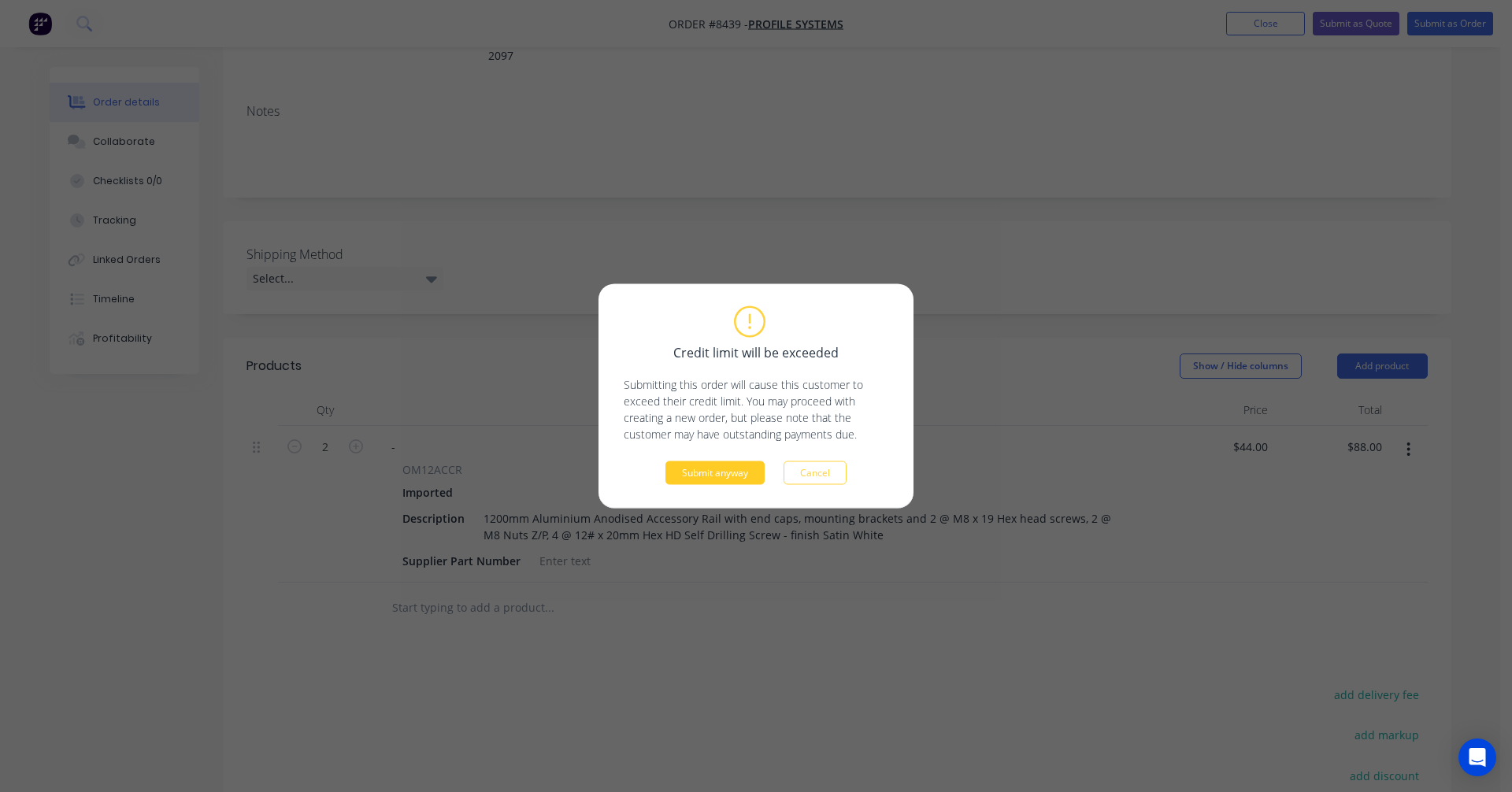
click at [690, 473] on button "Submit anyway" at bounding box center [715, 473] width 100 height 24
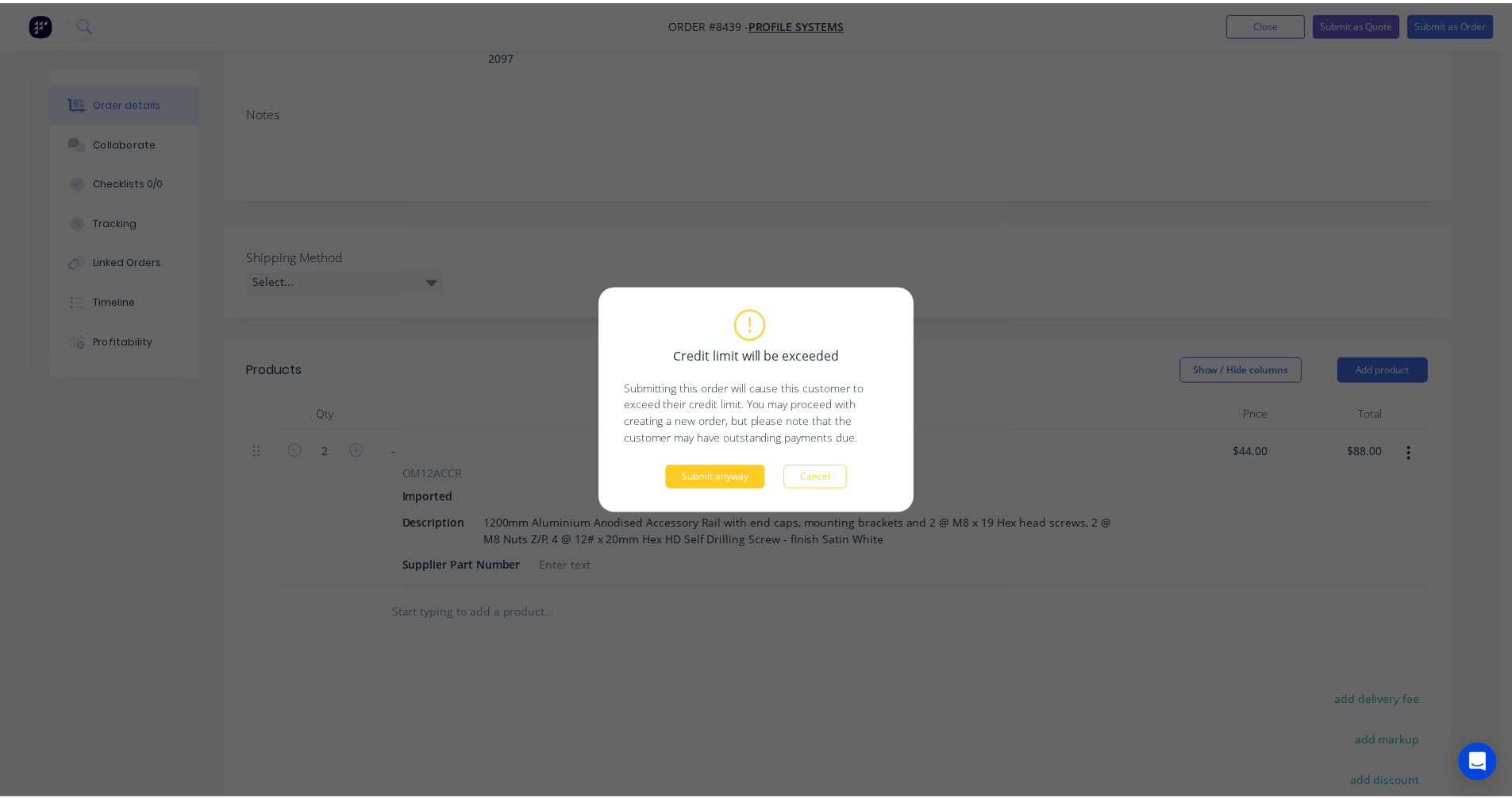
scroll to position [249, 0]
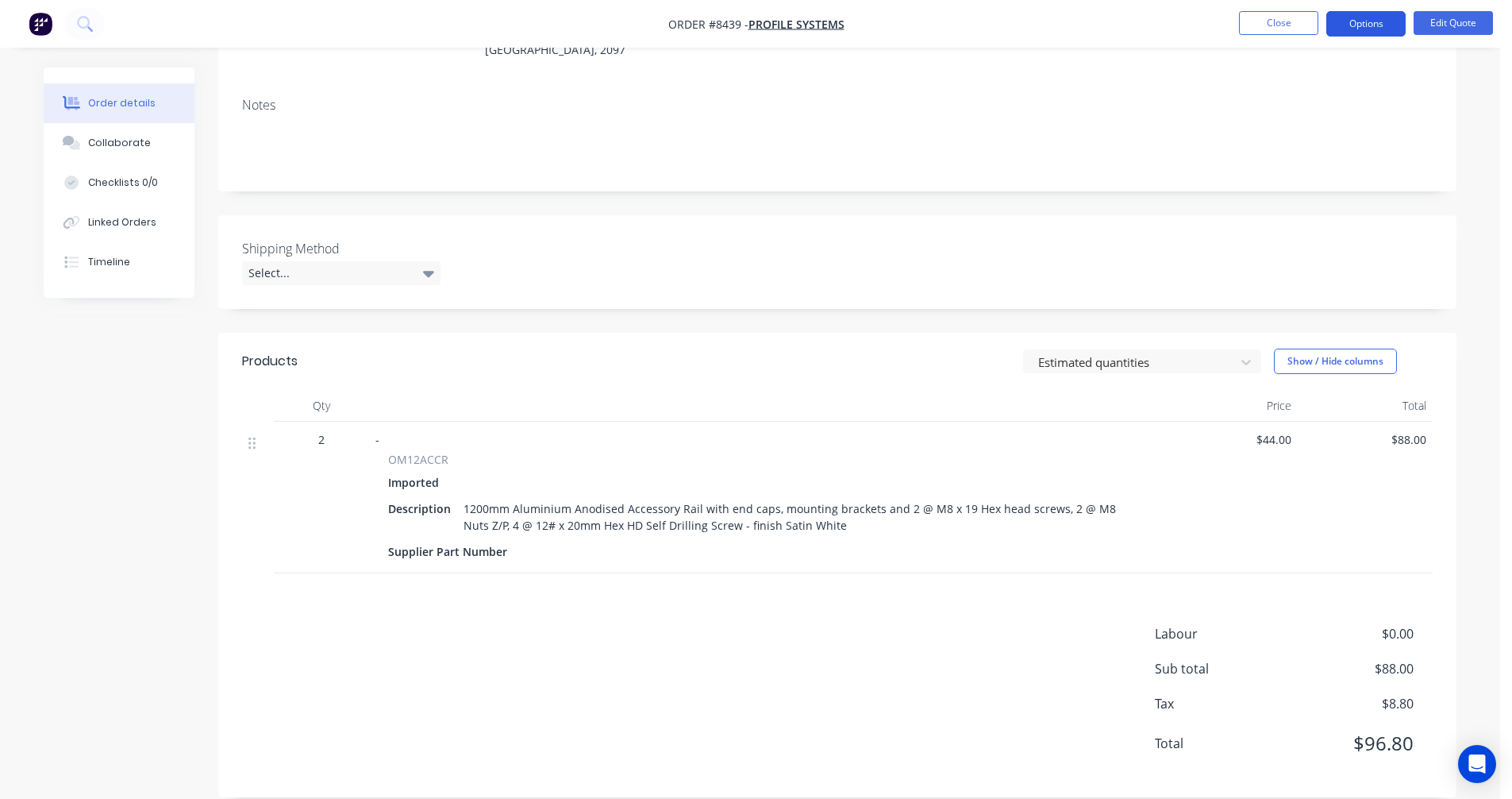
click at [1353, 20] on button "Options" at bounding box center [1366, 23] width 80 height 26
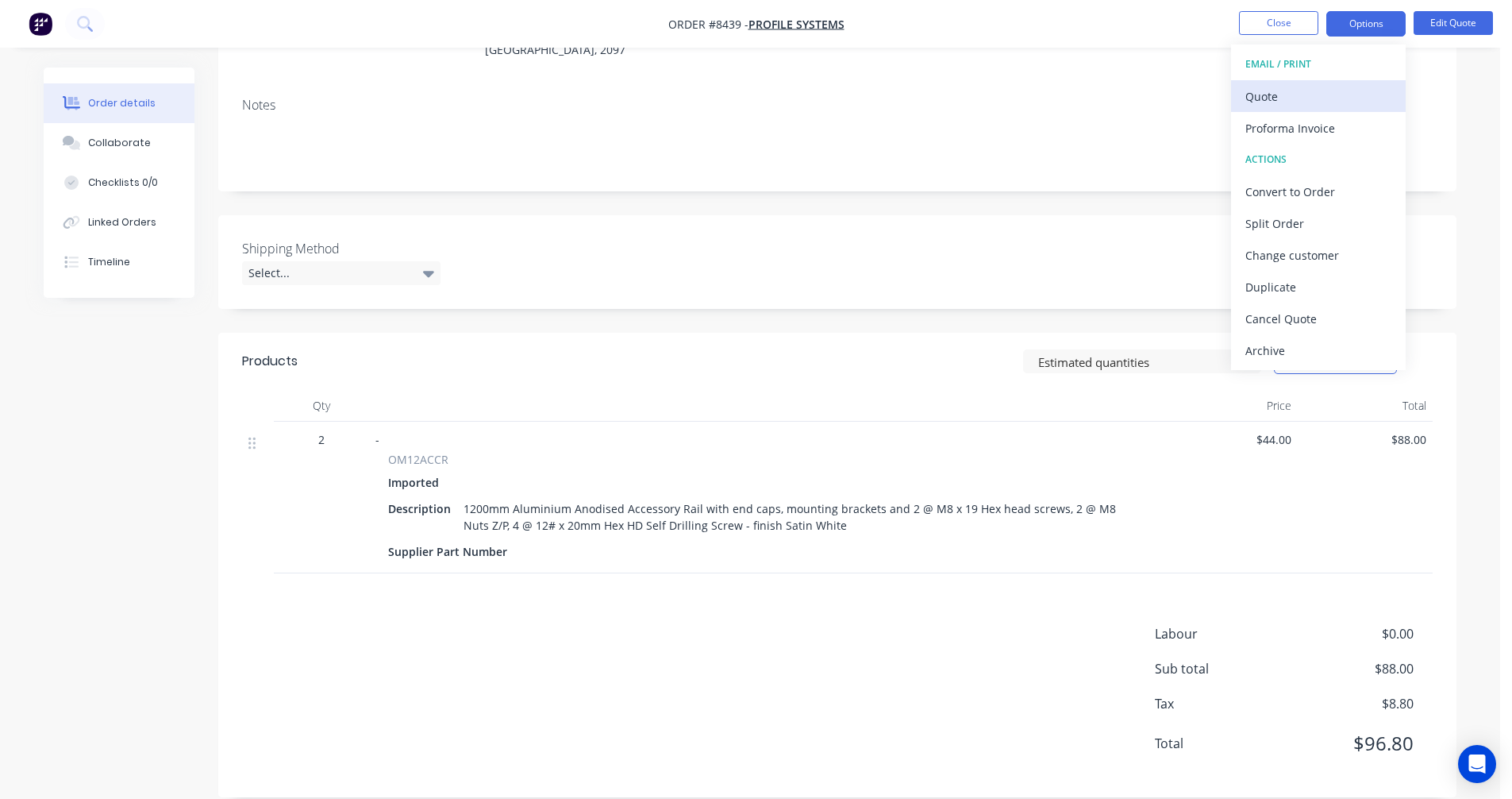
click at [1282, 93] on div "Quote" at bounding box center [1319, 96] width 146 height 23
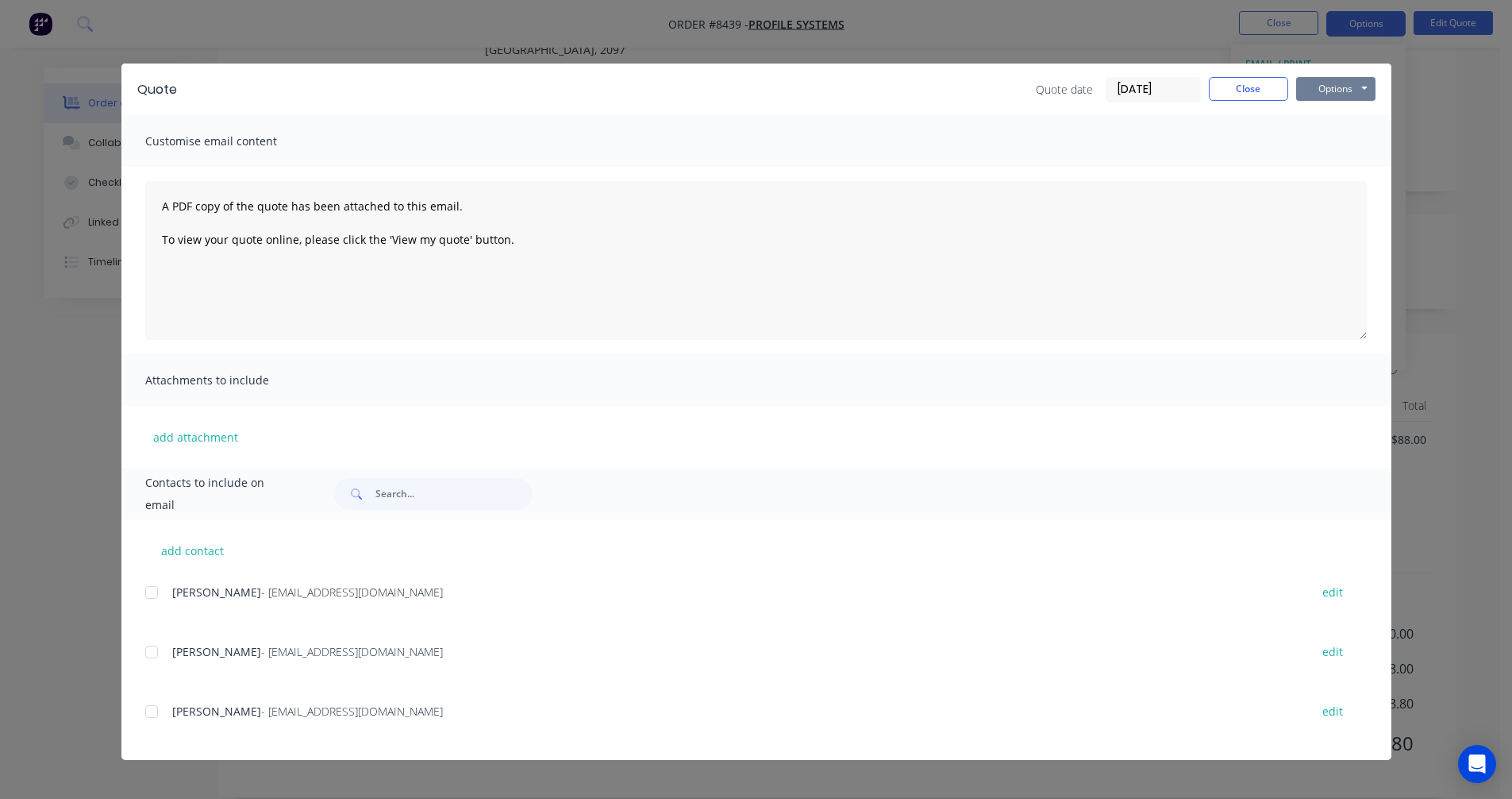
click at [1339, 86] on button "Options" at bounding box center [1336, 89] width 80 height 24
click at [1347, 110] on button "Preview" at bounding box center [1347, 117] width 102 height 27
